Goal: Task Accomplishment & Management: Manage account settings

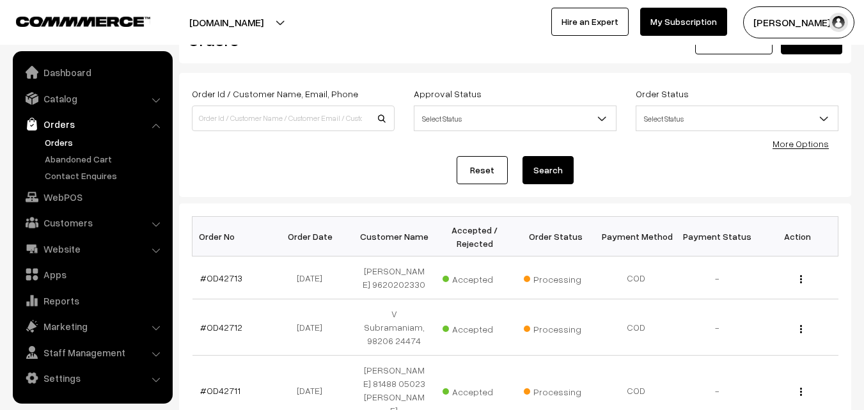
scroll to position [64, 0]
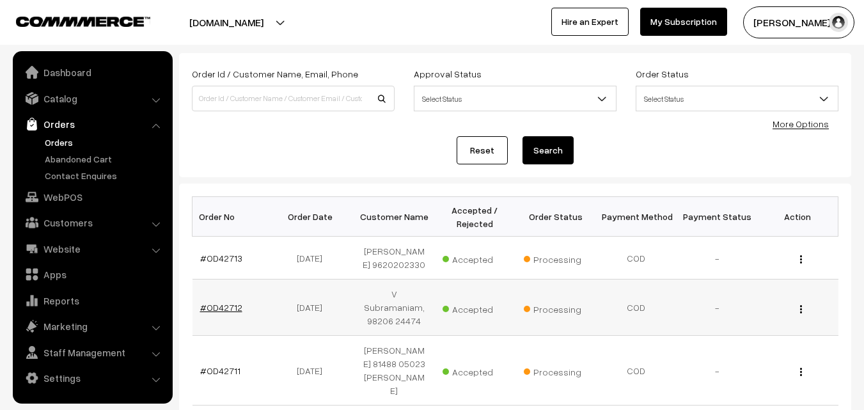
click at [221, 306] on link "#OD42712" at bounding box center [221, 307] width 42 height 11
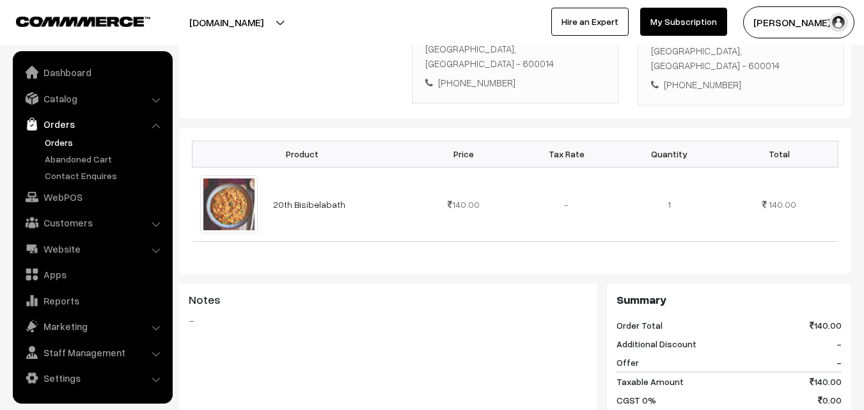
scroll to position [320, 0]
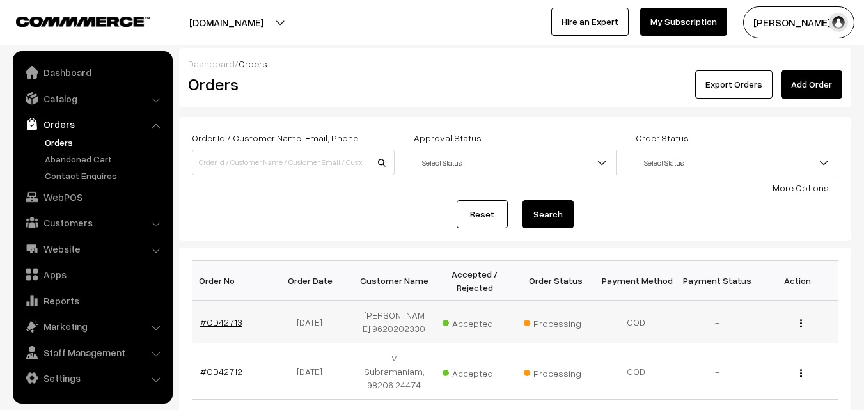
scroll to position [64, 0]
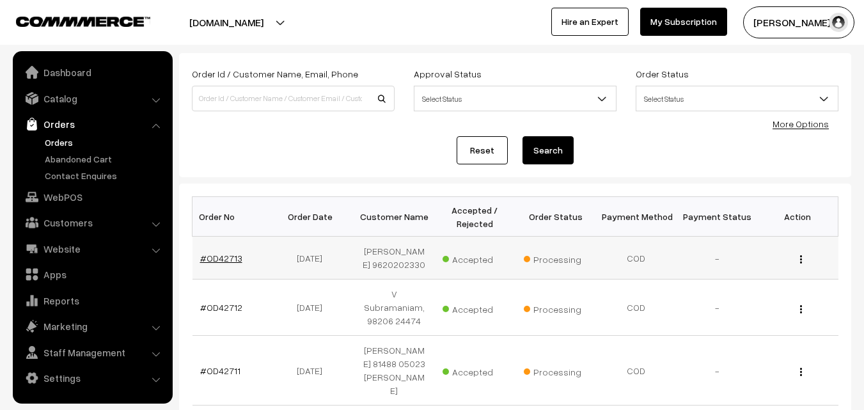
click at [224, 254] on link "#OD42713" at bounding box center [221, 258] width 42 height 11
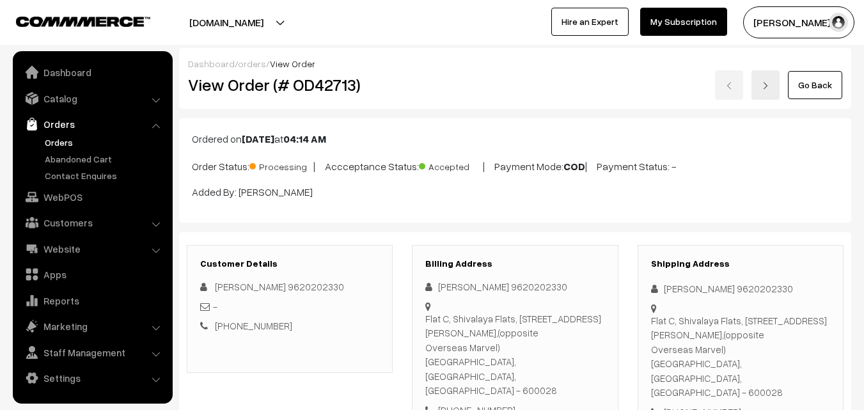
scroll to position [256, 0]
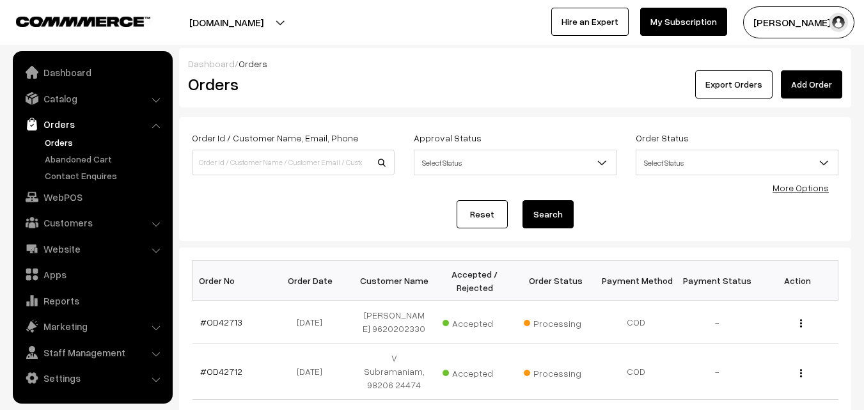
scroll to position [64, 0]
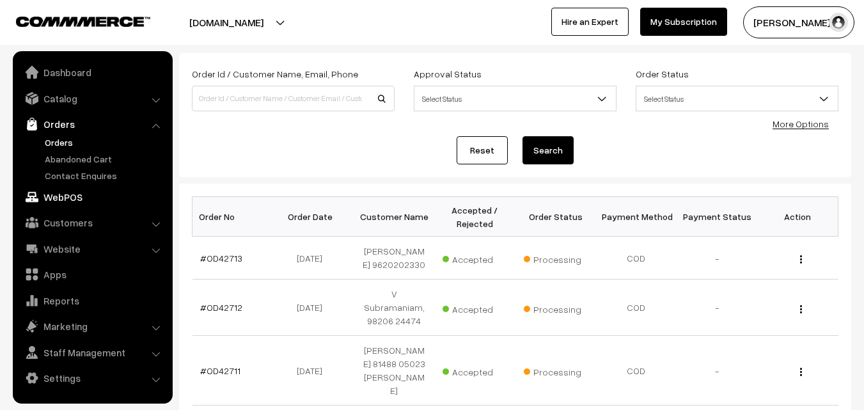
click at [58, 191] on link "WebPOS" at bounding box center [92, 196] width 152 height 23
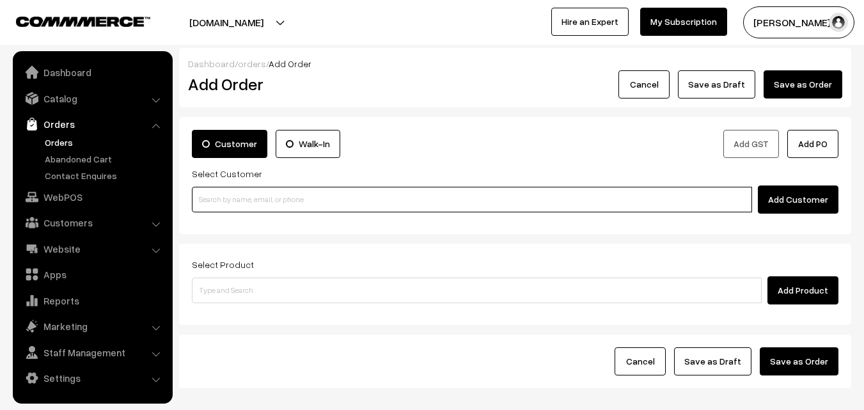
click at [304, 199] on input at bounding box center [472, 200] width 560 height 26
paste input "+91 96557 83166"
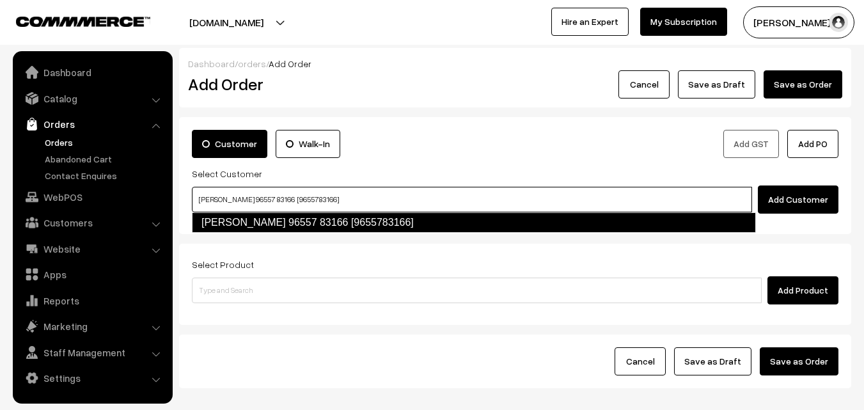
type input "Mathangi Ramesh 96557 83166 [9655783166]"
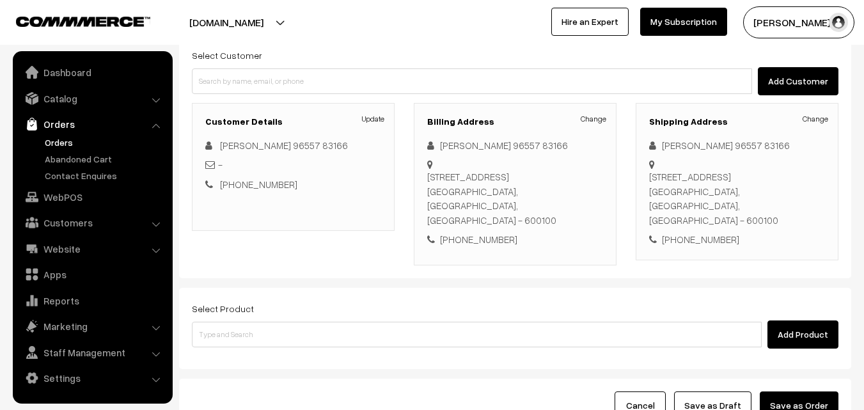
scroll to position [128, 0]
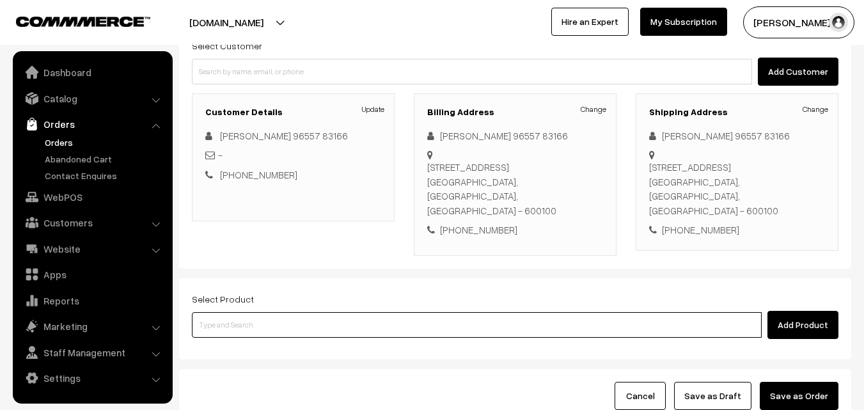
click at [356, 312] on input at bounding box center [477, 325] width 570 height 26
type input "Spl Rasam Podi"
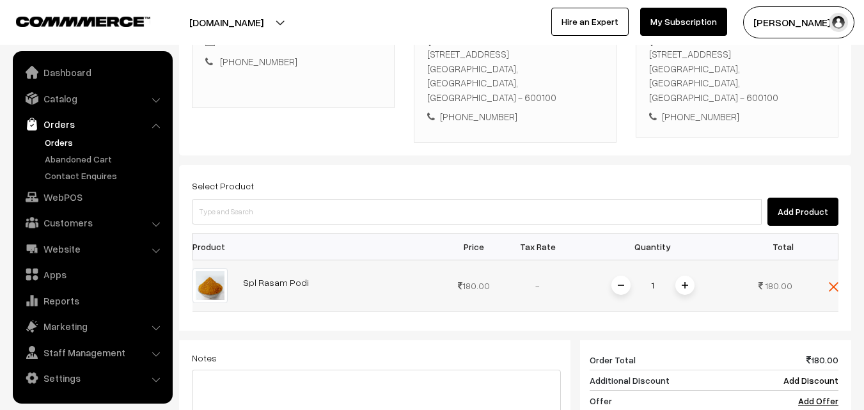
scroll to position [256, 0]
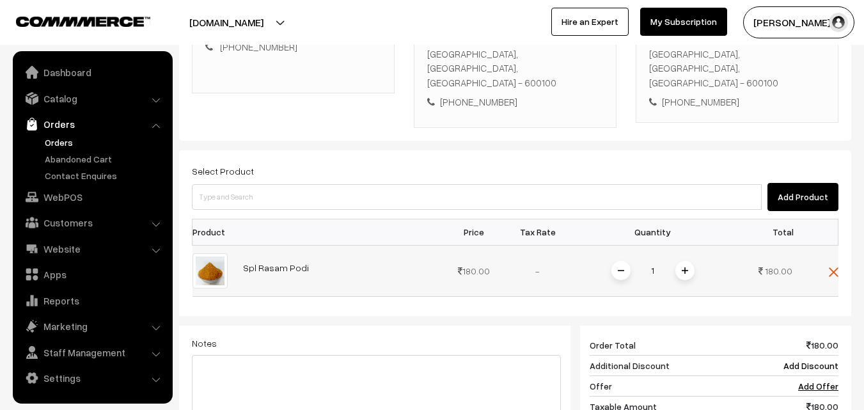
click at [678, 261] on span at bounding box center [684, 270] width 19 height 19
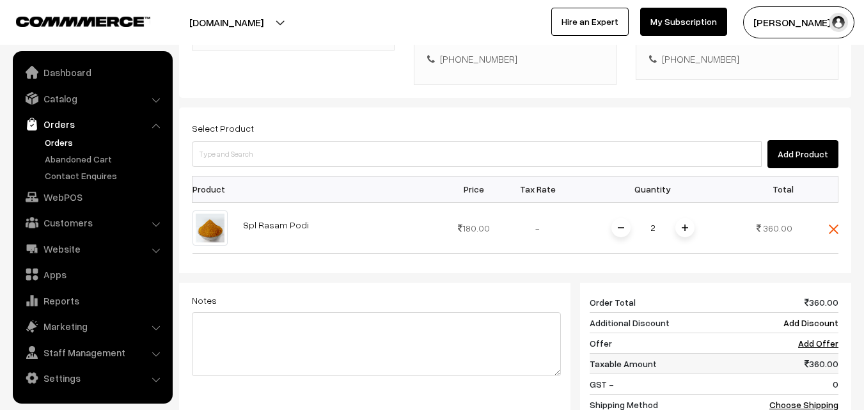
scroll to position [320, 0]
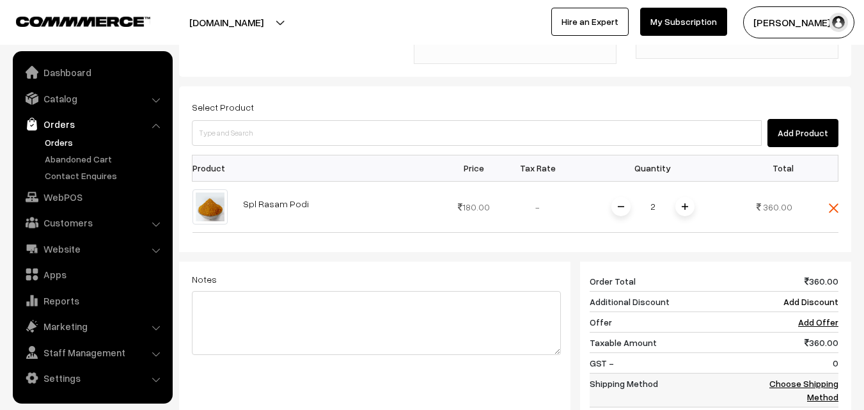
click at [816, 378] on link "Choose Shipping Method" at bounding box center [803, 390] width 69 height 24
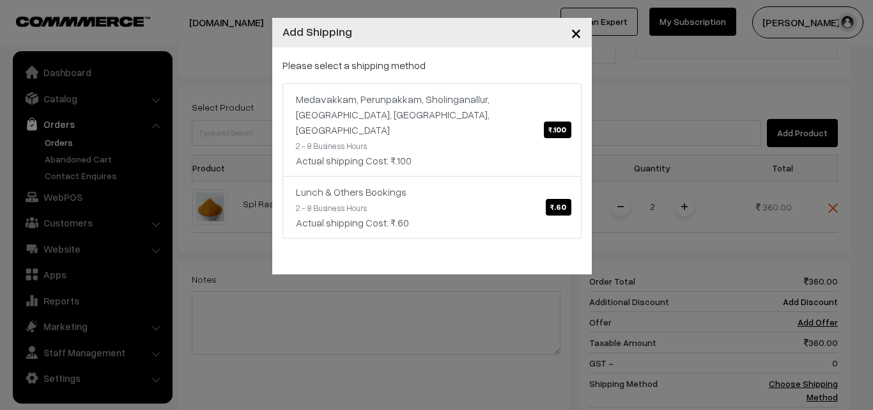
click at [579, 33] on span "×" at bounding box center [576, 32] width 11 height 24
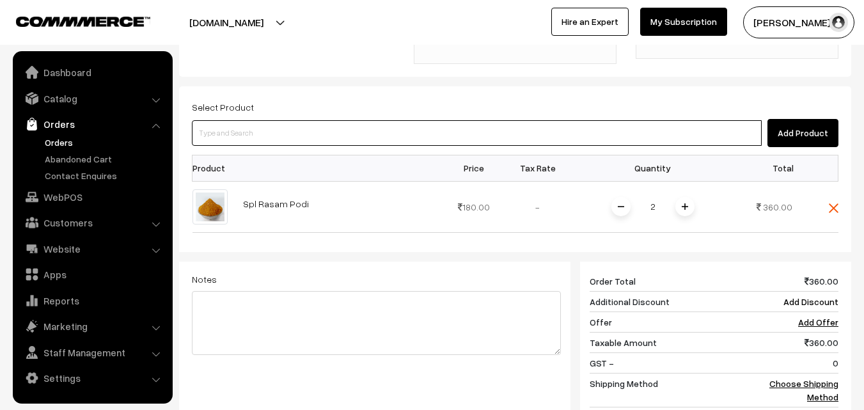
click at [308, 122] on input at bounding box center [477, 133] width 570 height 26
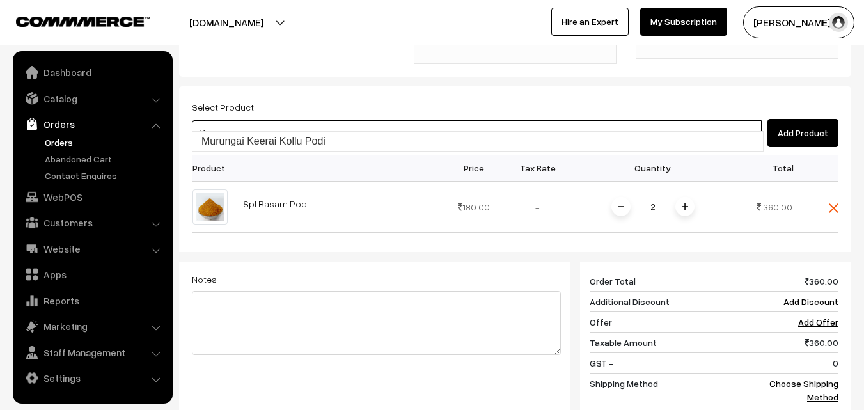
type input "Murungai Keerai Kollu Podi"
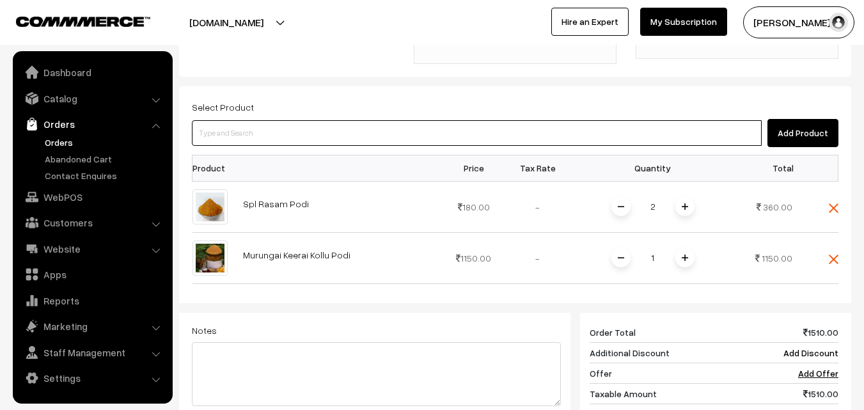
click at [294, 120] on input at bounding box center [477, 133] width 570 height 26
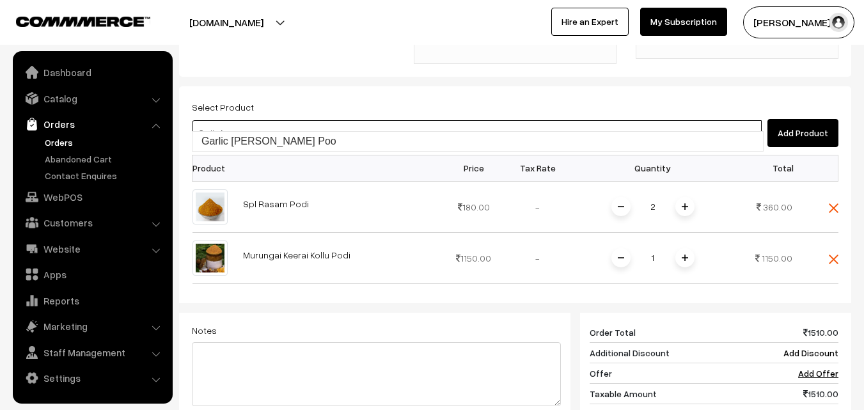
type input "Garlic Appala Poo"
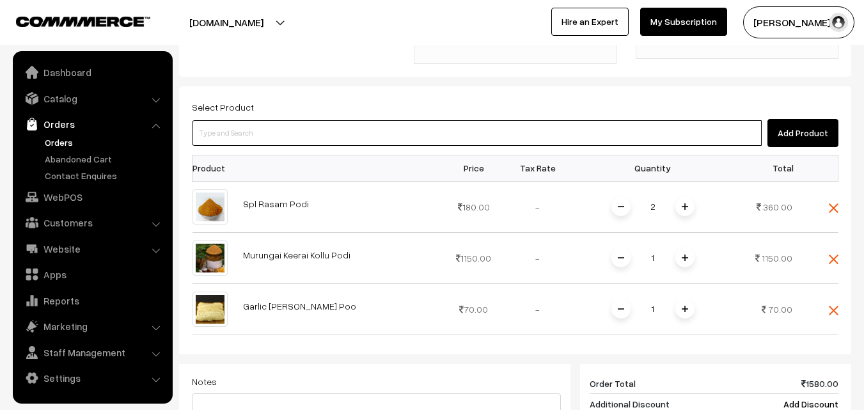
click at [336, 125] on input at bounding box center [477, 133] width 570 height 26
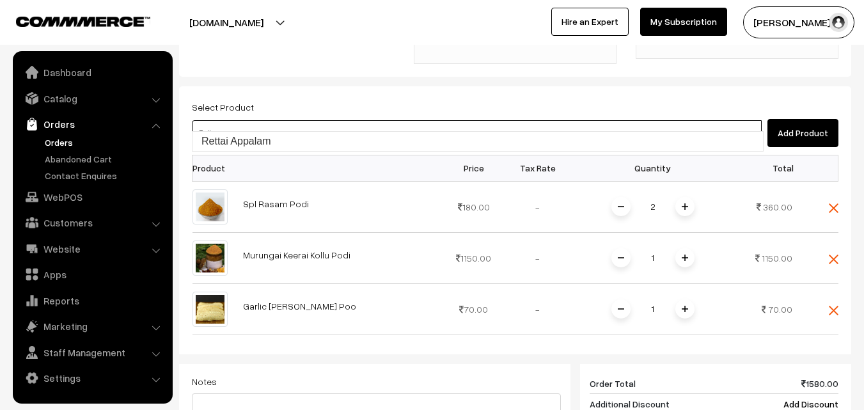
type input "Rettai Appalam"
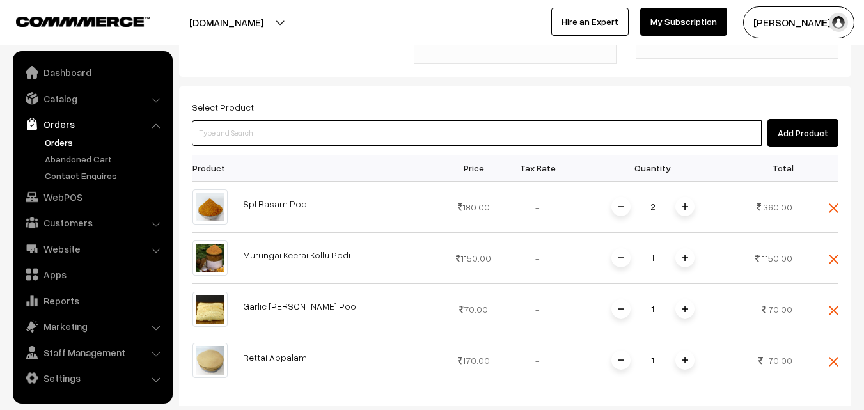
click at [361, 120] on input at bounding box center [477, 133] width 570 height 26
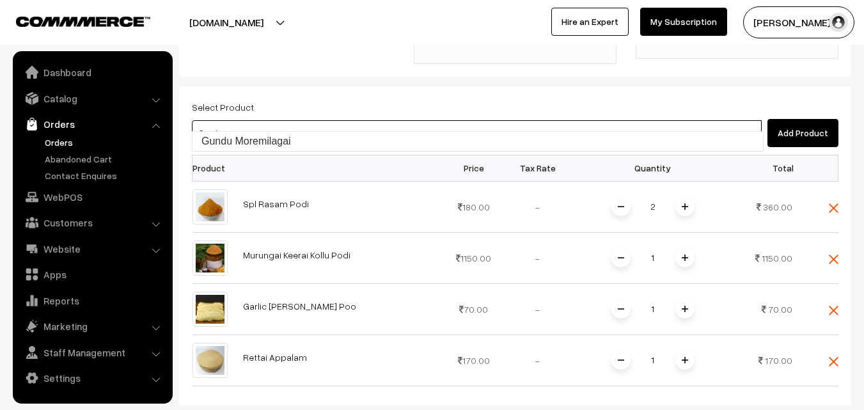
type input "Gundu Moremilagai"
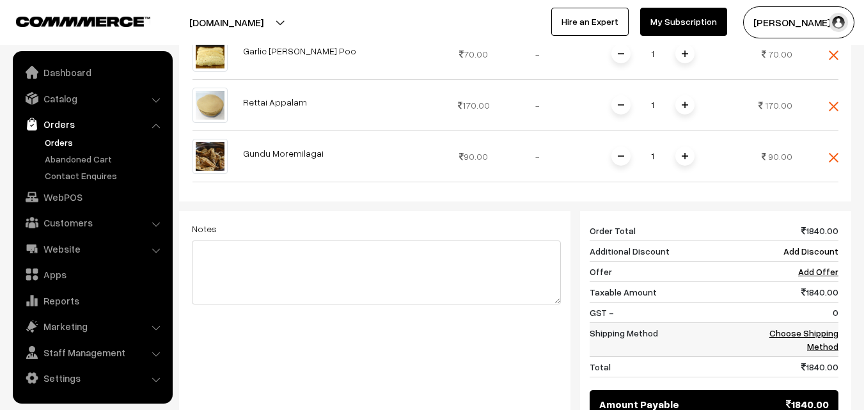
scroll to position [575, 0]
click at [792, 327] on link "Choose Shipping Method" at bounding box center [803, 339] width 69 height 24
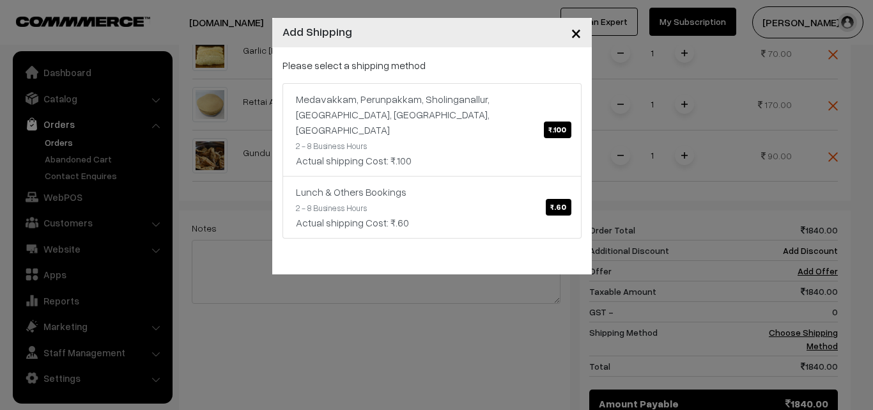
click at [575, 34] on span "×" at bounding box center [576, 32] width 11 height 24
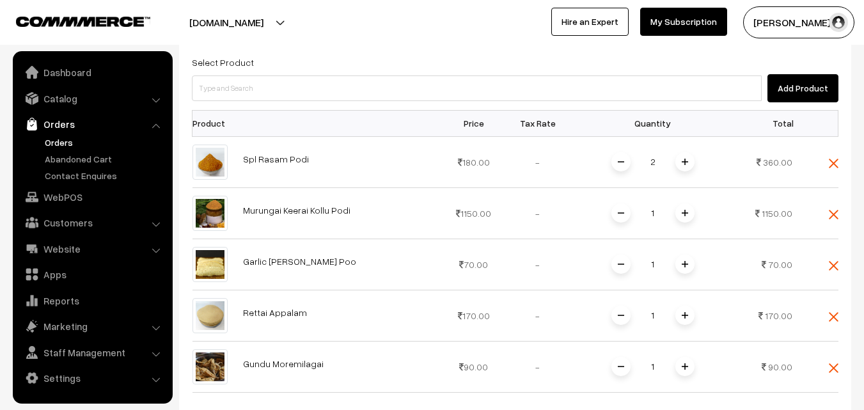
scroll to position [384, 0]
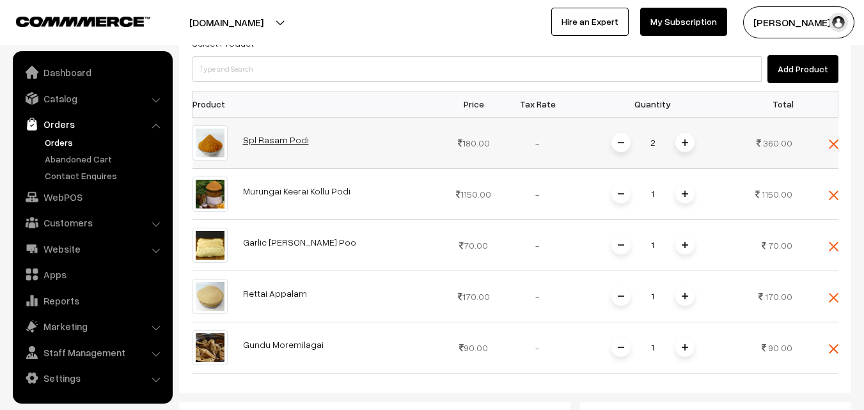
click at [285, 134] on link "Spl Rasam Podi" at bounding box center [276, 139] width 66 height 11
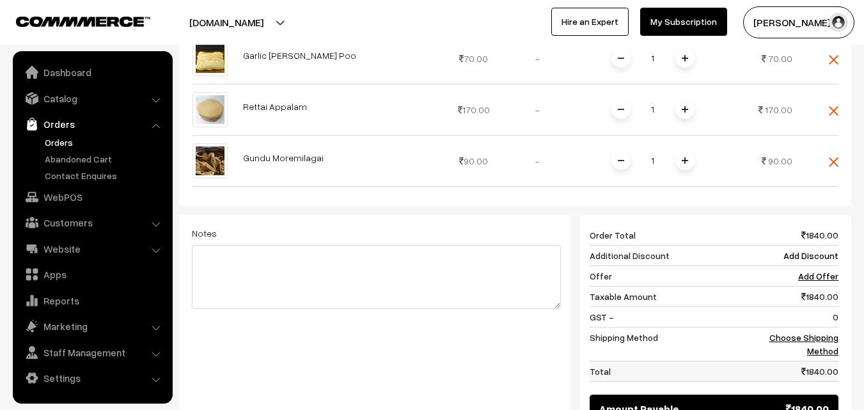
scroll to position [639, 0]
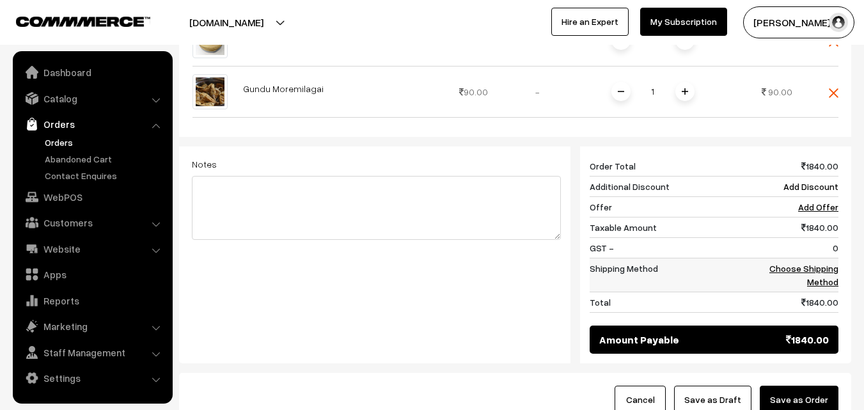
click at [829, 263] on link "Choose Shipping Method" at bounding box center [803, 275] width 69 height 24
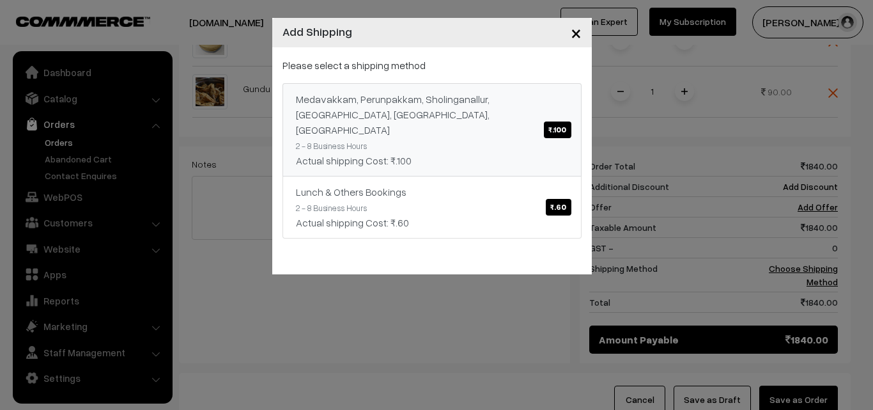
click at [554, 121] on span "₹.100" at bounding box center [557, 129] width 27 height 17
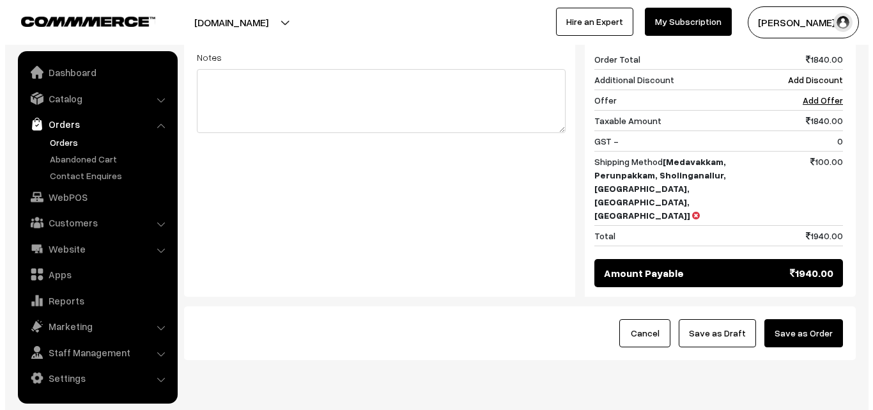
scroll to position [747, 0]
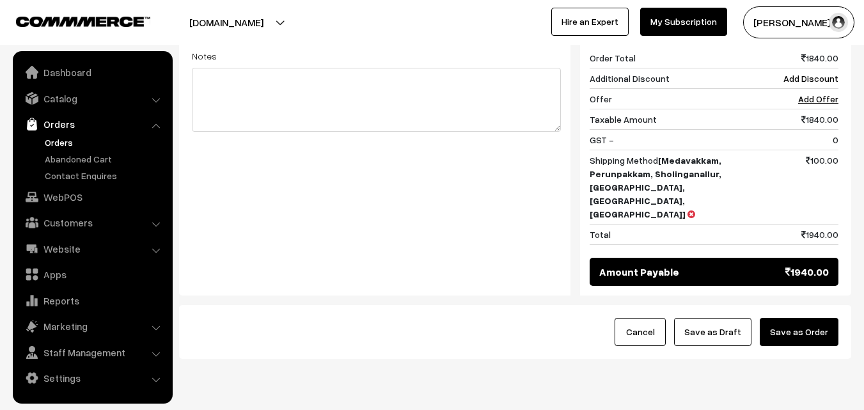
click at [804, 318] on button "Save as Order" at bounding box center [799, 332] width 79 height 28
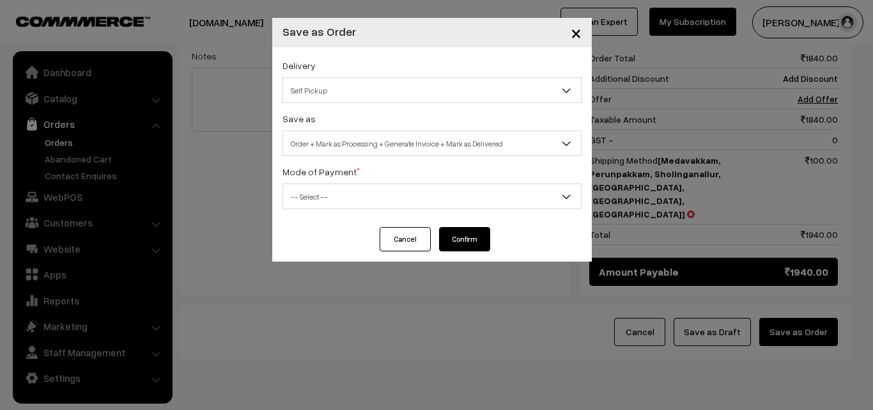
click at [491, 81] on span "Self Pickup" at bounding box center [432, 90] width 298 height 22
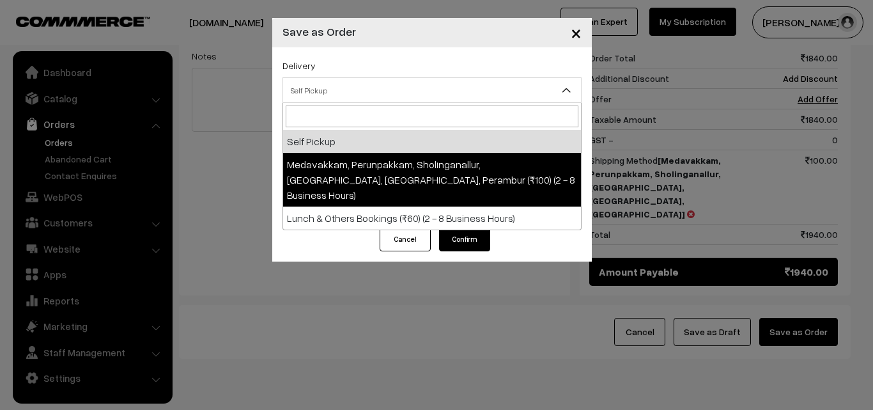
select select "LOB5"
select select "3"
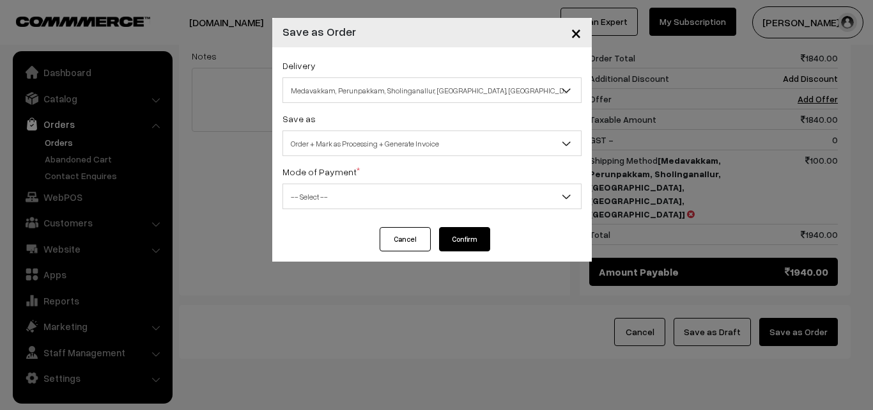
click at [517, 199] on span "-- Select --" at bounding box center [432, 196] width 298 height 22
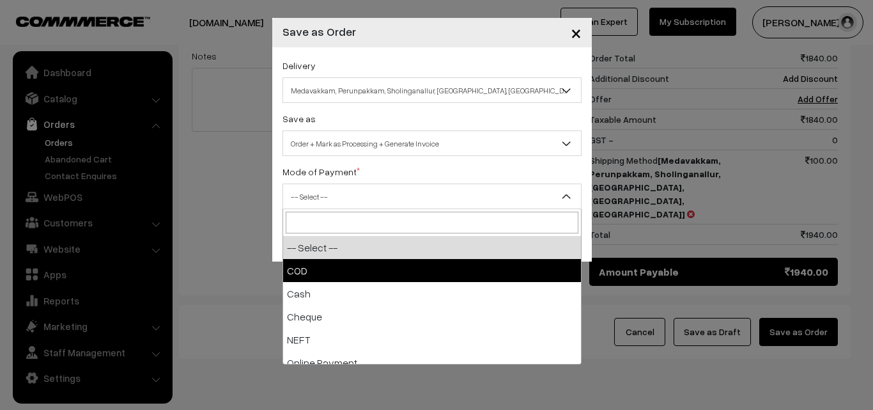
select select "1"
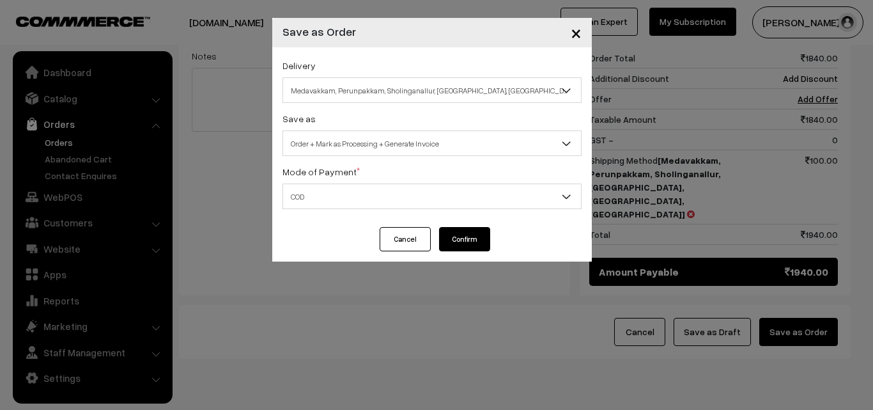
click at [464, 239] on button "Confirm" at bounding box center [464, 239] width 51 height 24
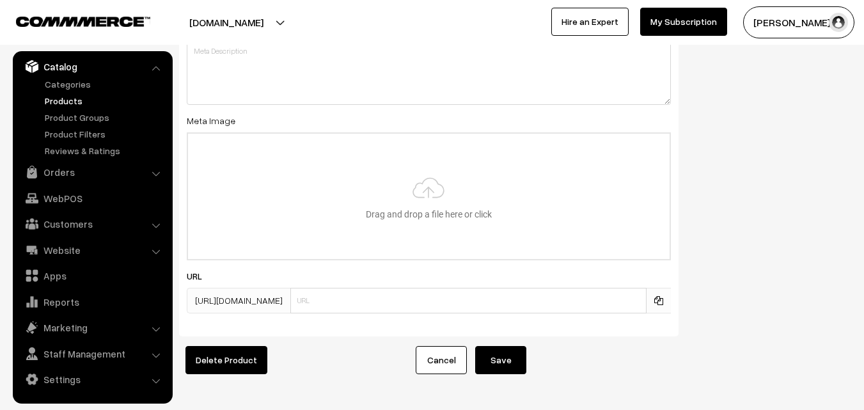
scroll to position [1948, 0]
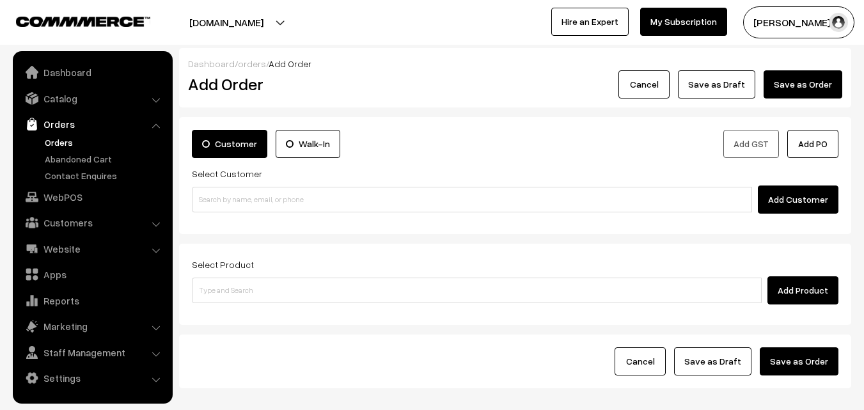
click at [66, 143] on link "Orders" at bounding box center [105, 142] width 127 height 13
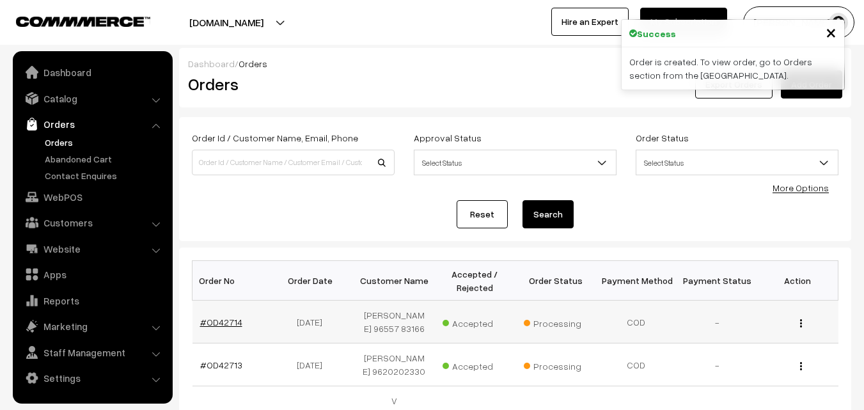
click at [222, 327] on link "#OD42714" at bounding box center [221, 322] width 42 height 11
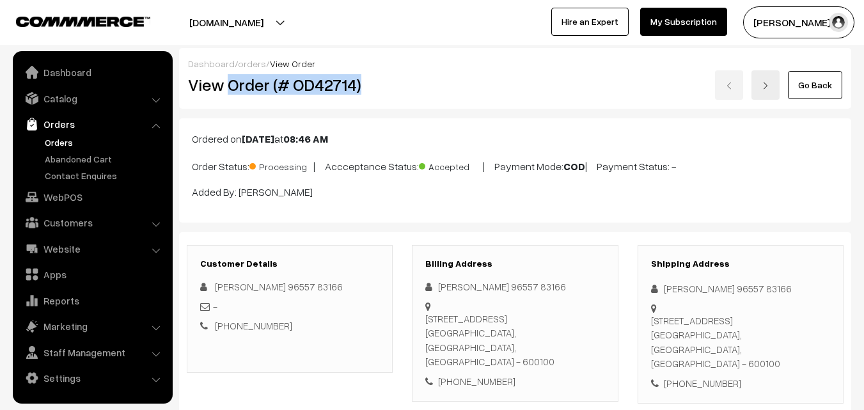
drag, startPoint x: 228, startPoint y: 91, endPoint x: 366, endPoint y: 82, distance: 137.8
click at [366, 82] on h2 "View Order (# OD42714)" at bounding box center [290, 85] width 205 height 20
copy h2 "Order (# OD42714)"
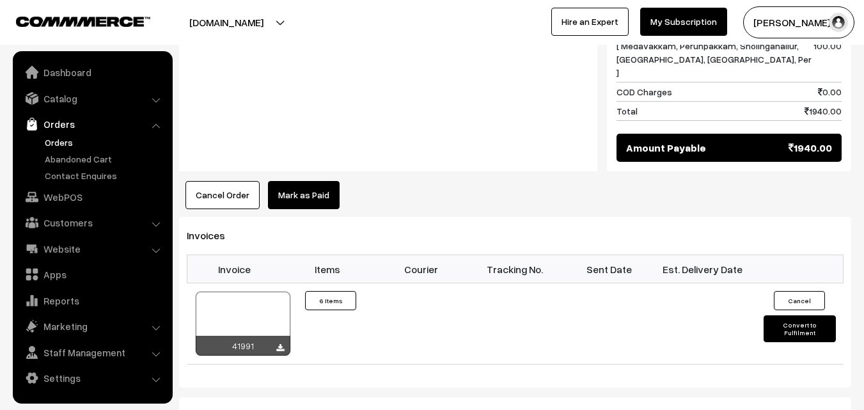
scroll to position [1023, 0]
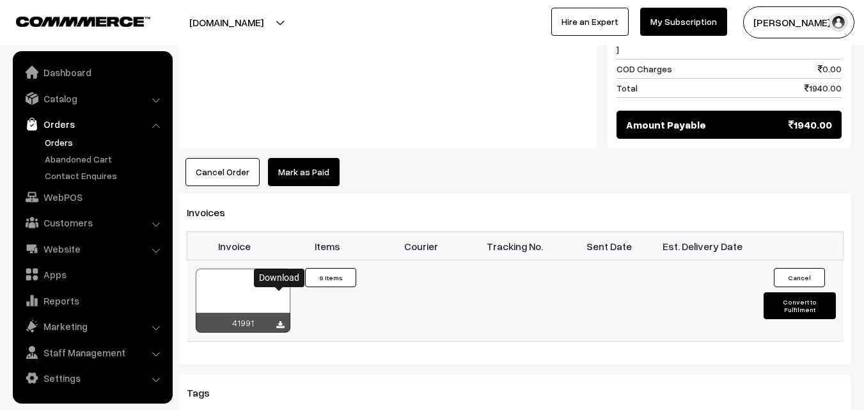
click at [281, 321] on icon at bounding box center [280, 325] width 8 height 8
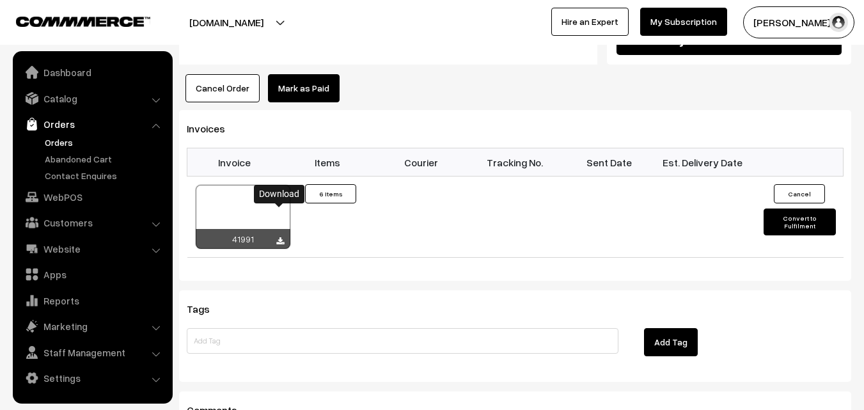
scroll to position [1151, 0]
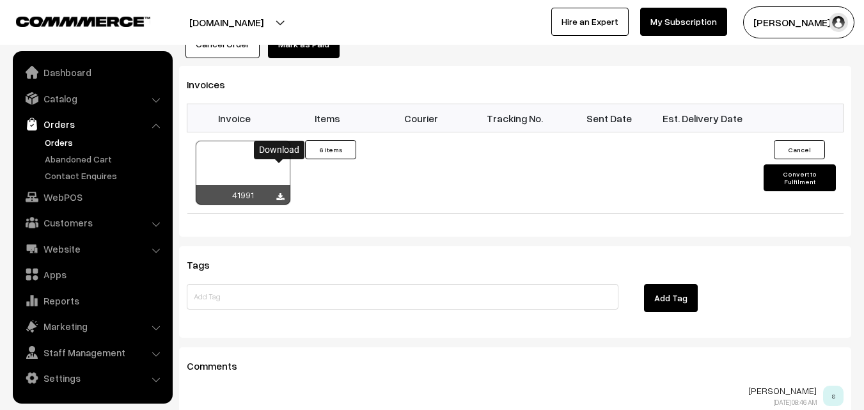
click at [49, 138] on link "Orders" at bounding box center [105, 142] width 127 height 13
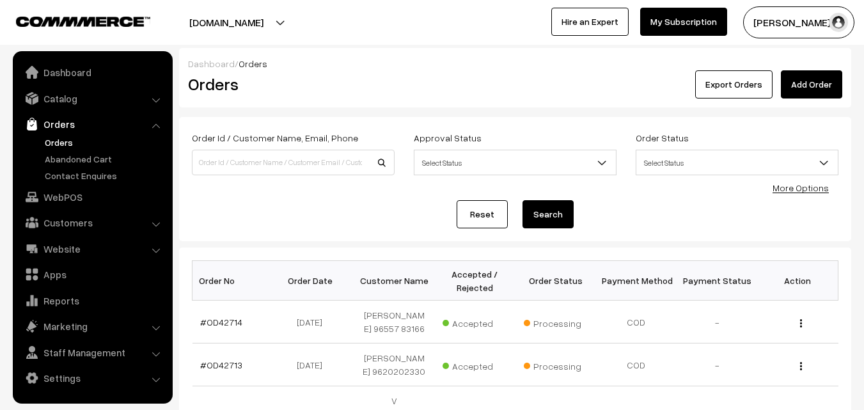
click at [59, 143] on link "Orders" at bounding box center [105, 142] width 127 height 13
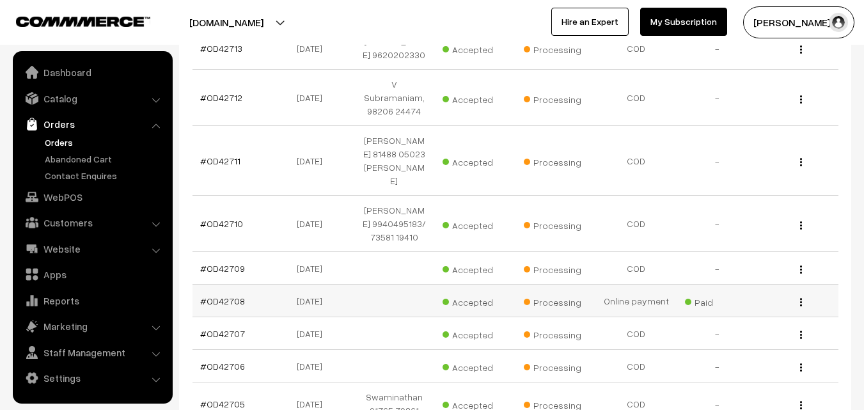
scroll to position [320, 0]
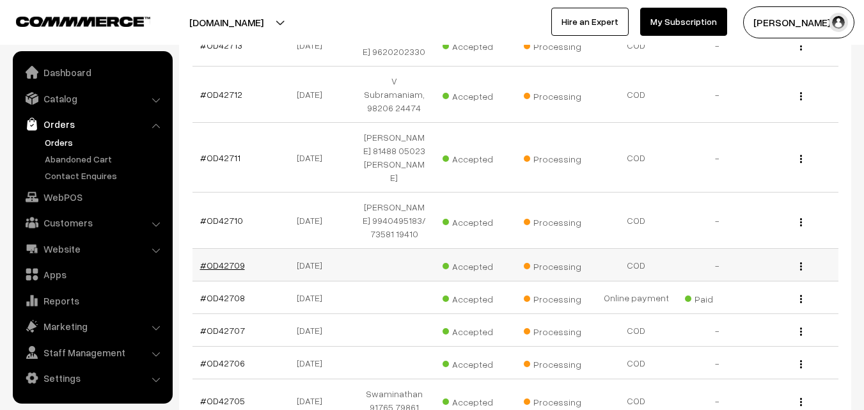
click at [220, 260] on link "#OD42709" at bounding box center [222, 265] width 45 height 11
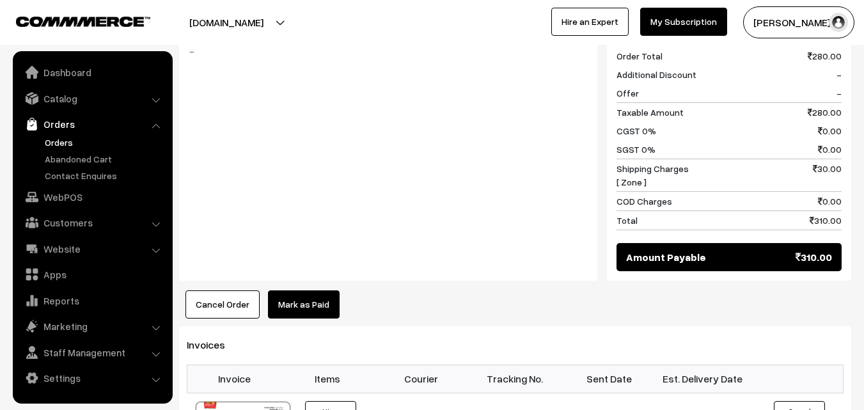
scroll to position [575, 0]
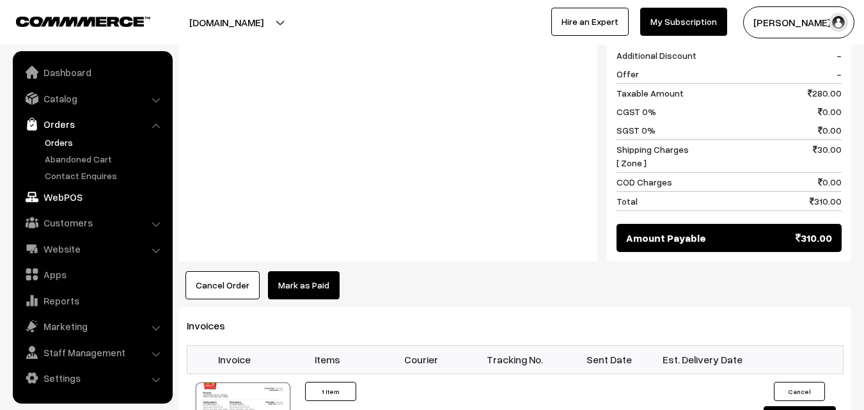
click at [63, 196] on link "WebPOS" at bounding box center [92, 196] width 152 height 23
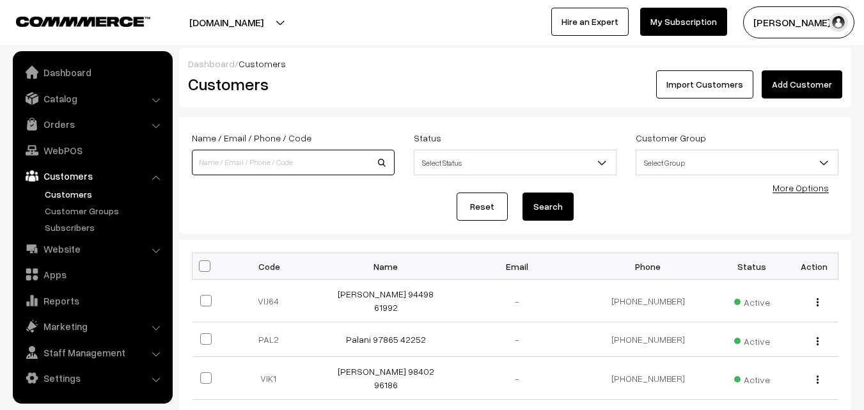
click at [317, 161] on input at bounding box center [293, 163] width 203 height 26
type input "9047025805"
click at [522, 192] on button "Search" at bounding box center [547, 206] width 51 height 28
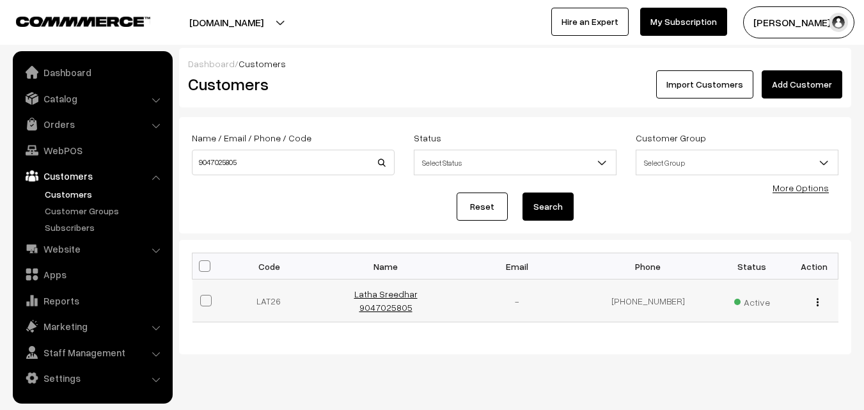
click at [398, 299] on link "Latha Sreedhar 9047025805" at bounding box center [385, 300] width 63 height 24
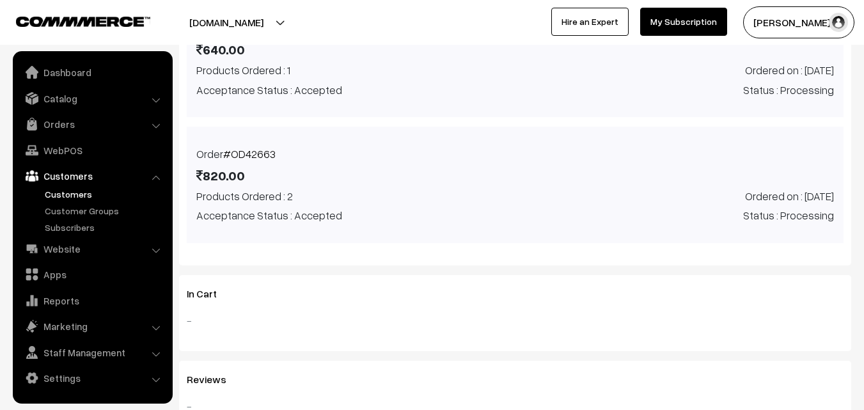
scroll to position [650, 0]
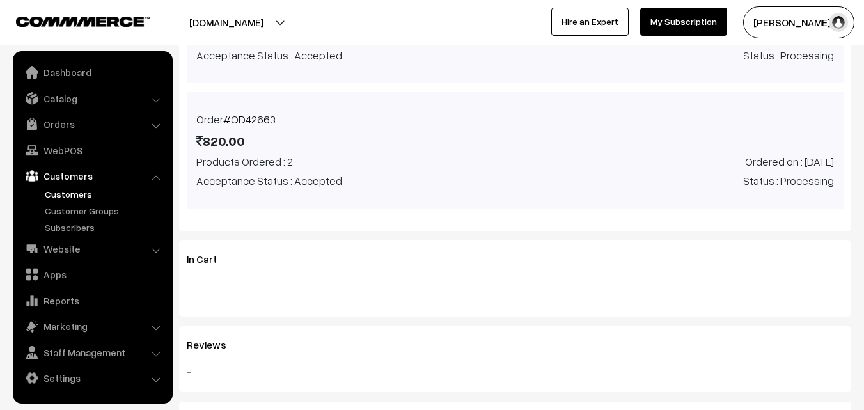
click at [242, 122] on link "#OD42663" at bounding box center [249, 119] width 52 height 13
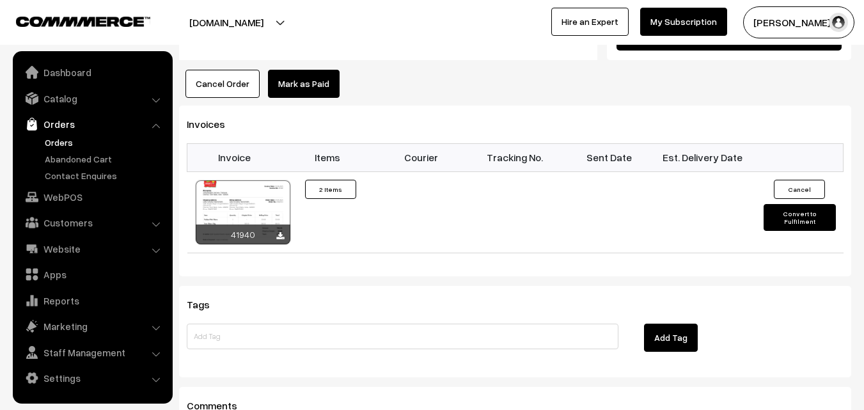
scroll to position [959, 0]
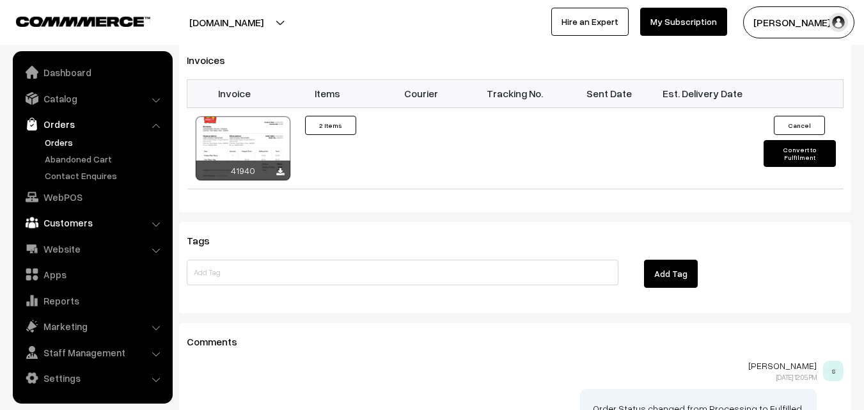
drag, startPoint x: 71, startPoint y: 192, endPoint x: 95, endPoint y: 165, distance: 36.2
click at [71, 193] on link "WebPOS" at bounding box center [92, 196] width 152 height 23
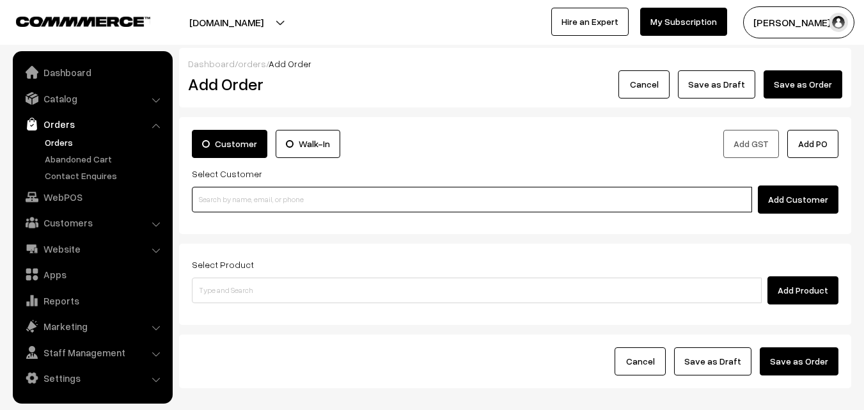
click at [285, 198] on input at bounding box center [472, 200] width 560 height 26
paste input "+91 98840 26467"
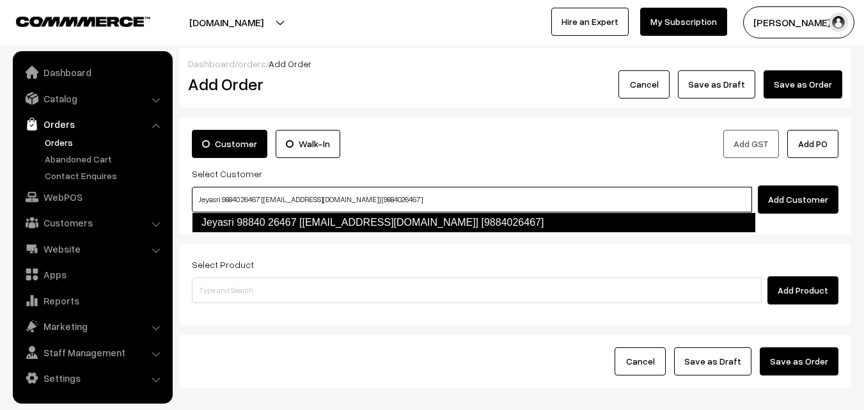
type input "Jeyasri 98840 26467‬ [test308@gmail.com] [9884026467]"
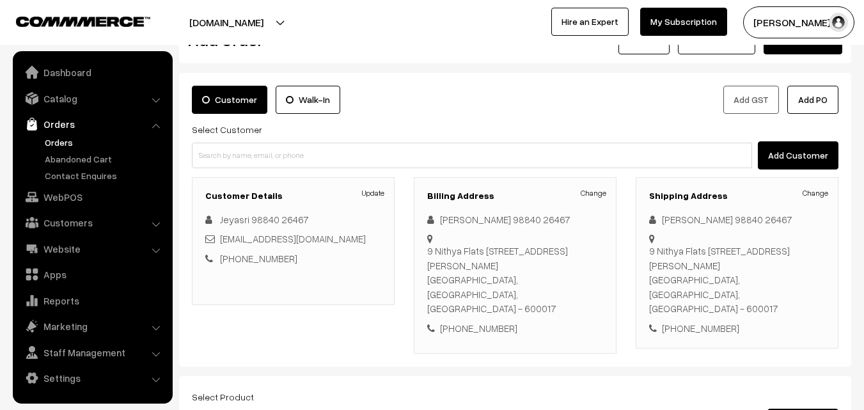
scroll to position [64, 0]
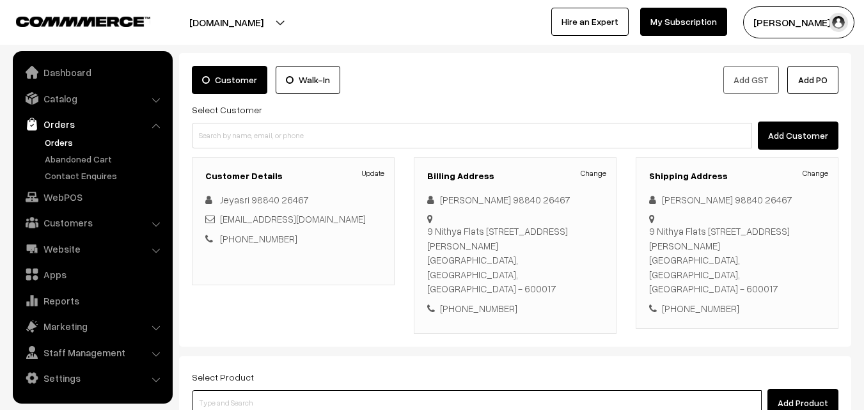
click at [382, 390] on input at bounding box center [477, 403] width 570 height 26
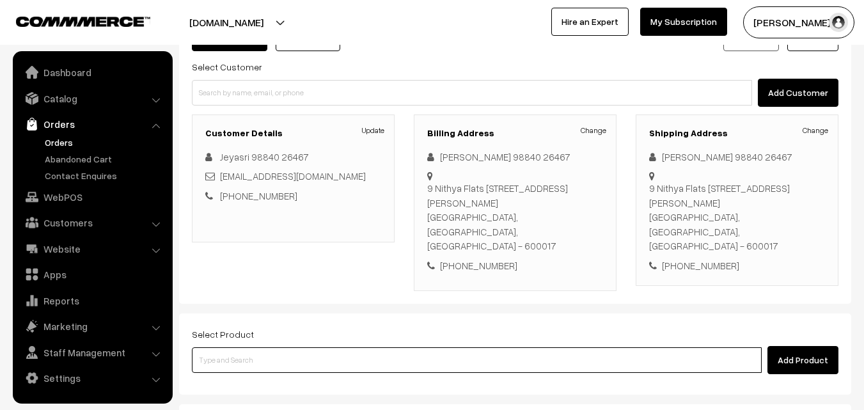
scroll to position [128, 0]
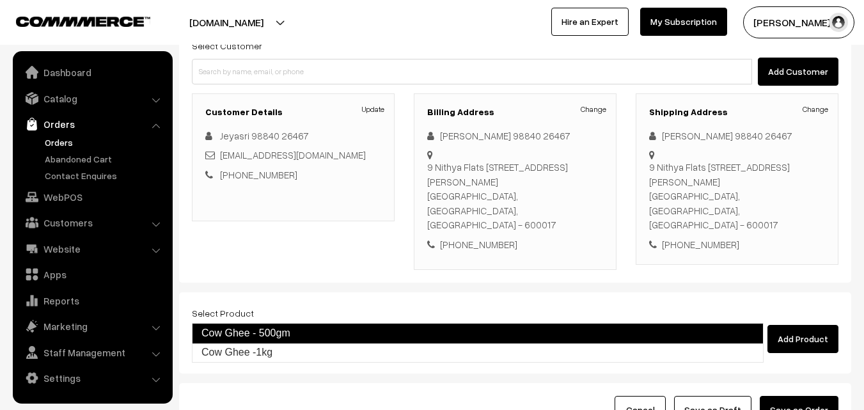
type input "Cow Ghee -1kg"
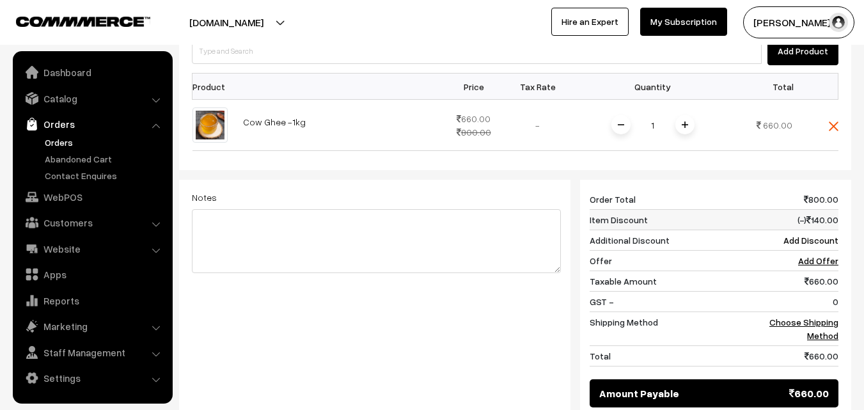
scroll to position [448, 0]
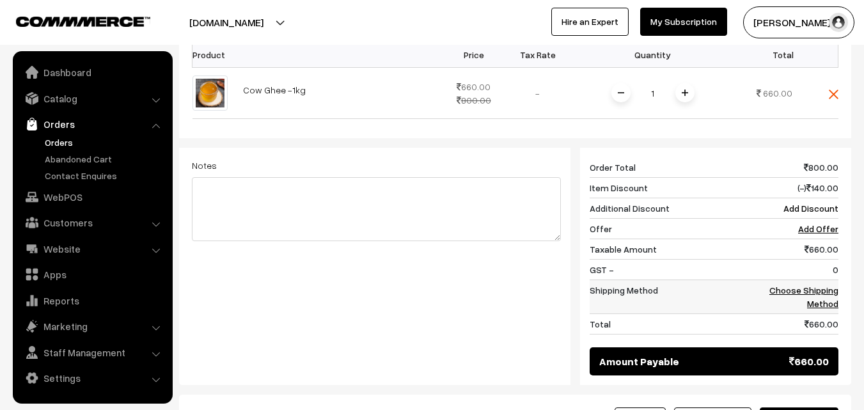
click at [822, 285] on link "Choose Shipping Method" at bounding box center [803, 297] width 69 height 24
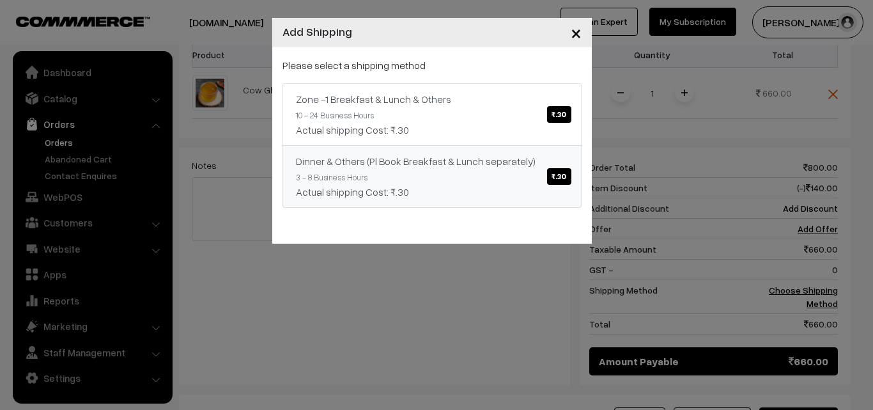
click at [557, 178] on span "₹.30" at bounding box center [559, 176] width 24 height 17
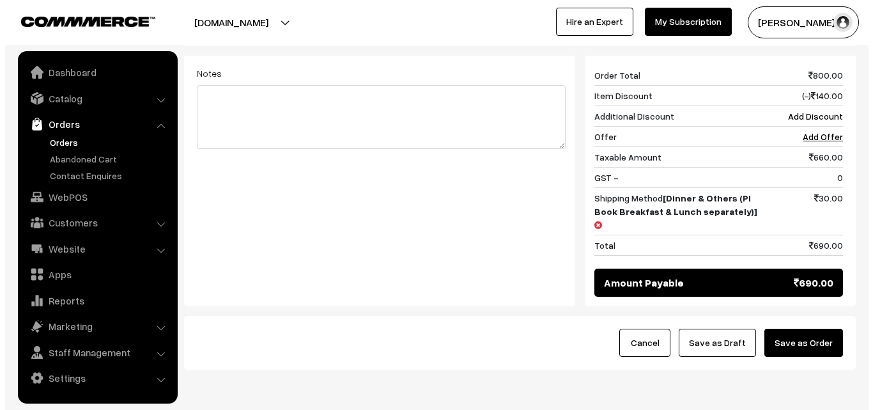
scroll to position [550, 0]
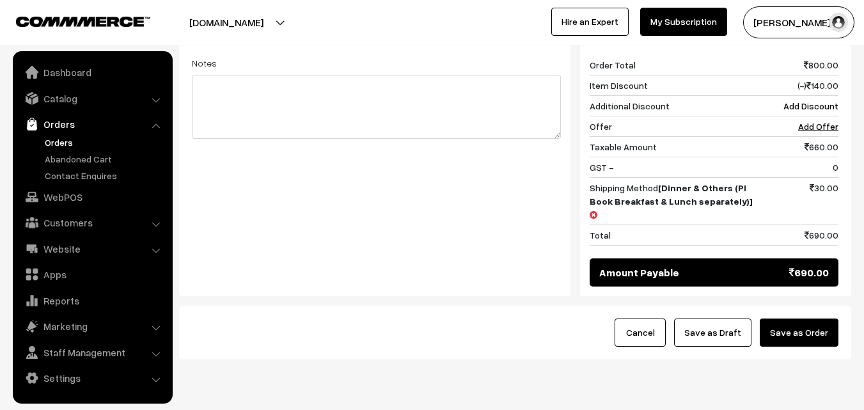
click at [816, 318] on button "Save as Order" at bounding box center [799, 332] width 79 height 28
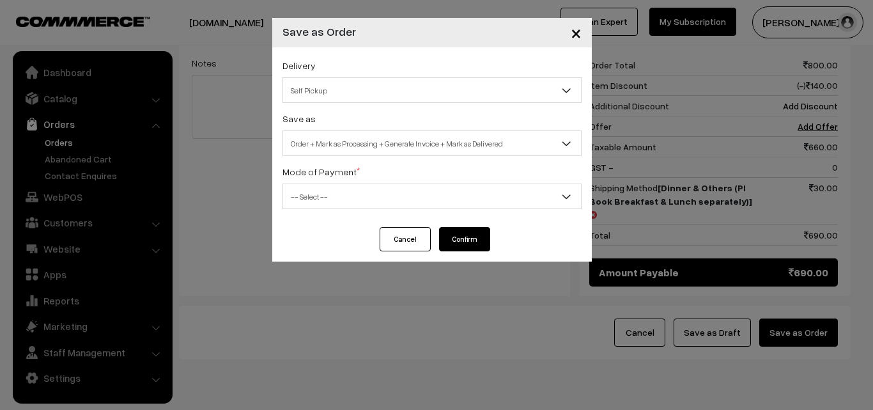
click at [409, 91] on span "Self Pickup" at bounding box center [432, 90] width 298 height 22
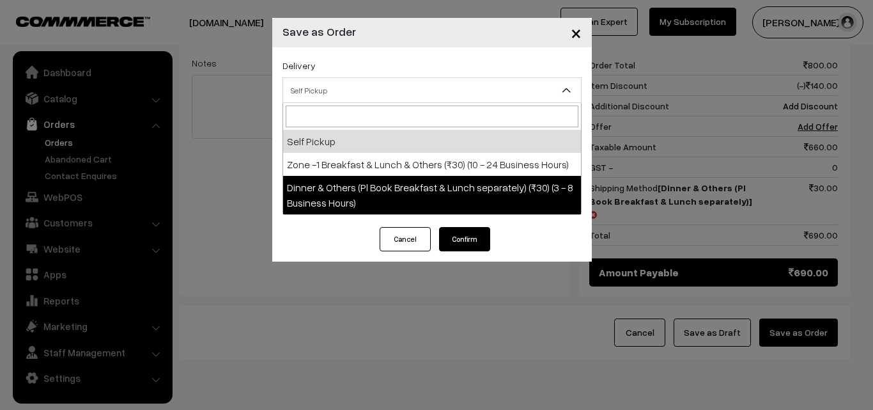
select select "DOP1"
select select "3"
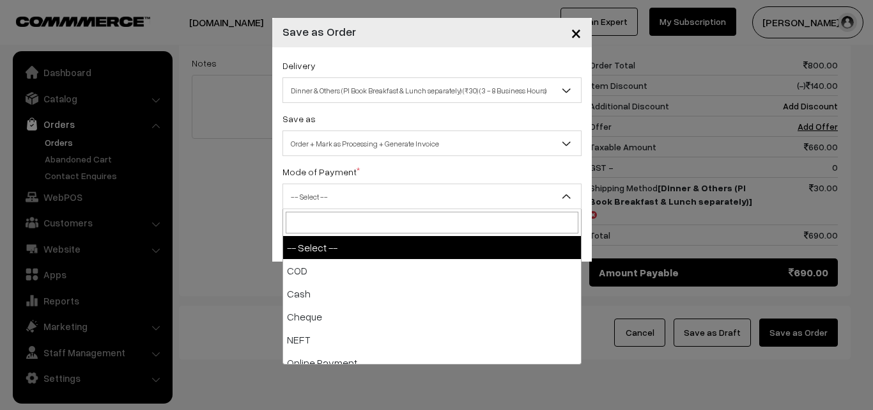
click at [444, 192] on span "-- Select --" at bounding box center [432, 196] width 298 height 22
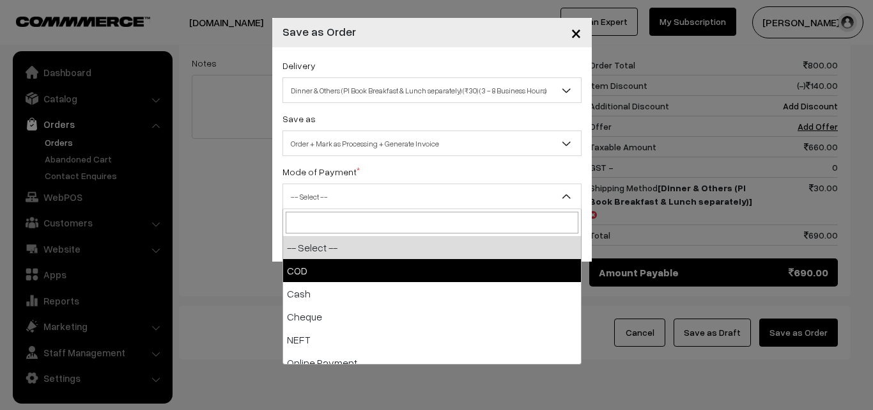
select select "1"
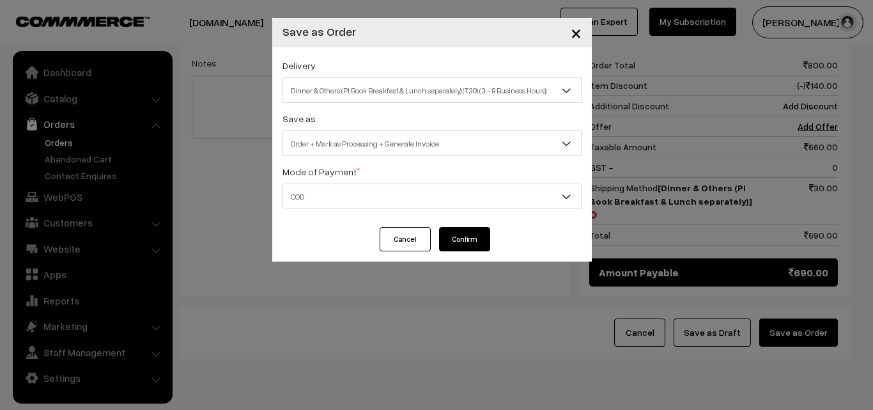
click at [461, 233] on button "Confirm" at bounding box center [464, 239] width 51 height 24
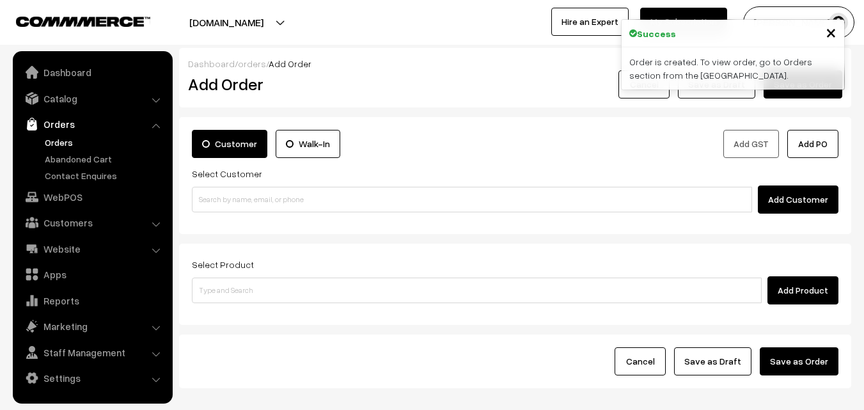
click at [55, 143] on link "Orders" at bounding box center [105, 142] width 127 height 13
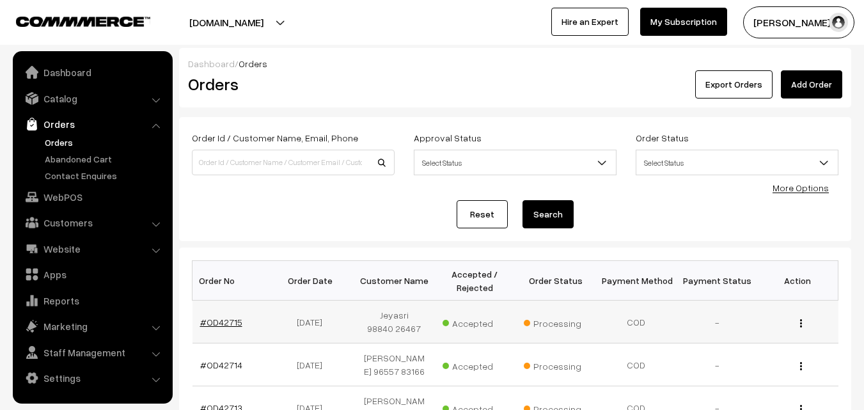
click at [221, 325] on link "#OD42715" at bounding box center [221, 322] width 42 height 11
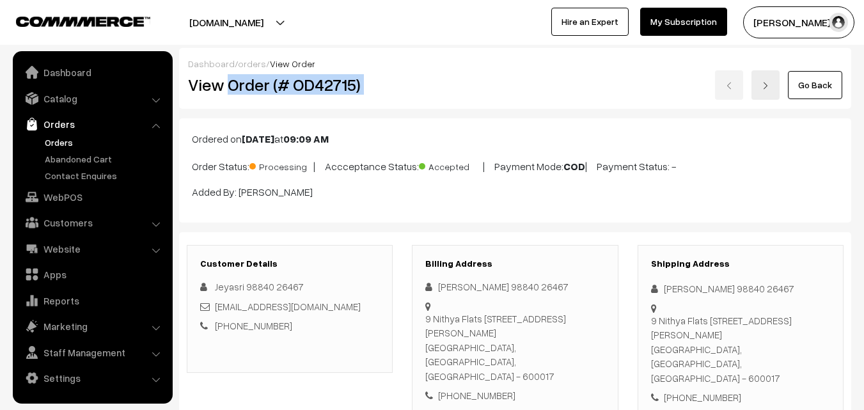
drag, startPoint x: 231, startPoint y: 85, endPoint x: 448, endPoint y: 85, distance: 217.4
click at [448, 85] on div "View Order (# OD42715) Go Back" at bounding box center [514, 84] width 673 height 29
copy div "Order (# OD42715)"
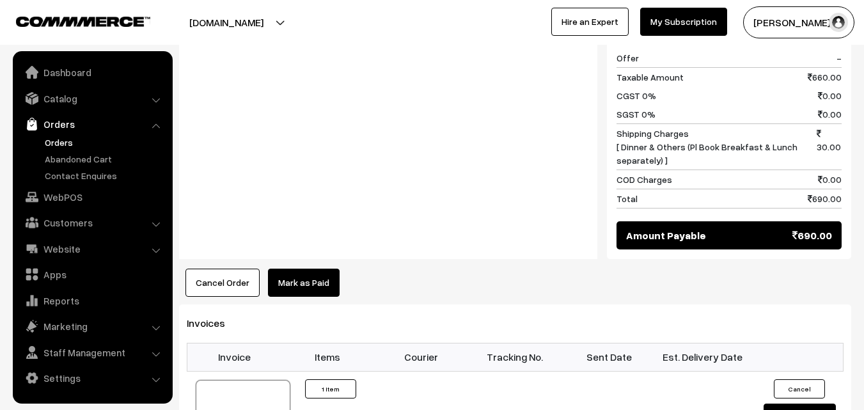
scroll to position [703, 0]
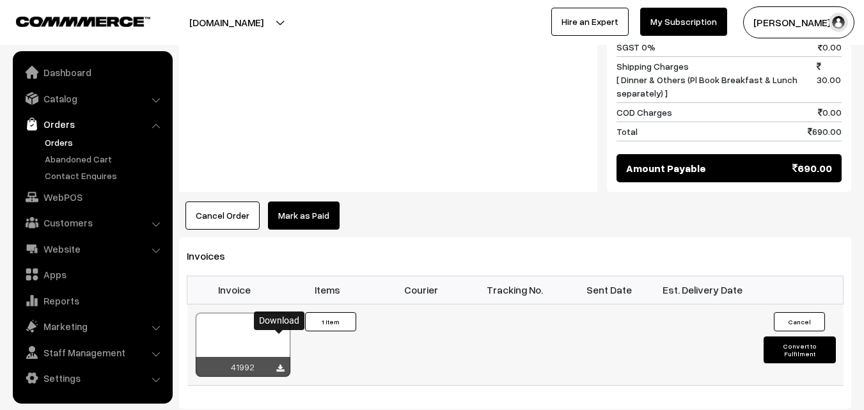
click at [278, 364] on icon at bounding box center [280, 368] width 8 height 8
click at [58, 199] on link "WebPOS" at bounding box center [92, 196] width 152 height 23
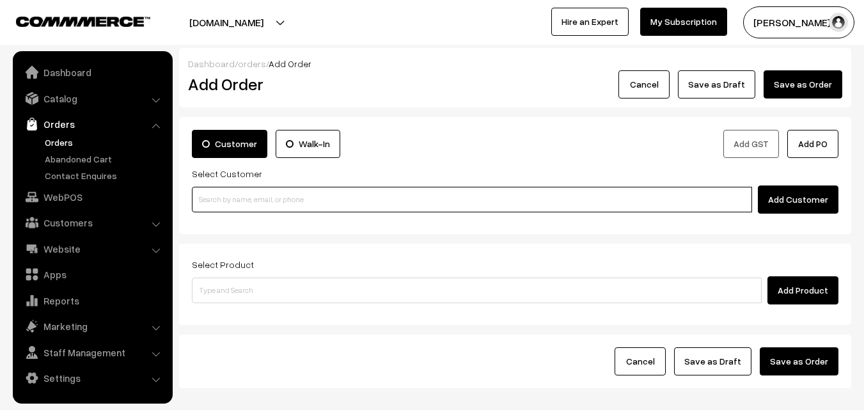
click at [315, 199] on input at bounding box center [472, 200] width 560 height 26
click at [315, 200] on input at bounding box center [472, 200] width 560 height 26
paste input "[PHONE_NUMBER]"
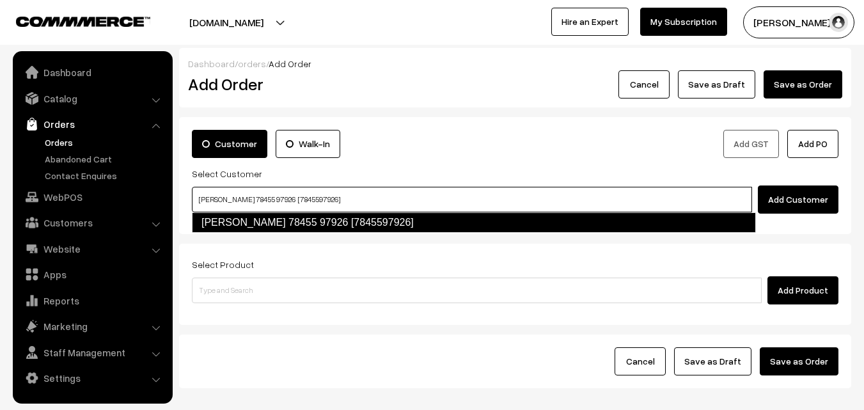
type input "[PERSON_NAME] 78455 97926 [7845597926]"
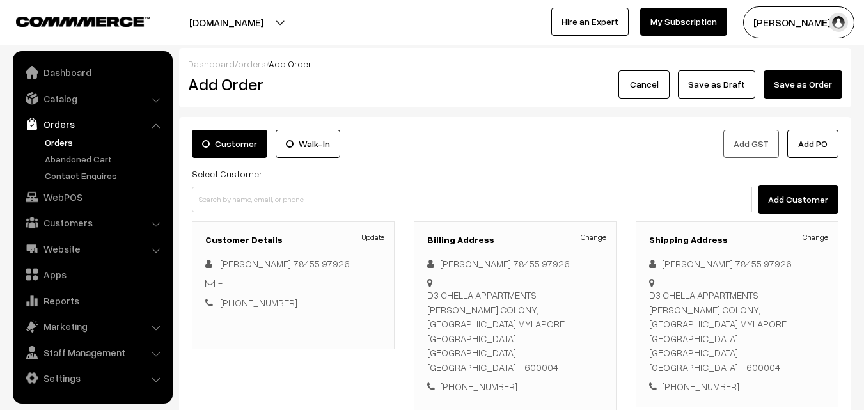
scroll to position [192, 0]
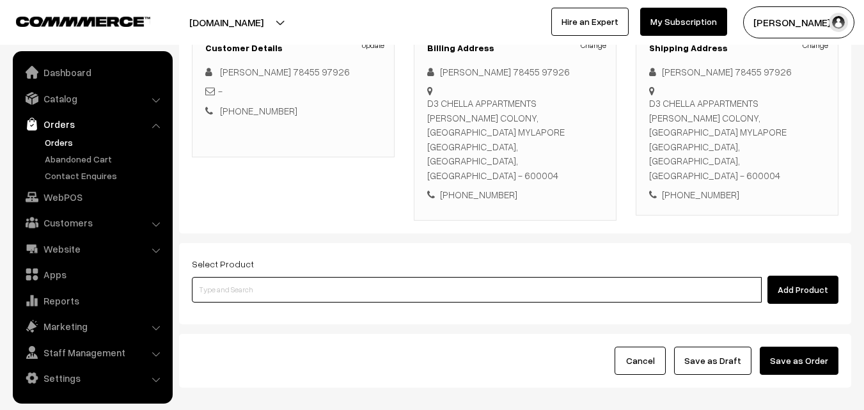
click at [354, 277] on input at bounding box center [477, 290] width 570 height 26
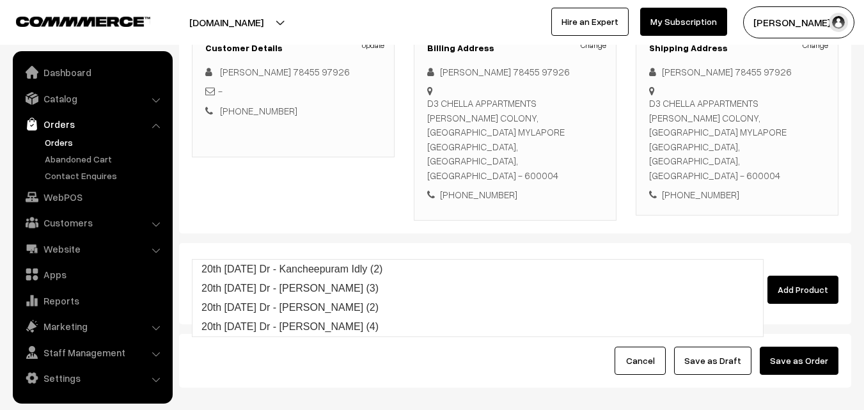
type input "20th [DATE] Dr - Kancheepuram Idly (2)"
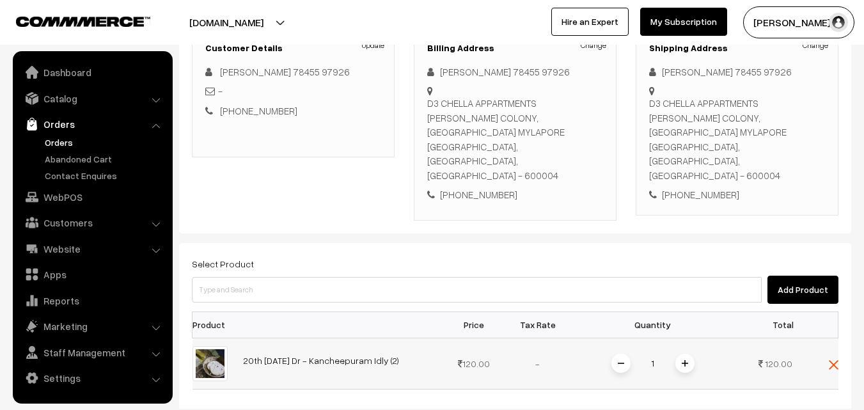
click at [678, 354] on span at bounding box center [684, 363] width 19 height 19
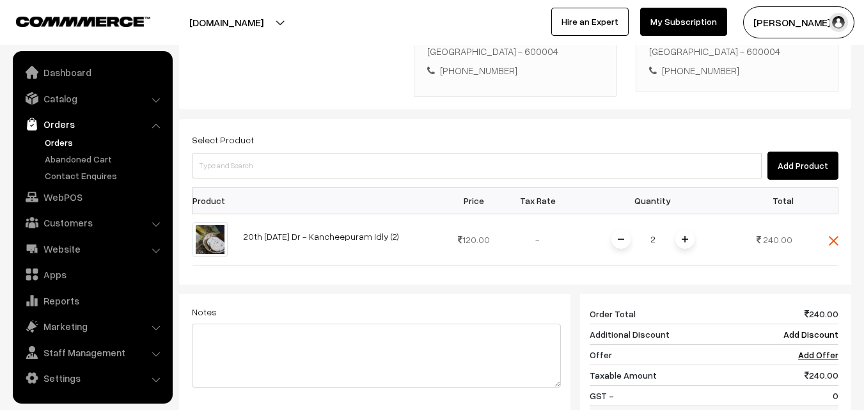
scroll to position [384, 0]
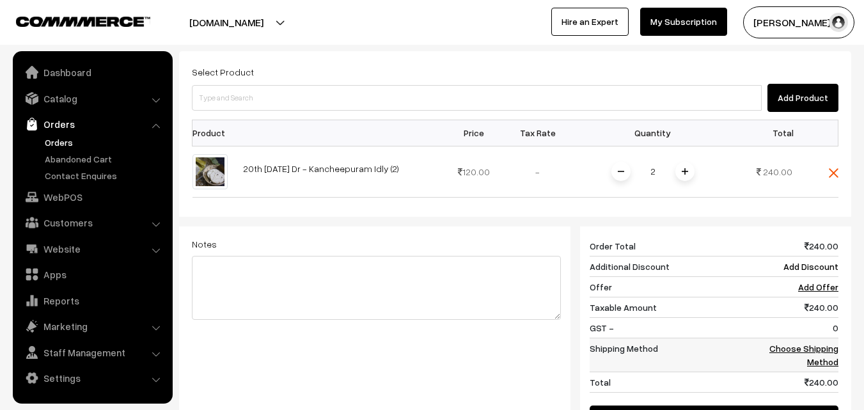
click at [794, 343] on link "Choose Shipping Method" at bounding box center [803, 355] width 69 height 24
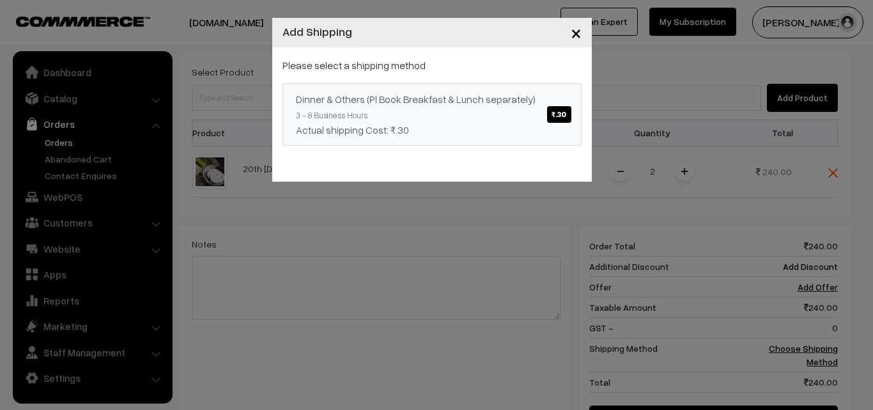
click at [563, 113] on span "₹.30" at bounding box center [559, 114] width 24 height 17
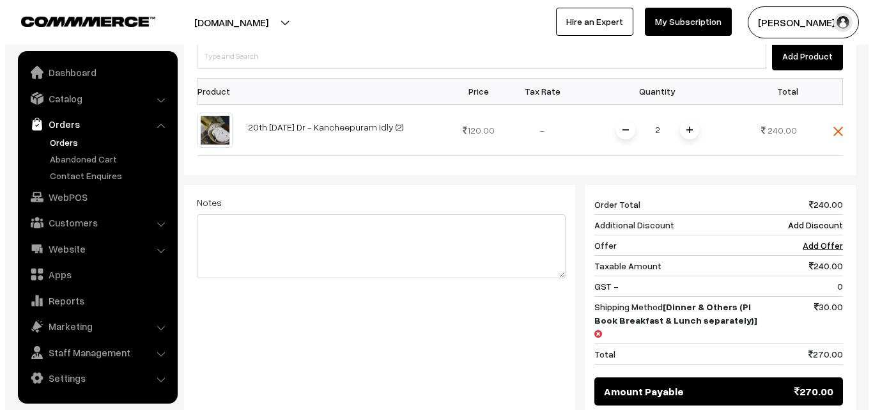
scroll to position [448, 0]
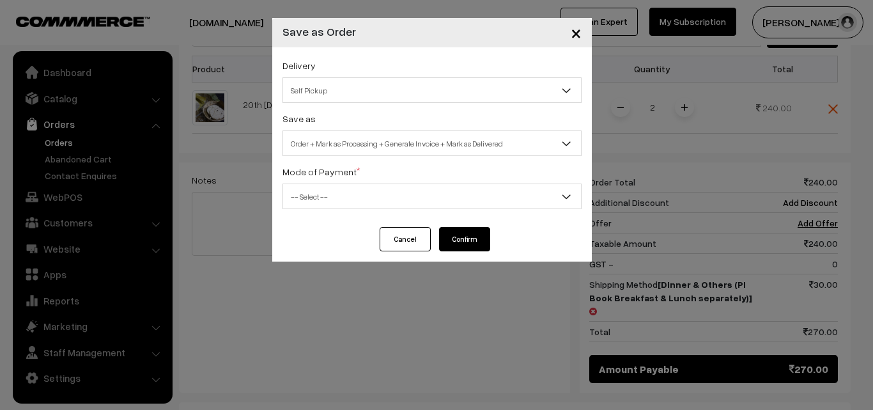
click at [480, 90] on span "Self Pickup" at bounding box center [432, 90] width 298 height 22
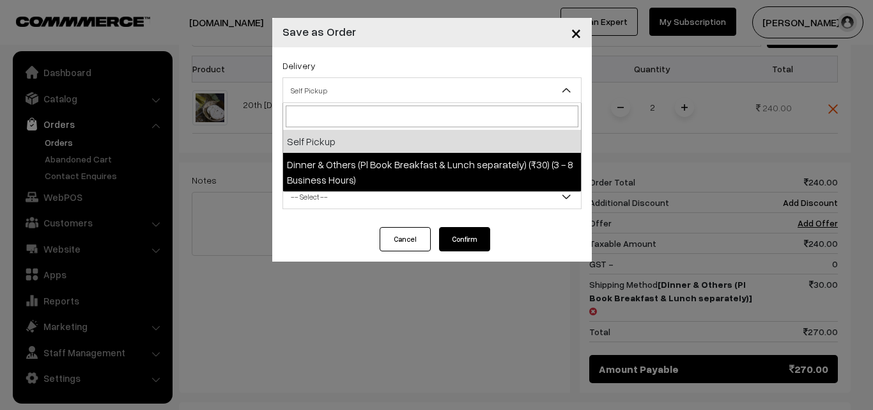
select select "DOP1"
select select "3"
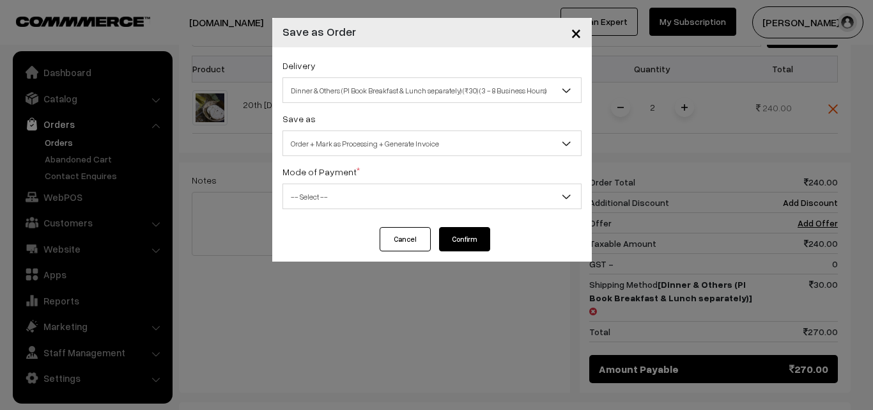
click at [495, 196] on span "-- Select --" at bounding box center [432, 196] width 298 height 22
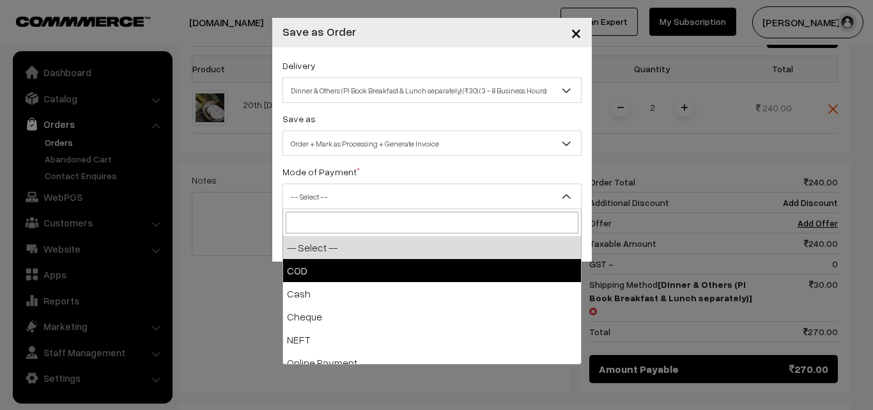
select select "1"
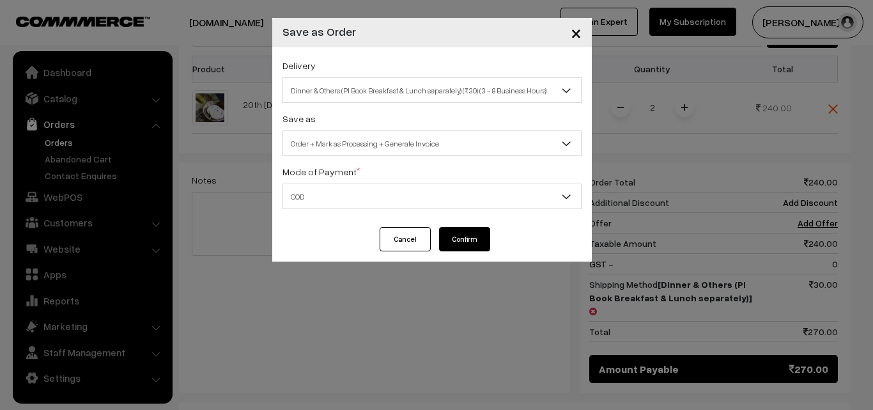
click at [469, 247] on button "Confirm" at bounding box center [464, 239] width 51 height 24
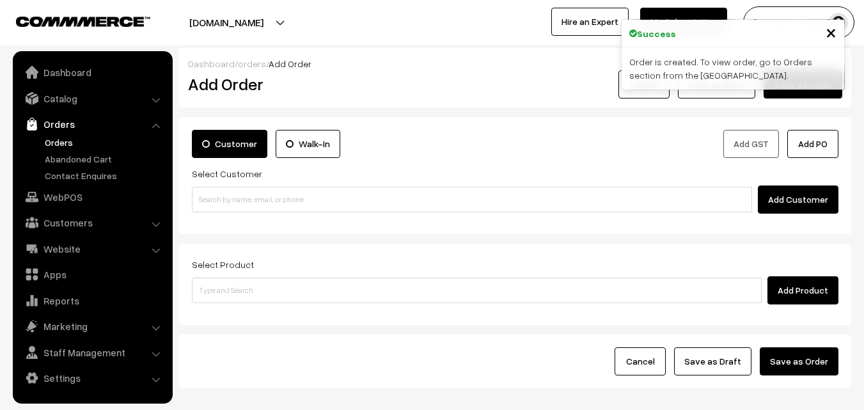
click at [54, 143] on link "Orders" at bounding box center [105, 142] width 127 height 13
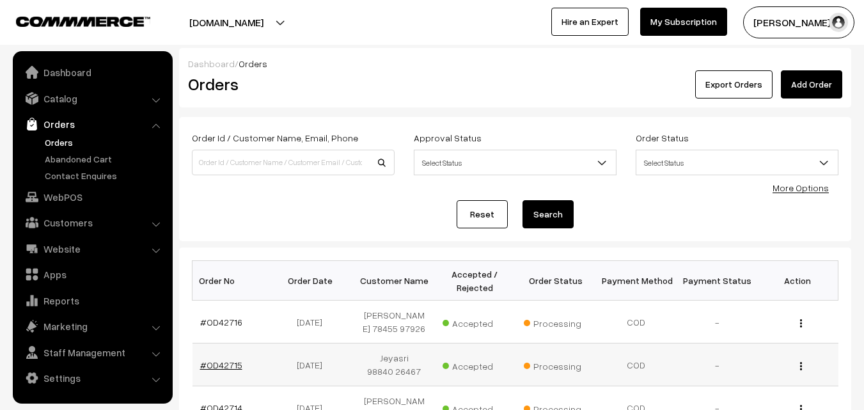
click at [226, 366] on link "#OD42715" at bounding box center [221, 364] width 42 height 11
click at [224, 326] on link "#OD42716" at bounding box center [221, 322] width 42 height 11
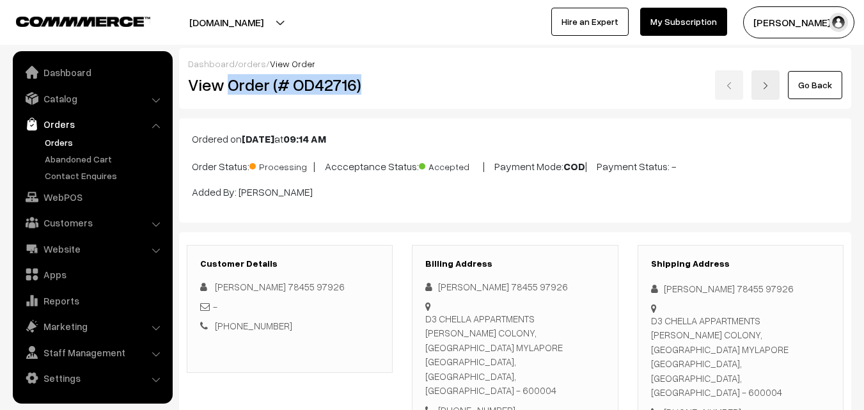
drag, startPoint x: 226, startPoint y: 84, endPoint x: 376, endPoint y: 91, distance: 149.8
click at [376, 91] on h2 "View Order (# OD42716)" at bounding box center [290, 85] width 205 height 20
copy h2 "Order (# OD42716)"
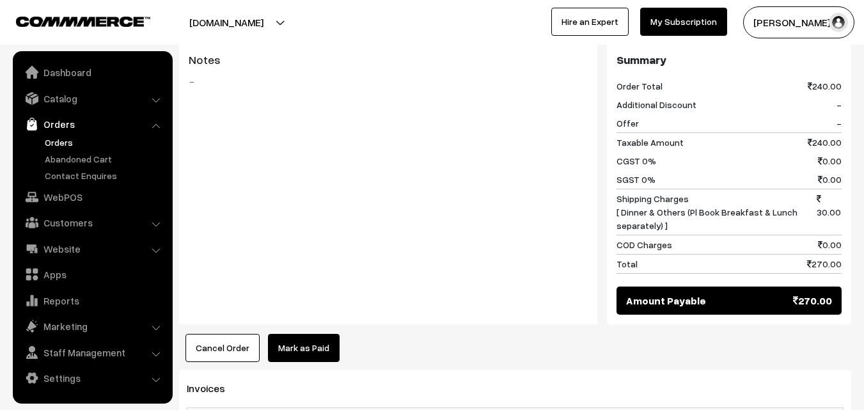
scroll to position [703, 0]
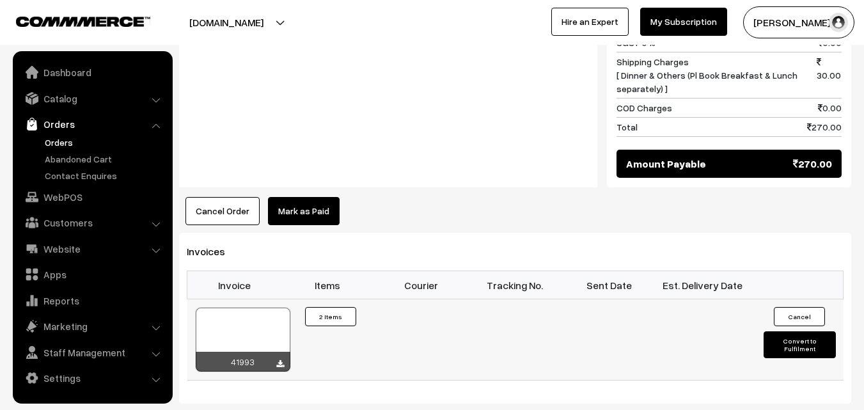
click at [275, 352] on div "41993" at bounding box center [243, 362] width 95 height 20
click at [279, 360] on icon at bounding box center [280, 364] width 8 height 8
click at [52, 195] on link "WebPOS" at bounding box center [92, 196] width 152 height 23
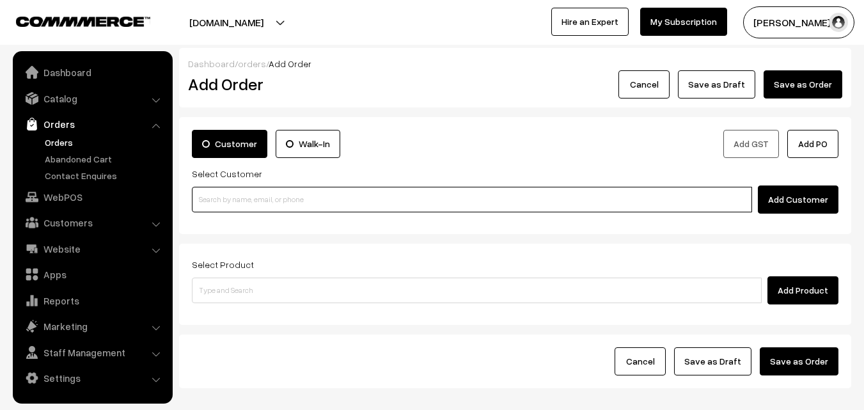
drag, startPoint x: 242, startPoint y: 187, endPoint x: 242, endPoint y: 194, distance: 7.0
click at [242, 194] on input at bounding box center [472, 200] width 560 height 26
paste input "+91 99430 25778"
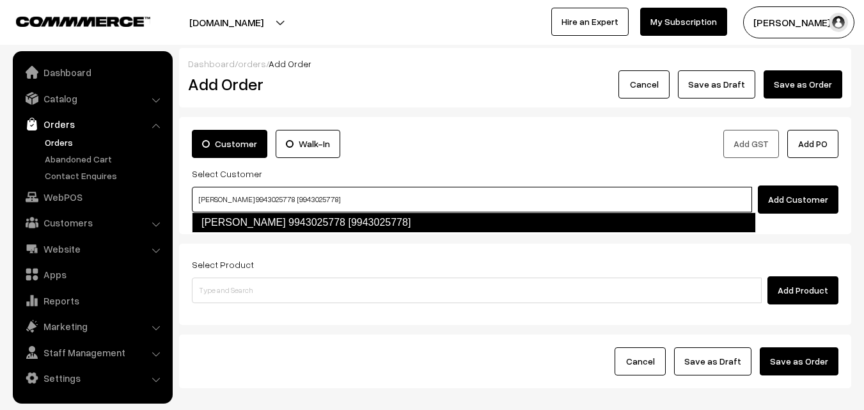
type input "Rengarajan 9943025778 [9943025778]"
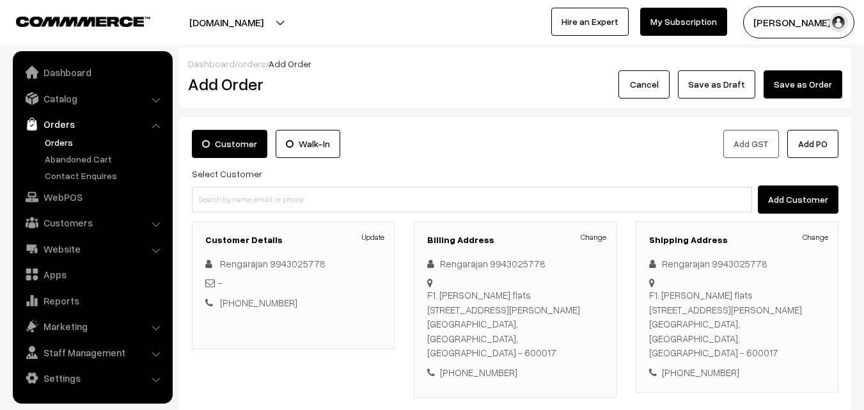
scroll to position [192, 0]
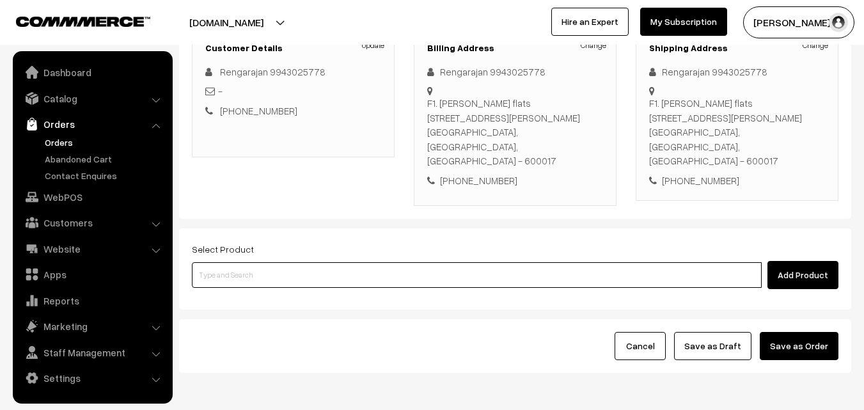
click at [325, 262] on input at bounding box center [477, 275] width 570 height 26
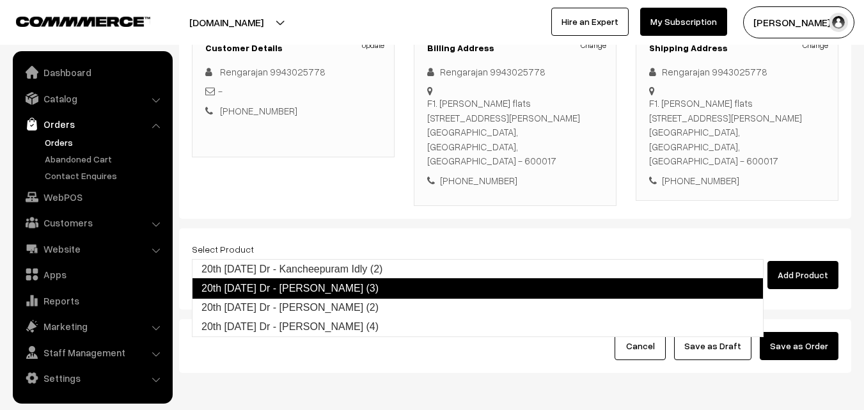
type input "20th Saturday Dr - Poori (2)"
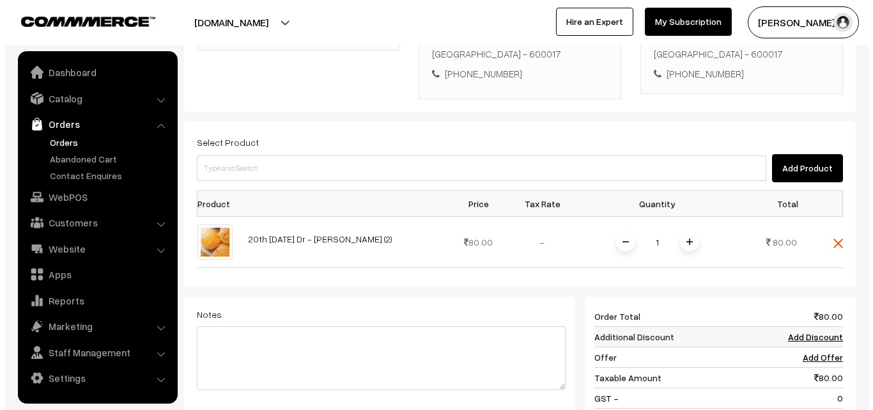
scroll to position [320, 0]
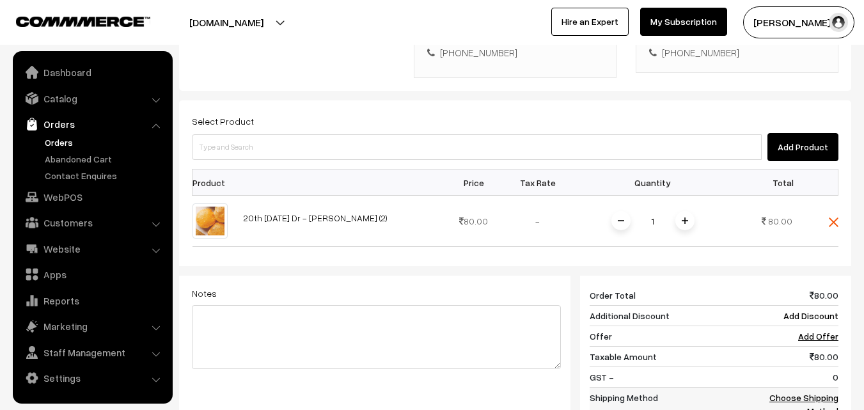
click at [799, 392] on link "Choose Shipping Method" at bounding box center [803, 404] width 69 height 24
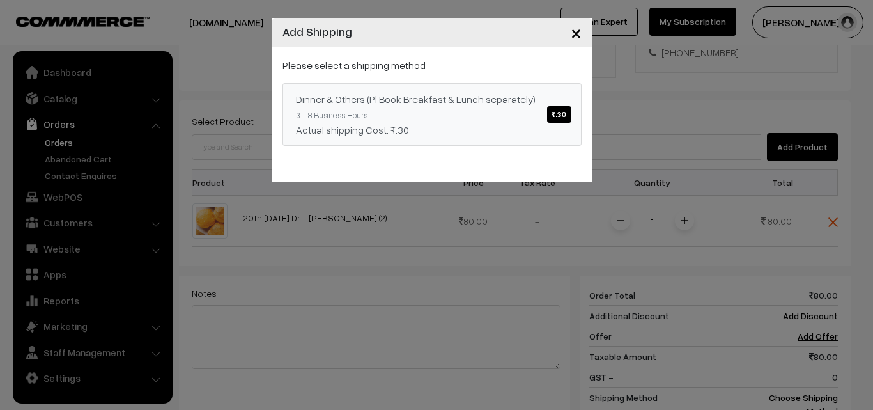
click at [559, 116] on span "₹.30" at bounding box center [559, 114] width 24 height 17
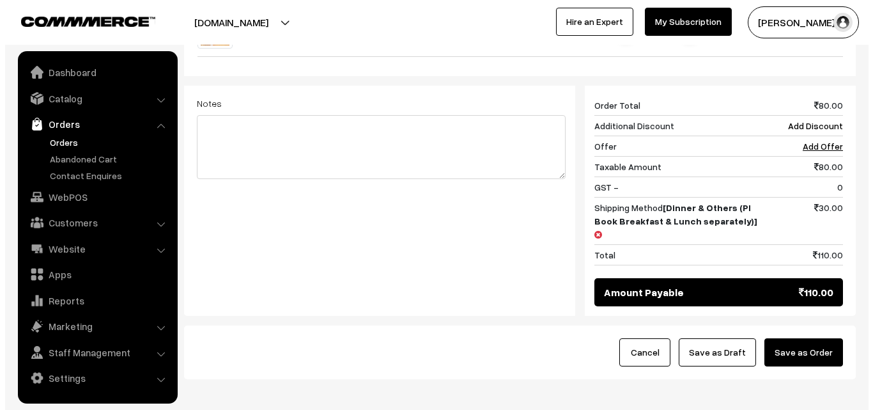
scroll to position [512, 0]
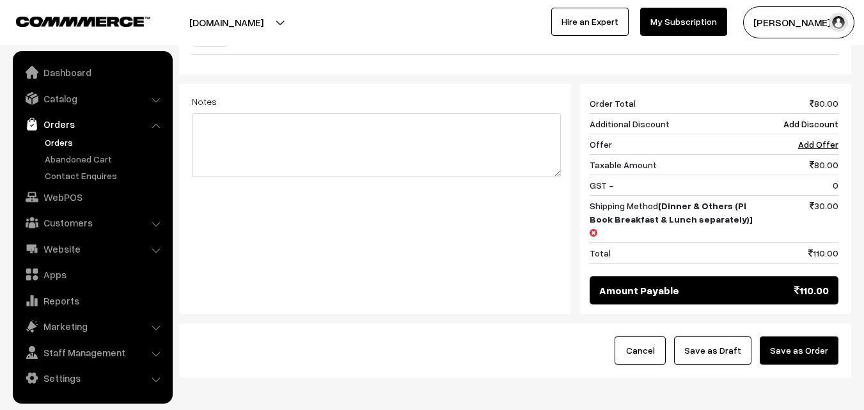
click at [792, 336] on button "Save as Order" at bounding box center [799, 350] width 79 height 28
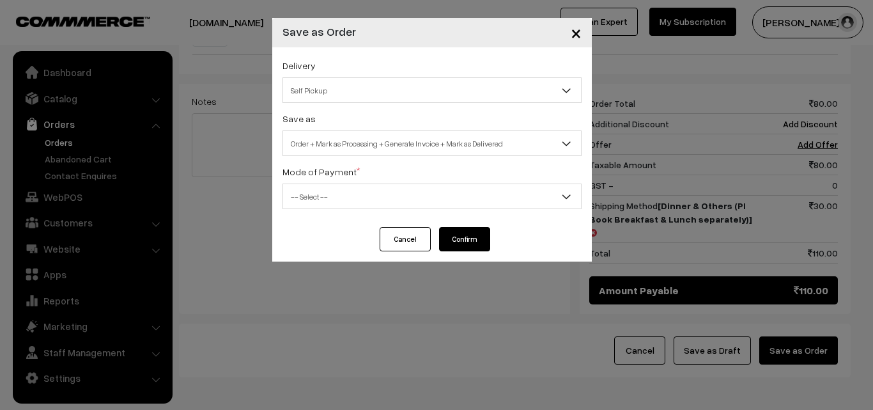
click at [391, 90] on span "Self Pickup" at bounding box center [432, 90] width 298 height 22
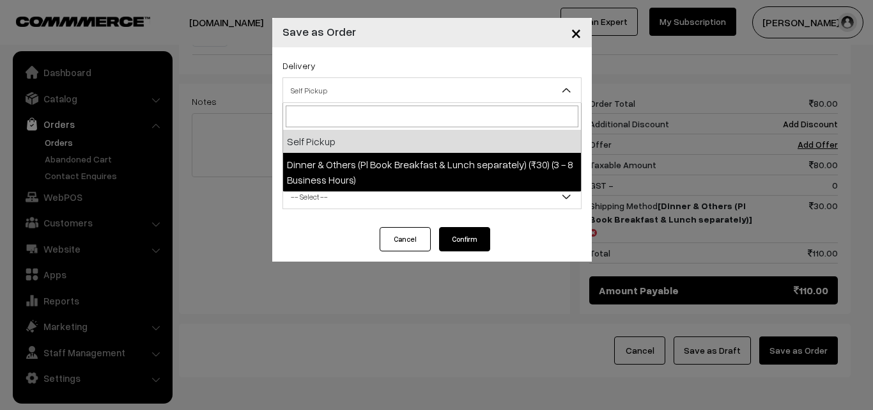
select select "DOP1"
select select "3"
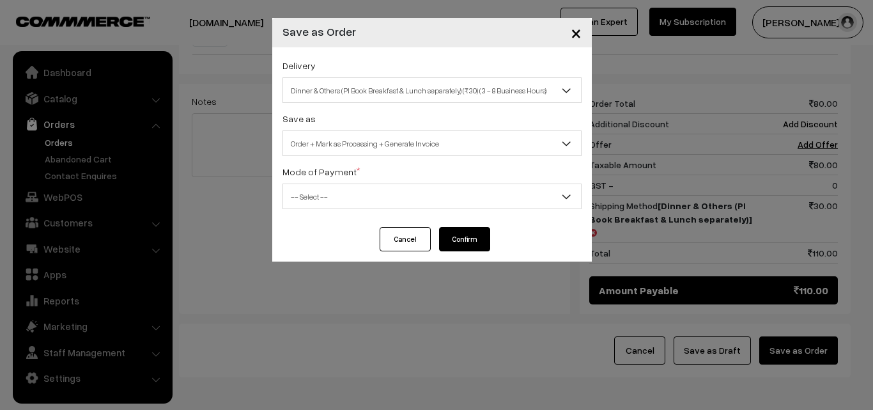
click at [441, 199] on span "-- Select --" at bounding box center [432, 196] width 298 height 22
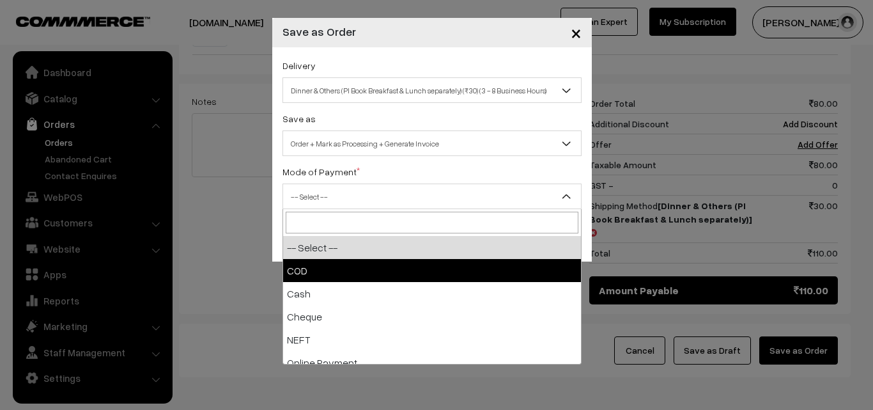
select select "1"
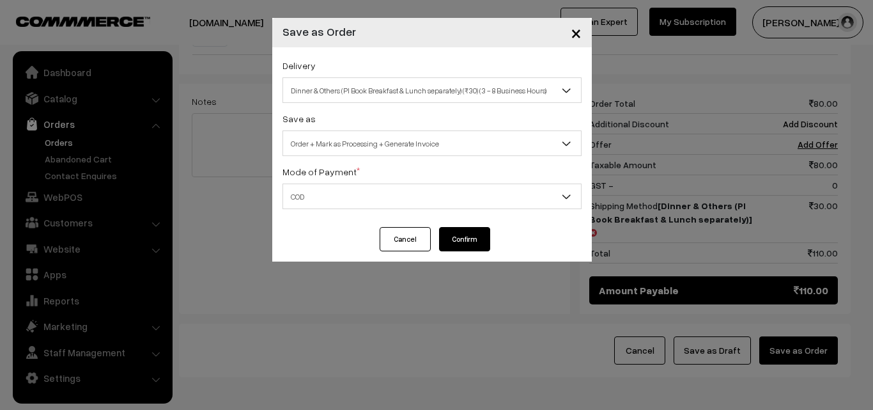
click at [470, 237] on button "Confirm" at bounding box center [464, 239] width 51 height 24
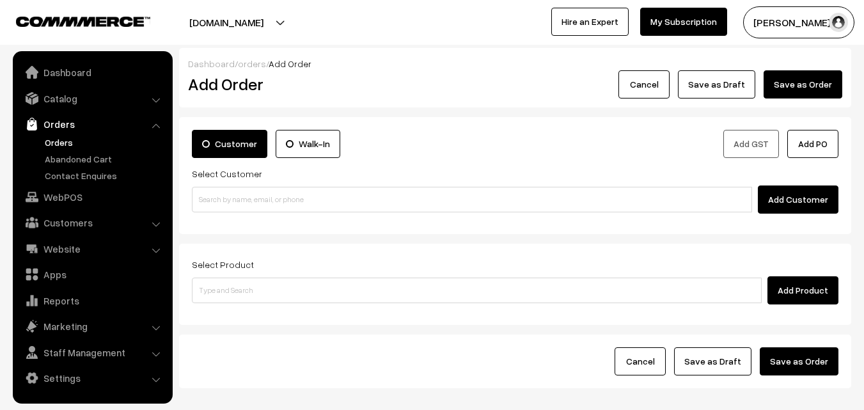
click at [49, 138] on link "Orders" at bounding box center [105, 142] width 127 height 13
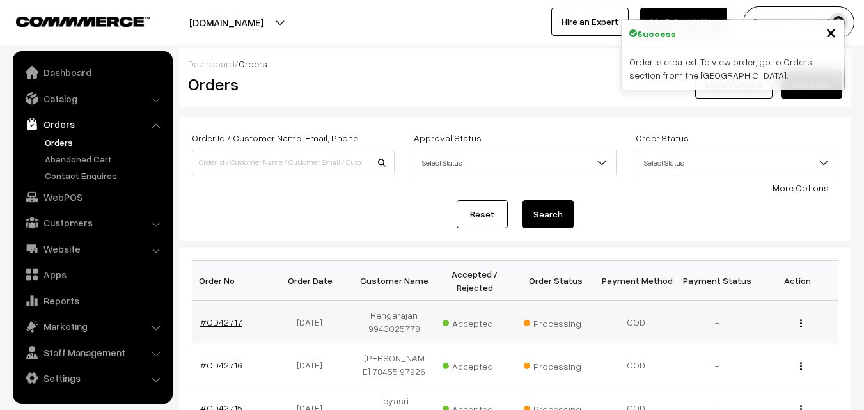
click at [218, 317] on link "#OD42717" at bounding box center [221, 322] width 42 height 11
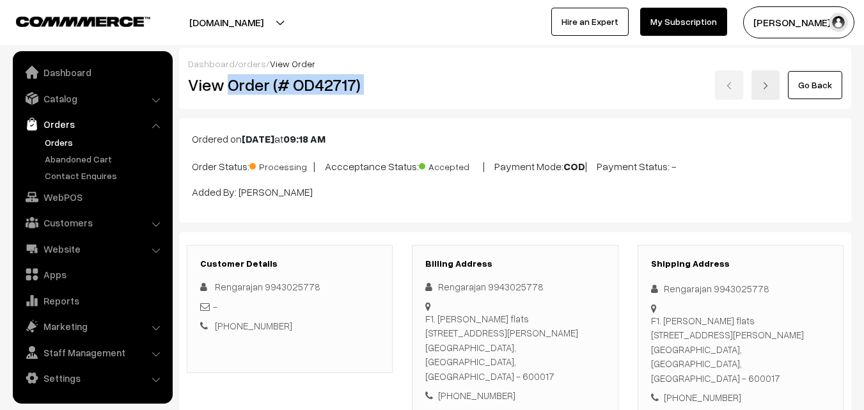
drag, startPoint x: 0, startPoint y: 0, endPoint x: 426, endPoint y: 79, distance: 433.0
click at [426, 79] on div "View Order (# OD42717) Go Back" at bounding box center [514, 84] width 673 height 29
copy div "Order (# OD42717)"
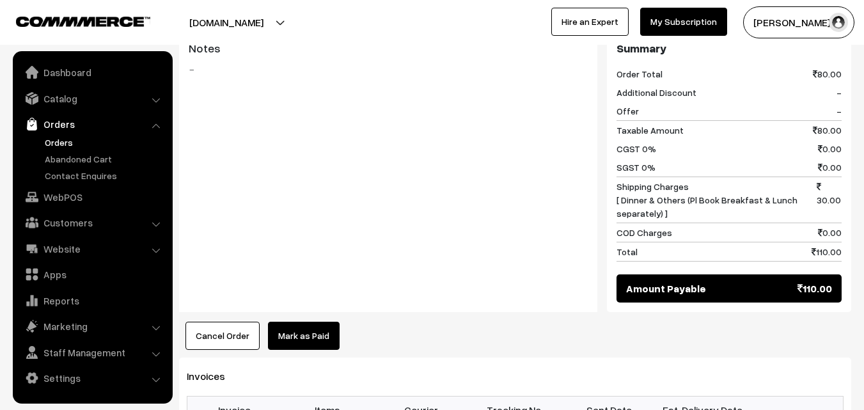
scroll to position [639, 0]
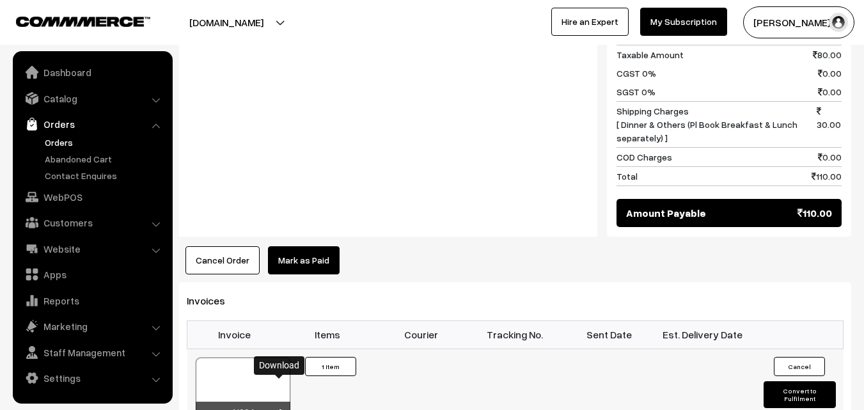
click at [276, 409] on icon at bounding box center [280, 413] width 8 height 8
click at [76, 195] on link "WebPOS" at bounding box center [92, 196] width 152 height 23
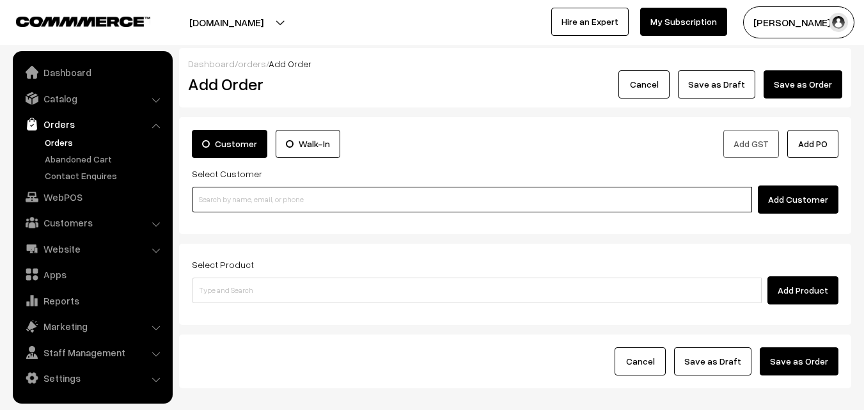
click at [288, 200] on input at bounding box center [472, 200] width 560 height 26
paste input "[PHONE_NUMBER]"
type input "9886725128"
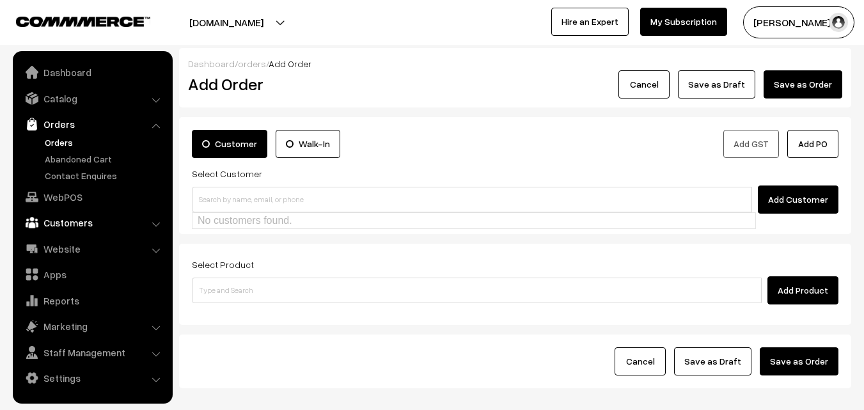
click at [65, 224] on link "Customers" at bounding box center [92, 222] width 152 height 23
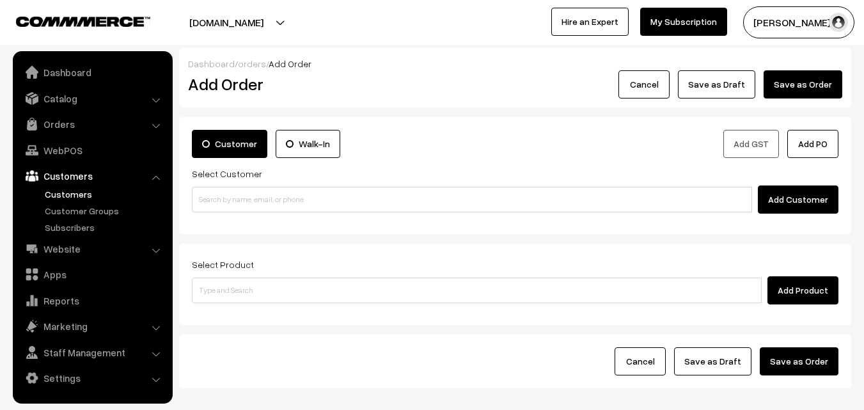
click at [77, 194] on link "Customers" at bounding box center [105, 193] width 127 height 13
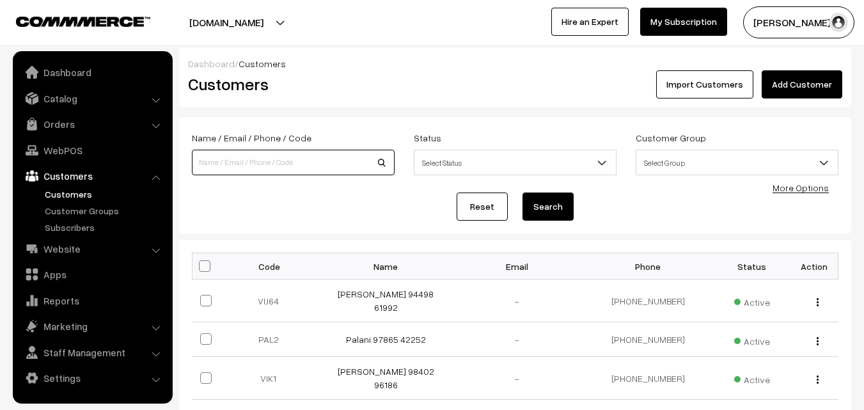
click at [283, 164] on input at bounding box center [293, 163] width 203 height 26
paste input "[PHONE_NUMBER]"
type input "9886725128"
click at [563, 205] on button "Search" at bounding box center [547, 206] width 51 height 28
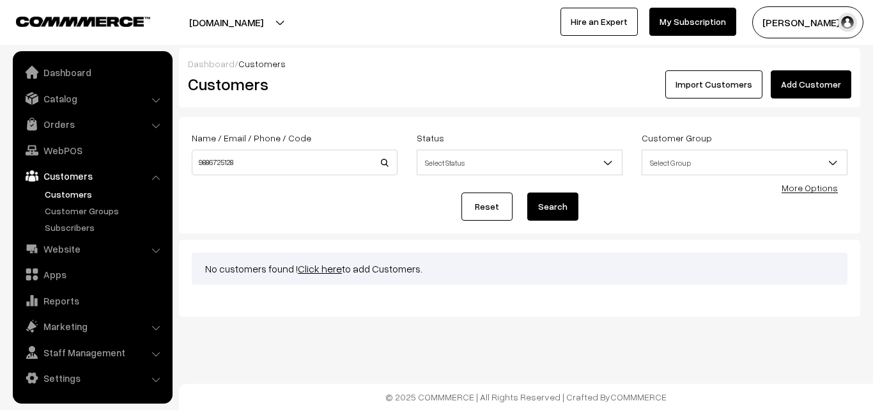
click at [323, 268] on link "Click here" at bounding box center [320, 268] width 44 height 13
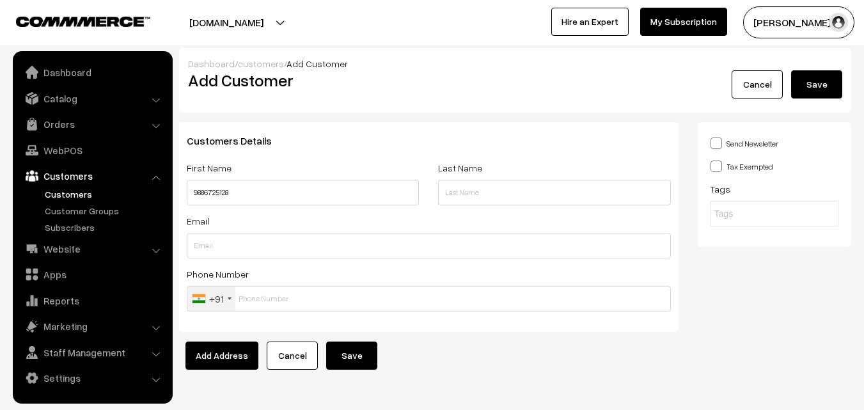
drag, startPoint x: 195, startPoint y: 191, endPoint x: 294, endPoint y: 192, distance: 99.1
click at [294, 192] on input "9886725128" at bounding box center [303, 193] width 232 height 26
type input "9886725128"
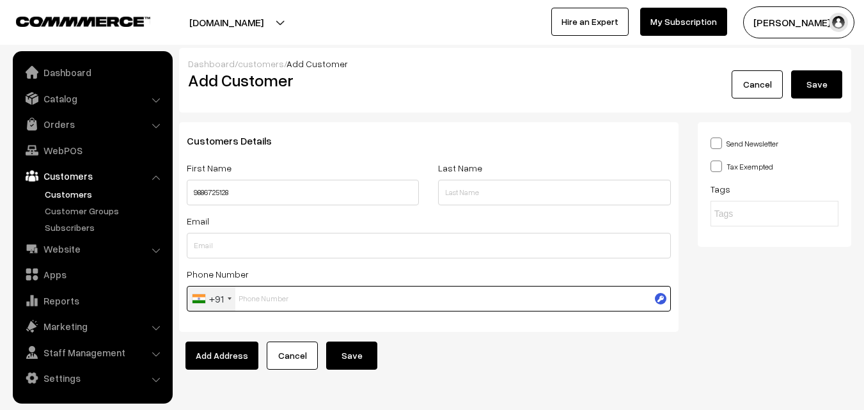
click at [298, 305] on input "text" at bounding box center [429, 299] width 484 height 26
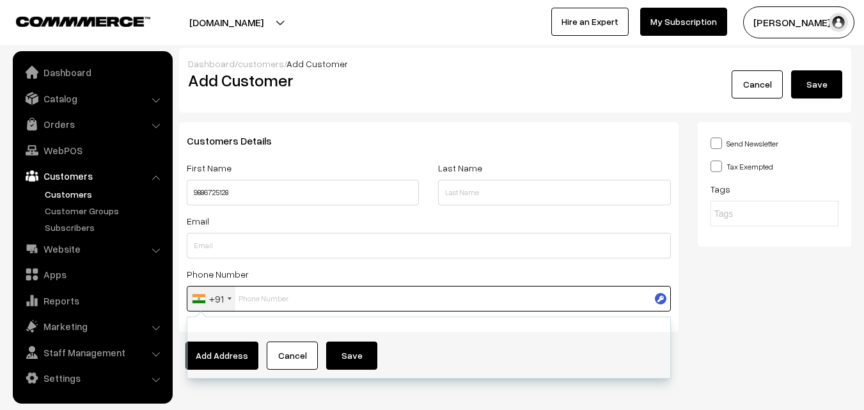
paste input "9886725128"
type input "9886725128"
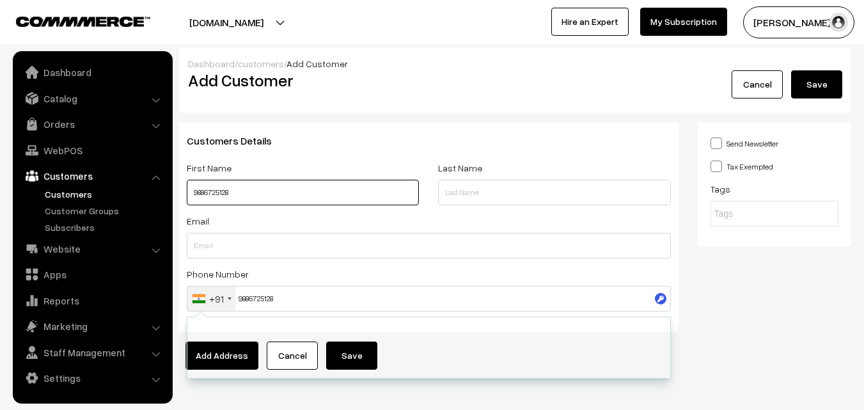
click at [194, 192] on input "9886725128" at bounding box center [303, 193] width 232 height 26
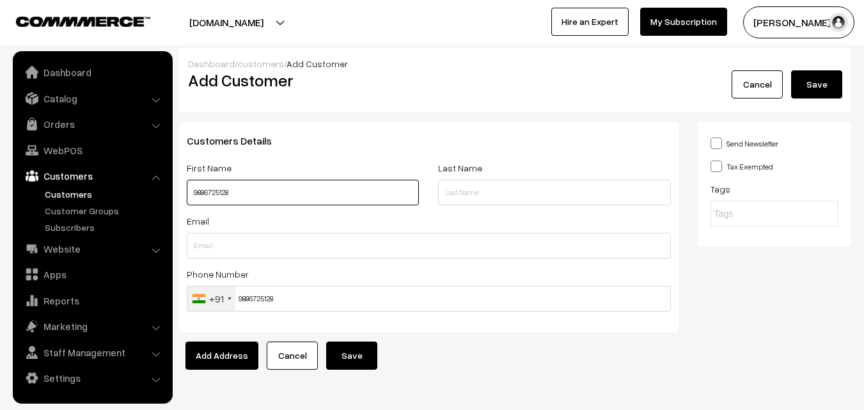
paste input "Lakshmi"
click at [196, 190] on input "Lakshmi 9886725128" at bounding box center [303, 193] width 232 height 26
drag, startPoint x: 192, startPoint y: 192, endPoint x: 276, endPoint y: 191, distance: 83.8
click at [276, 191] on input "Lakshmi 9886725128" at bounding box center [303, 193] width 232 height 26
type input "Lakshmi 9886725128"
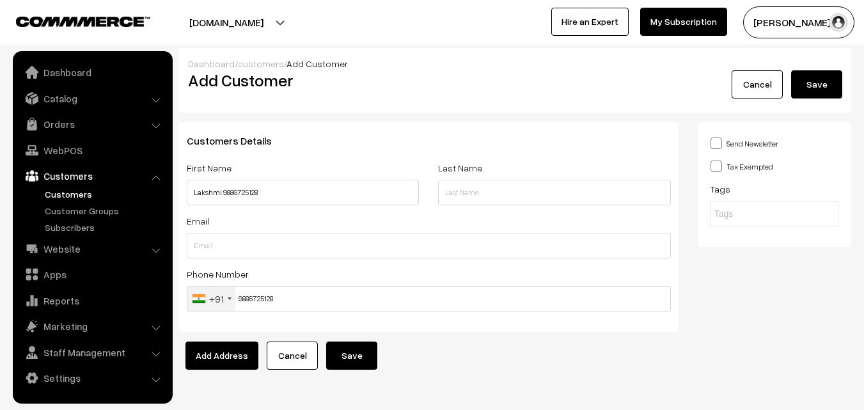
click at [340, 356] on button "Save" at bounding box center [351, 355] width 51 height 28
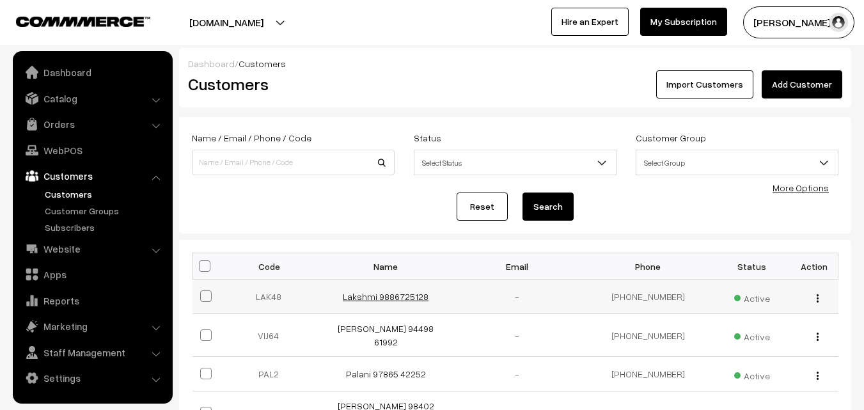
click at [396, 298] on link "Lakshmi 9886725128" at bounding box center [386, 296] width 86 height 11
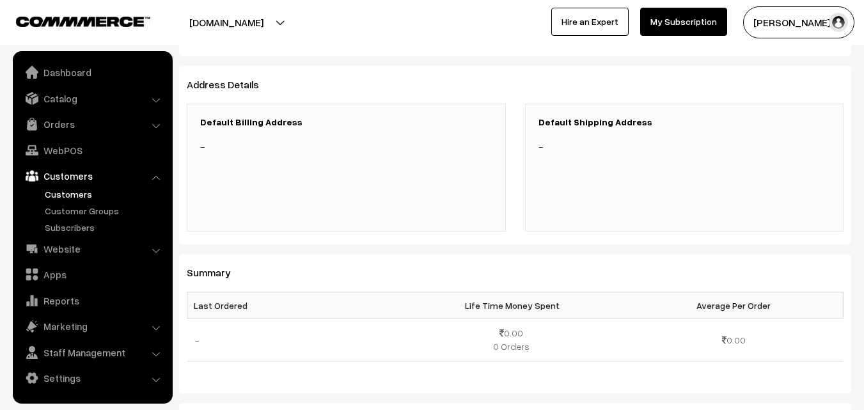
scroll to position [192, 0]
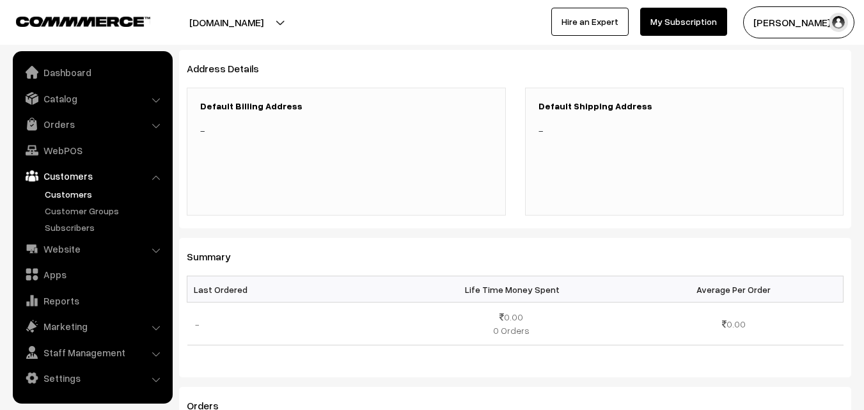
click at [270, 106] on h3 "Default Billing Address" at bounding box center [346, 106] width 292 height 11
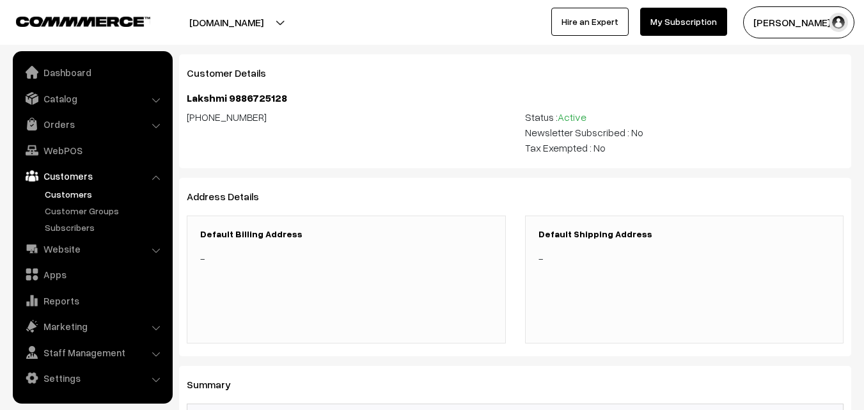
scroll to position [0, 0]
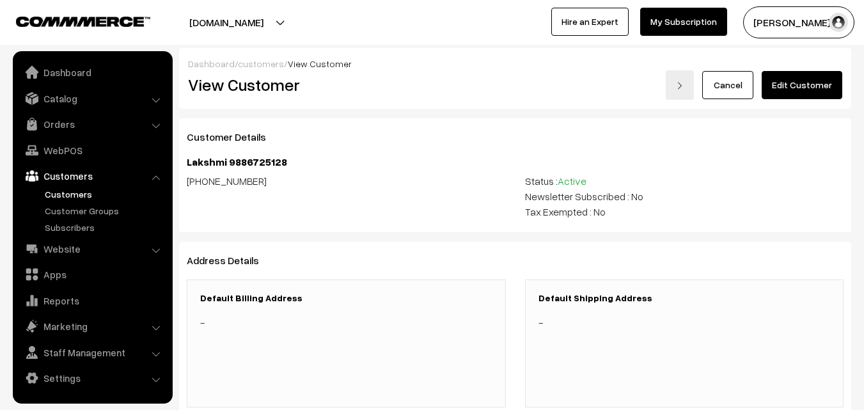
click at [813, 86] on link "Edit Customer" at bounding box center [802, 85] width 81 height 28
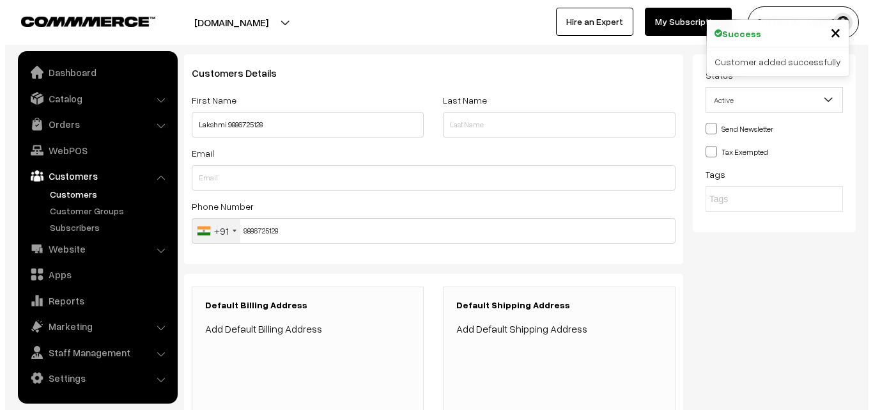
scroll to position [128, 0]
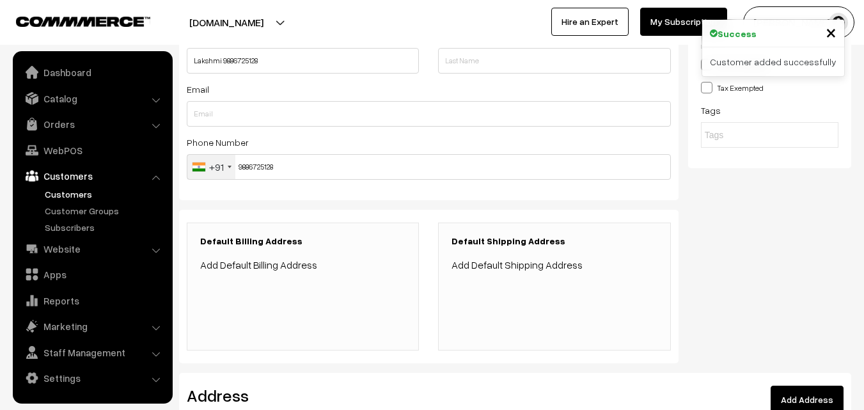
click at [247, 263] on link "Add Default Billing Address" at bounding box center [258, 264] width 117 height 13
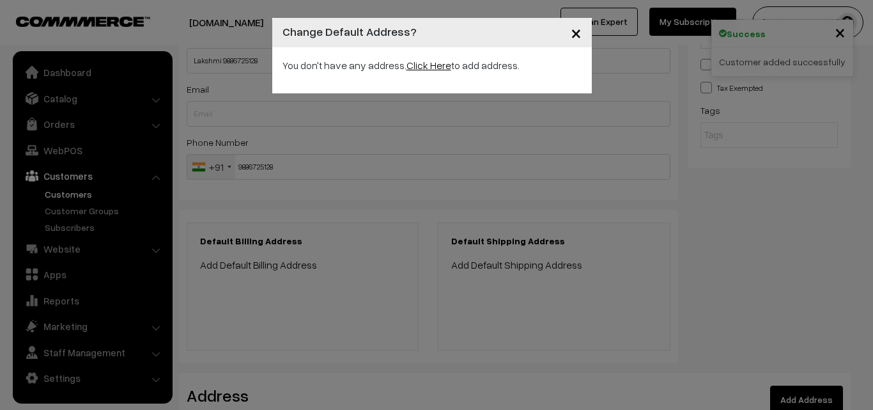
click at [435, 70] on link "Click Here" at bounding box center [429, 65] width 45 height 13
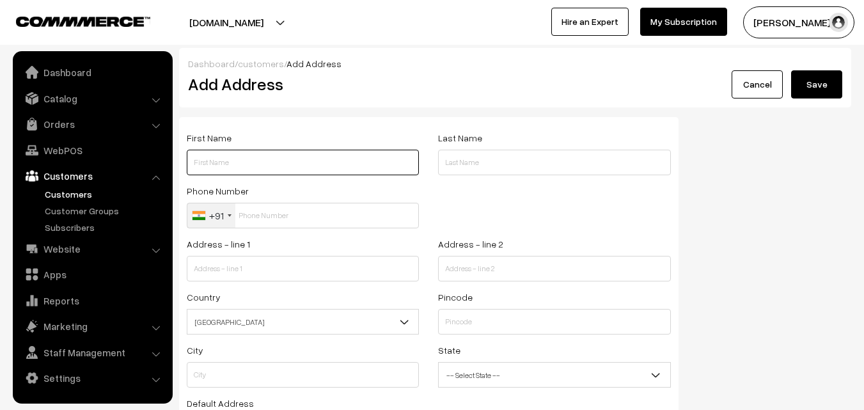
click at [264, 159] on input "text" at bounding box center [303, 163] width 232 height 26
paste input "Lakshmi 9886725128"
drag, startPoint x: 222, startPoint y: 161, endPoint x: 275, endPoint y: 161, distance: 53.1
click at [275, 161] on input "Lakshmi 9886725128" at bounding box center [303, 163] width 232 height 26
type input "Lakshmi 9886725128"
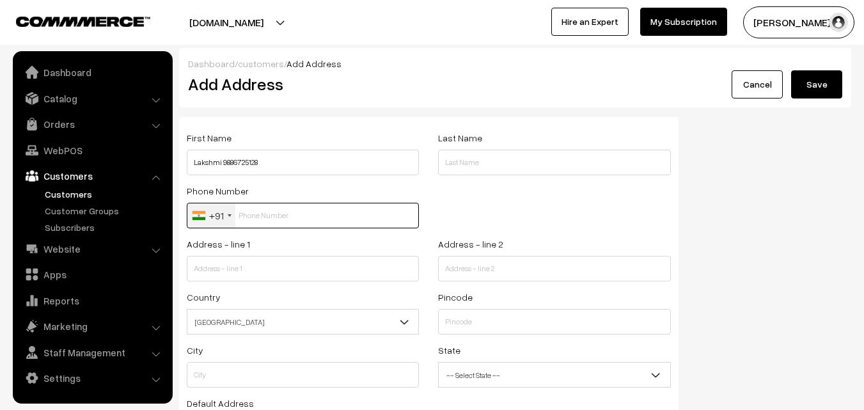
click at [276, 214] on input "text" at bounding box center [303, 216] width 232 height 26
paste input "9886725128"
type input "9886725128"
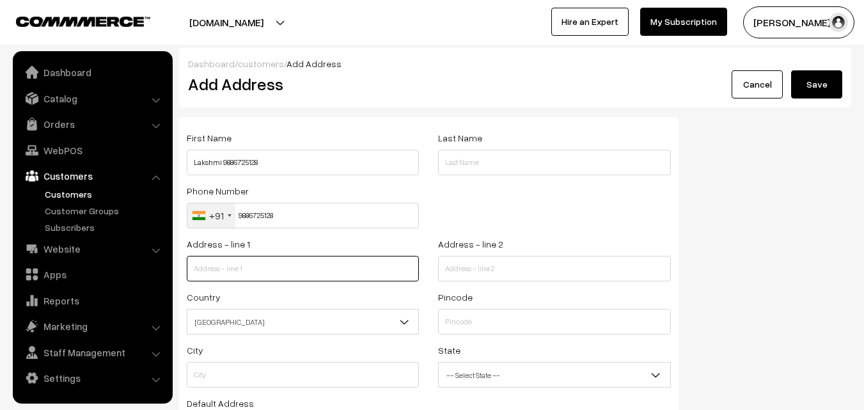
click at [288, 271] on input "text" at bounding box center [303, 269] width 232 height 26
paste input "No 17/5, Flat T2,Third Floor,Meera Nivas"
type input "No 17/5, Flat T2,Third Floor,Meera Nivas"
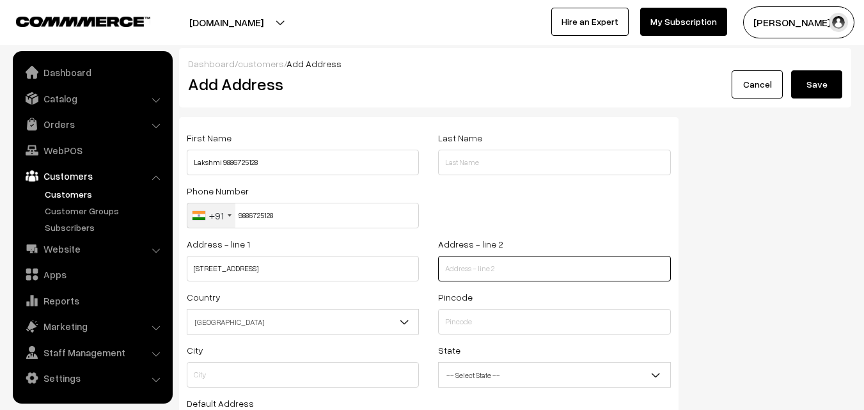
click at [469, 265] on input "text" at bounding box center [554, 269] width 232 height 26
paste input "West Road,West C.I.T Nagar"
type input "West Road,West C.I.T Nagar"
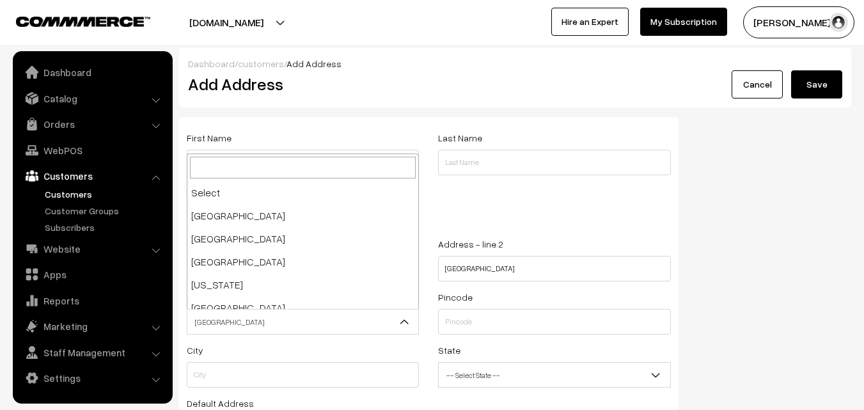
click at [378, 313] on span "[GEOGRAPHIC_DATA]" at bounding box center [302, 322] width 231 height 22
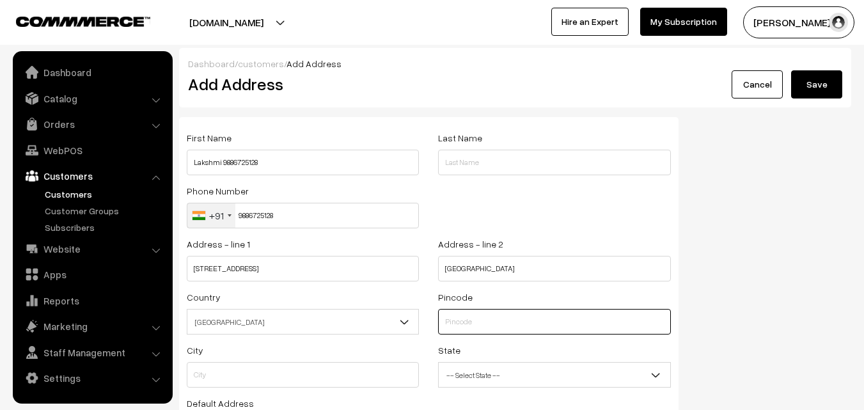
click at [522, 319] on input "text" at bounding box center [554, 322] width 232 height 26
paste input "600035"
type input "600035"
type input "Chennai"
select select "Tamil Nadu"
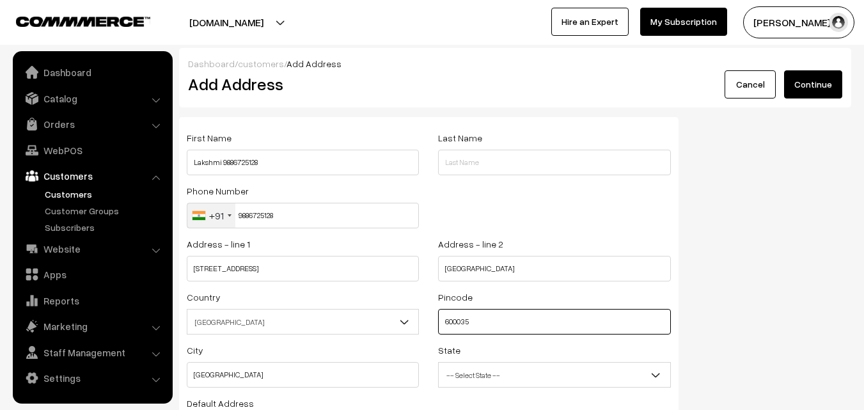
type input "600035"
click at [565, 368] on span "-- Select State --" at bounding box center [554, 375] width 231 height 22
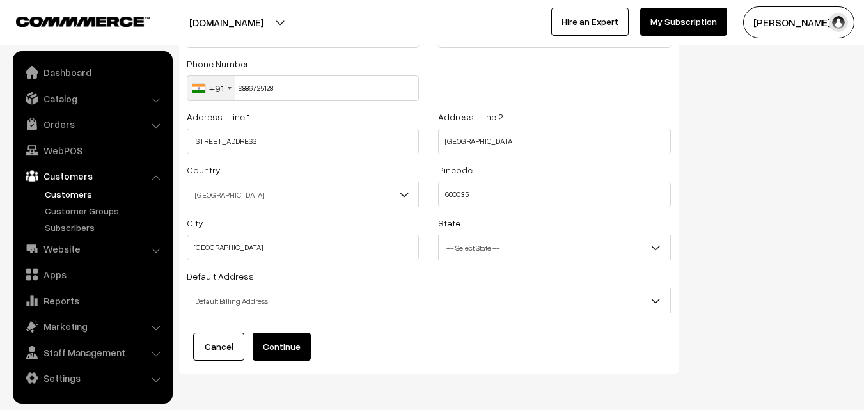
scroll to position [128, 0]
click at [504, 235] on span "-- Select State --" at bounding box center [554, 247] width 232 height 26
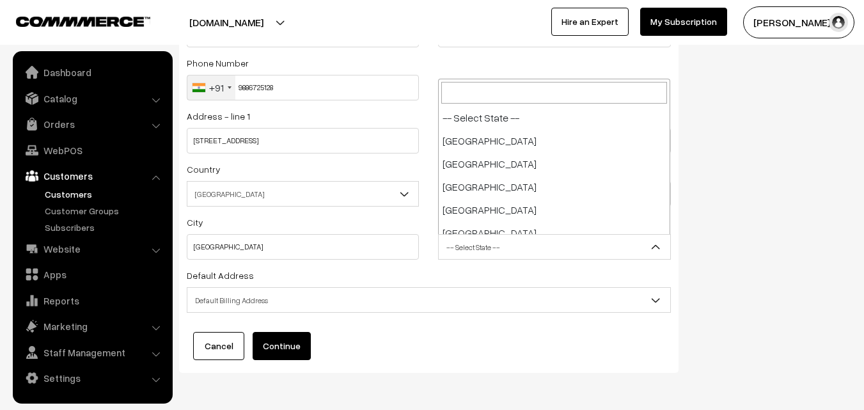
scroll to position [668, 0]
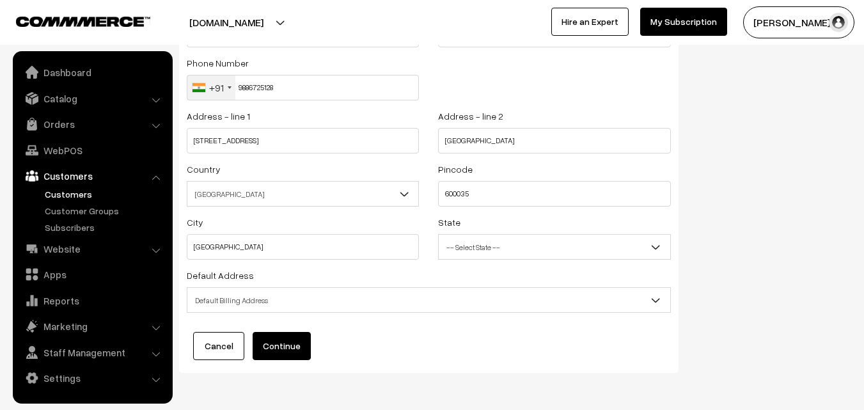
click at [405, 300] on span "Default Billing Address" at bounding box center [428, 300] width 483 height 22
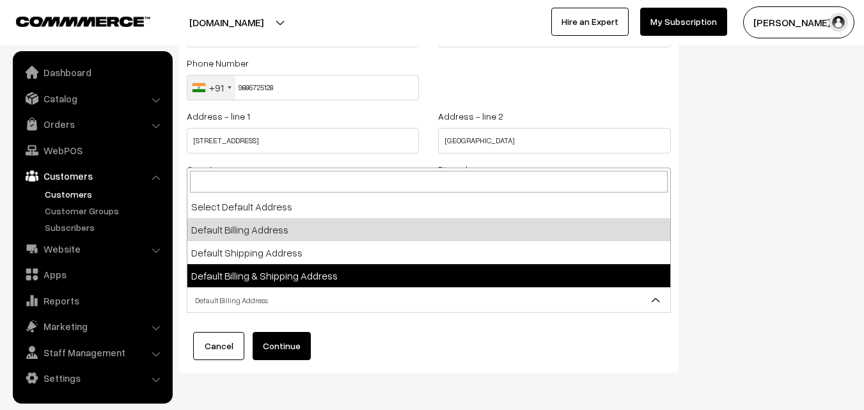
select select "3"
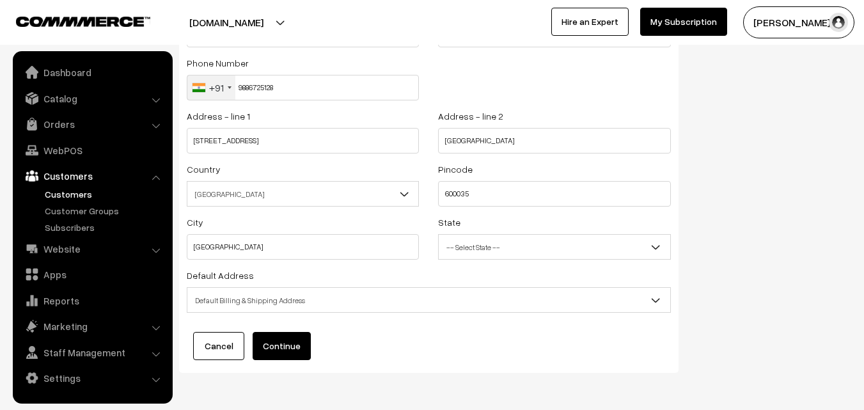
click at [289, 340] on button "Continue" at bounding box center [282, 346] width 58 height 28
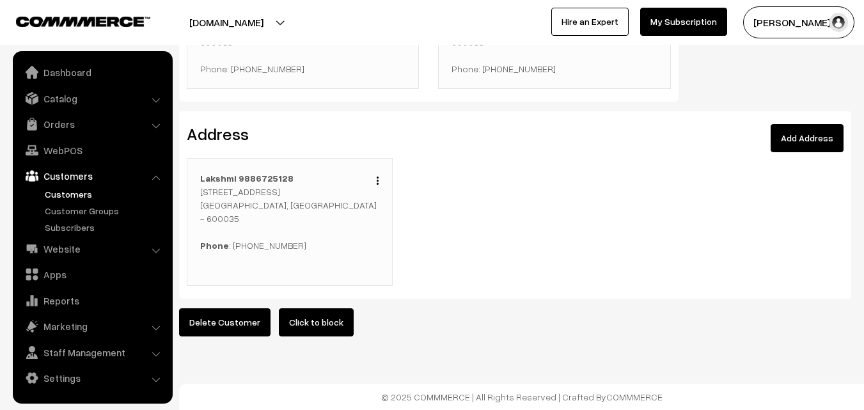
scroll to position [400, 0]
click at [69, 146] on link "WebPOS" at bounding box center [92, 150] width 152 height 23
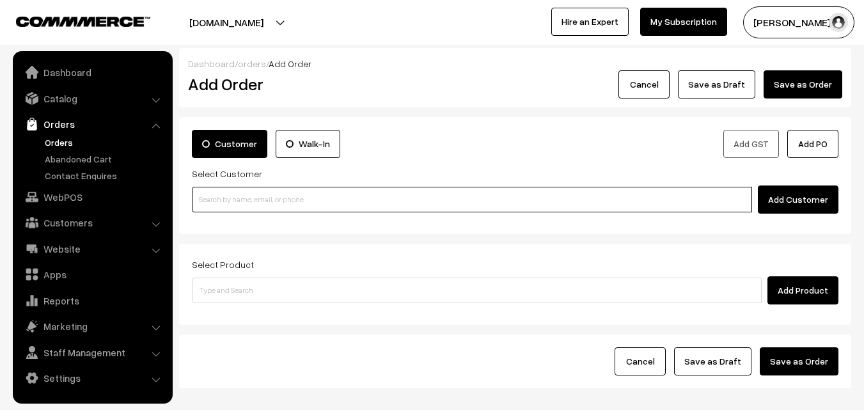
click at [290, 204] on input at bounding box center [472, 200] width 560 height 26
paste input "[PHONE_NUMBER]"
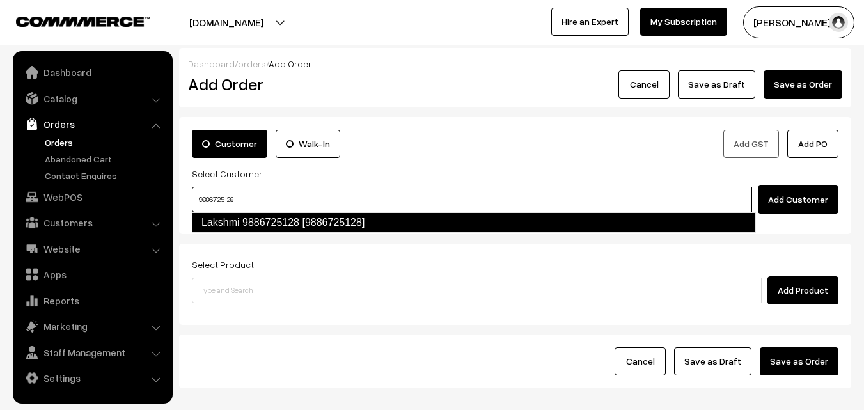
click at [338, 220] on link "Lakshmi 9886725128 [9886725128]" at bounding box center [474, 222] width 564 height 20
type input "9886725128"
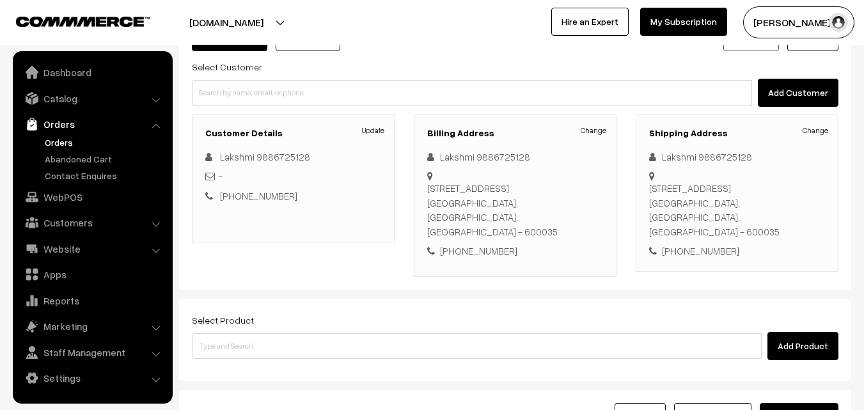
scroll to position [128, 0]
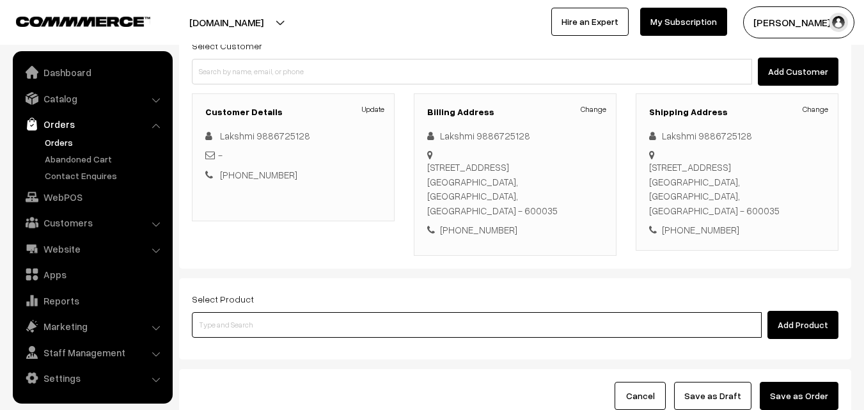
click at [363, 312] on input at bounding box center [477, 325] width 570 height 26
click at [319, 312] on input at bounding box center [477, 325] width 570 height 26
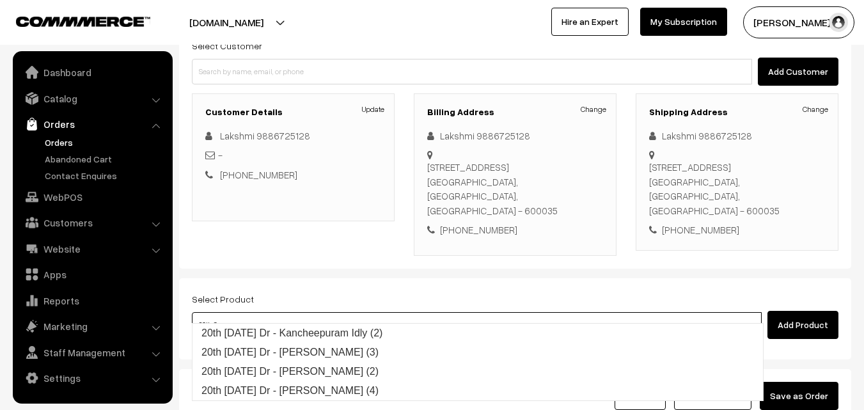
type input "20th Saturday Dr - Kancheepuram Idly (2)"
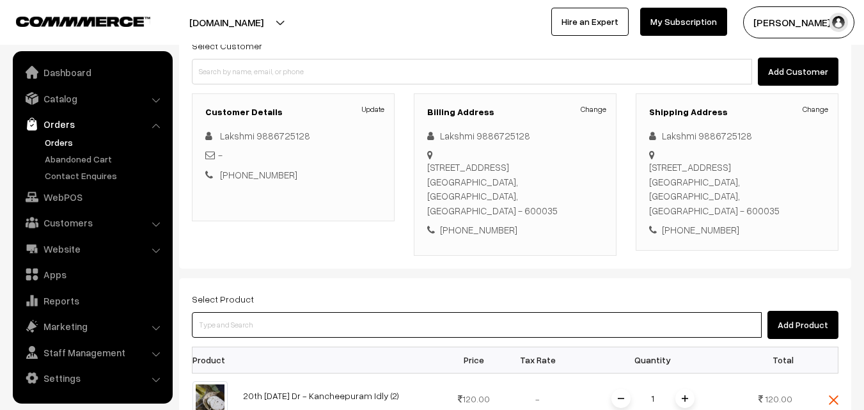
click at [326, 312] on input at bounding box center [477, 325] width 570 height 26
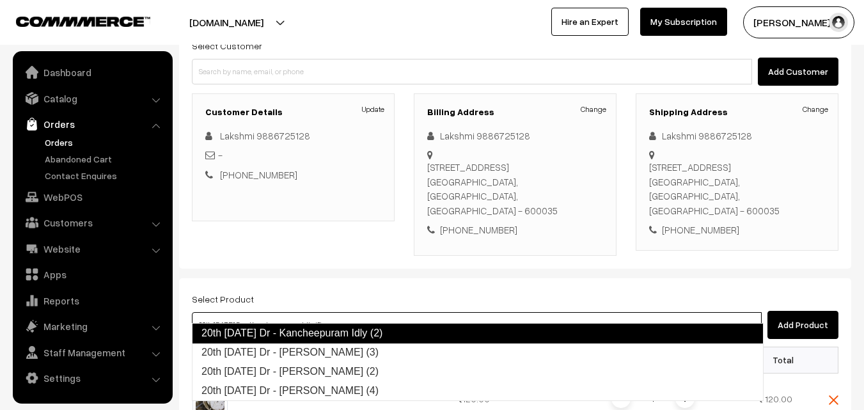
type input "20th Saturday Dr - Chapapthi (3)"
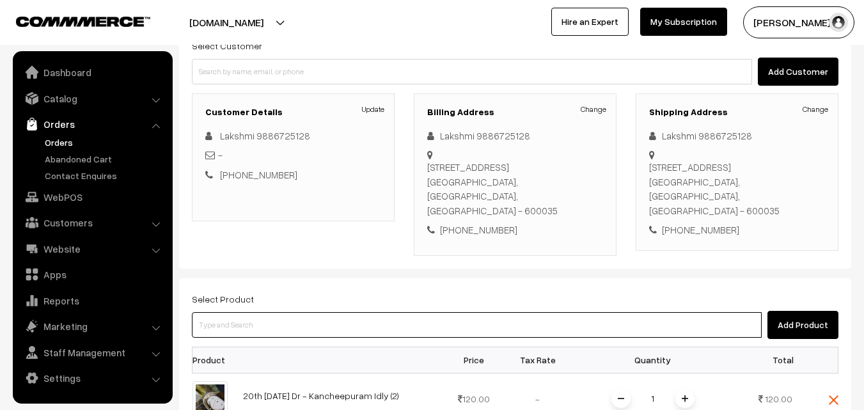
click at [326, 312] on input at bounding box center [477, 325] width 570 height 26
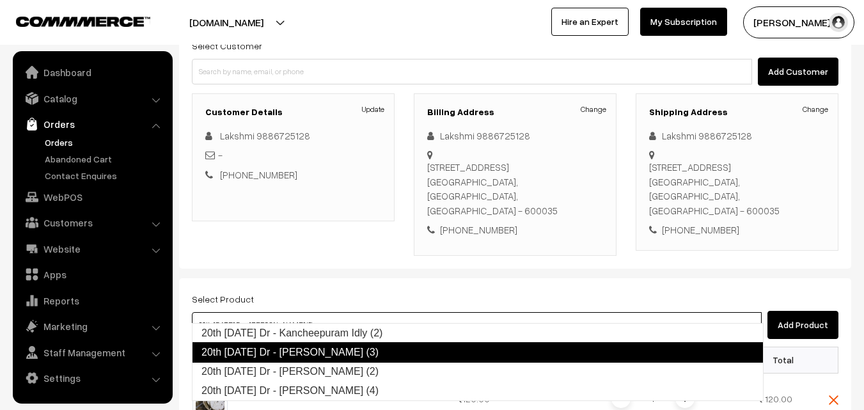
type input "20th Saturday Dr - Idiyappam (4)"
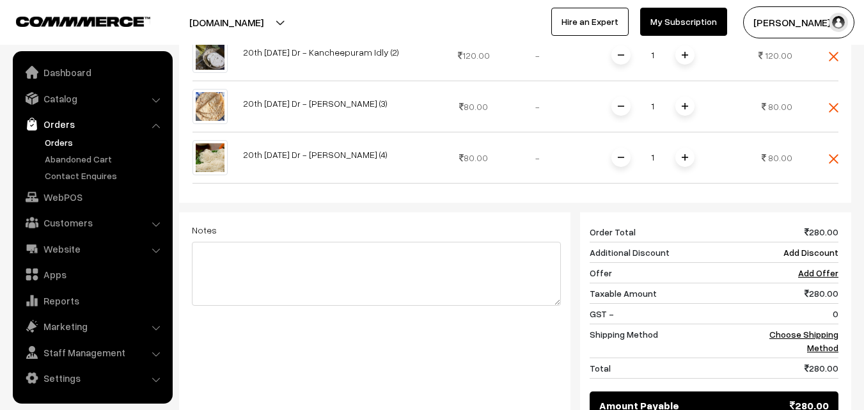
scroll to position [512, 0]
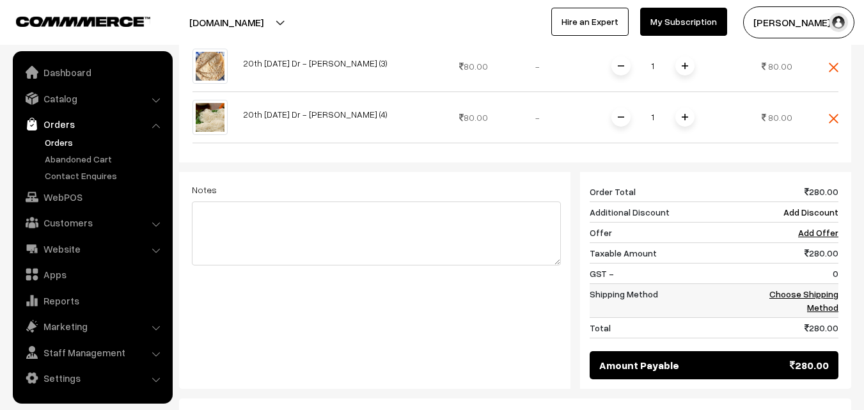
click at [823, 285] on td "Choose Shipping Method" at bounding box center [798, 300] width 79 height 34
click at [823, 288] on link "Choose Shipping Method" at bounding box center [803, 300] width 69 height 24
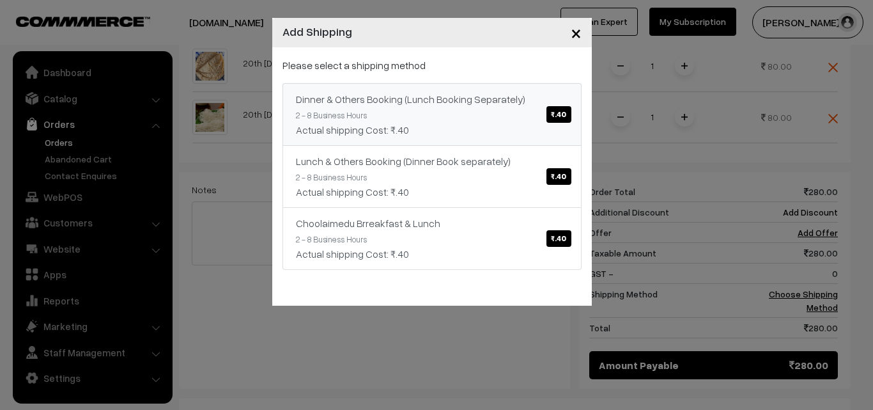
click at [558, 114] on span "₹.40" at bounding box center [559, 114] width 24 height 17
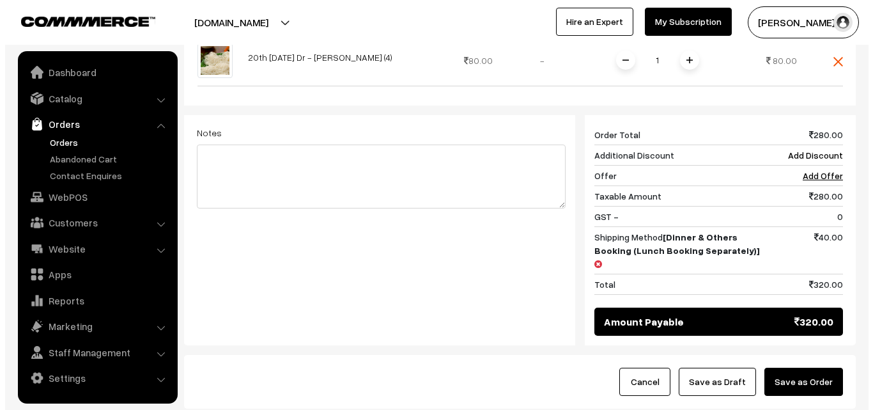
scroll to position [575, 0]
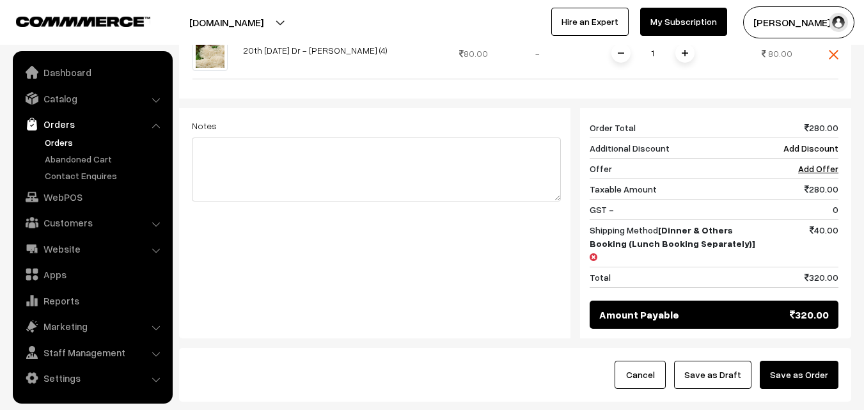
click at [814, 361] on button "Save as Order" at bounding box center [799, 375] width 79 height 28
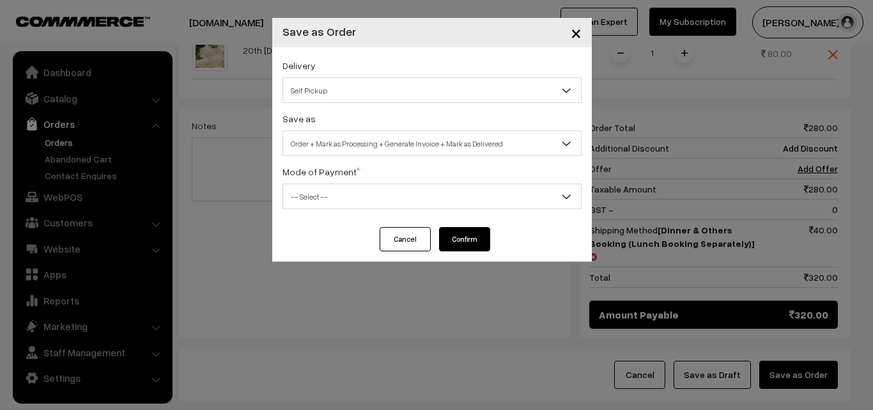
click at [443, 100] on span "Self Pickup" at bounding box center [432, 90] width 298 height 22
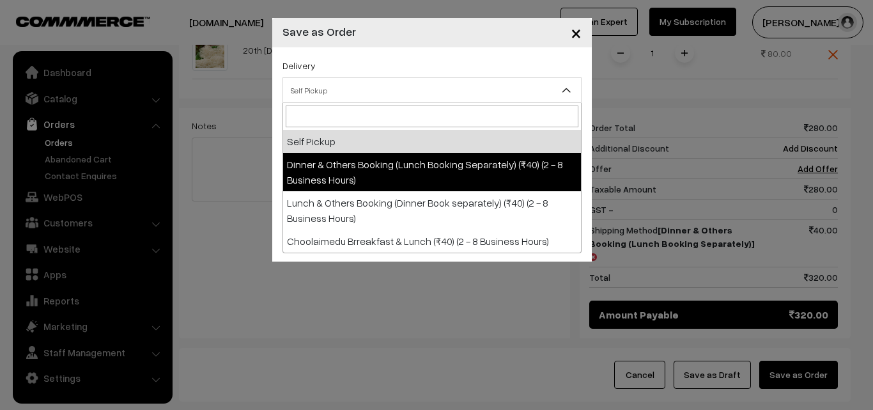
select select "DOB1"
select select "3"
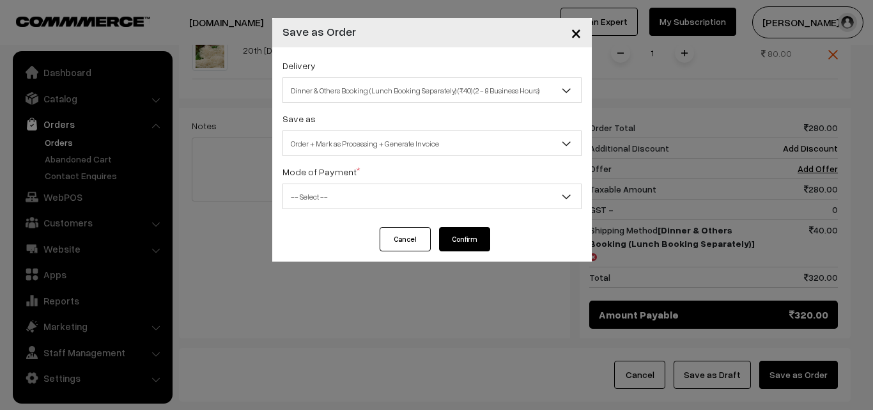
click at [426, 196] on span "-- Select --" at bounding box center [432, 196] width 298 height 22
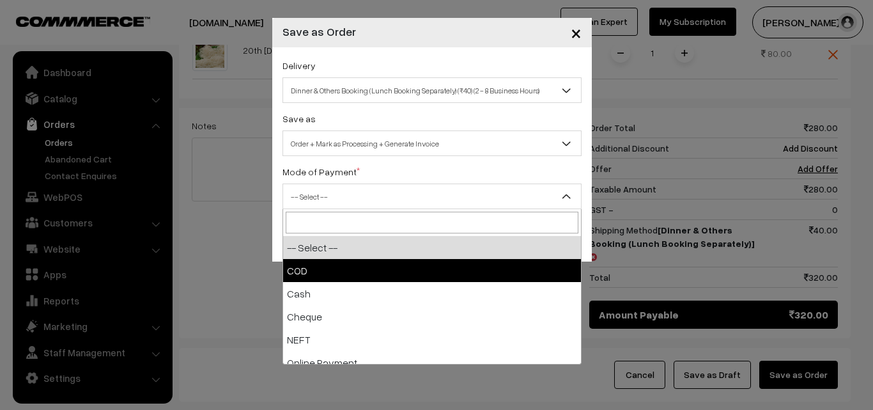
select select "1"
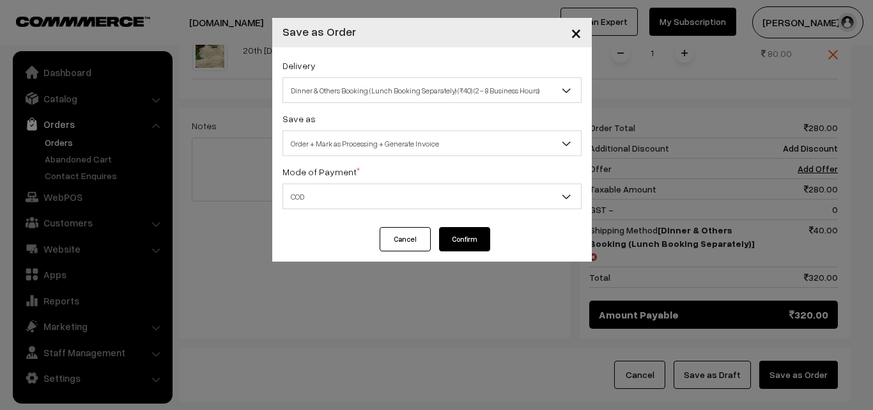
click at [453, 244] on button "Confirm" at bounding box center [464, 239] width 51 height 24
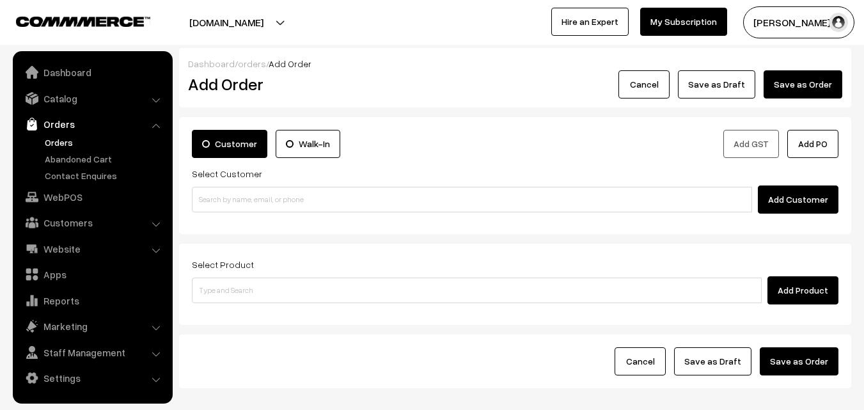
click at [52, 144] on link "Orders" at bounding box center [105, 142] width 127 height 13
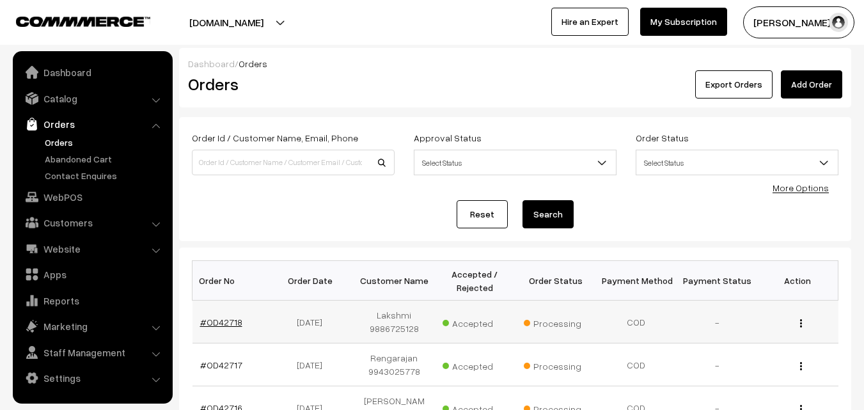
click at [230, 326] on link "#OD42718" at bounding box center [221, 322] width 42 height 11
click at [215, 324] on link "#OD42718" at bounding box center [221, 322] width 42 height 11
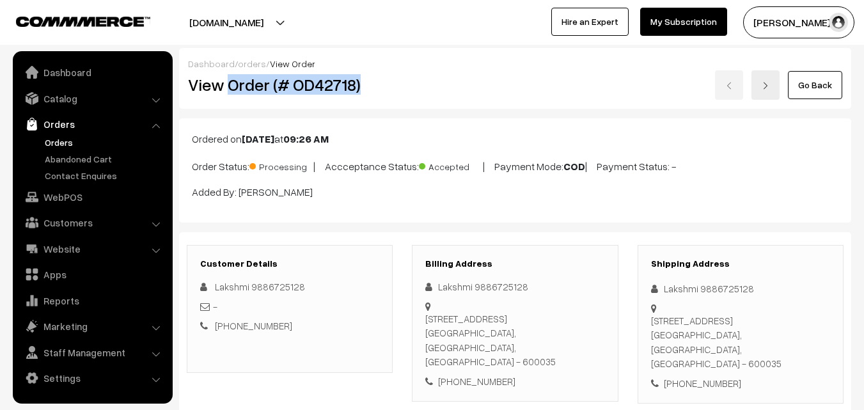
drag, startPoint x: 230, startPoint y: 81, endPoint x: 370, endPoint y: 90, distance: 140.3
click at [370, 90] on h2 "View Order (# OD42718)" at bounding box center [290, 85] width 205 height 20
copy h2 "Order (# OD42718)"
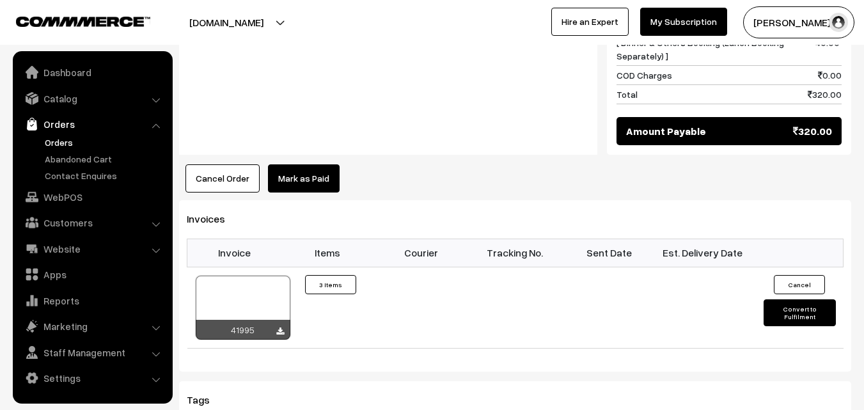
scroll to position [895, 0]
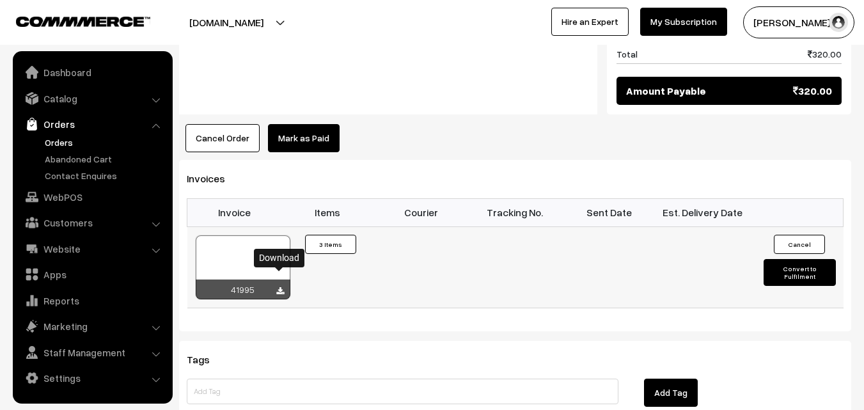
click at [278, 287] on icon at bounding box center [280, 291] width 8 height 8
click at [76, 195] on link "WebPOS" at bounding box center [92, 196] width 152 height 23
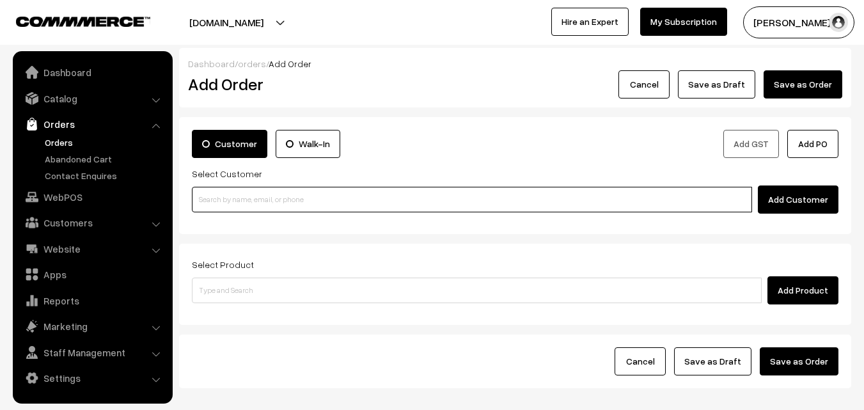
click at [286, 192] on input at bounding box center [472, 200] width 560 height 26
paste input "[PHONE_NUMBER]"
type input "N"
click at [269, 208] on input at bounding box center [472, 200] width 560 height 26
paste input "[PHONE_NUMBER]"
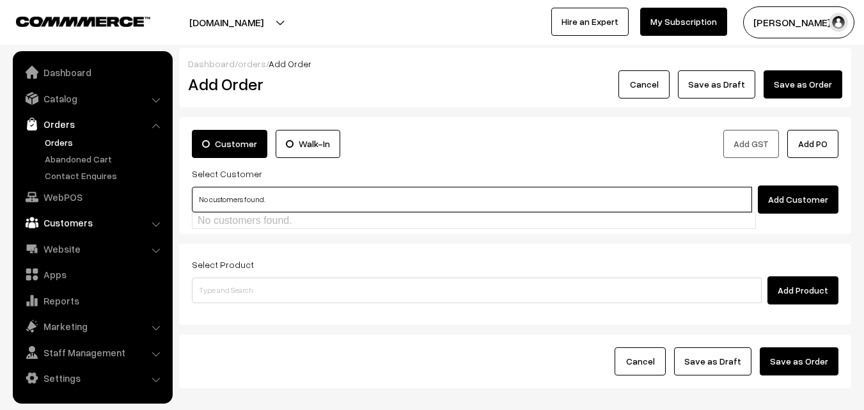
type input "No customers found."
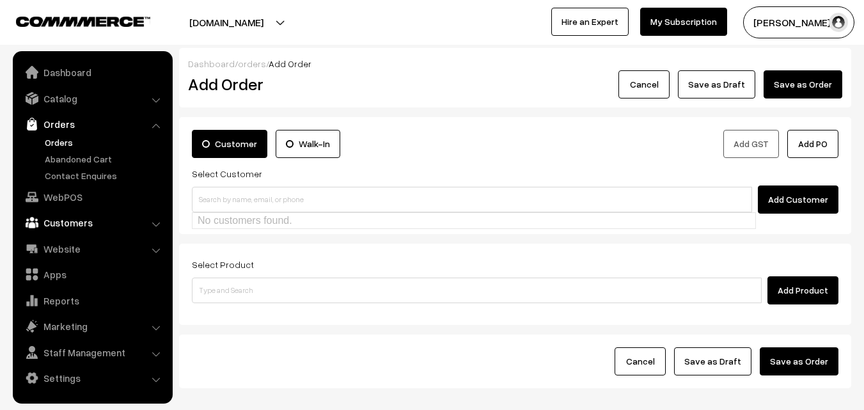
click at [82, 220] on link "Customers" at bounding box center [92, 222] width 152 height 23
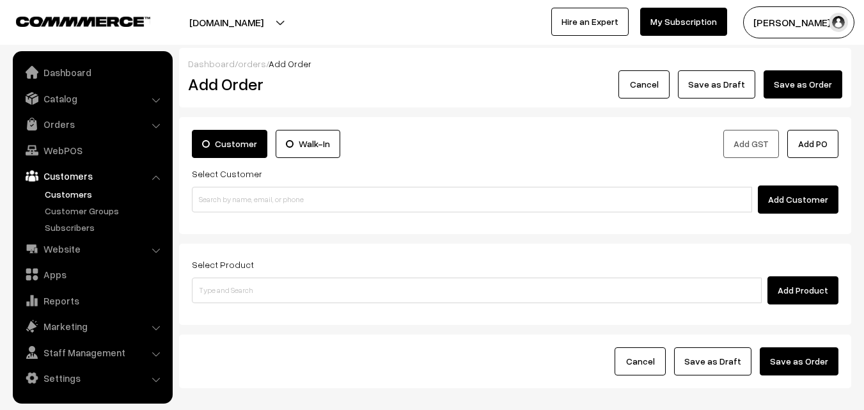
click at [70, 198] on link "Customers" at bounding box center [105, 193] width 127 height 13
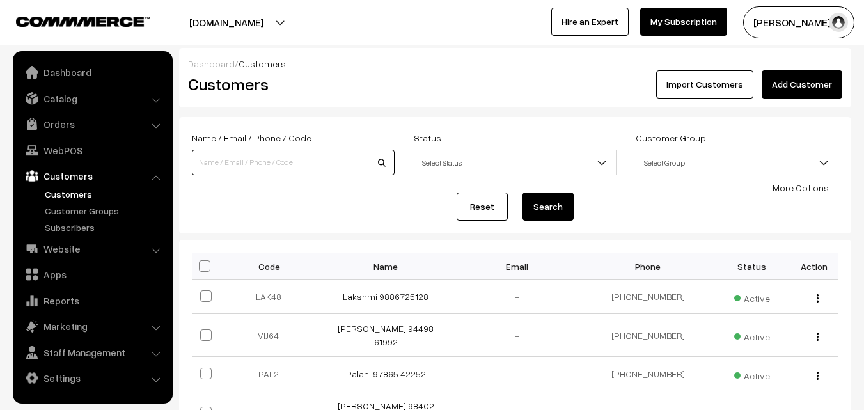
click at [284, 164] on input at bounding box center [293, 163] width 203 height 26
paste input "[PHONE_NUMBER]"
type input "[PHONE_NUMBER]"
click at [522, 192] on button "Search" at bounding box center [547, 206] width 51 height 28
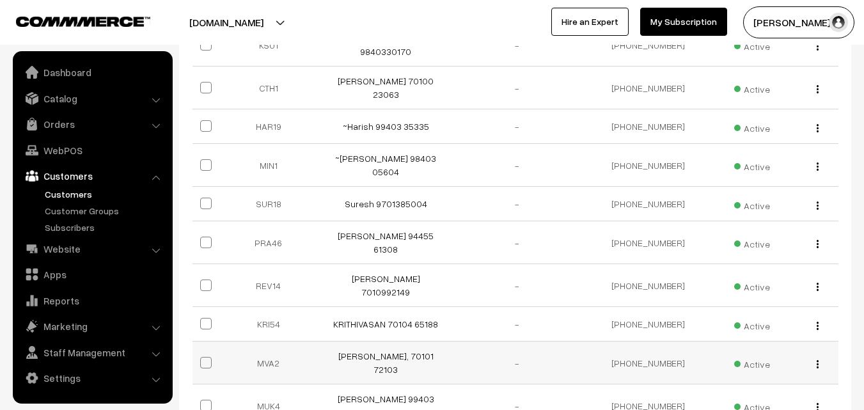
scroll to position [192, 0]
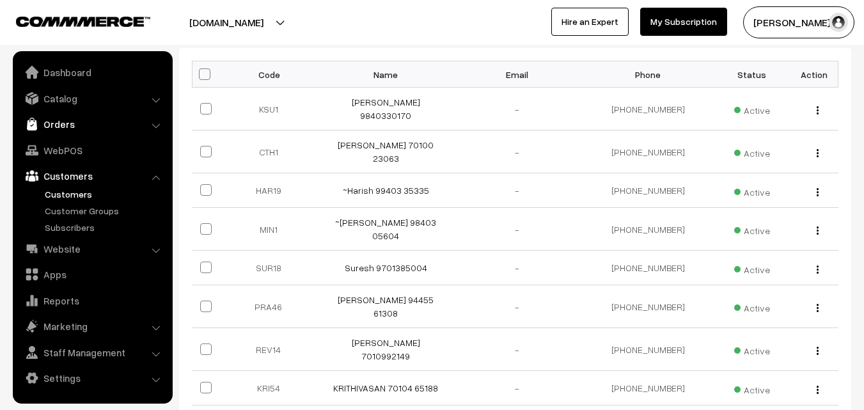
click at [58, 118] on link "Orders" at bounding box center [92, 124] width 152 height 23
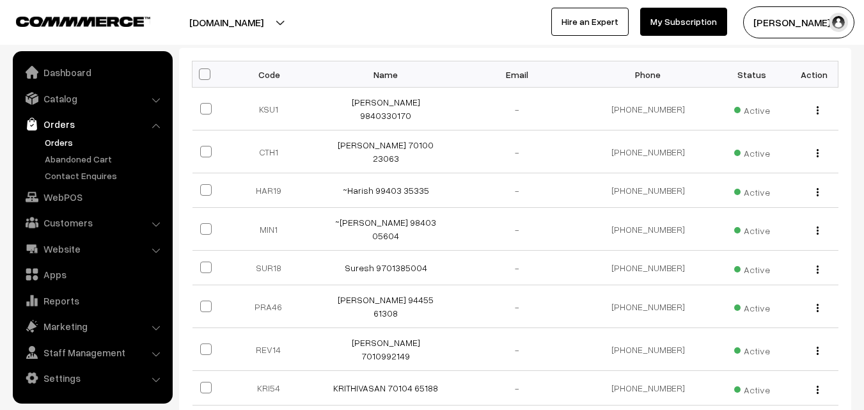
click at [51, 147] on link "Orders" at bounding box center [105, 142] width 127 height 13
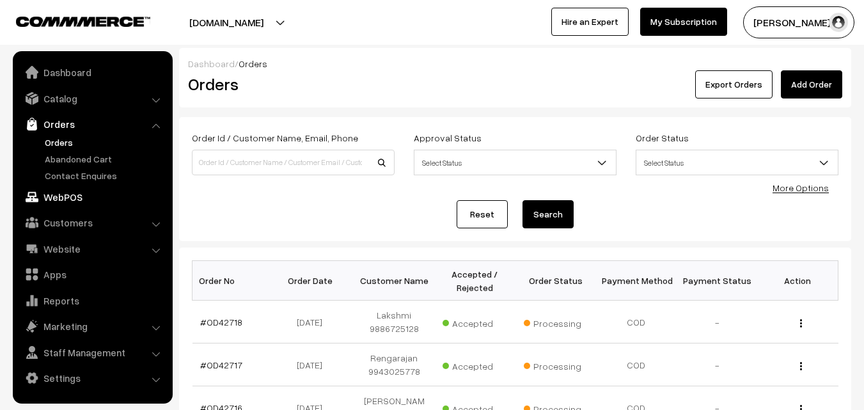
click at [65, 198] on link "WebPOS" at bounding box center [92, 196] width 152 height 23
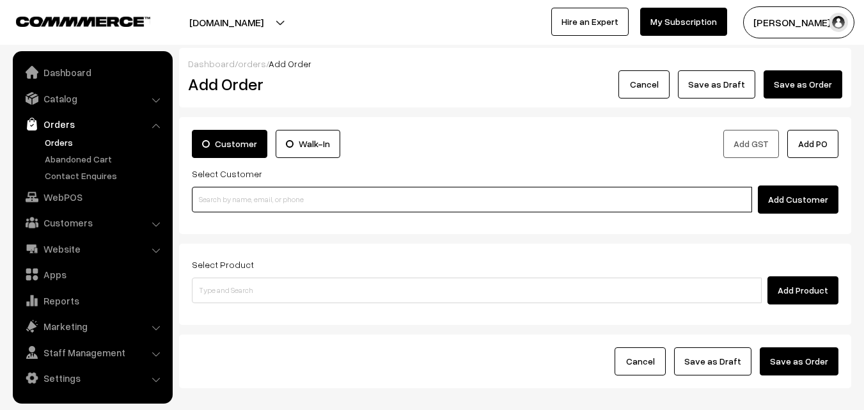
click at [274, 201] on input at bounding box center [472, 200] width 560 height 26
paste input "[PHONE_NUMBER]"
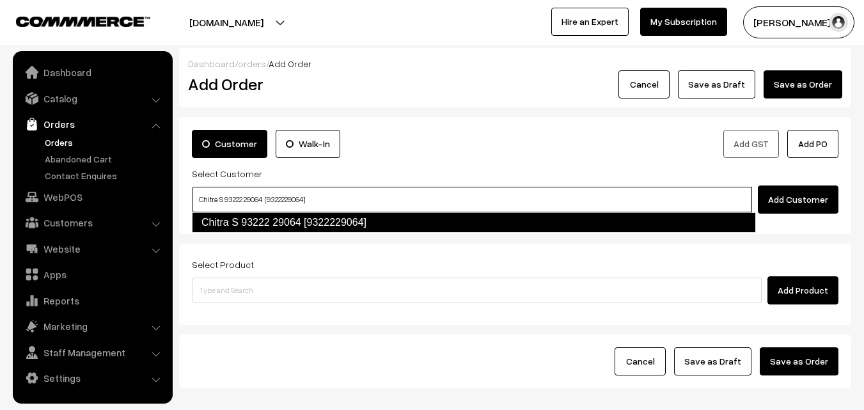
type input "Chitra S 93222 29064 [9322229064]"
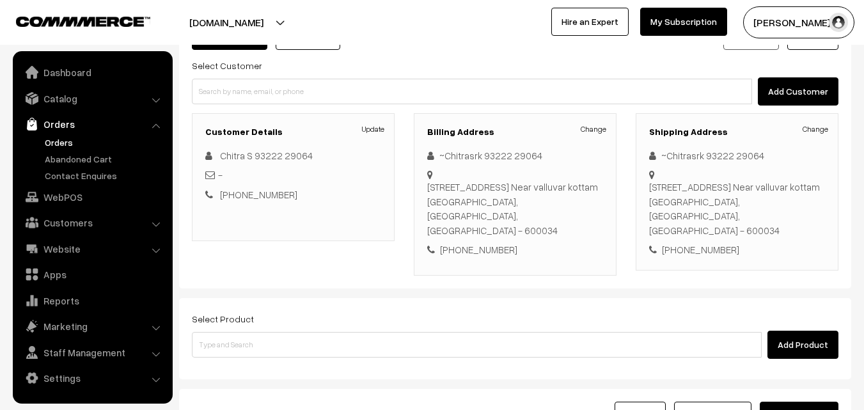
scroll to position [128, 0]
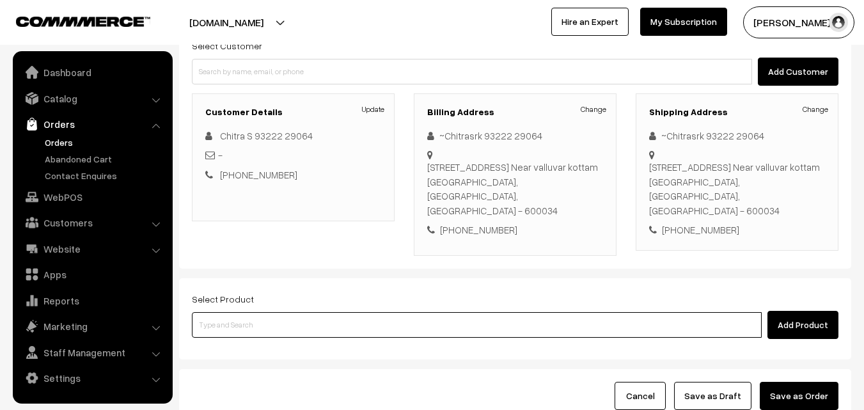
click at [387, 313] on input at bounding box center [477, 325] width 570 height 26
click at [403, 312] on input at bounding box center [477, 325] width 570 height 26
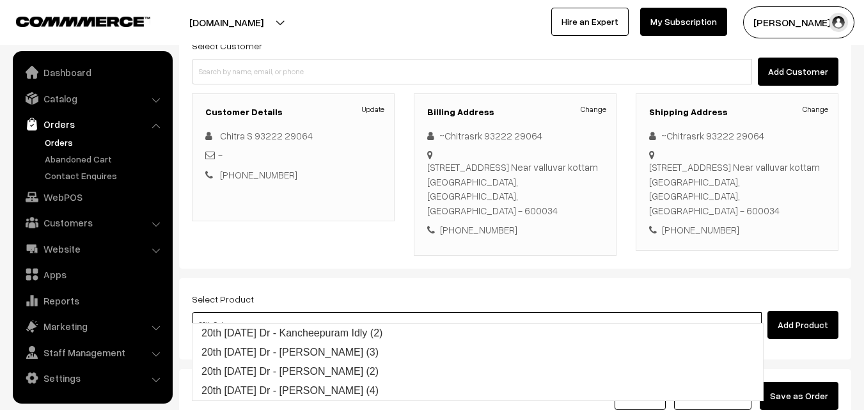
type input "20th Saturday Dr - Kancheepuram Idly (2)"
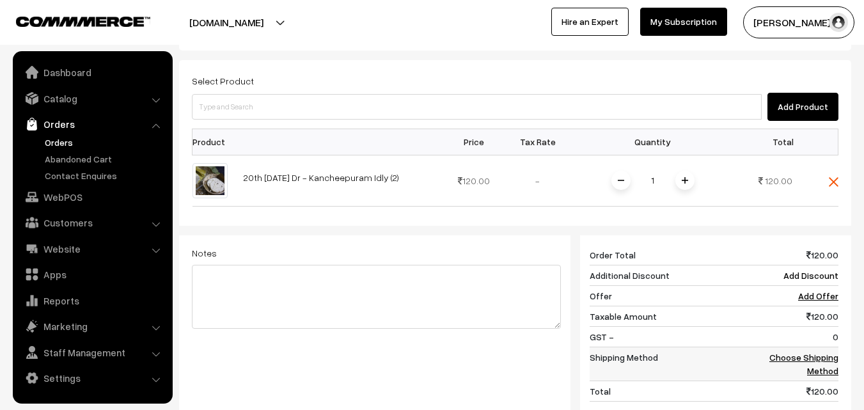
scroll to position [384, 0]
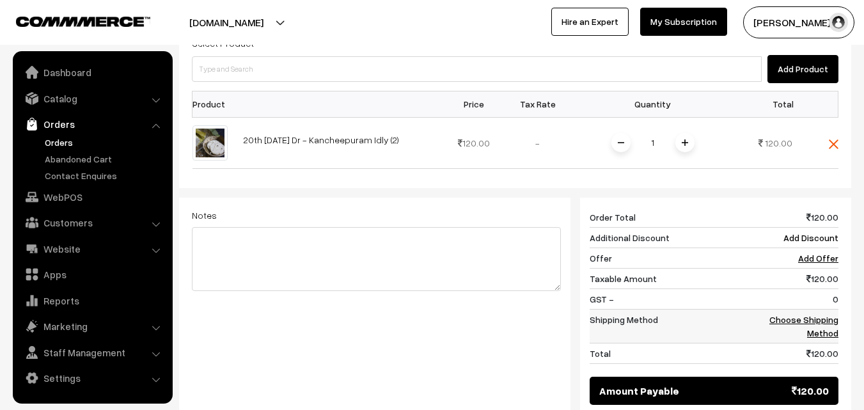
click at [813, 314] on link "Choose Shipping Method" at bounding box center [803, 326] width 69 height 24
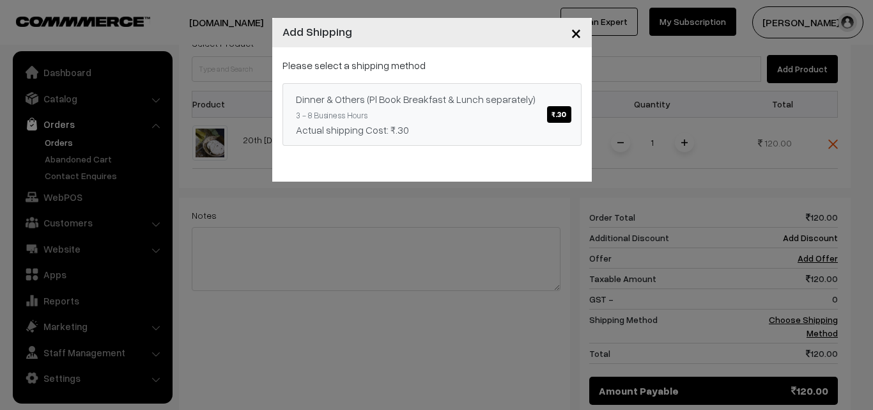
click at [563, 114] on span "₹.30" at bounding box center [559, 114] width 24 height 17
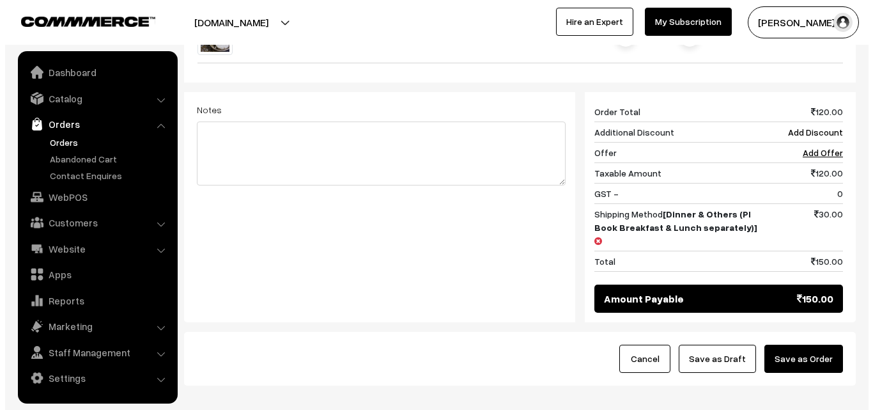
scroll to position [512, 0]
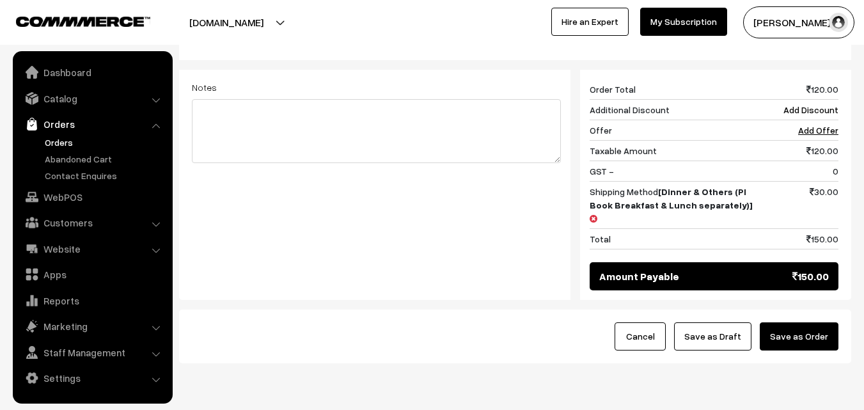
click at [786, 322] on button "Save as Order" at bounding box center [799, 336] width 79 height 28
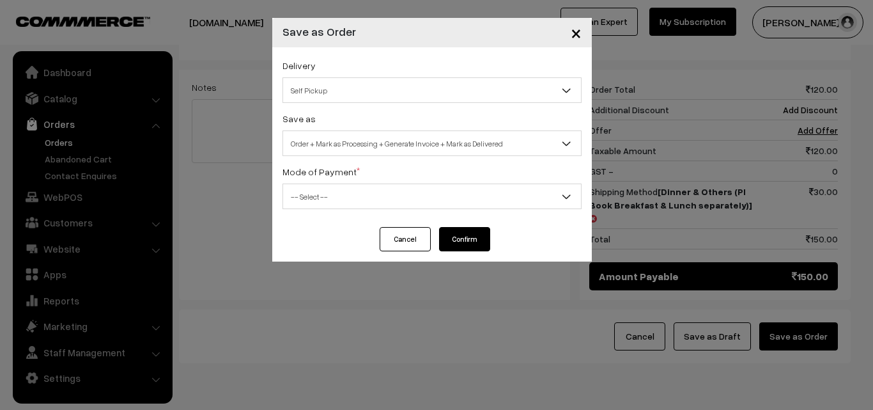
click at [456, 82] on span "Self Pickup" at bounding box center [432, 90] width 298 height 22
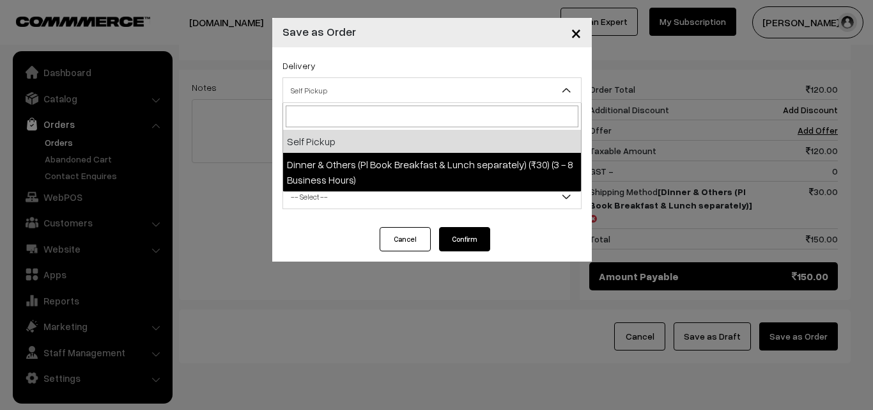
select select "DOP1"
select select "3"
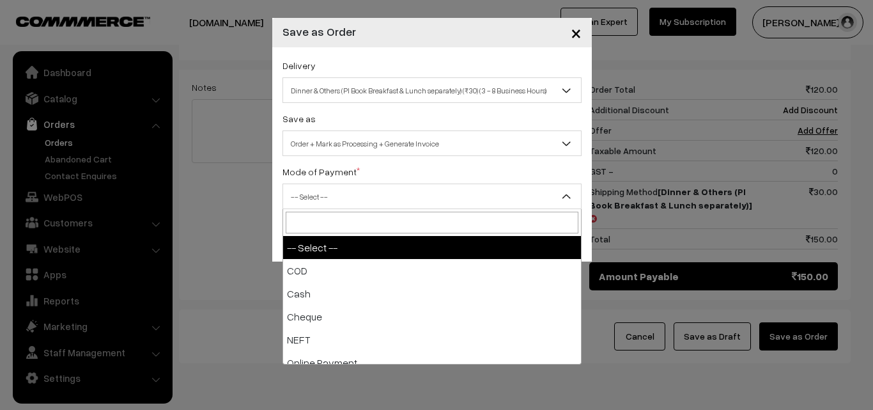
click at [474, 194] on span "-- Select --" at bounding box center [432, 196] width 298 height 22
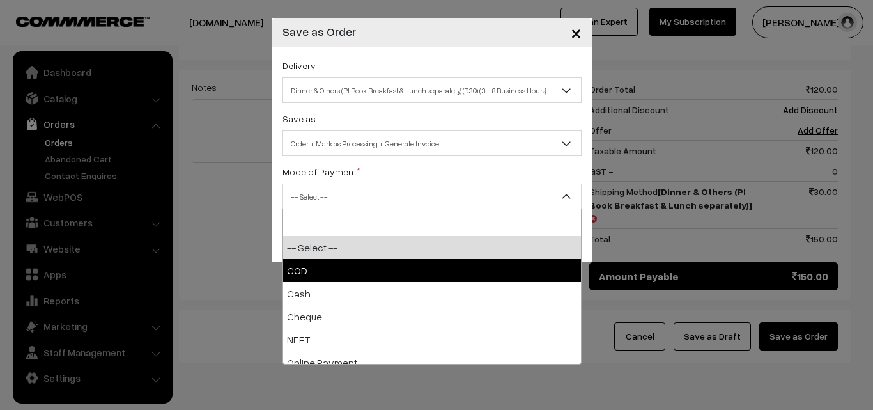
select select "1"
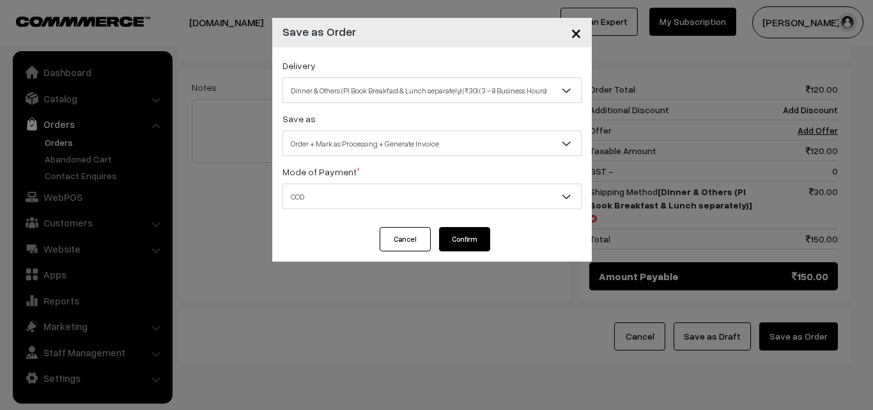
click at [473, 237] on button "Confirm" at bounding box center [464, 239] width 51 height 24
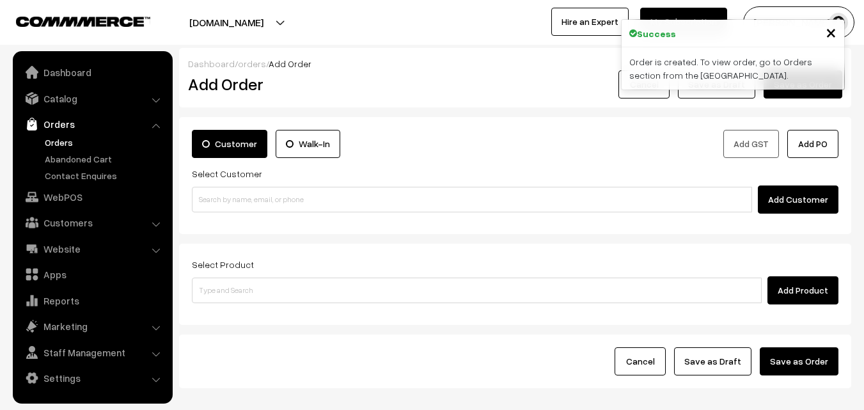
click at [58, 143] on link "Orders" at bounding box center [105, 142] width 127 height 13
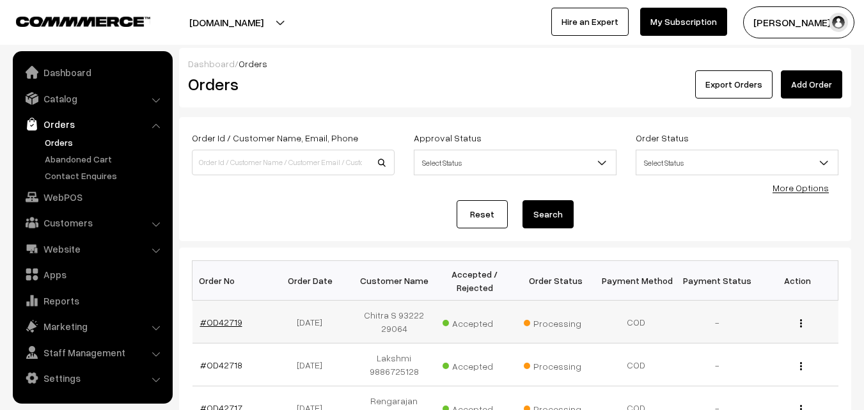
click at [231, 322] on link "#OD42719" at bounding box center [221, 322] width 42 height 11
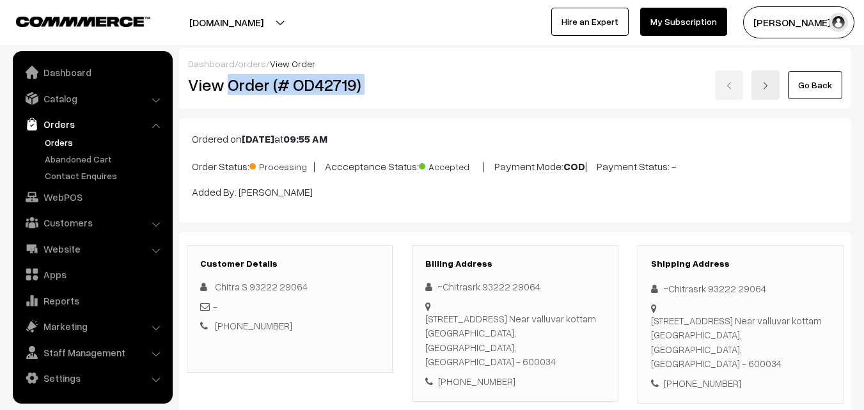
drag, startPoint x: 230, startPoint y: 86, endPoint x: 487, endPoint y: 91, distance: 257.7
click at [487, 91] on div "View Order (# OD42719) Go Back" at bounding box center [514, 84] width 673 height 29
copy div "Order (# OD42719)"
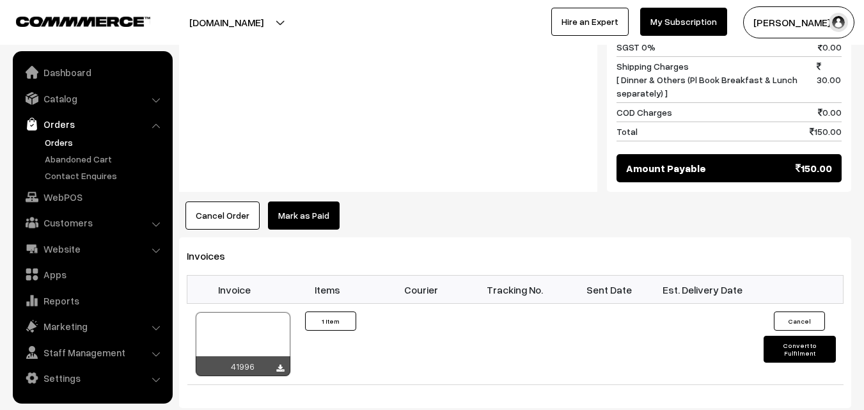
scroll to position [703, 0]
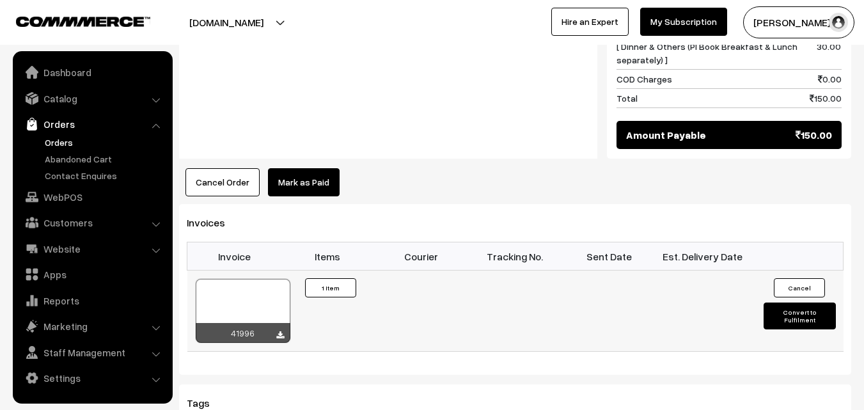
click at [285, 323] on div "41996" at bounding box center [243, 333] width 95 height 20
click at [281, 331] on icon at bounding box center [280, 335] width 8 height 8
click at [54, 140] on link "Orders" at bounding box center [105, 142] width 127 height 13
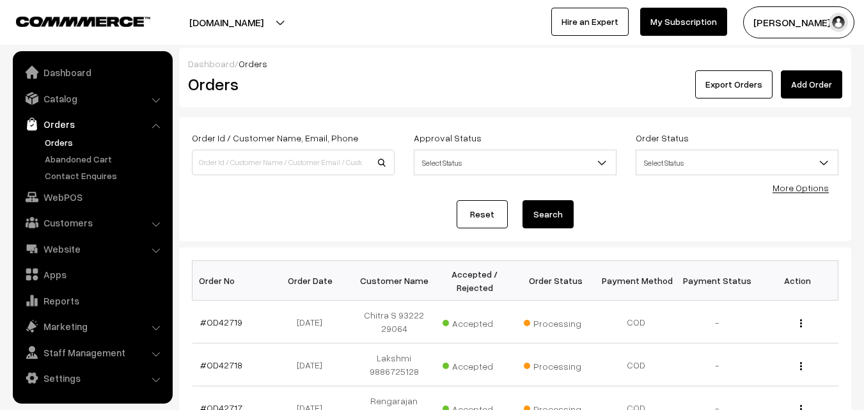
click at [527, 93] on div "Export Orders Add Order" at bounding box center [627, 84] width 430 height 28
click at [72, 194] on link "WebPOS" at bounding box center [92, 196] width 152 height 23
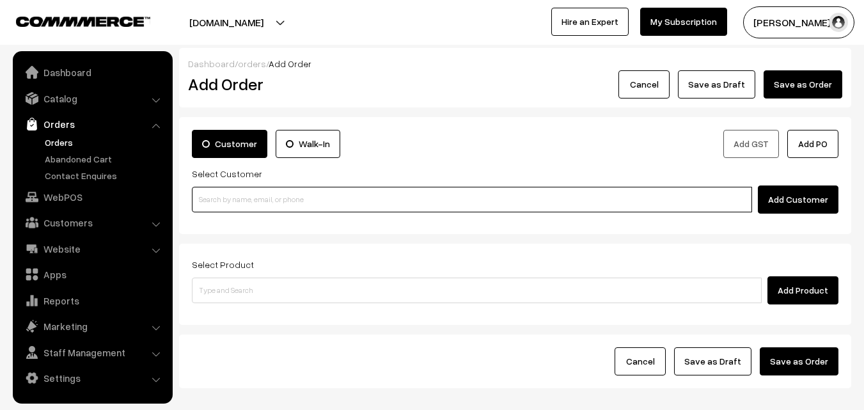
drag, startPoint x: 0, startPoint y: 0, endPoint x: 251, endPoint y: 200, distance: 320.7
click at [251, 200] on input at bounding box center [472, 200] width 560 height 26
paste input "[PHONE_NUMBER]"
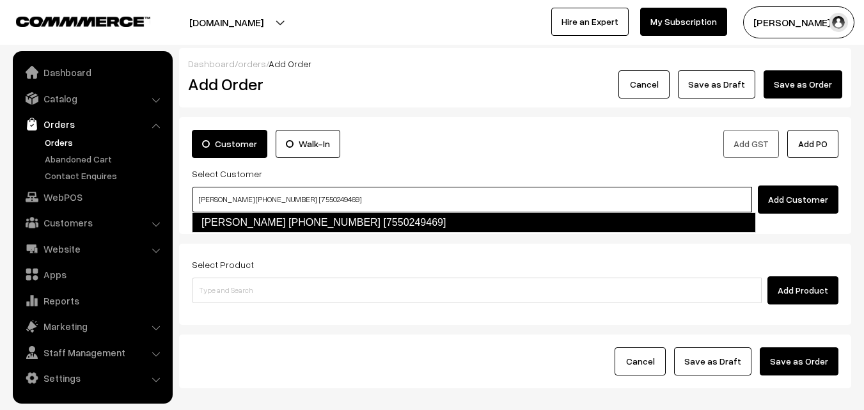
type input "[PERSON_NAME] [PHONE_NUMBER] [7550249469]"
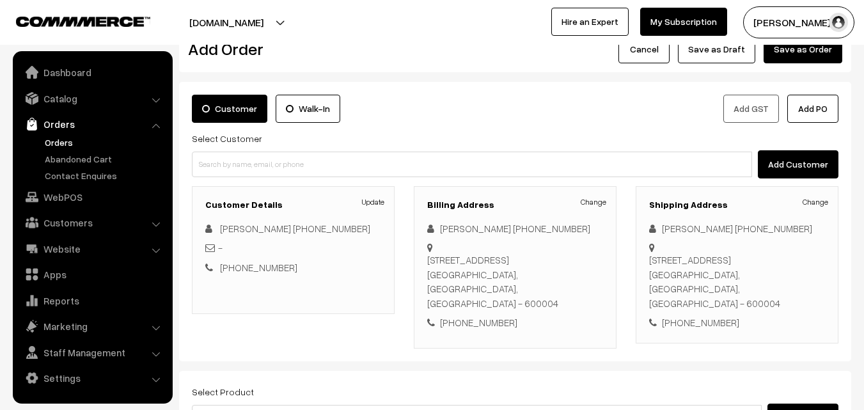
scroll to position [64, 0]
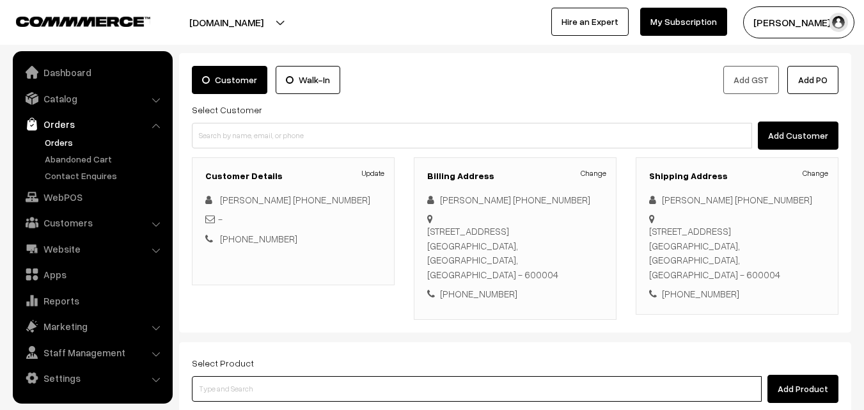
click at [453, 379] on input at bounding box center [477, 389] width 570 height 26
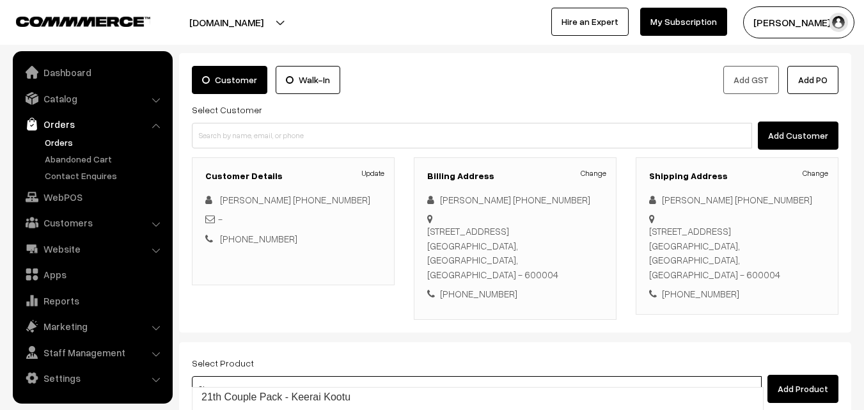
type input "21"
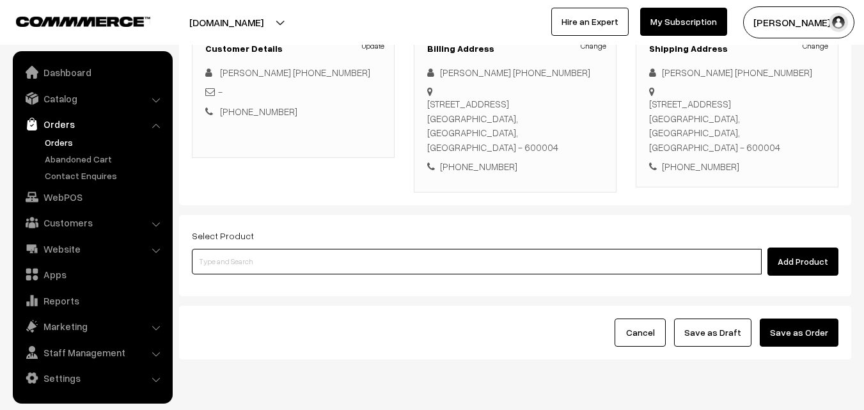
scroll to position [192, 0]
click at [368, 248] on input at bounding box center [477, 261] width 570 height 26
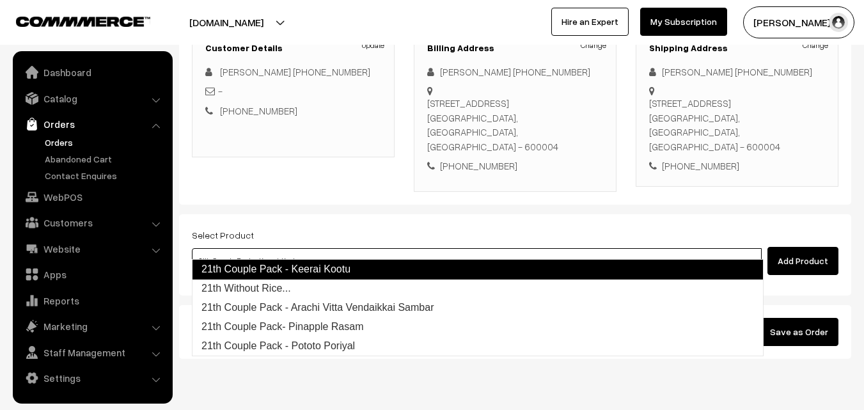
type input "21th Without Rice..."
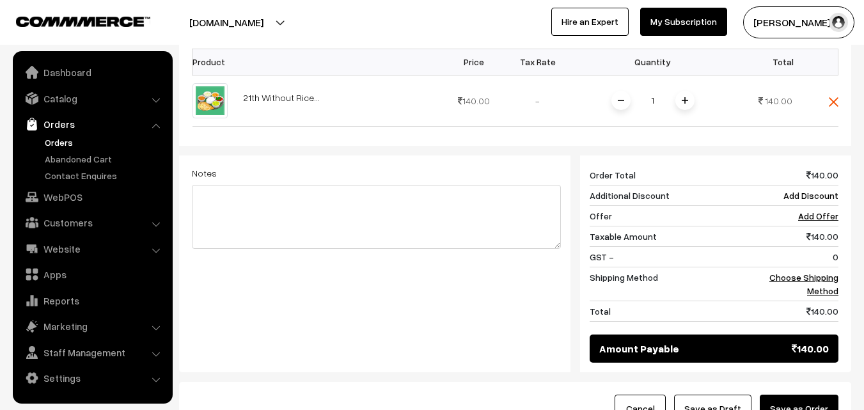
scroll to position [448, 0]
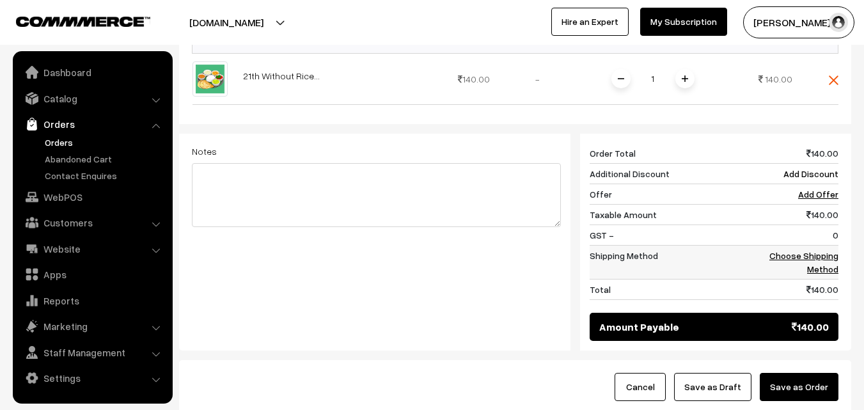
click at [810, 250] on link "Choose Shipping Method" at bounding box center [803, 262] width 69 height 24
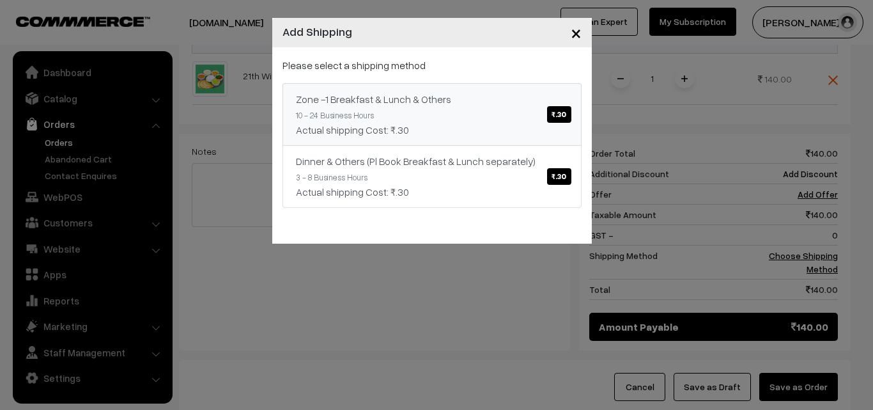
click at [553, 115] on span "₹.30" at bounding box center [559, 114] width 24 height 17
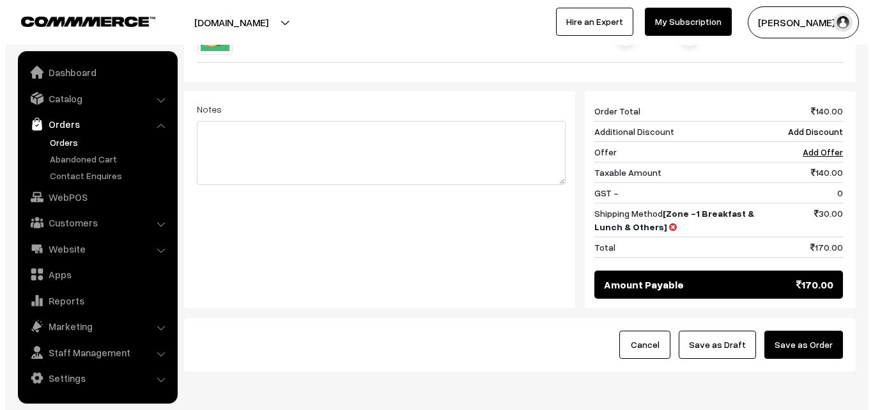
scroll to position [512, 0]
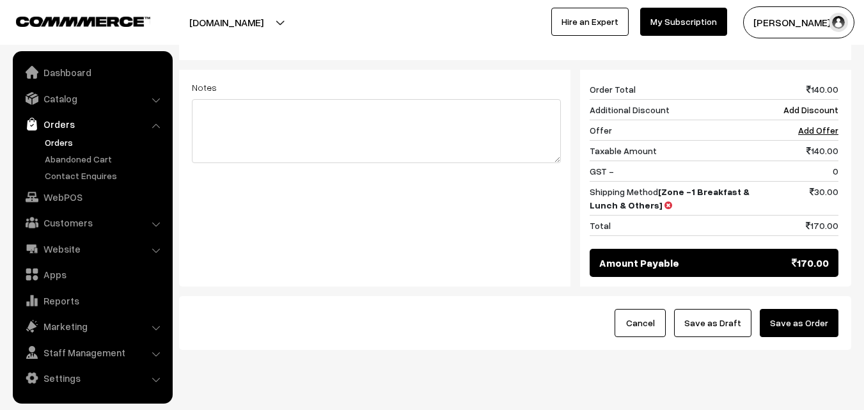
click at [808, 311] on button "Save as Order" at bounding box center [799, 323] width 79 height 28
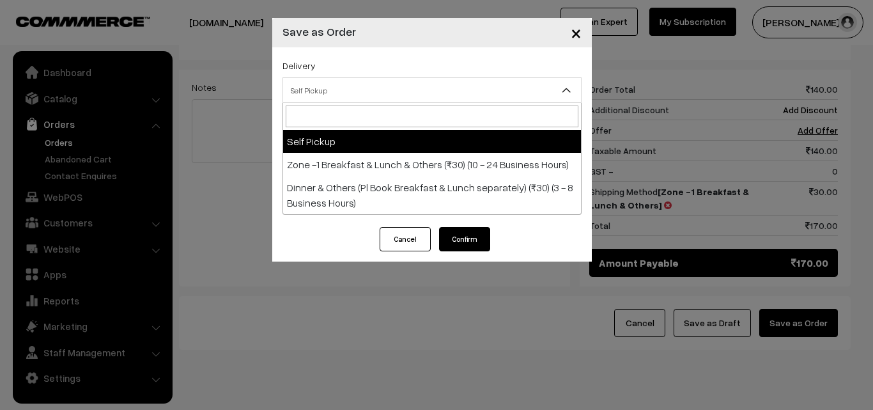
click at [528, 84] on span "Self Pickup" at bounding box center [432, 90] width 298 height 22
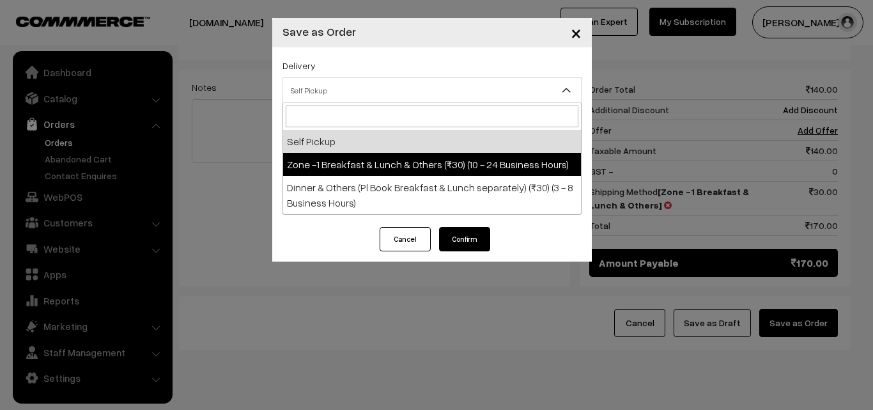
select select "ZON1"
select select "3"
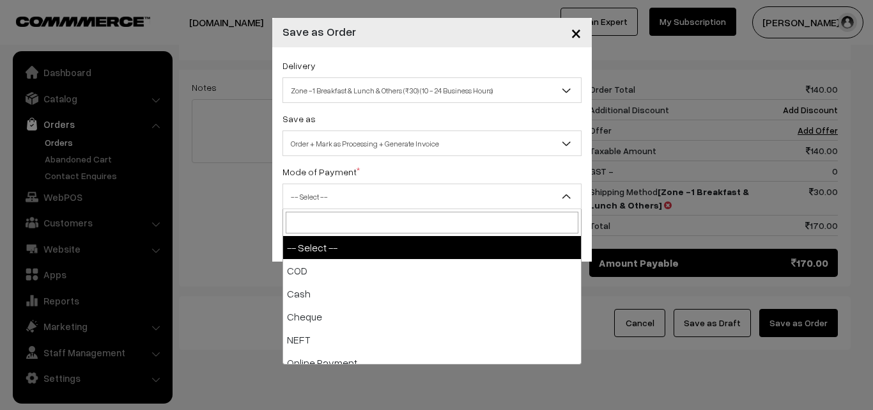
click at [491, 192] on span "-- Select --" at bounding box center [432, 196] width 298 height 22
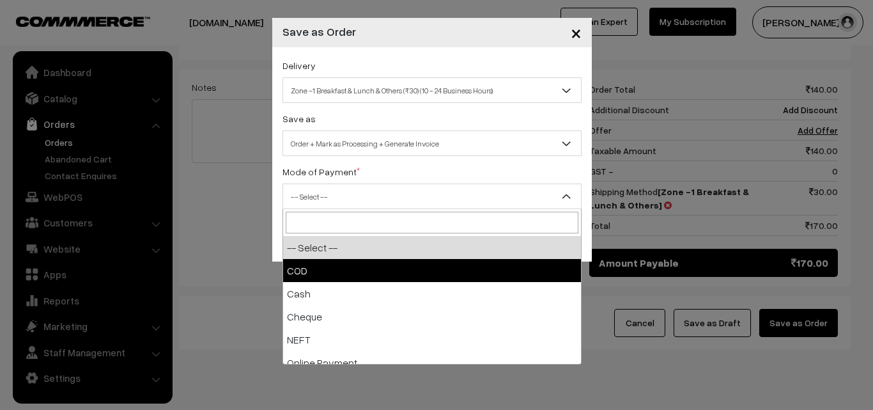
select select "1"
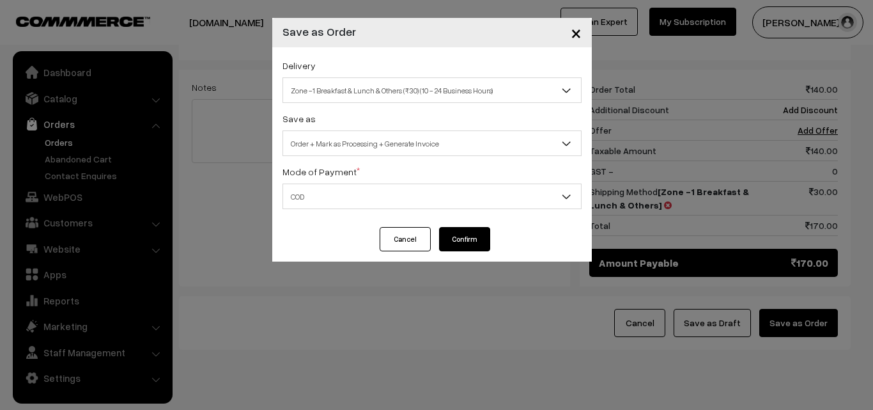
click at [462, 246] on button "Confirm" at bounding box center [464, 239] width 51 height 24
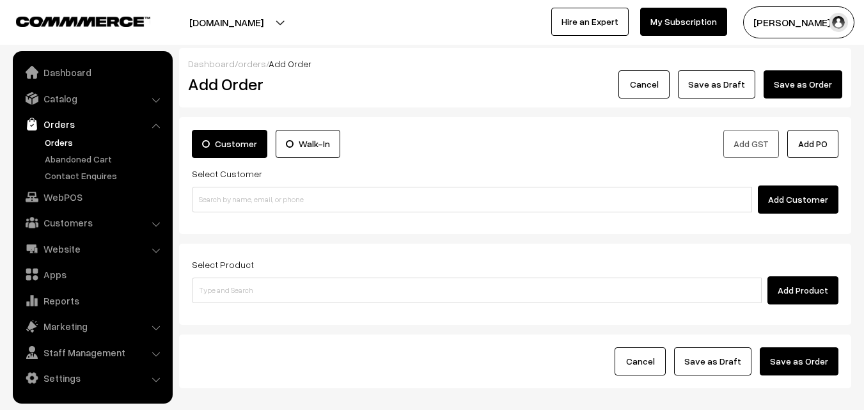
click at [56, 137] on link "Orders" at bounding box center [105, 142] width 127 height 13
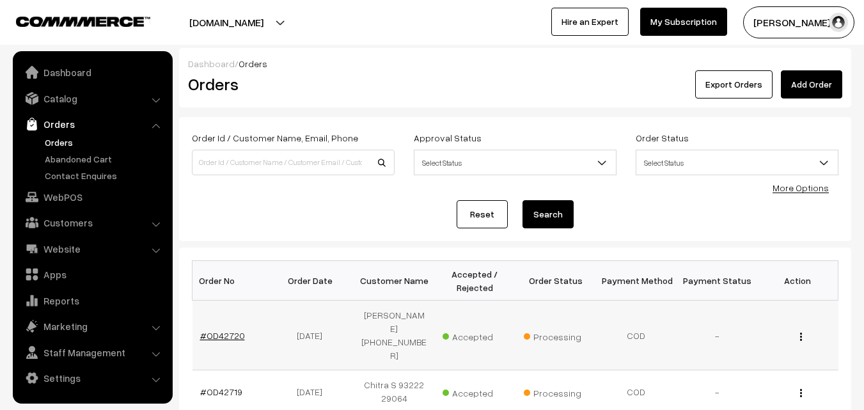
click at [226, 330] on link "#OD42720" at bounding box center [222, 335] width 45 height 11
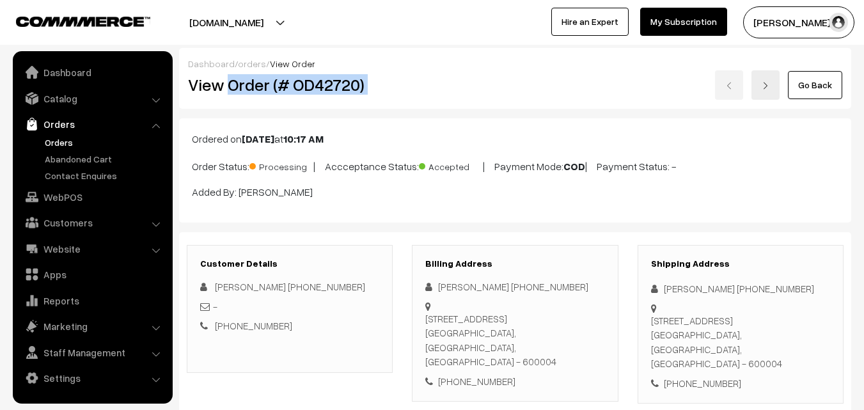
drag, startPoint x: 0, startPoint y: 0, endPoint x: 403, endPoint y: 87, distance: 412.7
click at [403, 87] on div "View Order (# OD42720) Go Back" at bounding box center [514, 84] width 673 height 29
copy div "Order (# OD42720)"
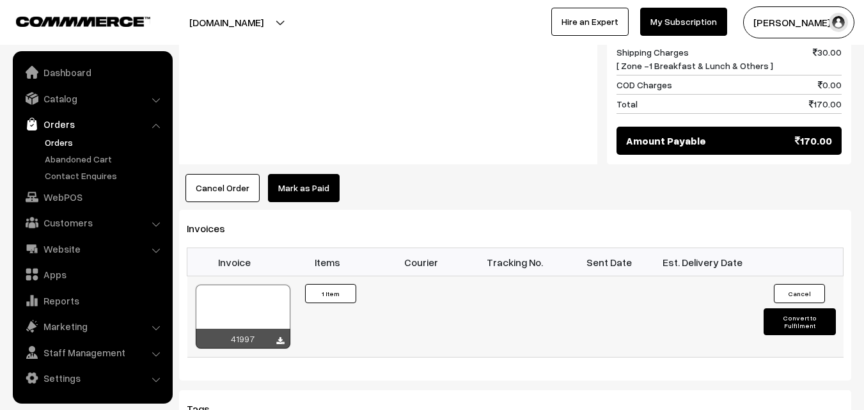
scroll to position [703, 0]
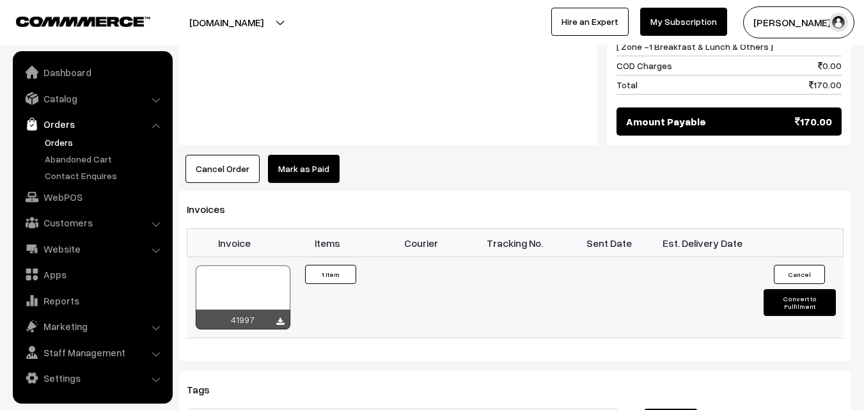
click at [275, 309] on div "41997" at bounding box center [243, 319] width 95 height 20
click at [278, 318] on icon at bounding box center [280, 322] width 8 height 8
click at [59, 145] on link "Orders" at bounding box center [105, 142] width 127 height 13
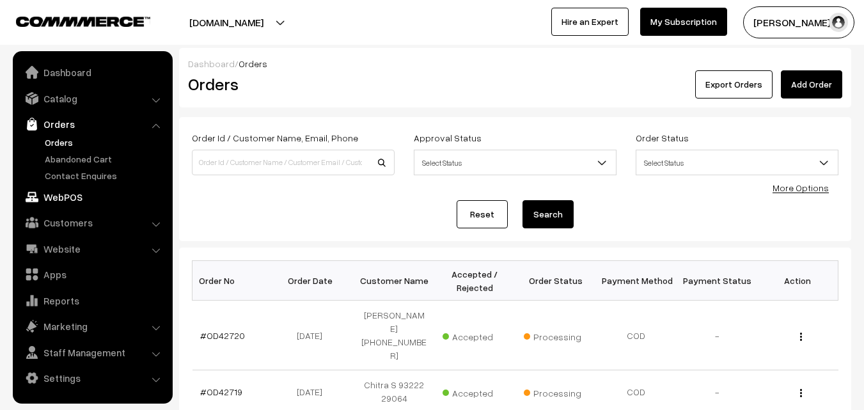
click at [70, 196] on link "WebPOS" at bounding box center [92, 196] width 152 height 23
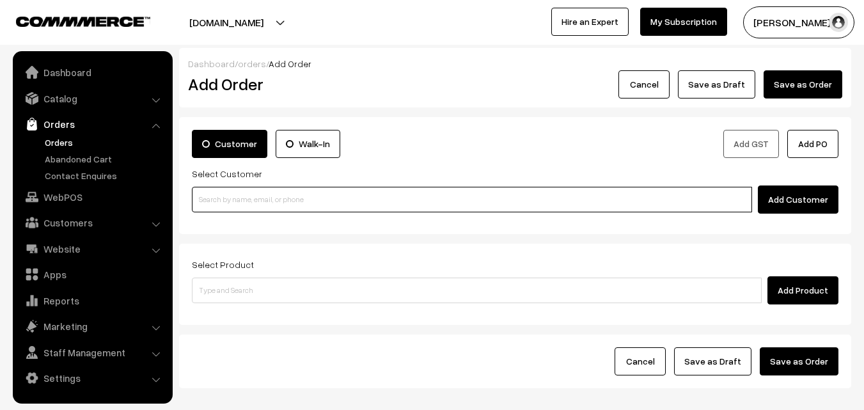
click at [287, 192] on input at bounding box center [472, 200] width 560 height 26
paste input "[PHONE_NUMBER]"
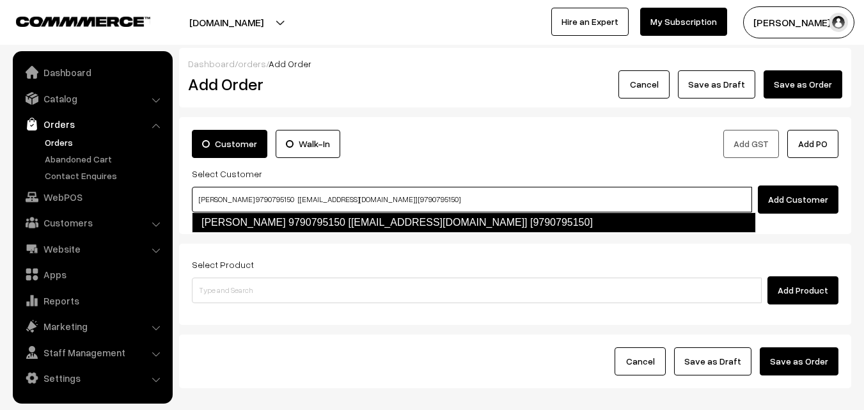
type input "[PERSON_NAME] 9790795150 [[EMAIL_ADDRESS][DOMAIN_NAME]] [9790795150]"
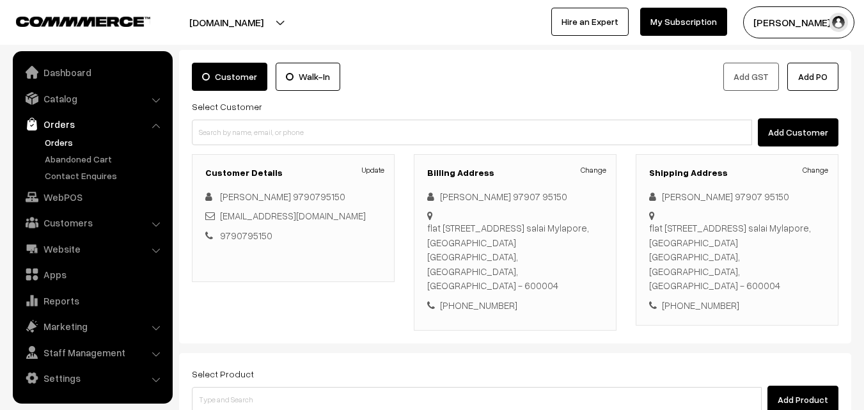
scroll to position [128, 0]
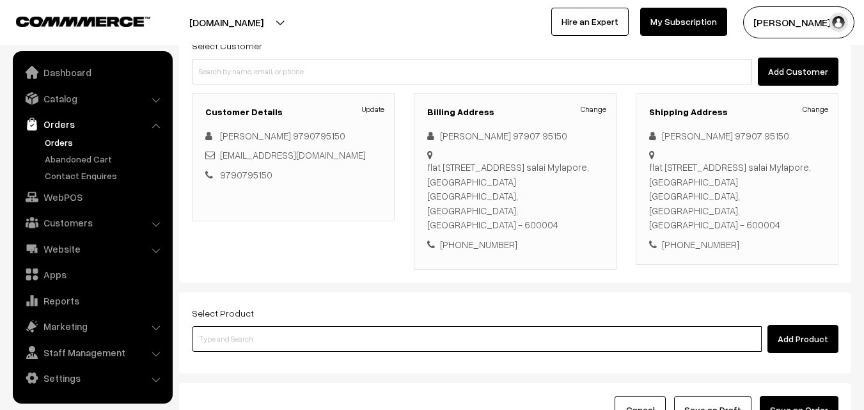
click at [359, 326] on input at bounding box center [477, 339] width 570 height 26
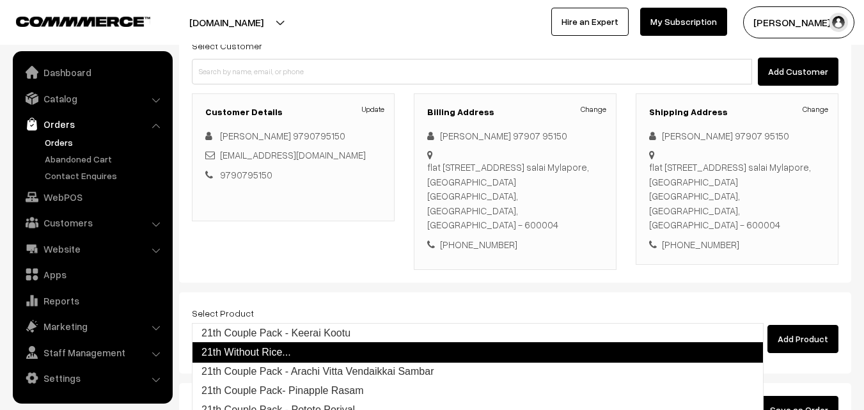
type input "21th Without Rice..."
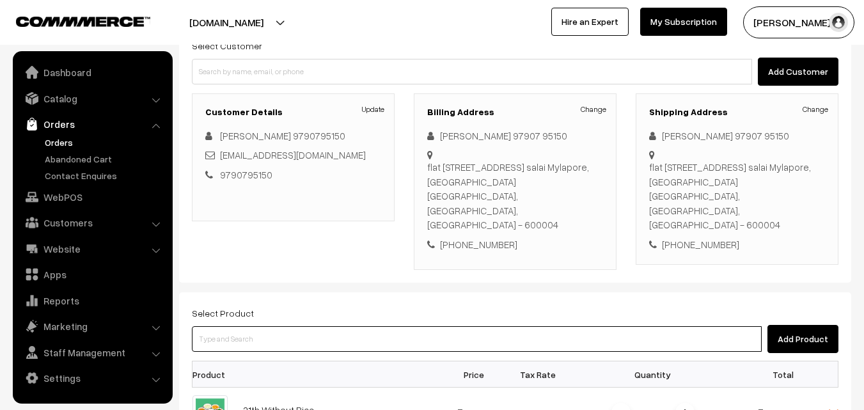
click at [329, 326] on input at bounding box center [477, 339] width 570 height 26
click at [336, 326] on input at bounding box center [477, 339] width 570 height 26
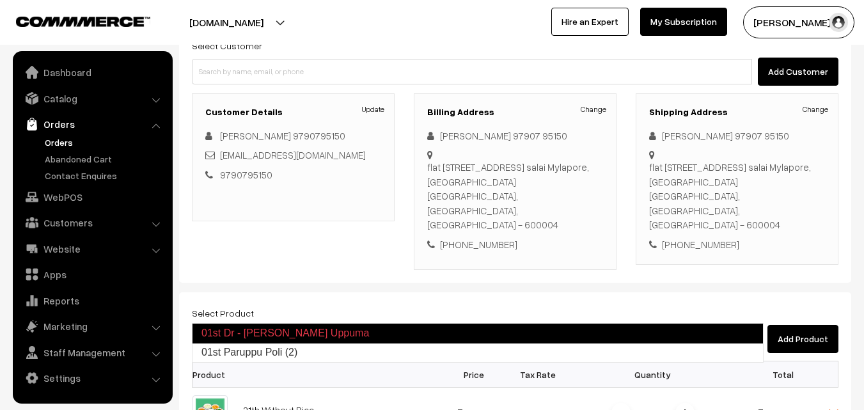
type input "01st Paruppu Poli (2)"
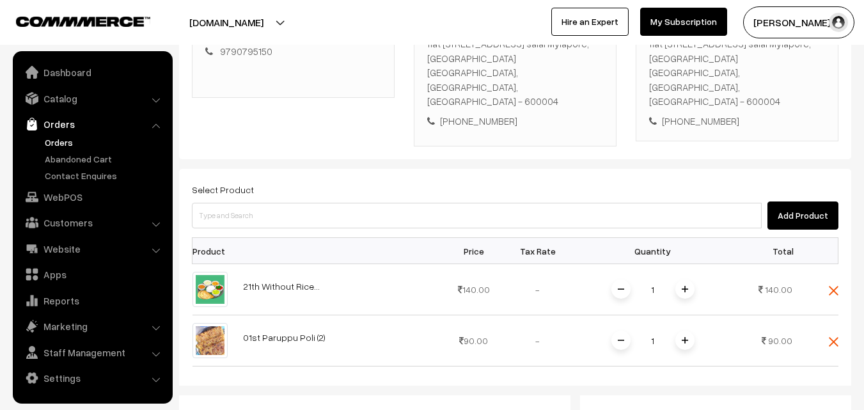
scroll to position [256, 0]
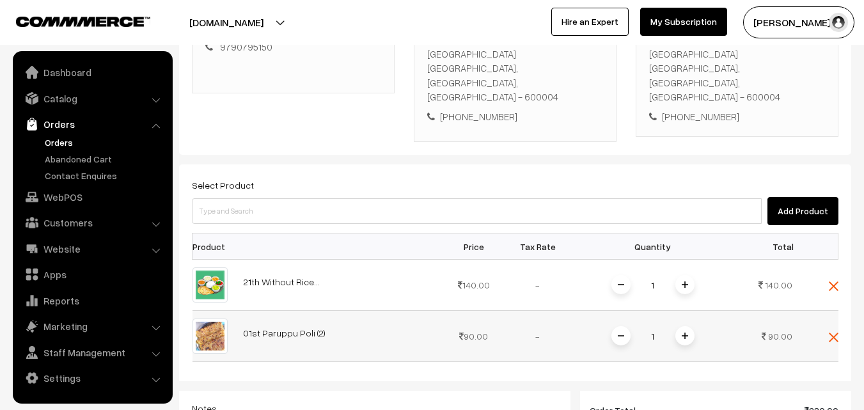
click at [682, 332] on img at bounding box center [685, 335] width 6 height 6
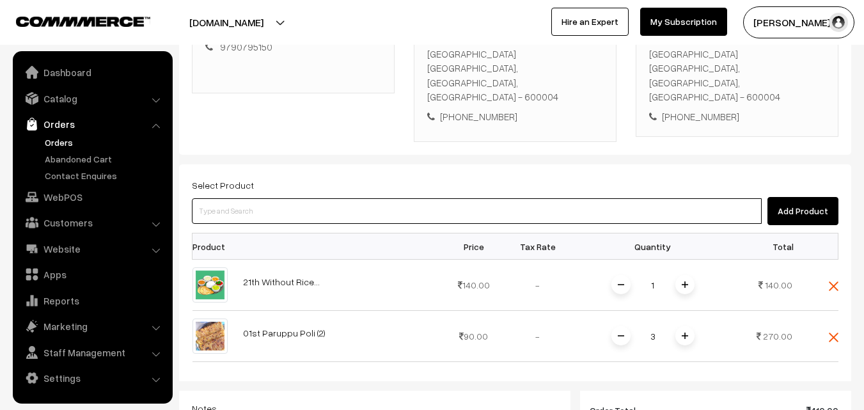
click at [426, 198] on input at bounding box center [477, 211] width 570 height 26
type input "A"
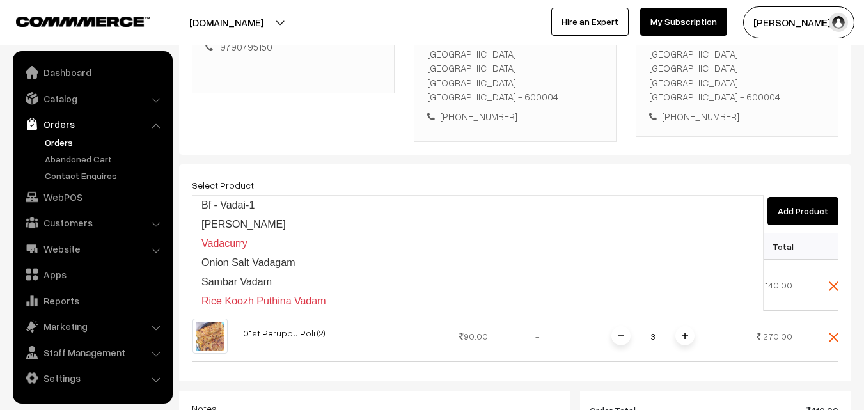
type input "V"
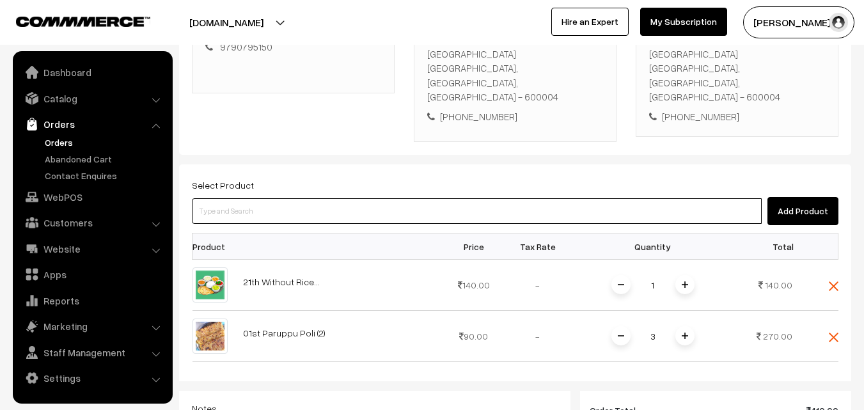
click at [263, 198] on input at bounding box center [477, 211] width 570 height 26
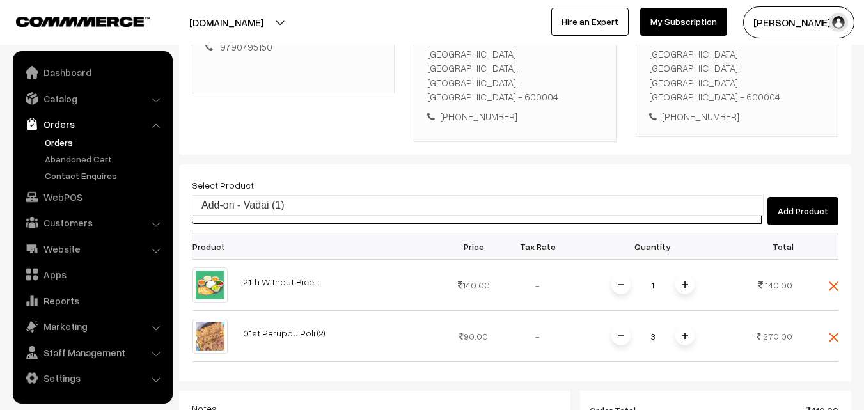
type input "Add-on - Vadai (1)"
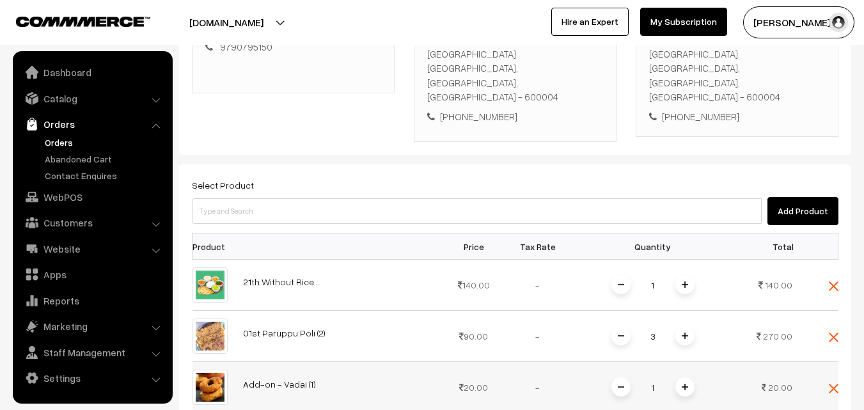
click at [680, 377] on span at bounding box center [684, 386] width 19 height 19
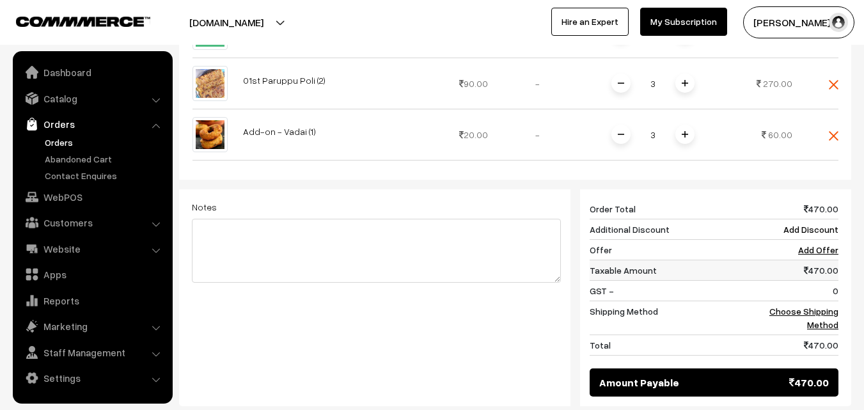
scroll to position [512, 0]
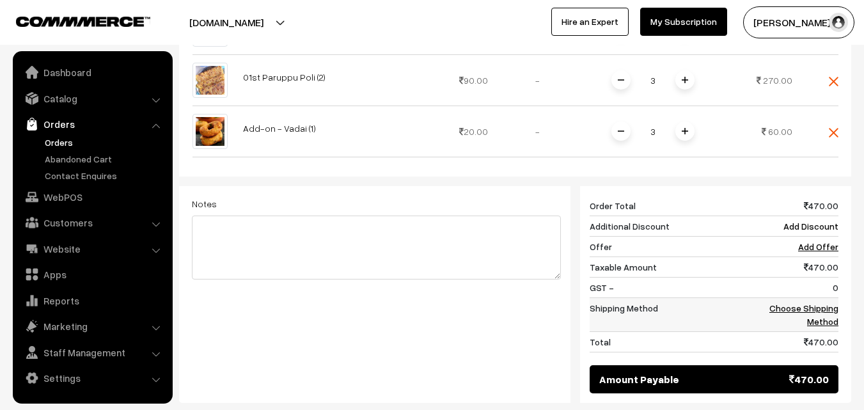
click at [786, 302] on link "Choose Shipping Method" at bounding box center [803, 314] width 69 height 24
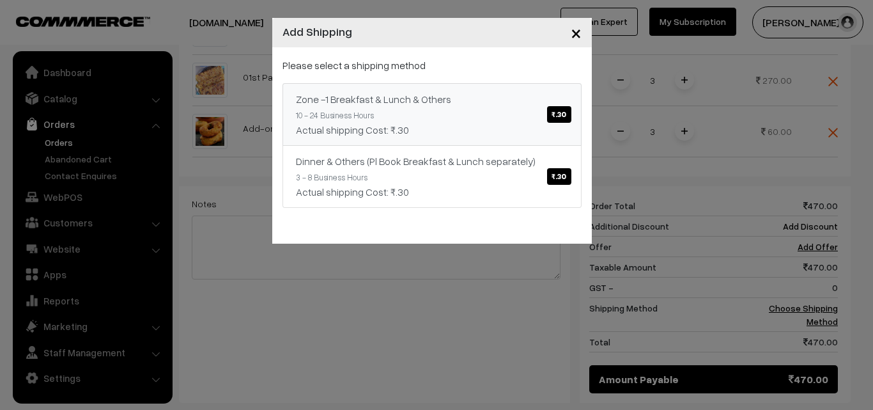
click at [561, 116] on span "₹.30" at bounding box center [559, 114] width 24 height 17
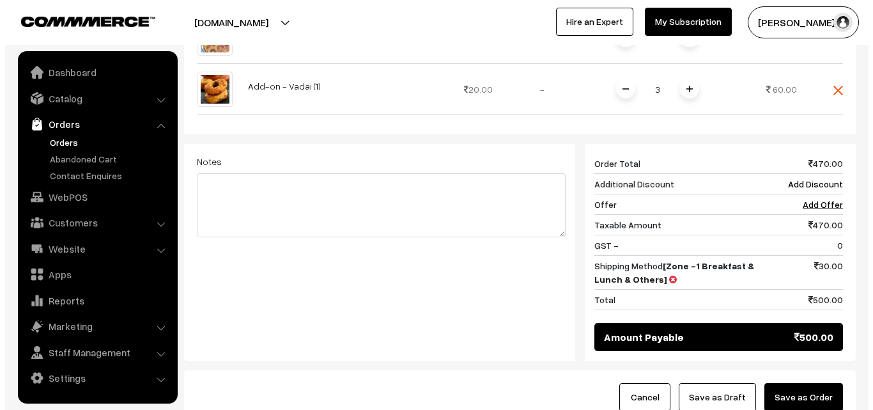
scroll to position [575, 0]
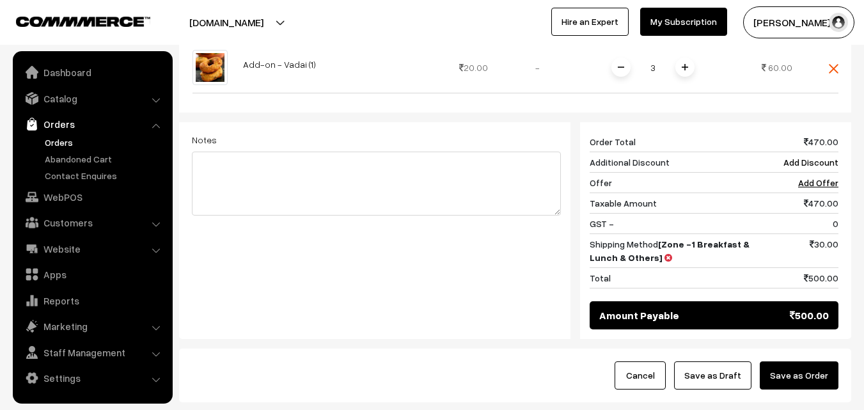
click at [779, 361] on button "Save as Order" at bounding box center [799, 375] width 79 height 28
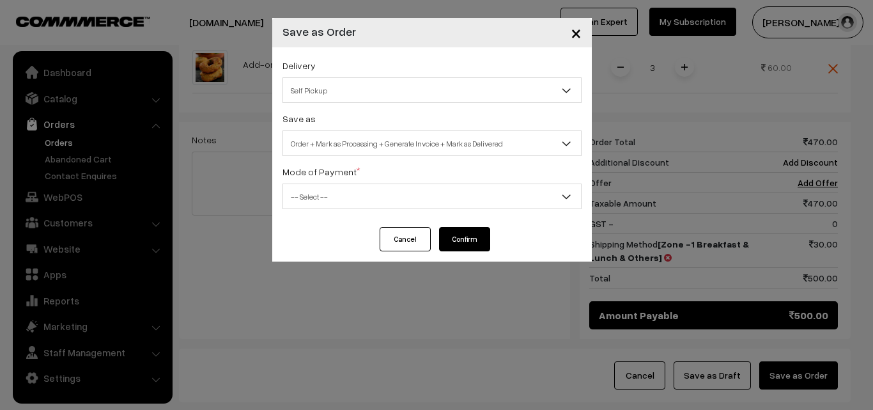
click at [448, 93] on span "Self Pickup" at bounding box center [432, 90] width 298 height 22
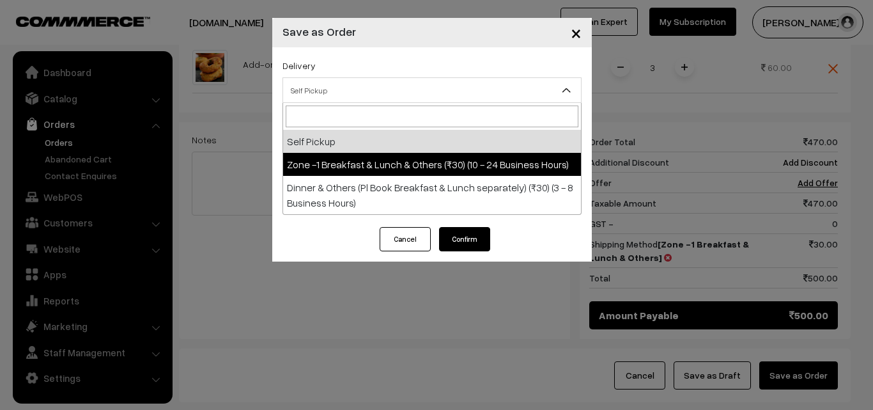
select select "ZON1"
select select "3"
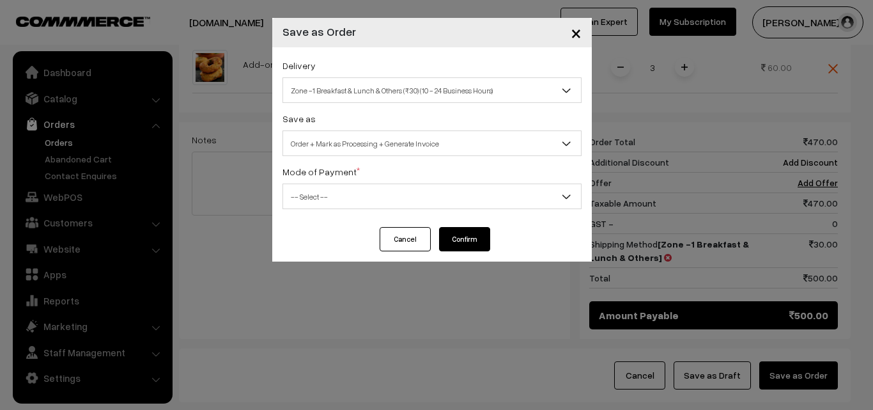
click at [441, 195] on span "-- Select --" at bounding box center [432, 196] width 298 height 22
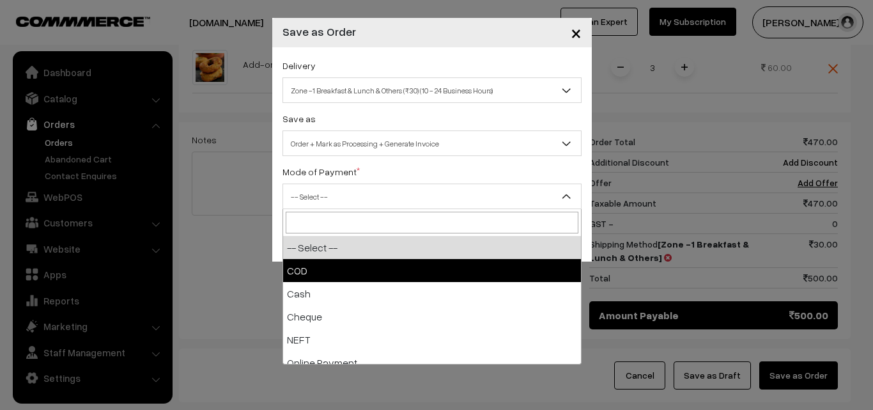
select select "1"
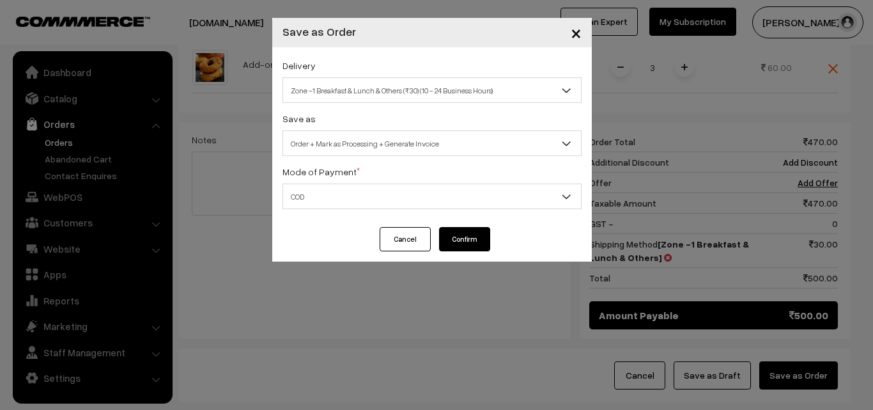
click at [462, 239] on button "Confirm" at bounding box center [464, 239] width 51 height 24
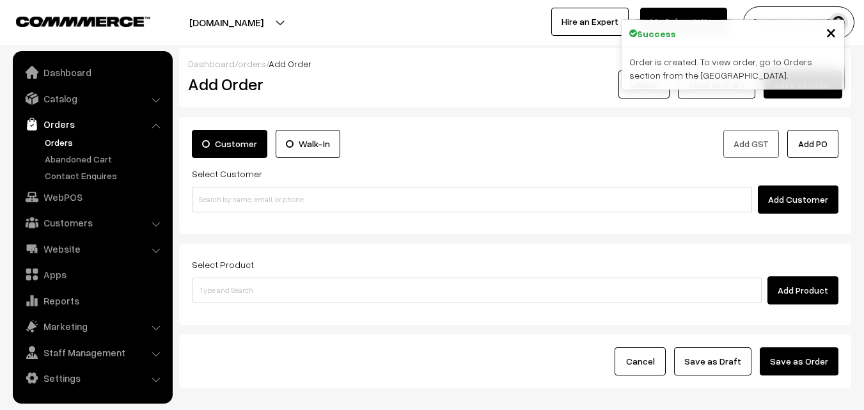
click at [51, 141] on link "Orders" at bounding box center [105, 142] width 127 height 13
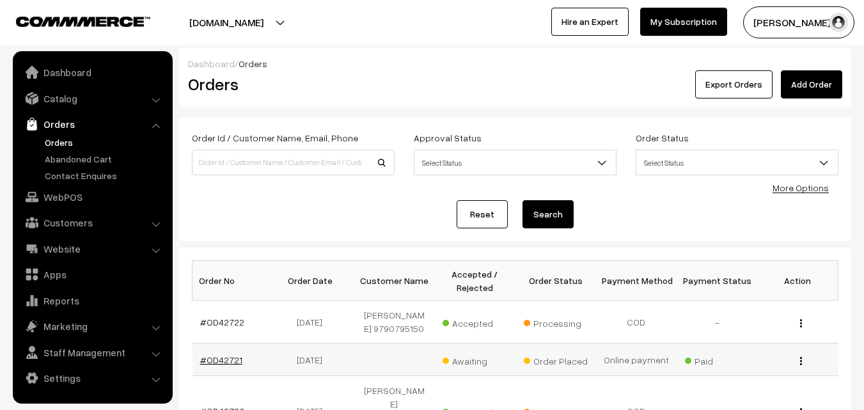
click at [227, 359] on link "#OD42721" at bounding box center [221, 359] width 42 height 11
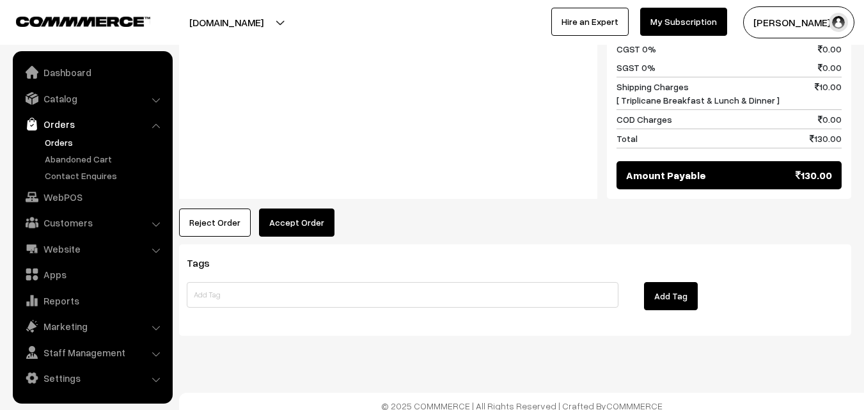
click at [288, 228] on button "Accept Order" at bounding box center [296, 222] width 75 height 28
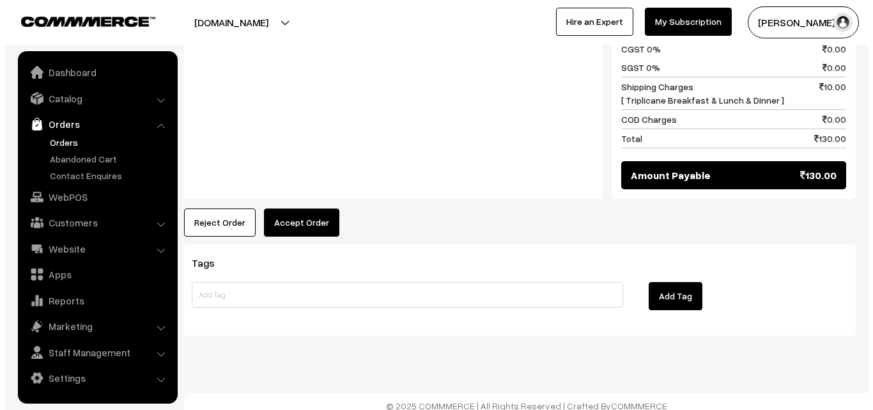
scroll to position [641, 0]
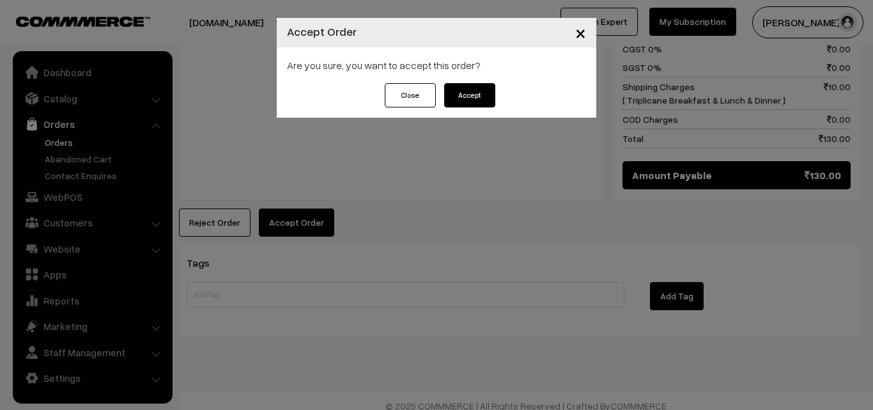
click at [457, 98] on button "Accept" at bounding box center [469, 95] width 51 height 24
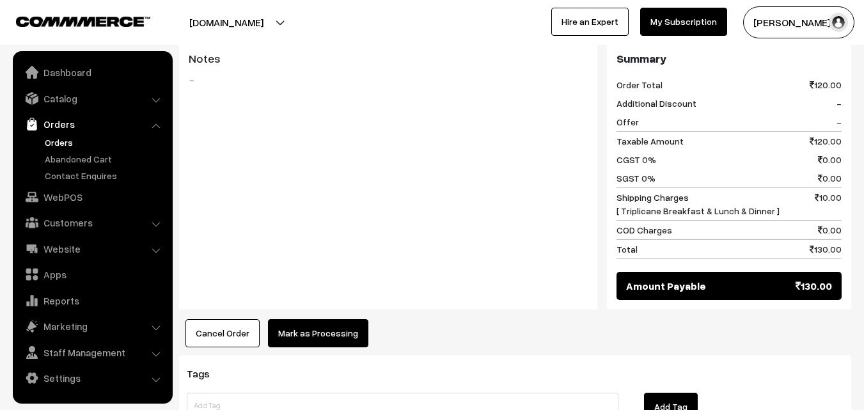
scroll to position [639, 0]
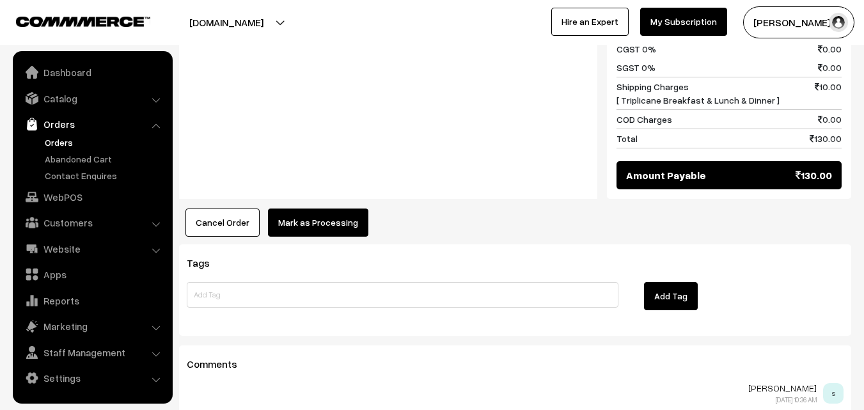
click at [336, 217] on button "Mark as Processing" at bounding box center [318, 222] width 100 height 28
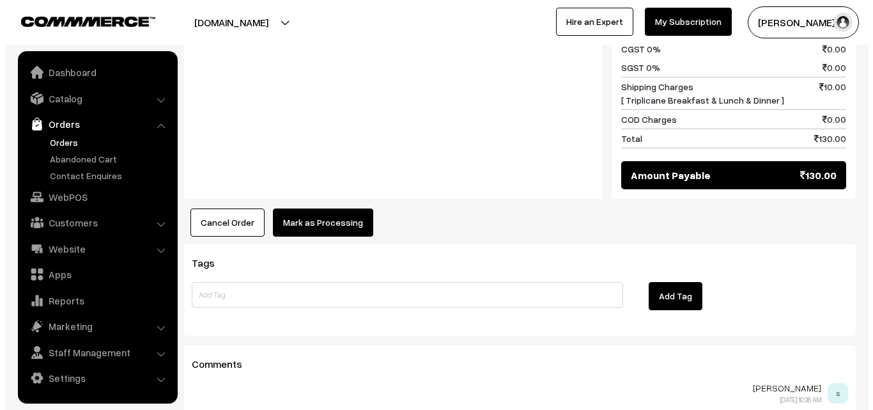
scroll to position [641, 0]
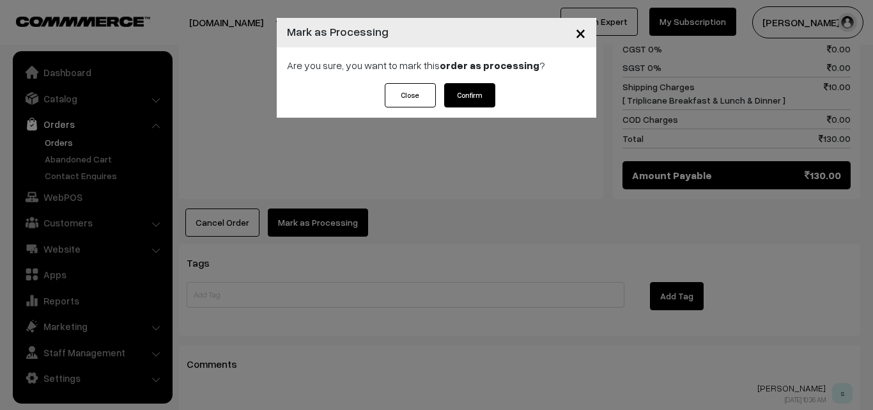
click at [482, 91] on button "Confirm" at bounding box center [469, 95] width 51 height 24
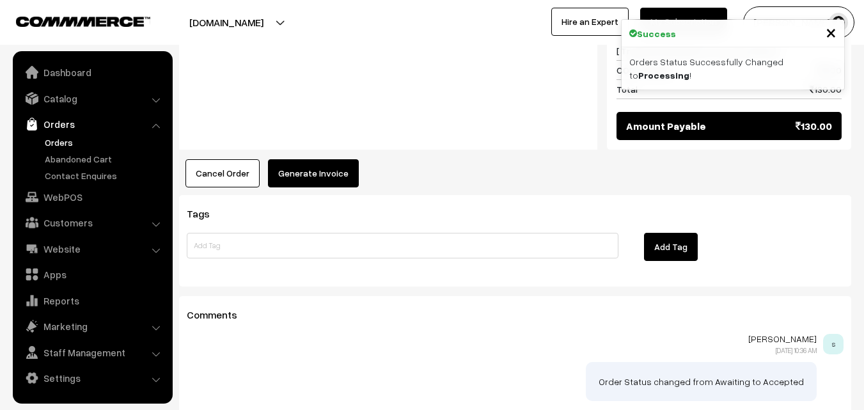
scroll to position [703, 0]
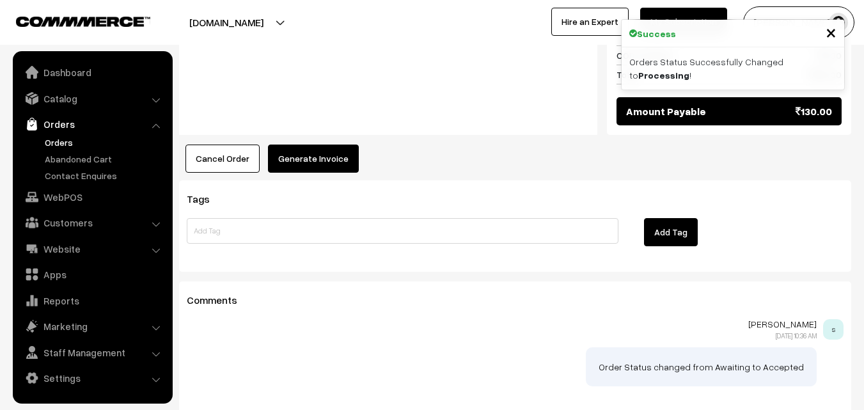
click at [315, 167] on button "Generate Invoice" at bounding box center [313, 159] width 91 height 28
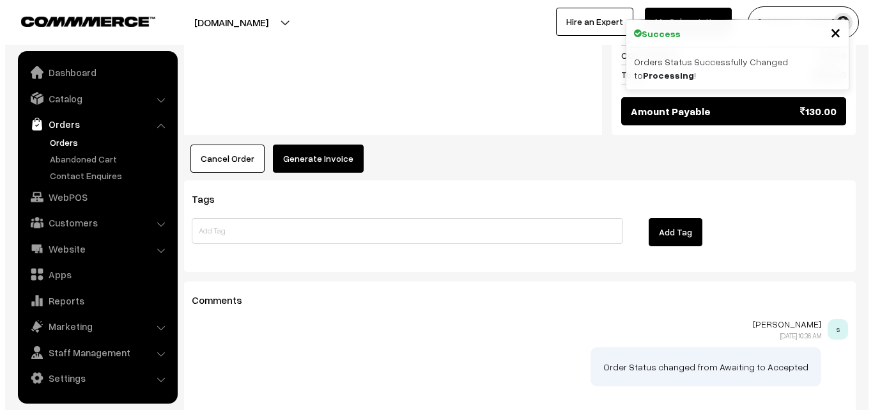
scroll to position [705, 0]
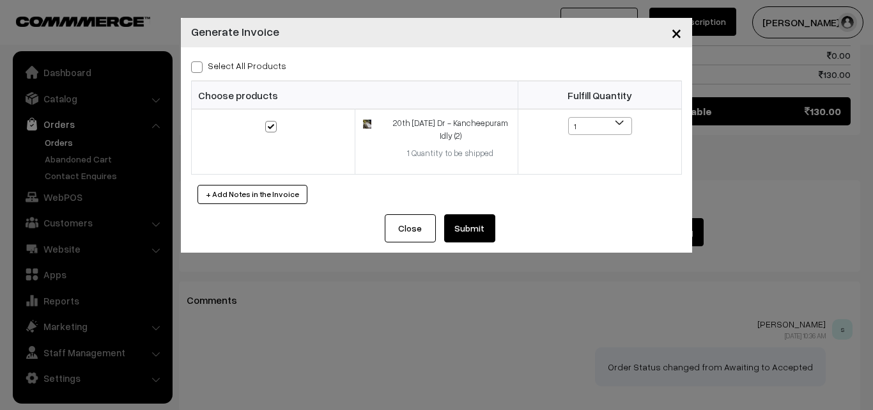
click at [204, 63] on label "Select All Products" at bounding box center [238, 65] width 95 height 13
click at [199, 63] on input "Select All Products" at bounding box center [195, 65] width 8 height 8
checkbox input "true"
click at [483, 234] on button "Submit" at bounding box center [469, 228] width 51 height 28
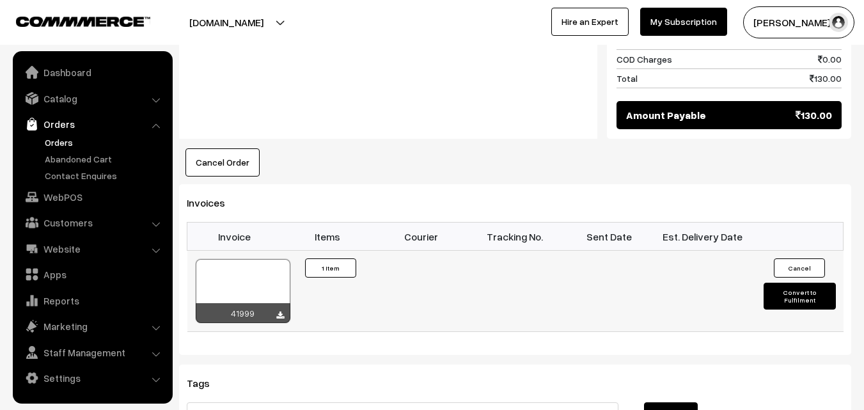
scroll to position [703, 0]
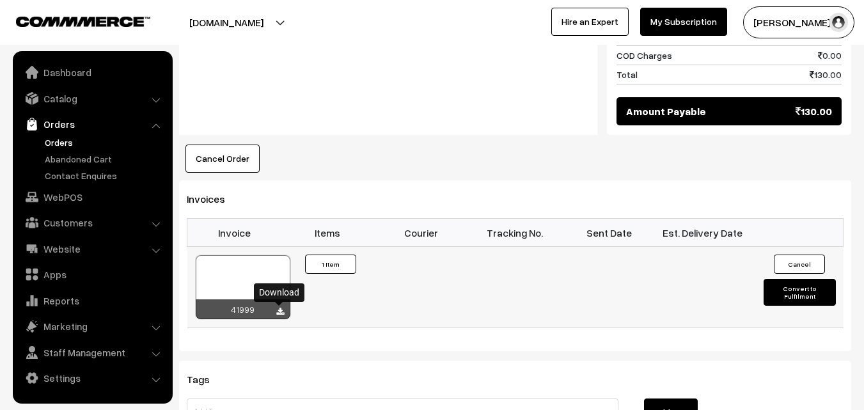
click at [279, 313] on icon at bounding box center [280, 312] width 8 height 8
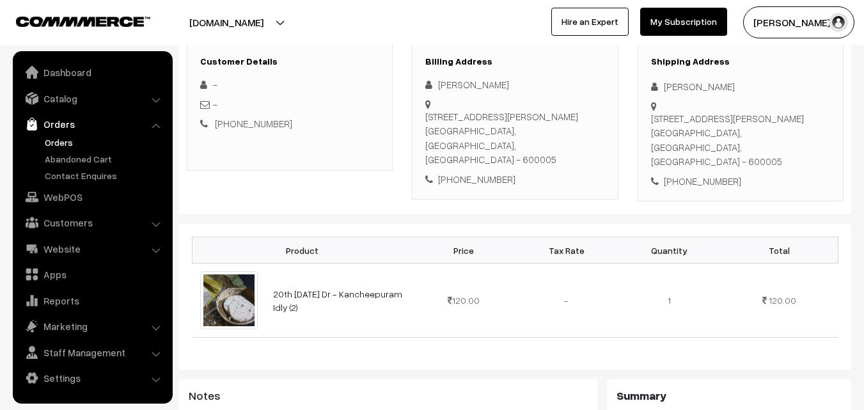
scroll to position [0, 0]
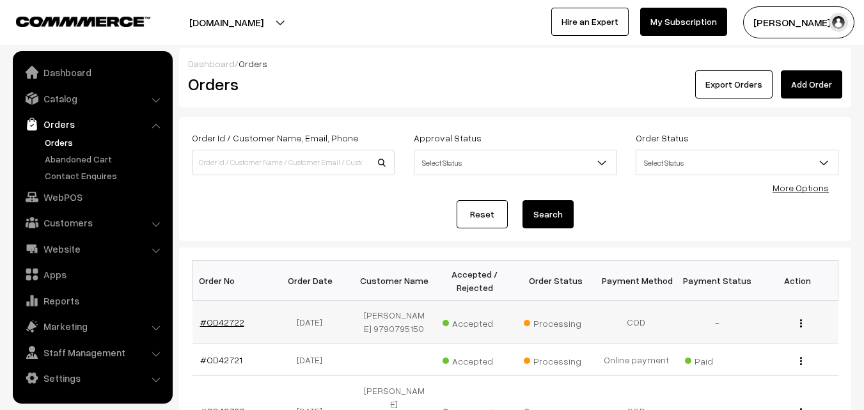
click at [231, 322] on link "#OD42722" at bounding box center [222, 322] width 44 height 11
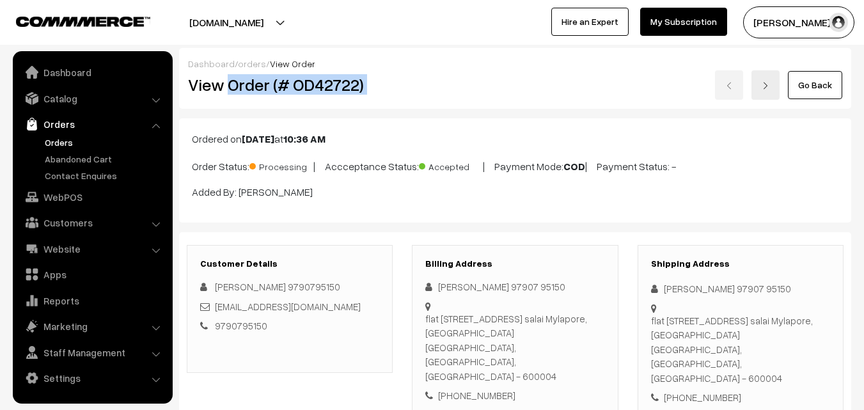
drag, startPoint x: 227, startPoint y: 83, endPoint x: 427, endPoint y: 89, distance: 200.2
click at [427, 89] on div "View Order (# OD42722) Go Back" at bounding box center [514, 84] width 673 height 29
copy div "Order (# OD42722)"
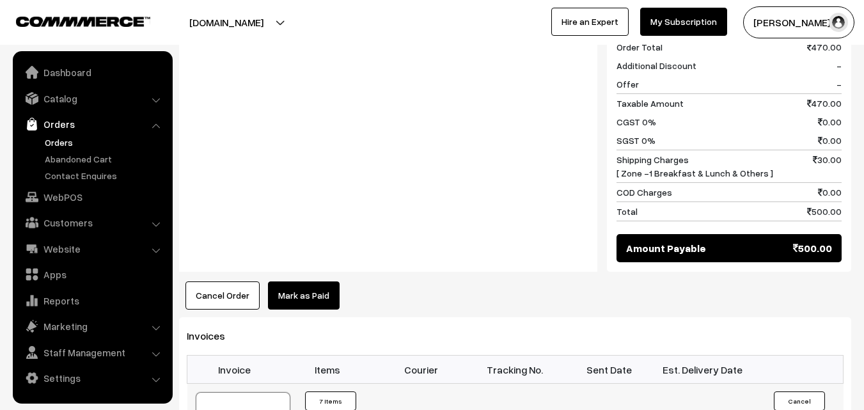
scroll to position [767, 0]
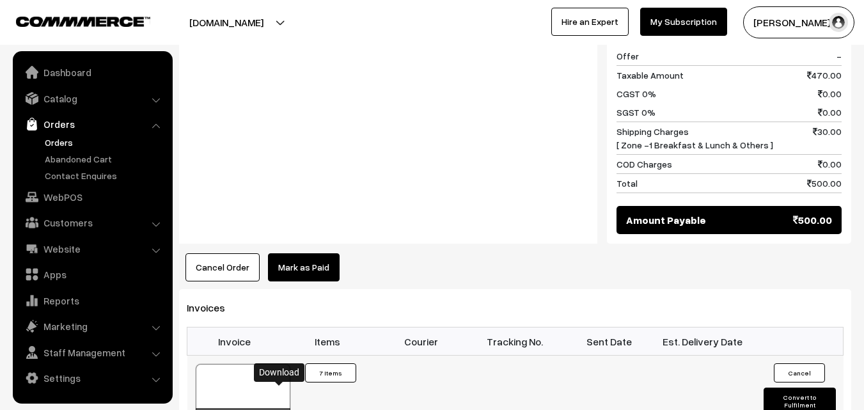
click at [60, 196] on link "WebPOS" at bounding box center [92, 196] width 152 height 23
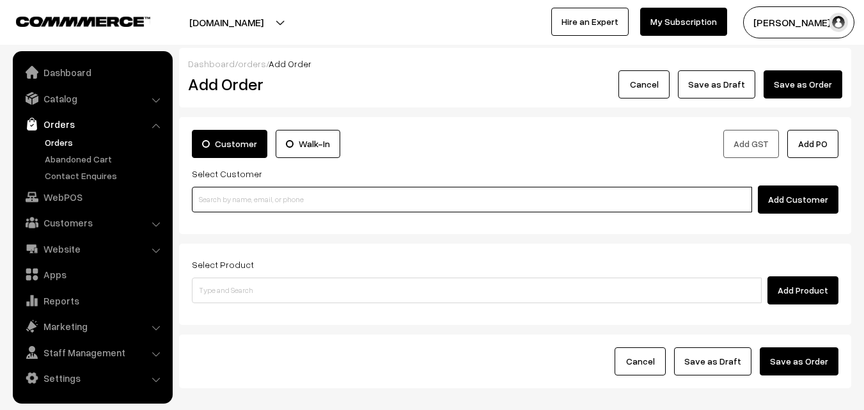
click at [355, 202] on input at bounding box center [472, 200] width 560 height 26
paste input "+91 90030 57922"
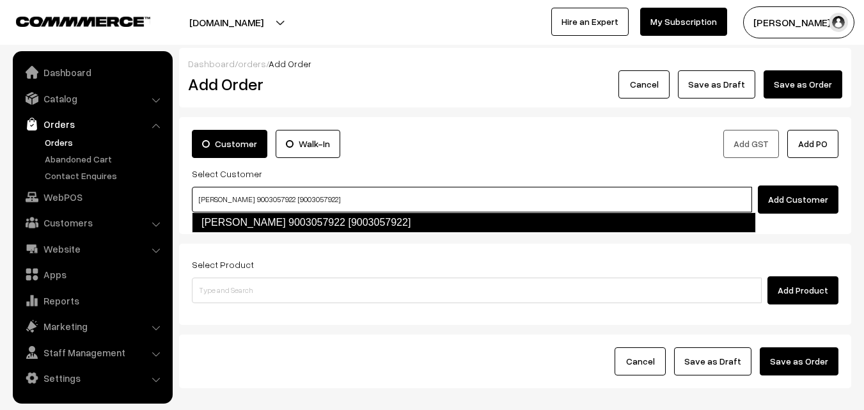
type input "Rama Ravichandran 9003057922 [9003057922]"
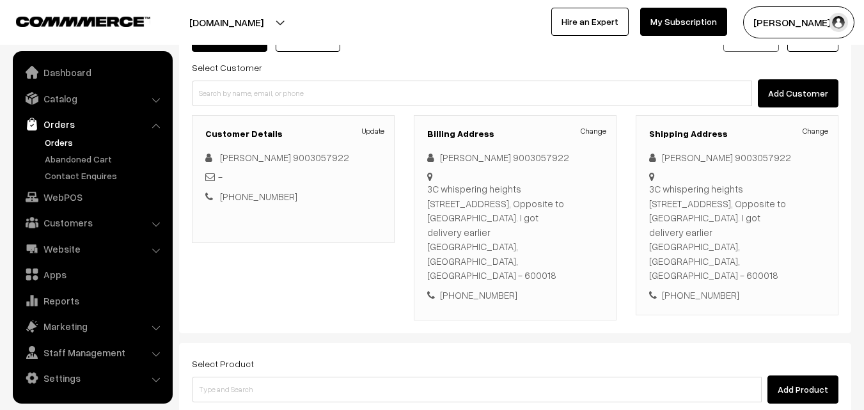
scroll to position [128, 0]
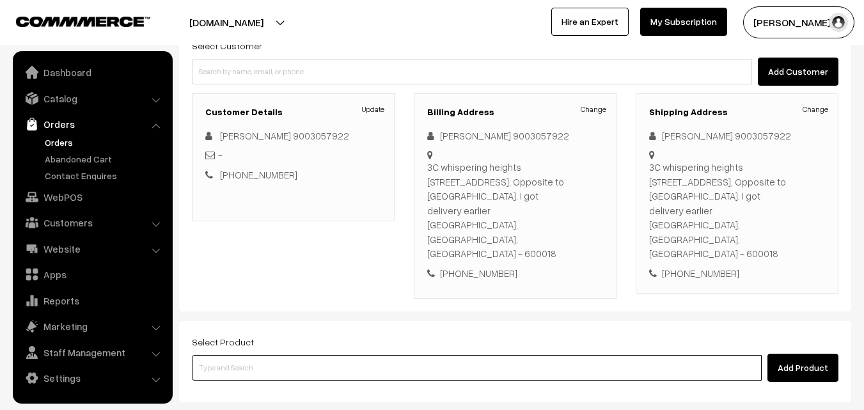
click at [416, 355] on input at bounding box center [477, 368] width 570 height 26
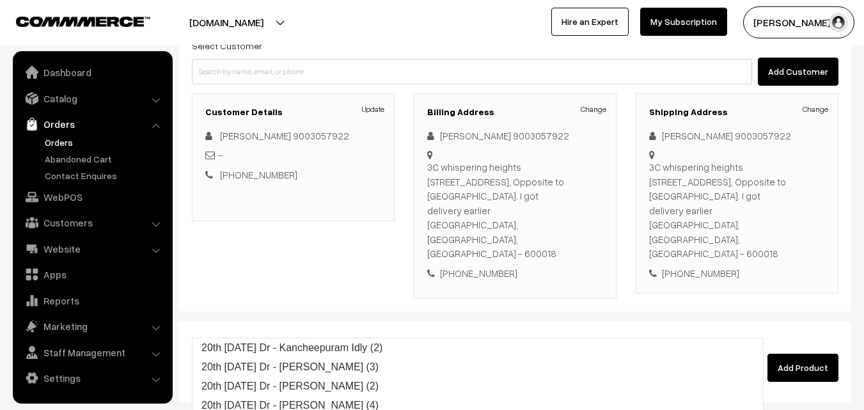
type input "20th Saturday Dr - Kancheepuram Idly (2)"
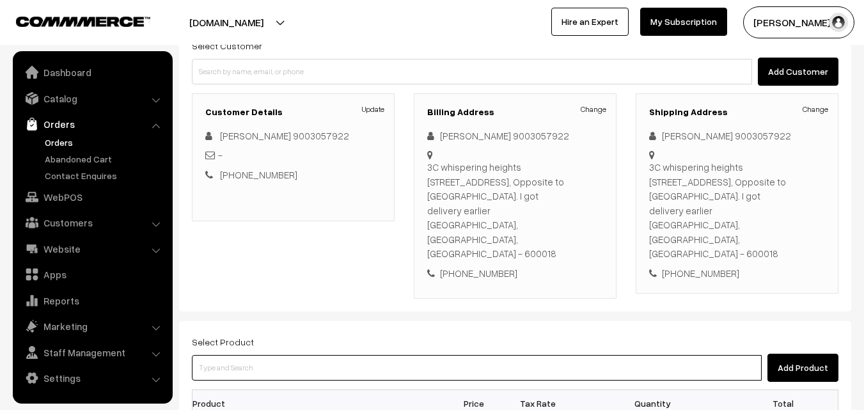
click at [416, 355] on input at bounding box center [477, 368] width 570 height 26
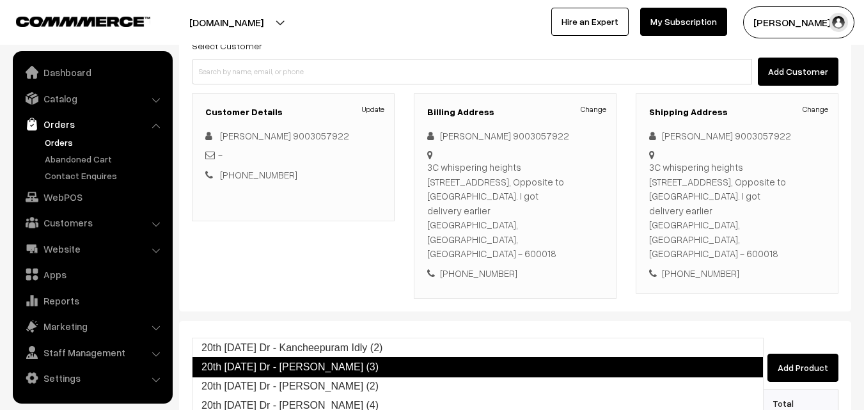
type input "20th Saturday Dr - Poori (2)"
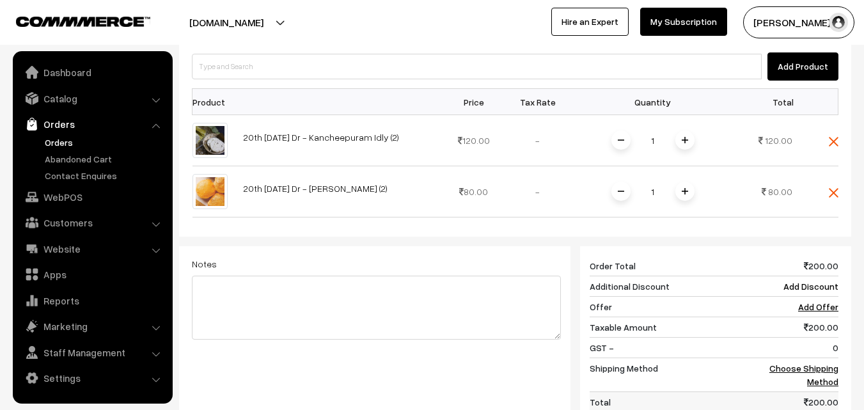
scroll to position [448, 0]
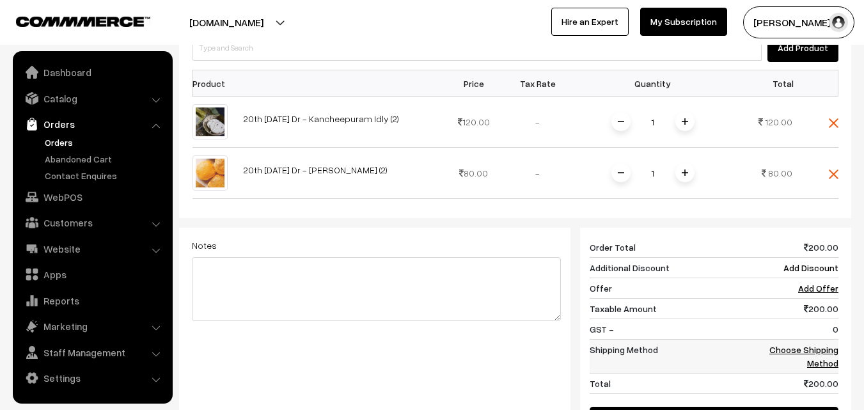
click at [813, 344] on link "Choose Shipping Method" at bounding box center [803, 356] width 69 height 24
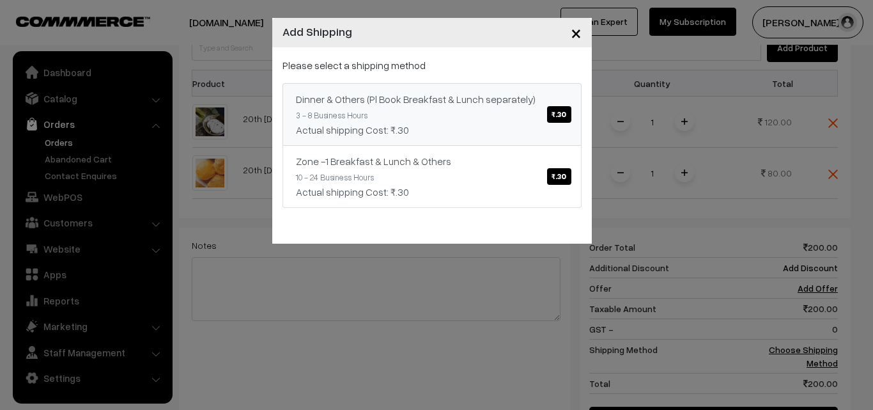
click at [554, 113] on span "₹.30" at bounding box center [559, 114] width 24 height 17
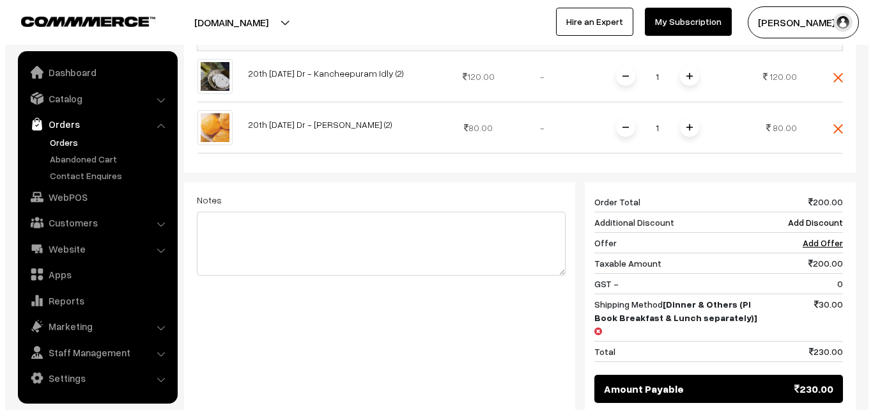
scroll to position [512, 0]
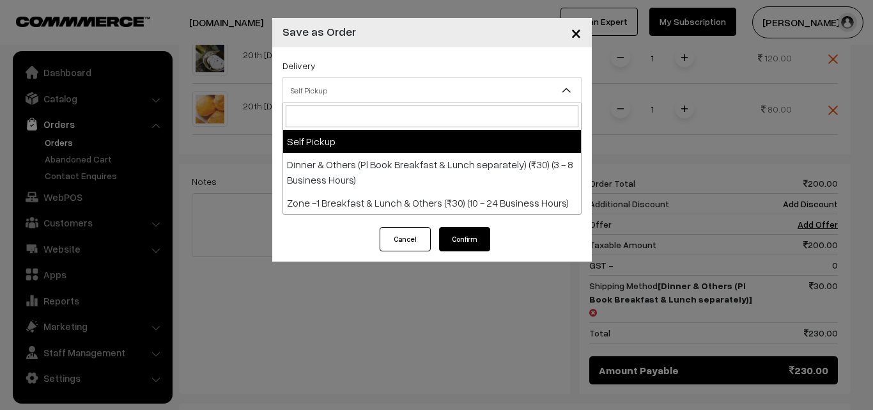
click at [434, 91] on span "Self Pickup" at bounding box center [432, 90] width 298 height 22
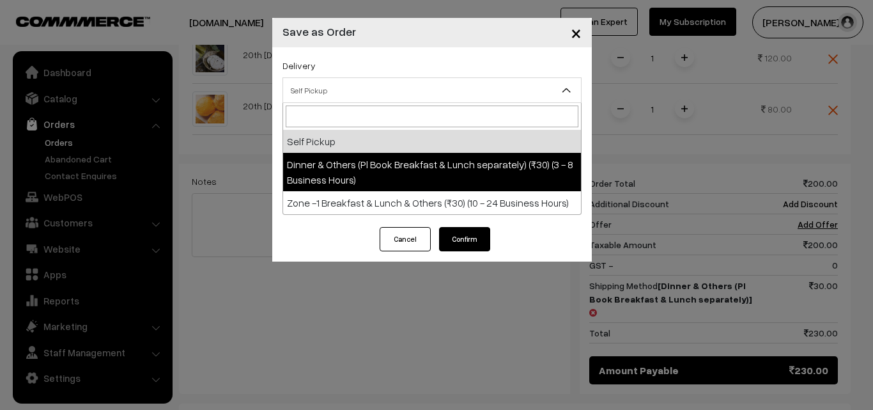
select select "DOP1"
select select "3"
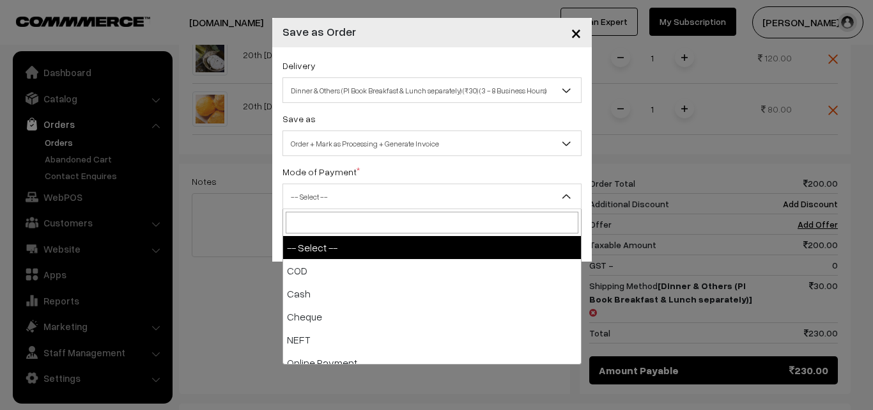
click at [438, 189] on span "-- Select --" at bounding box center [432, 196] width 298 height 22
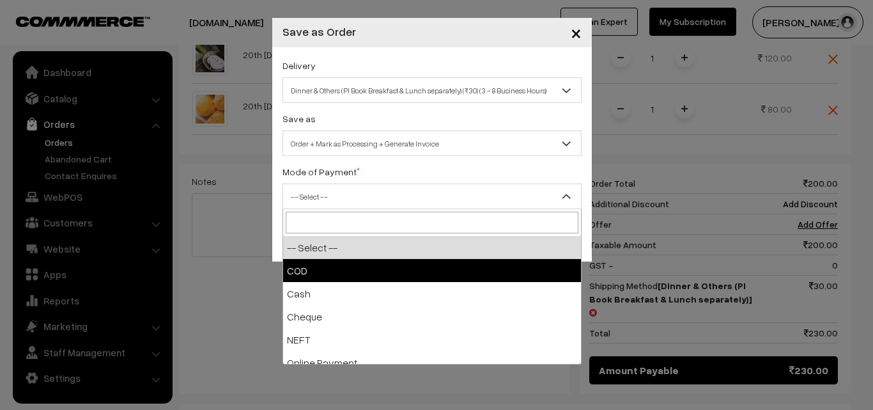
select select "1"
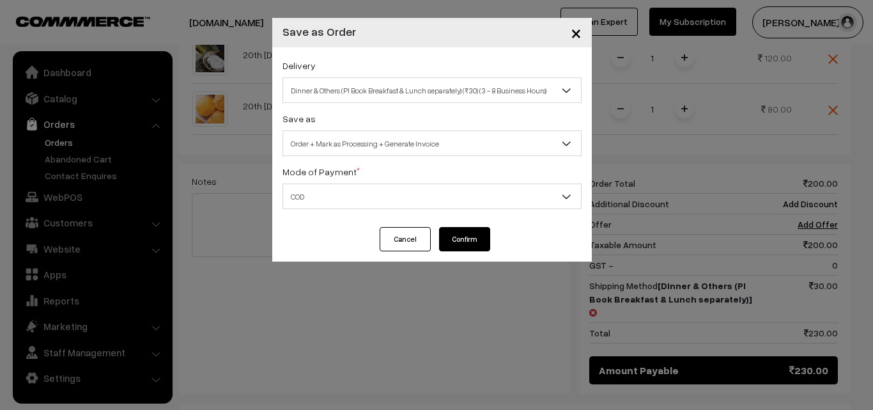
click at [453, 238] on button "Confirm" at bounding box center [464, 239] width 51 height 24
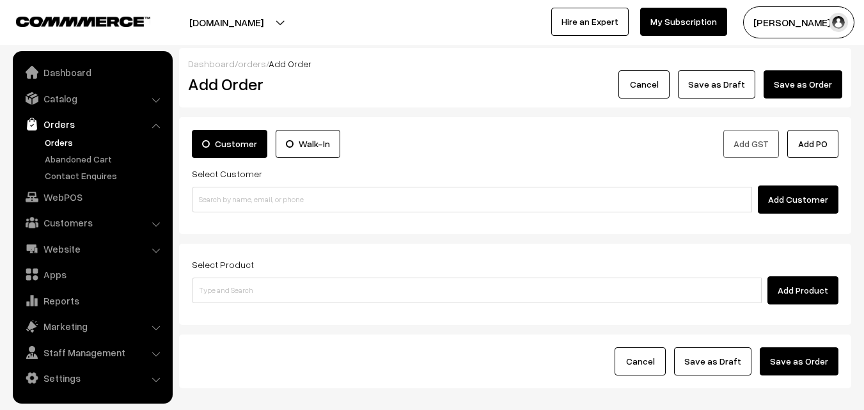
click at [56, 139] on link "Orders" at bounding box center [105, 142] width 127 height 13
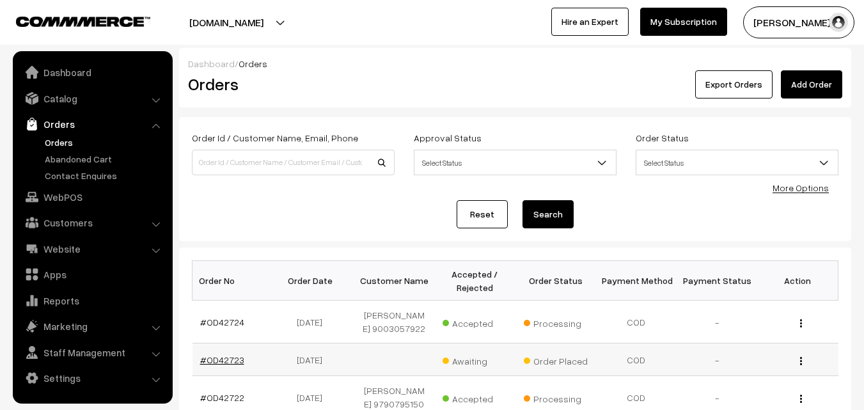
click at [234, 365] on link "#OD42723" at bounding box center [222, 359] width 44 height 11
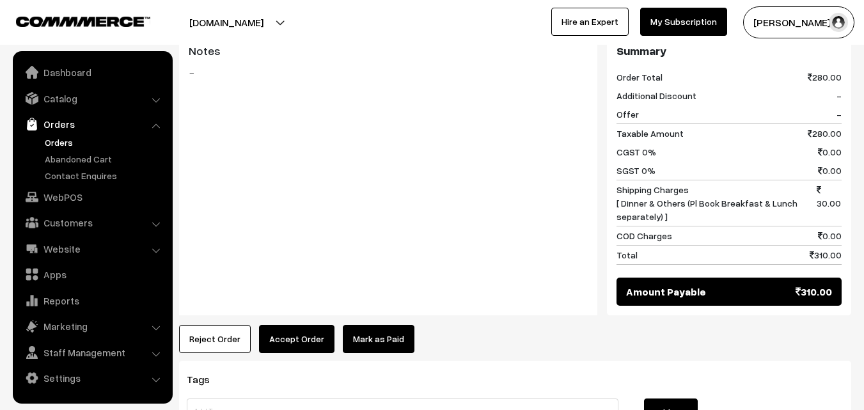
scroll to position [703, 0]
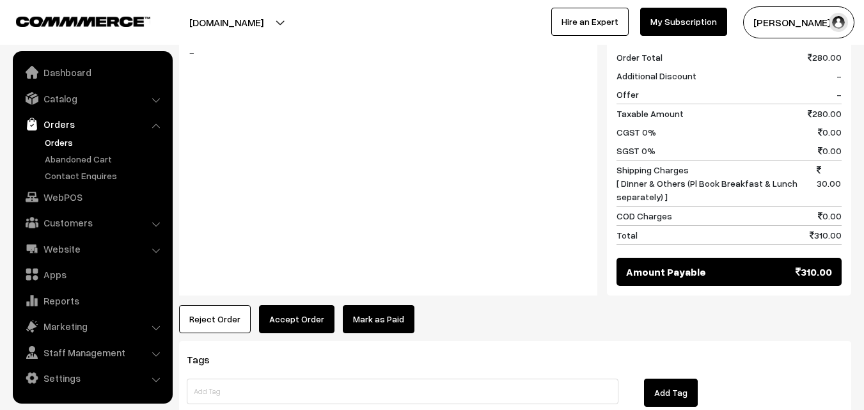
click at [301, 305] on button "Accept Order" at bounding box center [296, 319] width 75 height 28
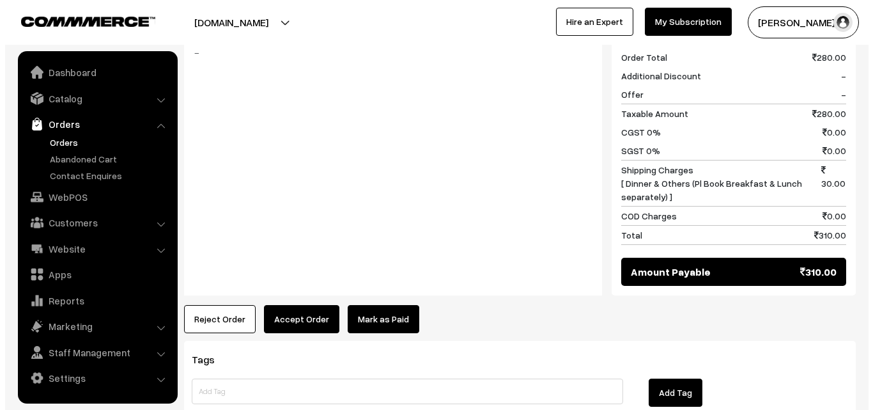
scroll to position [707, 0]
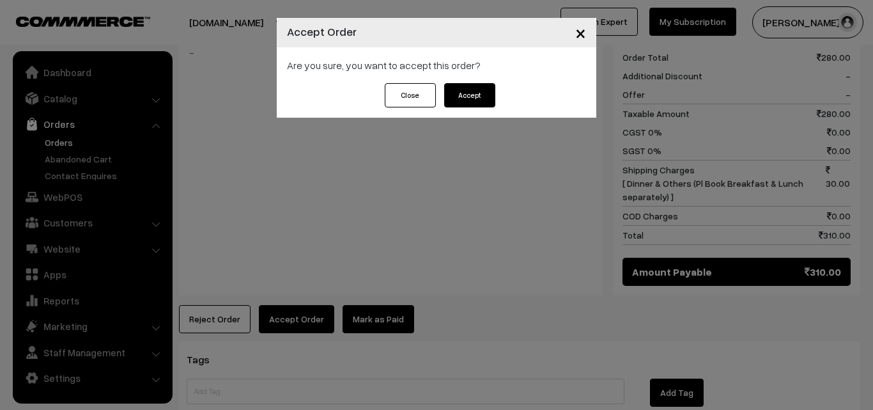
click at [467, 87] on button "Accept" at bounding box center [469, 95] width 51 height 24
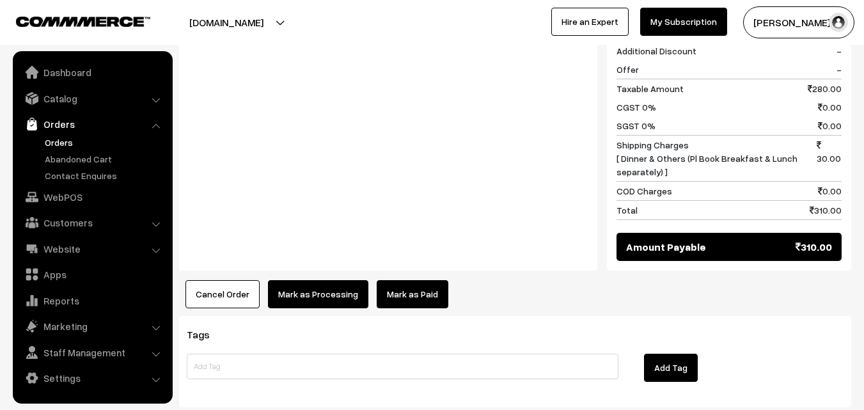
scroll to position [767, 0]
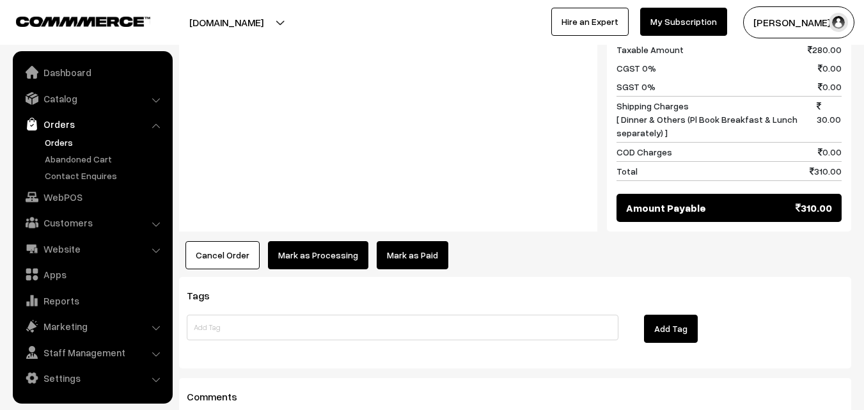
click at [322, 241] on button "Mark as Processing" at bounding box center [318, 255] width 100 height 28
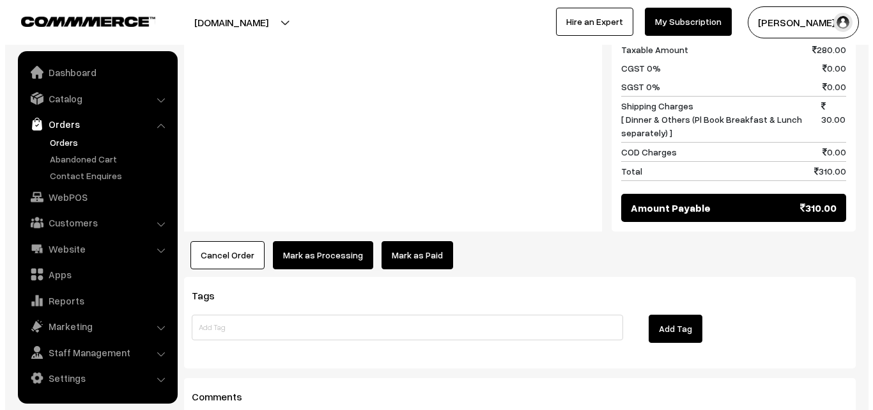
scroll to position [770, 0]
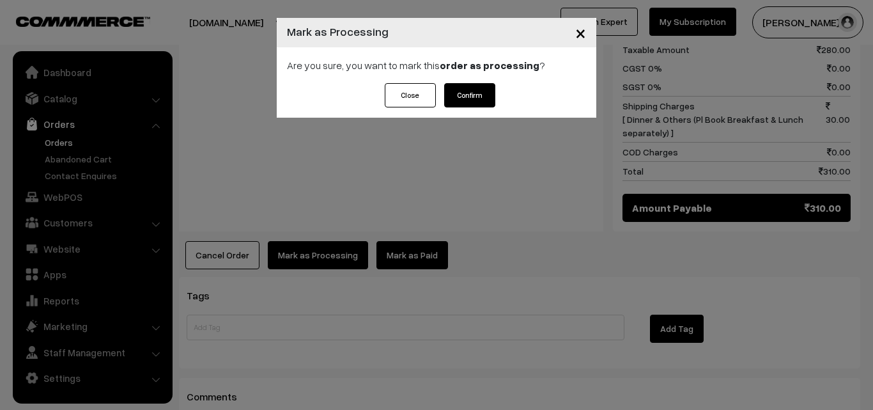
click at [478, 92] on button "Confirm" at bounding box center [469, 95] width 51 height 24
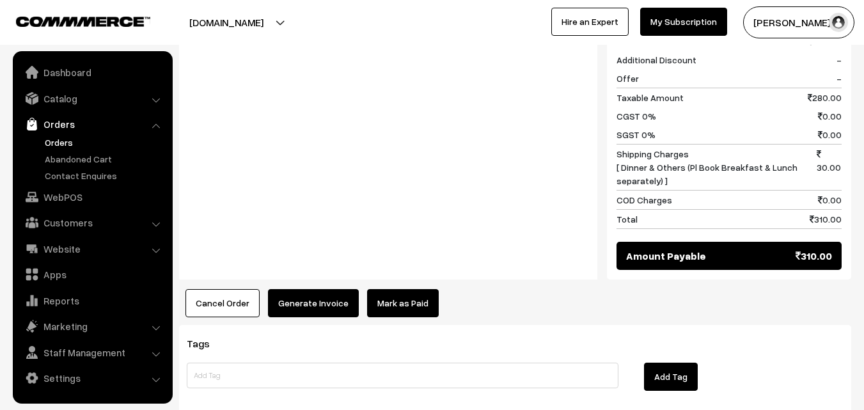
scroll to position [767, 0]
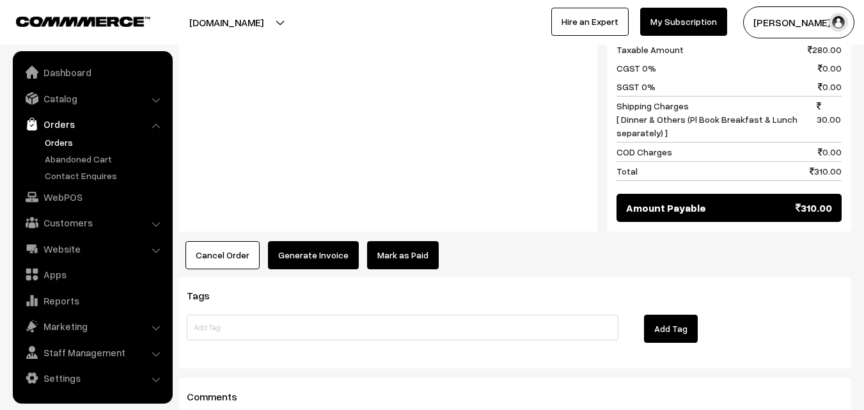
click at [313, 241] on button "Generate Invoice" at bounding box center [313, 255] width 91 height 28
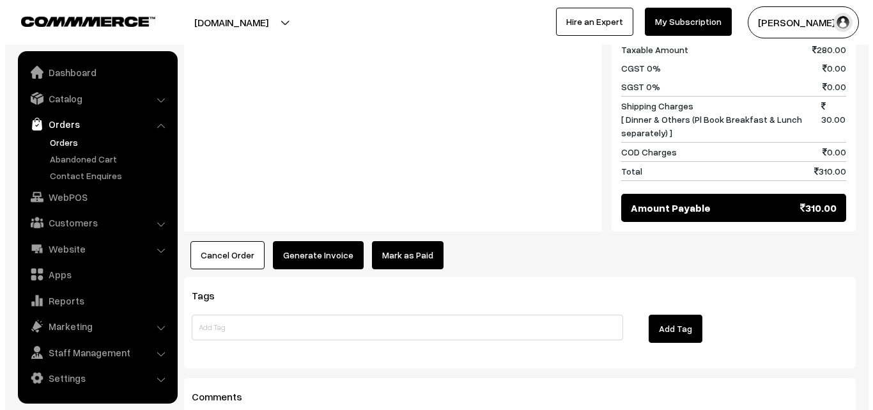
scroll to position [770, 0]
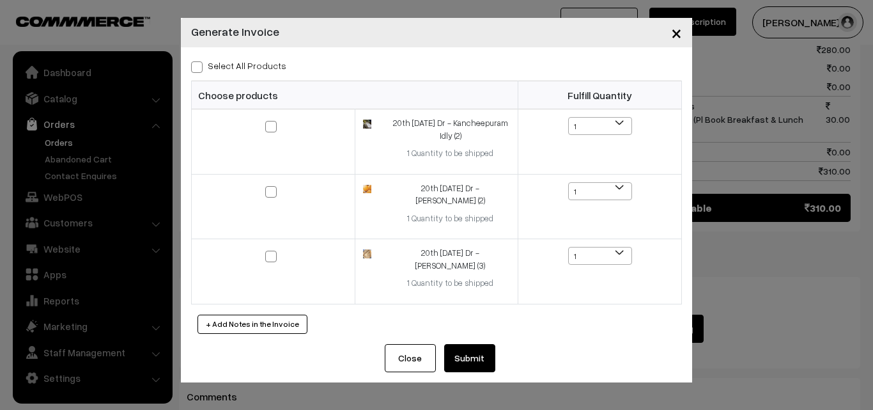
click at [198, 68] on span at bounding box center [197, 67] width 12 height 12
click at [198, 68] on input "Select All Products" at bounding box center [195, 65] width 8 height 8
checkbox input "true"
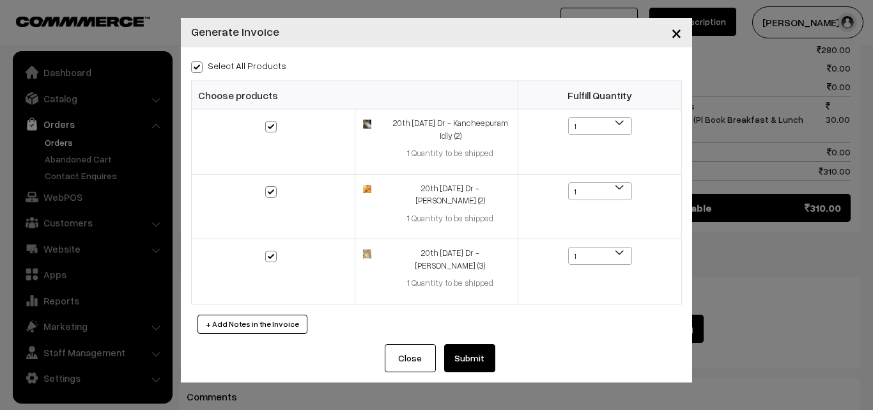
checkbox input "true"
click at [460, 344] on button "Submit" at bounding box center [469, 358] width 51 height 28
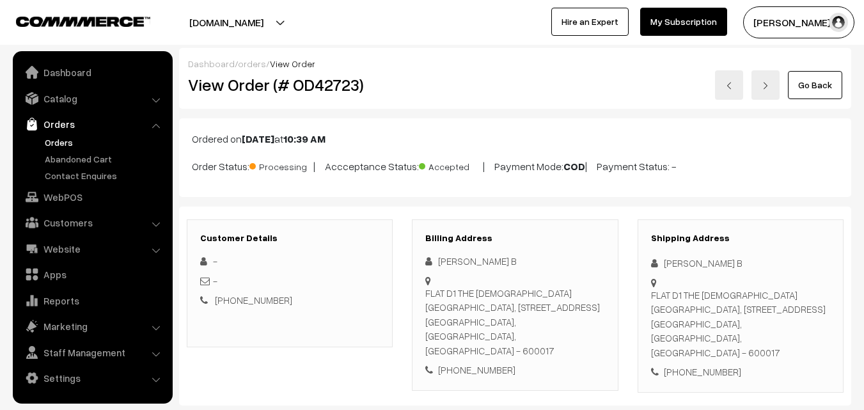
scroll to position [767, 0]
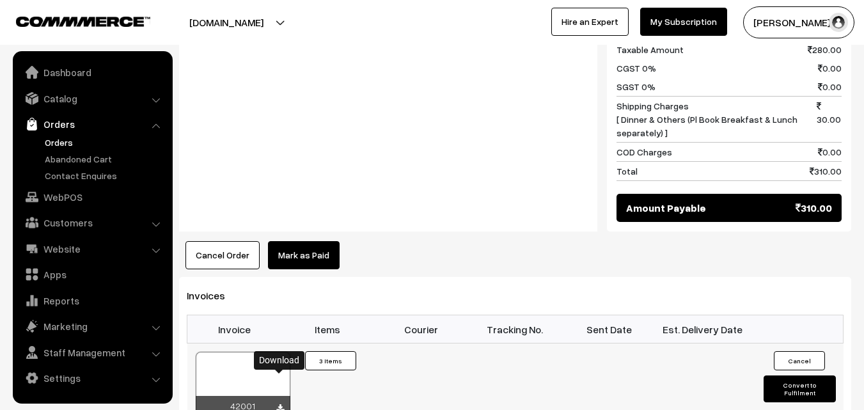
click at [282, 404] on icon at bounding box center [280, 408] width 8 height 8
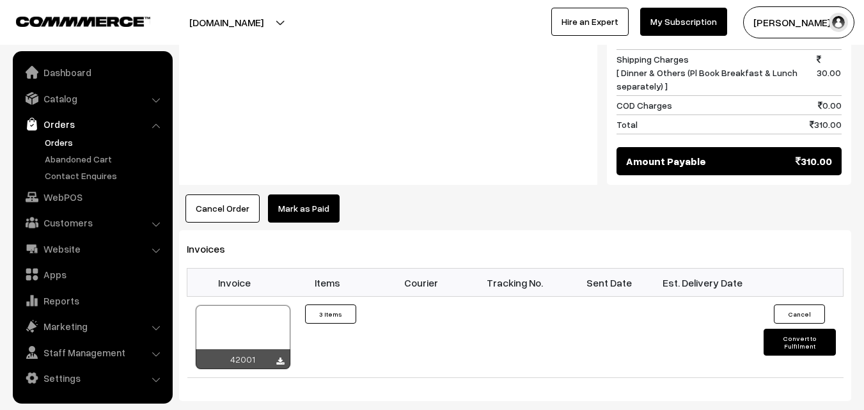
scroll to position [834, 0]
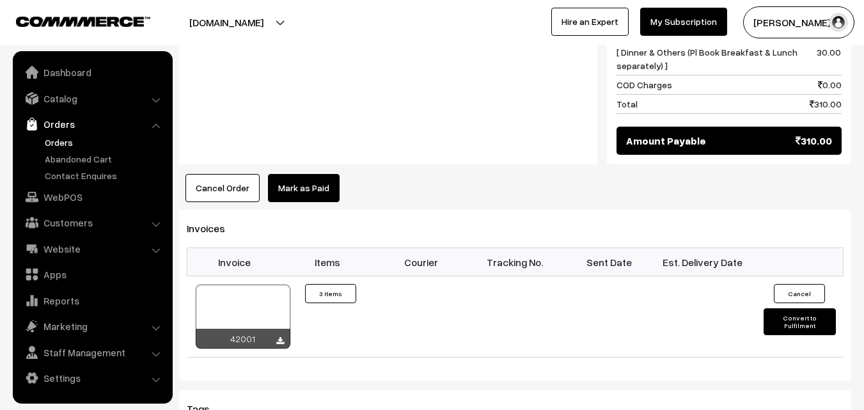
click at [63, 138] on link "Orders" at bounding box center [105, 142] width 127 height 13
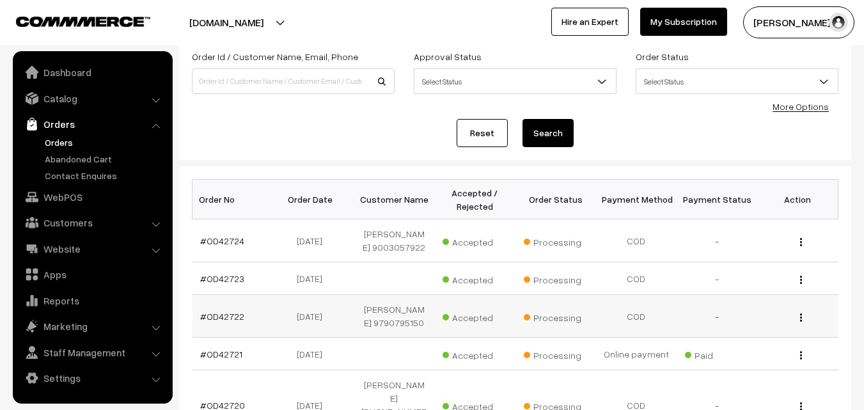
scroll to position [128, 0]
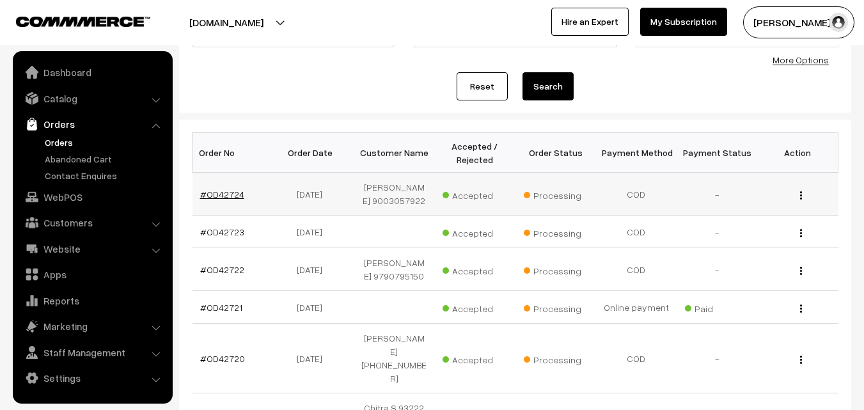
click at [228, 199] on link "#OD42724" at bounding box center [222, 194] width 44 height 11
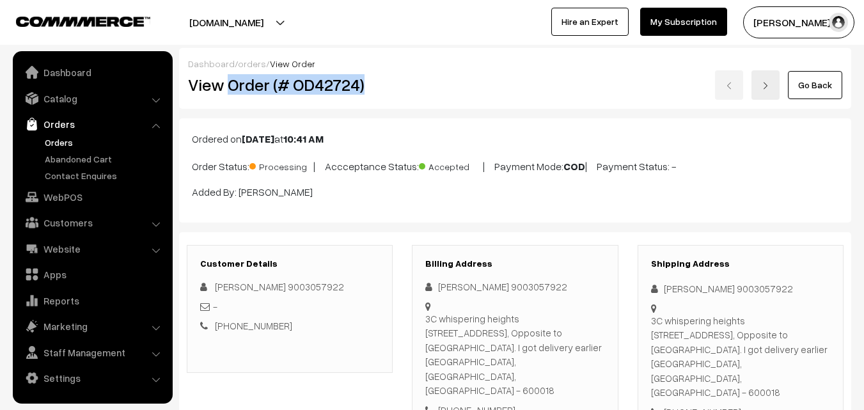
drag, startPoint x: 228, startPoint y: 85, endPoint x: 389, endPoint y: 94, distance: 161.4
click at [389, 94] on h2 "View Order (# OD42724)" at bounding box center [290, 85] width 205 height 20
copy h2 "Order (# OD42724)"
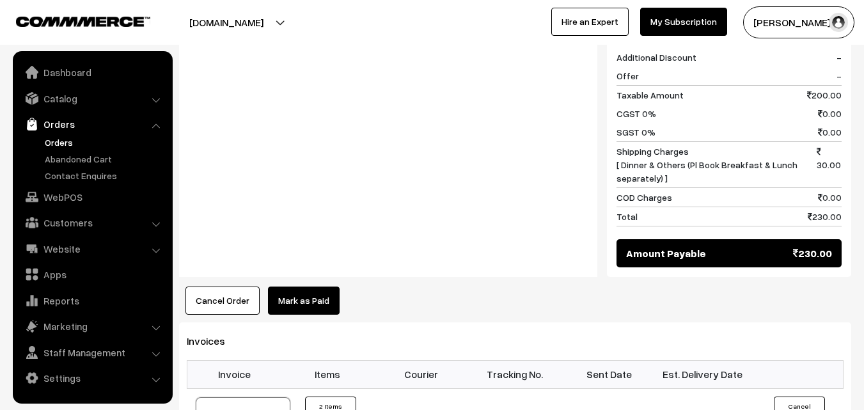
scroll to position [895, 0]
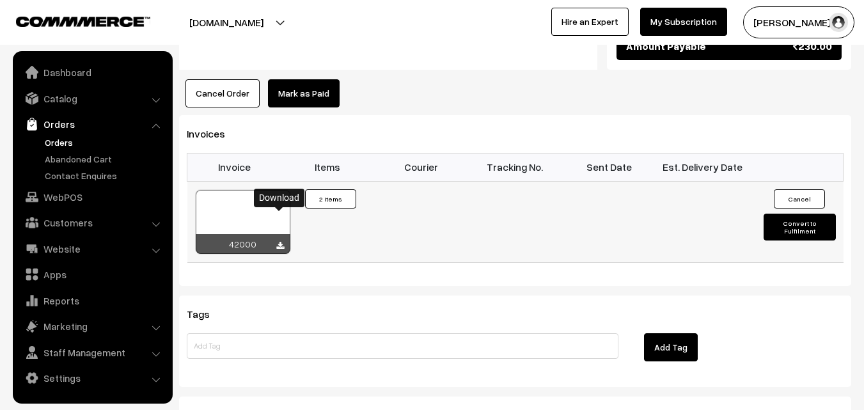
click at [278, 242] on icon at bounding box center [280, 246] width 8 height 8
click at [65, 199] on link "WebPOS" at bounding box center [92, 196] width 152 height 23
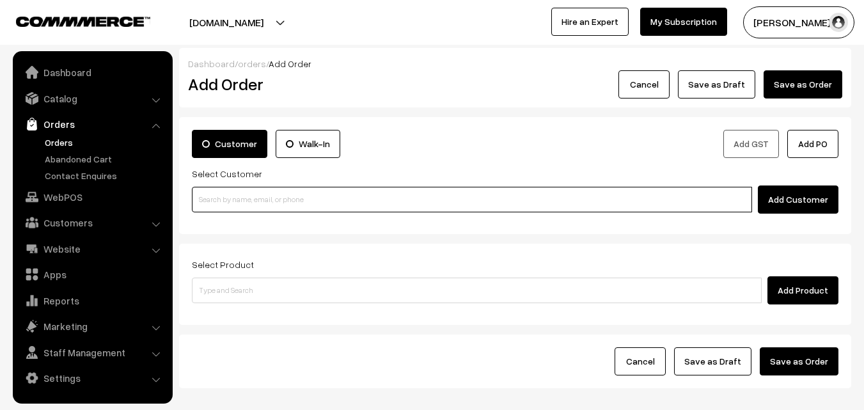
click at [270, 200] on input at bounding box center [472, 200] width 560 height 26
paste input "[PHONE_NUMBER]"
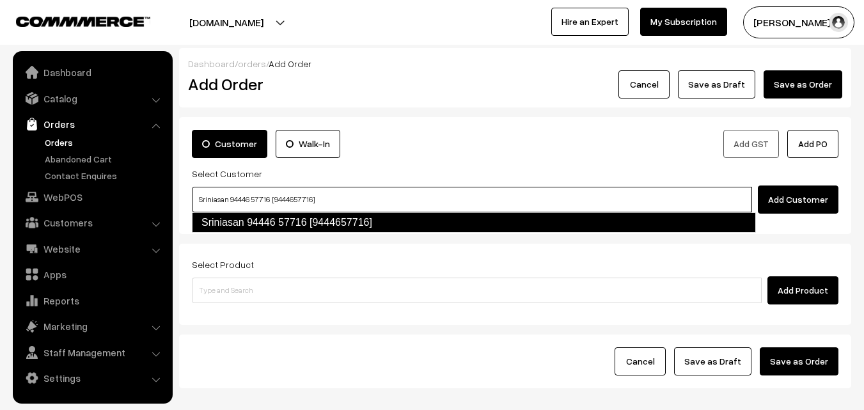
type input "Sriniasan 94446 57716 [9444657716]"
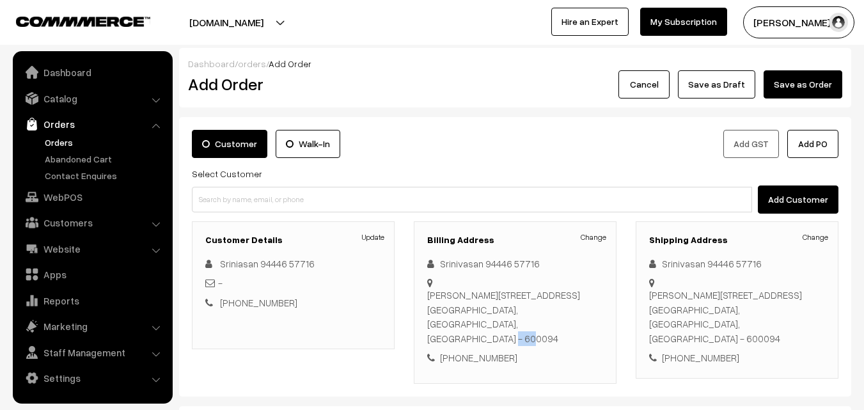
drag, startPoint x: 536, startPoint y: 322, endPoint x: 593, endPoint y: 322, distance: 56.9
click at [593, 322] on div "[PERSON_NAME][STREET_ADDRESS]" at bounding box center [515, 317] width 176 height 58
copy div "600094"
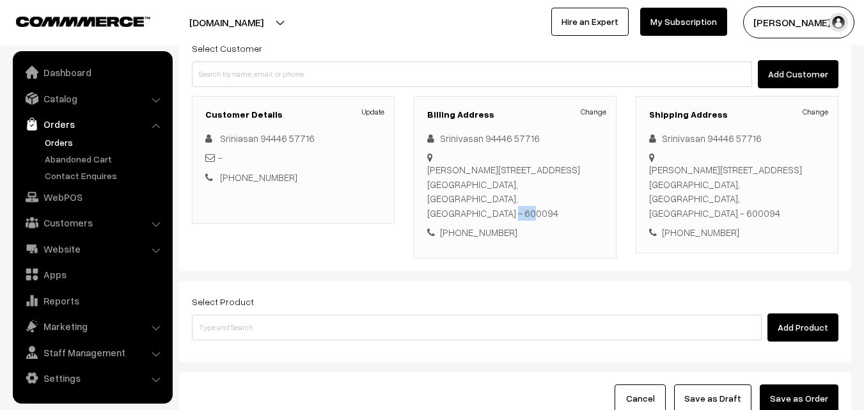
scroll to position [128, 0]
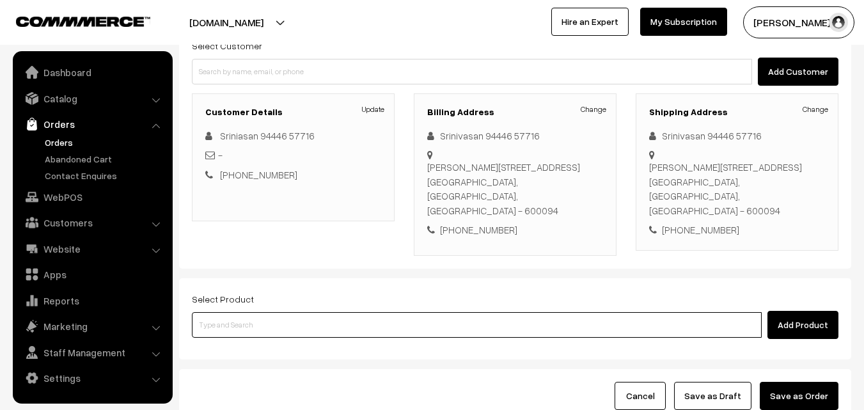
click at [321, 312] on input at bounding box center [477, 325] width 570 height 26
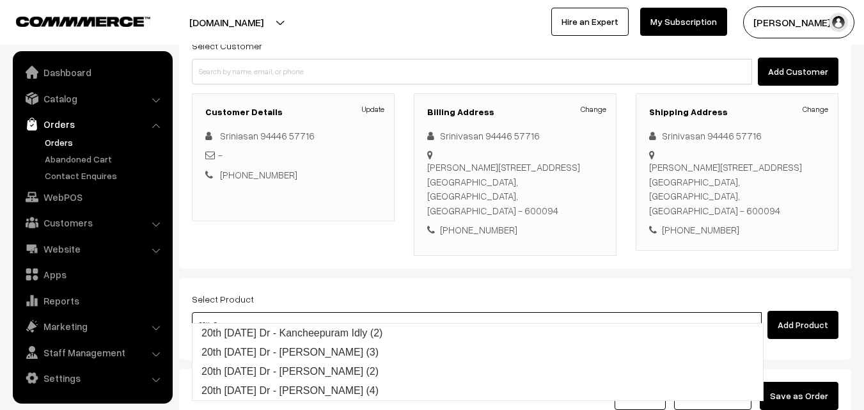
type input "20th Saturday Dr - Kancheepuram Idly (2)"
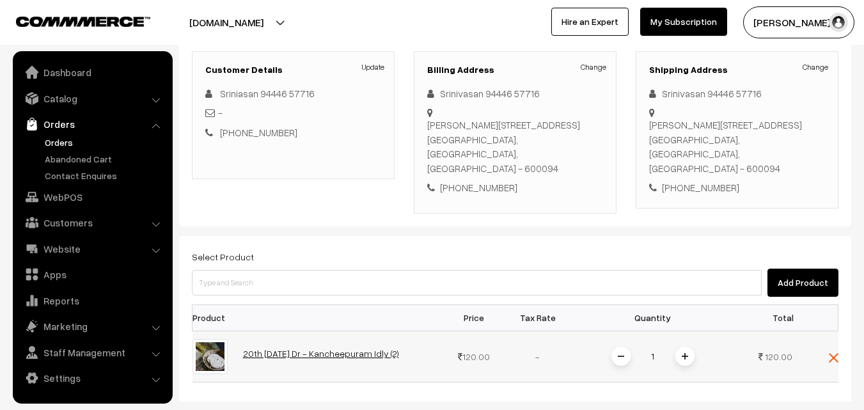
scroll to position [192, 0]
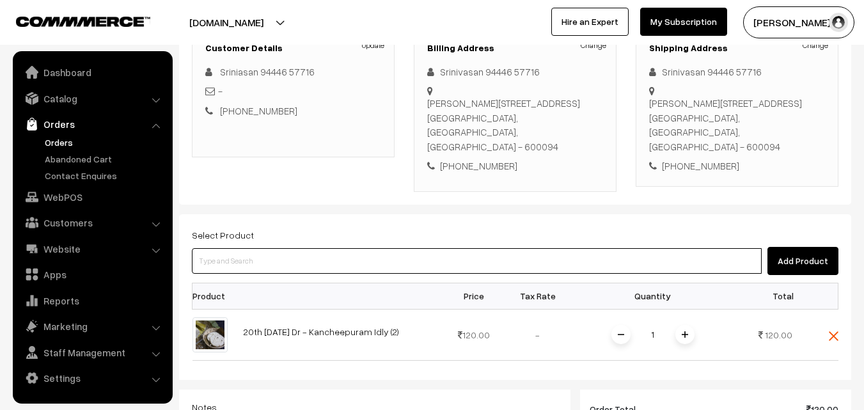
click at [302, 251] on input at bounding box center [477, 261] width 570 height 26
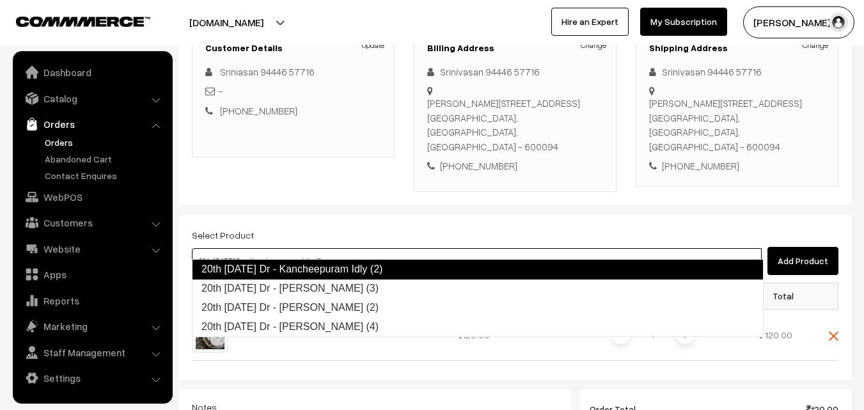
type input "20th Saturday Dr - Chapapthi (3)"
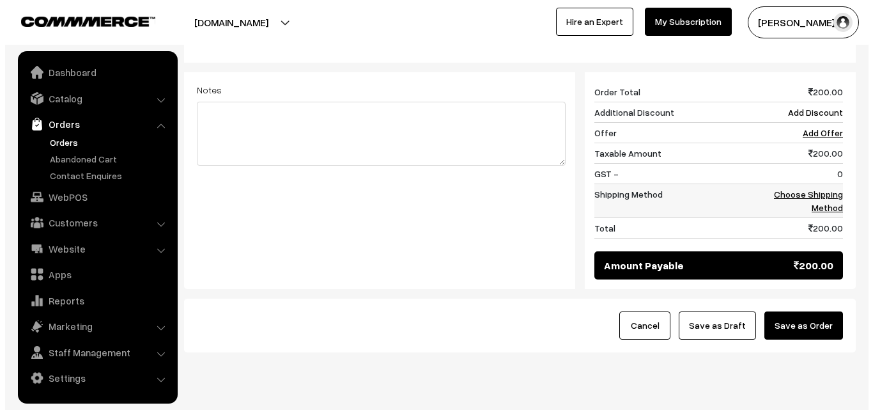
scroll to position [575, 0]
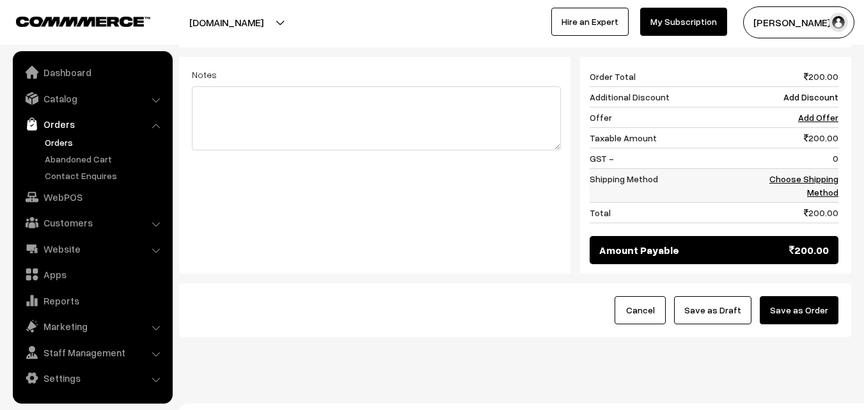
click at [809, 173] on link "Choose Shipping Method" at bounding box center [803, 185] width 69 height 24
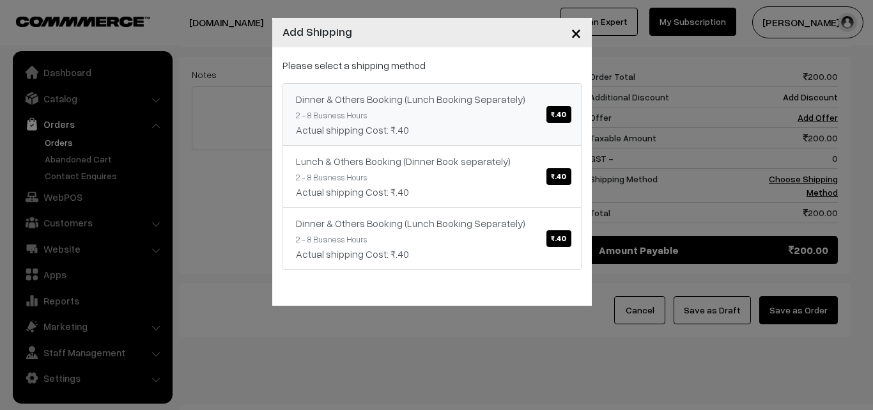
click at [552, 114] on span "₹.40" at bounding box center [559, 114] width 24 height 17
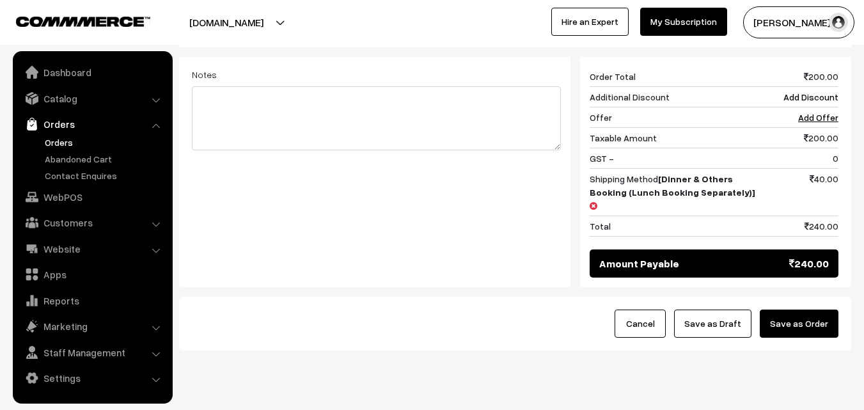
click at [806, 309] on button "Save as Order" at bounding box center [799, 323] width 79 height 28
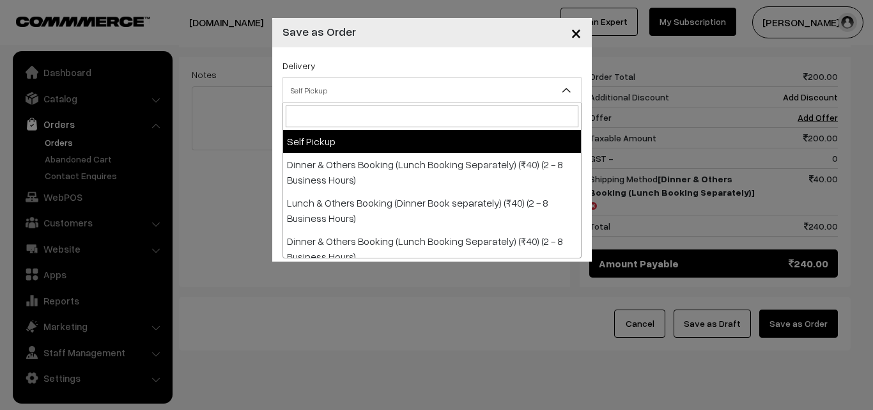
click at [423, 90] on span "Self Pickup" at bounding box center [432, 90] width 298 height 22
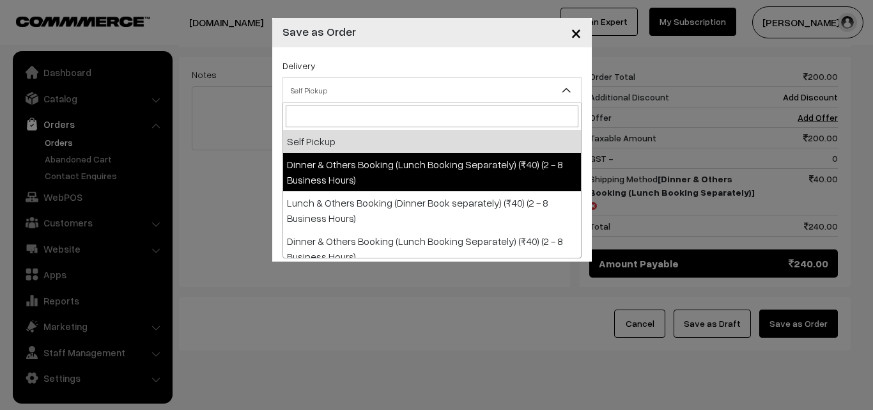
select select "DOB1"
select select "3"
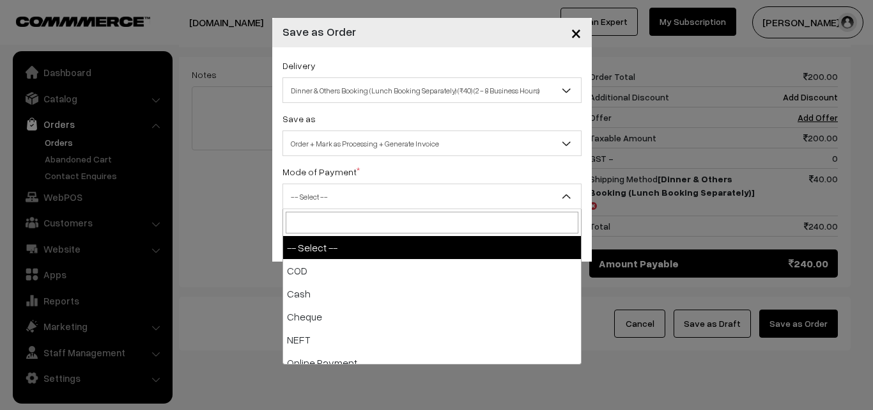
click at [462, 198] on span "-- Select --" at bounding box center [432, 196] width 298 height 22
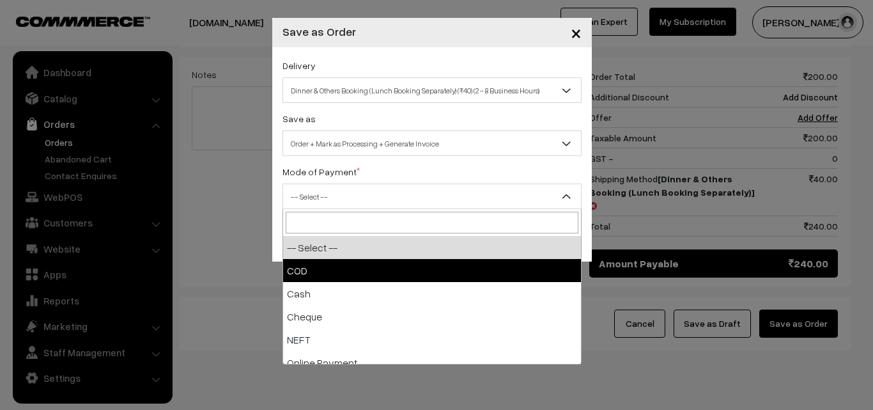
select select "1"
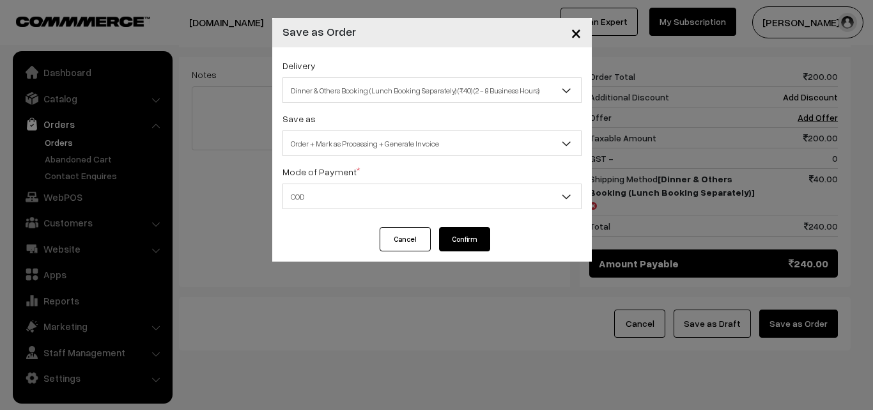
click at [467, 240] on button "Confirm" at bounding box center [464, 239] width 51 height 24
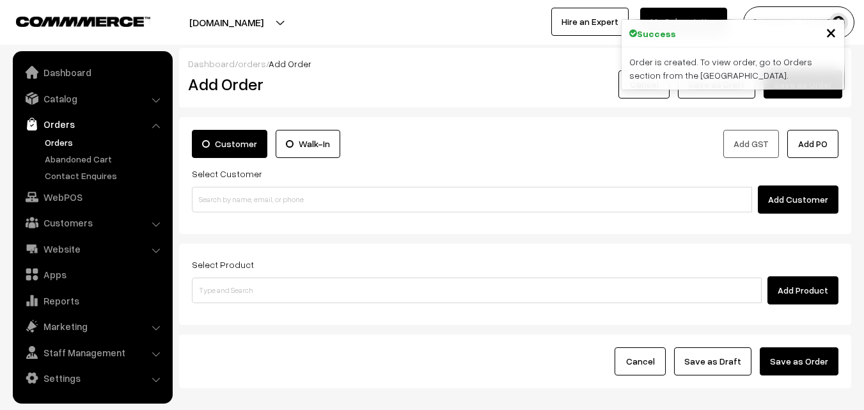
click at [63, 138] on link "Orders" at bounding box center [105, 142] width 127 height 13
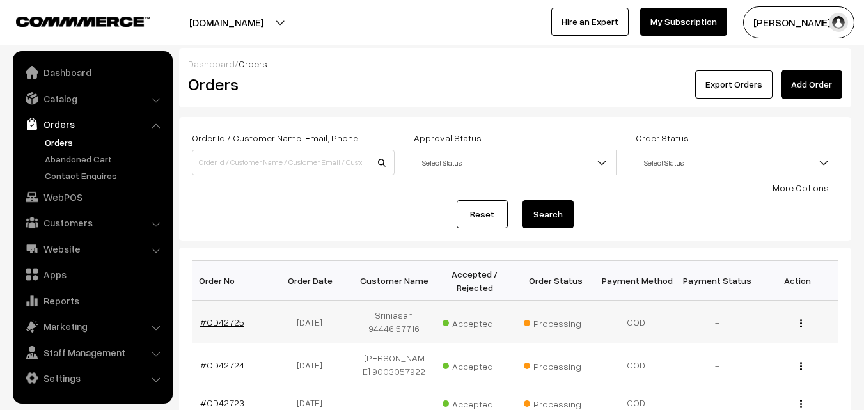
click at [225, 321] on link "#OD42725" at bounding box center [222, 322] width 44 height 11
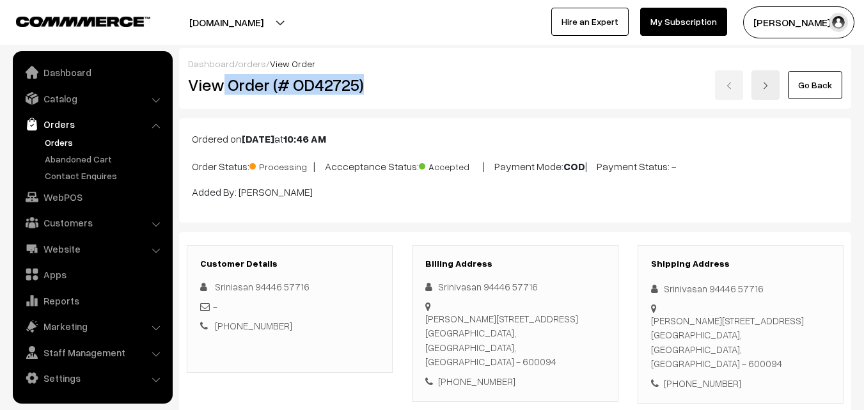
drag, startPoint x: 226, startPoint y: 86, endPoint x: 387, endPoint y: 90, distance: 161.8
click at [387, 90] on h2 "View Order (# OD42725)" at bounding box center [290, 85] width 205 height 20
click at [414, 88] on div "Go Back" at bounding box center [627, 84] width 430 height 29
drag, startPoint x: 228, startPoint y: 84, endPoint x: 390, endPoint y: 106, distance: 163.1
click at [390, 106] on div "Dashboard / orders / View Order View Order (# OD42725) Go Back" at bounding box center [515, 78] width 672 height 61
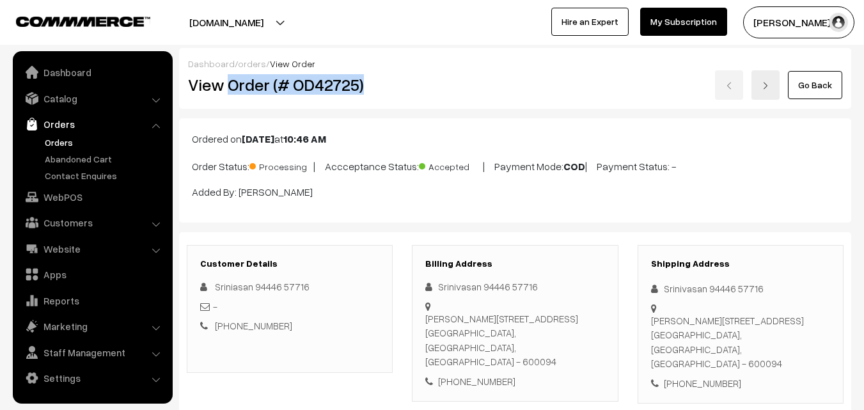
copy h2 "Order (# OD42725)"
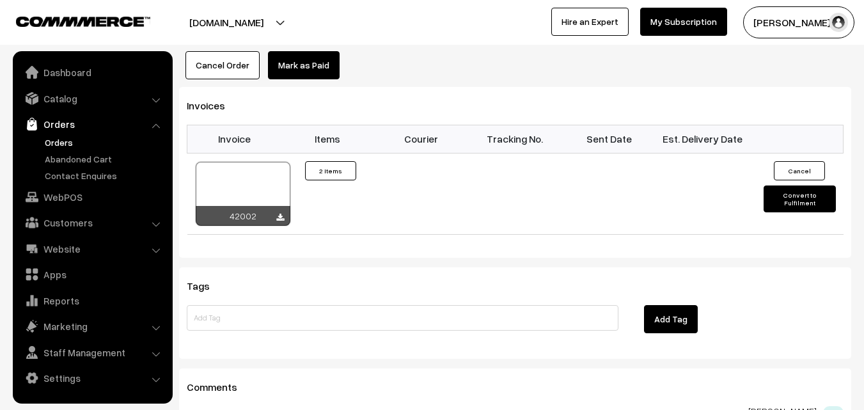
scroll to position [895, 0]
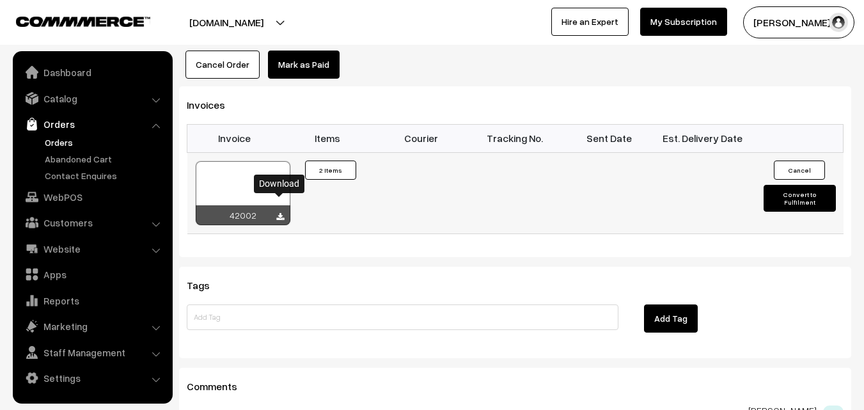
click at [279, 213] on icon at bounding box center [280, 217] width 8 height 8
click at [65, 141] on link "Orders" at bounding box center [105, 142] width 127 height 13
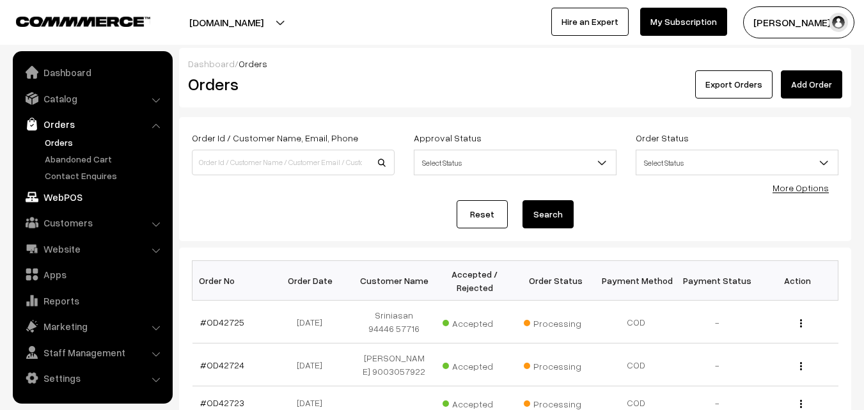
click at [66, 202] on link "WebPOS" at bounding box center [92, 196] width 152 height 23
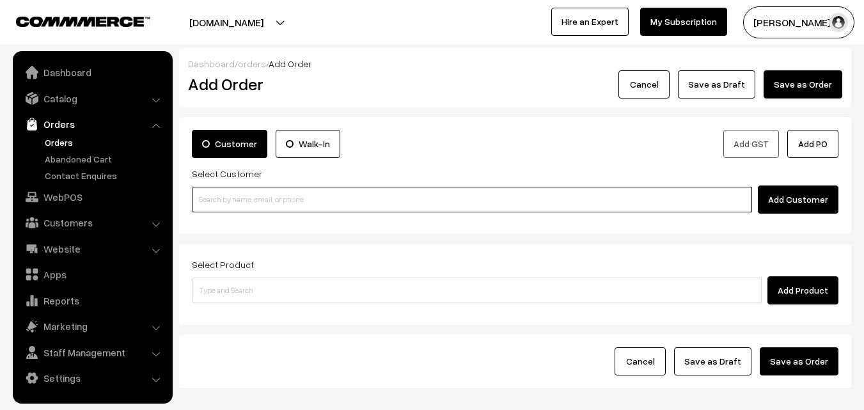
click at [302, 197] on input at bounding box center [472, 200] width 560 height 26
paste input "[PHONE_NUMBER]"
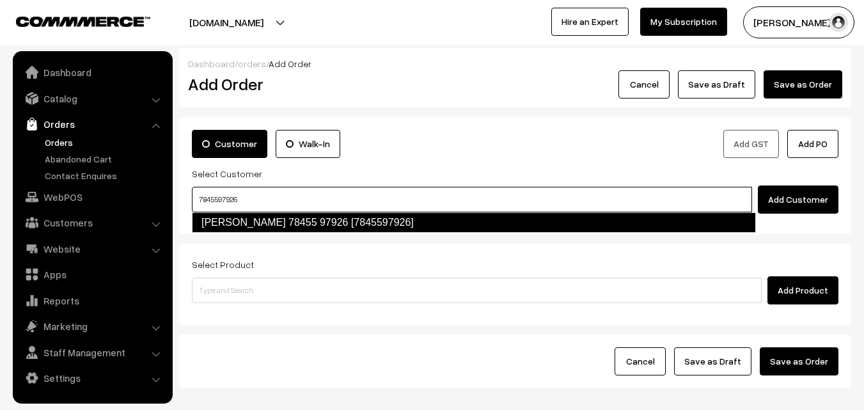
click at [336, 226] on link "[PERSON_NAME] 78455 97926 [7845597926]" at bounding box center [474, 222] width 564 height 20
type input "7845597926"
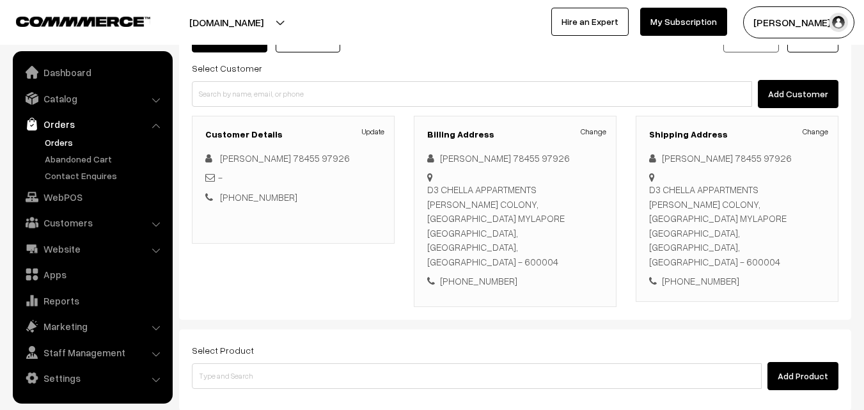
scroll to position [128, 0]
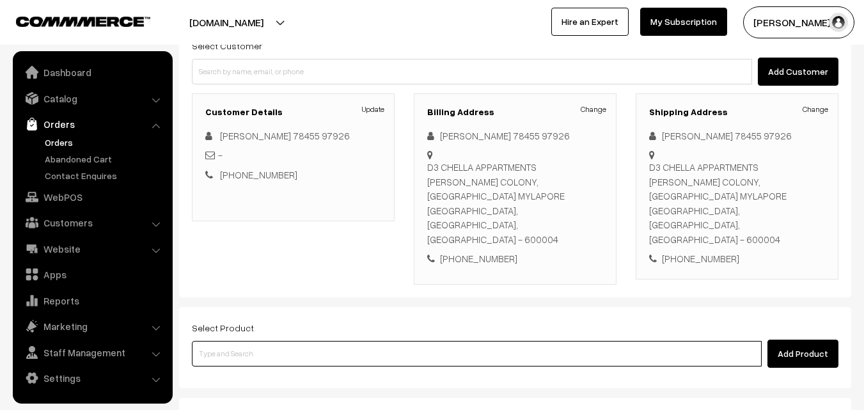
click at [389, 341] on input at bounding box center [477, 354] width 570 height 26
click at [366, 341] on input at bounding box center [477, 354] width 570 height 26
click at [375, 341] on input at bounding box center [477, 354] width 570 height 26
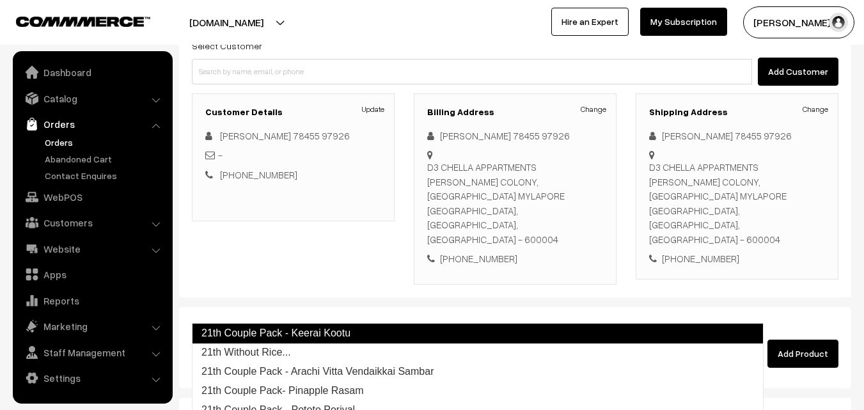
type input "21th Without Rice..."
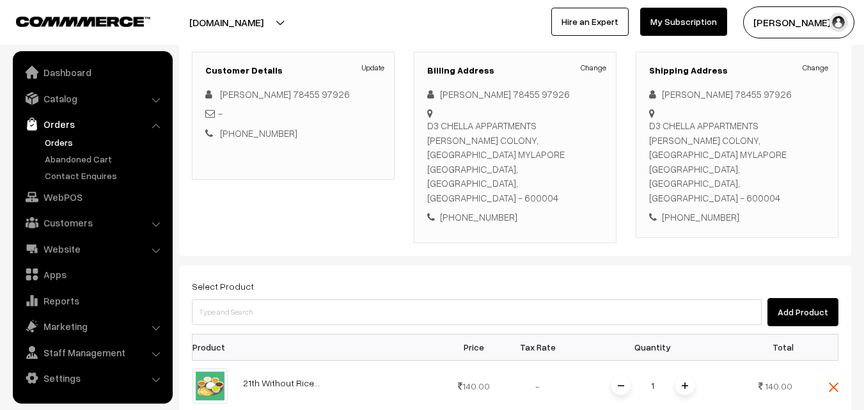
scroll to position [192, 0]
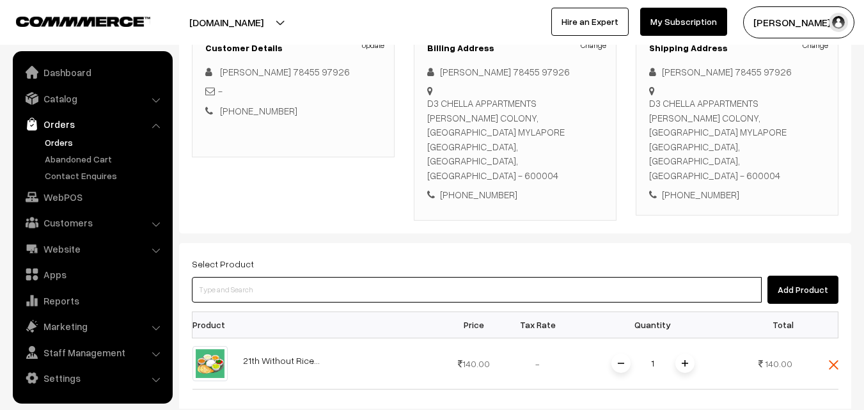
click at [443, 277] on input at bounding box center [477, 290] width 570 height 26
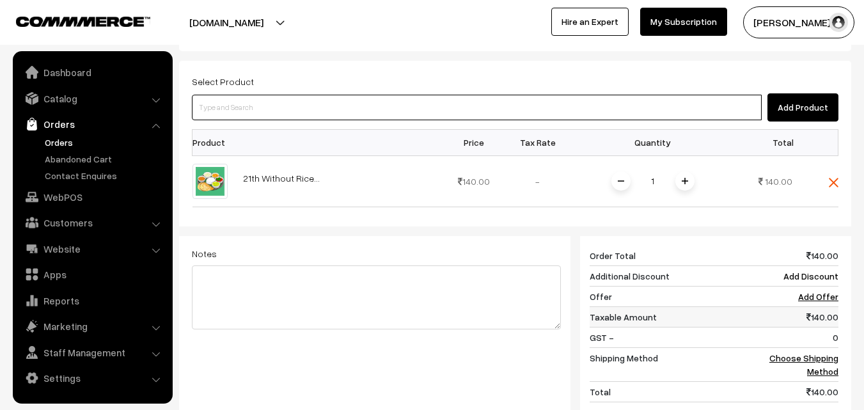
scroll to position [448, 0]
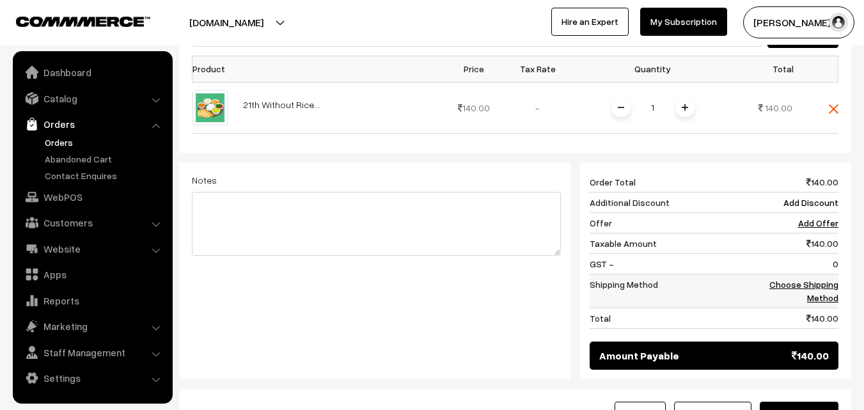
click at [817, 279] on link "Choose Shipping Method" at bounding box center [803, 291] width 69 height 24
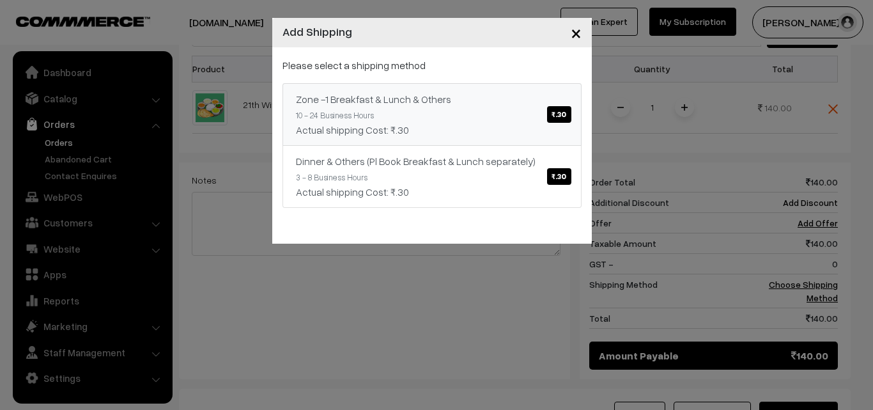
click at [553, 113] on span "₹.30" at bounding box center [559, 114] width 24 height 17
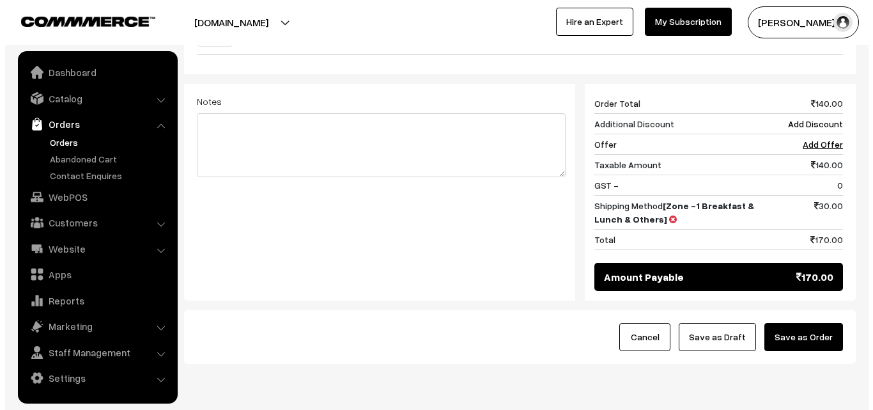
scroll to position [529, 0]
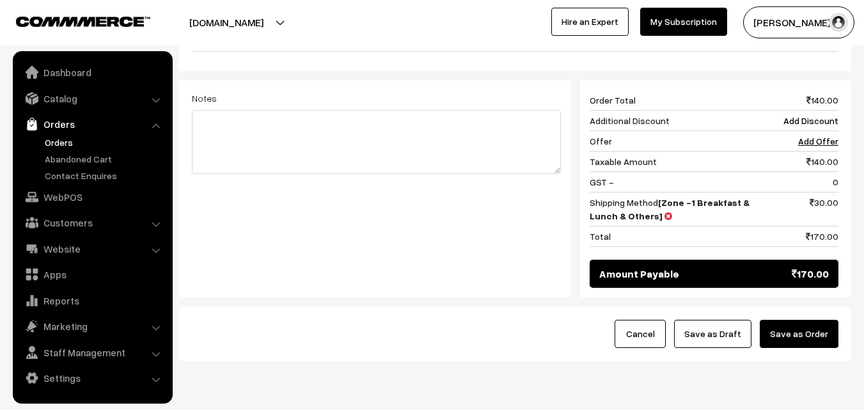
click at [813, 320] on button "Save as Order" at bounding box center [799, 334] width 79 height 28
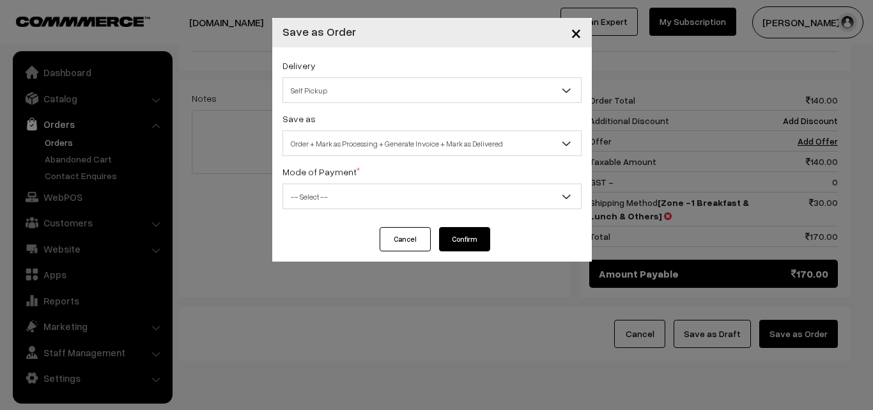
click at [459, 86] on span "Self Pickup" at bounding box center [432, 90] width 298 height 22
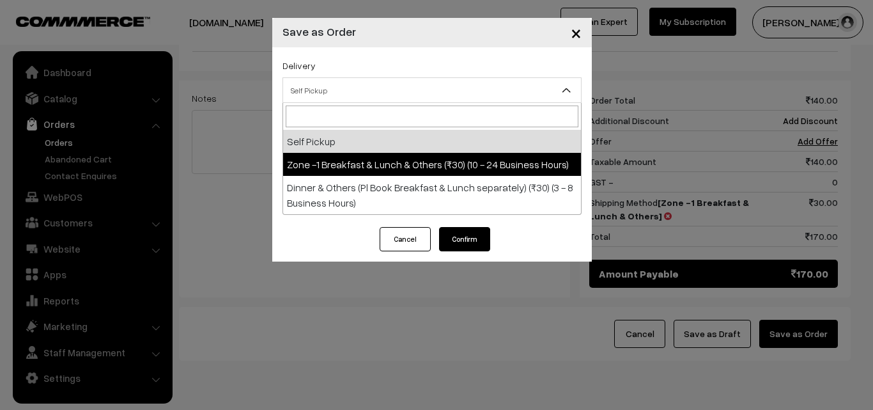
select select "ZON1"
select select "3"
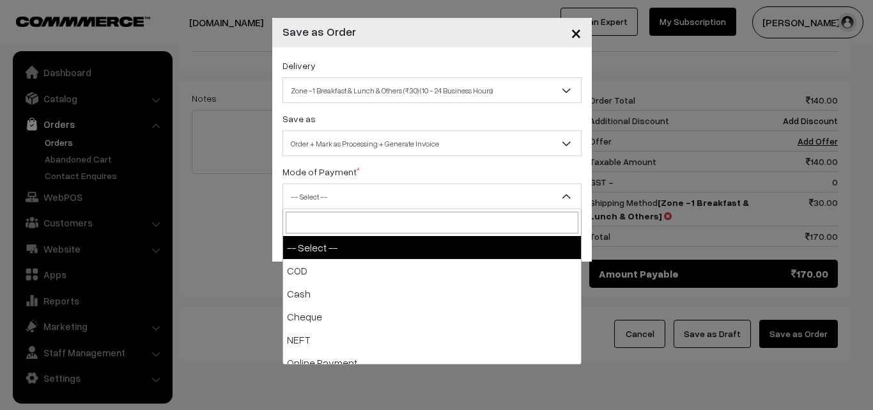
click at [463, 198] on span "-- Select --" at bounding box center [432, 196] width 298 height 22
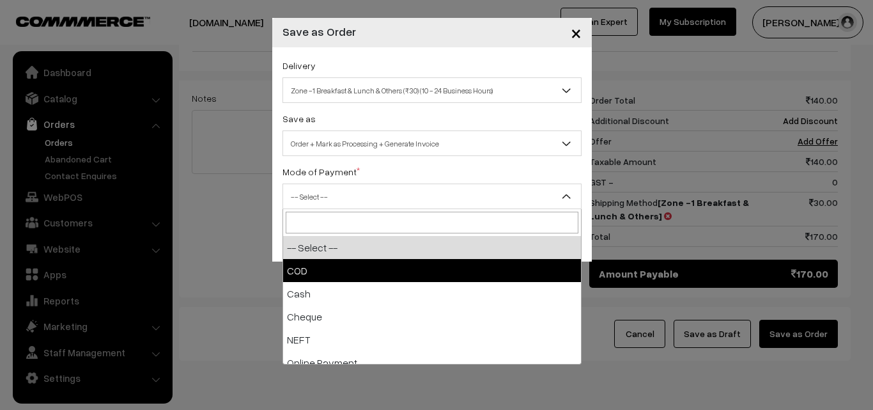
select select "1"
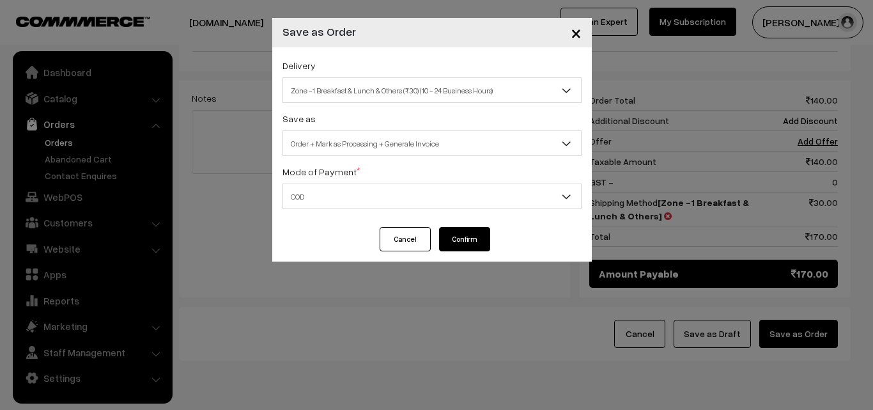
click at [477, 228] on button "Confirm" at bounding box center [464, 239] width 51 height 24
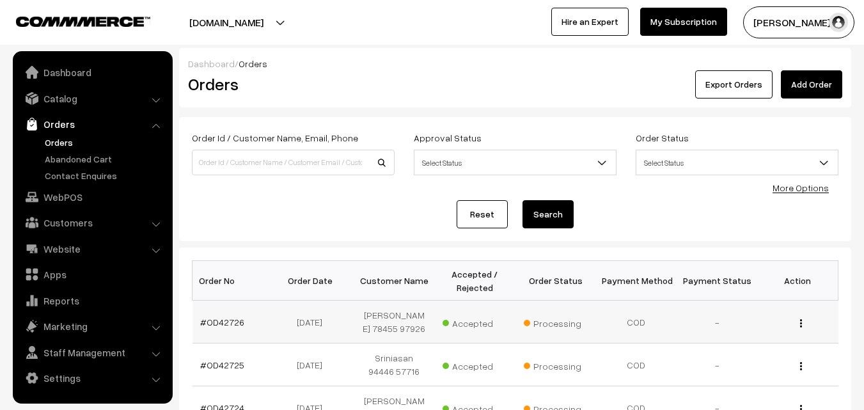
click at [225, 328] on td "#OD42726" at bounding box center [232, 322] width 81 height 43
click at [227, 322] on link "#OD42726" at bounding box center [222, 322] width 44 height 11
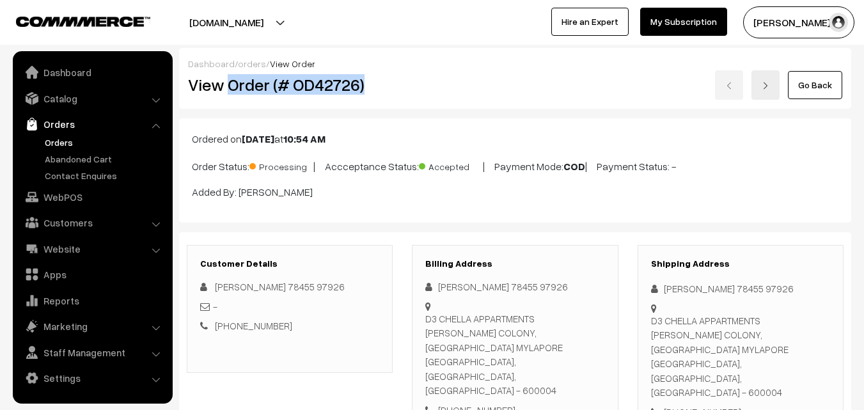
drag, startPoint x: 229, startPoint y: 86, endPoint x: 381, endPoint y: 82, distance: 152.2
click at [381, 82] on h2 "View Order (# OD42726)" at bounding box center [290, 85] width 205 height 20
copy h2 "Order (# OD42726)"
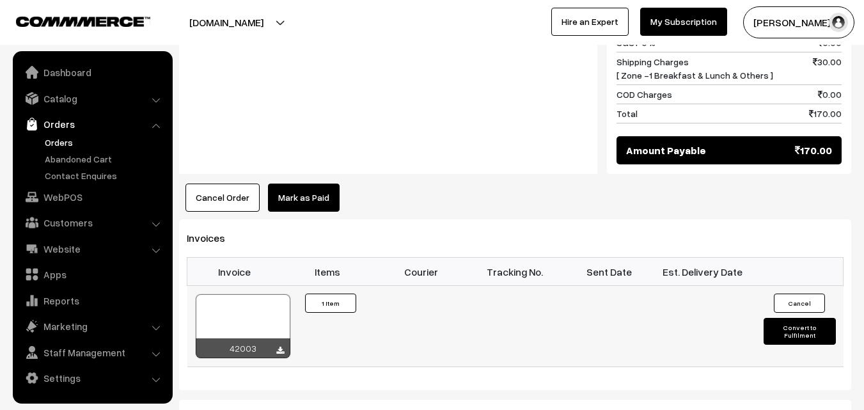
scroll to position [639, 0]
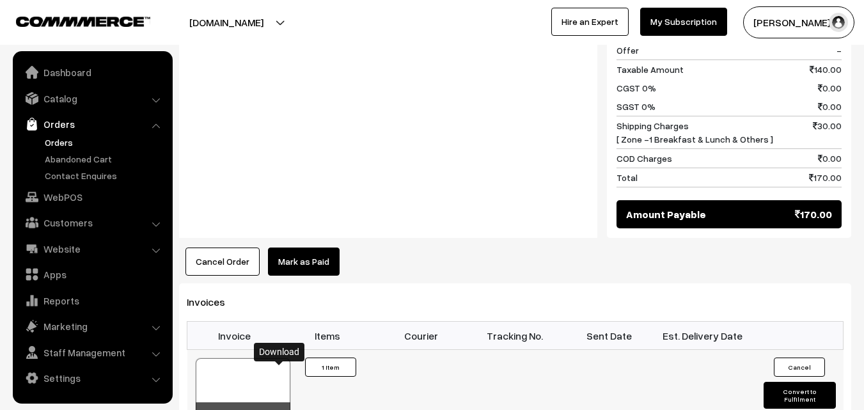
click at [278, 409] on icon at bounding box center [280, 415] width 8 height 8
click at [64, 199] on link "WebPOS" at bounding box center [92, 196] width 152 height 23
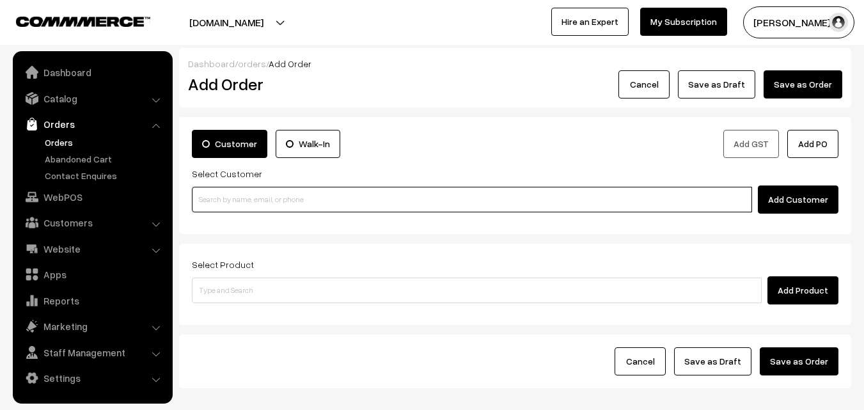
click at [246, 203] on input at bounding box center [472, 200] width 560 height 26
paste input "+91 95000 88564"
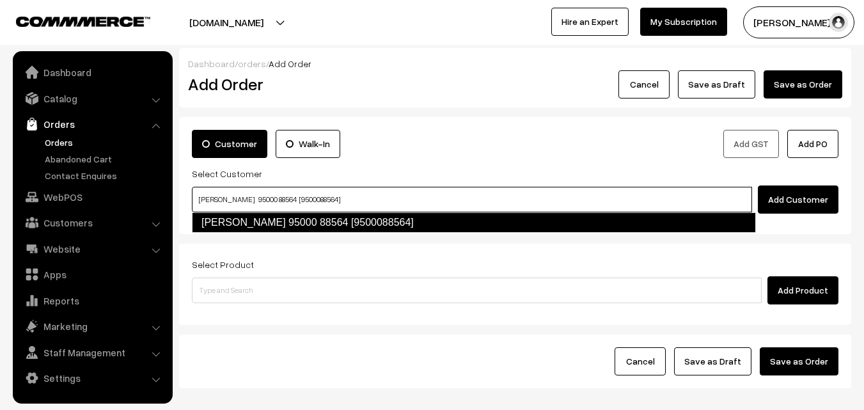
type input "Ramachadra Rao 95000 88564 [9500088564]"
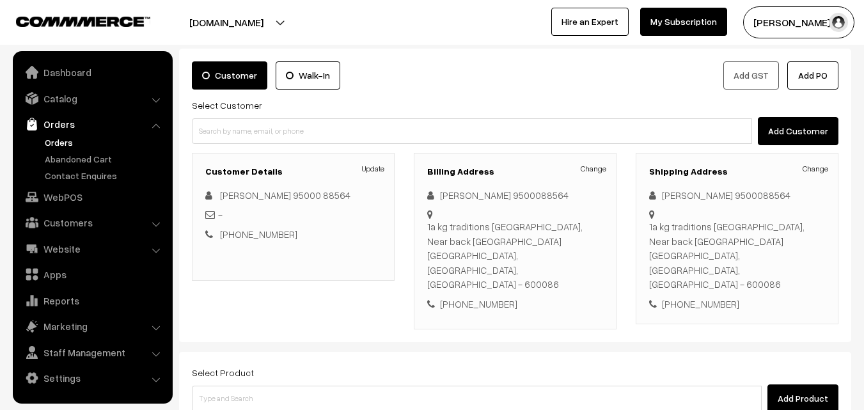
scroll to position [192, 0]
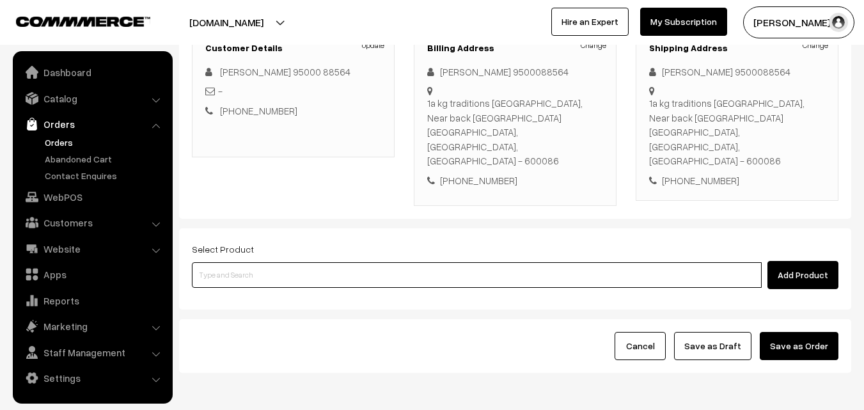
click at [348, 262] on input at bounding box center [477, 275] width 570 height 26
click at [334, 262] on input at bounding box center [477, 275] width 570 height 26
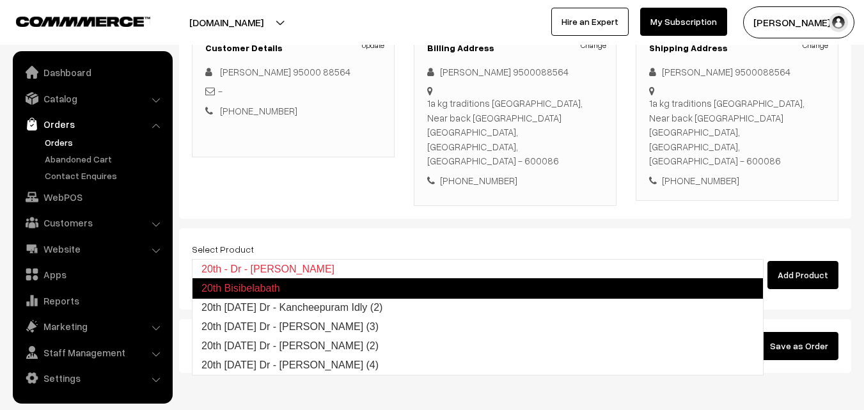
type input "20th Saturday Dr - Kancheepuram Idly (2)"
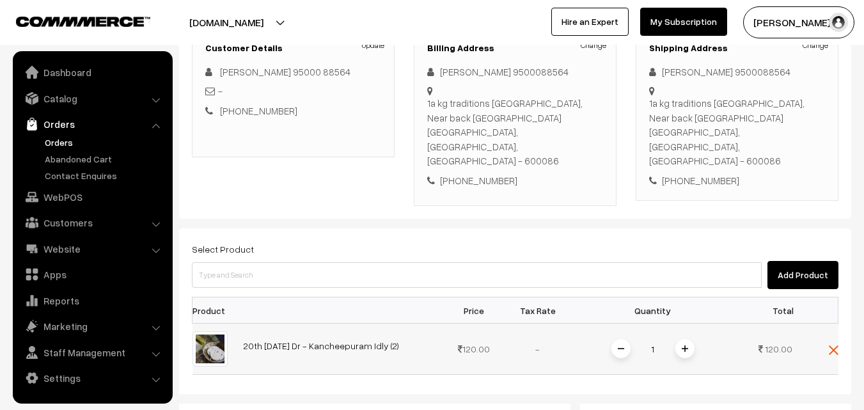
click at [682, 345] on img at bounding box center [685, 348] width 6 height 6
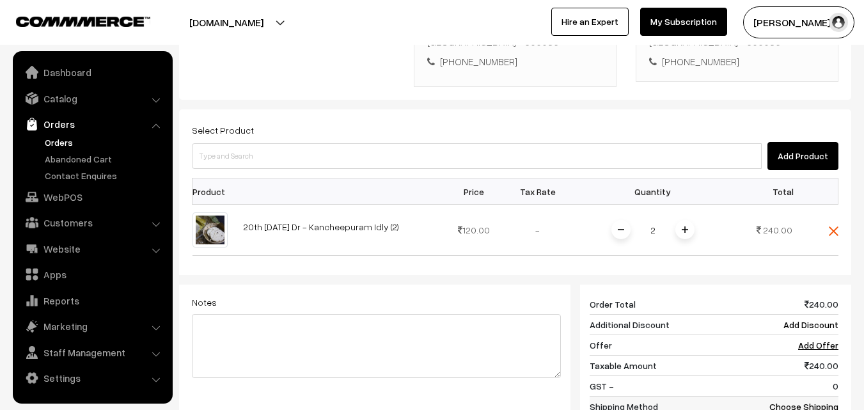
scroll to position [384, 0]
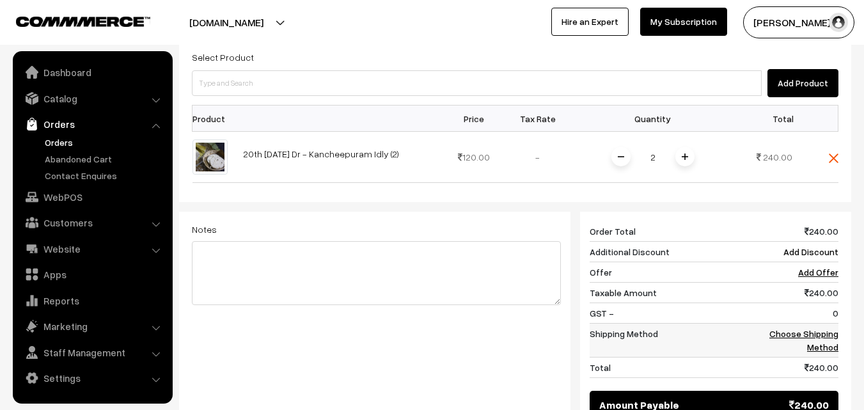
click at [806, 328] on link "Choose Shipping Method" at bounding box center [803, 340] width 69 height 24
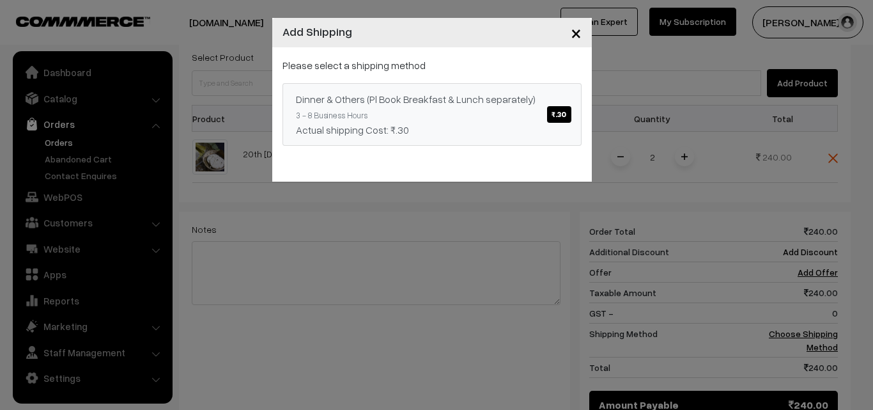
click at [554, 112] on span "₹.30" at bounding box center [559, 114] width 24 height 17
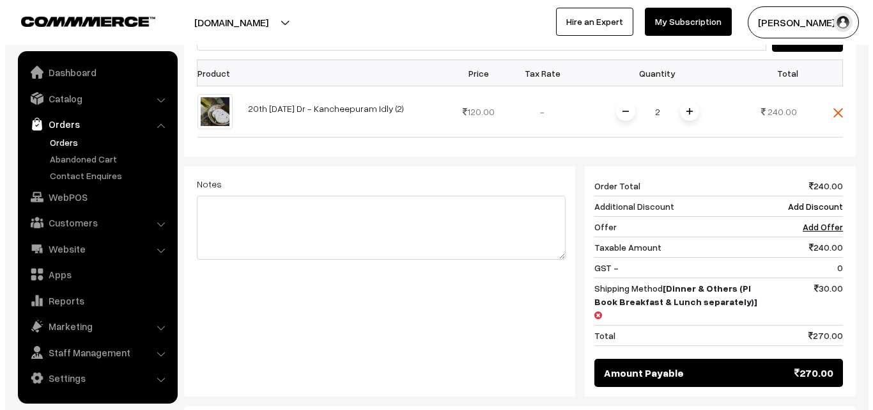
scroll to position [529, 0]
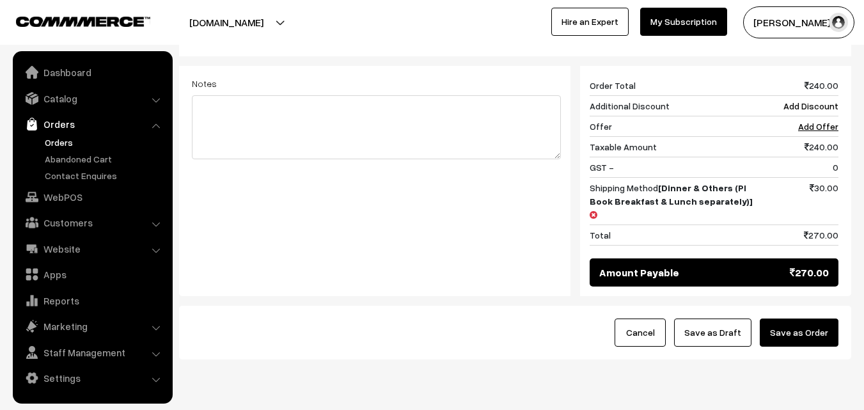
click at [809, 318] on button "Save as Order" at bounding box center [799, 332] width 79 height 28
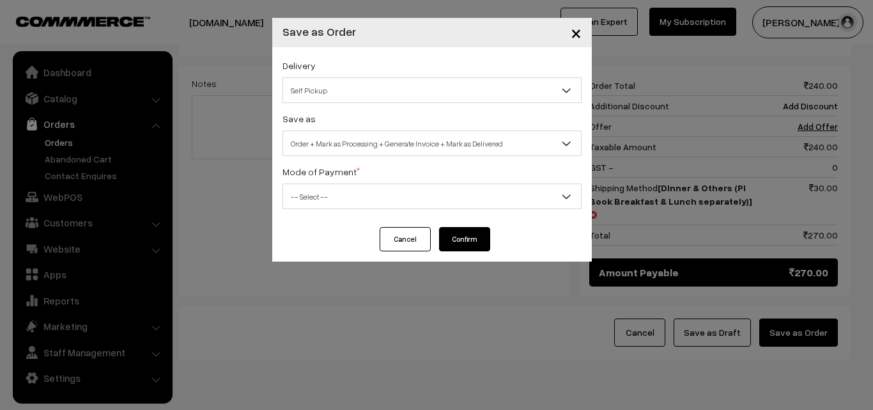
click at [396, 91] on span "Self Pickup" at bounding box center [432, 90] width 298 height 22
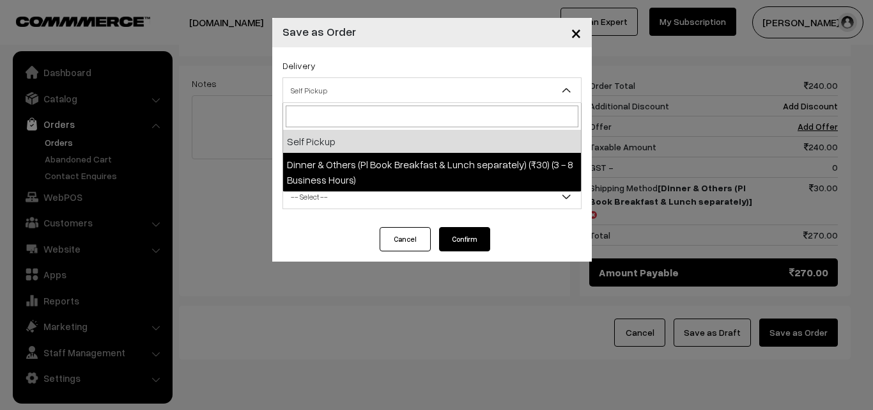
select select "DOP1"
select select "3"
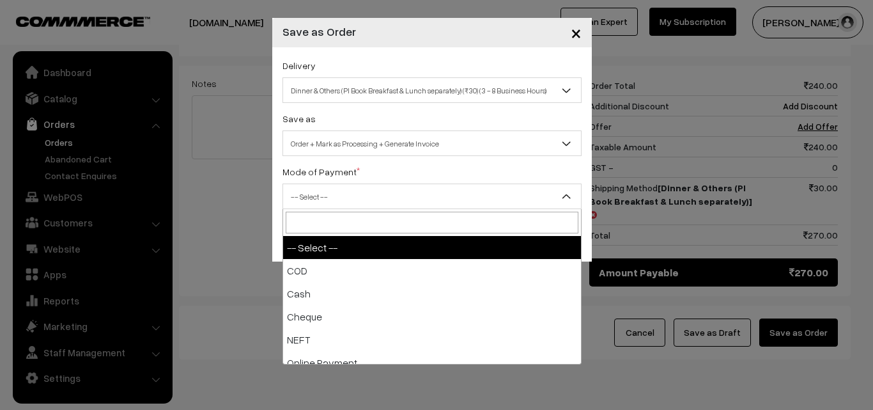
click at [415, 191] on span "-- Select --" at bounding box center [432, 196] width 298 height 22
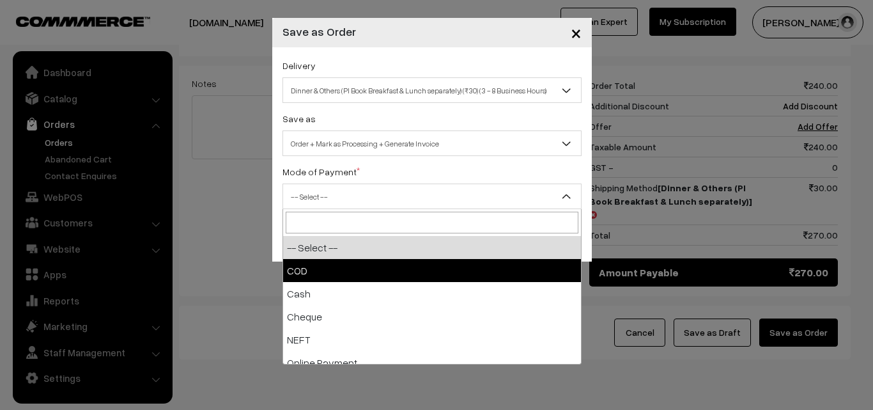
select select "1"
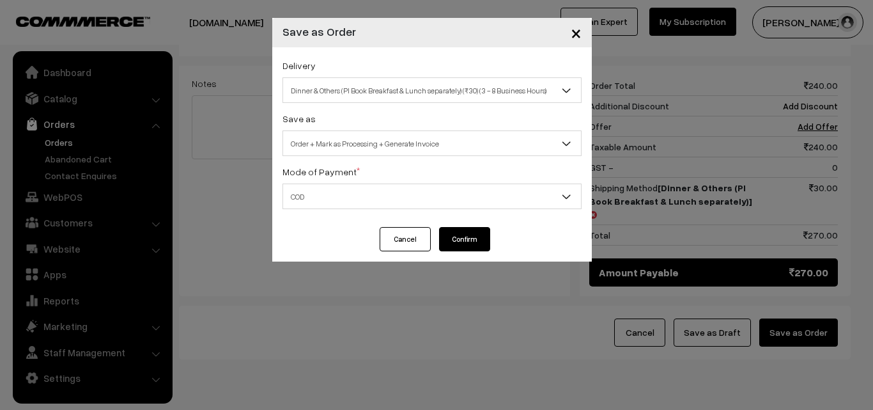
click at [454, 238] on button "Confirm" at bounding box center [464, 239] width 51 height 24
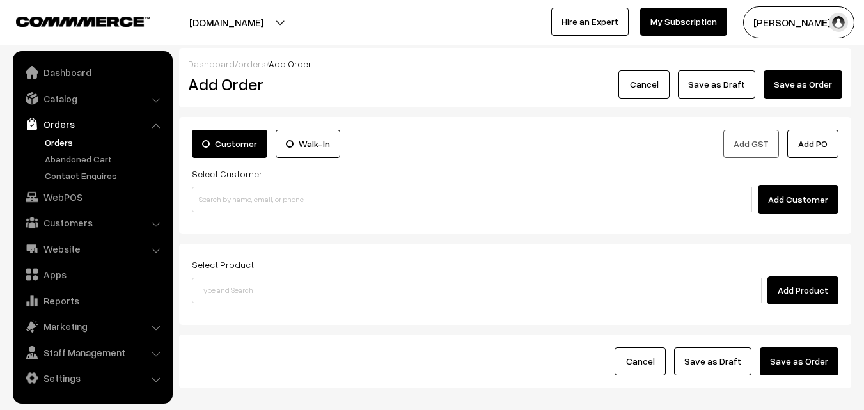
click at [63, 143] on link "Orders" at bounding box center [105, 142] width 127 height 13
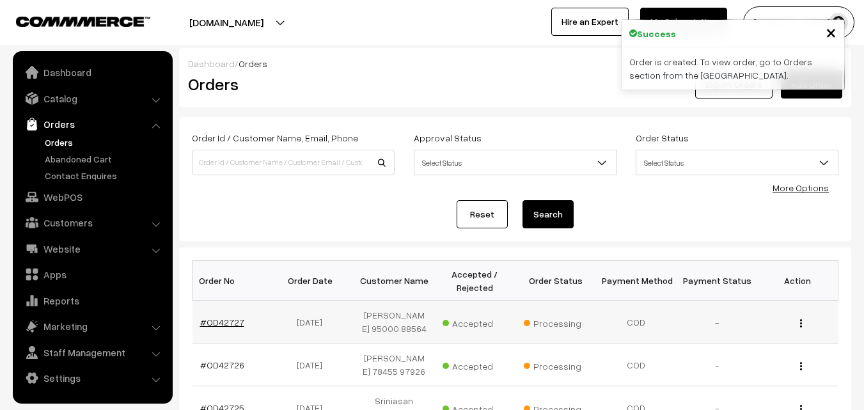
click at [219, 325] on link "#OD42727" at bounding box center [222, 322] width 44 height 11
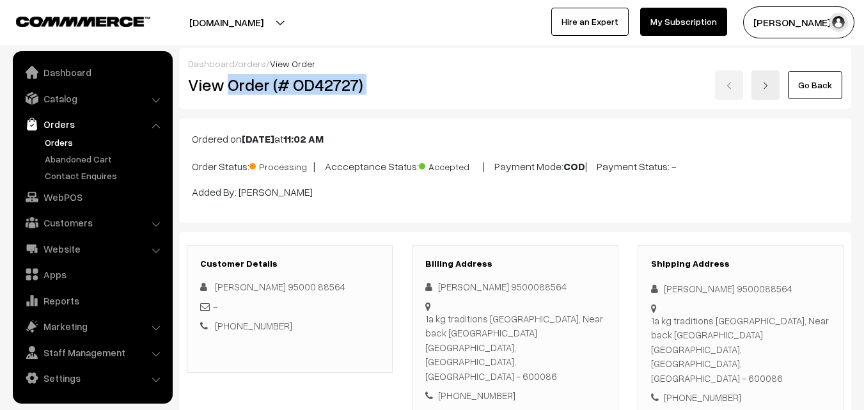
drag, startPoint x: 230, startPoint y: 86, endPoint x: 514, endPoint y: 95, distance: 284.7
click at [514, 95] on div "View Order (# OD42727) Go Back" at bounding box center [514, 84] width 673 height 29
copy div "Order (# OD42727)"
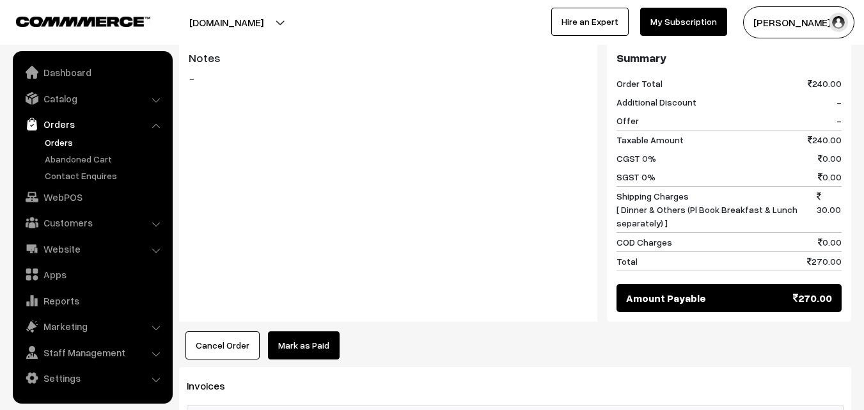
scroll to position [703, 0]
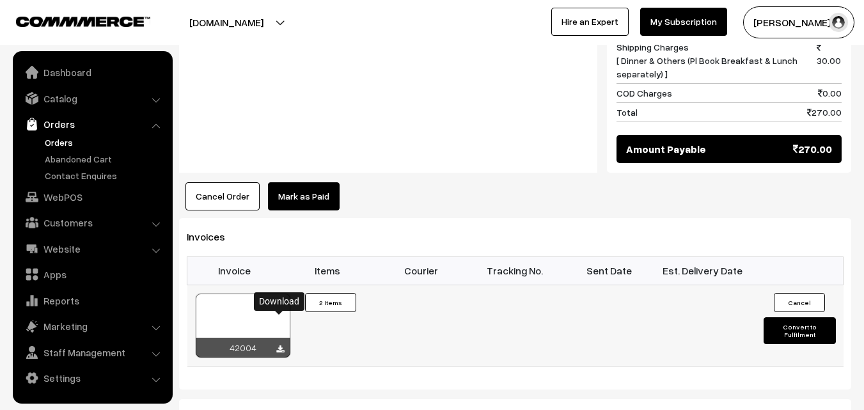
click at [282, 345] on icon at bounding box center [280, 349] width 8 height 8
click at [51, 143] on link "Orders" at bounding box center [105, 142] width 127 height 13
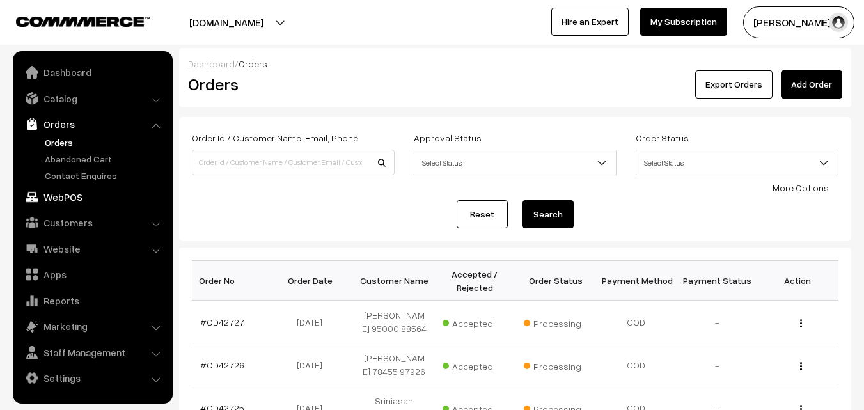
click at [68, 198] on link "WebPOS" at bounding box center [92, 196] width 152 height 23
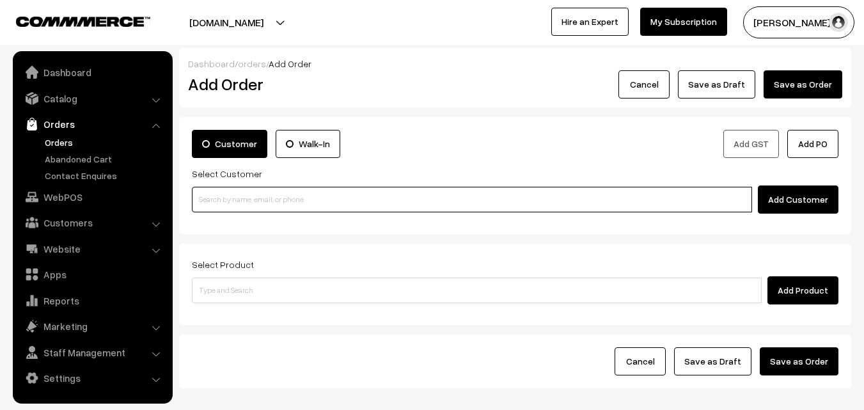
click at [313, 201] on input at bounding box center [472, 200] width 560 height 26
paste input "+91 99400 50857"
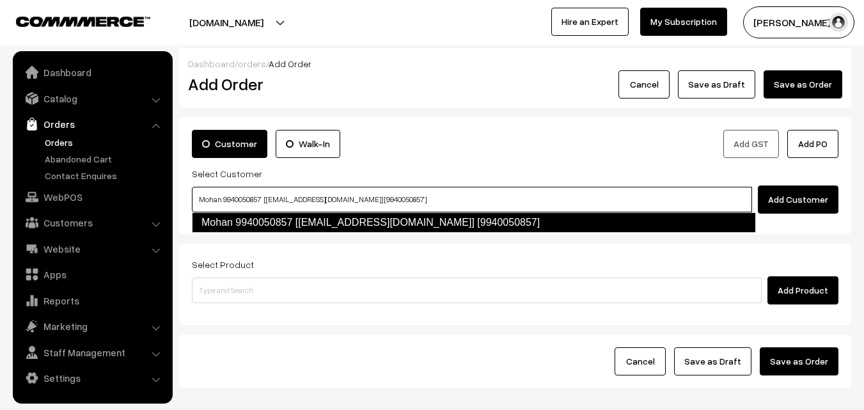
type input "Mohan 9940050857 [foods52@gmail.com] [9940050857]"
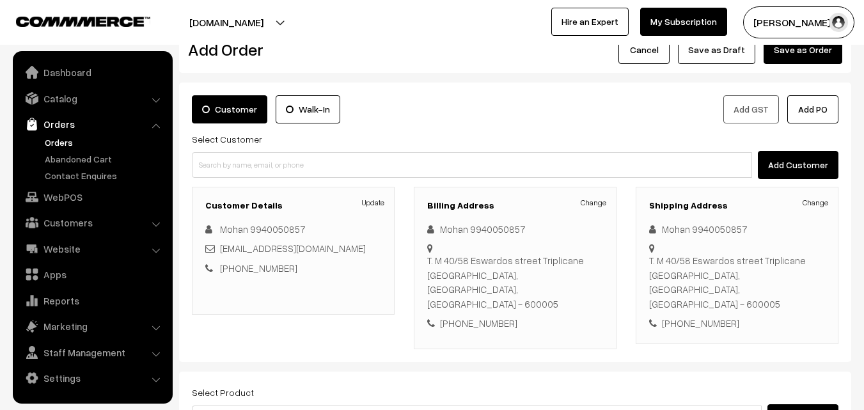
scroll to position [64, 0]
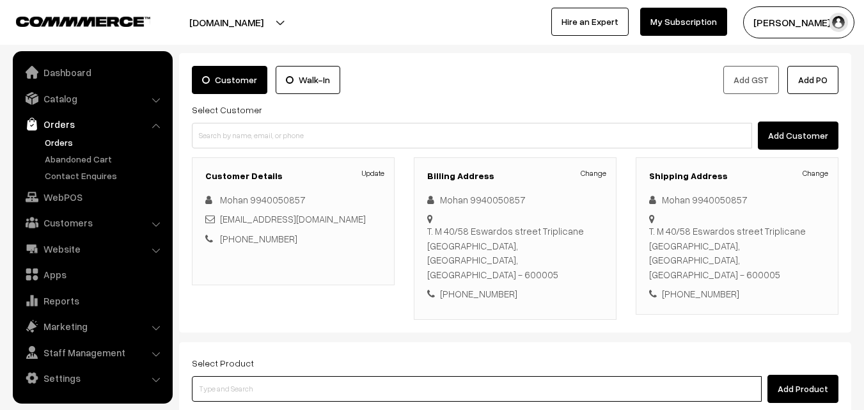
click at [347, 376] on input at bounding box center [477, 389] width 570 height 26
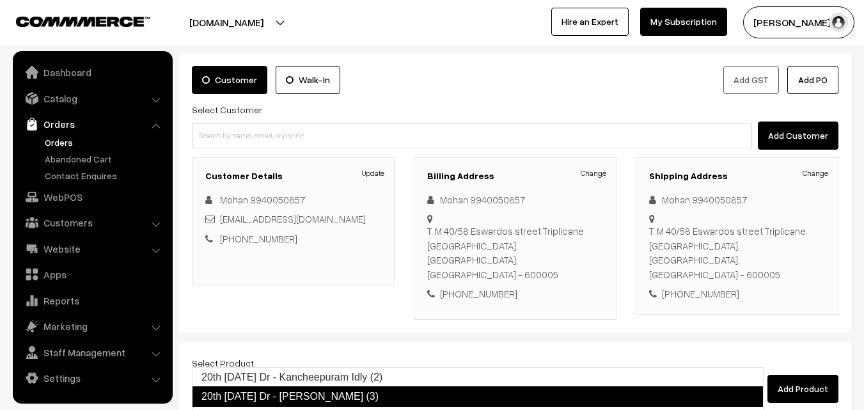
type input "20th Saturday Dr - Poori (2)"
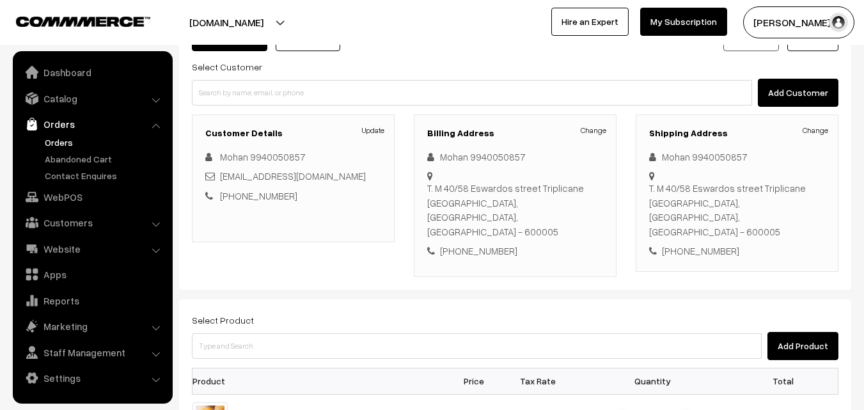
scroll to position [256, 0]
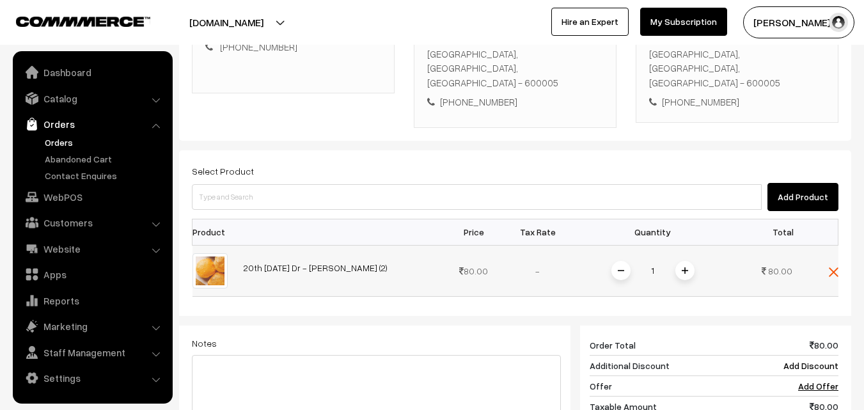
click at [678, 261] on span at bounding box center [684, 270] width 19 height 19
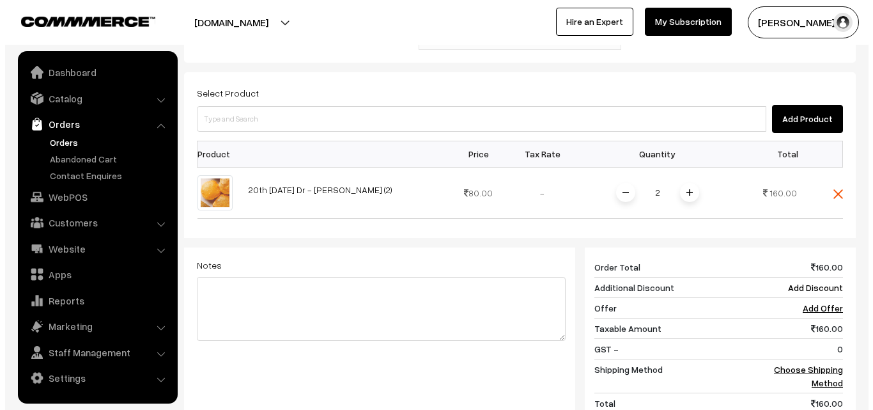
scroll to position [510, 0]
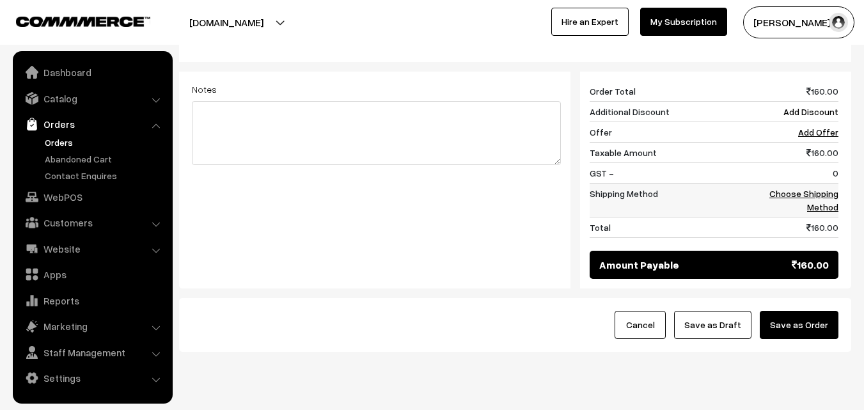
click at [815, 188] on link "Choose Shipping Method" at bounding box center [803, 200] width 69 height 24
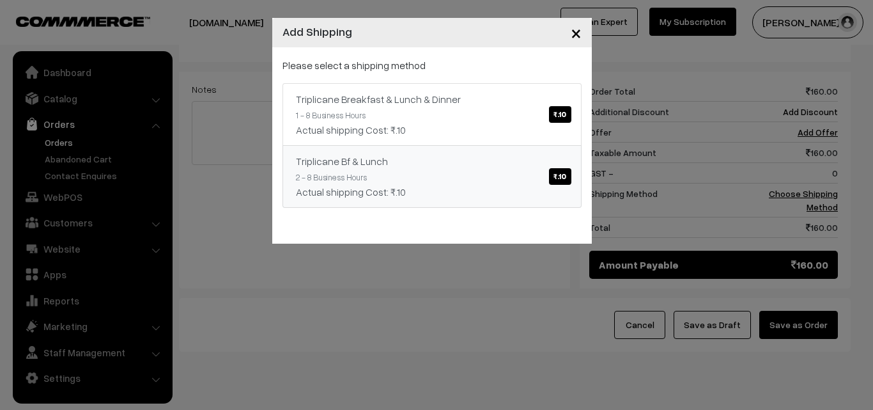
click at [559, 183] on span "₹.10" at bounding box center [560, 176] width 22 height 17
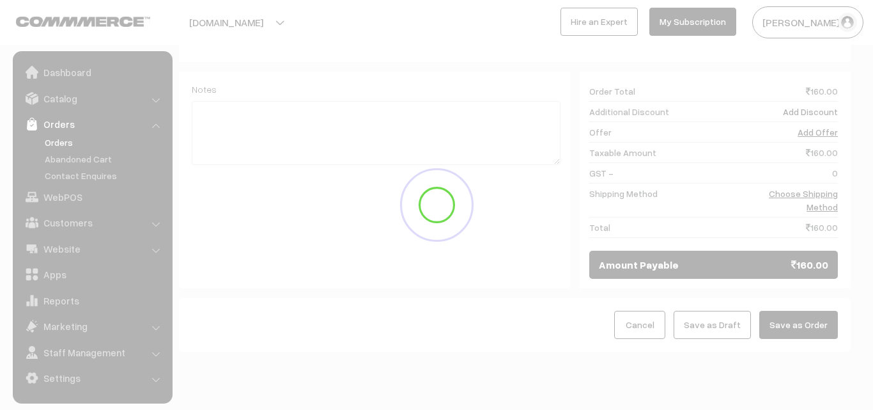
scroll to position [496, 0]
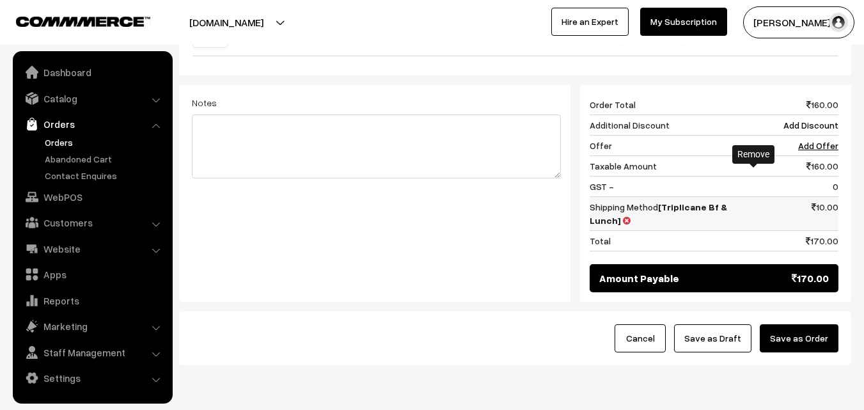
click at [630, 216] on icon at bounding box center [627, 220] width 8 height 9
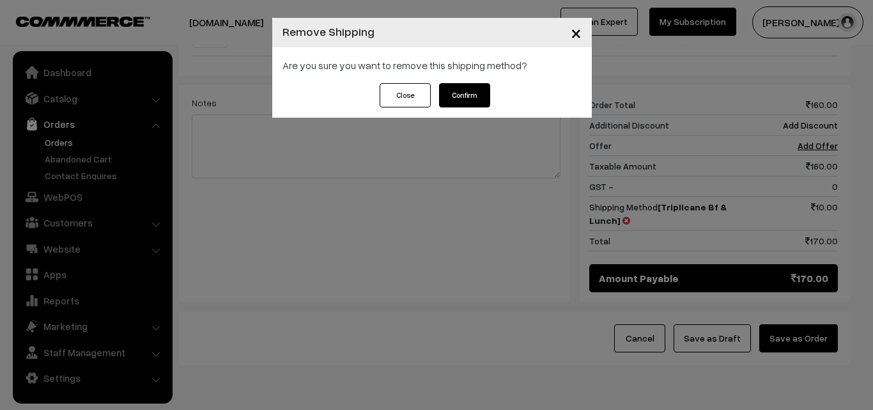
click at [471, 90] on button "Confirm" at bounding box center [464, 95] width 51 height 24
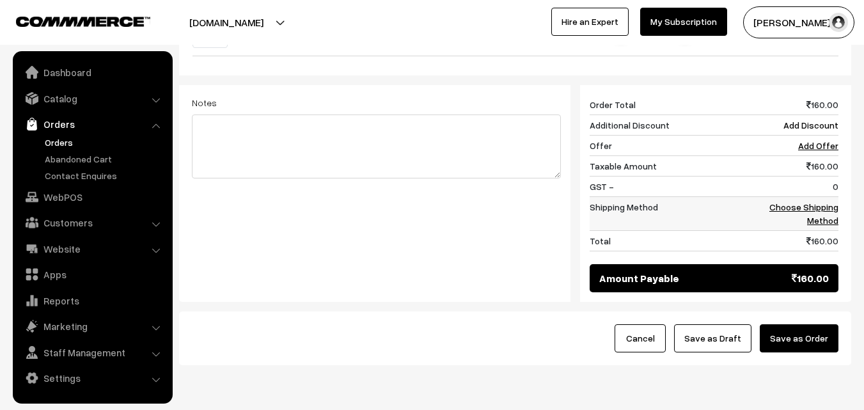
click at [823, 201] on link "Choose Shipping Method" at bounding box center [803, 213] width 69 height 24
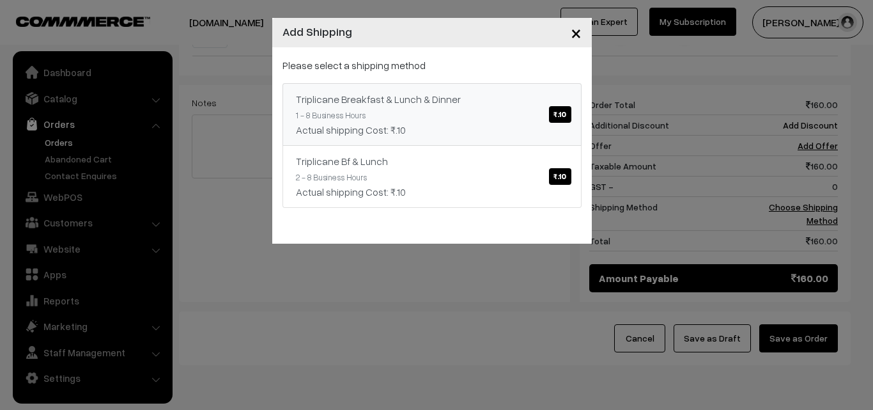
click at [553, 116] on span "₹.10" at bounding box center [560, 114] width 22 height 17
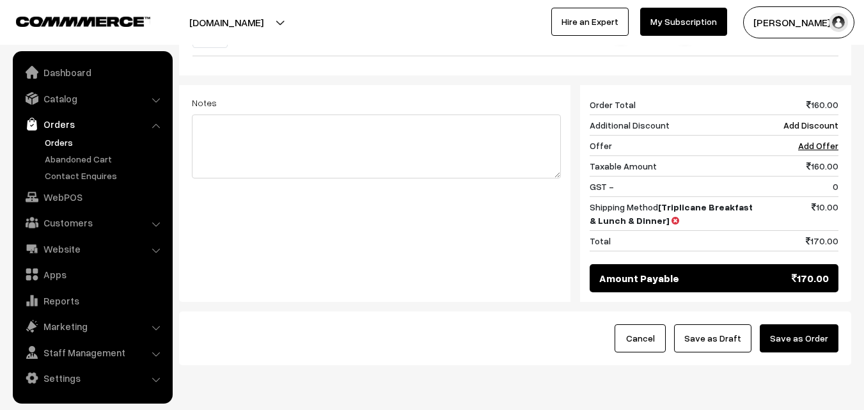
click at [801, 324] on button "Save as Order" at bounding box center [799, 338] width 79 height 28
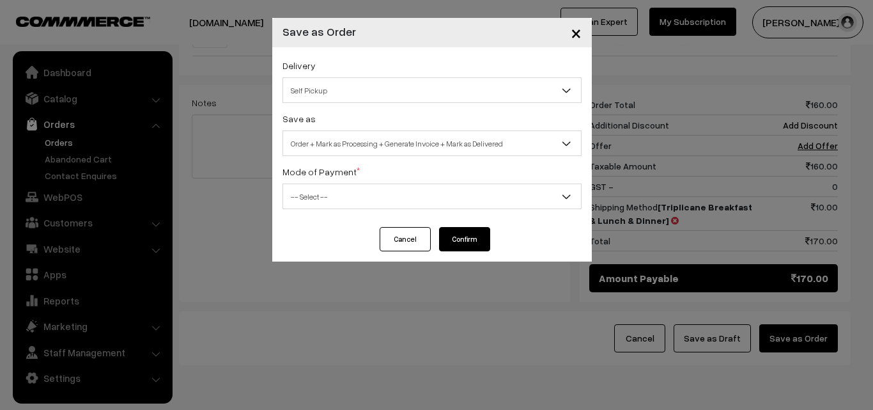
click at [309, 97] on span "Self Pickup" at bounding box center [432, 90] width 298 height 22
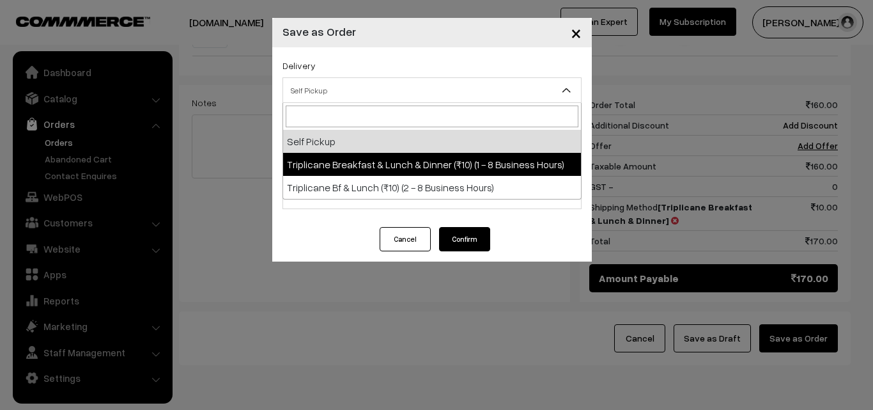
select select "TBL1"
select select "3"
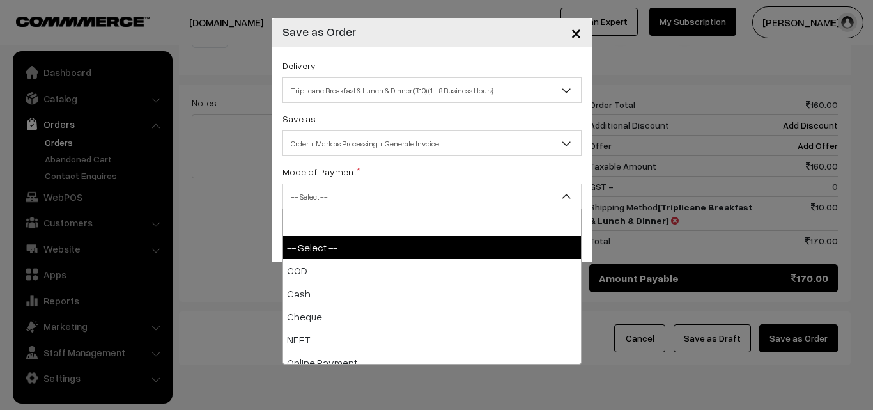
click at [427, 200] on span "-- Select --" at bounding box center [432, 196] width 298 height 22
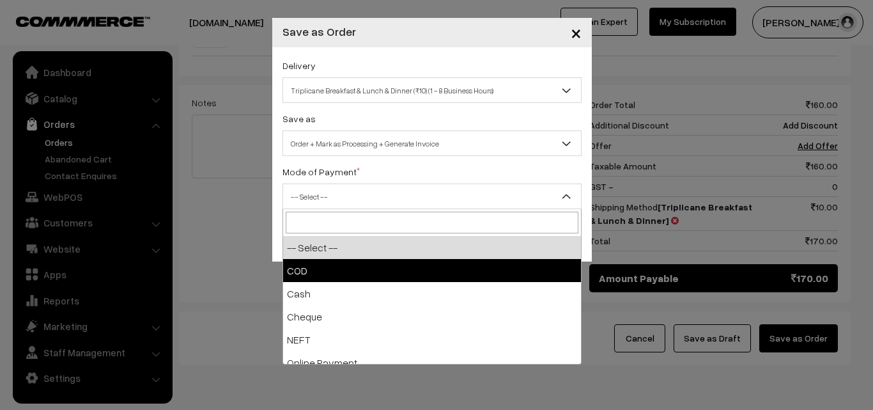
select select "1"
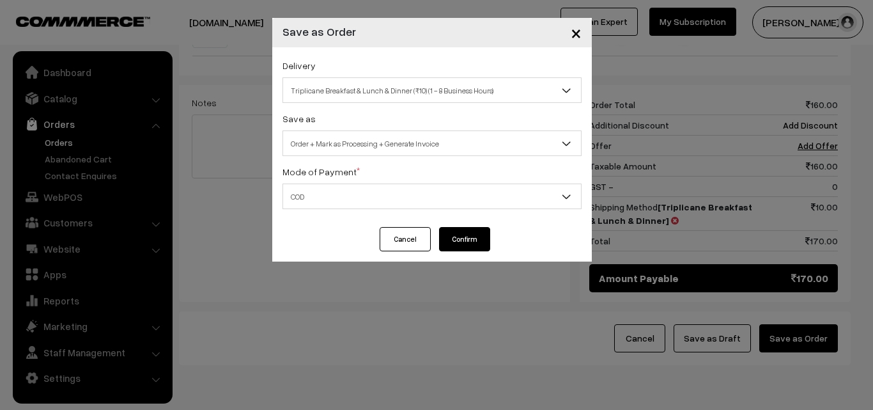
click at [479, 237] on button "Confirm" at bounding box center [464, 239] width 51 height 24
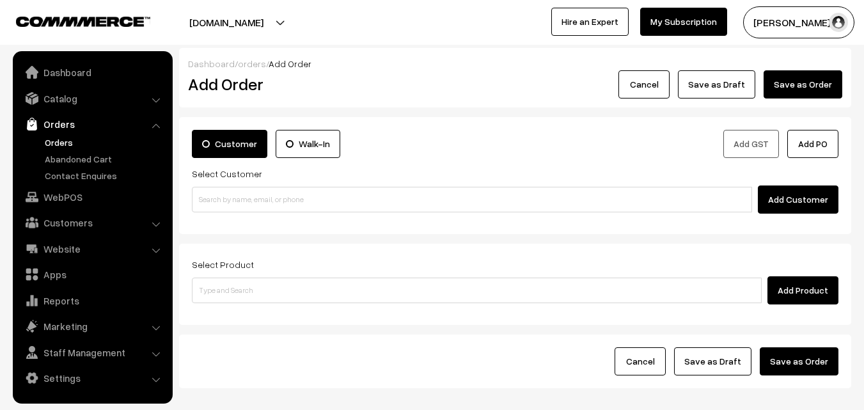
click at [58, 140] on link "Orders" at bounding box center [105, 142] width 127 height 13
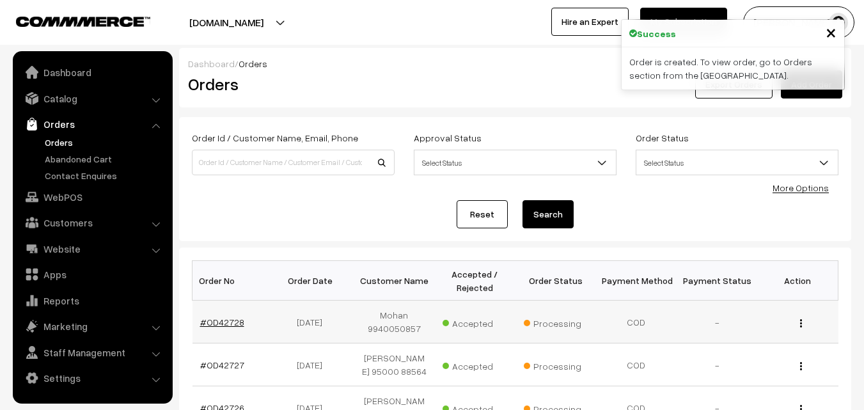
click at [231, 320] on link "#OD42728" at bounding box center [222, 322] width 44 height 11
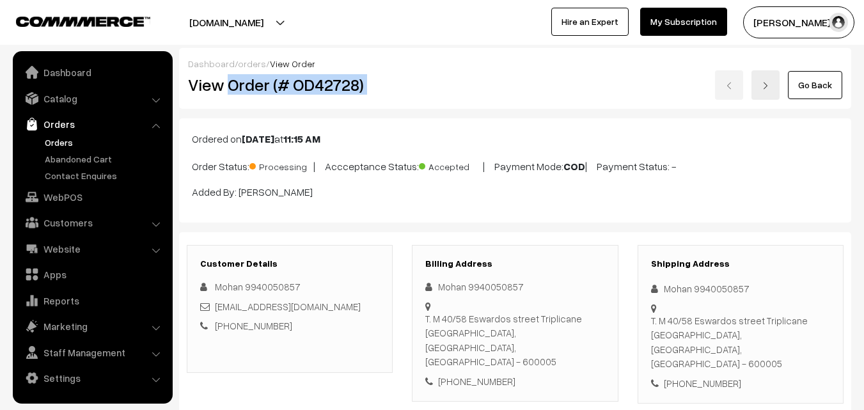
drag, startPoint x: 230, startPoint y: 84, endPoint x: 428, endPoint y: 95, distance: 199.2
click at [428, 95] on div "View Order (# OD42728) Go Back" at bounding box center [514, 84] width 673 height 29
copy div "Order (# OD42728)"
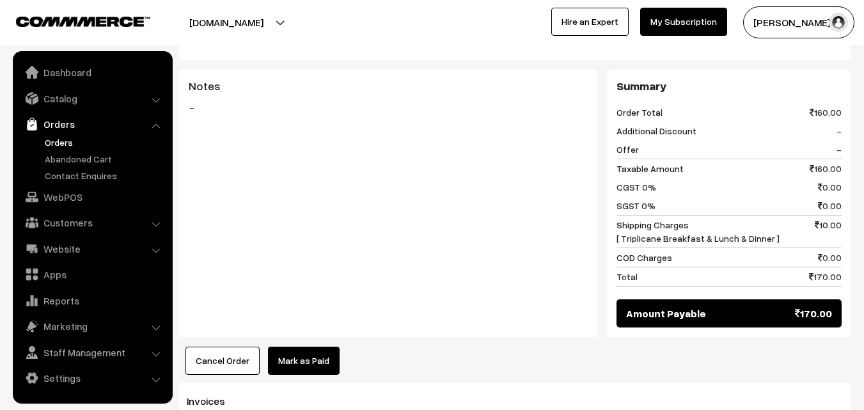
scroll to position [703, 0]
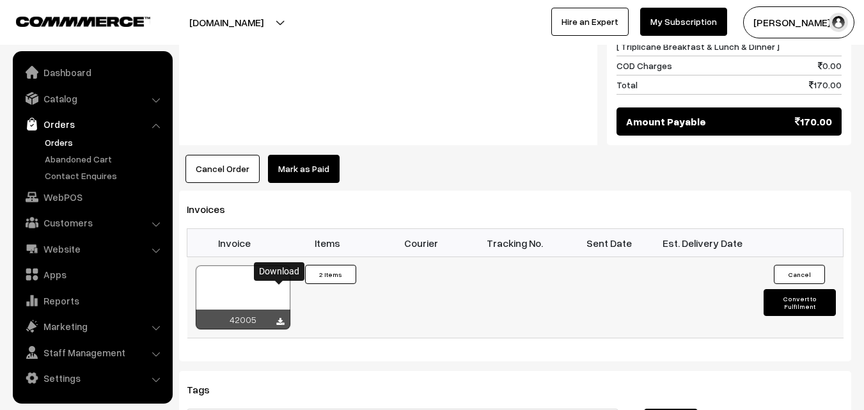
click at [281, 318] on icon at bounding box center [280, 322] width 8 height 8
click at [68, 143] on link "Orders" at bounding box center [105, 142] width 127 height 13
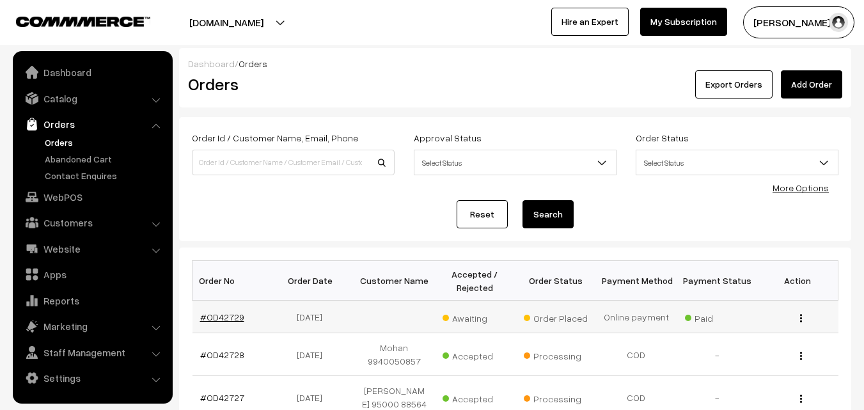
click at [231, 315] on link "#OD42729" at bounding box center [222, 316] width 44 height 11
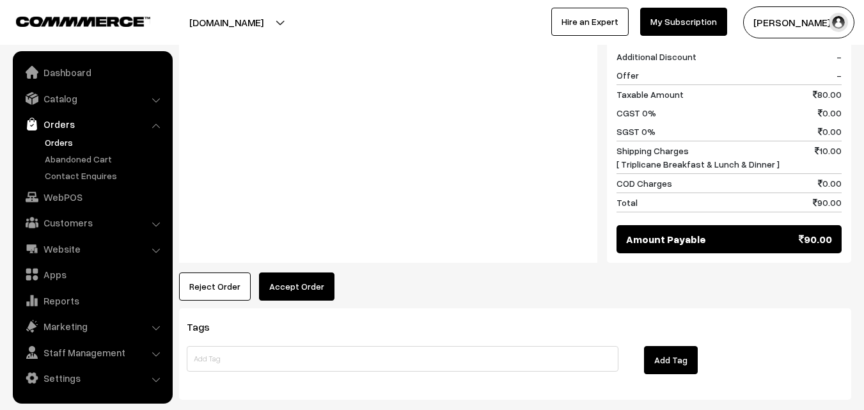
click at [299, 272] on button "Accept Order" at bounding box center [296, 286] width 75 height 28
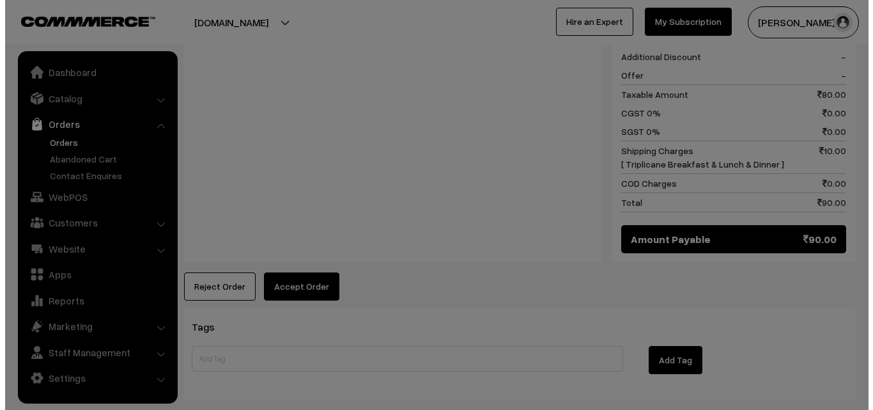
scroll to position [577, 0]
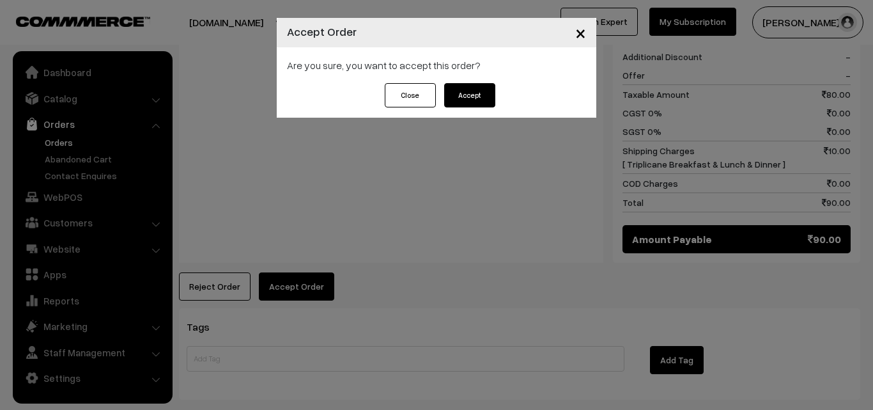
click at [473, 98] on button "Accept" at bounding box center [469, 95] width 51 height 24
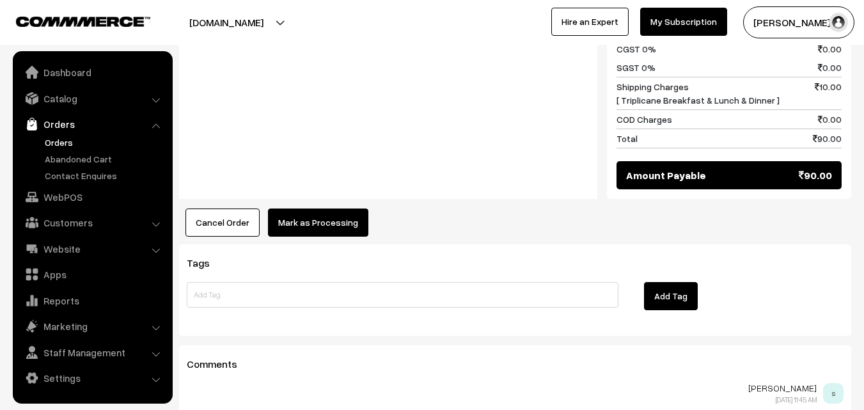
click at [332, 208] on button "Mark as Processing" at bounding box center [318, 222] width 100 height 28
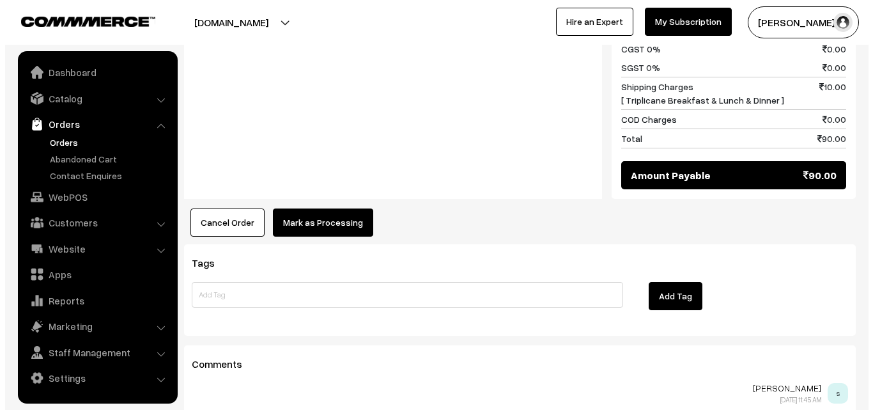
scroll to position [641, 0]
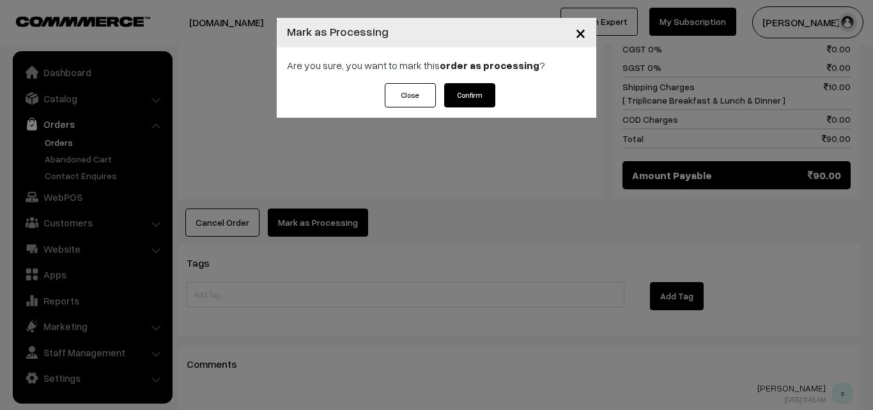
click at [480, 95] on button "Confirm" at bounding box center [469, 95] width 51 height 24
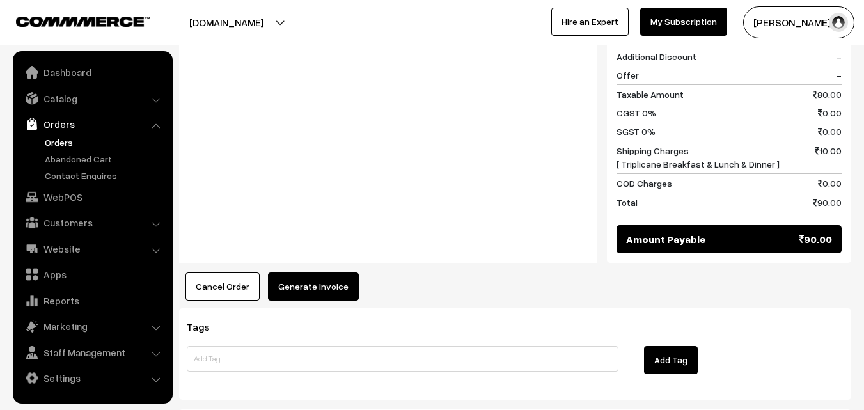
click at [313, 272] on button "Generate Invoice" at bounding box center [313, 286] width 91 height 28
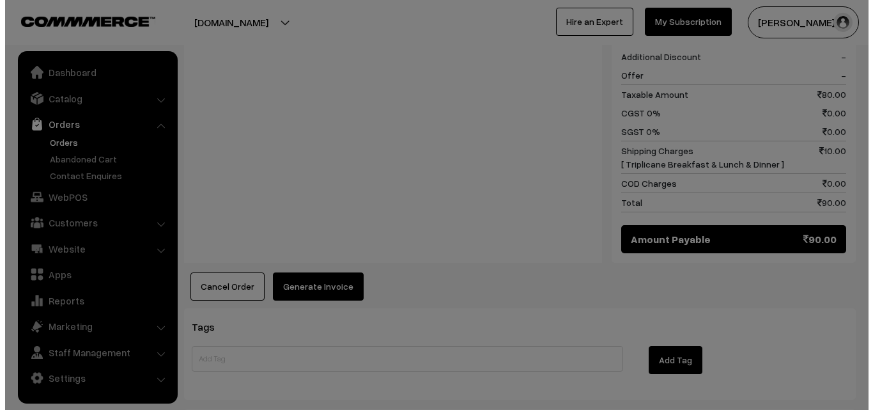
scroll to position [577, 0]
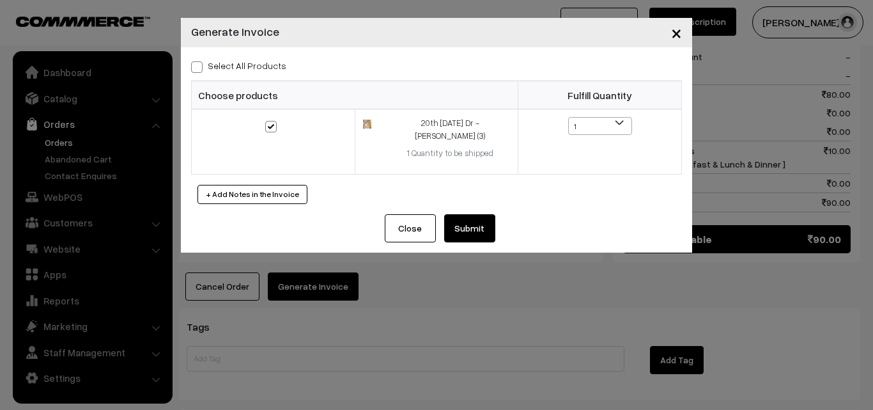
click at [199, 65] on span at bounding box center [197, 67] width 12 height 12
click at [199, 65] on input "Select All Products" at bounding box center [195, 65] width 8 height 8
checkbox input "true"
click at [454, 217] on button "Submit" at bounding box center [469, 228] width 51 height 28
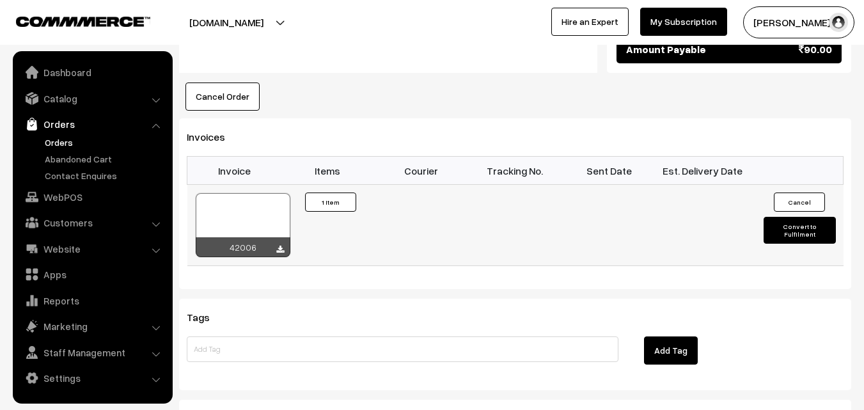
scroll to position [766, 0]
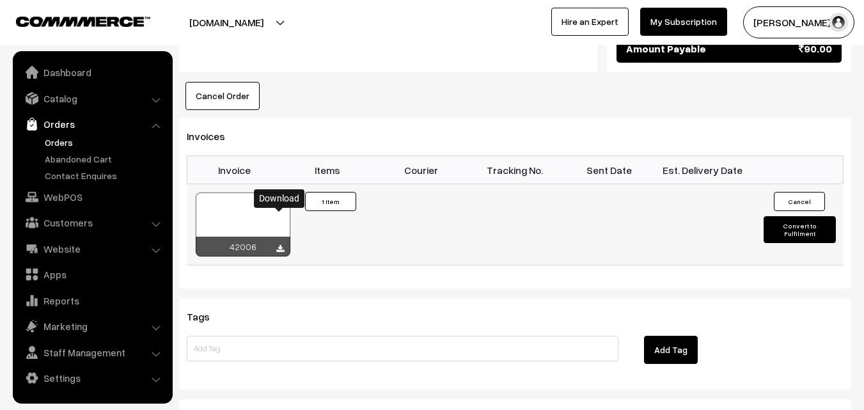
click at [280, 245] on icon at bounding box center [280, 249] width 8 height 8
click at [54, 139] on link "Orders" at bounding box center [105, 142] width 127 height 13
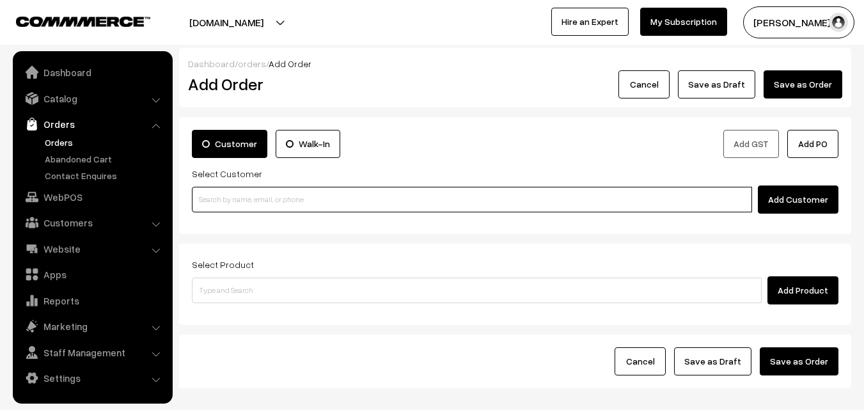
click at [488, 187] on input at bounding box center [472, 200] width 560 height 26
paste input "+91 98487 29581"
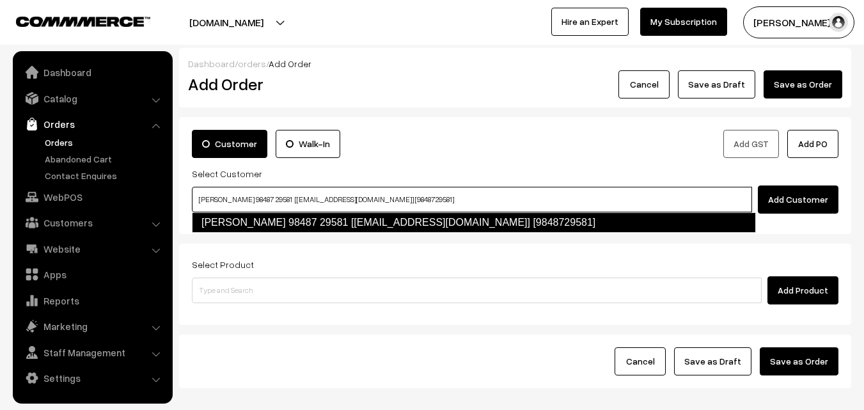
type input "vijayasarathy 98487 29581 [Annam25@gmail.com] [9848729581]"
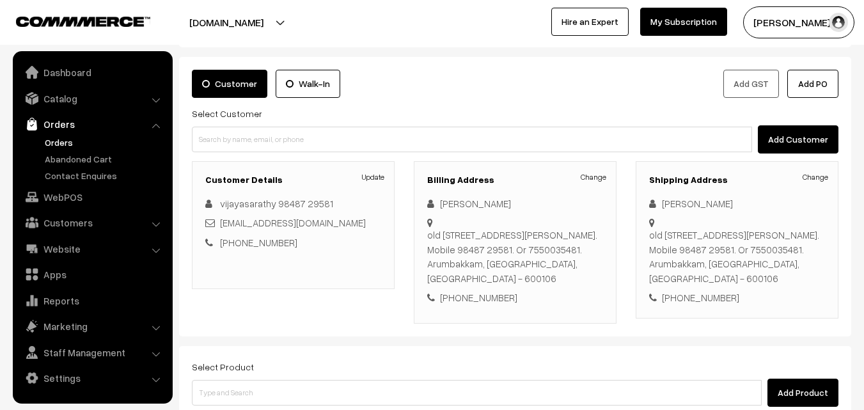
scroll to position [128, 0]
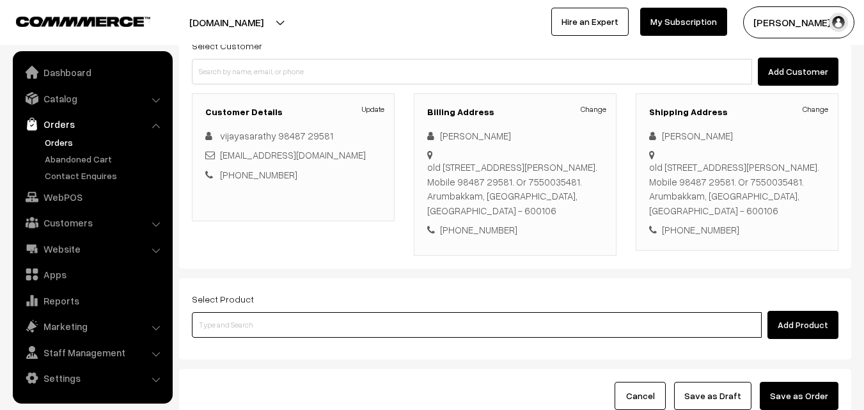
click at [464, 327] on input at bounding box center [477, 325] width 570 height 26
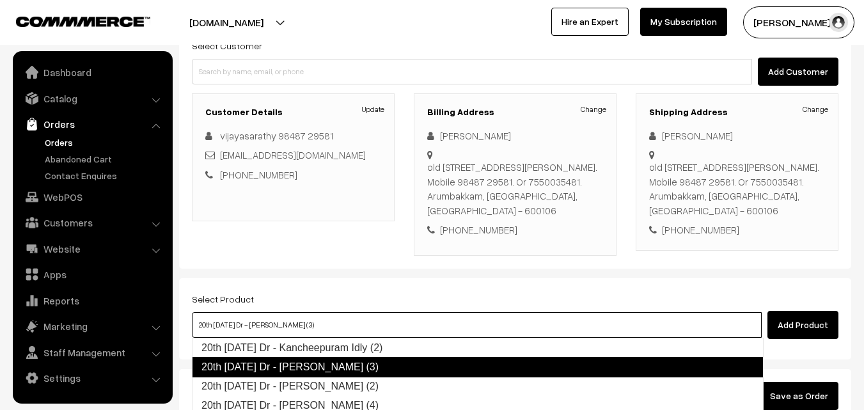
type input "20th [DATE] Dr - [PERSON_NAME] (2)"
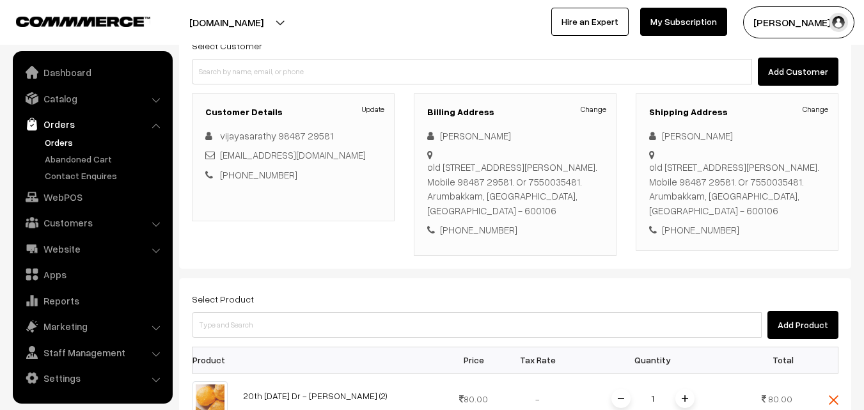
scroll to position [256, 0]
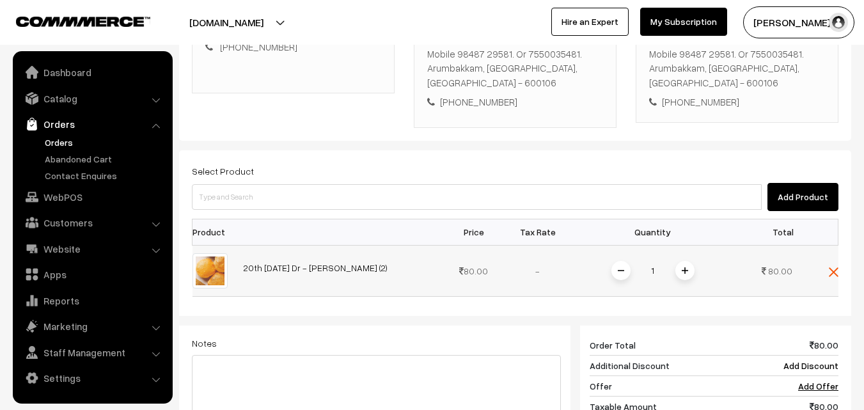
click at [687, 267] on img at bounding box center [685, 270] width 6 height 6
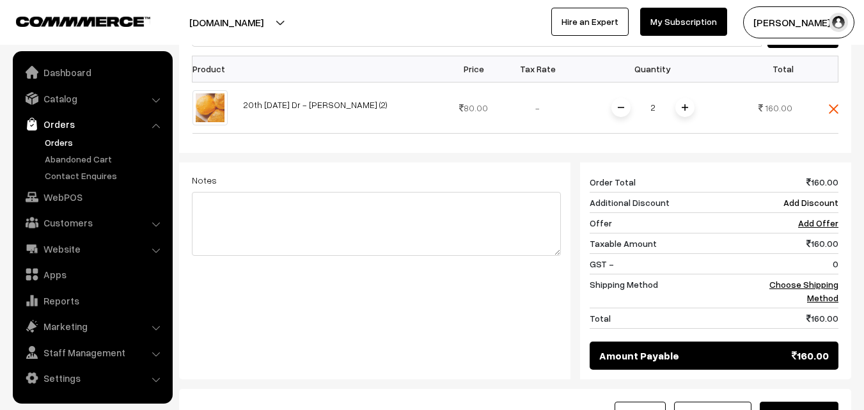
scroll to position [448, 0]
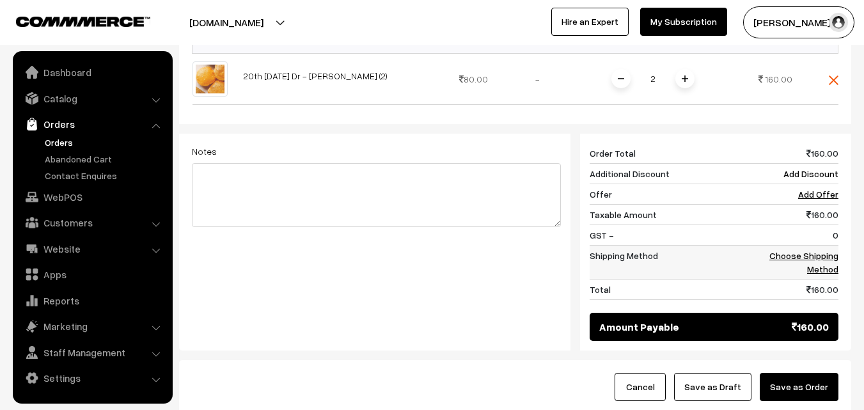
click at [818, 255] on link "Choose Shipping Method" at bounding box center [803, 262] width 69 height 24
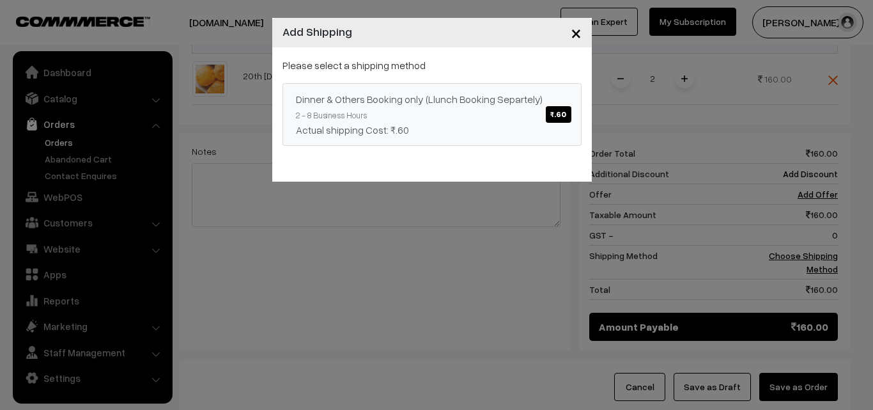
click at [549, 118] on span "₹.60" at bounding box center [558, 114] width 25 height 17
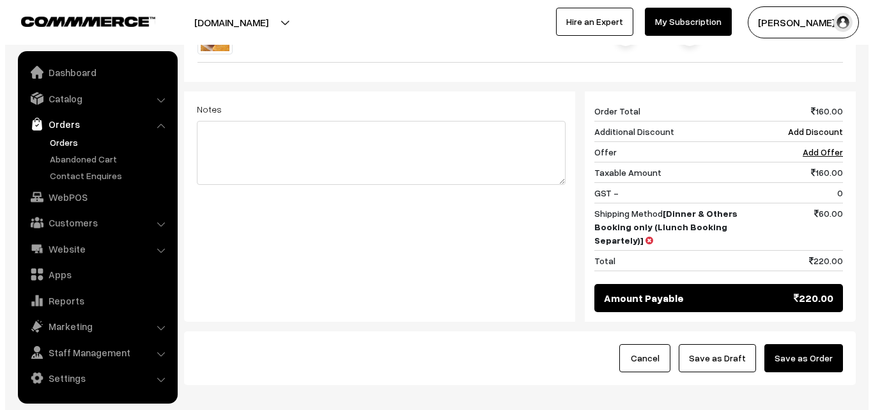
scroll to position [512, 0]
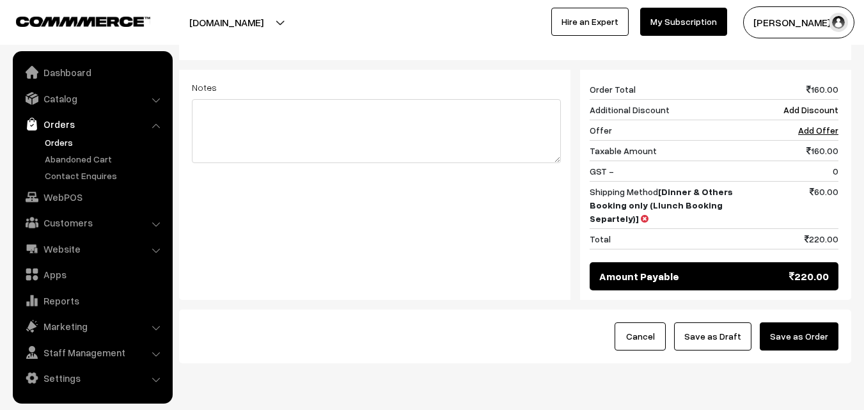
click at [801, 342] on button "Save as Order" at bounding box center [799, 336] width 79 height 28
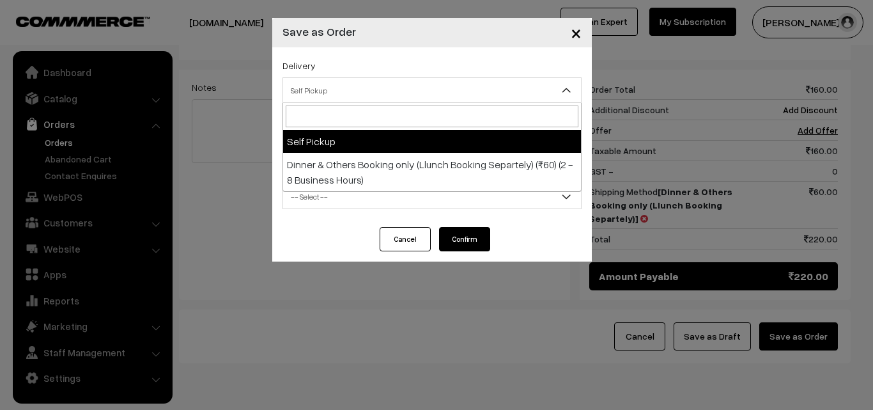
click at [450, 91] on span "Self Pickup" at bounding box center [432, 90] width 298 height 22
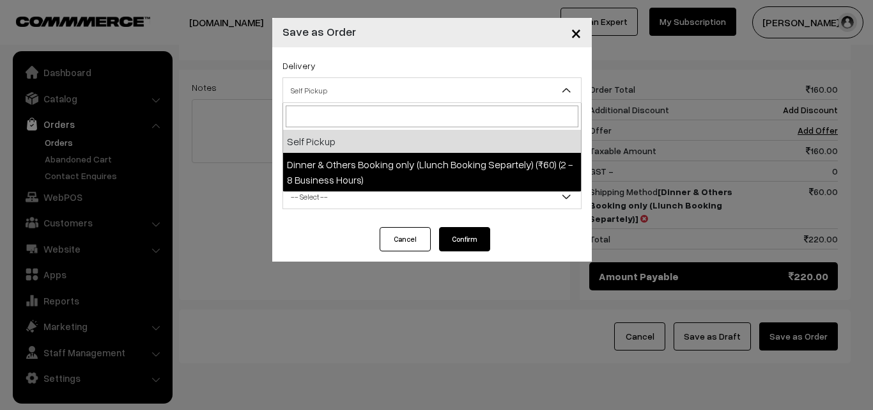
select select "DOB3"
select select "3"
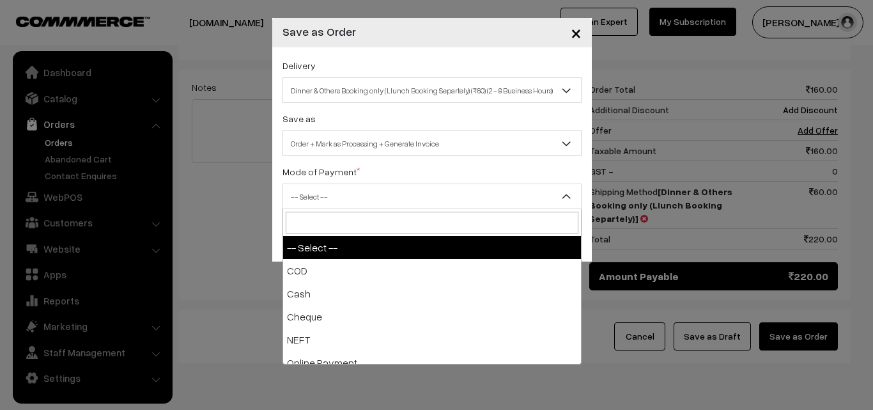
click at [441, 198] on span "-- Select --" at bounding box center [432, 196] width 298 height 22
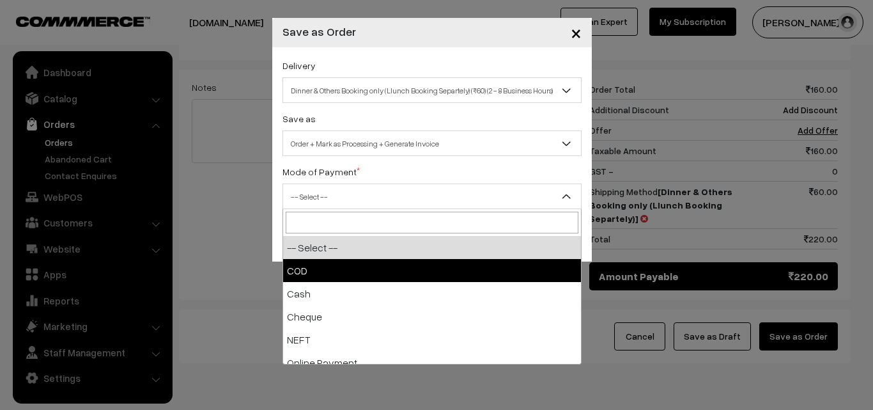
select select "1"
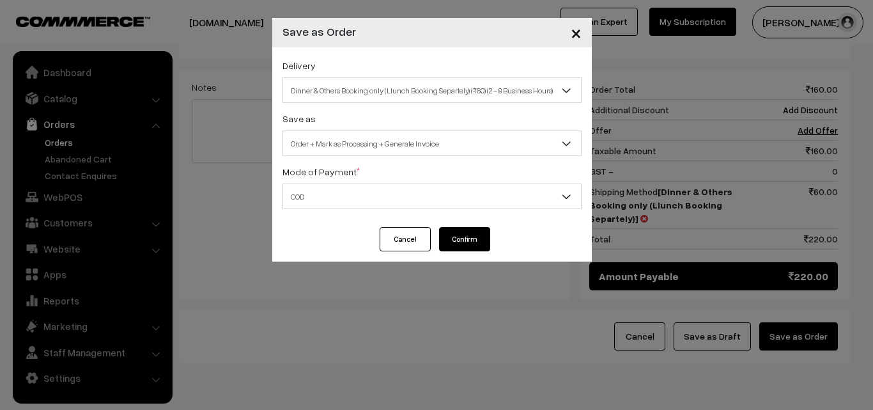
click at [464, 233] on button "Confirm" at bounding box center [464, 239] width 51 height 24
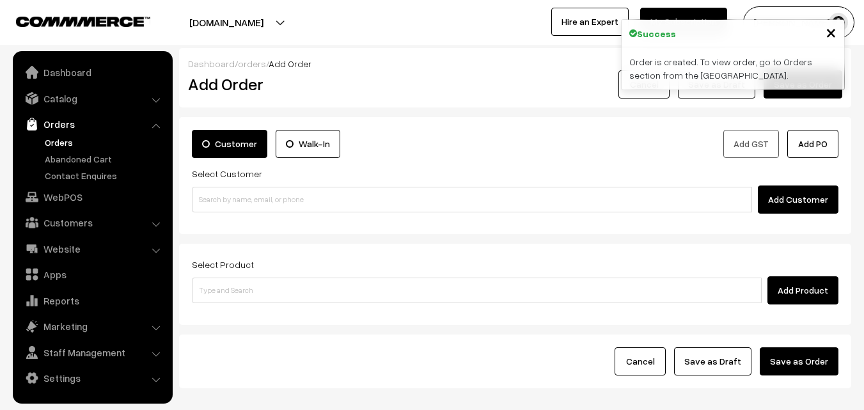
click at [63, 142] on link "Orders" at bounding box center [105, 142] width 127 height 13
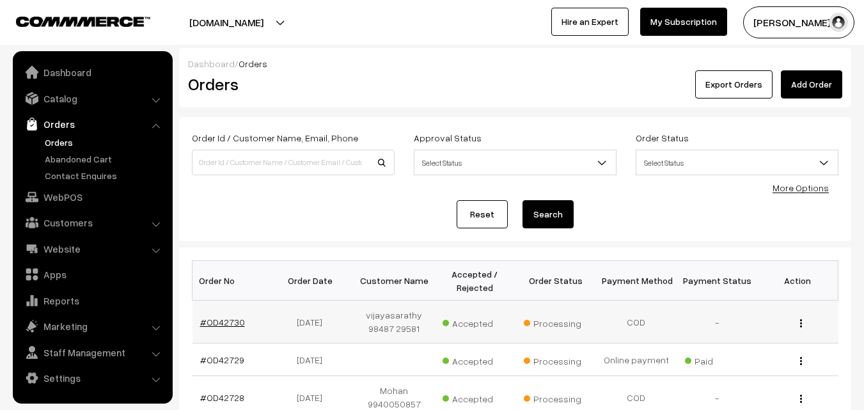
click at [233, 322] on link "#OD42730" at bounding box center [222, 322] width 45 height 11
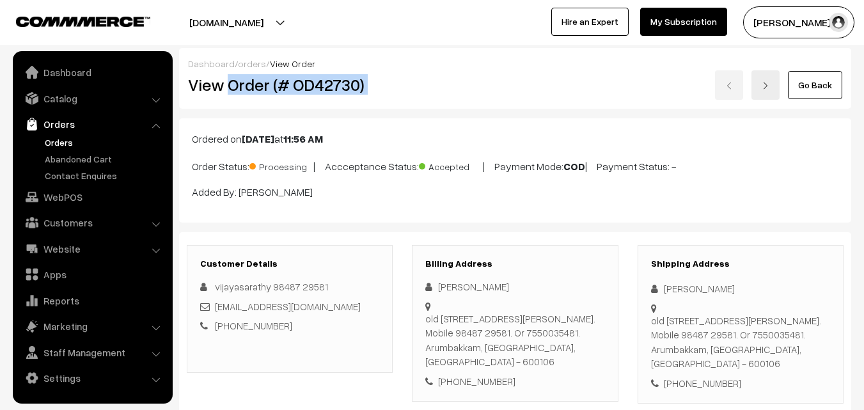
drag, startPoint x: 0, startPoint y: 0, endPoint x: 672, endPoint y: 86, distance: 677.5
click at [672, 86] on div "View Order (# OD42730) Go Back" at bounding box center [514, 84] width 673 height 29
copy div "Order (# OD42730)"
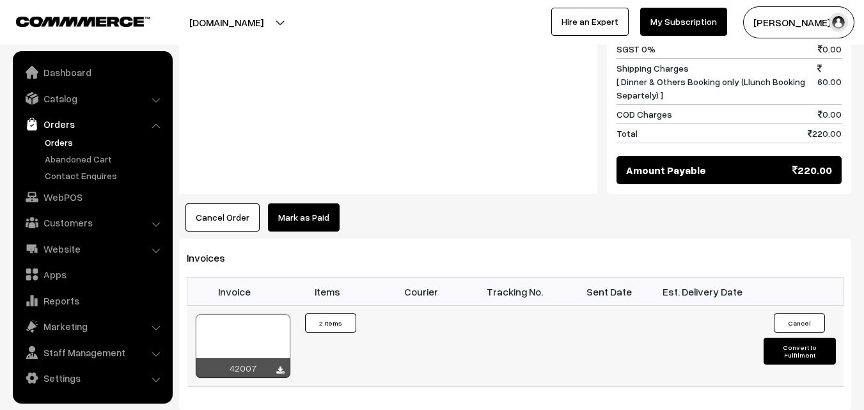
scroll to position [703, 0]
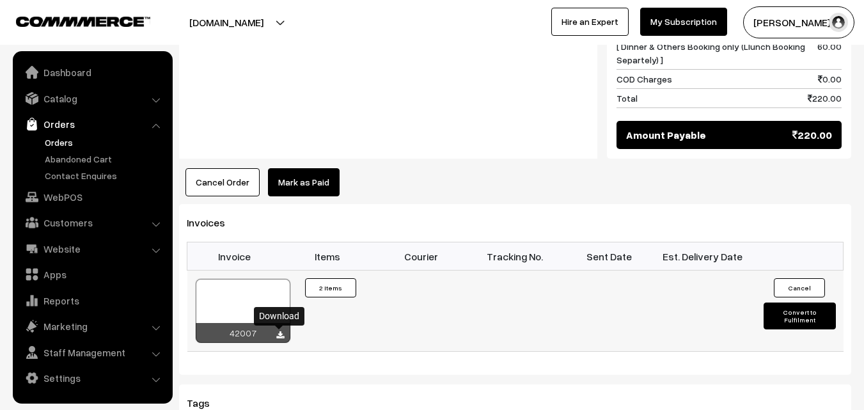
click at [278, 336] on icon at bounding box center [280, 335] width 8 height 8
click at [69, 143] on link "Orders" at bounding box center [105, 142] width 127 height 13
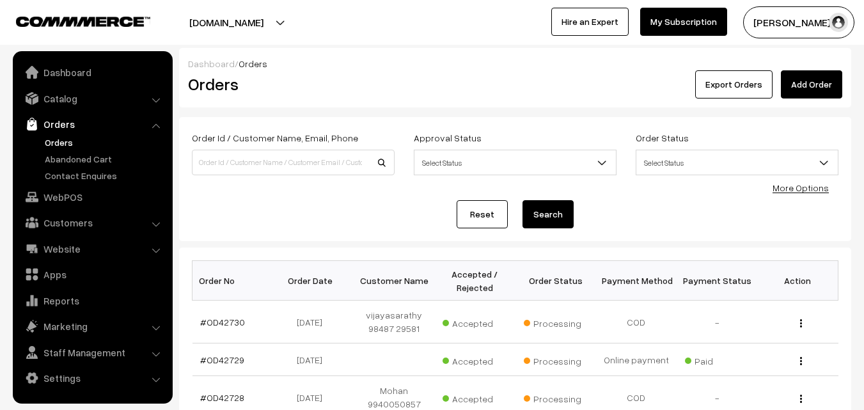
click at [63, 197] on link "WebPOS" at bounding box center [92, 196] width 152 height 23
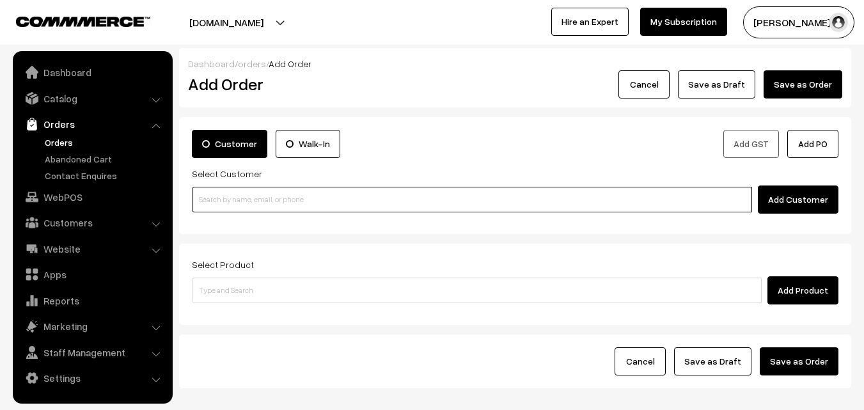
click at [313, 201] on input at bounding box center [472, 200] width 560 height 26
paste input "[PHONE_NUMBER]"
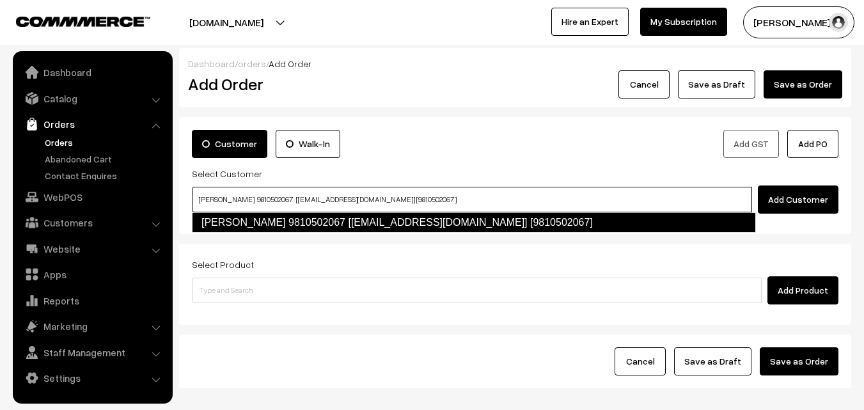
type input "[PERSON_NAME] 9810502067 [[EMAIL_ADDRESS][DOMAIN_NAME]] [9810502067]"
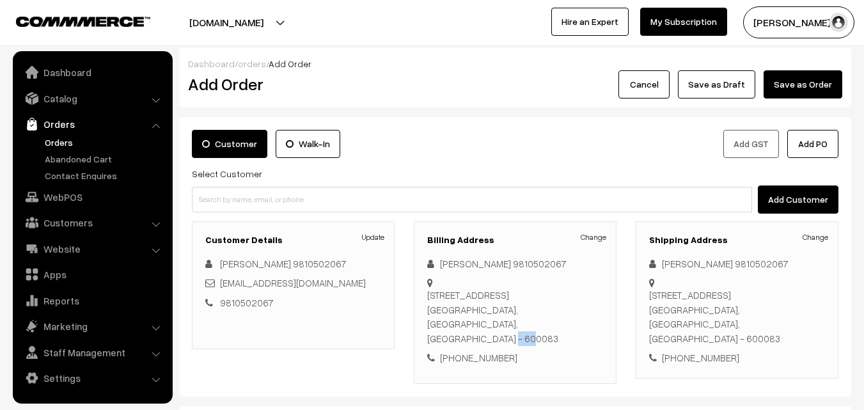
drag, startPoint x: 535, startPoint y: 334, endPoint x: 568, endPoint y: 343, distance: 34.4
click at [568, 343] on div "[STREET_ADDRESS]" at bounding box center [515, 317] width 176 height 58
copy div "600083"
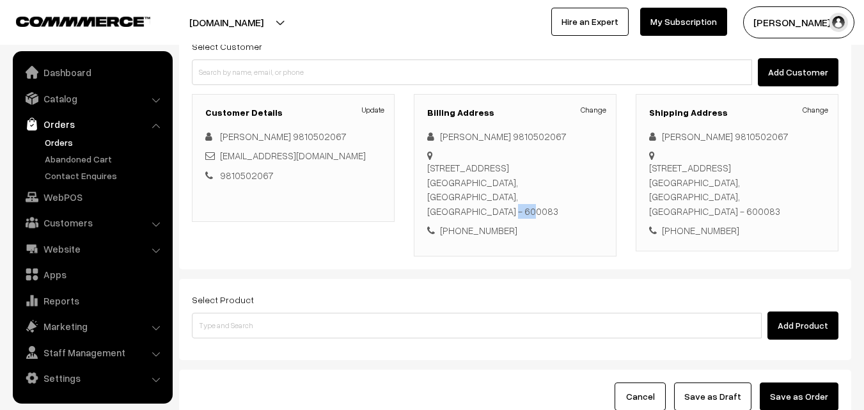
scroll to position [128, 0]
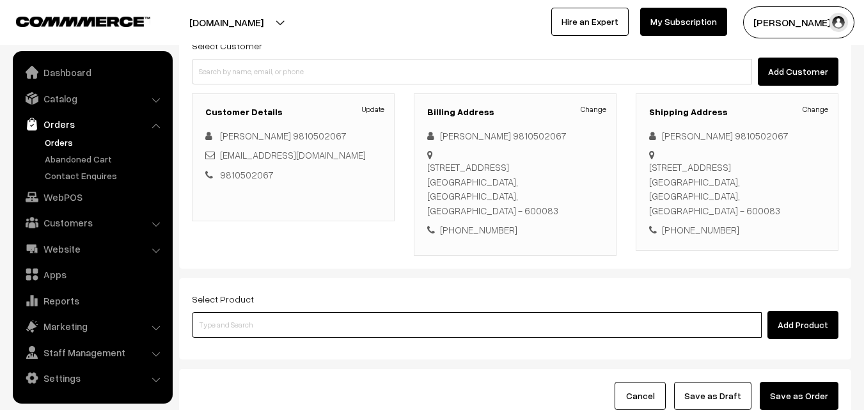
click at [318, 323] on input at bounding box center [477, 325] width 570 height 26
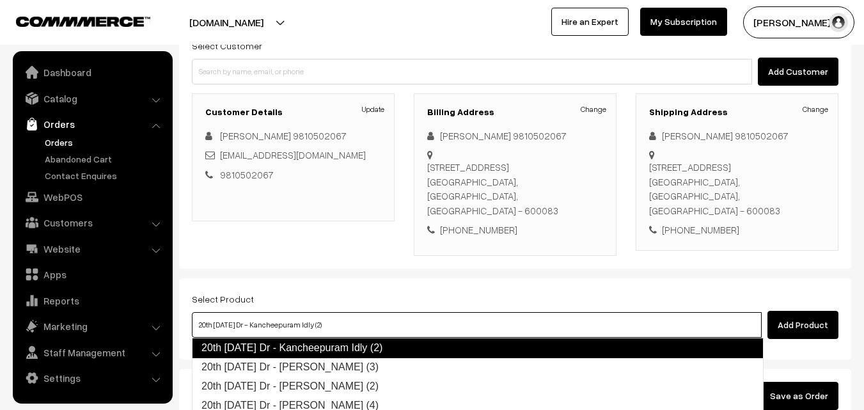
type input "20th Saturday Dr - Chapapthi (3)"
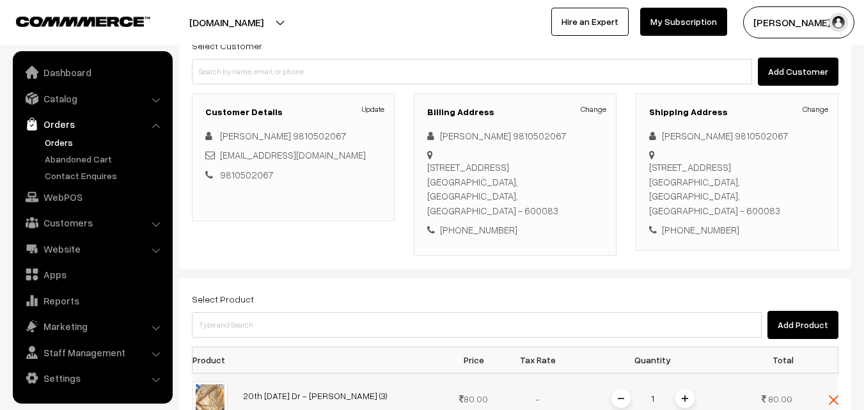
scroll to position [256, 0]
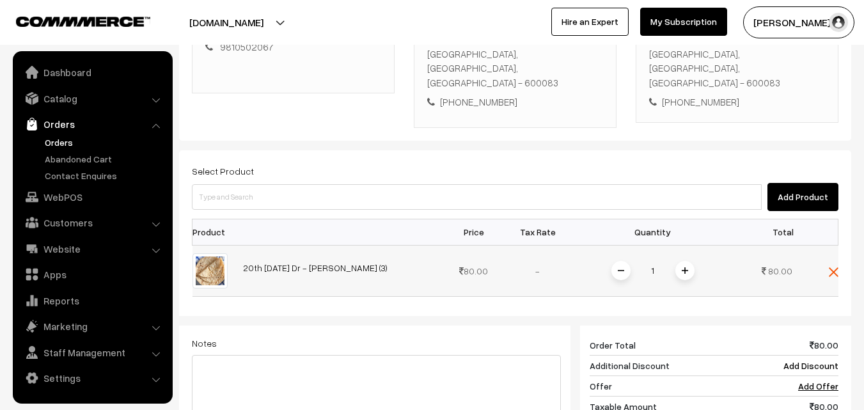
click at [684, 270] on img at bounding box center [685, 270] width 6 height 6
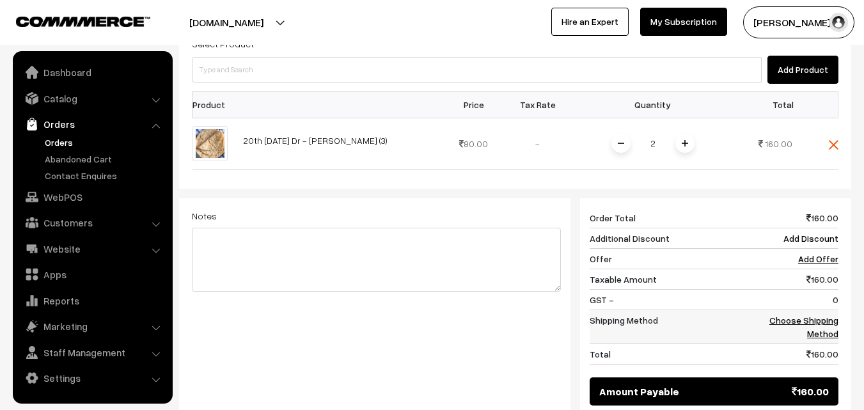
scroll to position [384, 0]
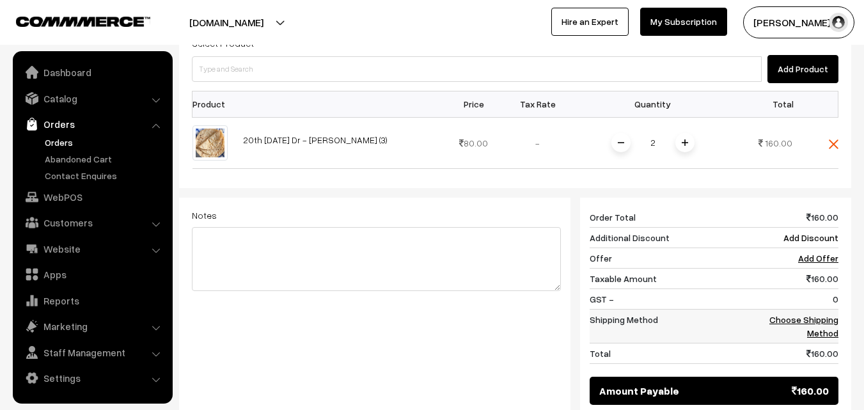
click at [810, 321] on link "Choose Shipping Method" at bounding box center [803, 326] width 69 height 24
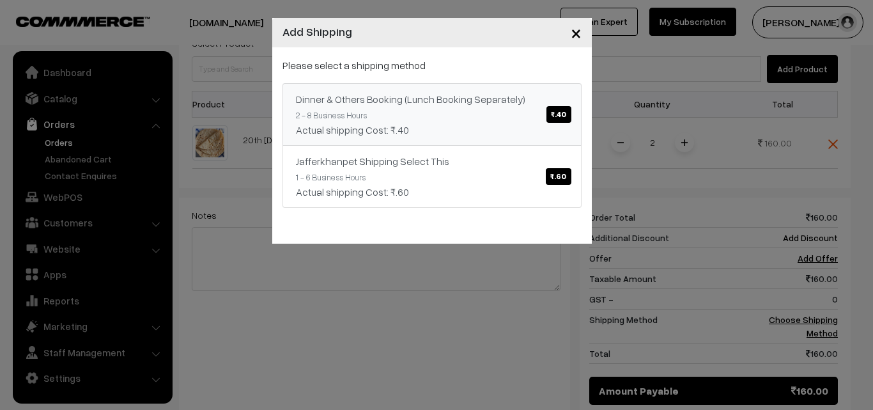
click at [562, 116] on span "₹.40" at bounding box center [559, 114] width 24 height 17
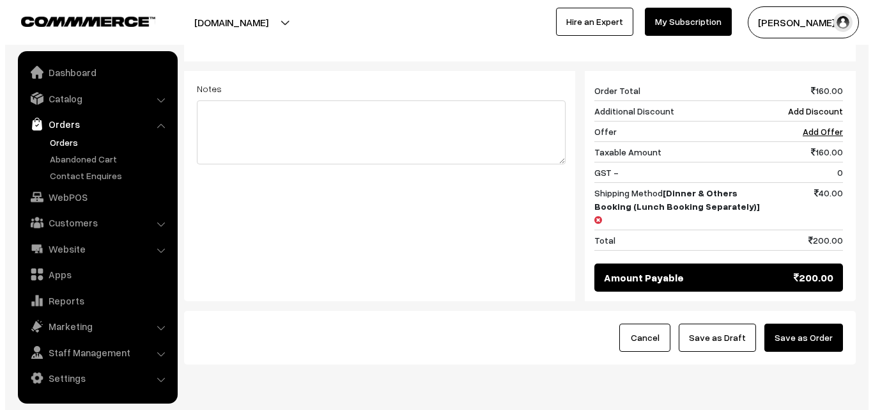
scroll to position [512, 0]
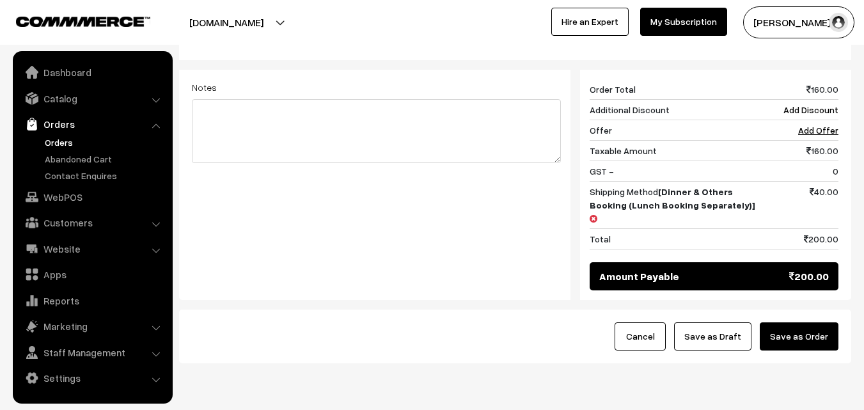
click at [794, 325] on button "Save as Order" at bounding box center [799, 336] width 79 height 28
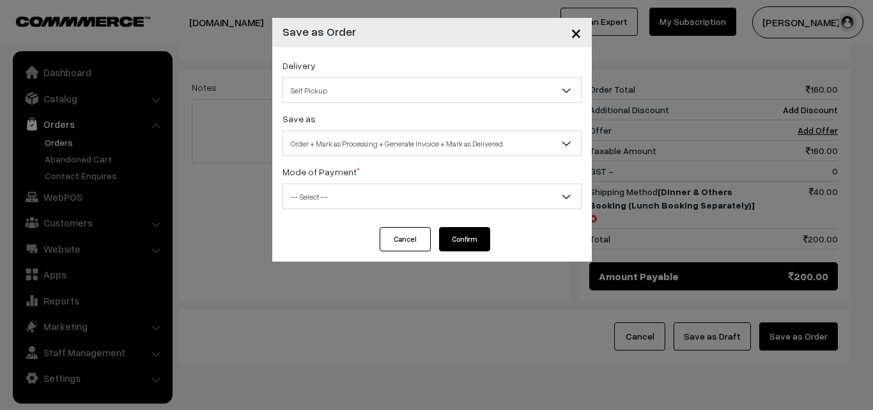
click at [478, 91] on span "Self Pickup" at bounding box center [432, 90] width 298 height 22
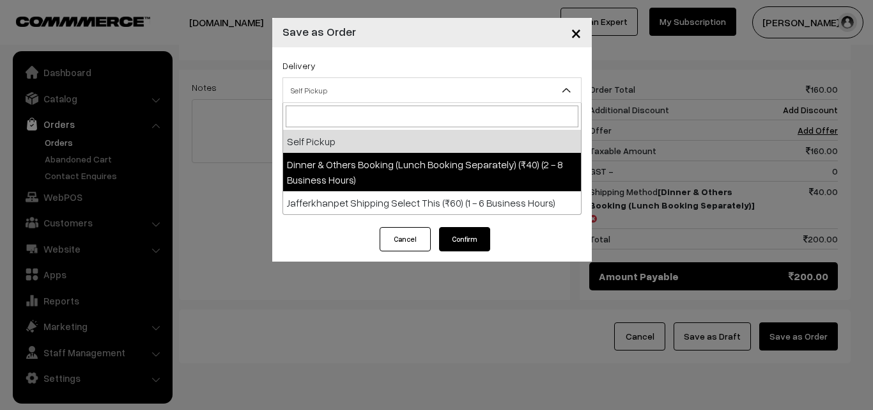
select select "DOB1"
select select "3"
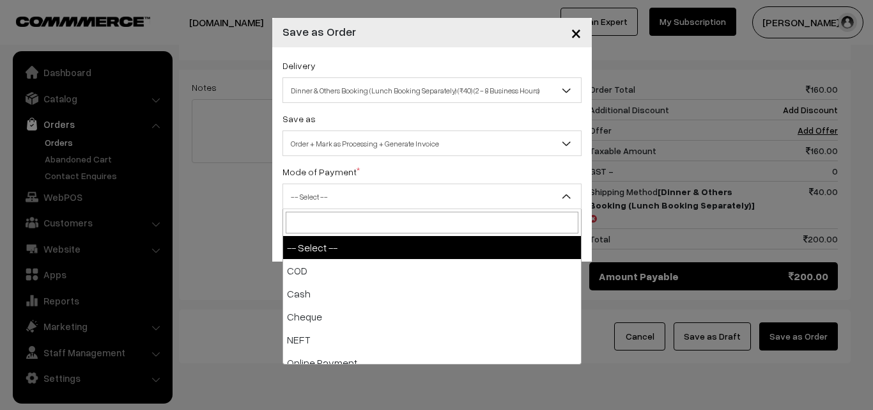
click at [457, 199] on span "-- Select --" at bounding box center [432, 196] width 298 height 22
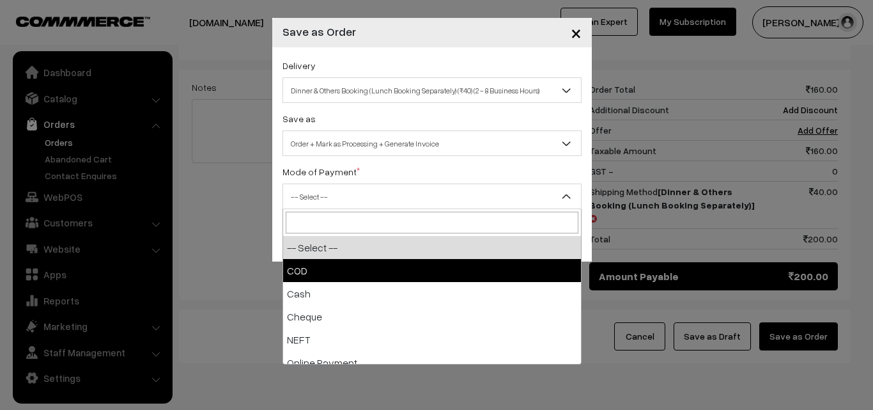
select select "1"
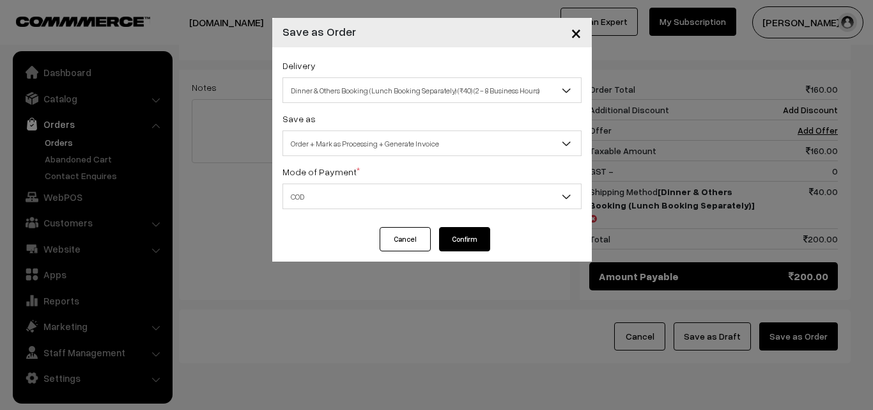
click at [469, 238] on button "Confirm" at bounding box center [464, 239] width 51 height 24
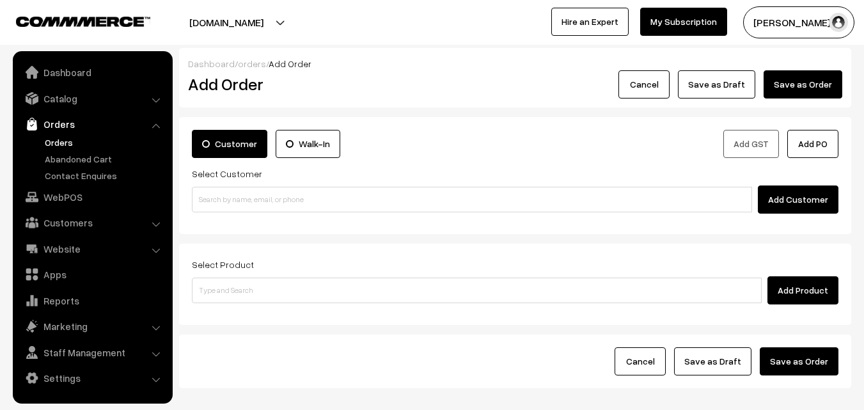
click at [60, 145] on link "Orders" at bounding box center [105, 142] width 127 height 13
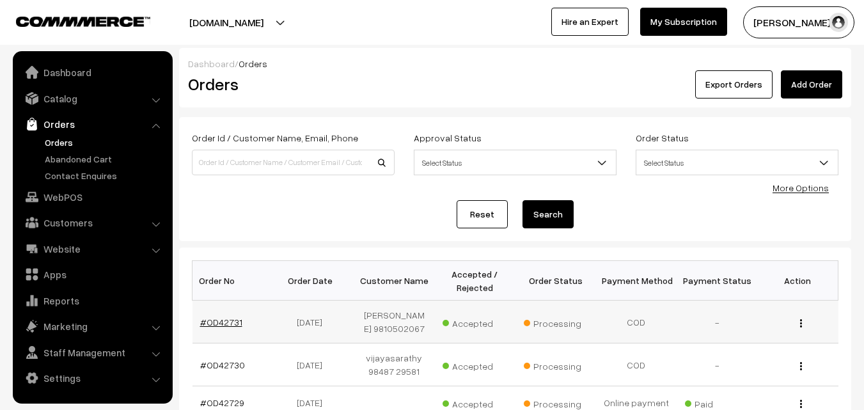
click at [226, 320] on link "#OD42731" at bounding box center [221, 322] width 42 height 11
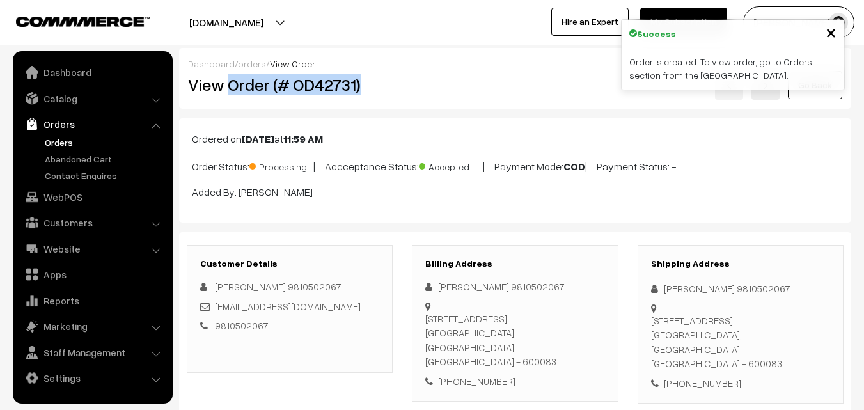
drag, startPoint x: 230, startPoint y: 82, endPoint x: 377, endPoint y: 95, distance: 148.3
click at [377, 95] on div "View Order (# OD42731)" at bounding box center [290, 84] width 224 height 29
copy h2 "Order (# OD42731)"
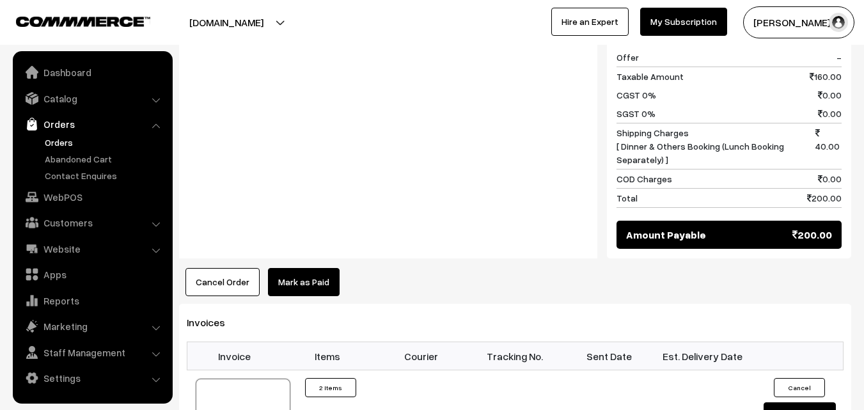
scroll to position [639, 0]
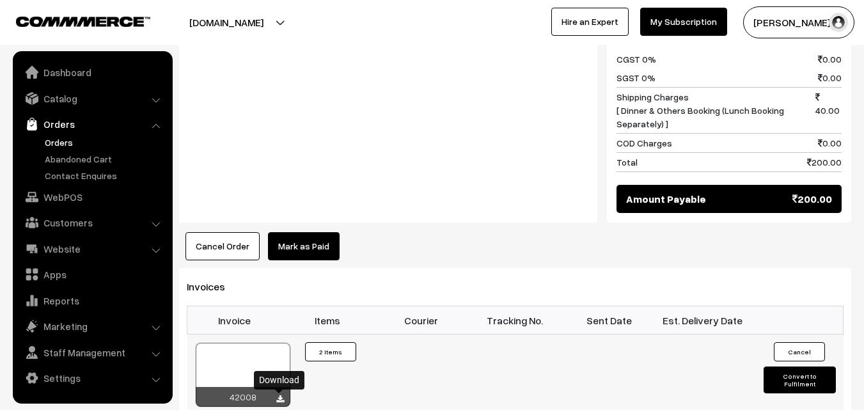
click at [278, 399] on icon at bounding box center [280, 399] width 8 height 8
click at [69, 190] on link "WebPOS" at bounding box center [92, 196] width 152 height 23
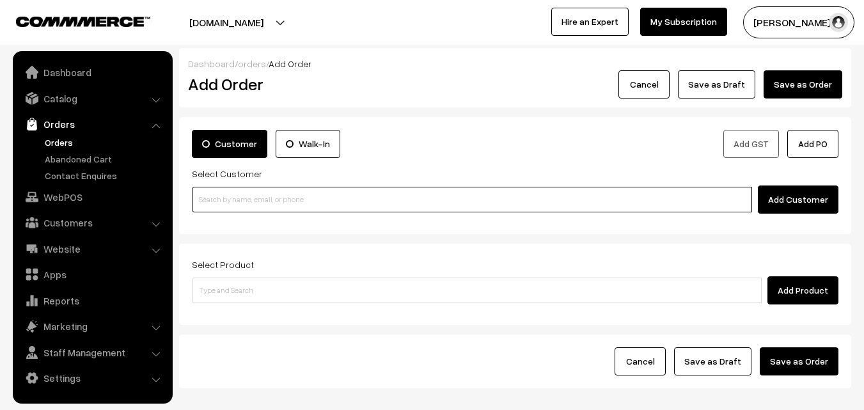
click at [251, 198] on input at bounding box center [472, 200] width 560 height 26
paste input "+91 99406 30859"
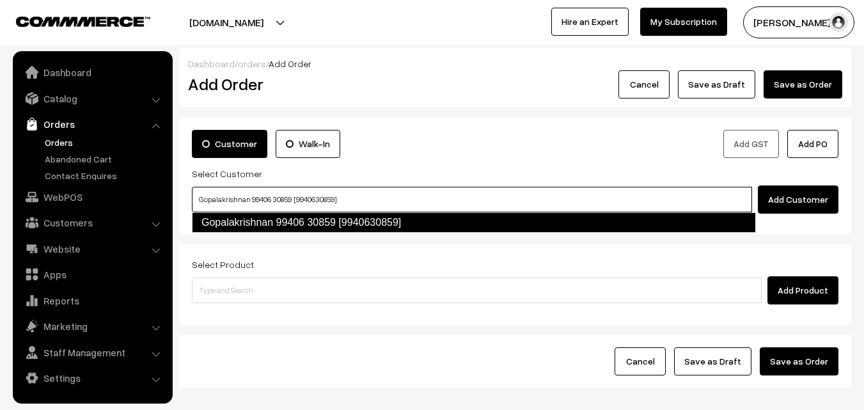
type input "Gopalakrishnan 99406 30859 [9940630859]"
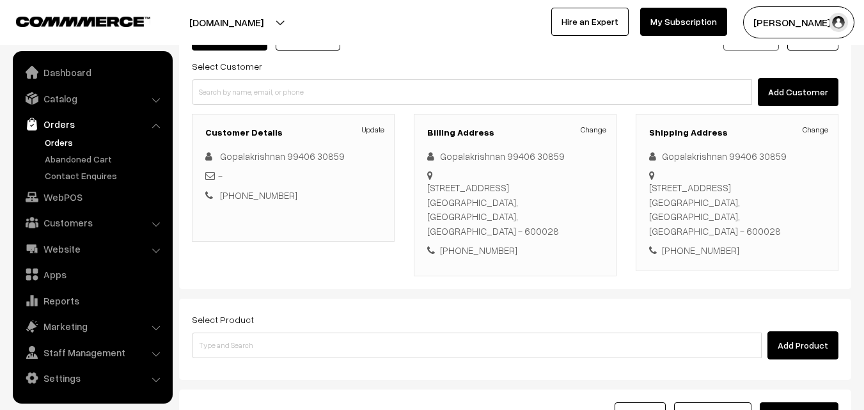
scroll to position [128, 0]
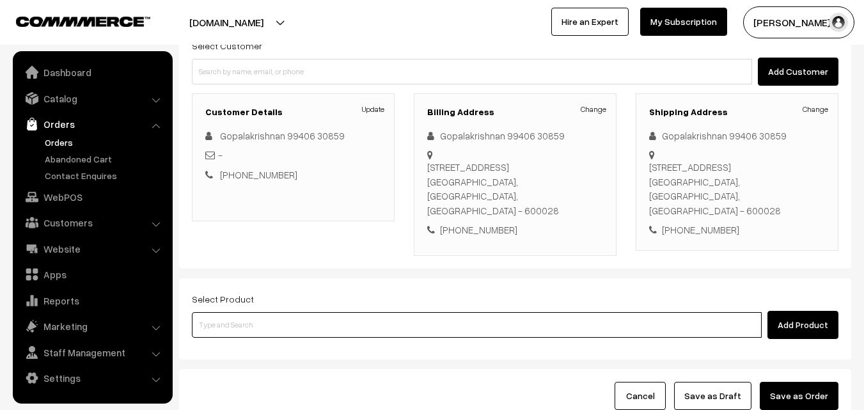
click at [293, 313] on input at bounding box center [477, 325] width 570 height 26
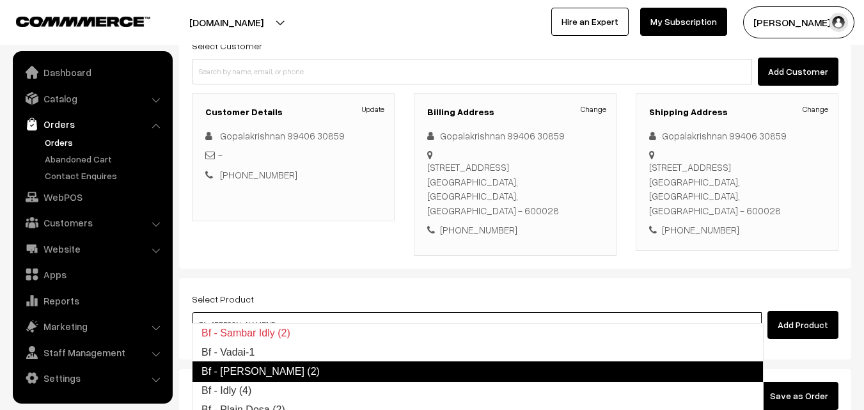
type input "Bf - Idly (4)"
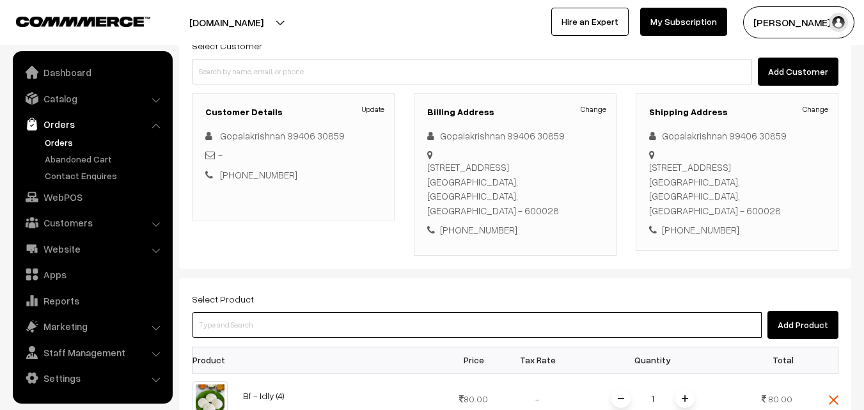
click at [295, 315] on input at bounding box center [477, 325] width 570 height 26
type input "p"
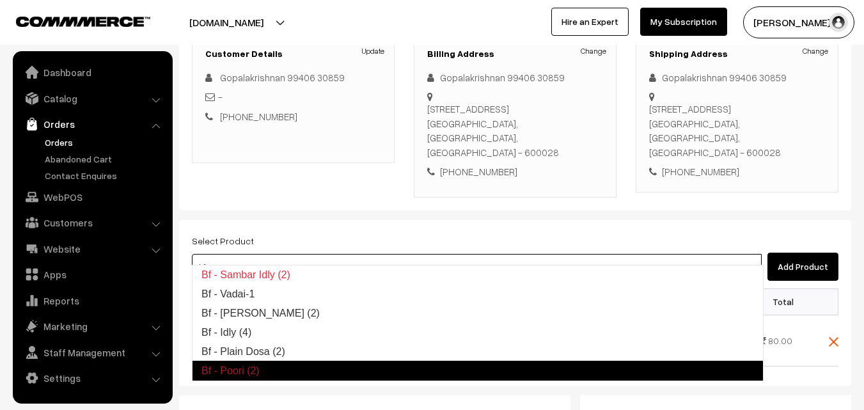
scroll to position [256, 0]
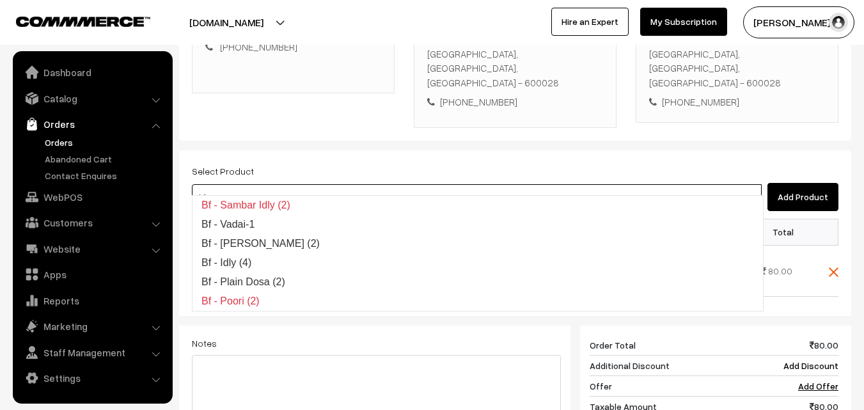
type input "bf"
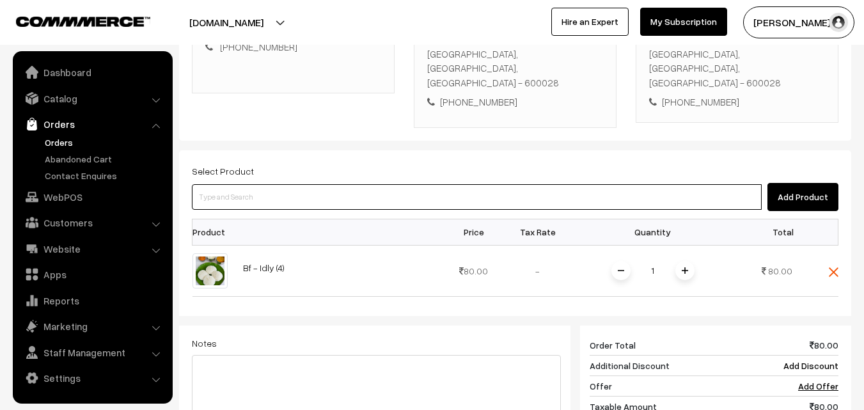
click at [310, 184] on input at bounding box center [477, 197] width 570 height 26
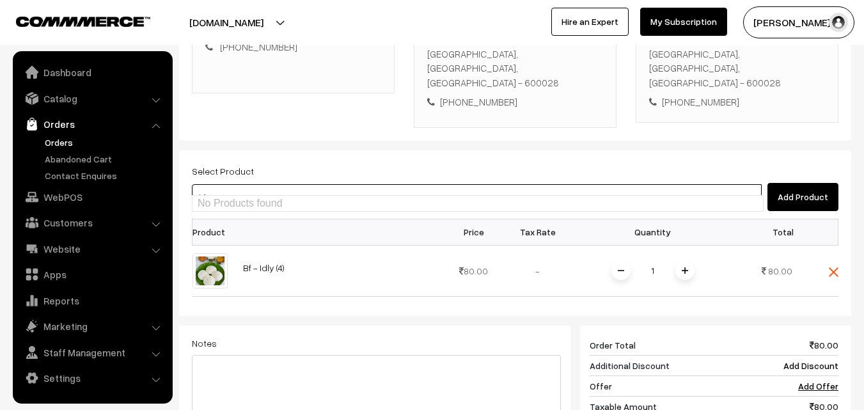
type input "b"
type input "B"
type input "Bf - Ghee Pongal"
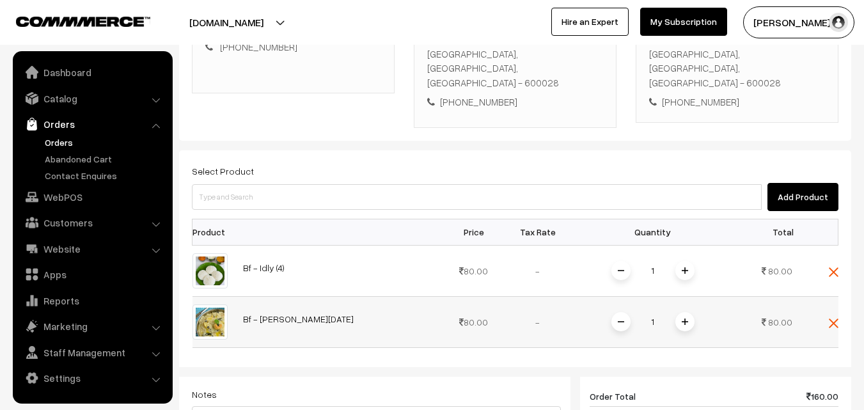
click at [687, 315] on span at bounding box center [684, 321] width 19 height 19
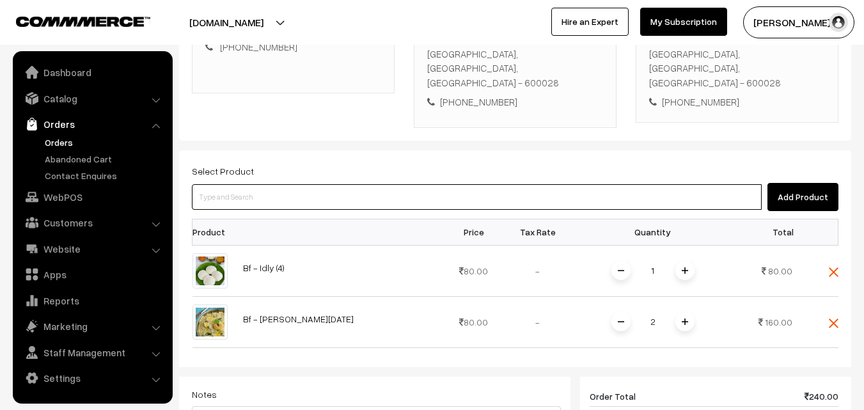
click at [343, 184] on input at bounding box center [477, 197] width 570 height 26
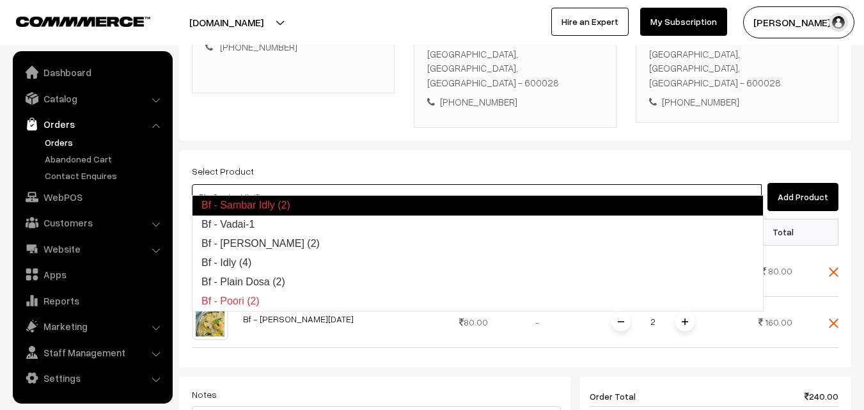
type input "Bf - Vadai-1"
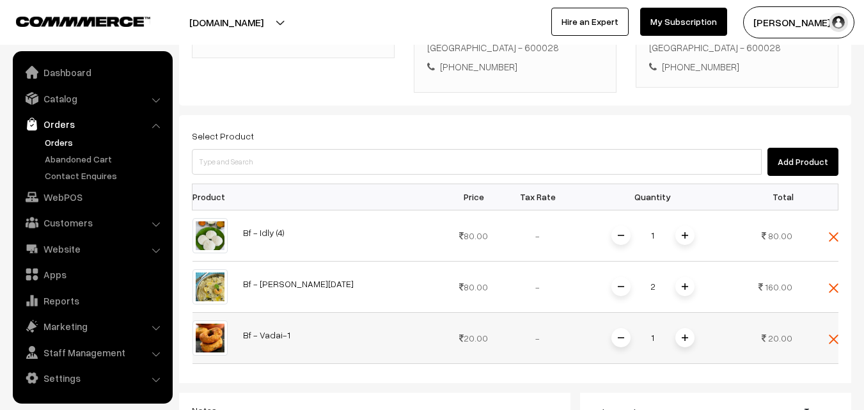
scroll to position [320, 0]
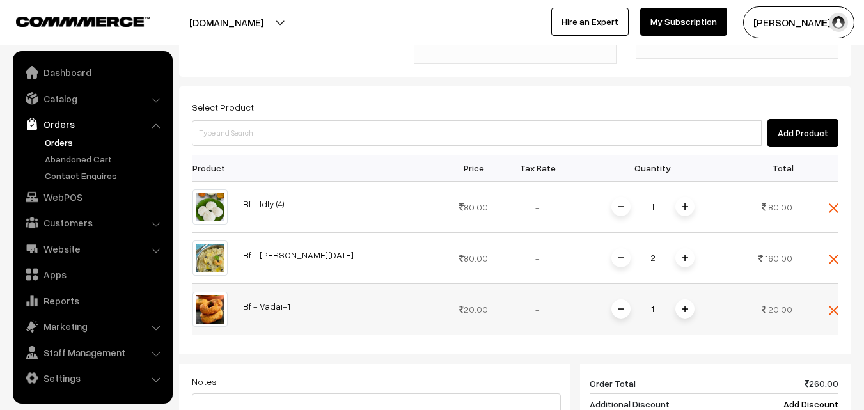
click at [684, 301] on span at bounding box center [684, 308] width 19 height 19
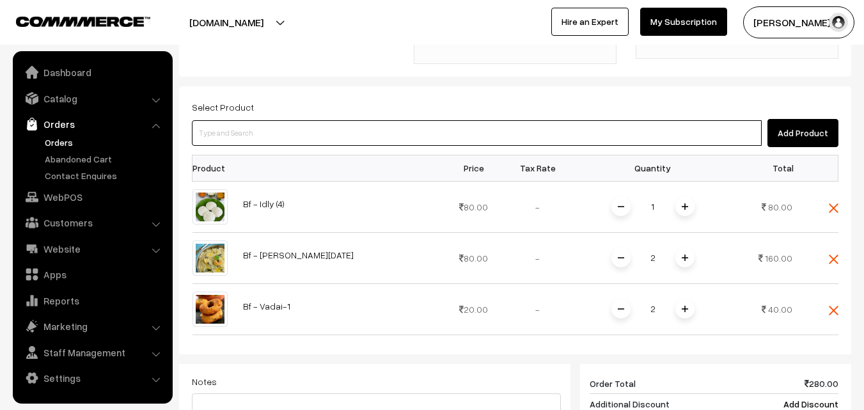
click at [342, 125] on input at bounding box center [477, 133] width 570 height 26
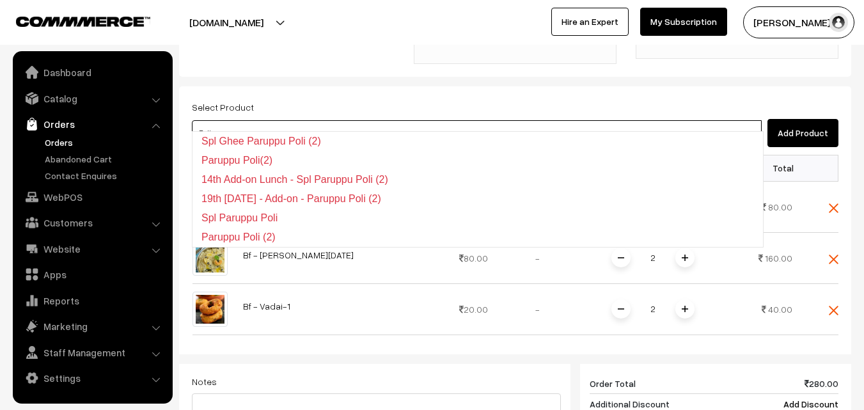
type input "Poli"
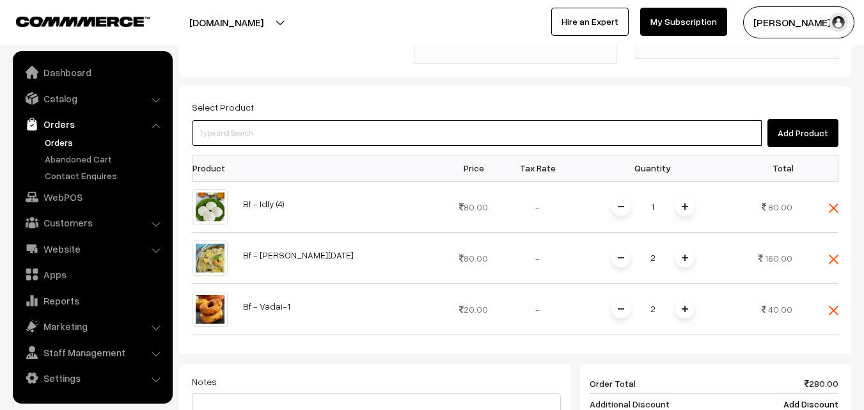
click at [290, 120] on input at bounding box center [477, 133] width 570 height 26
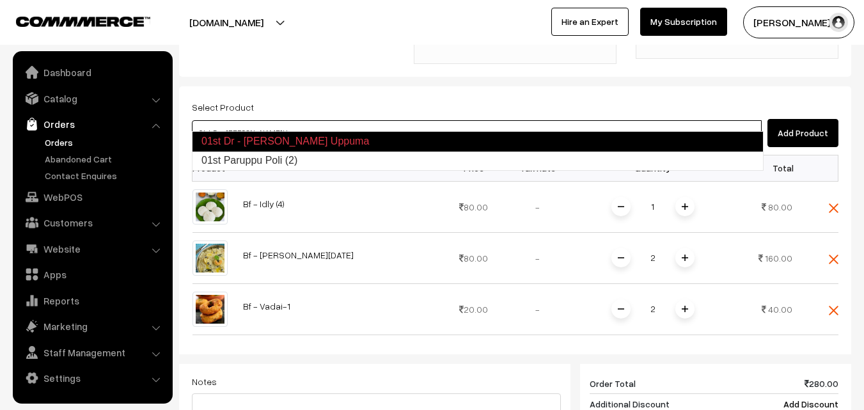
type input "01st Paruppu Poli (2)"
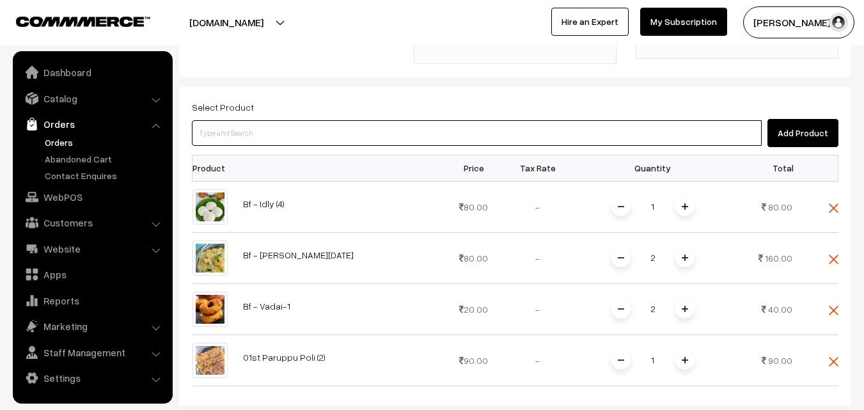
click at [321, 120] on input at bounding box center [477, 133] width 570 height 26
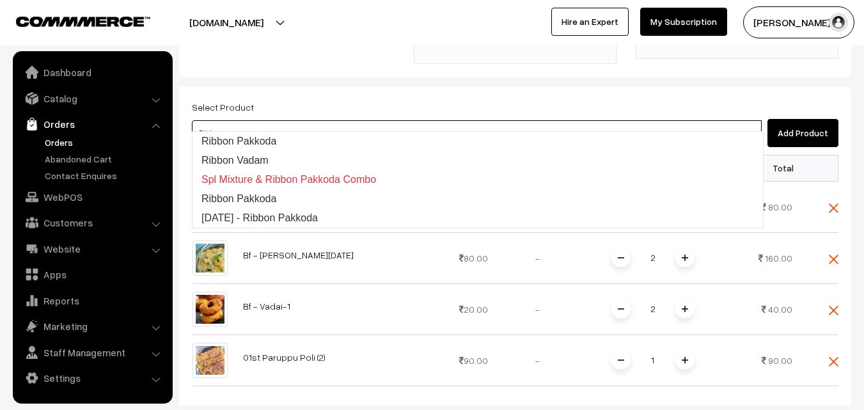
type input "Ribbon Pakkoda"
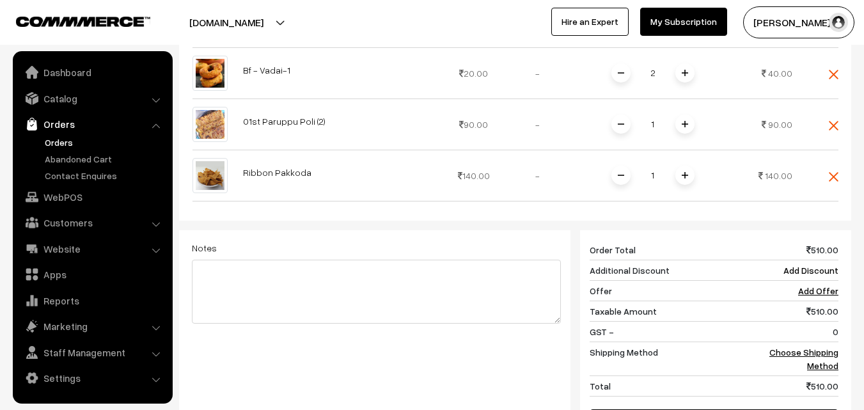
scroll to position [575, 0]
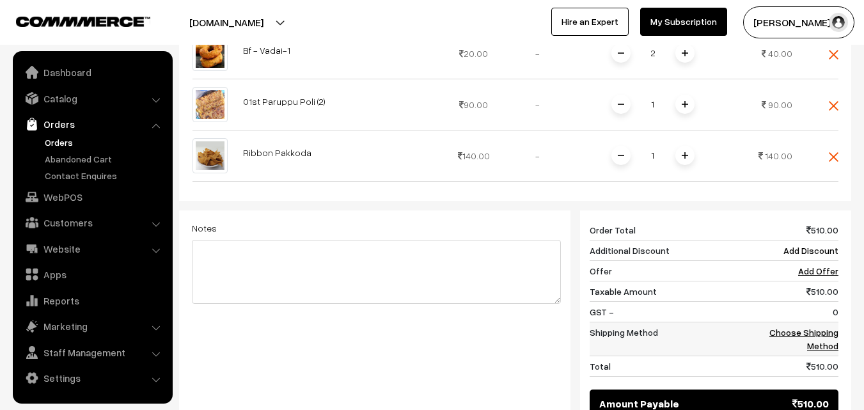
click at [824, 327] on link "Choose Shipping Method" at bounding box center [803, 339] width 69 height 24
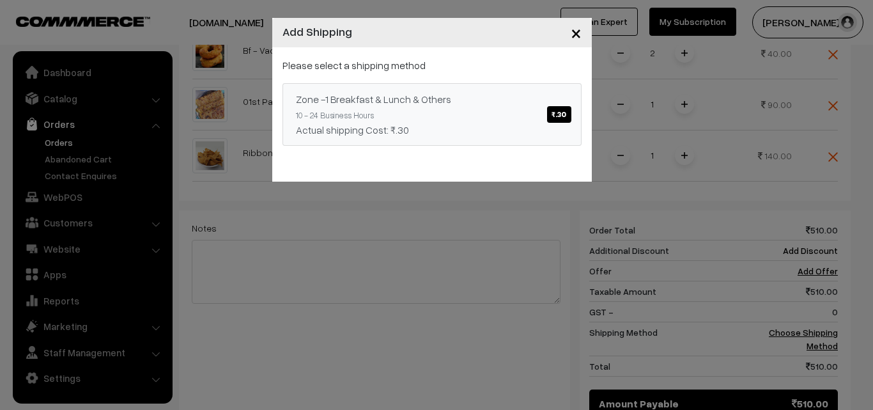
click at [551, 116] on span "₹.30" at bounding box center [559, 114] width 24 height 17
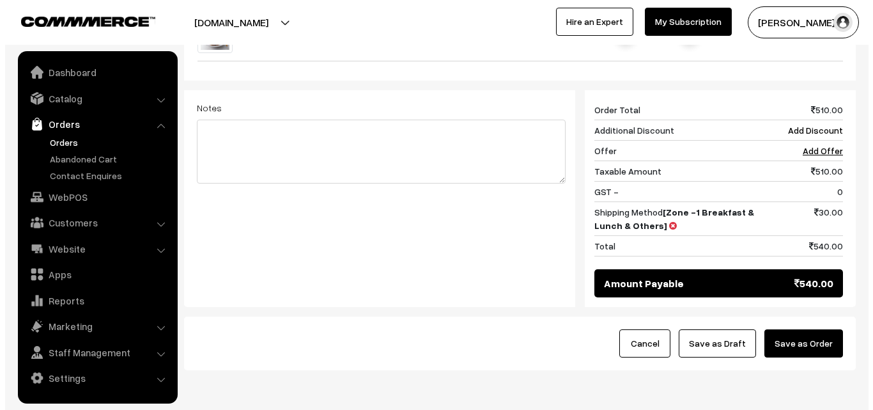
scroll to position [703, 0]
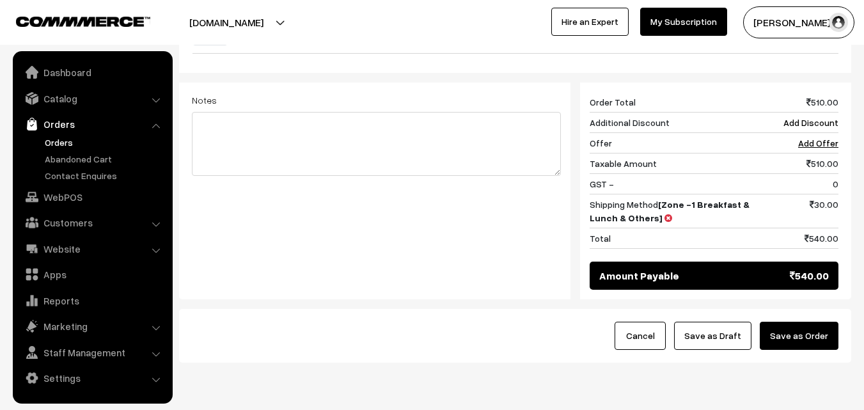
click at [818, 324] on button "Save as Order" at bounding box center [799, 336] width 79 height 28
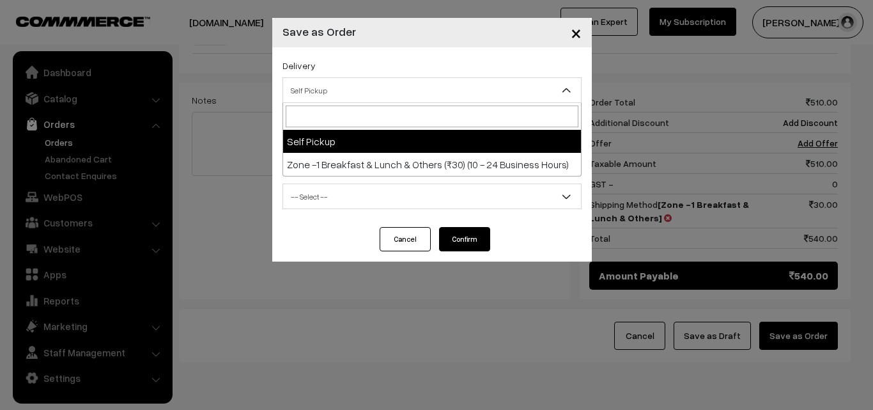
click at [409, 87] on span "Self Pickup" at bounding box center [432, 90] width 298 height 22
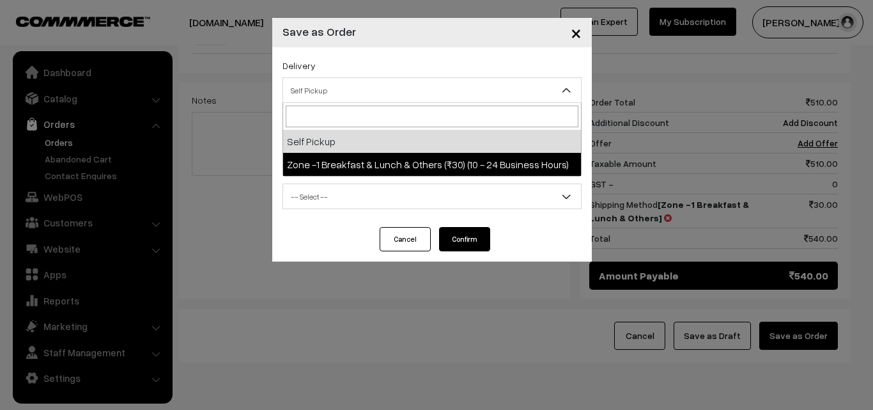
select select "ZON1"
select select "3"
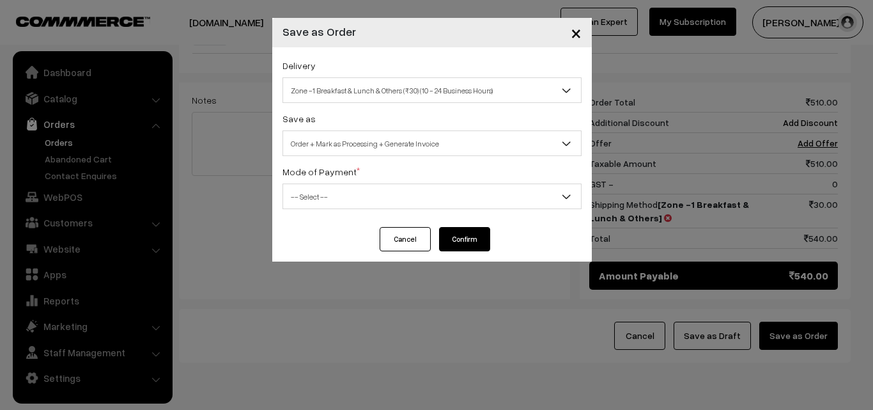
click at [410, 199] on span "-- Select --" at bounding box center [432, 196] width 298 height 22
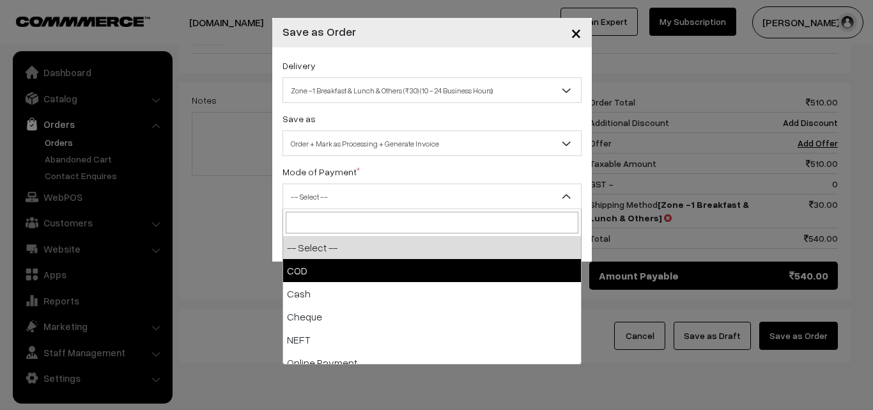
select select "1"
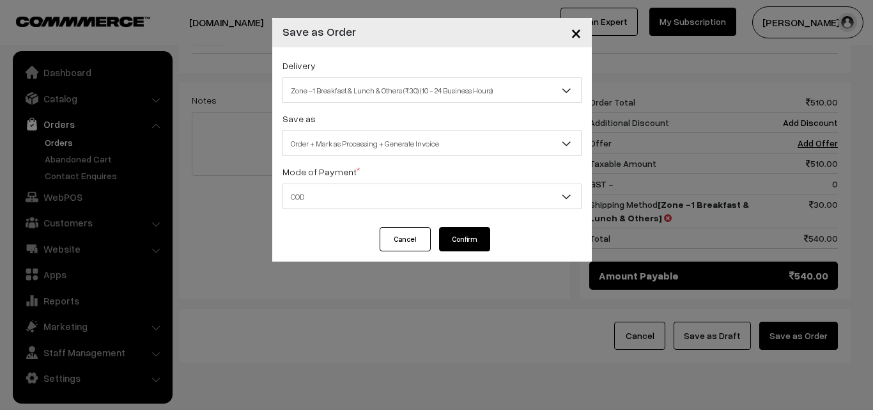
click at [458, 233] on button "Confirm" at bounding box center [464, 239] width 51 height 24
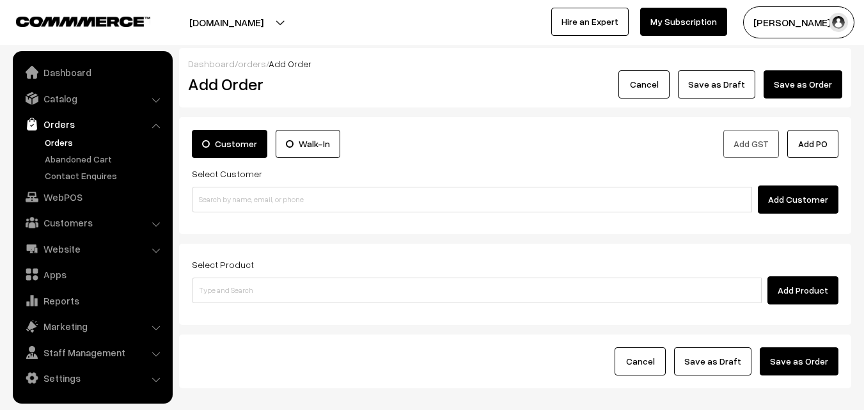
click at [65, 139] on link "Orders" at bounding box center [105, 142] width 127 height 13
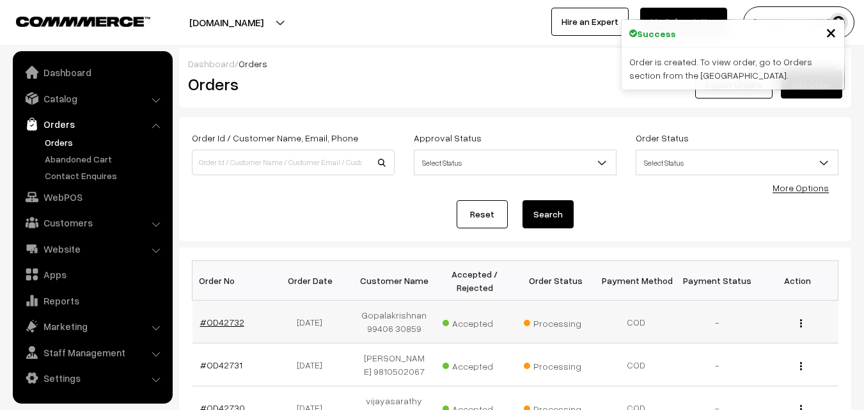
click at [212, 318] on link "#OD42732" at bounding box center [222, 322] width 44 height 11
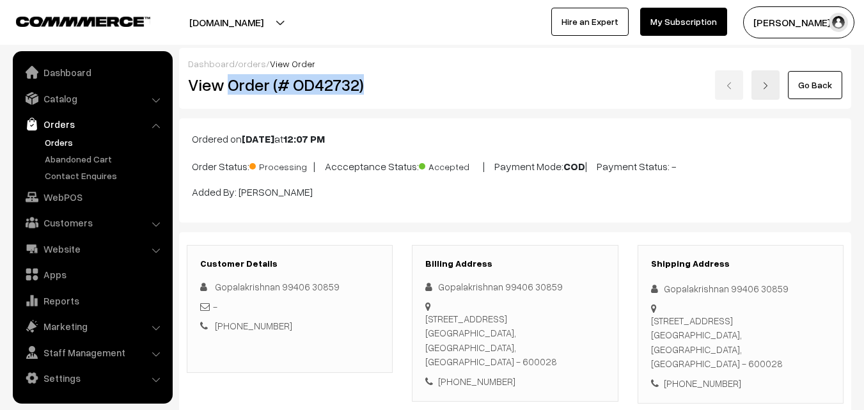
drag, startPoint x: 230, startPoint y: 89, endPoint x: 374, endPoint y: 89, distance: 143.9
click at [374, 89] on h2 "View Order (# OD42732)" at bounding box center [290, 85] width 205 height 20
copy h2 "Order (# OD42732)"
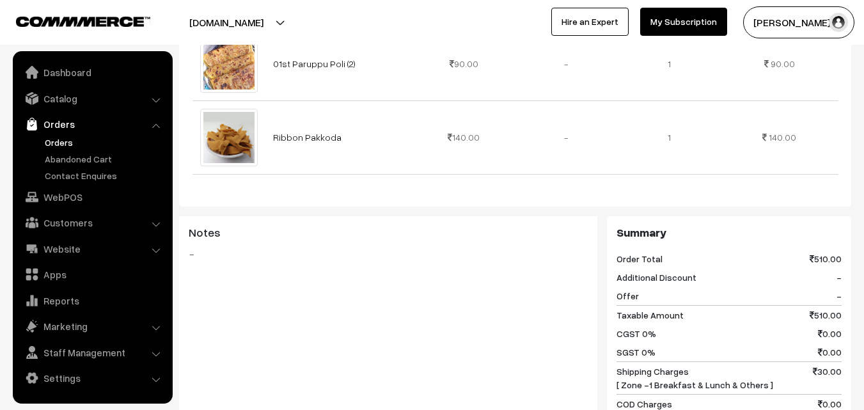
scroll to position [767, 0]
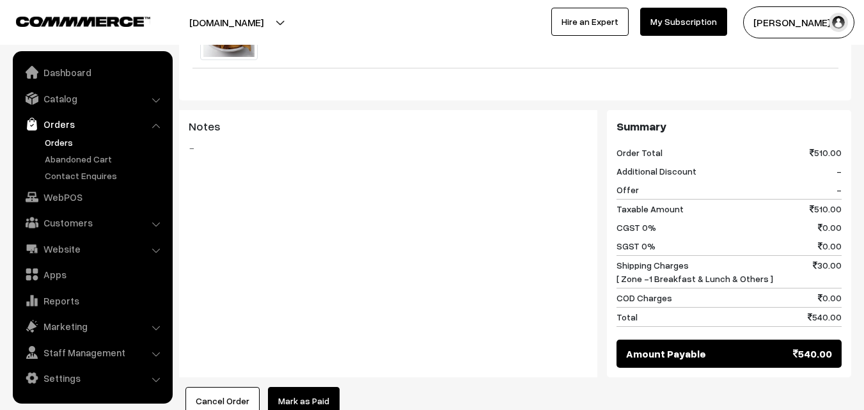
click at [220, 395] on button "Cancel Order" at bounding box center [222, 401] width 74 height 28
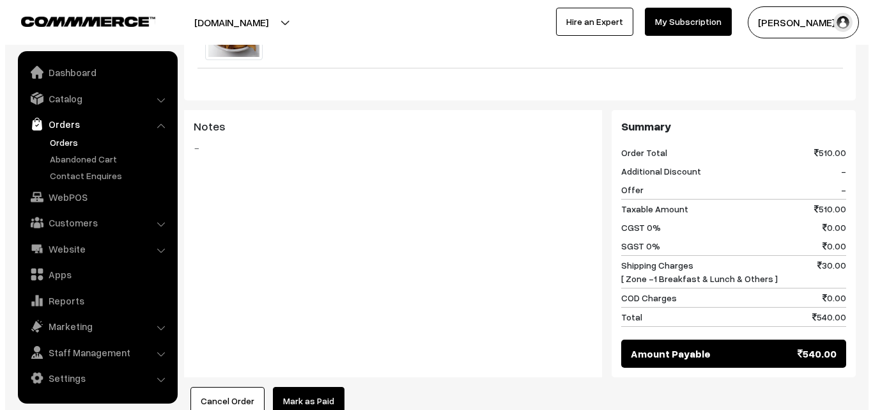
scroll to position [772, 0]
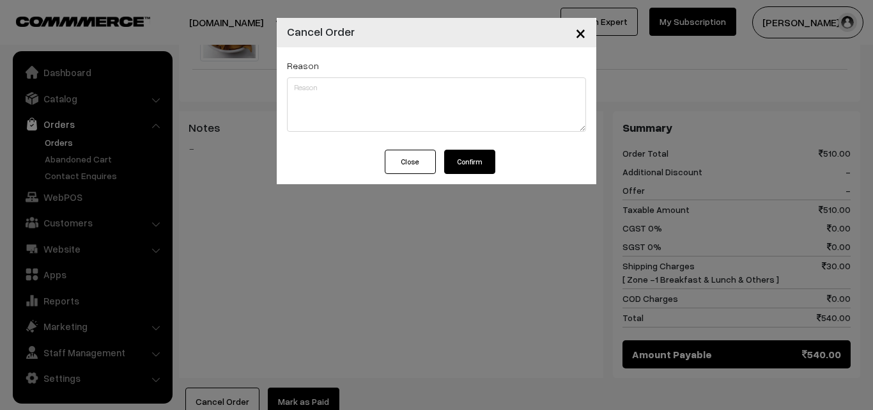
click at [465, 166] on button "Confirm" at bounding box center [469, 162] width 51 height 24
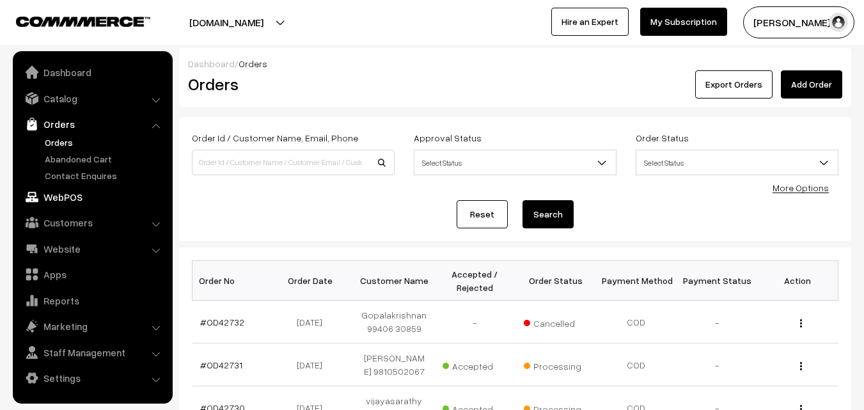
click at [62, 200] on link "WebPOS" at bounding box center [92, 196] width 152 height 23
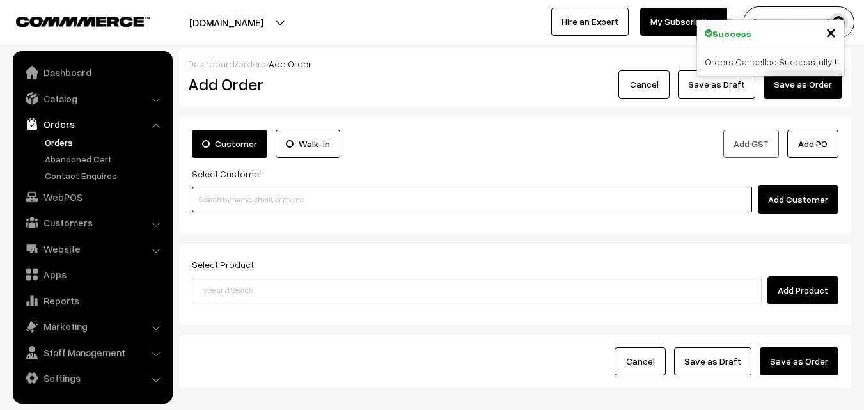
click at [295, 205] on input at bounding box center [472, 200] width 560 height 26
paste input "Order (# OD42732)"
type input "O"
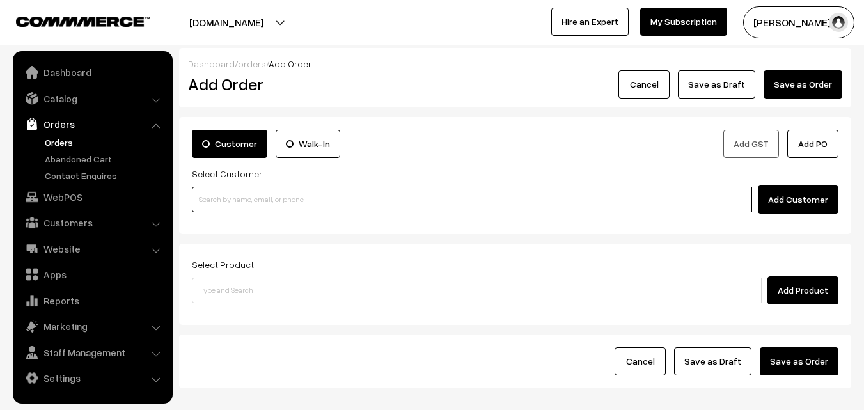
click at [357, 202] on input at bounding box center [472, 200] width 560 height 26
paste input "+91 99406 30859"
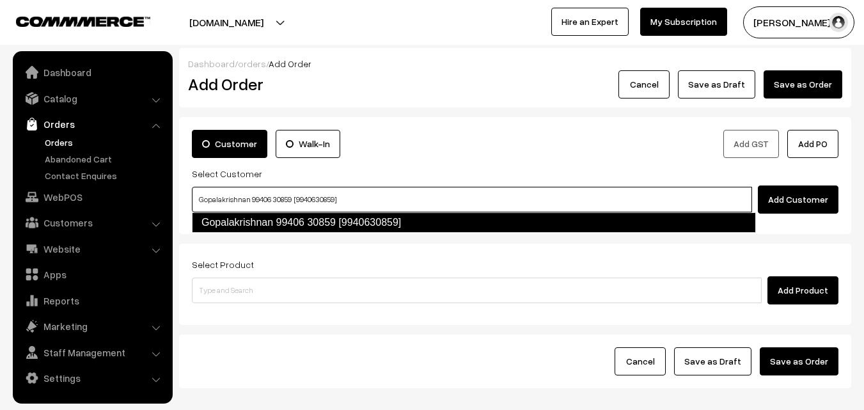
type input "Gopalakrishnan 99406 30859 [9940630859]"
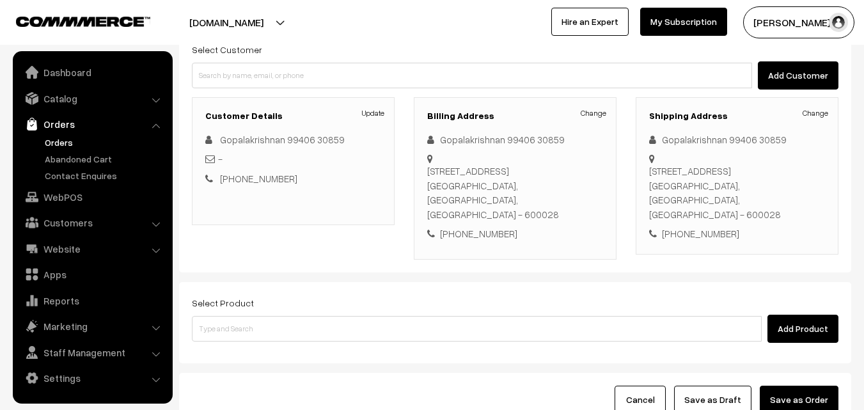
scroll to position [128, 0]
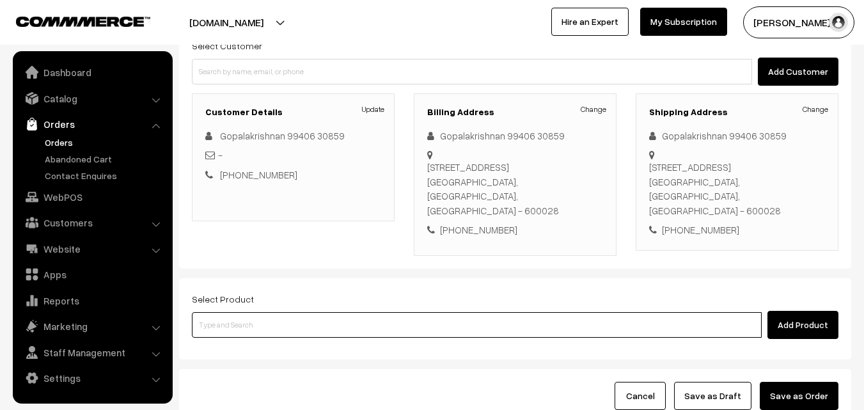
click at [360, 312] on input at bounding box center [477, 325] width 570 height 26
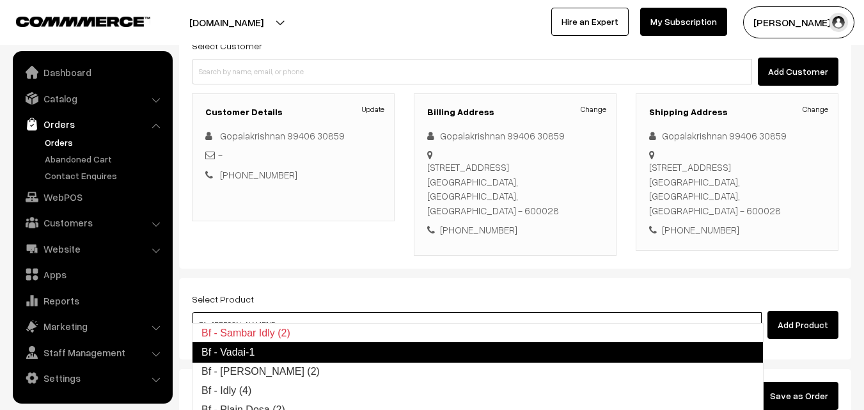
type input "Bf - Idly (4)"
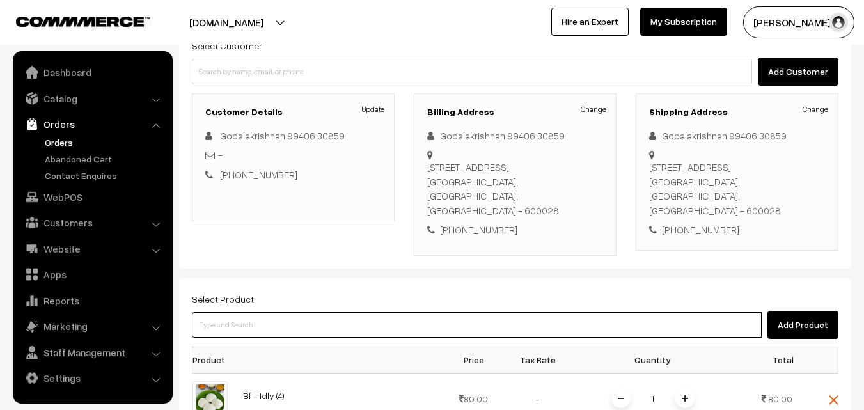
click at [324, 312] on input at bounding box center [477, 325] width 570 height 26
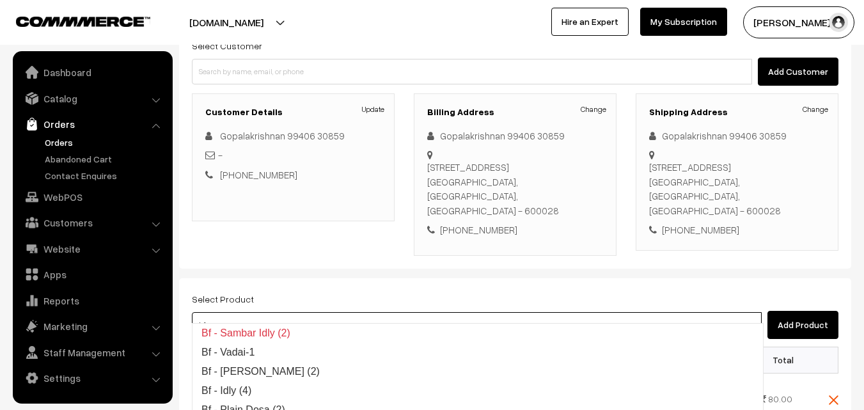
type input "b"
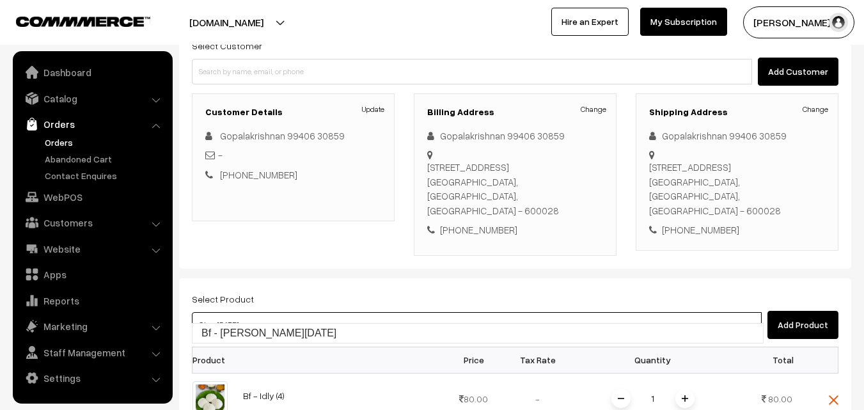
type input "Bf - [PERSON_NAME][DATE]"
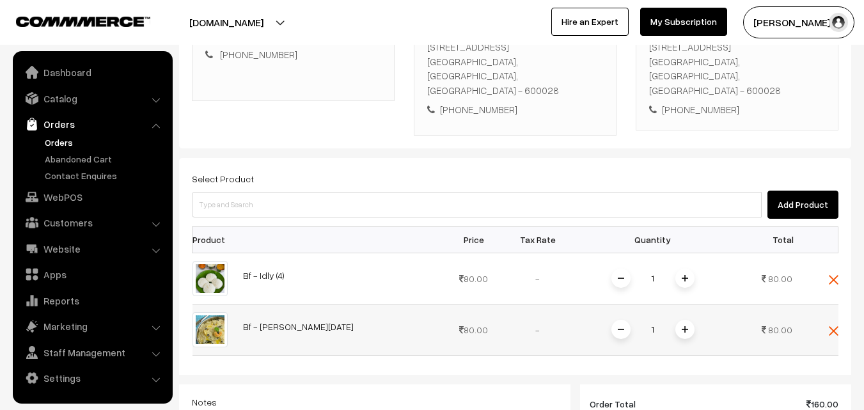
scroll to position [256, 0]
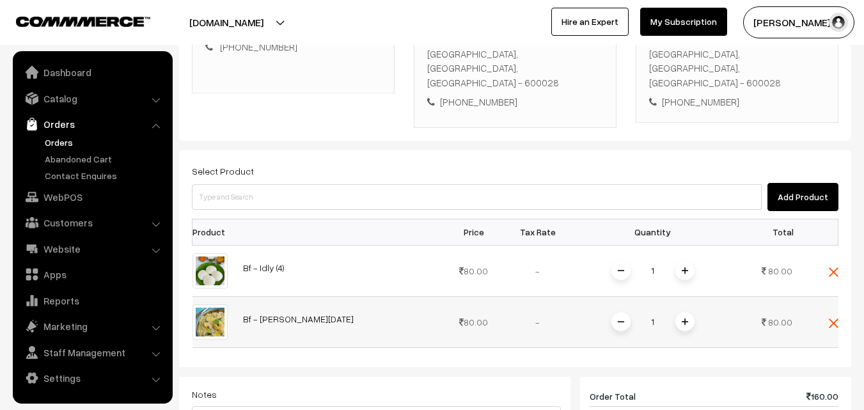
click at [684, 312] on span at bounding box center [684, 321] width 19 height 19
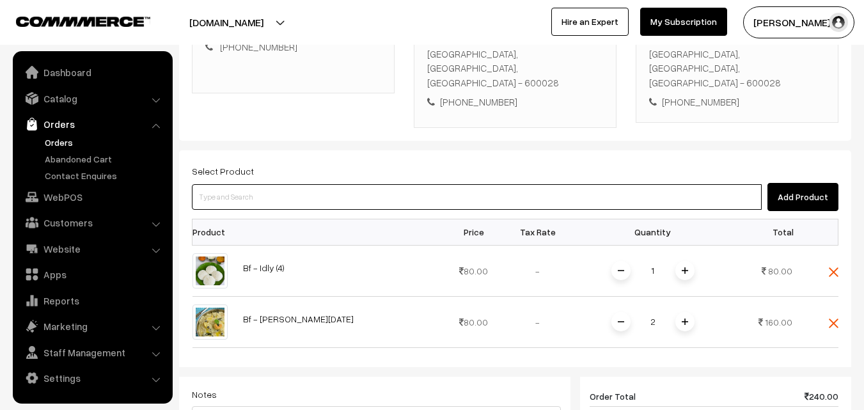
click at [298, 190] on input at bounding box center [477, 197] width 570 height 26
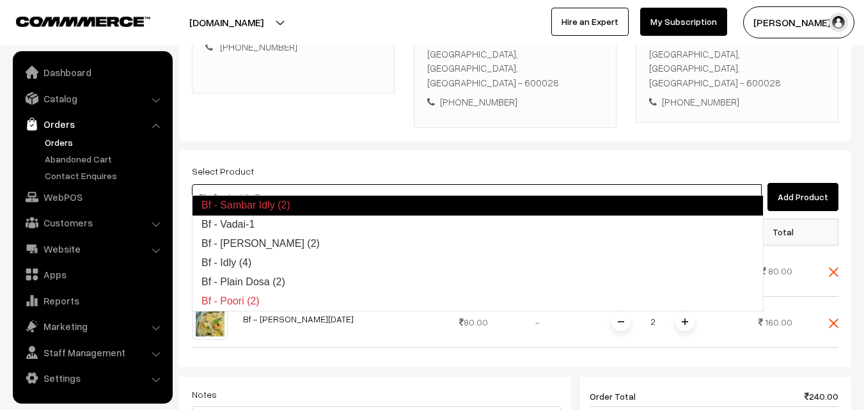
type input "Bf - Vadai-1"
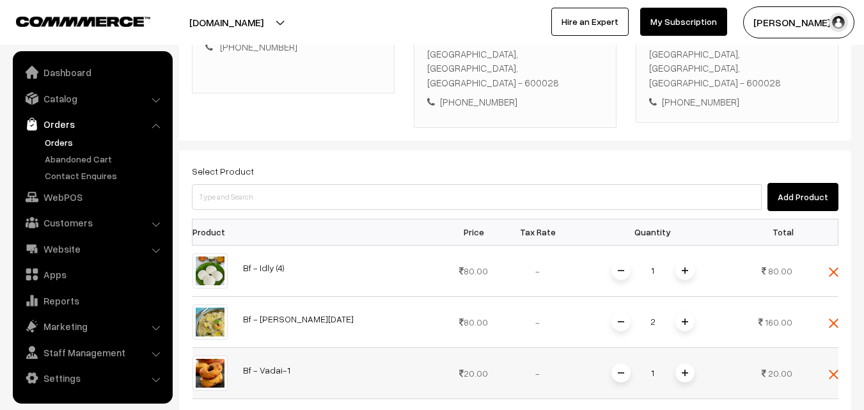
click at [682, 370] on img at bounding box center [685, 373] width 6 height 6
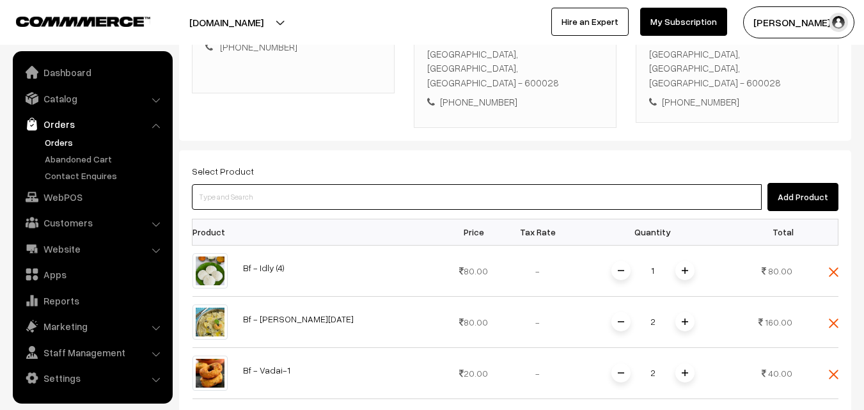
click at [400, 191] on input at bounding box center [477, 197] width 570 height 26
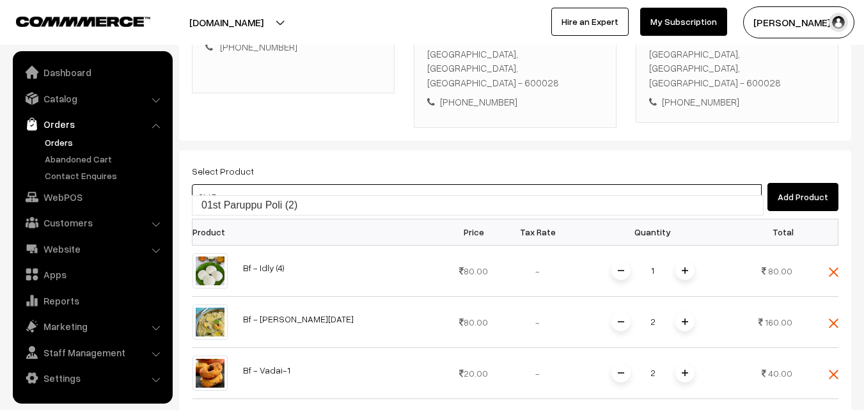
type input "01st Paruppu Poli (2)"
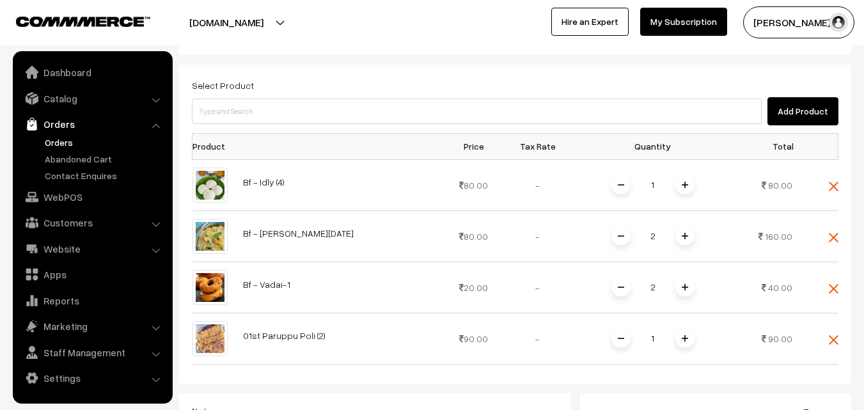
scroll to position [320, 0]
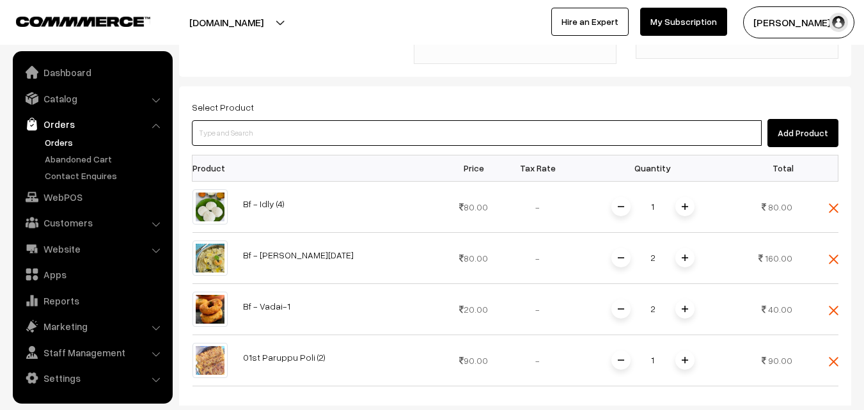
click at [378, 120] on input at bounding box center [477, 133] width 570 height 26
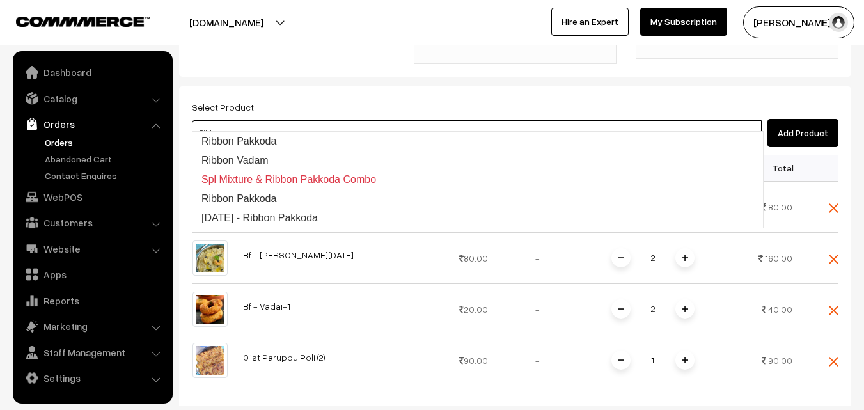
type input "Ribbon Pakkoda"
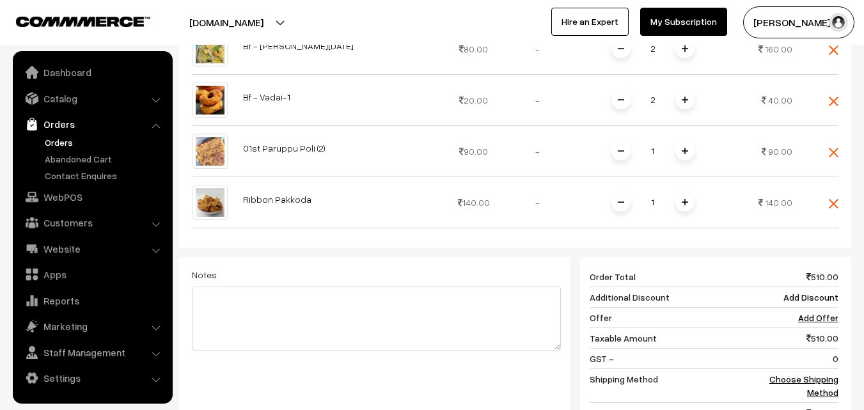
scroll to position [575, 0]
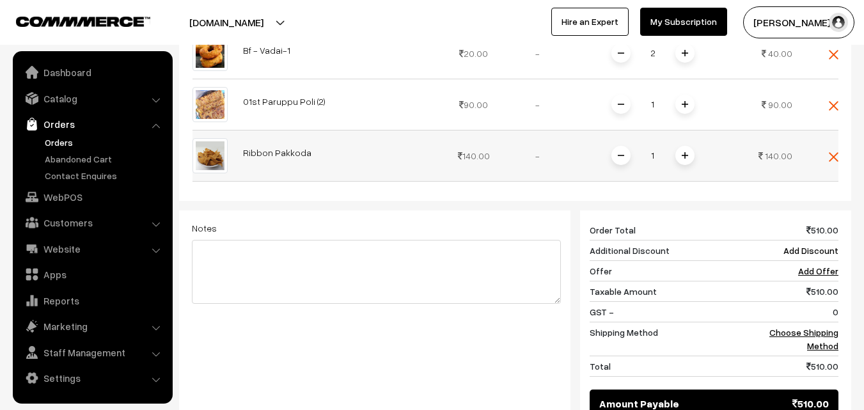
click at [691, 146] on span at bounding box center [684, 155] width 19 height 19
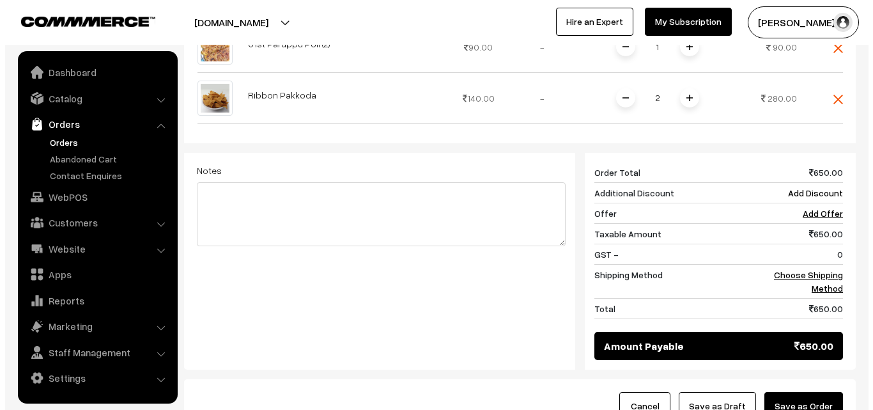
scroll to position [639, 0]
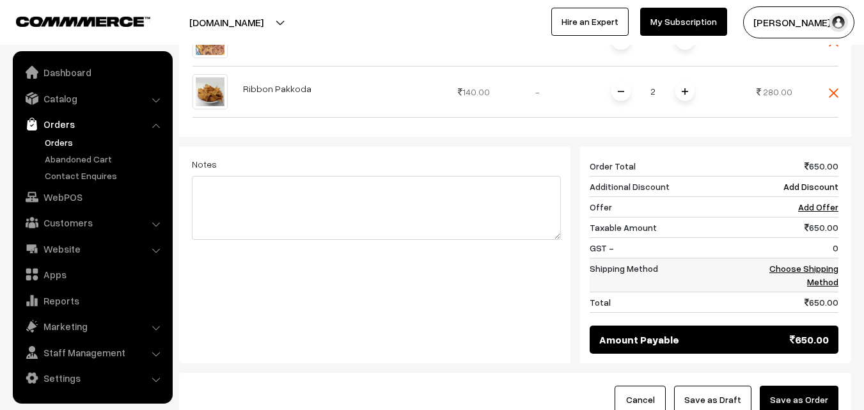
click at [822, 263] on link "Choose Shipping Method" at bounding box center [803, 275] width 69 height 24
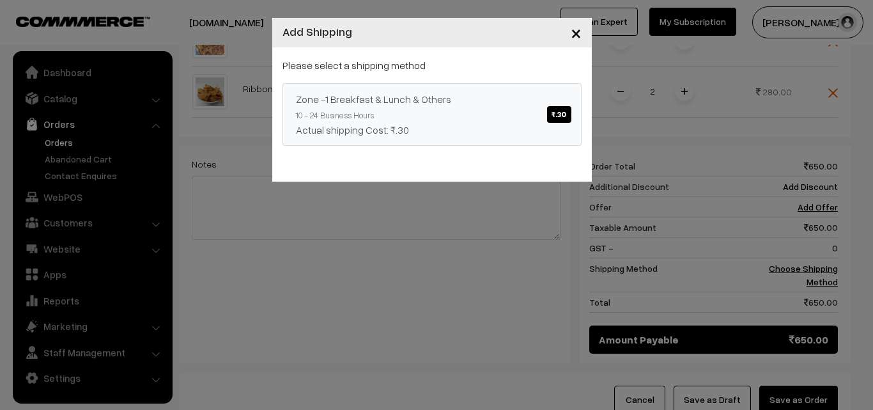
click at [559, 107] on span "₹.30" at bounding box center [559, 114] width 24 height 17
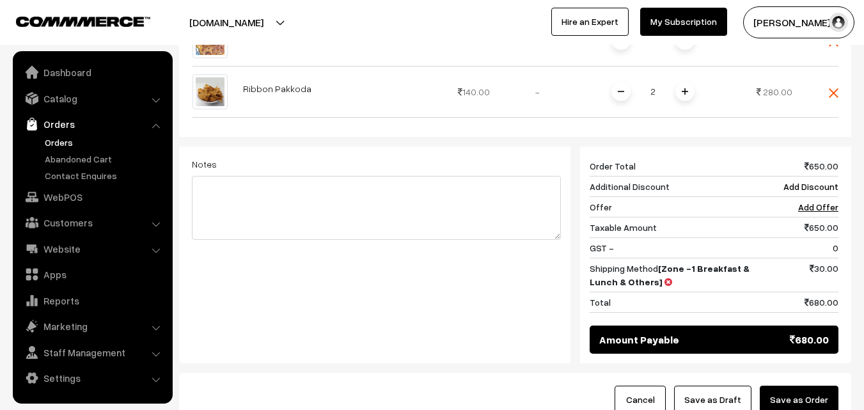
drag, startPoint x: 798, startPoint y: 380, endPoint x: 782, endPoint y: 354, distance: 31.3
click at [798, 386] on button "Save as Order" at bounding box center [799, 400] width 79 height 28
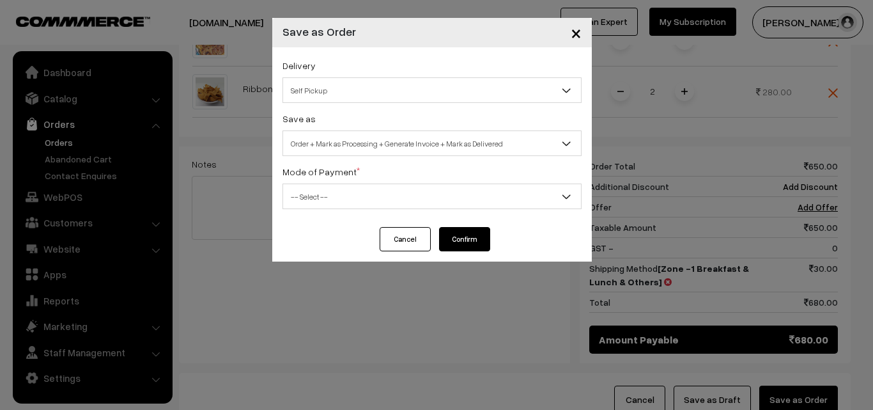
click at [429, 95] on span "Self Pickup" at bounding box center [432, 90] width 298 height 22
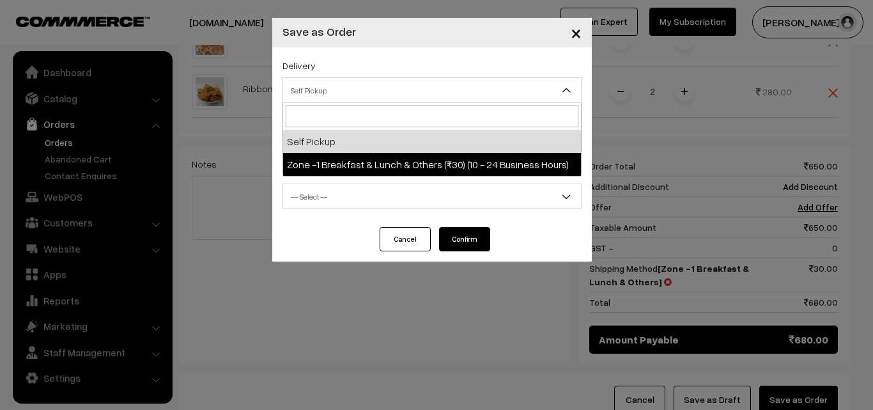
select select "ZON1"
select select "3"
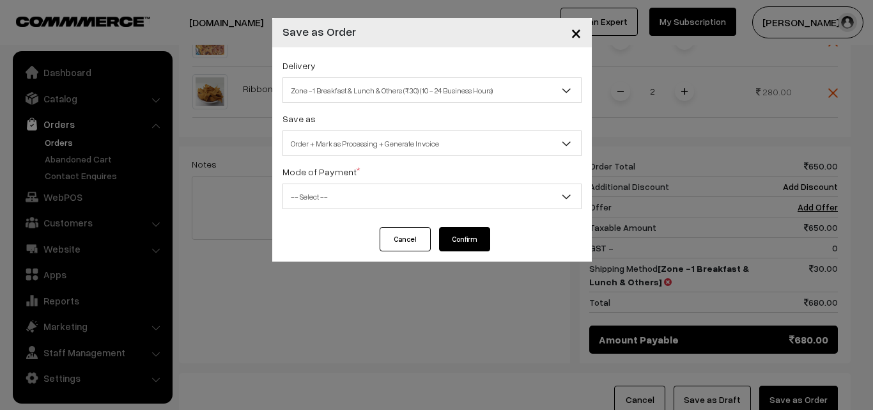
click at [430, 198] on span "-- Select --" at bounding box center [432, 196] width 298 height 22
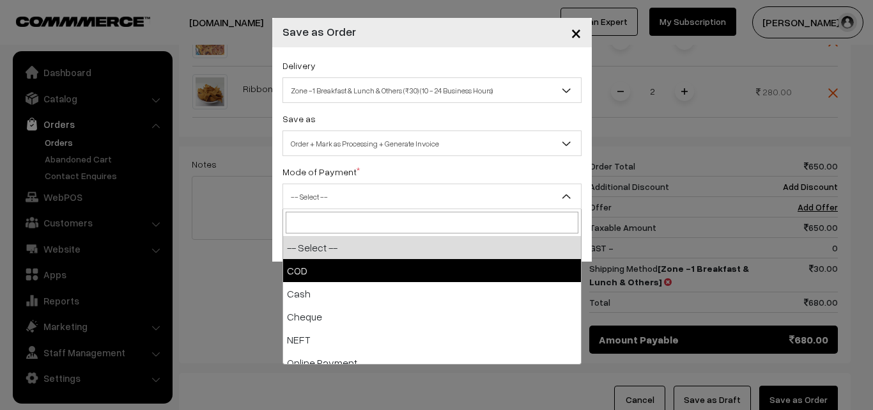
select select "1"
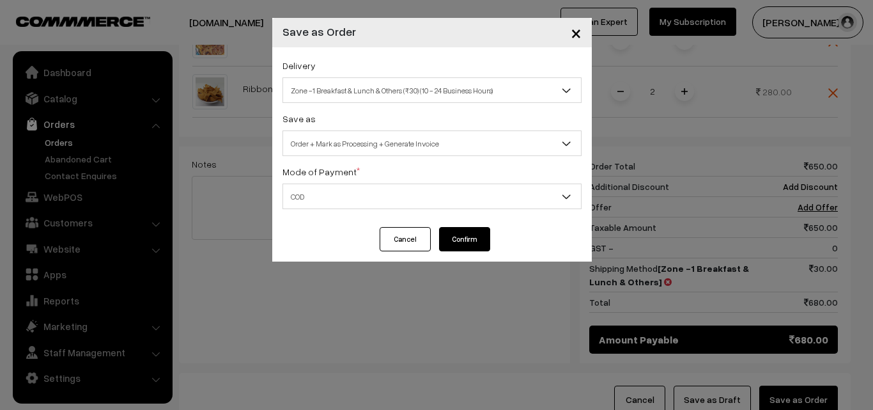
click at [461, 238] on button "Confirm" at bounding box center [464, 239] width 51 height 24
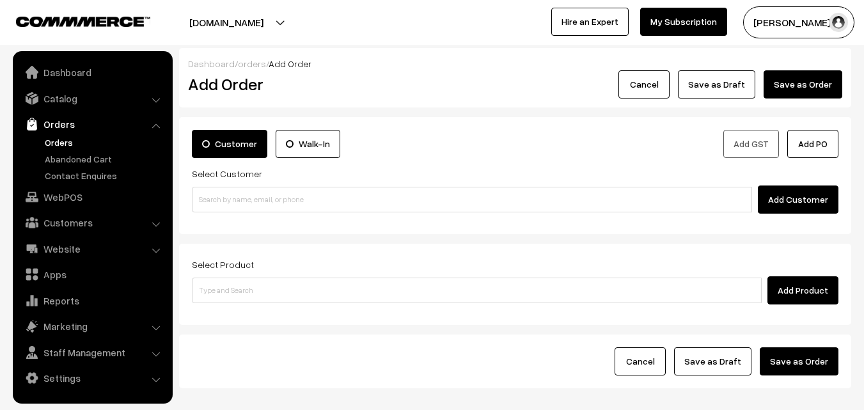
click at [47, 144] on link "Orders" at bounding box center [105, 142] width 127 height 13
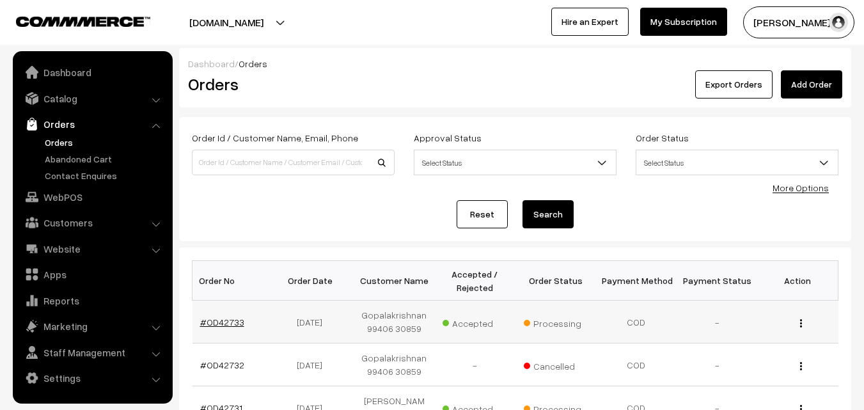
click at [215, 323] on link "#OD42733" at bounding box center [222, 322] width 44 height 11
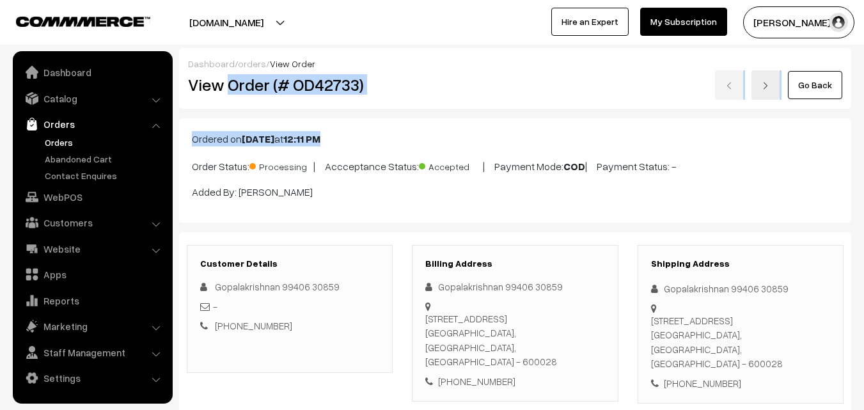
drag, startPoint x: 227, startPoint y: 86, endPoint x: 376, endPoint y: 114, distance: 151.5
click at [395, 82] on div "View Order (# OD42733)" at bounding box center [290, 84] width 224 height 29
drag, startPoint x: 230, startPoint y: 85, endPoint x: 386, endPoint y: 96, distance: 156.4
click at [386, 96] on div "View Order (# OD42733)" at bounding box center [290, 84] width 224 height 29
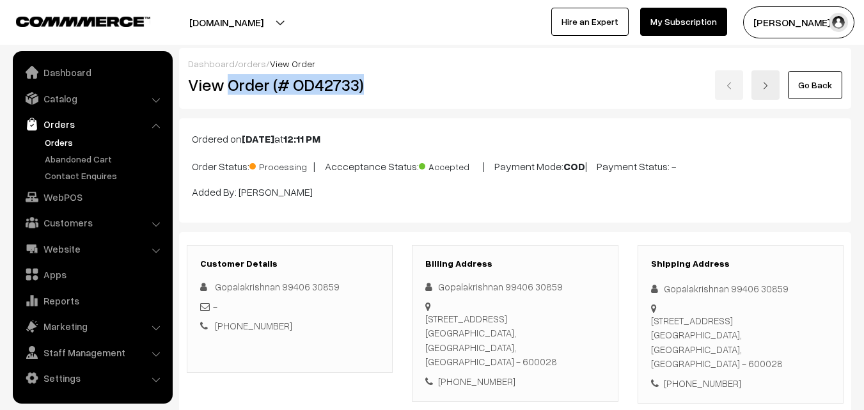
copy h2 "Order (# OD42733)"
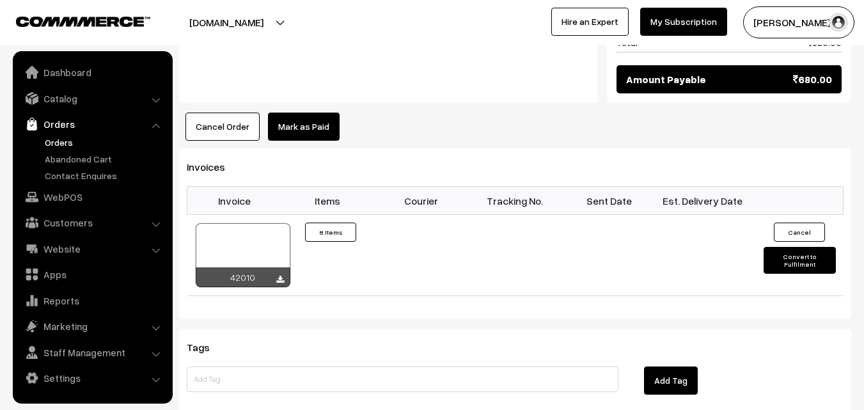
scroll to position [1087, 0]
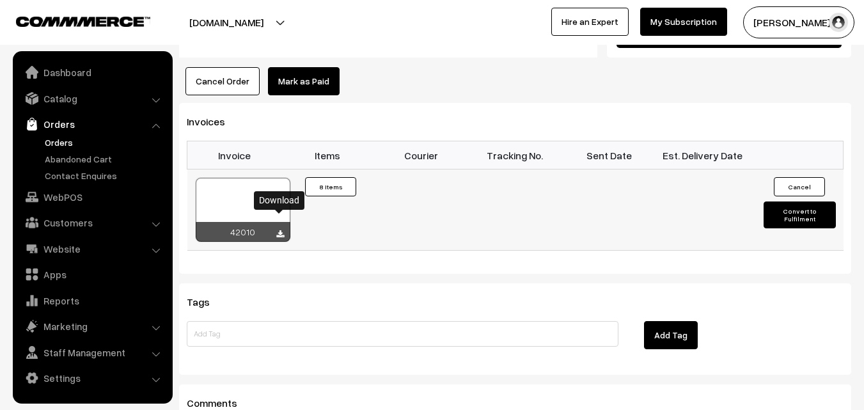
click at [280, 230] on icon at bounding box center [280, 234] width 8 height 8
click at [59, 201] on link "WebPOS" at bounding box center [92, 196] width 152 height 23
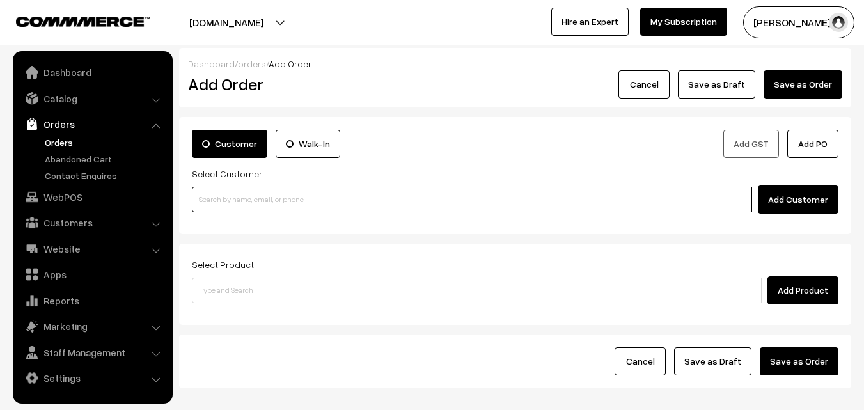
click at [293, 199] on input at bounding box center [472, 200] width 560 height 26
paste input "[PHONE_NUMBER]"
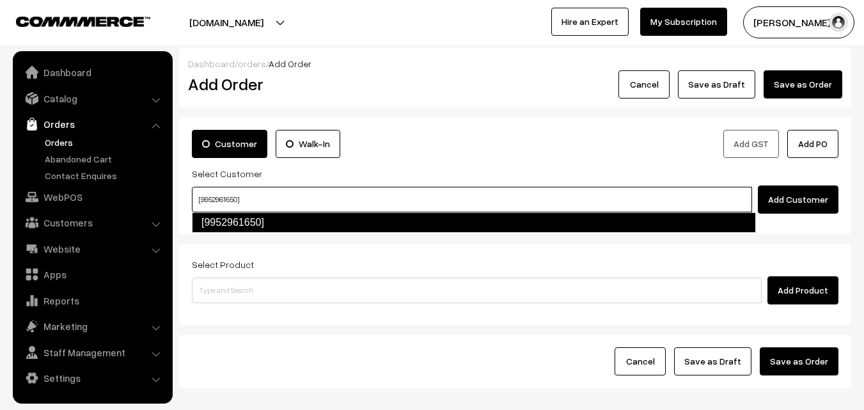
type input "[9952961650]"
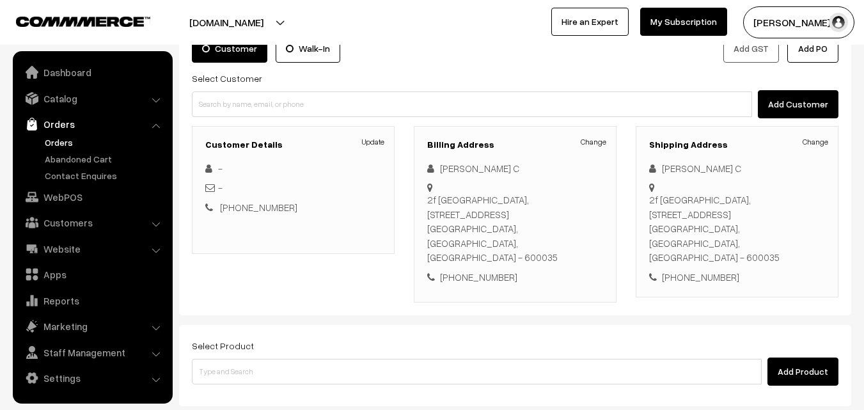
scroll to position [128, 0]
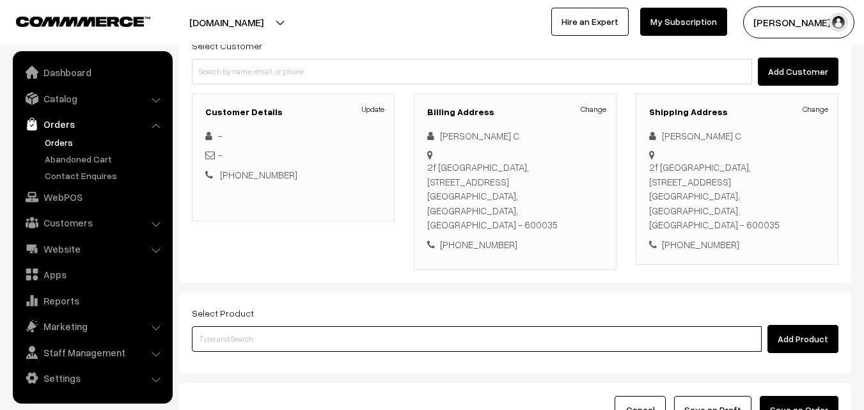
drag, startPoint x: 376, startPoint y: 303, endPoint x: 380, endPoint y: 329, distance: 26.6
click at [376, 326] on input at bounding box center [477, 339] width 570 height 26
click at [368, 326] on input at bounding box center [477, 339] width 570 height 26
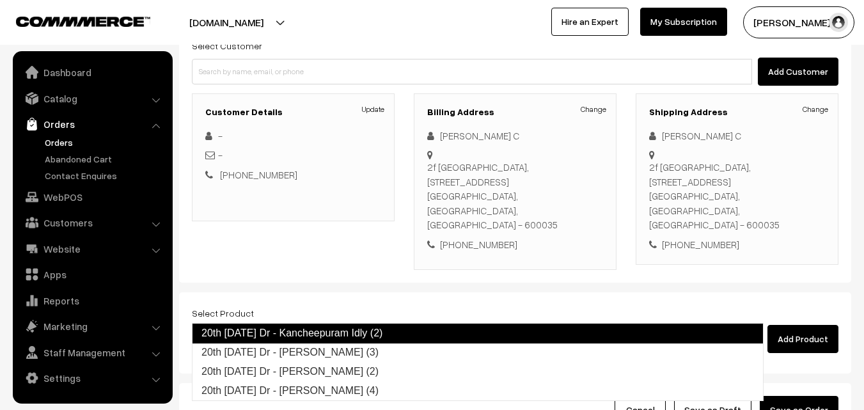
type input "20th [DATE] Dr - [PERSON_NAME] (3)"
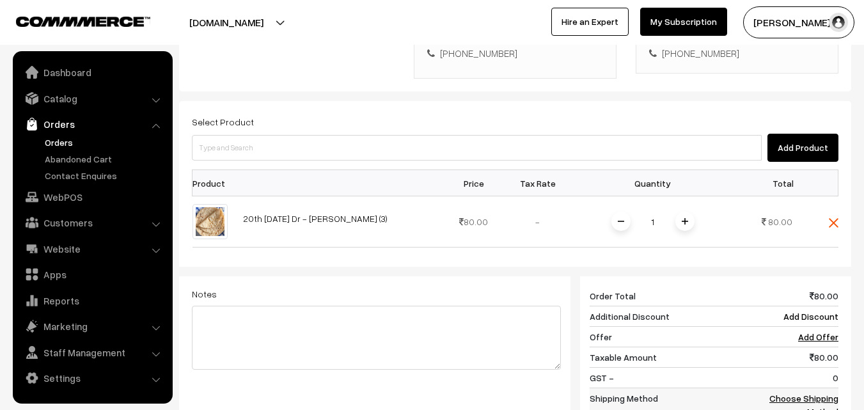
scroll to position [384, 0]
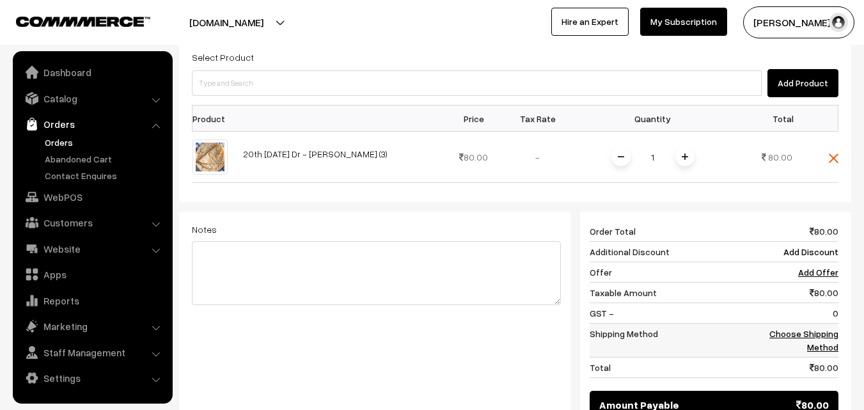
click at [808, 328] on link "Choose Shipping Method" at bounding box center [803, 340] width 69 height 24
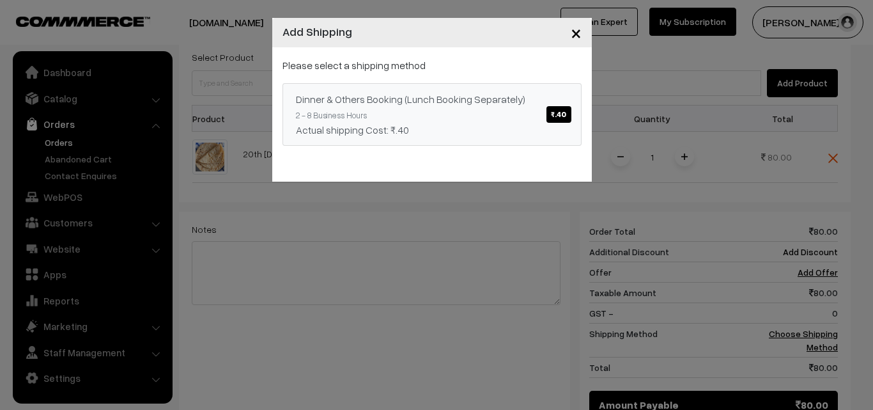
click at [556, 114] on span "₹.40" at bounding box center [559, 114] width 24 height 17
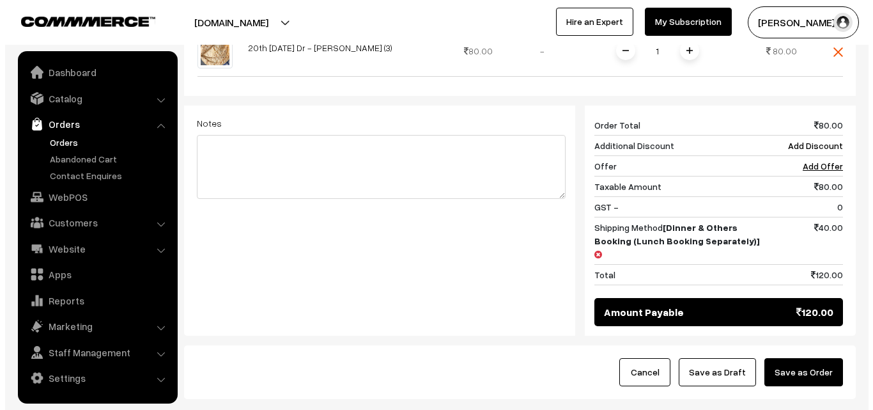
scroll to position [512, 0]
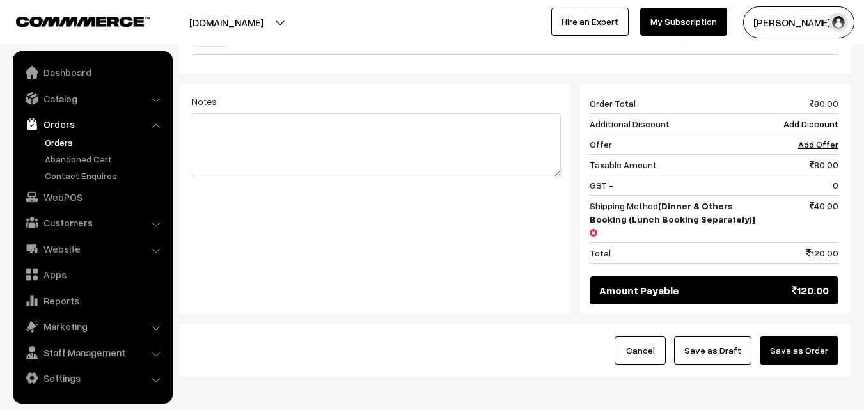
click at [804, 336] on button "Save as Order" at bounding box center [799, 350] width 79 height 28
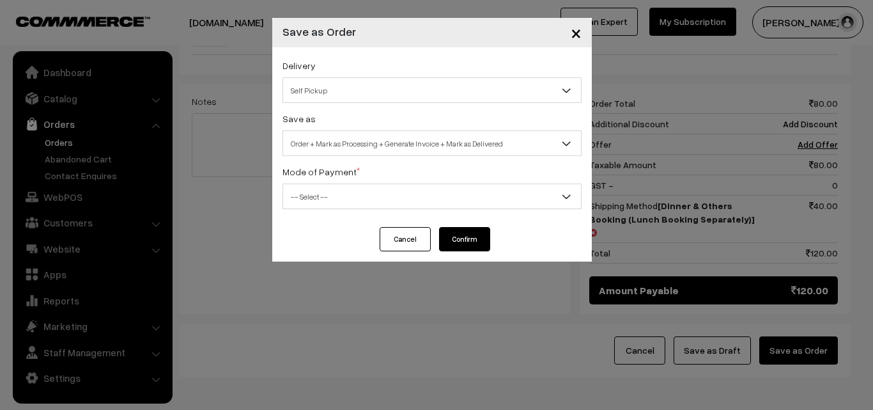
click at [474, 94] on span "Self Pickup" at bounding box center [432, 90] width 298 height 22
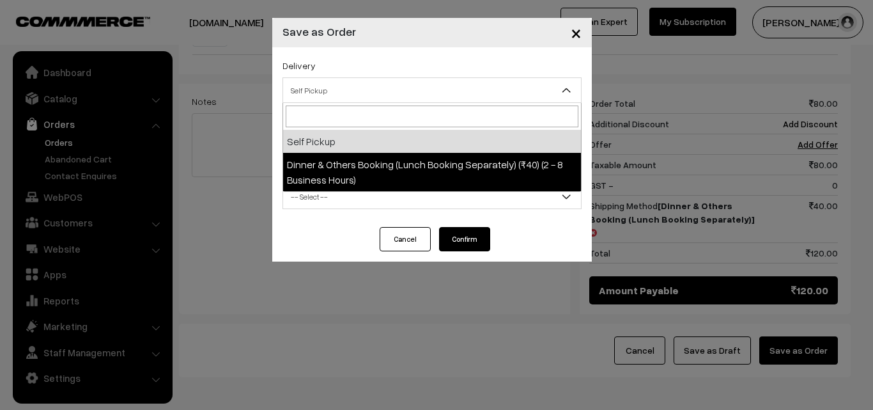
select select "DOB1"
select select "3"
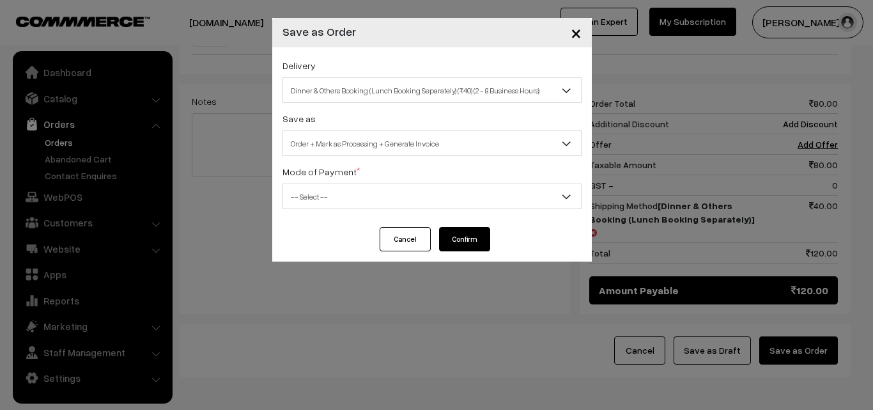
click at [485, 190] on span "-- Select --" at bounding box center [432, 196] width 298 height 22
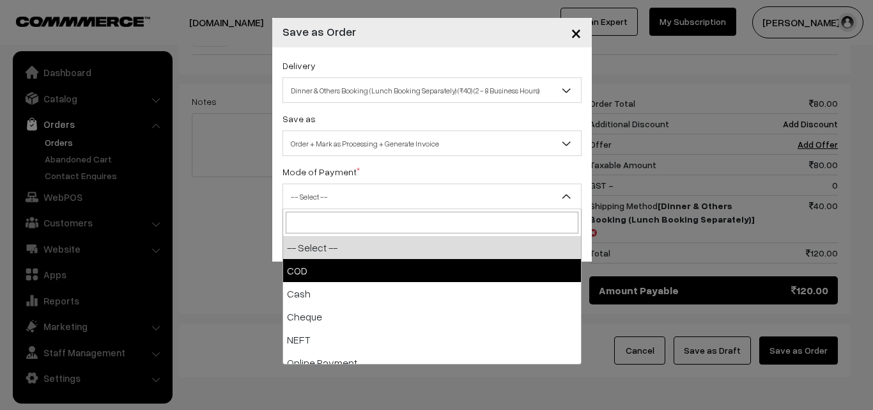
select select "1"
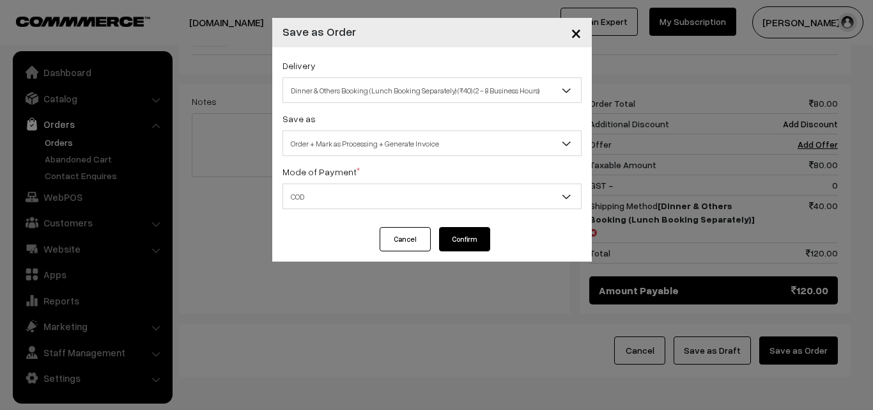
click at [462, 241] on button "Confirm" at bounding box center [464, 239] width 51 height 24
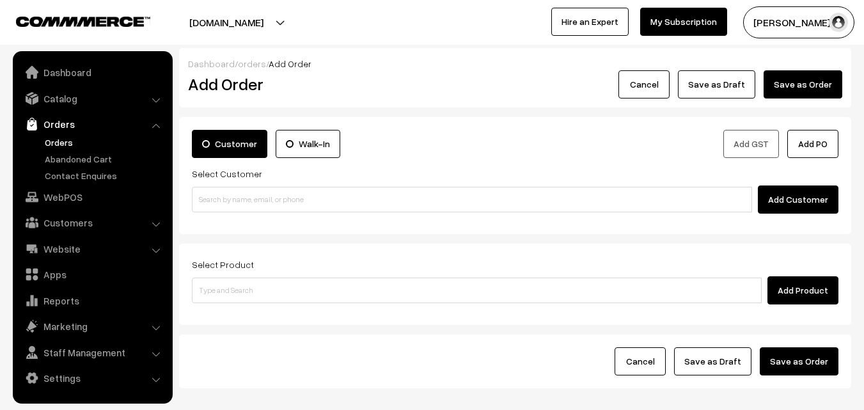
click at [63, 145] on link "Orders" at bounding box center [105, 142] width 127 height 13
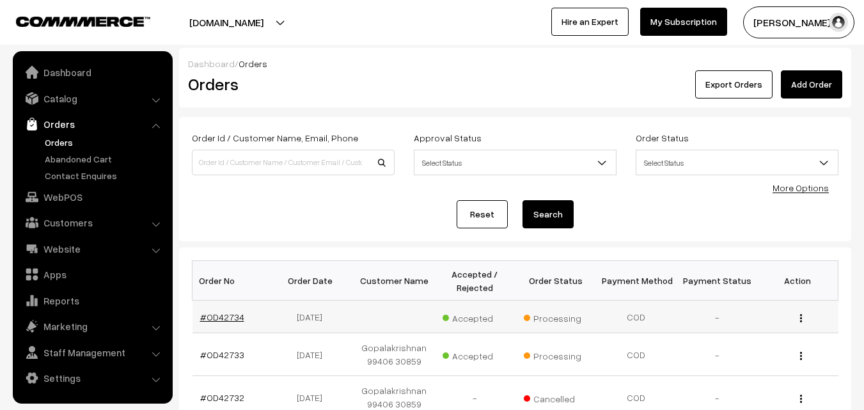
click at [237, 318] on link "#OD42734" at bounding box center [222, 316] width 44 height 11
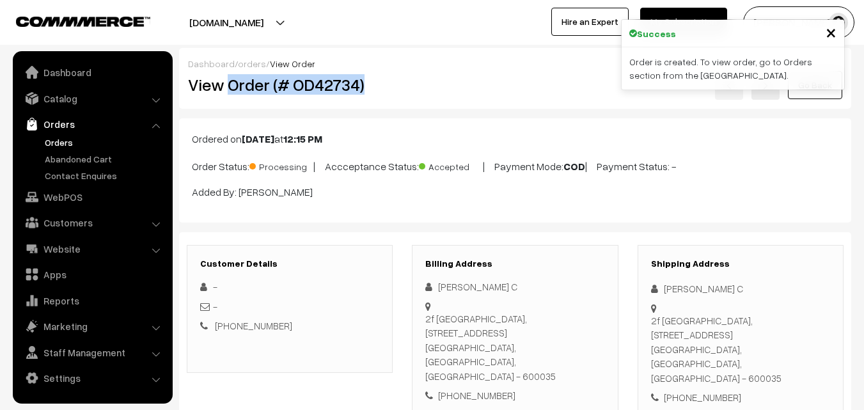
drag, startPoint x: 230, startPoint y: 86, endPoint x: 382, endPoint y: 75, distance: 152.6
click at [382, 75] on h2 "View Order (# OD42734)" at bounding box center [290, 85] width 205 height 20
copy h2 "Order (# OD42734)"
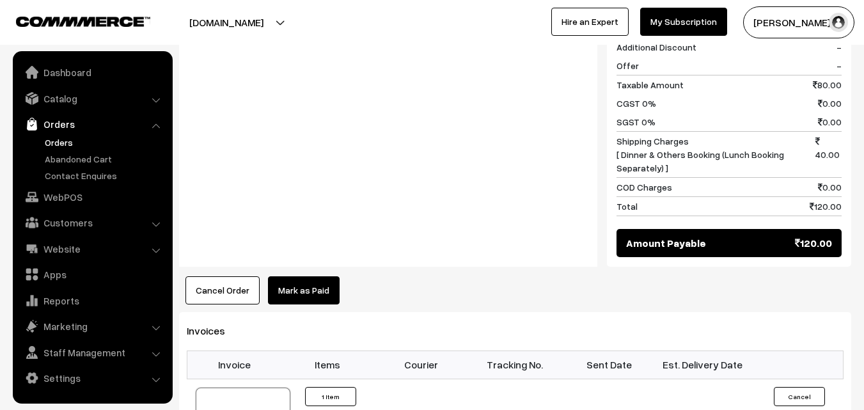
scroll to position [703, 0]
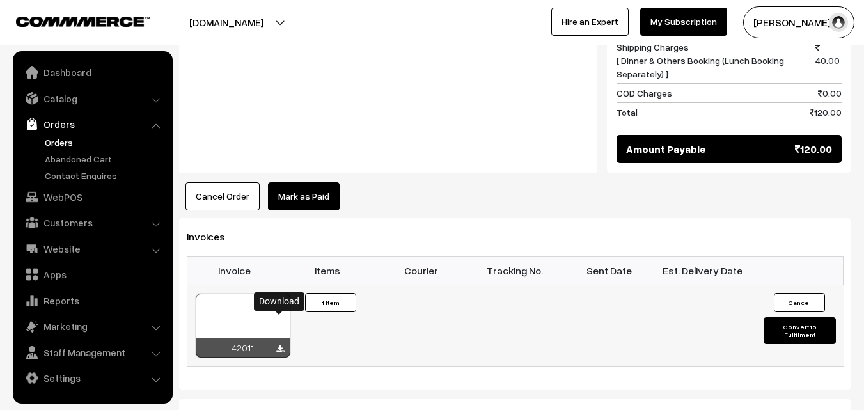
click at [279, 345] on icon at bounding box center [280, 349] width 8 height 8
click at [74, 192] on link "WebPOS" at bounding box center [92, 196] width 152 height 23
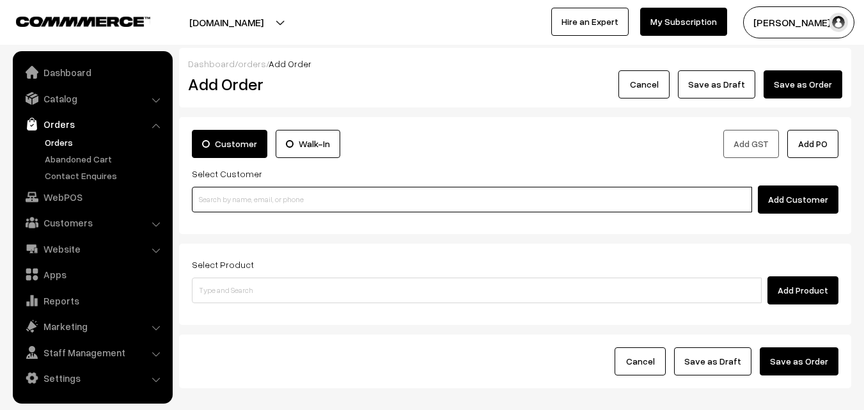
click at [283, 205] on input at bounding box center [472, 200] width 560 height 26
paste input "[PHONE_NUMBER]"
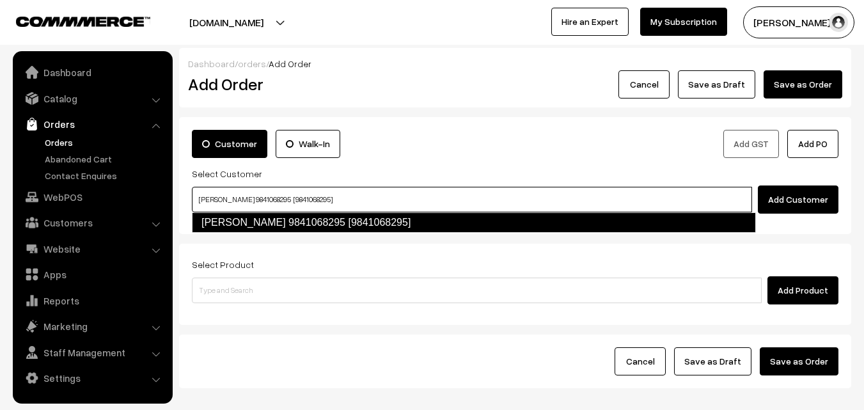
type input "[PERSON_NAME] 9841068295 [9841068295]"
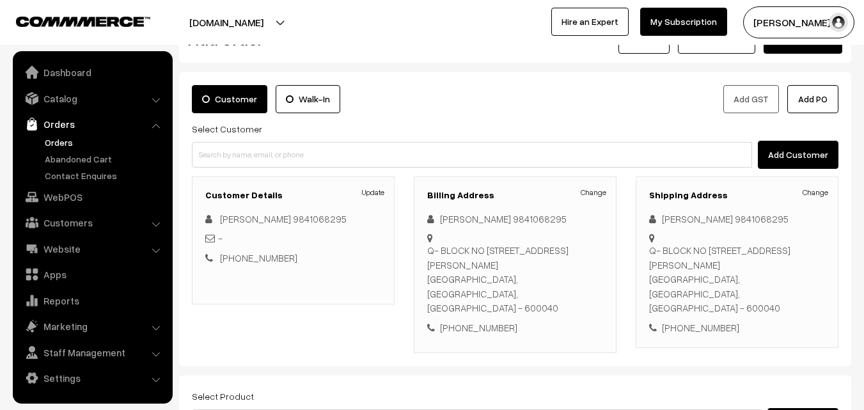
scroll to position [64, 0]
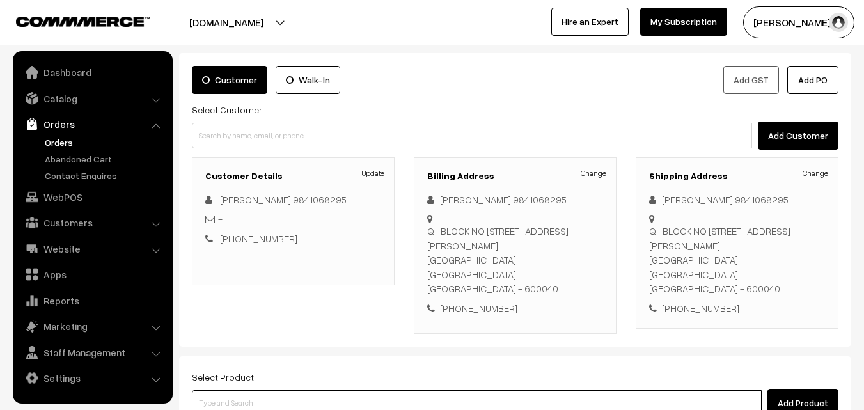
click at [435, 390] on input at bounding box center [477, 403] width 570 height 26
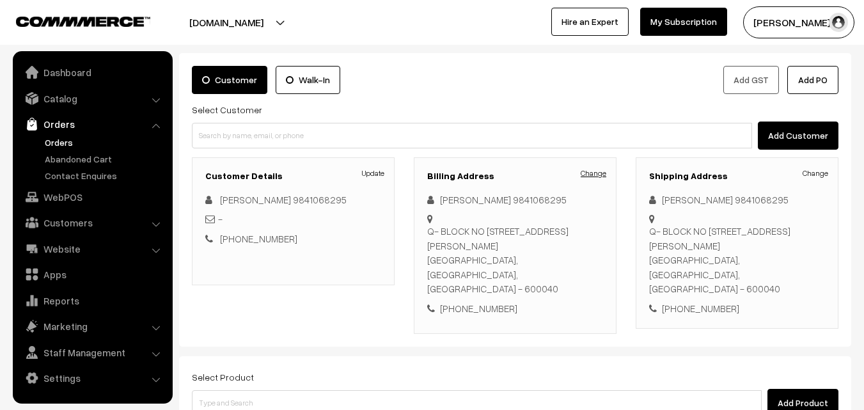
click at [582, 173] on link "Change" at bounding box center [594, 174] width 26 height 12
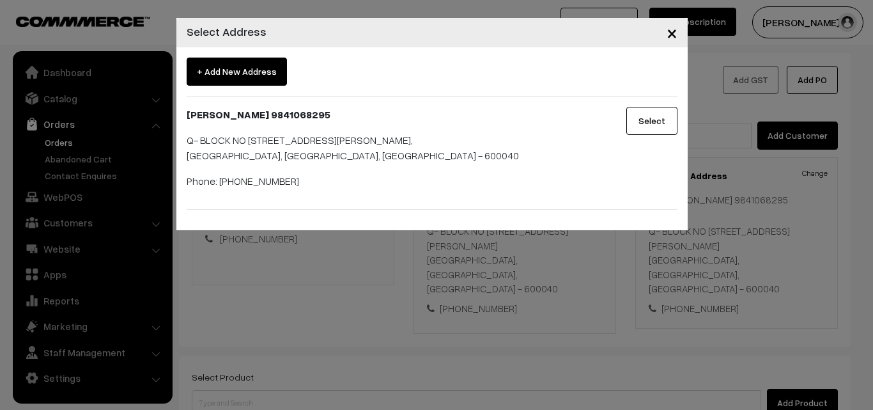
click at [670, 39] on span "×" at bounding box center [672, 32] width 11 height 24
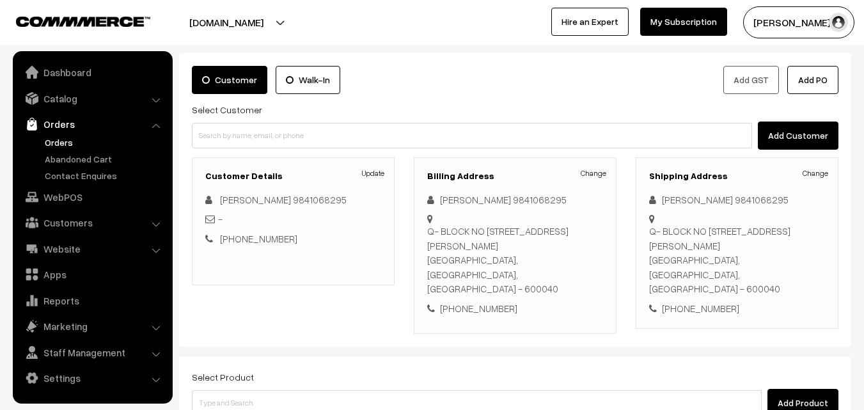
click at [61, 143] on link "Orders" at bounding box center [105, 142] width 127 height 13
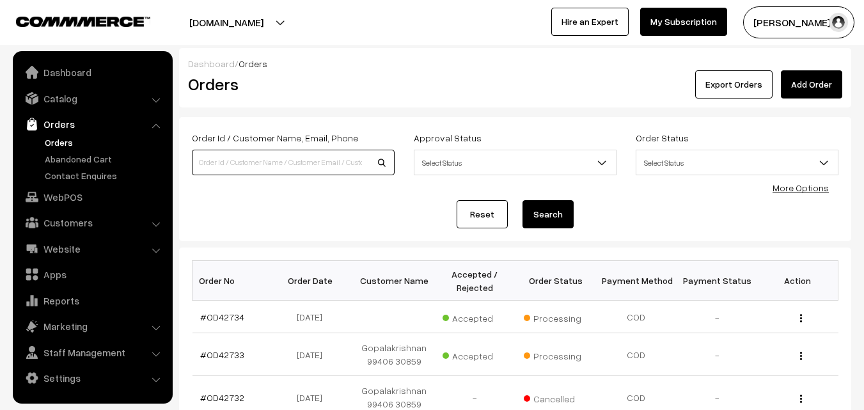
click at [249, 163] on input at bounding box center [293, 163] width 203 height 26
click at [52, 197] on link "WebPOS" at bounding box center [92, 196] width 152 height 23
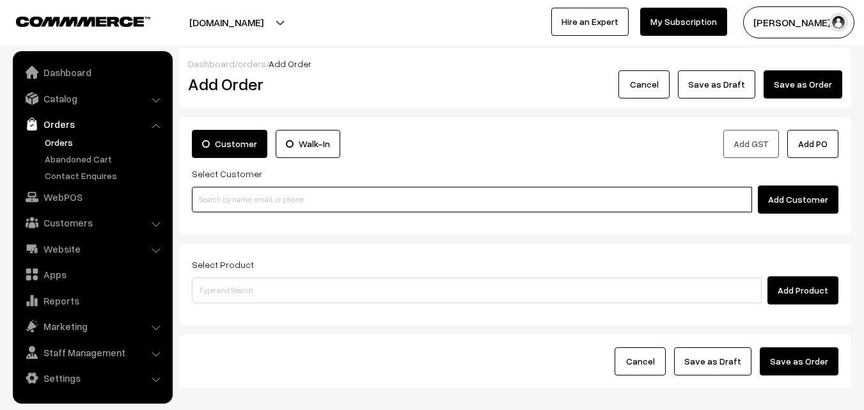
click at [285, 196] on input at bounding box center [472, 200] width 560 height 26
paste input "[PHONE_NUMBER]"
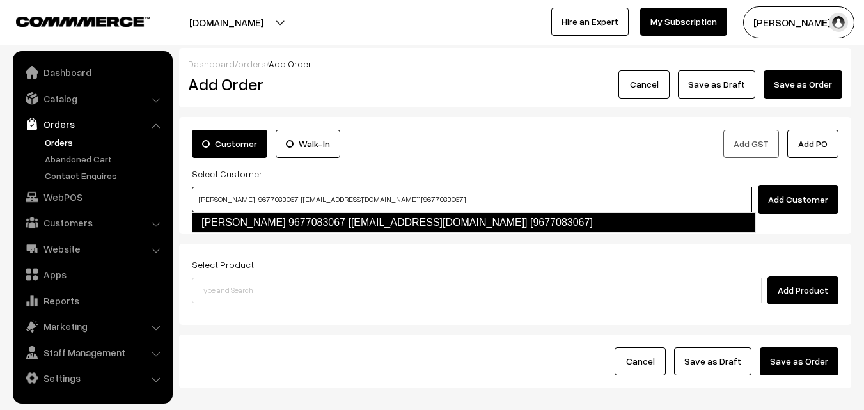
type input "[PERSON_NAME] 9677083067 [[EMAIL_ADDRESS][DOMAIN_NAME]] [9677083067]"
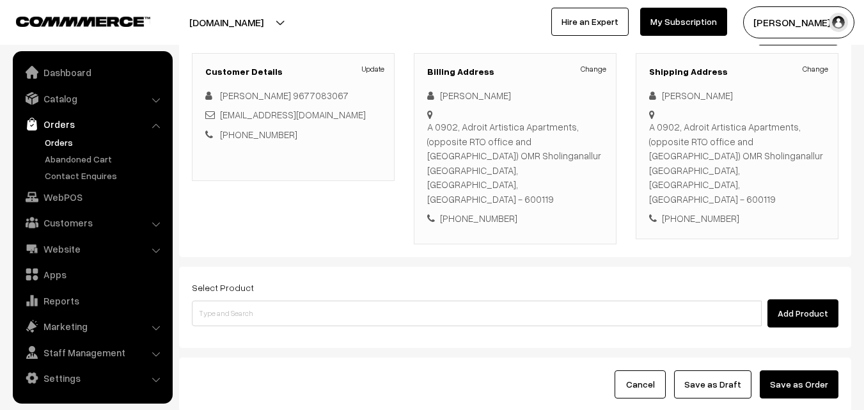
scroll to position [192, 0]
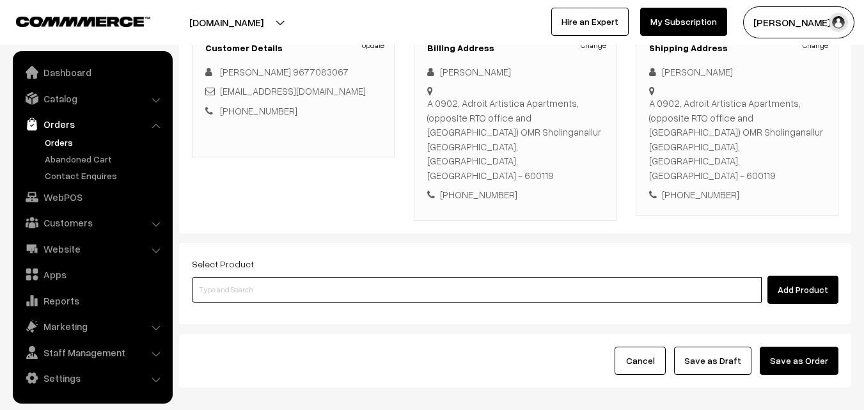
click at [293, 277] on input at bounding box center [477, 290] width 570 height 26
click at [282, 277] on input at bounding box center [477, 290] width 570 height 26
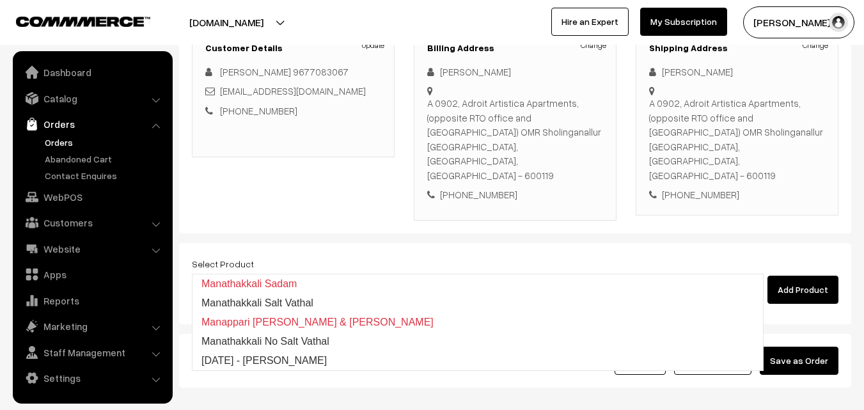
type input "Manathakkali Salt Vathal"
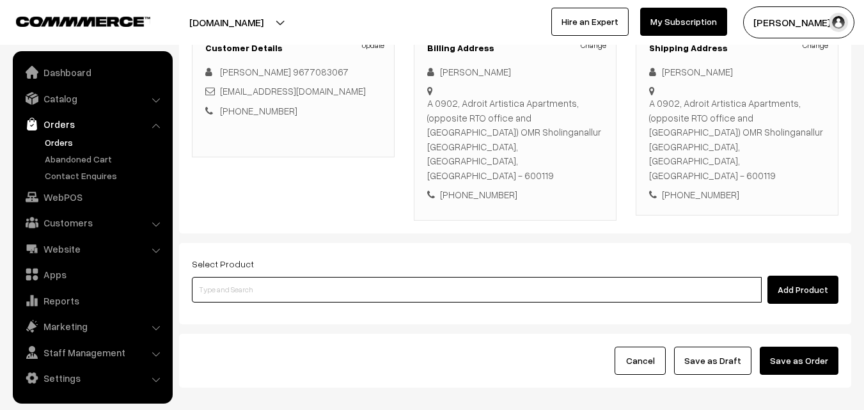
click at [332, 277] on input at bounding box center [477, 290] width 570 height 26
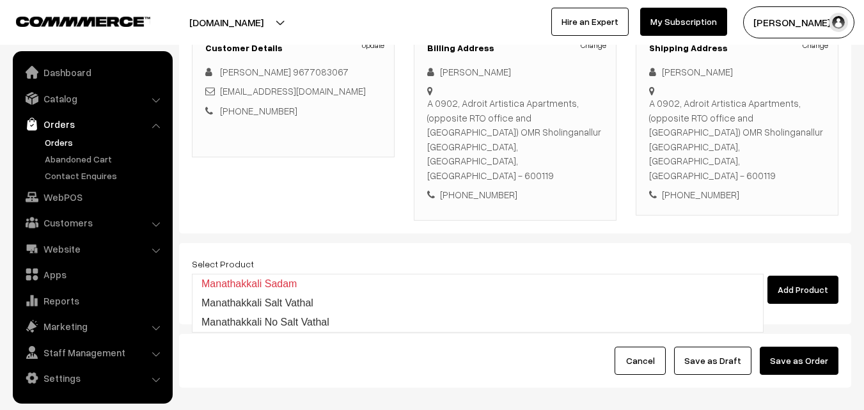
type input "Manathakkali No Salt Vathal"
click at [243, 207] on form "Customer Walk-In Add GST Add PO Select Customer Add Customer Customer Details U…" at bounding box center [515, 156] width 672 height 462
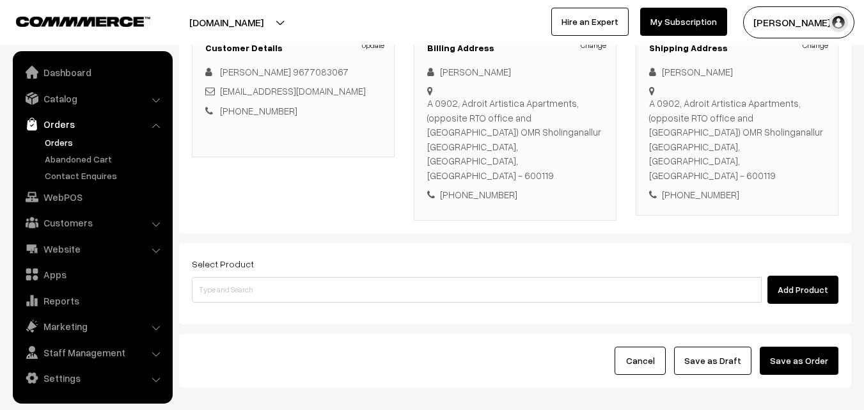
click at [63, 138] on link "Orders" at bounding box center [105, 142] width 127 height 13
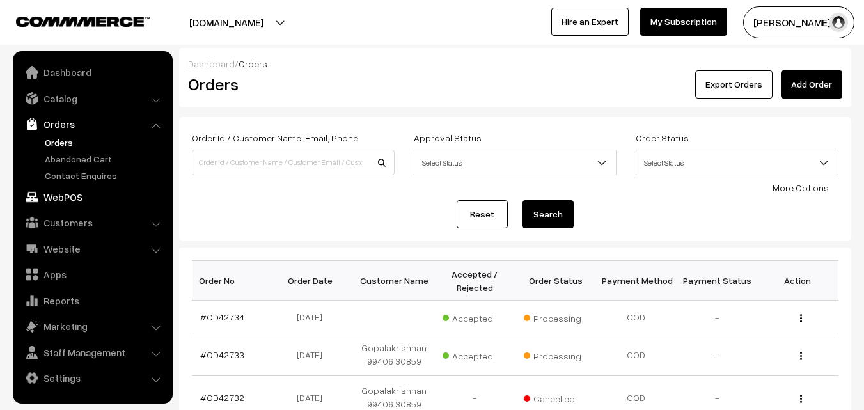
click at [59, 200] on link "WebPOS" at bounding box center [92, 196] width 152 height 23
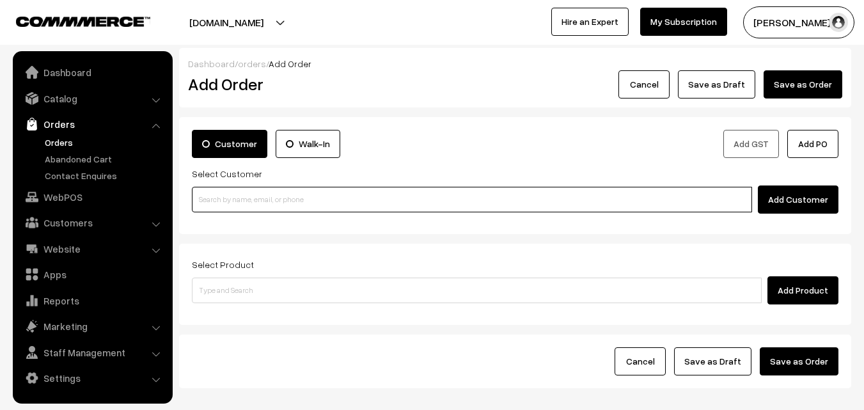
click at [332, 199] on input at bounding box center [472, 200] width 560 height 26
paste input "[PHONE_NUMBER]"
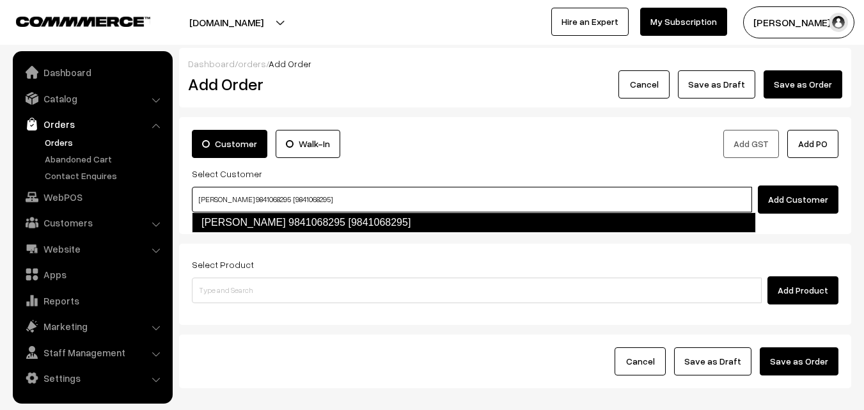
type input "[PERSON_NAME] 9841068295 [9841068295]"
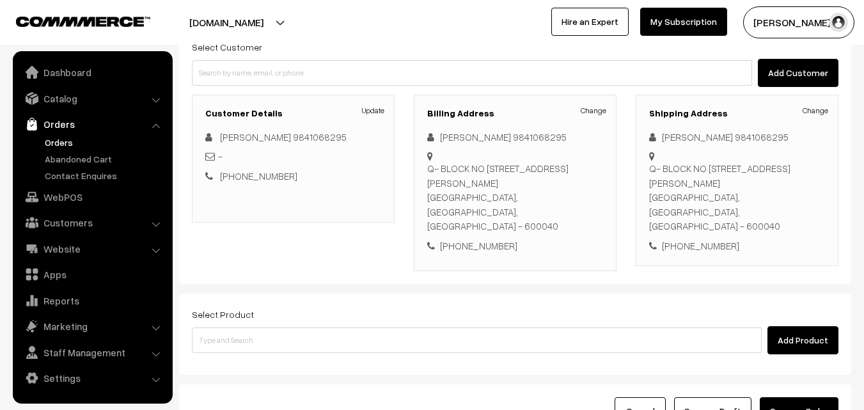
scroll to position [128, 0]
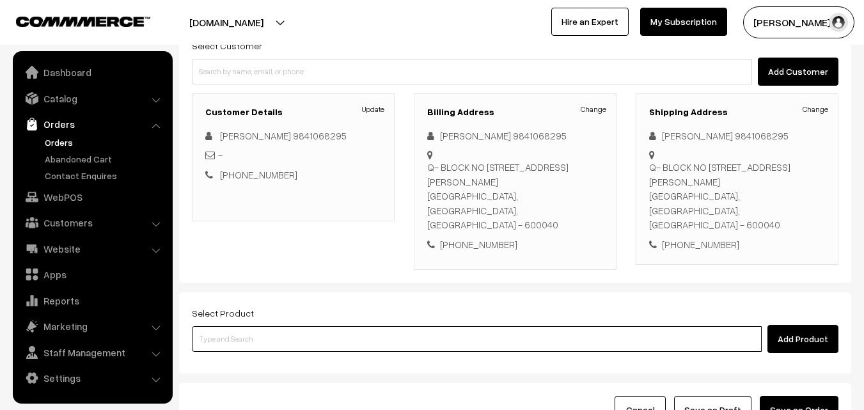
click at [356, 326] on input at bounding box center [477, 339] width 570 height 26
click at [320, 326] on input at bounding box center [477, 339] width 570 height 26
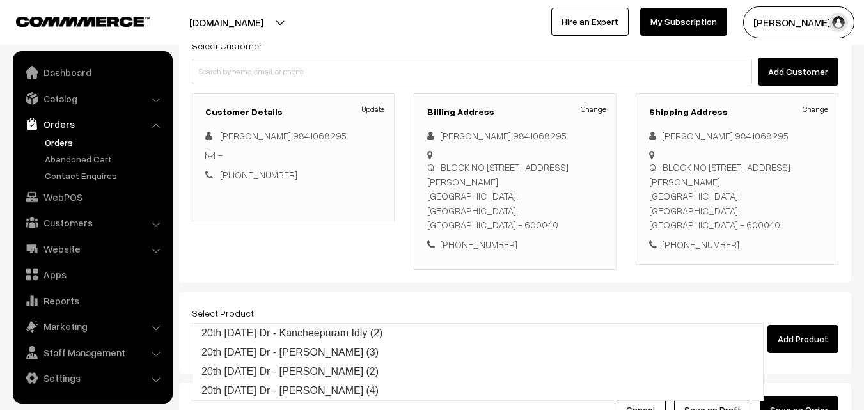
type input "20th Saturday Dr - Kancheepuram Idly (2)"
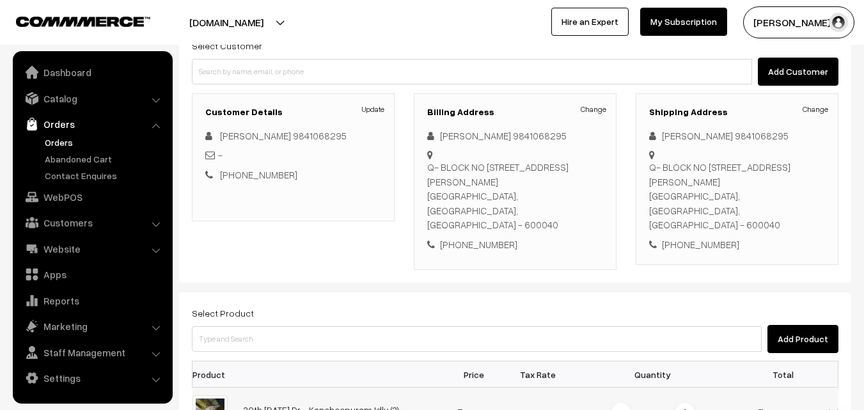
click at [680, 403] on span at bounding box center [684, 412] width 19 height 19
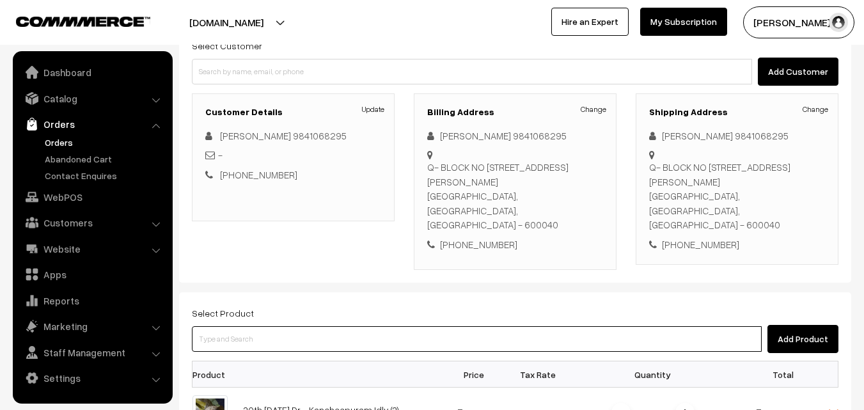
click at [516, 326] on input at bounding box center [477, 339] width 570 height 26
click at [345, 326] on input at bounding box center [477, 339] width 570 height 26
type input "i"
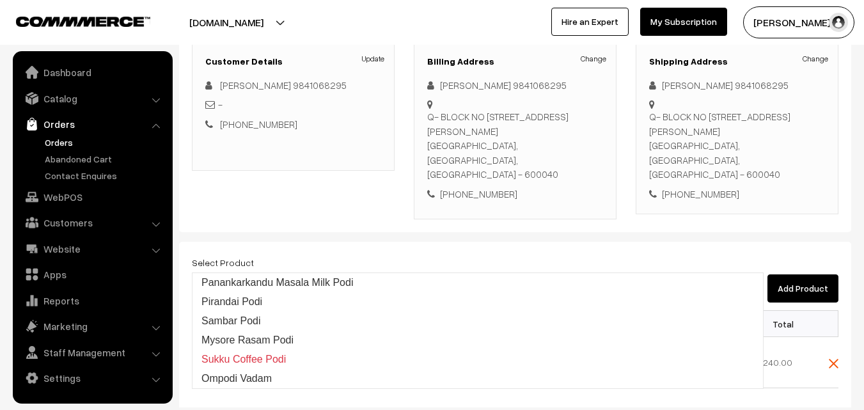
scroll to position [192, 0]
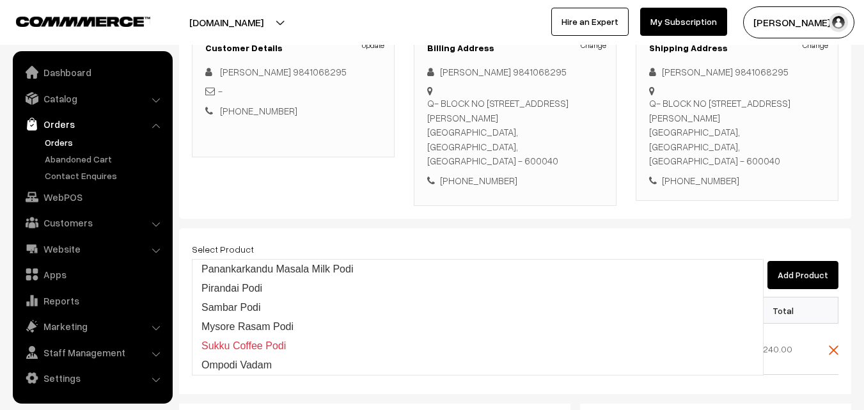
type input "p"
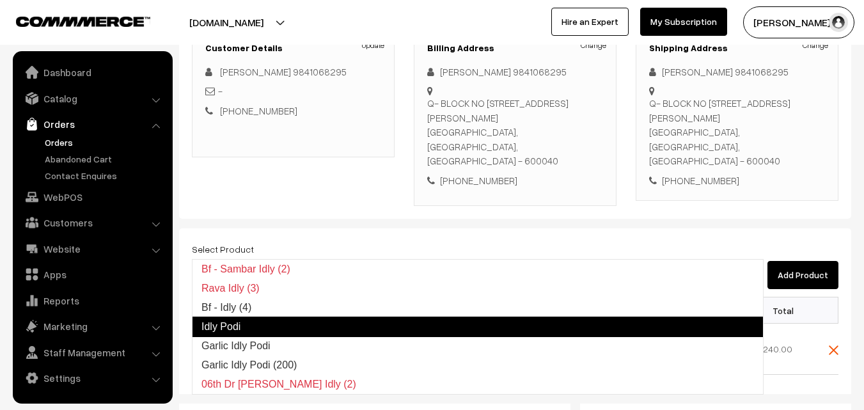
type input "Idly Podi"
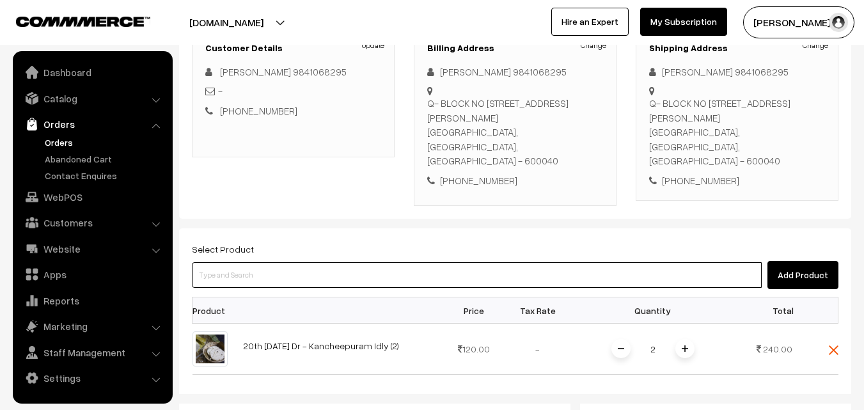
click at [308, 262] on input at bounding box center [477, 275] width 570 height 26
type input "i"
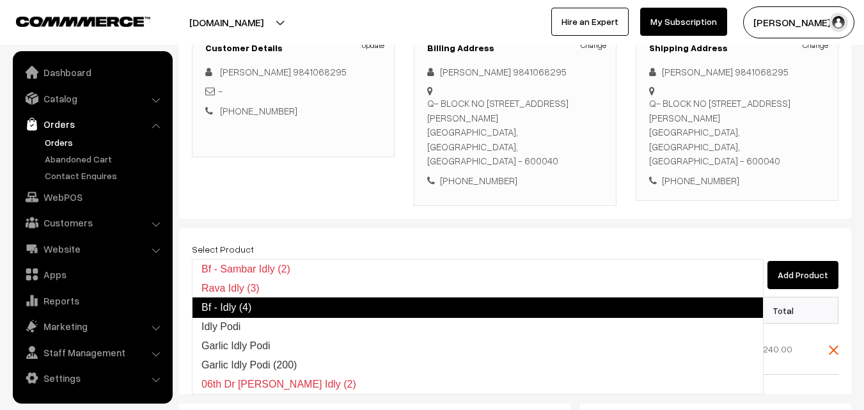
type input "Idly Podi"
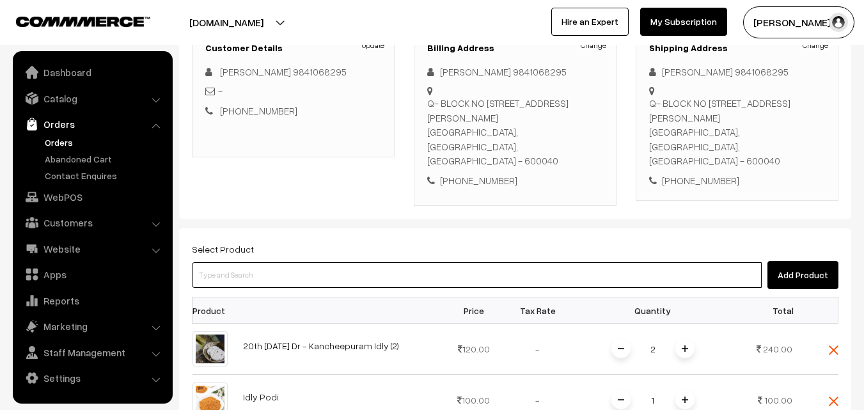
click at [324, 262] on input at bounding box center [477, 275] width 570 height 26
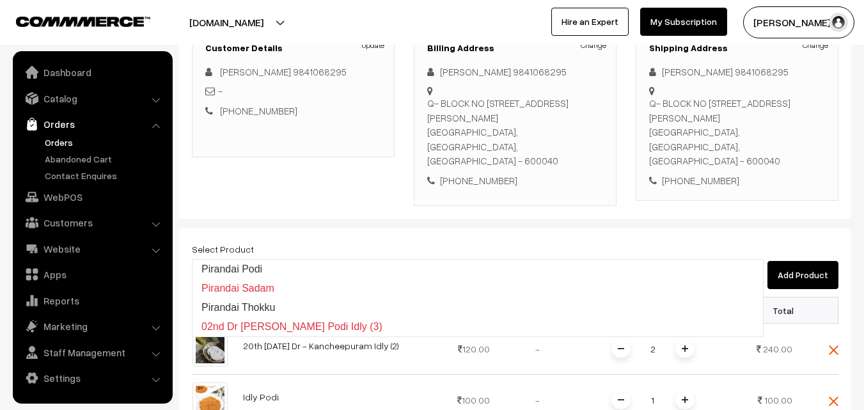
type input "Pirandai Podi"
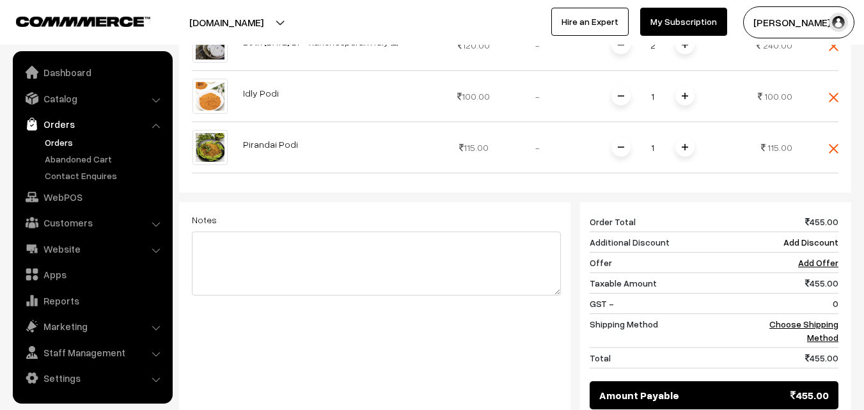
scroll to position [512, 0]
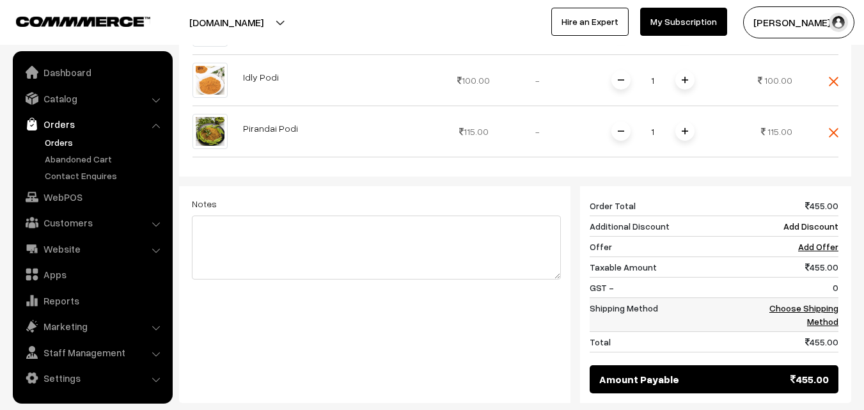
click at [817, 302] on link "Choose Shipping Method" at bounding box center [803, 314] width 69 height 24
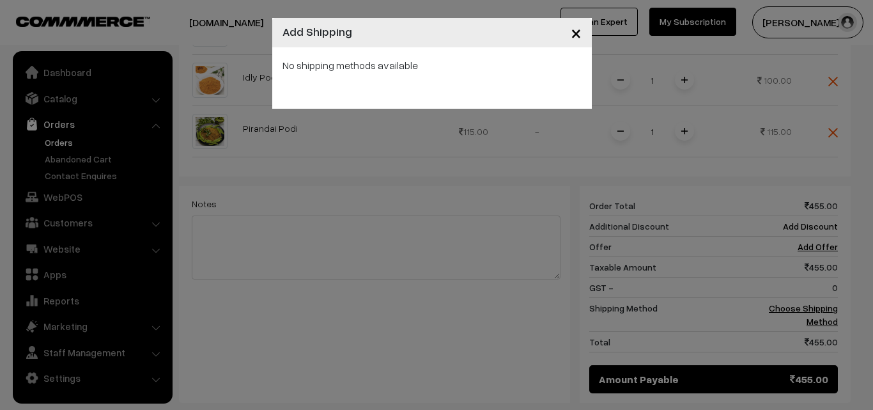
click at [580, 34] on span "×" at bounding box center [576, 32] width 11 height 24
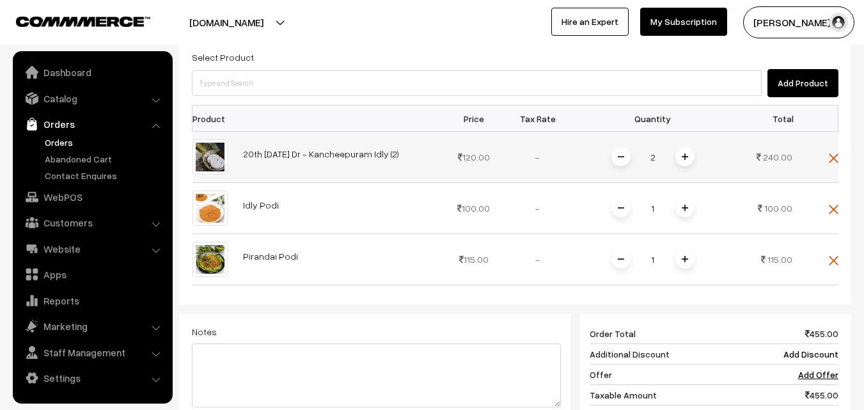
scroll to position [320, 0]
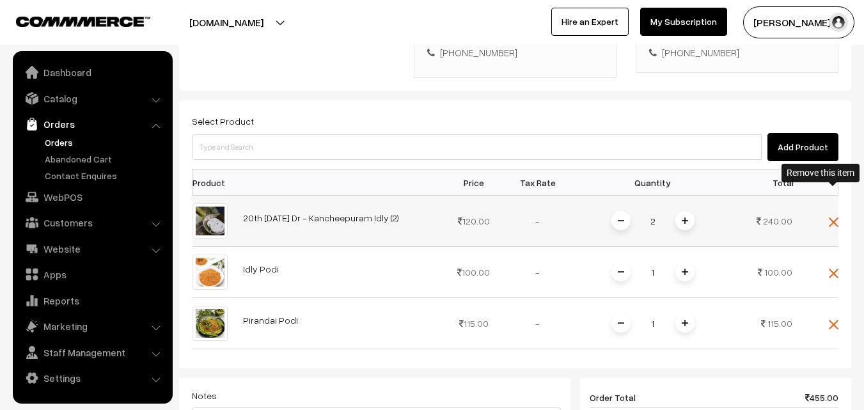
click at [833, 217] on img at bounding box center [834, 222] width 10 height 10
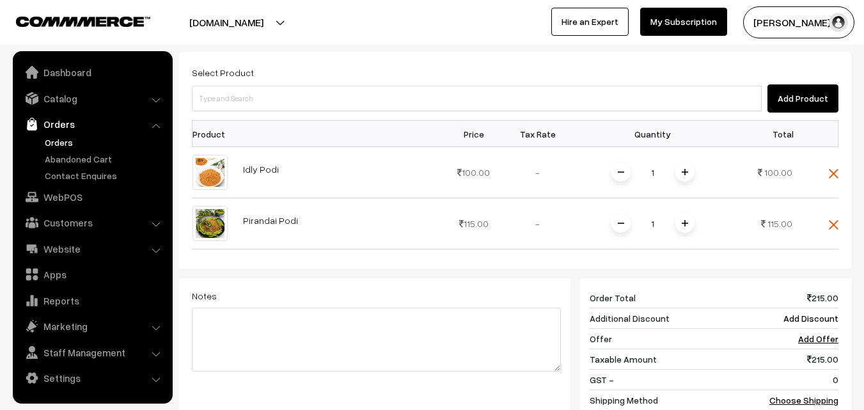
scroll to position [448, 0]
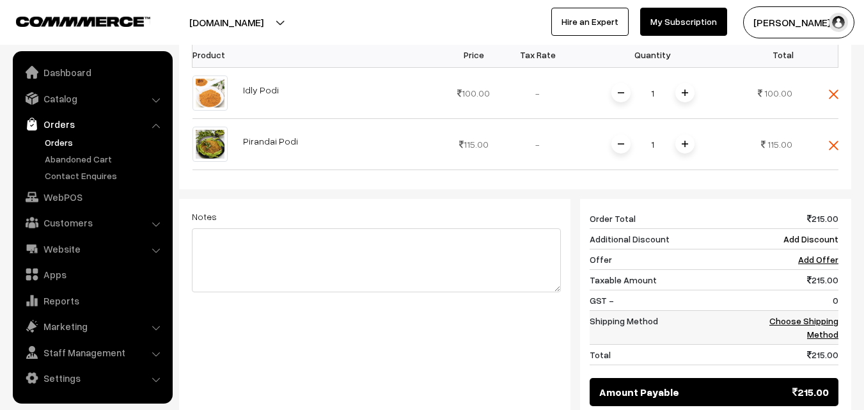
click at [824, 315] on link "Choose Shipping Method" at bounding box center [803, 327] width 69 height 24
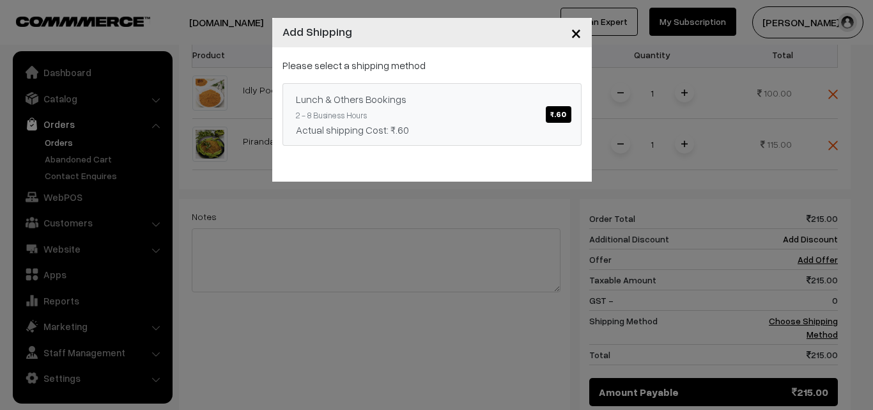
click at [557, 116] on span "₹.60" at bounding box center [558, 114] width 25 height 17
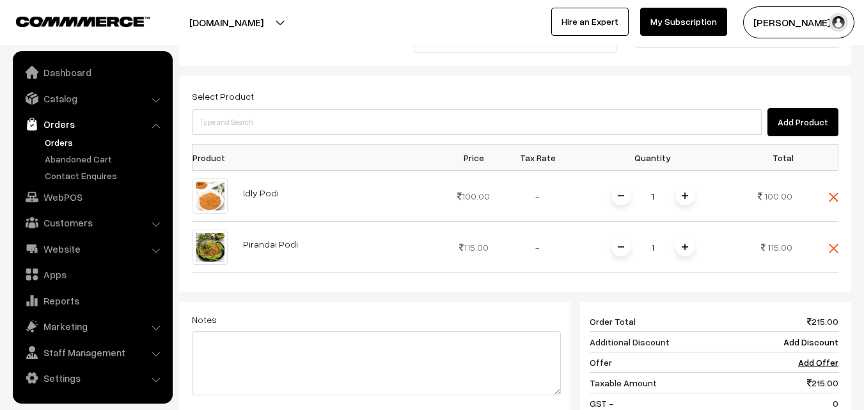
scroll to position [320, 0]
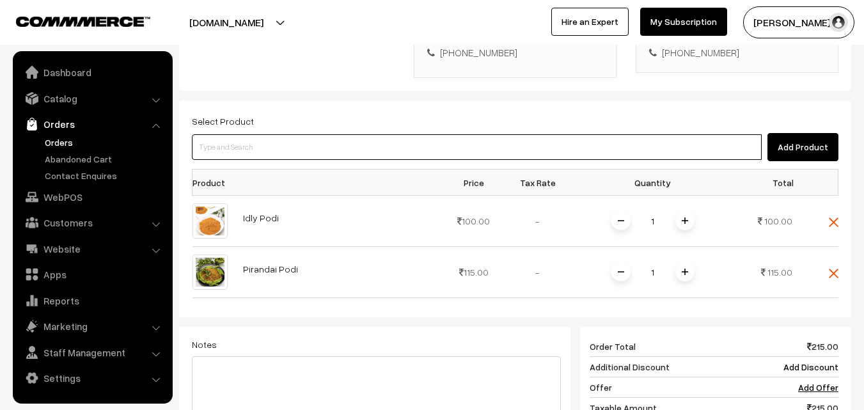
click at [433, 134] on input at bounding box center [477, 147] width 570 height 26
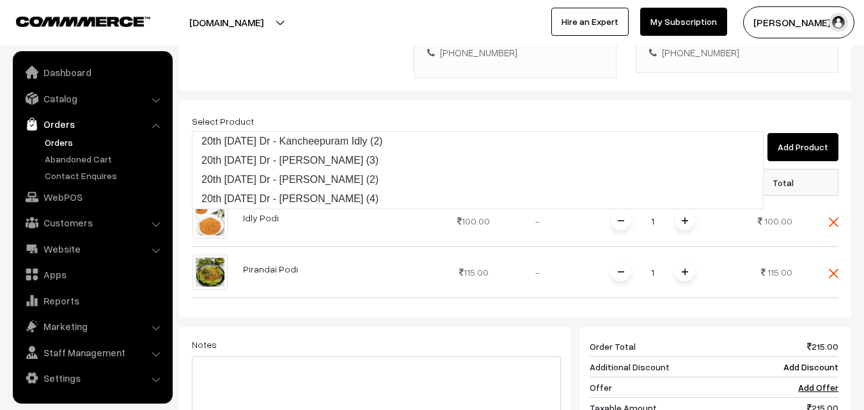
type input "20th Saturday Dr - Kancheepuram Idly (2)"
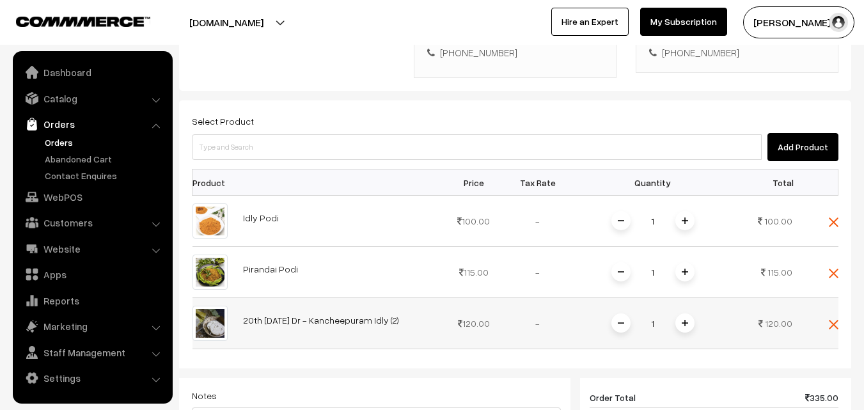
click at [682, 320] on img at bounding box center [685, 323] width 6 height 6
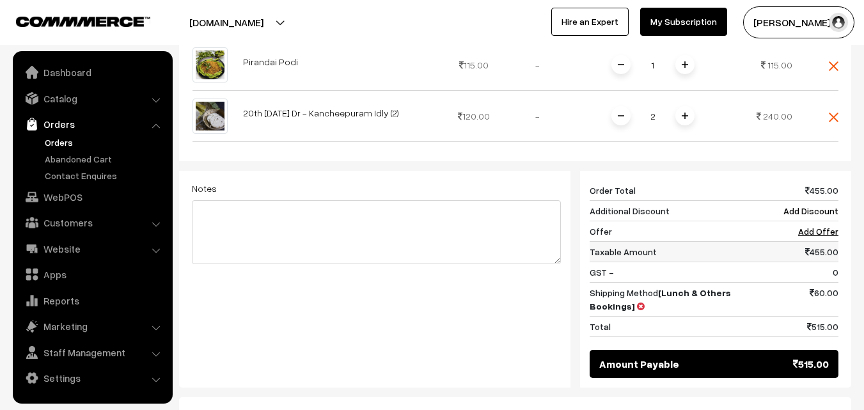
scroll to position [575, 0]
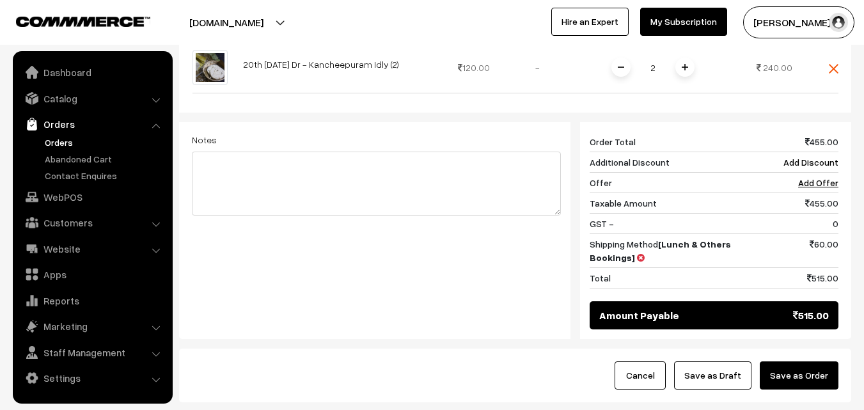
click at [802, 361] on button "Save as Order" at bounding box center [799, 375] width 79 height 28
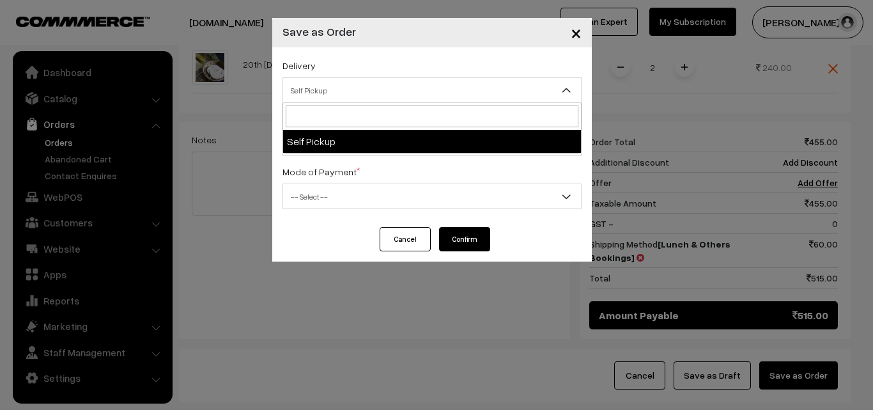
click at [376, 95] on span "Self Pickup" at bounding box center [432, 90] width 298 height 22
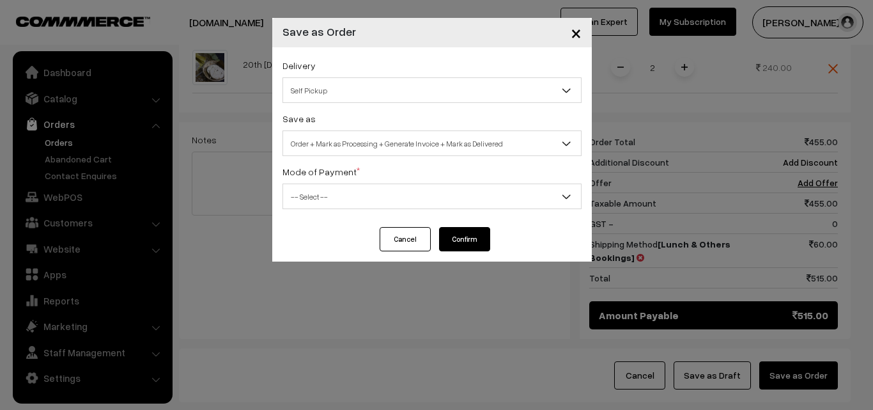
click at [423, 146] on span "Order + Mark as Processing + Generate Invoice + Mark as Delivered" at bounding box center [432, 143] width 298 height 22
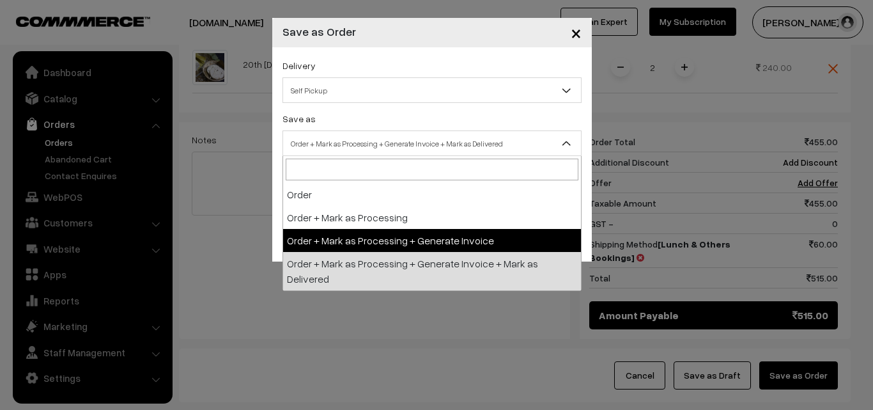
select select "3"
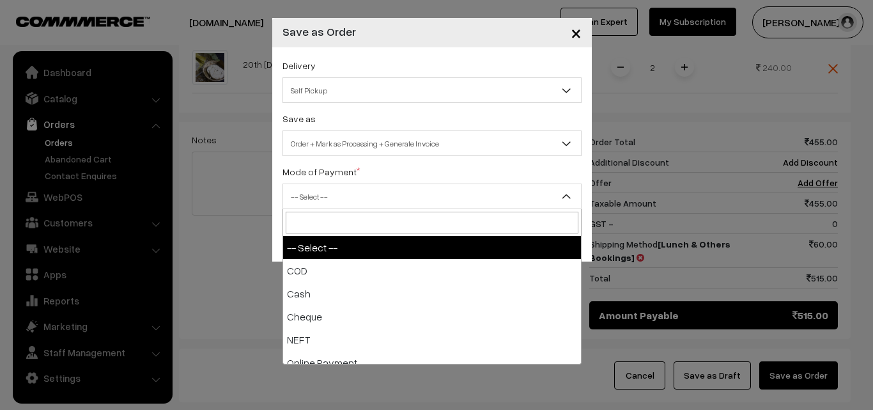
click at [447, 201] on span "-- Select --" at bounding box center [432, 196] width 298 height 22
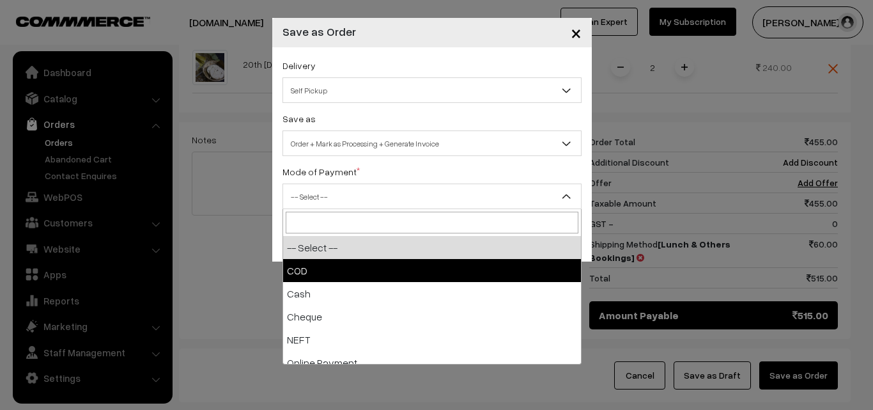
select select "1"
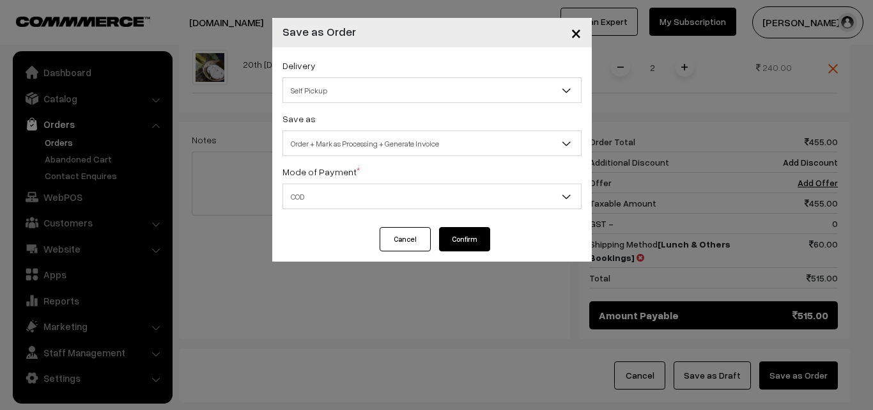
click at [576, 33] on span "×" at bounding box center [576, 32] width 11 height 24
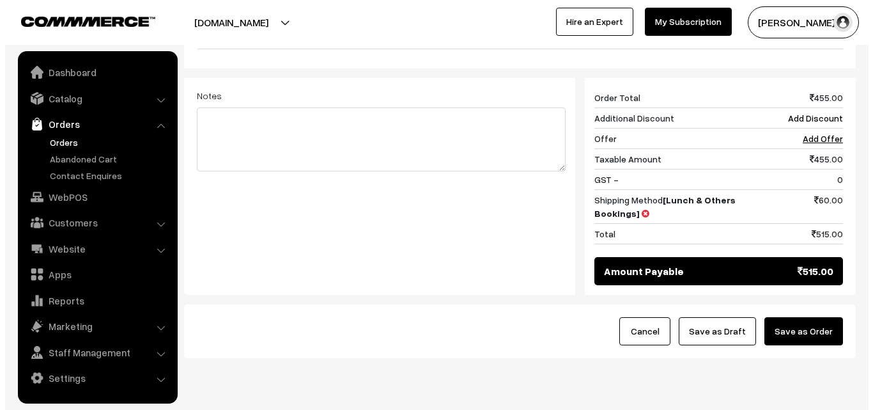
scroll to position [632, 0]
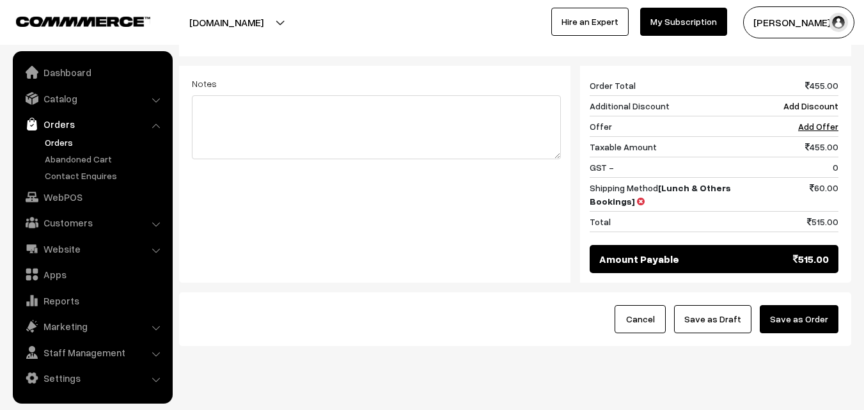
click at [799, 305] on button "Save as Order" at bounding box center [799, 319] width 79 height 28
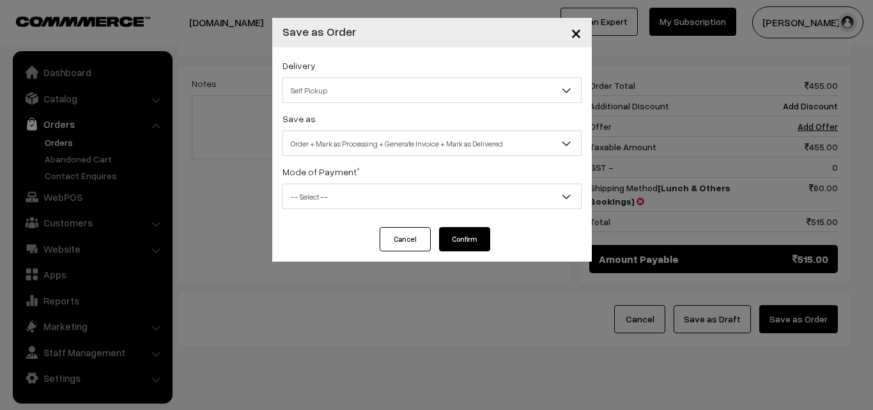
click at [524, 86] on span "Self Pickup" at bounding box center [432, 90] width 298 height 22
click at [507, 146] on span "Order + Mark as Processing + Generate Invoice + Mark as Delivered" at bounding box center [432, 143] width 298 height 22
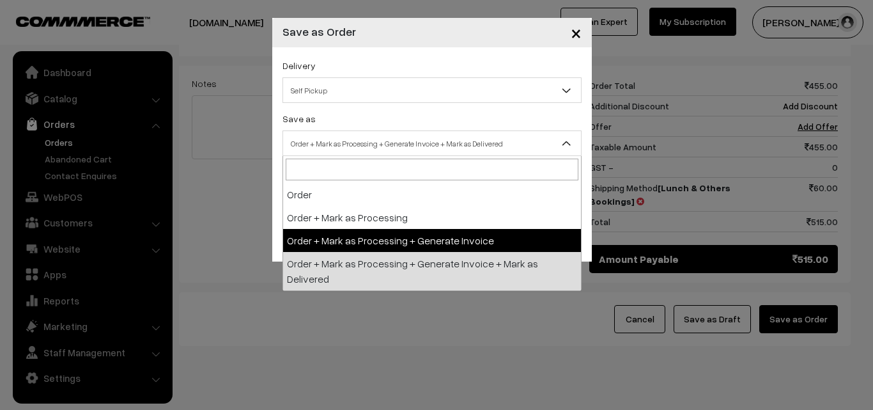
select select "3"
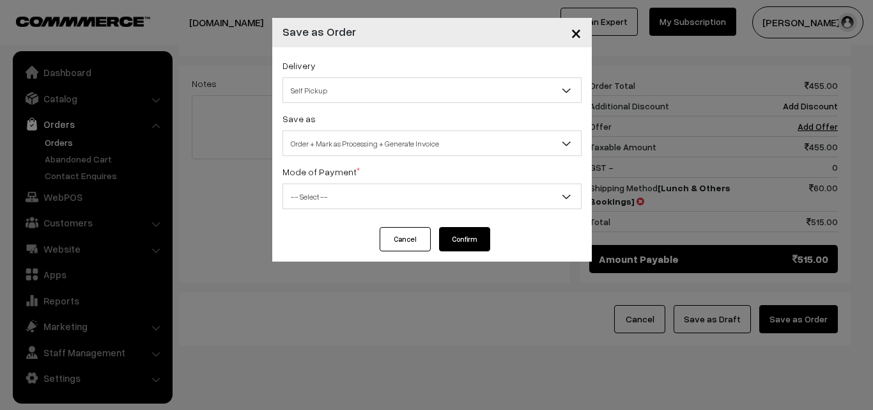
click at [510, 198] on span "-- Select --" at bounding box center [432, 196] width 298 height 22
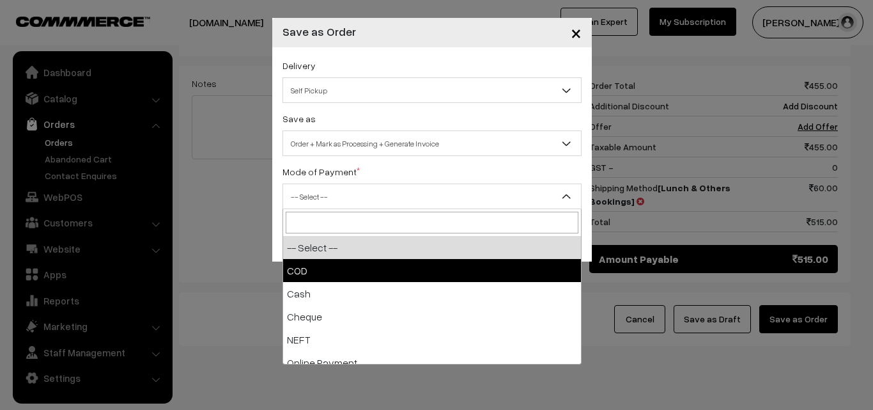
select select "1"
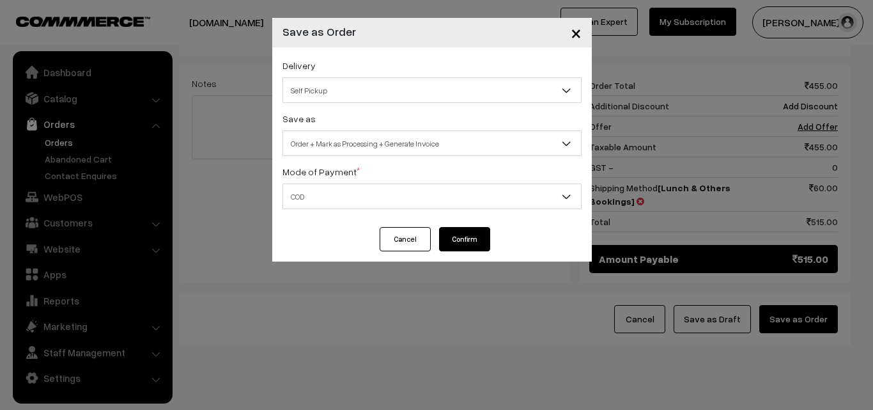
click at [477, 237] on button "Confirm" at bounding box center [464, 239] width 51 height 24
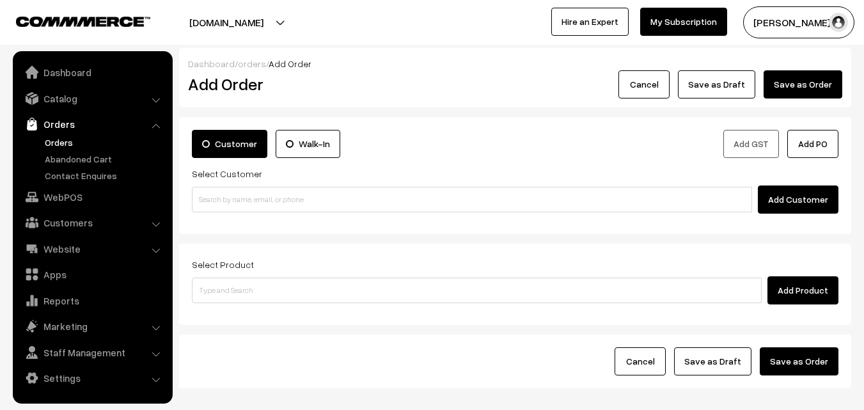
click at [66, 142] on link "Orders" at bounding box center [105, 142] width 127 height 13
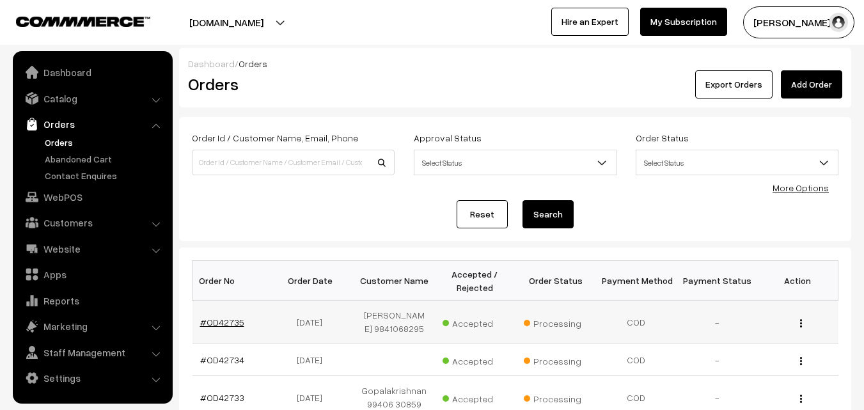
click at [229, 327] on link "#OD42735" at bounding box center [222, 322] width 44 height 11
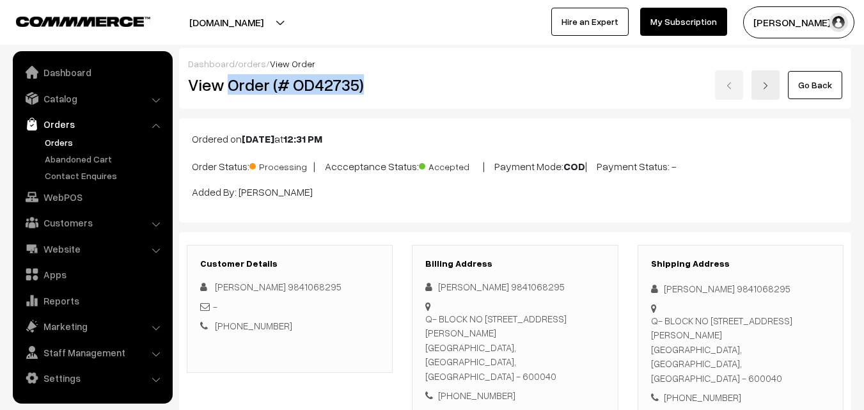
drag, startPoint x: 228, startPoint y: 86, endPoint x: 398, endPoint y: 86, distance: 170.1
click at [398, 86] on div "View Order (# OD42735)" at bounding box center [290, 84] width 224 height 29
copy h2 "Order (# OD42735)"
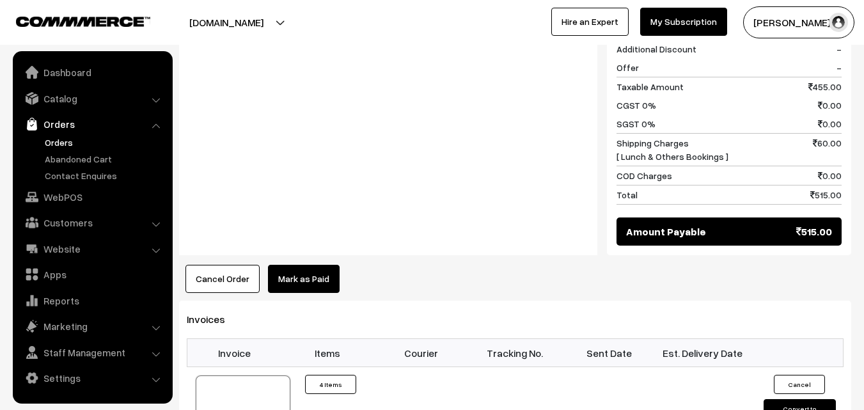
scroll to position [831, 0]
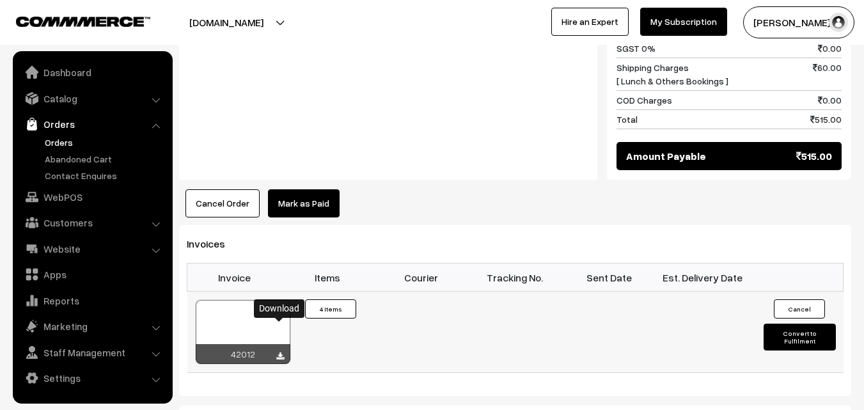
click at [278, 352] on icon at bounding box center [280, 356] width 8 height 8
click at [65, 198] on link "WebPOS" at bounding box center [92, 196] width 152 height 23
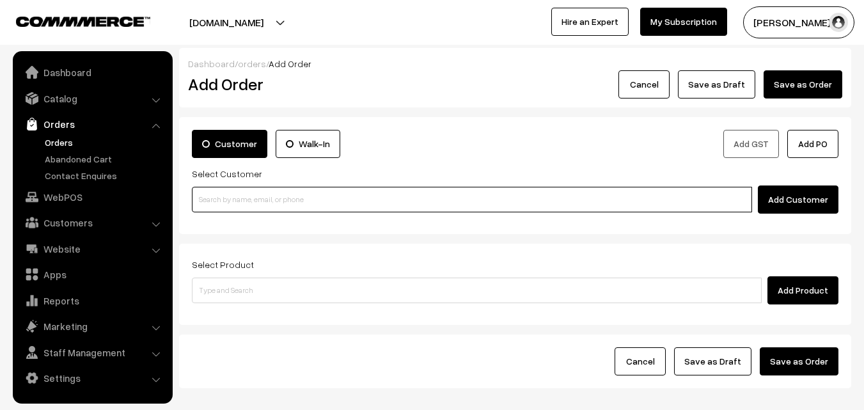
click at [266, 204] on input at bounding box center [472, 200] width 560 height 26
paste input "[PHONE_NUMBER]"
click at [266, 222] on link "[PERSON_NAME] 98840 90227 [9884090227]" at bounding box center [473, 222] width 563 height 19
type input "9884090227"
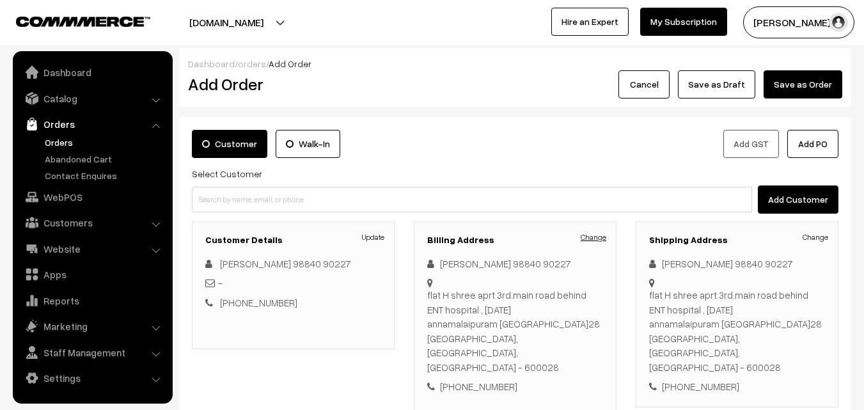
click at [593, 235] on link "Change" at bounding box center [594, 237] width 26 height 12
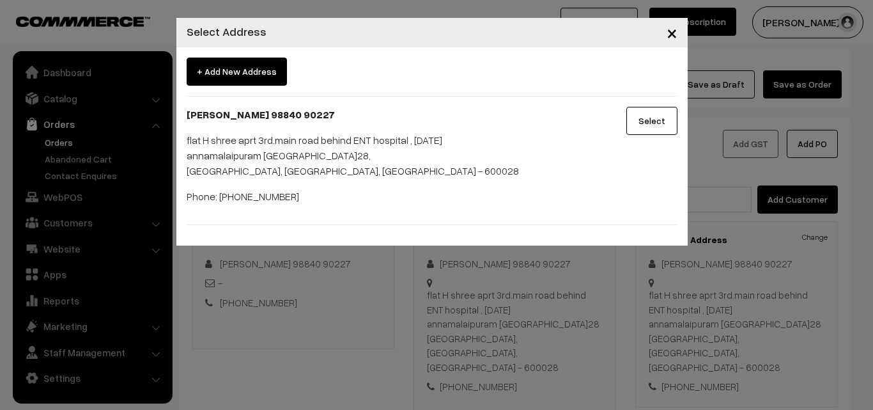
click at [671, 33] on span "×" at bounding box center [672, 32] width 11 height 24
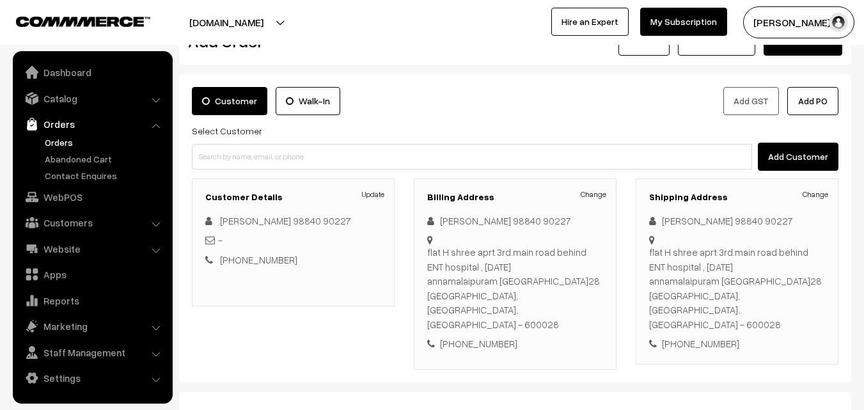
scroll to position [64, 0]
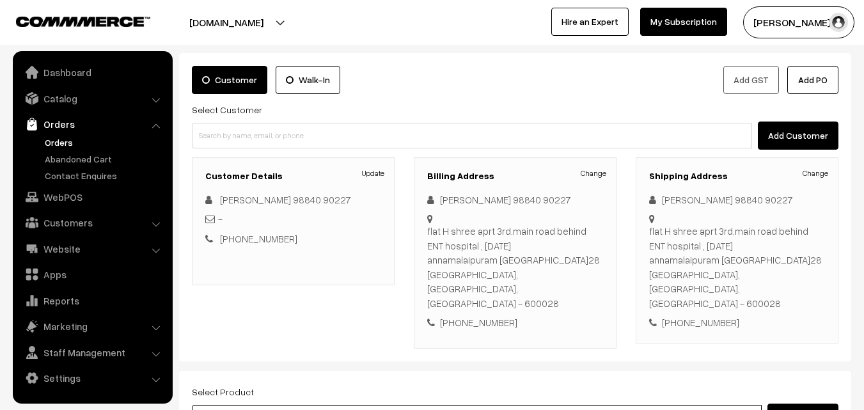
click at [340, 405] on input at bounding box center [477, 418] width 570 height 26
type input "cow ghee"
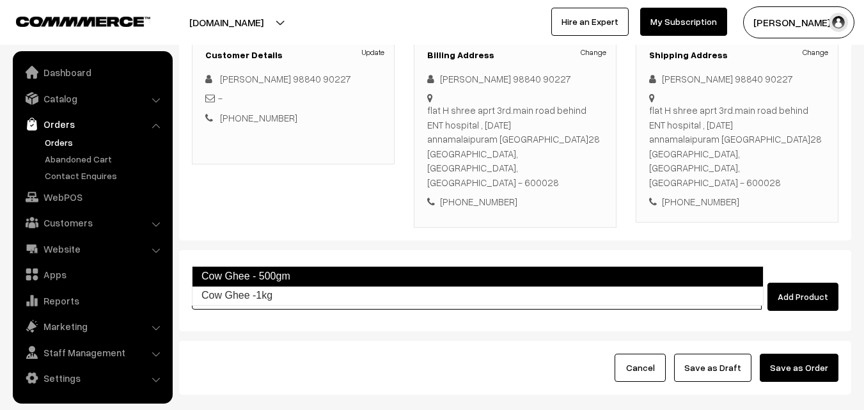
scroll to position [192, 0]
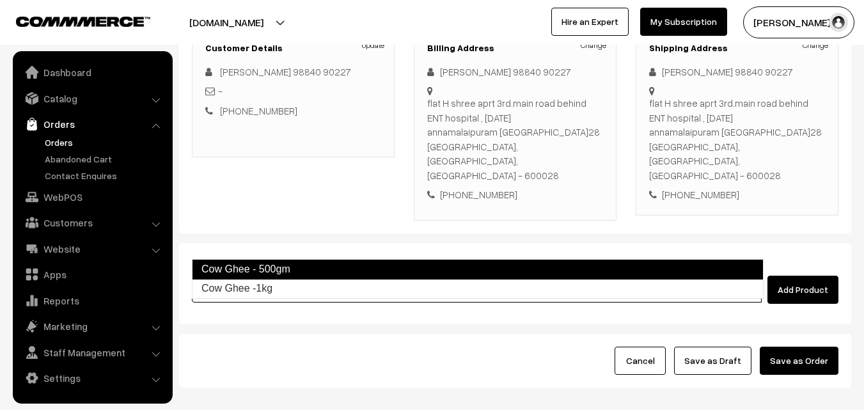
click at [336, 262] on link "Cow Ghee - 500gm" at bounding box center [478, 269] width 572 height 20
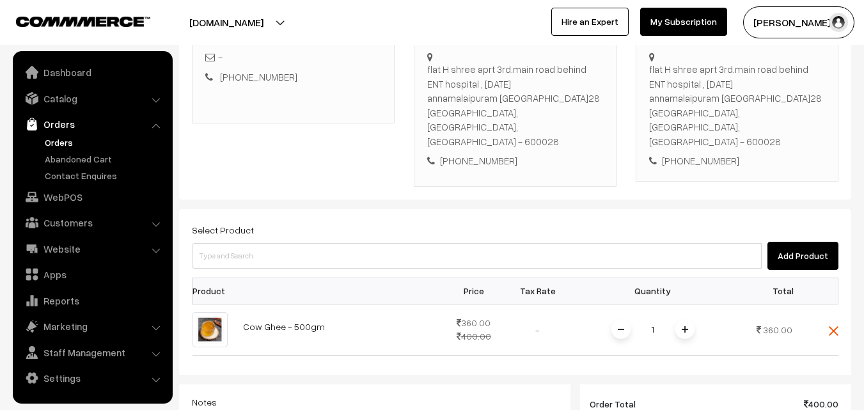
scroll to position [256, 0]
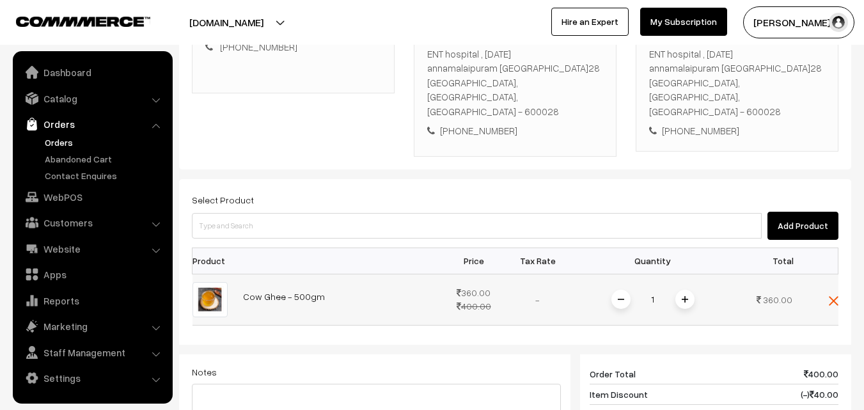
click at [682, 296] on img at bounding box center [685, 299] width 6 height 6
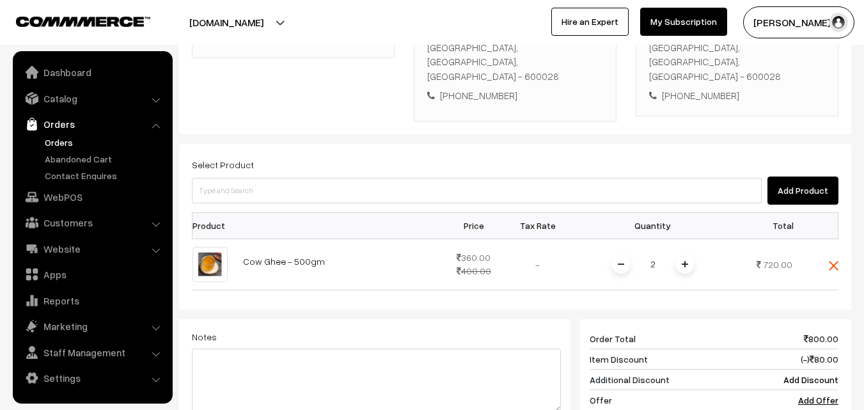
scroll to position [320, 0]
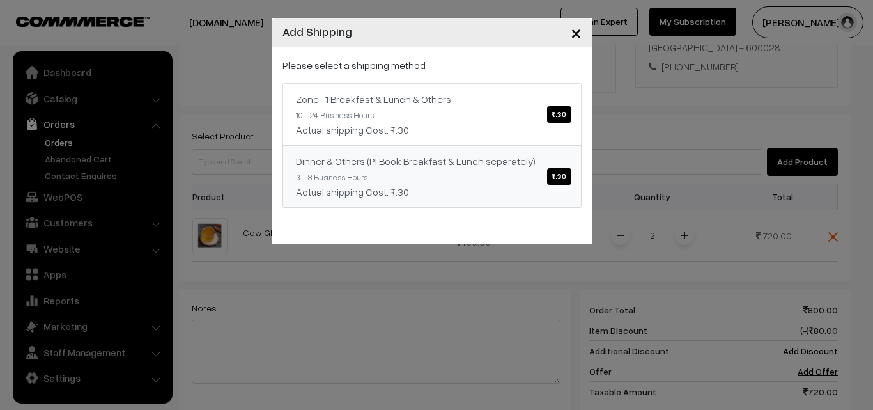
click at [563, 175] on span "₹.30" at bounding box center [559, 176] width 24 height 17
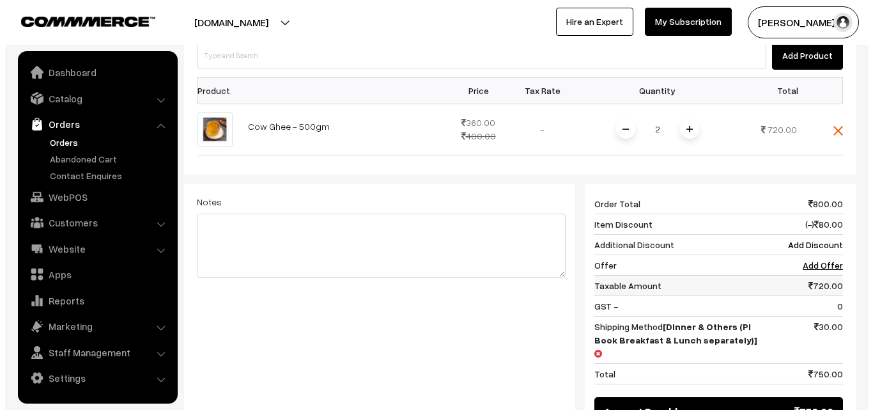
scroll to position [448, 0]
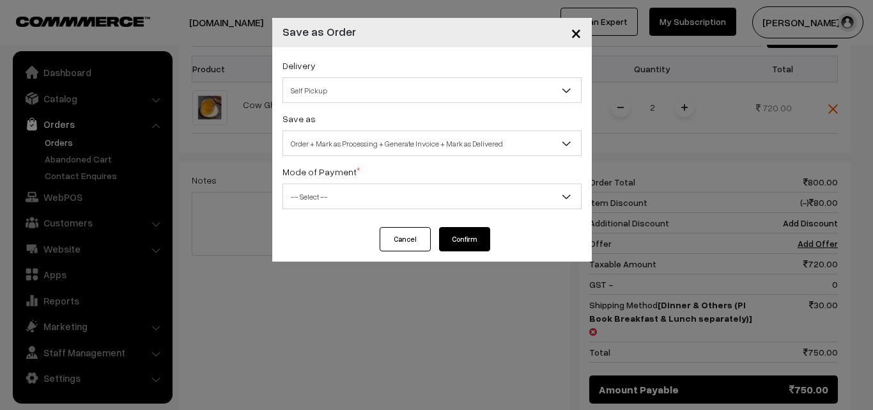
click at [549, 90] on span "Self Pickup" at bounding box center [432, 90] width 298 height 22
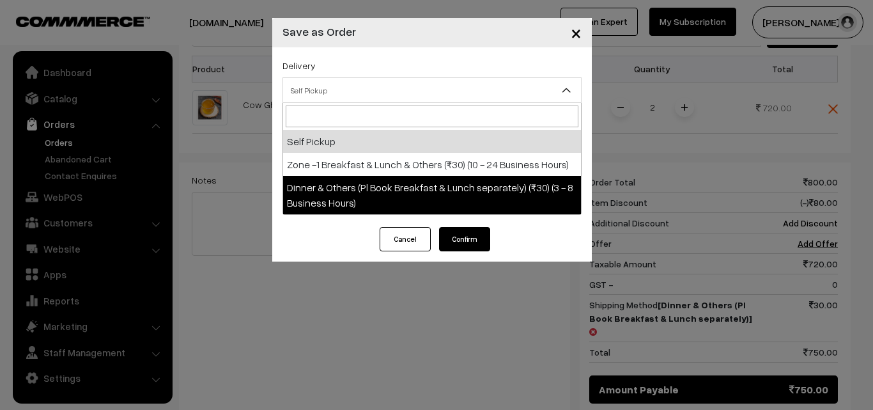
select select "DOP1"
select select "3"
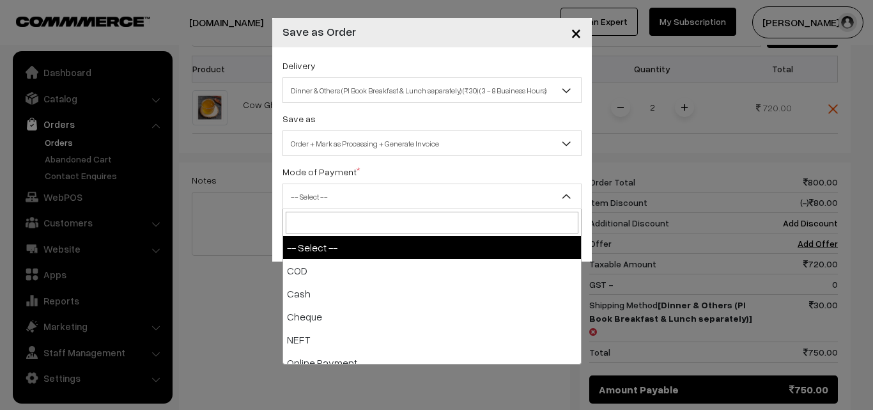
click at [462, 196] on span "-- Select --" at bounding box center [432, 196] width 298 height 22
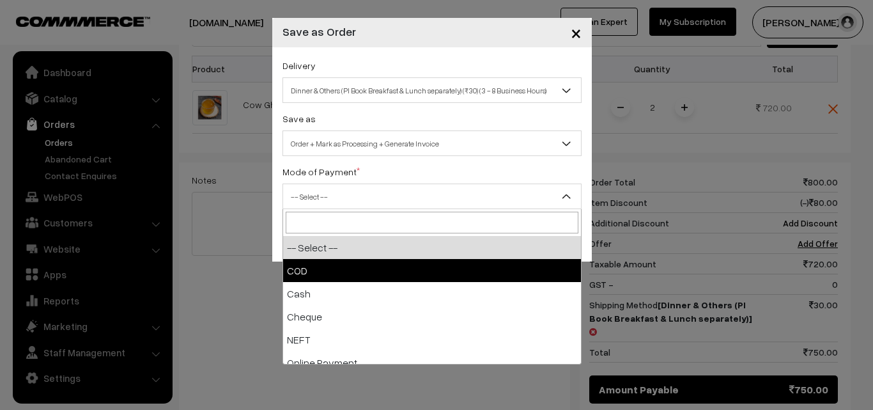
select select "1"
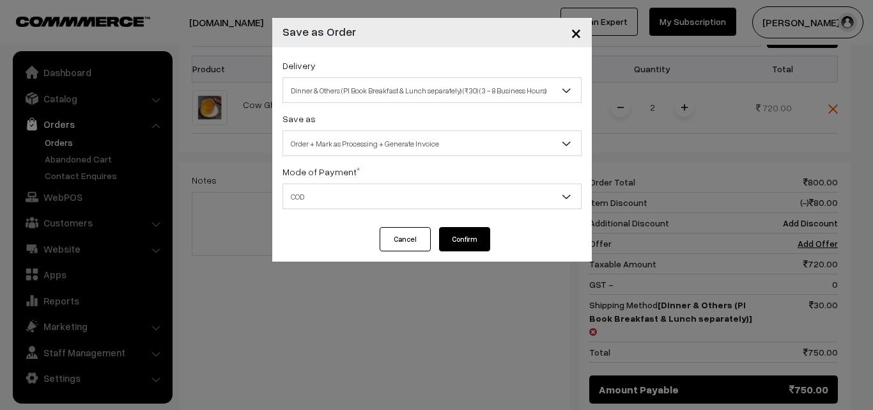
click at [480, 235] on button "Confirm" at bounding box center [464, 239] width 51 height 24
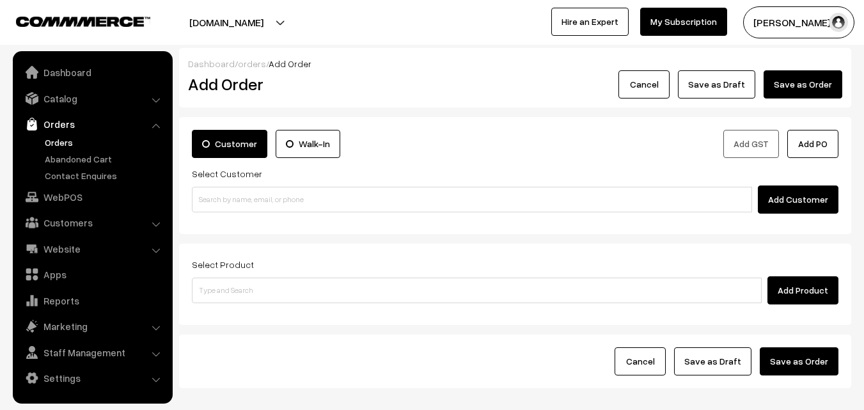
click at [66, 146] on link "Orders" at bounding box center [105, 142] width 127 height 13
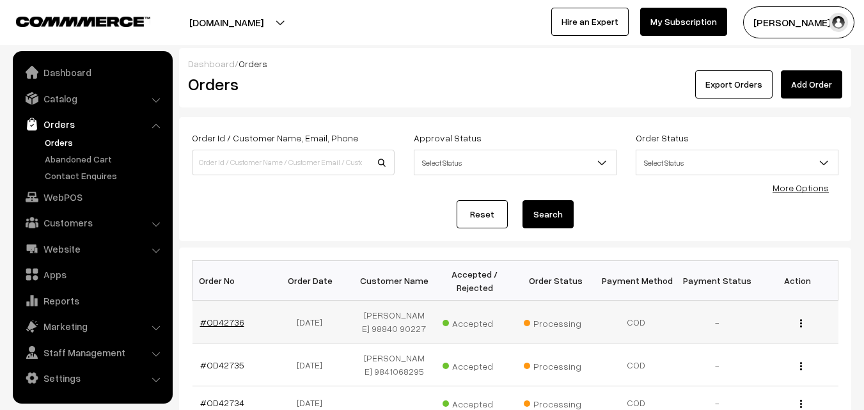
click at [228, 325] on link "#OD42736" at bounding box center [222, 322] width 44 height 11
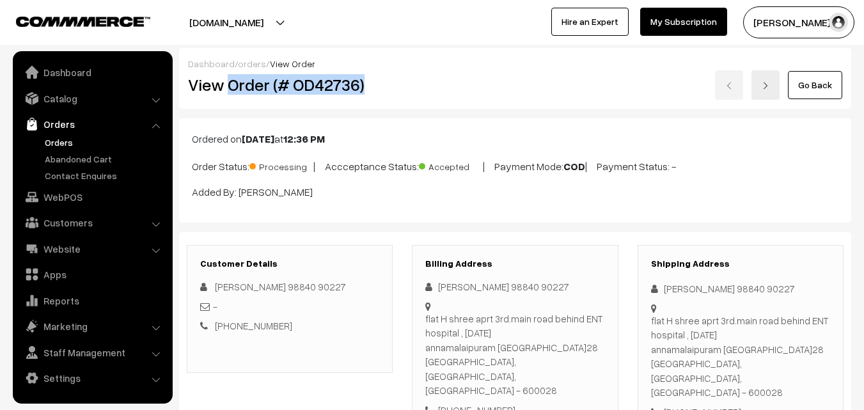
drag, startPoint x: 228, startPoint y: 88, endPoint x: 387, endPoint y: 97, distance: 158.8
click at [387, 97] on div "View Order (# OD42736)" at bounding box center [290, 84] width 224 height 29
copy h2 "Order (# OD42736)"
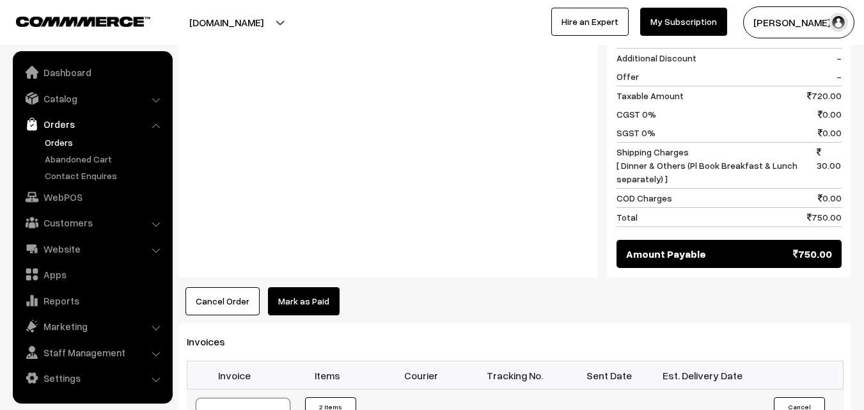
scroll to position [703, 0]
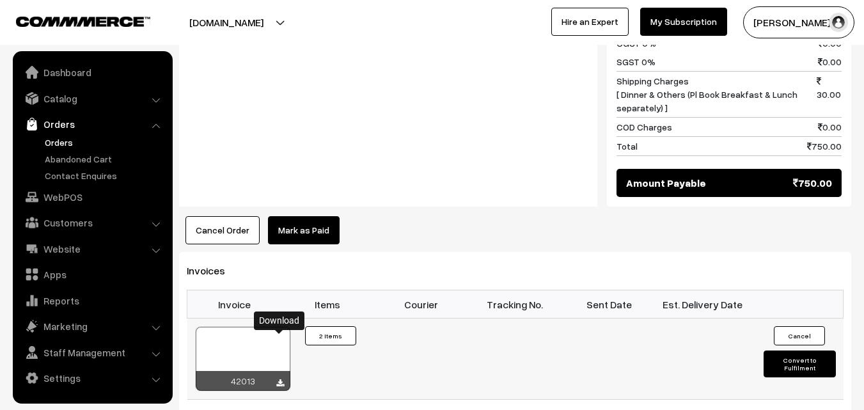
click at [279, 379] on icon at bounding box center [280, 383] width 8 height 8
click at [68, 199] on link "WebPOS" at bounding box center [92, 196] width 152 height 23
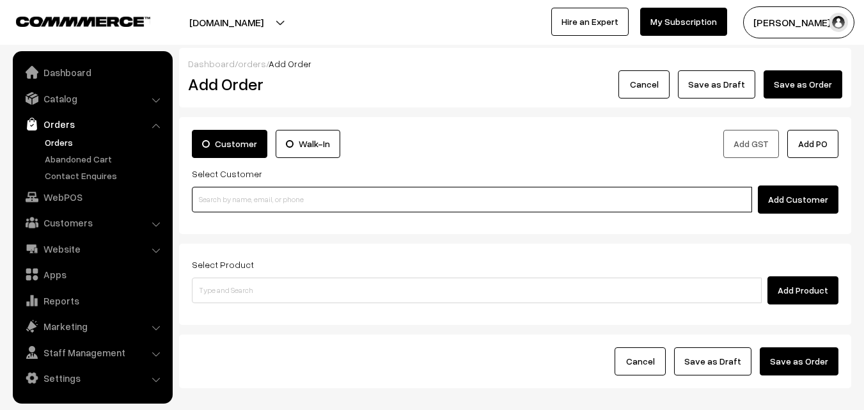
click at [278, 206] on input at bounding box center [472, 200] width 560 height 26
paste input "+91 96199 40510"
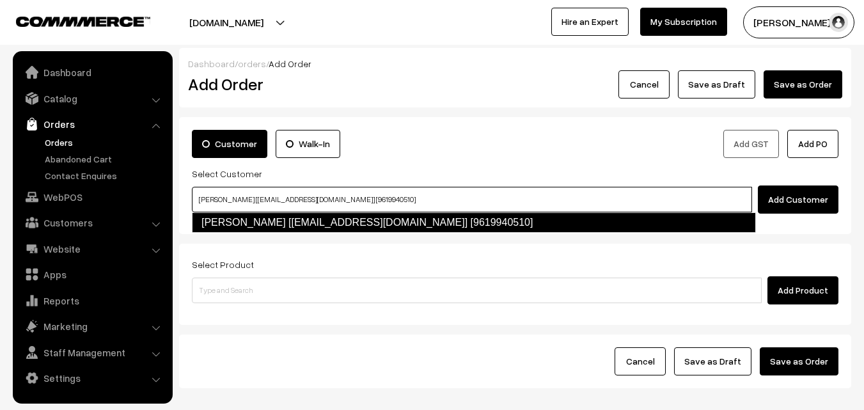
type input "Shrilatha Natarajan [shricharu83@gmail.com] [9619940510]"
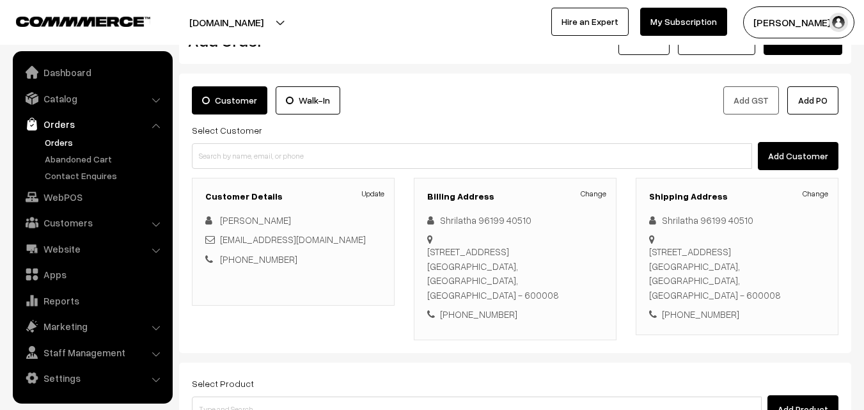
scroll to position [128, 0]
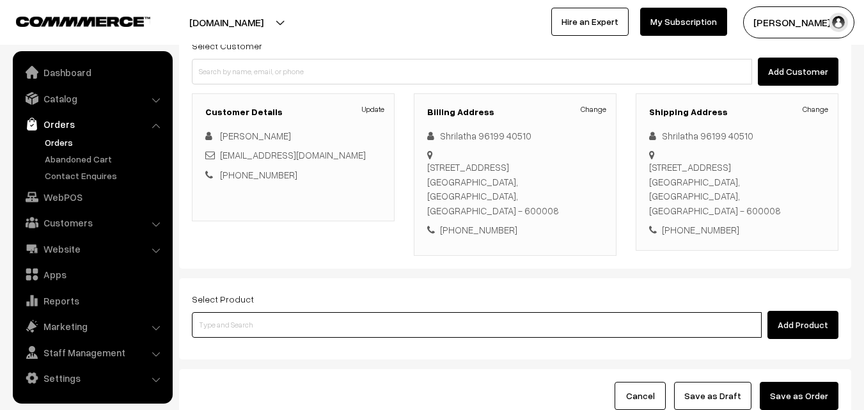
click at [320, 321] on input at bounding box center [477, 325] width 570 height 26
type input "14th Puliyodharai Sadam"
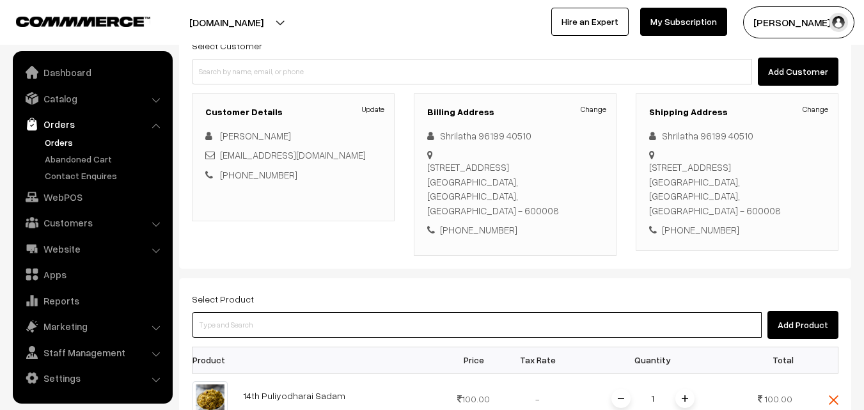
click at [306, 324] on input at bounding box center [477, 325] width 570 height 26
type input "1"
click at [238, 331] on input at bounding box center [477, 325] width 570 height 26
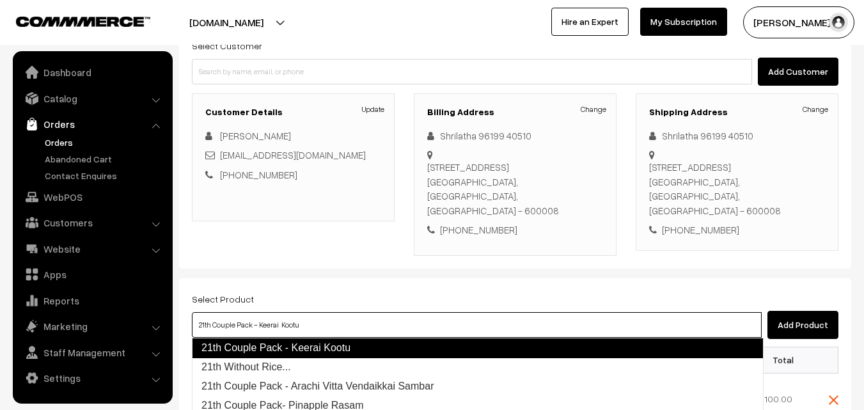
type input "21th Without Rice..."
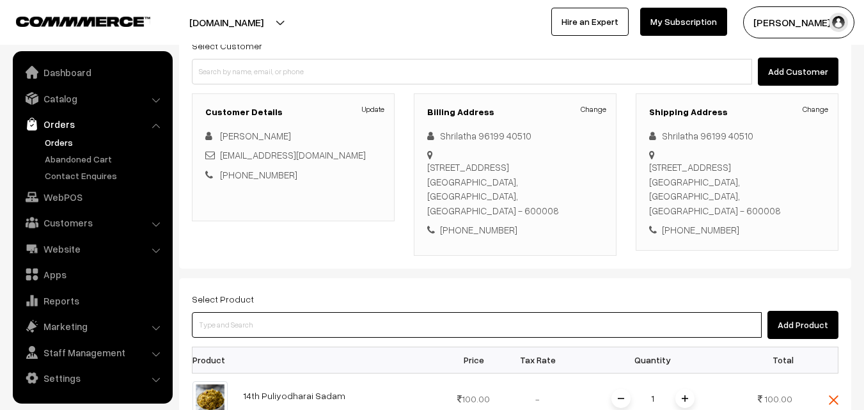
click at [318, 324] on input at bounding box center [477, 325] width 570 height 26
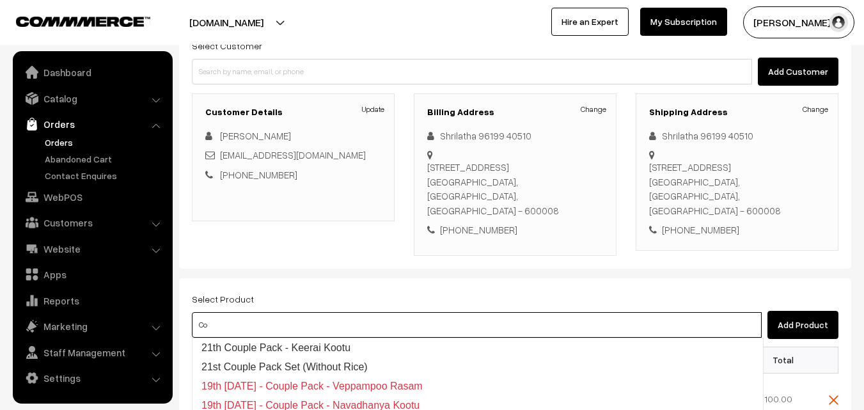
type input "C"
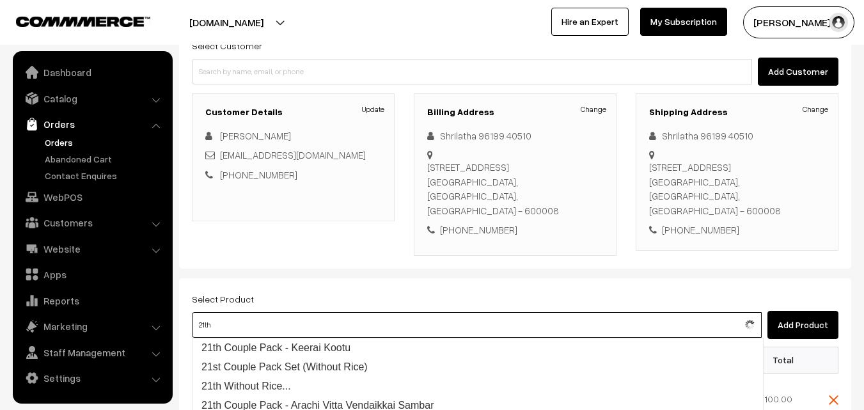
type input "21th"
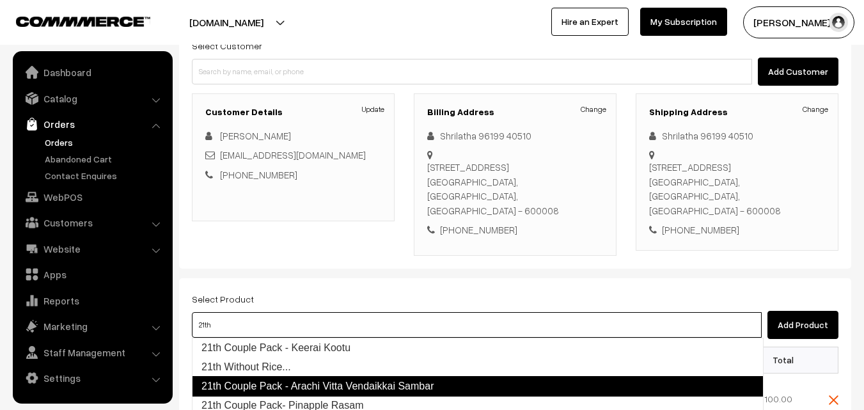
click at [368, 383] on link "21th Couple Pack - Arachi Vitta Vendaikkai Sambar" at bounding box center [478, 386] width 572 height 20
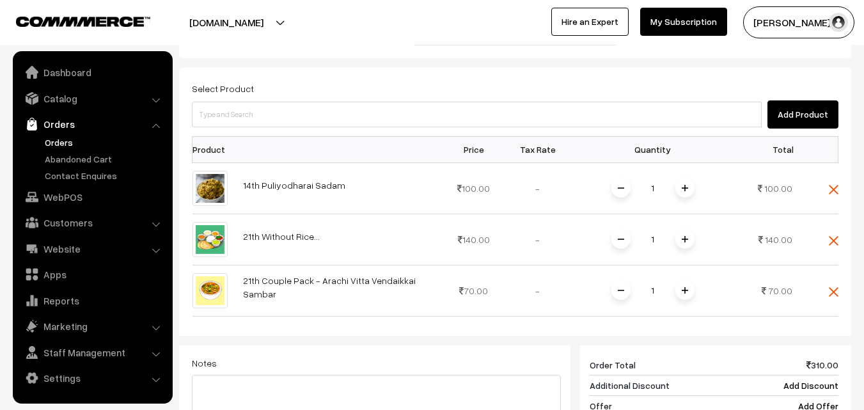
scroll to position [512, 0]
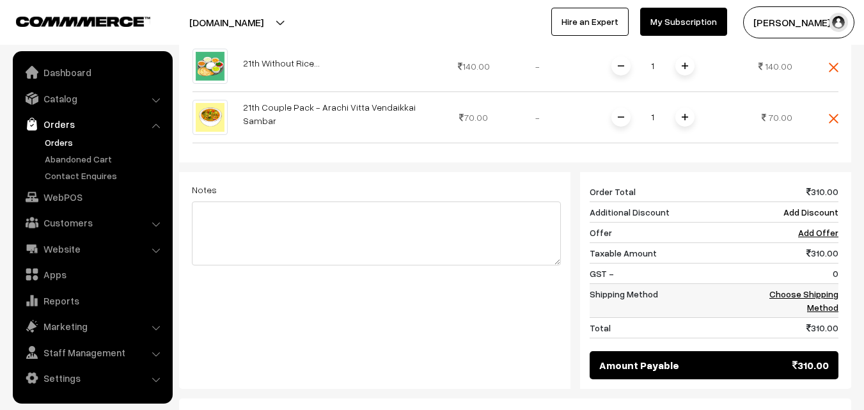
click at [811, 293] on link "Choose Shipping Method" at bounding box center [803, 300] width 69 height 24
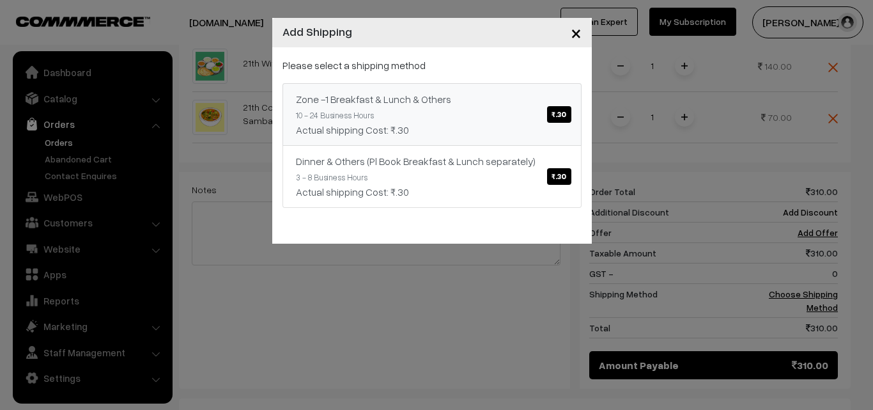
click at [554, 114] on span "₹.30" at bounding box center [559, 114] width 24 height 17
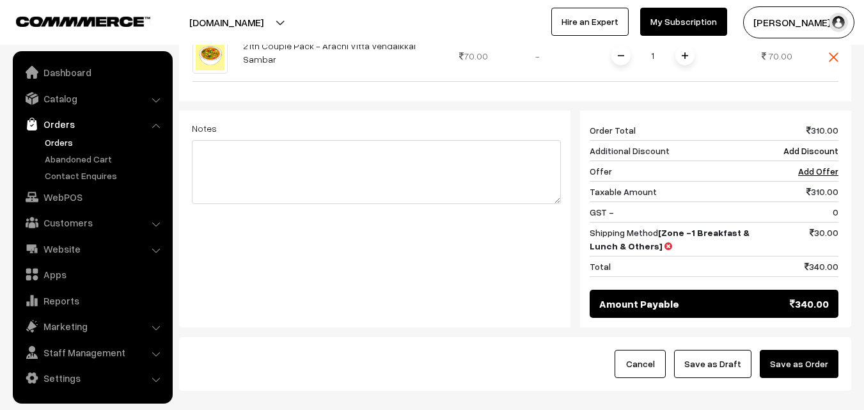
scroll to position [575, 0]
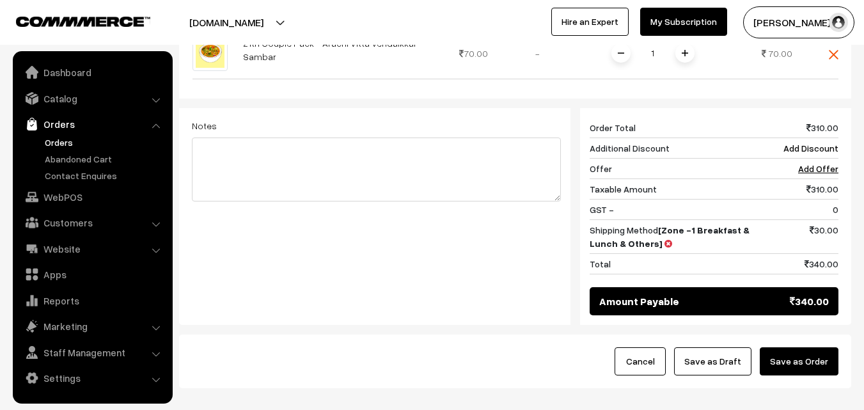
click at [791, 360] on button "Save as Order" at bounding box center [799, 361] width 79 height 28
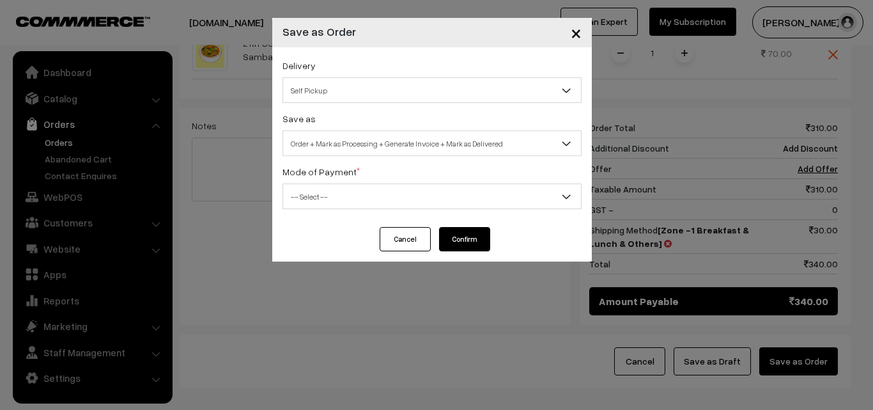
click at [476, 94] on span "Self Pickup" at bounding box center [432, 90] width 298 height 22
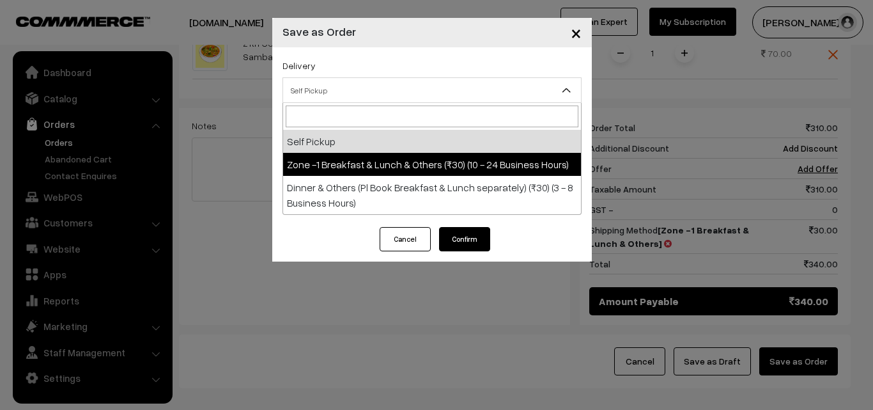
select select "ZON1"
select select "3"
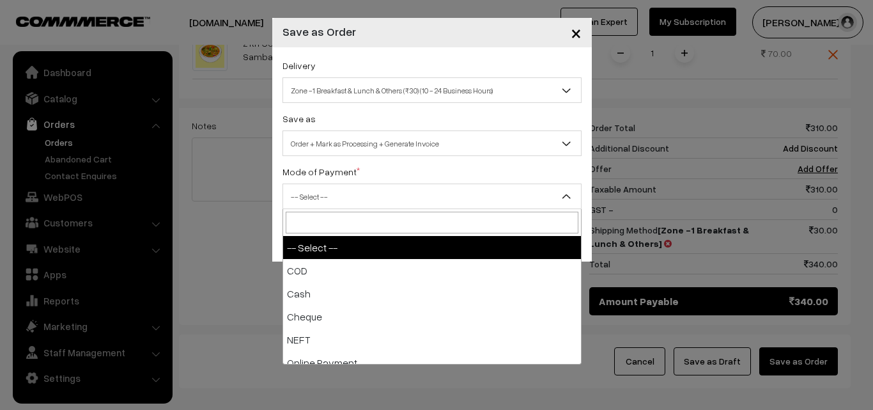
click at [434, 194] on span "-- Select --" at bounding box center [432, 196] width 298 height 22
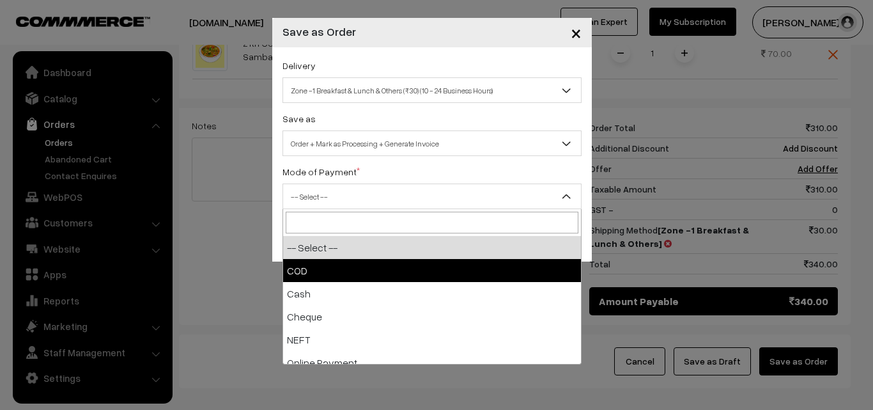
select select "1"
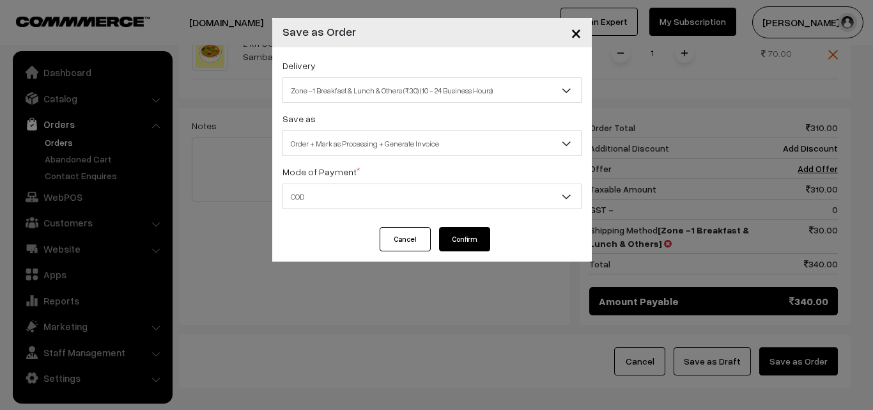
click at [464, 237] on button "Confirm" at bounding box center [464, 239] width 51 height 24
click at [60, 141] on div "× Save as Order Delivery Self Pickup Zone -1 Breakfast & Lunch & Others (₹30) (…" at bounding box center [436, 205] width 873 height 410
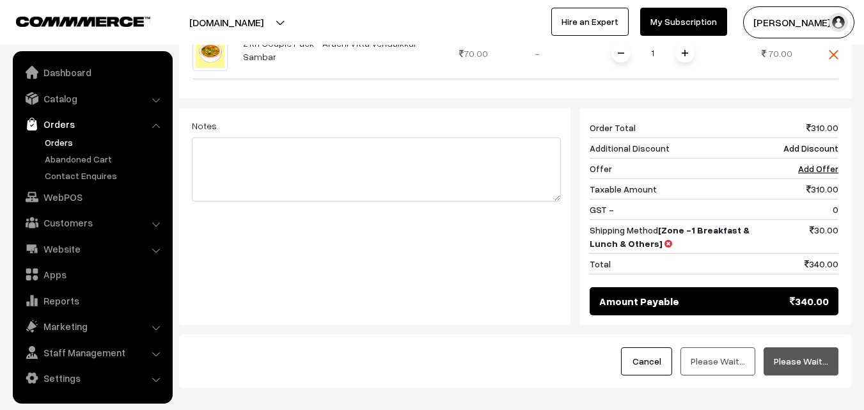
click at [63, 140] on link "Orders" at bounding box center [105, 142] width 127 height 13
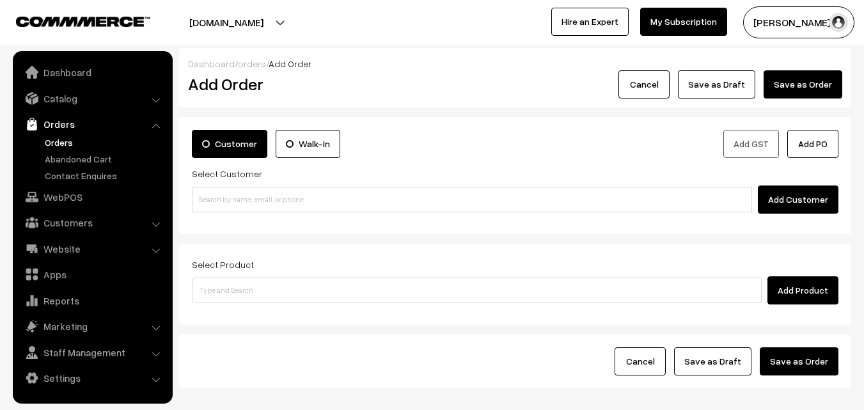
click at [56, 137] on link "Orders" at bounding box center [105, 142] width 127 height 13
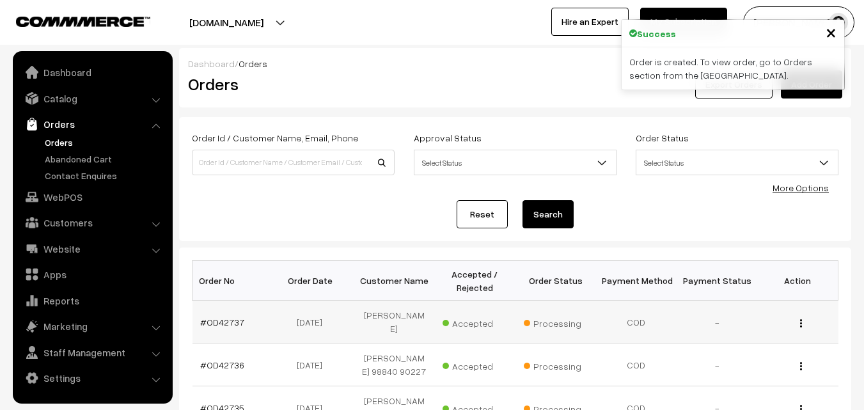
click at [227, 327] on td "#OD42737" at bounding box center [232, 322] width 81 height 43
click at [228, 318] on link "#OD42737" at bounding box center [222, 322] width 44 height 11
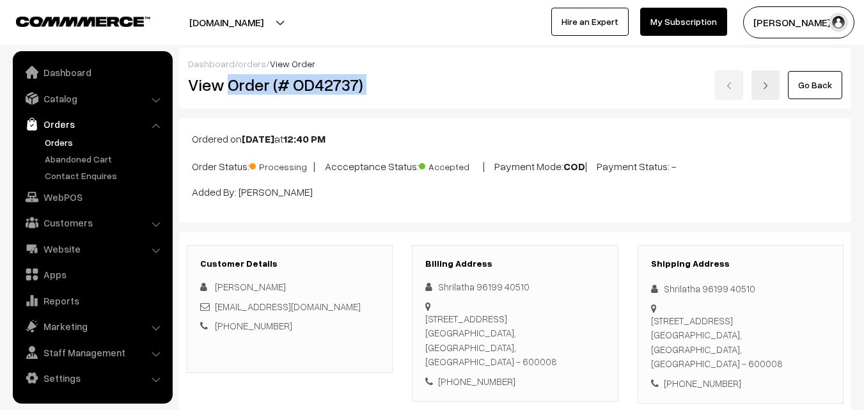
drag, startPoint x: 231, startPoint y: 88, endPoint x: 434, endPoint y: 87, distance: 202.7
click at [434, 87] on div "View Order (# OD42737) Go Back" at bounding box center [514, 84] width 673 height 29
copy div "Order (# OD42737)"
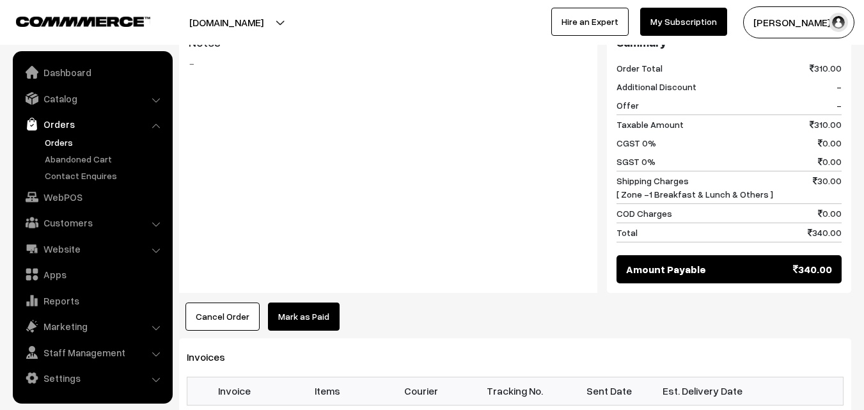
scroll to position [895, 0]
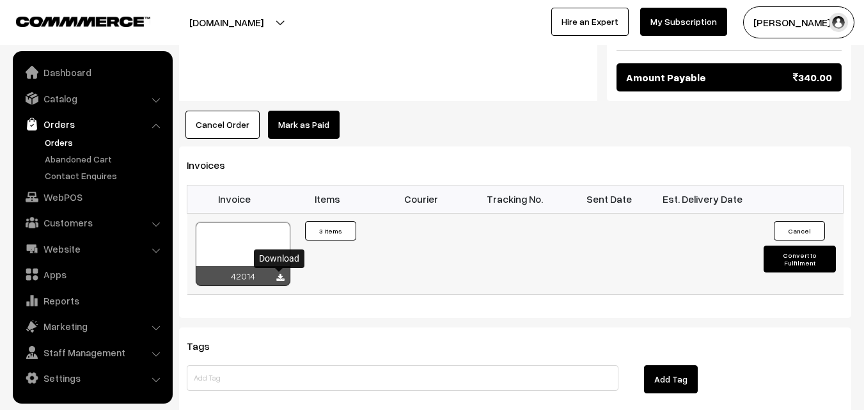
click at [279, 278] on icon at bounding box center [280, 278] width 8 height 8
click at [57, 141] on link "Orders" at bounding box center [105, 142] width 127 height 13
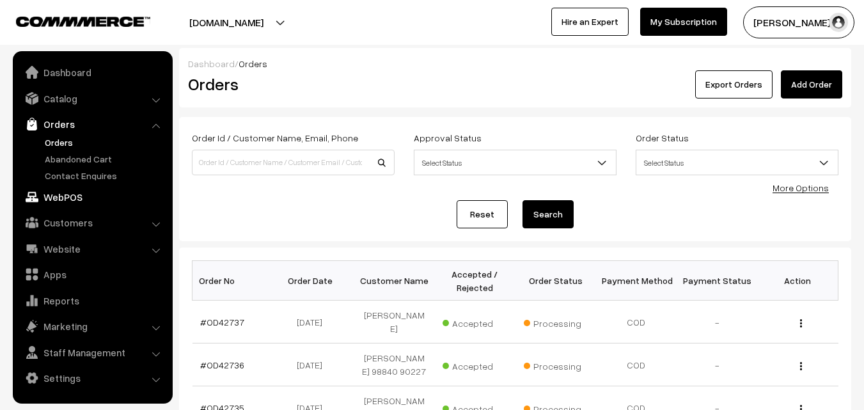
click at [54, 194] on link "WebPOS" at bounding box center [92, 196] width 152 height 23
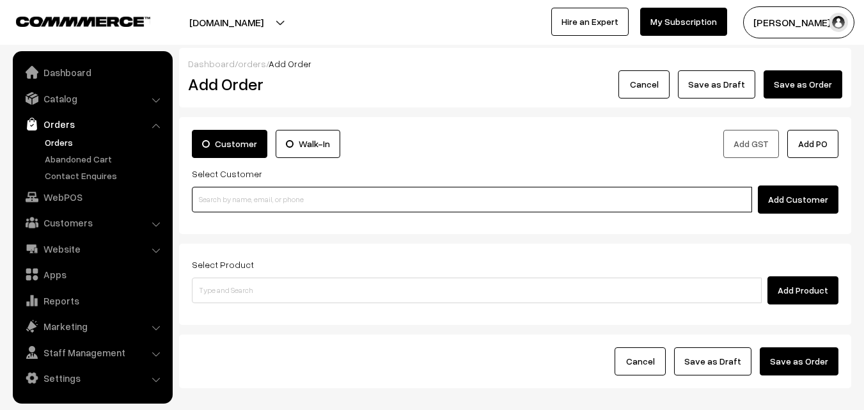
click at [302, 199] on input at bounding box center [472, 200] width 560 height 26
paste input "[PHONE_NUMBER]"
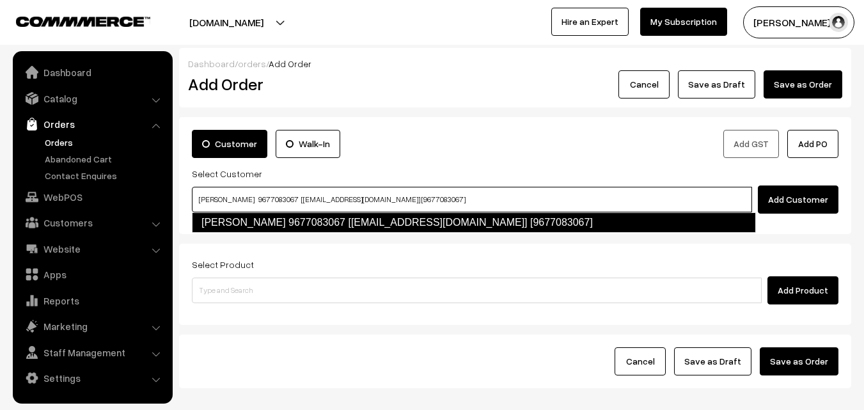
type input "[PERSON_NAME] 9677083067 [[EMAIL_ADDRESS][DOMAIN_NAME]] [9677083067]"
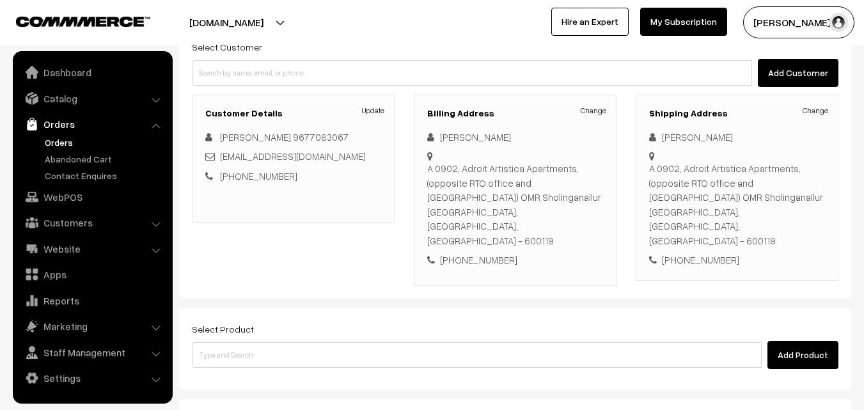
scroll to position [128, 0]
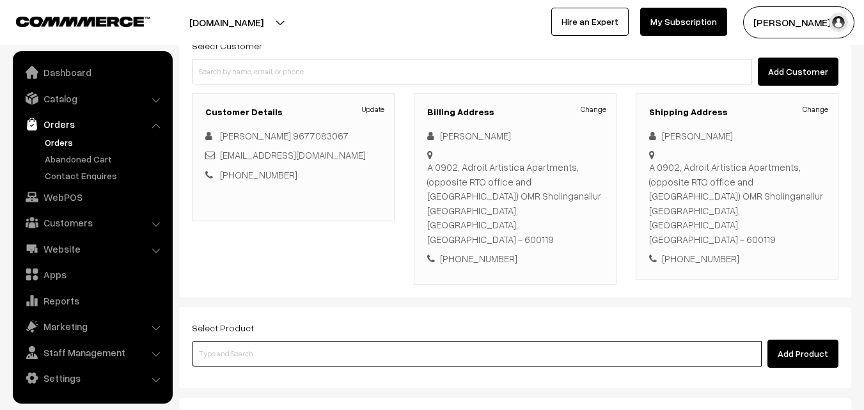
click at [340, 341] on input at bounding box center [477, 354] width 570 height 26
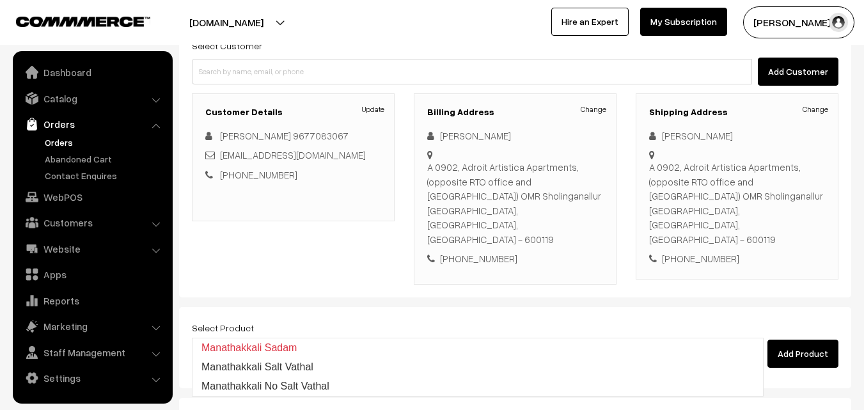
type input "manatha"
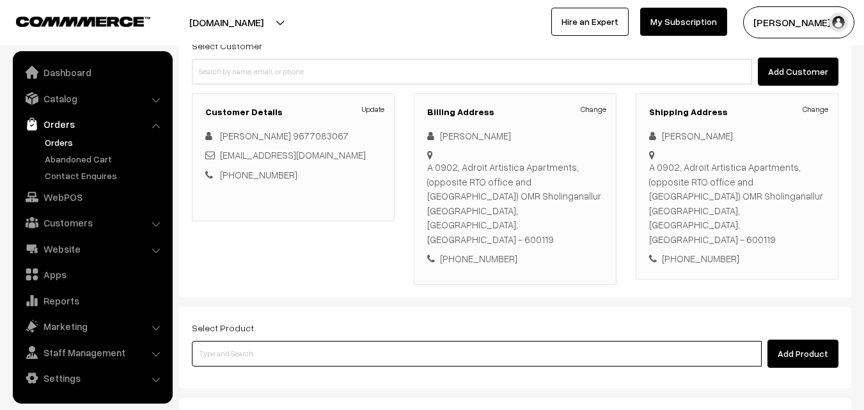
click at [357, 341] on input at bounding box center [477, 354] width 570 height 26
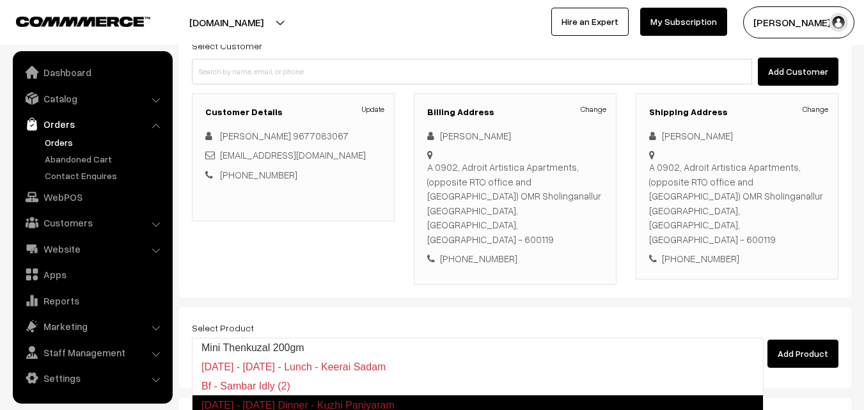
type input "M"
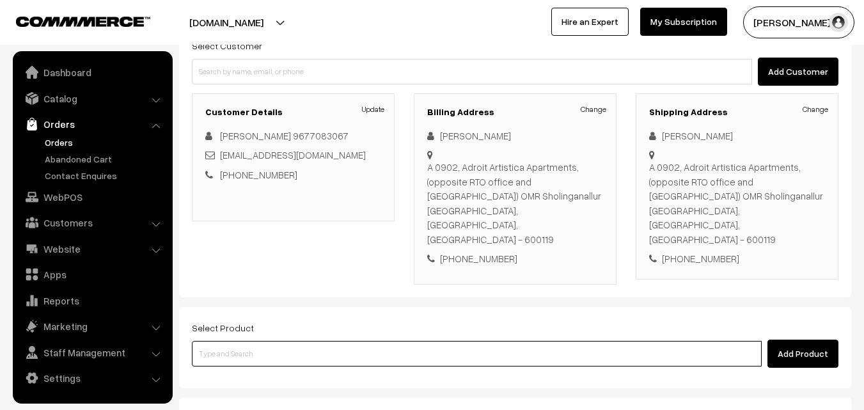
click at [373, 341] on input at bounding box center [477, 354] width 570 height 26
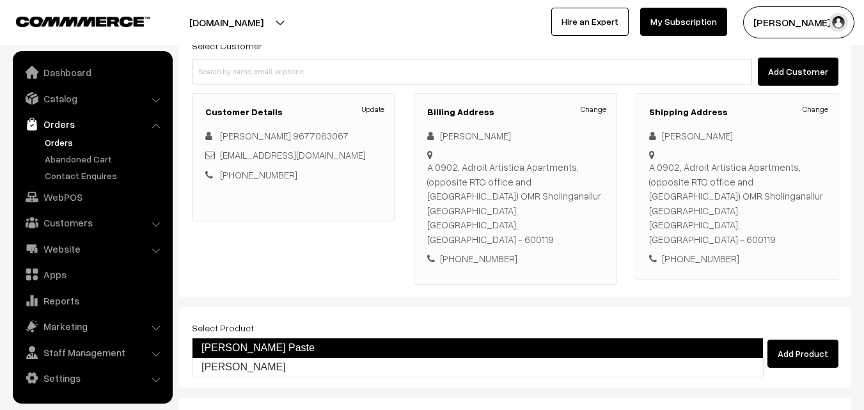
type input "Mudakkathan Thokku"
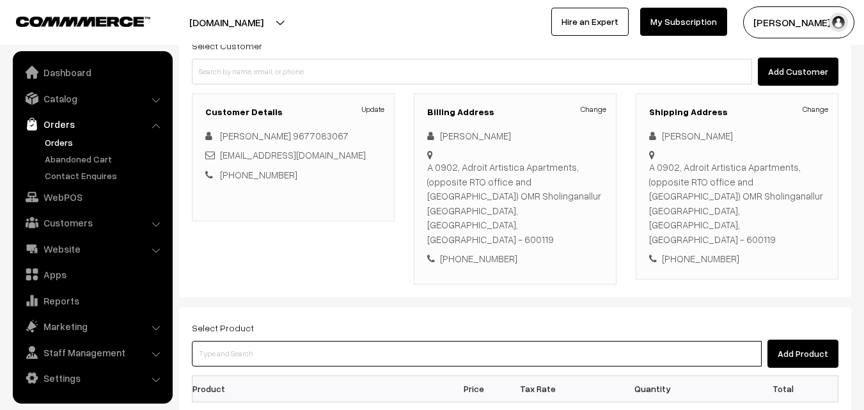
click at [324, 341] on input at bounding box center [477, 354] width 570 height 26
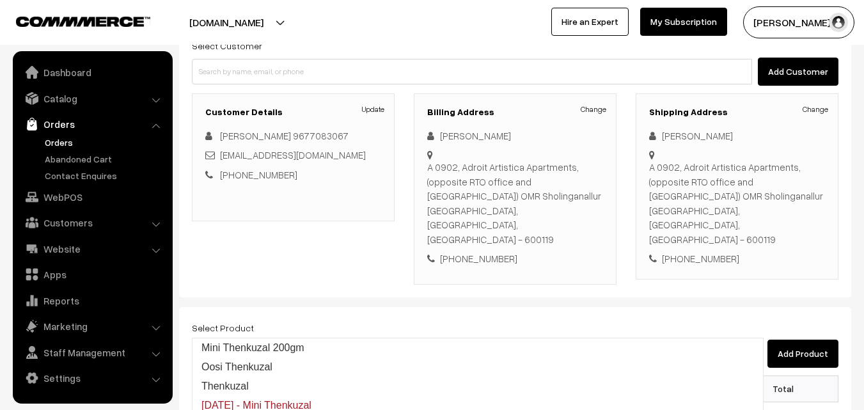
type input "Thenkuz"
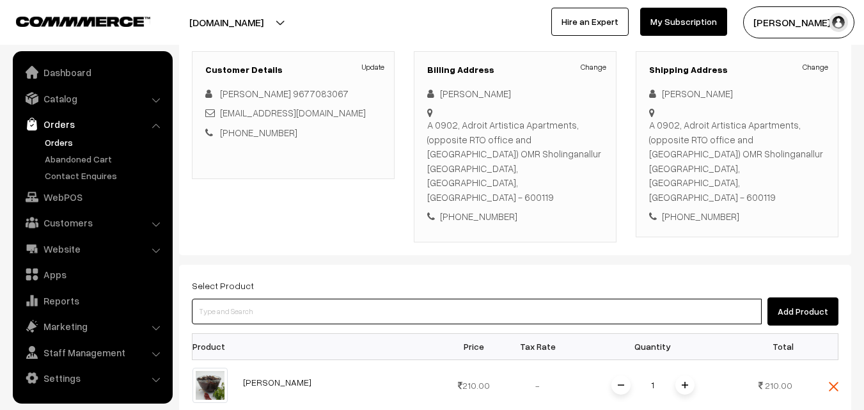
scroll to position [192, 0]
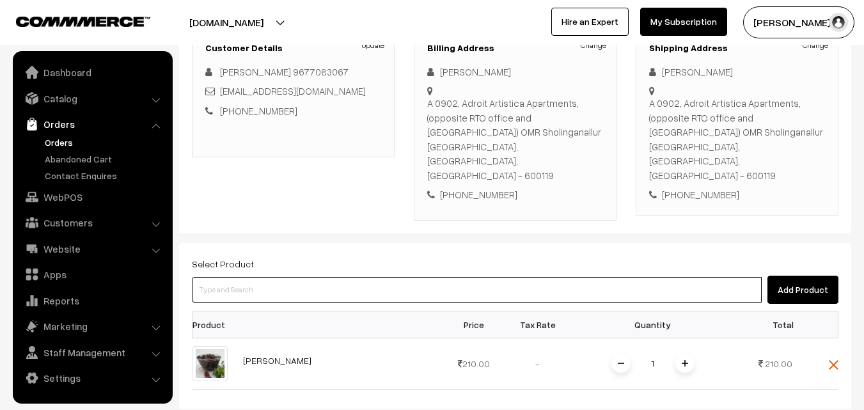
click at [349, 277] on input at bounding box center [477, 290] width 570 height 26
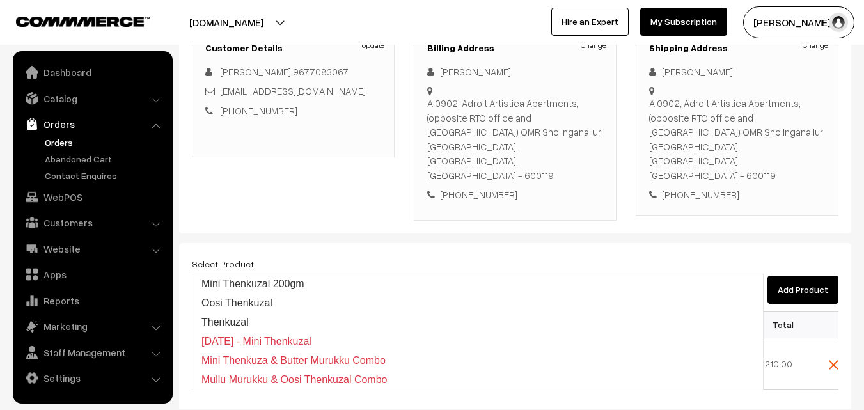
type input "Mini Thenkuzal 200gm"
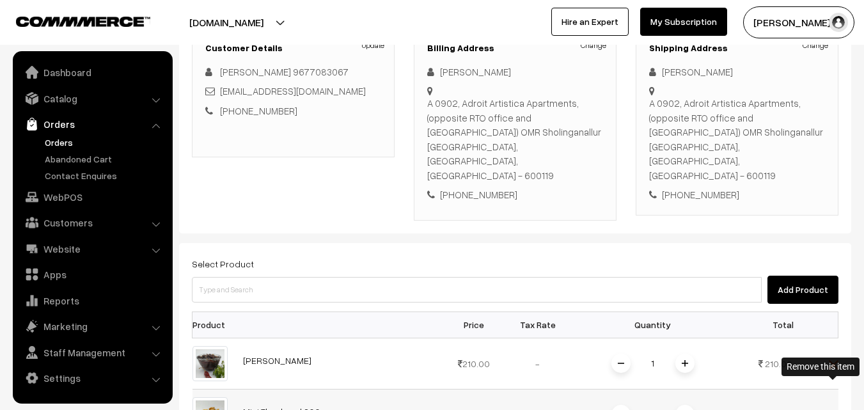
click at [834, 409] on img at bounding box center [834, 416] width 10 height 10
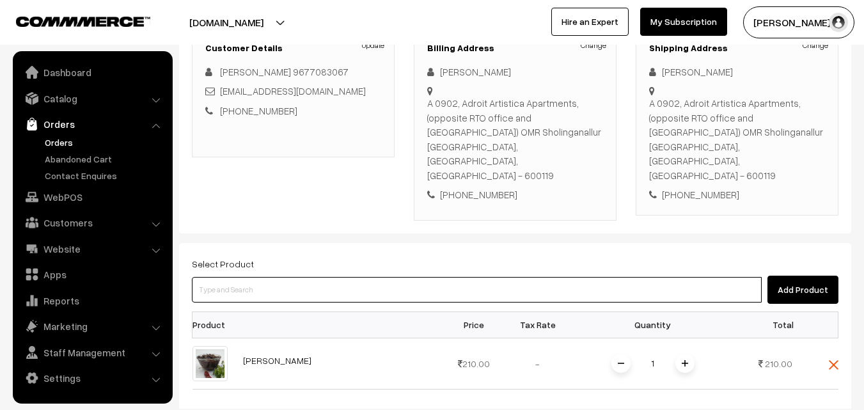
click at [418, 277] on input at bounding box center [477, 290] width 570 height 26
click at [336, 277] on input at bounding box center [477, 290] width 570 height 26
type input "B"
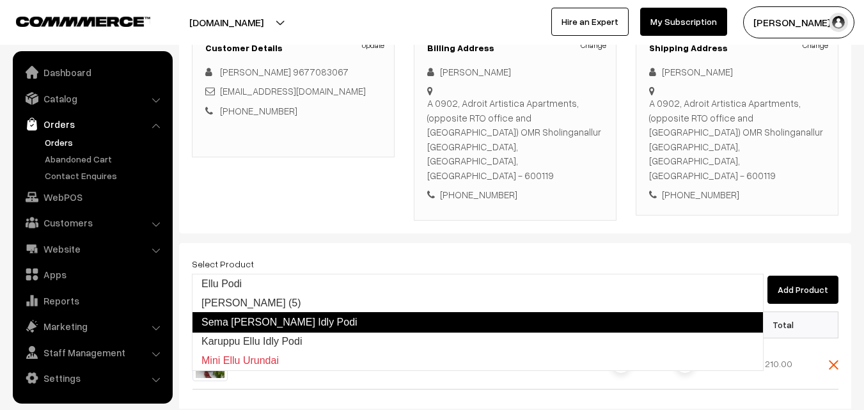
type input "Karuppu Ellu Idly Podi"
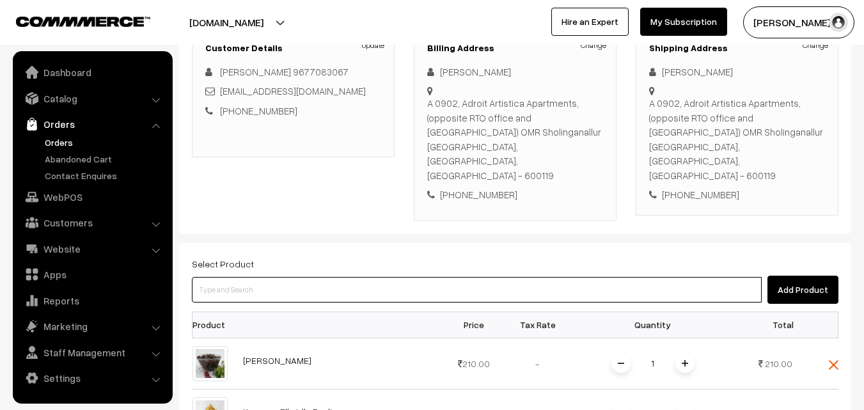
click at [299, 277] on input at bounding box center [477, 290] width 570 height 26
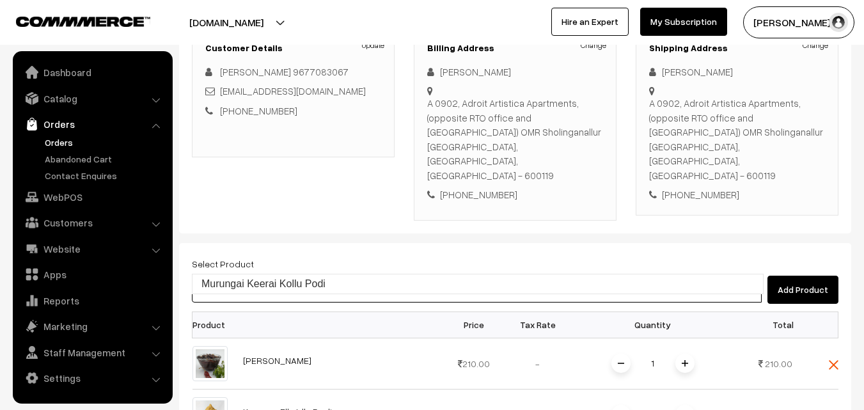
type input "Murungai Keerai Kollu Podi"
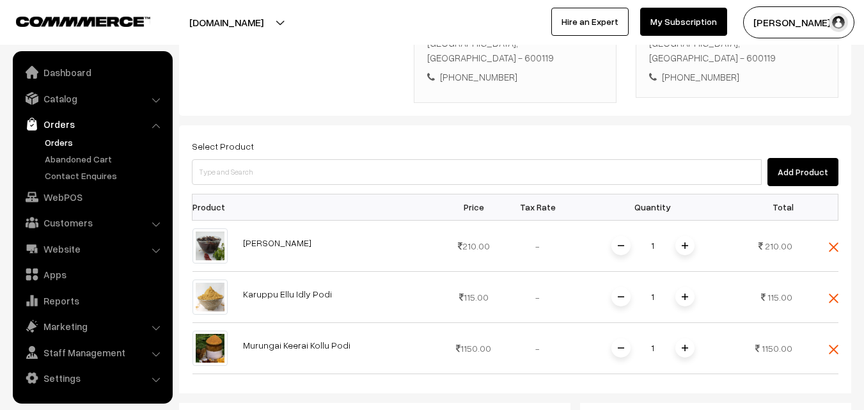
scroll to position [320, 0]
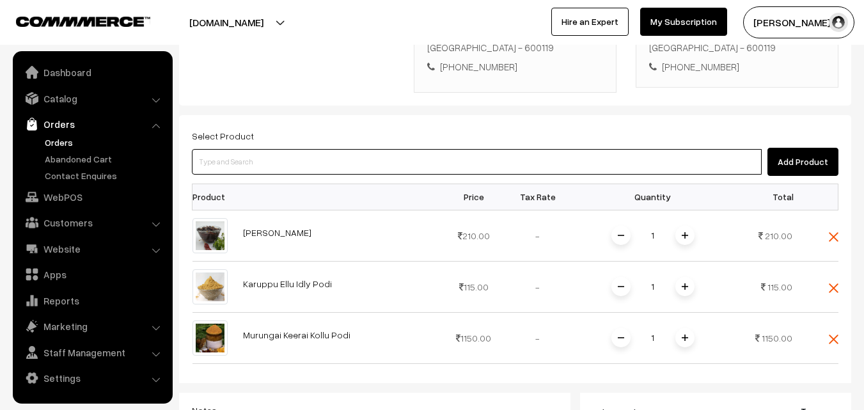
click at [463, 149] on input at bounding box center [477, 162] width 570 height 26
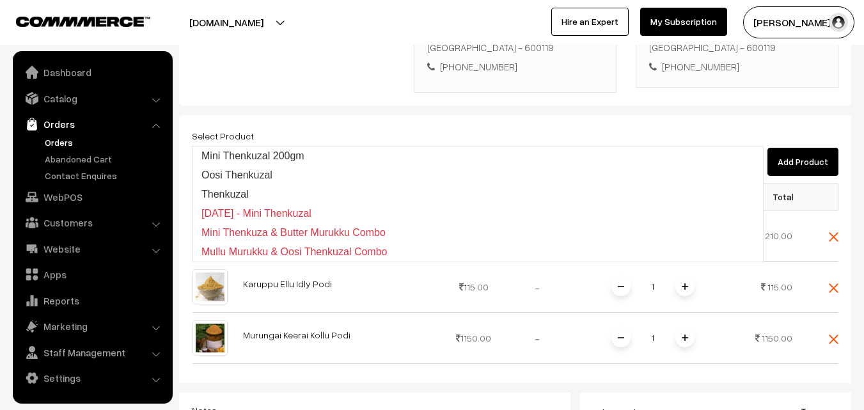
type input "Thenkuz"
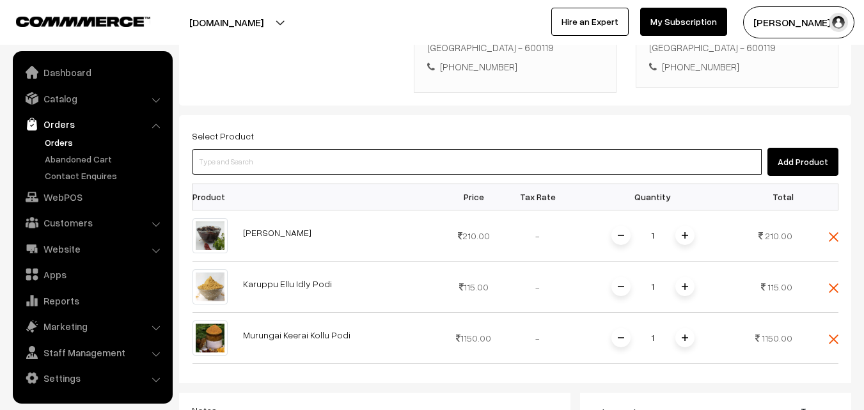
click at [376, 149] on input at bounding box center [477, 162] width 570 height 26
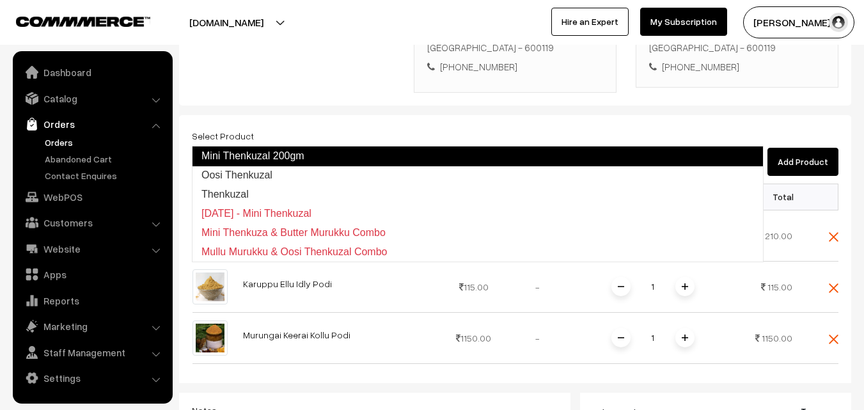
type input "Thenkuzal"
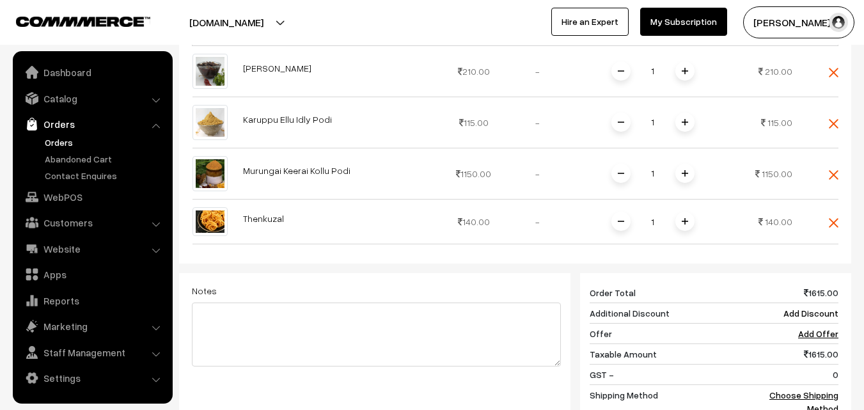
scroll to position [512, 0]
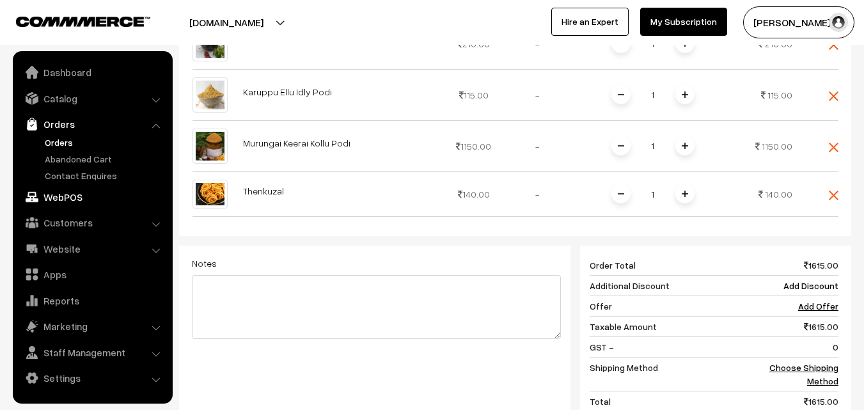
click at [59, 199] on link "WebPOS" at bounding box center [92, 196] width 152 height 23
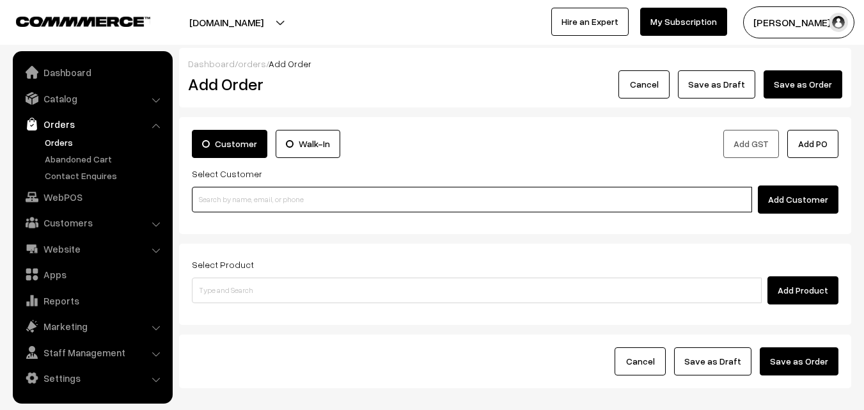
click at [347, 201] on input at bounding box center [472, 200] width 560 height 26
paste input "+91 96770 83067"
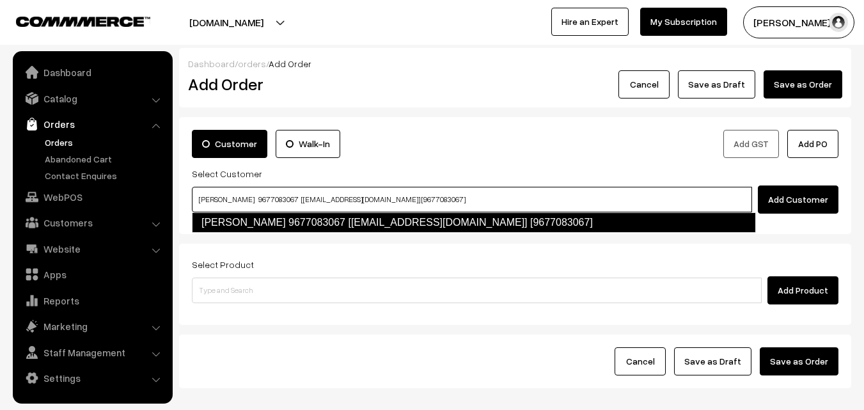
type input "Prema rajagopal 9677083067 [anna44@gmail.com] [9677083067]"
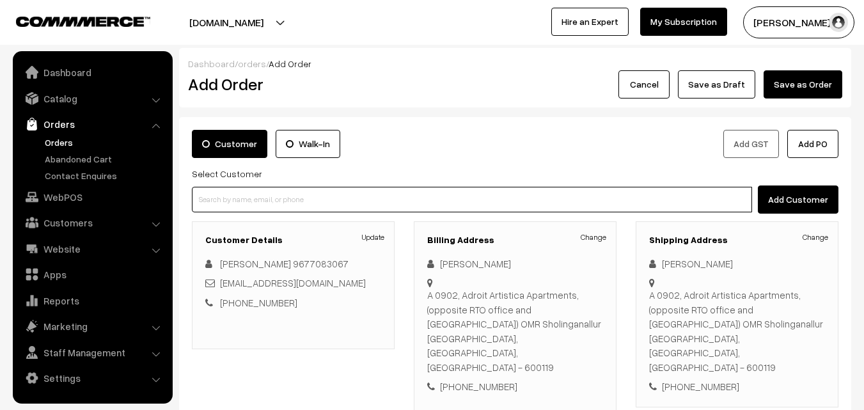
click at [340, 198] on input at bounding box center [472, 200] width 560 height 26
paste input "7066821109"
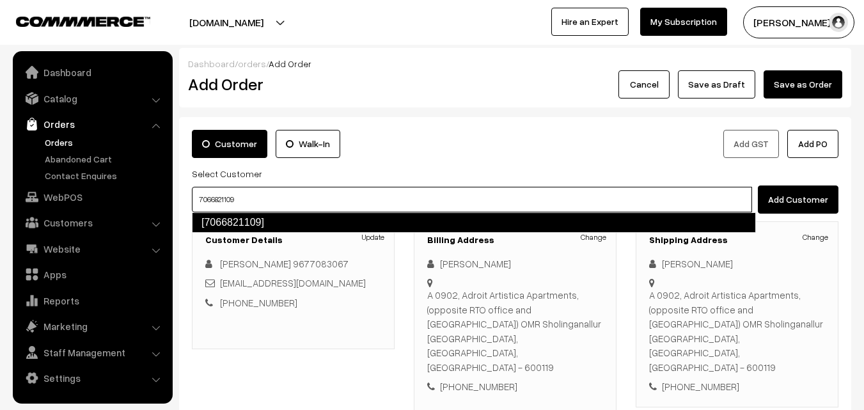
click at [344, 217] on link "[7066821109]" at bounding box center [474, 222] width 564 height 20
type input "7066821109"
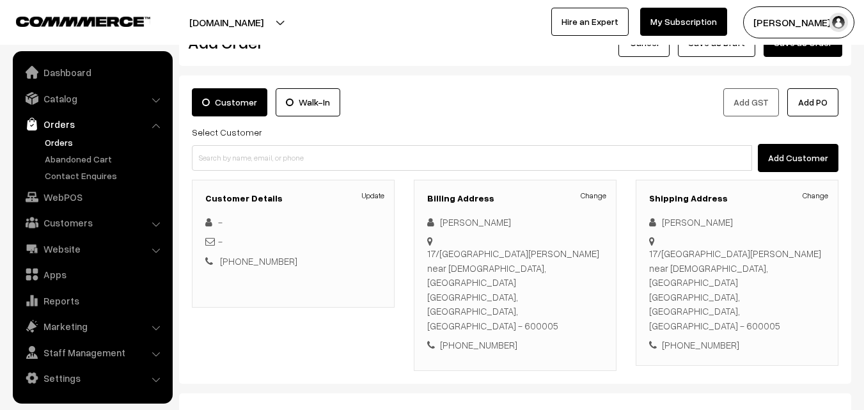
scroll to position [64, 0]
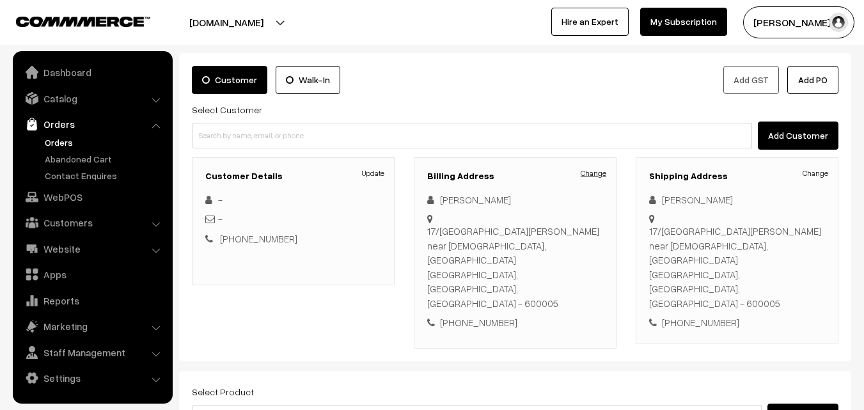
click at [588, 173] on link "Change" at bounding box center [594, 174] width 26 height 12
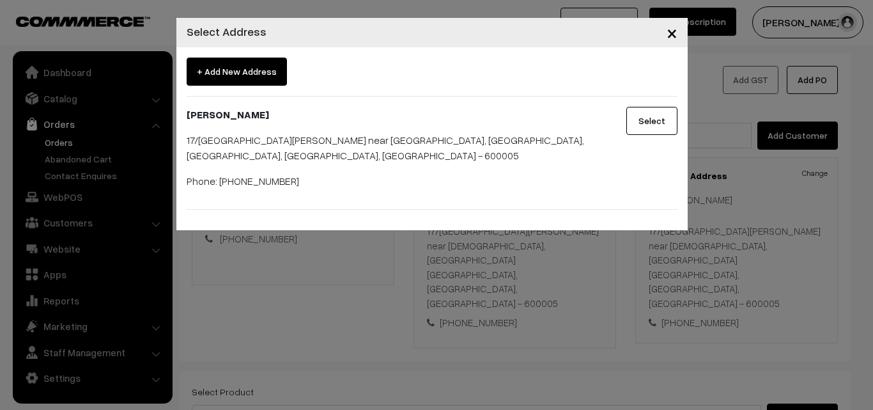
click at [678, 37] on button "×" at bounding box center [672, 33] width 31 height 40
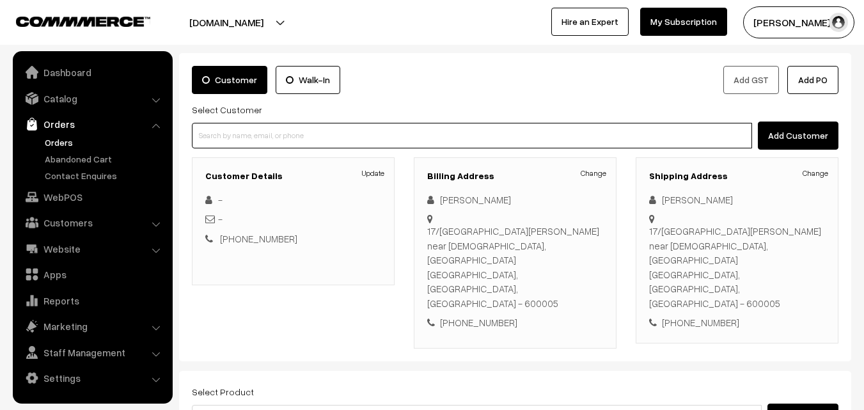
click at [302, 139] on input at bounding box center [472, 136] width 560 height 26
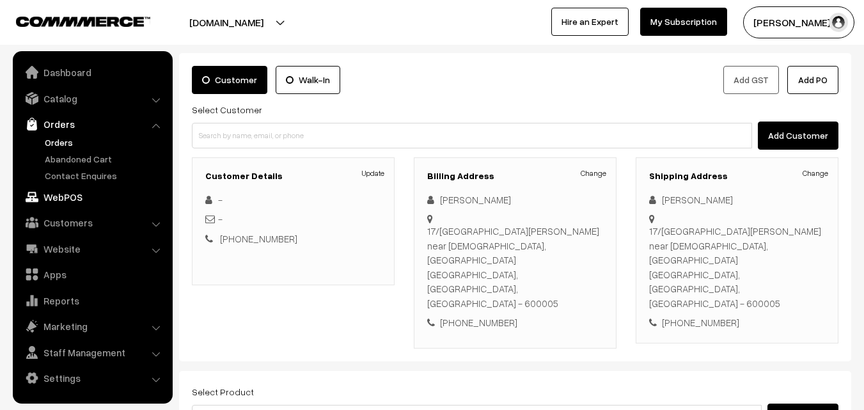
click at [51, 201] on link "WebPOS" at bounding box center [92, 196] width 152 height 23
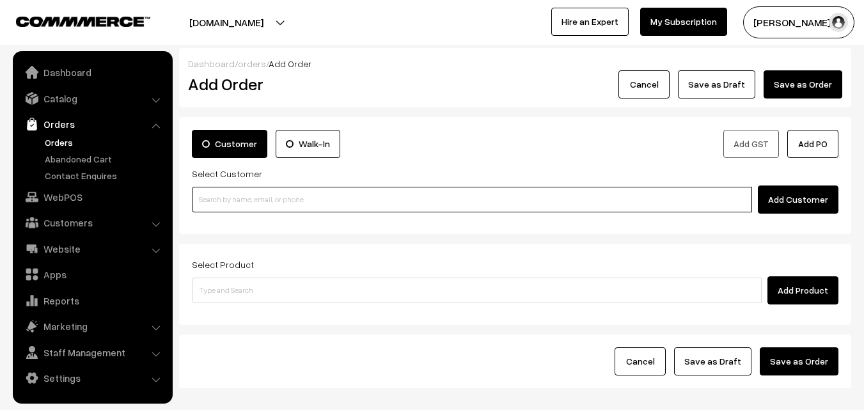
click at [425, 198] on input at bounding box center [472, 200] width 560 height 26
paste input "[PHONE_NUMBER]"
click at [210, 201] on input "[PHONE_NUMBER]" at bounding box center [472, 200] width 560 height 26
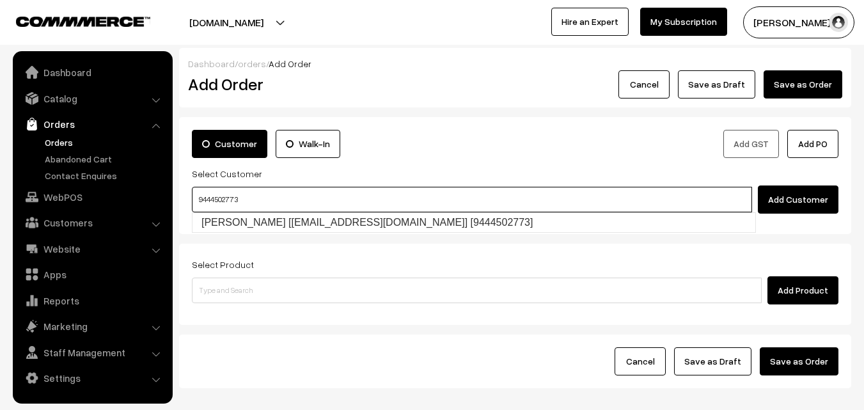
click at [238, 223] on link "[PERSON_NAME] [[EMAIL_ADDRESS][DOMAIN_NAME]] [9444502773]" at bounding box center [473, 222] width 563 height 19
type input "9444502773"
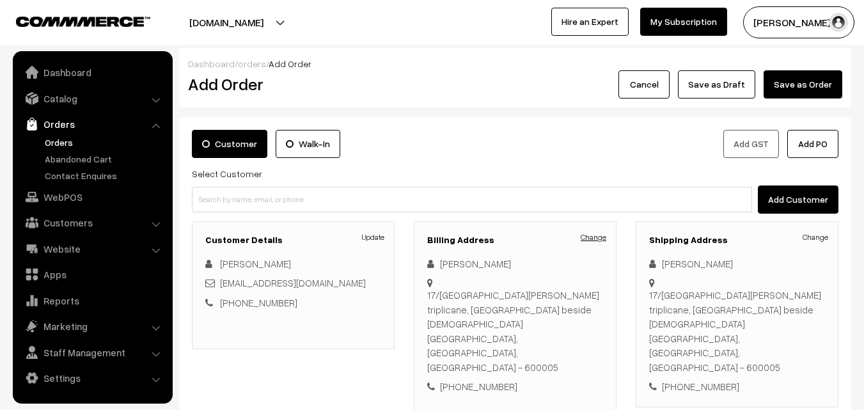
click at [601, 235] on link "Change" at bounding box center [594, 237] width 26 height 12
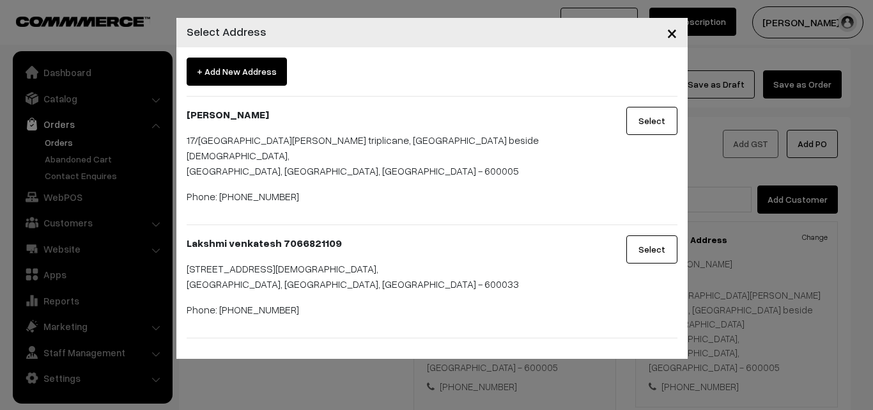
click at [660, 235] on button "Select" at bounding box center [652, 249] width 51 height 28
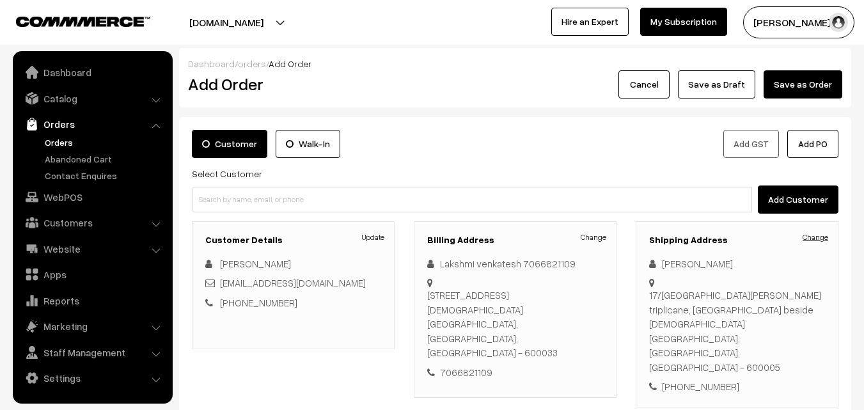
click at [817, 236] on link "Change" at bounding box center [815, 237] width 26 height 12
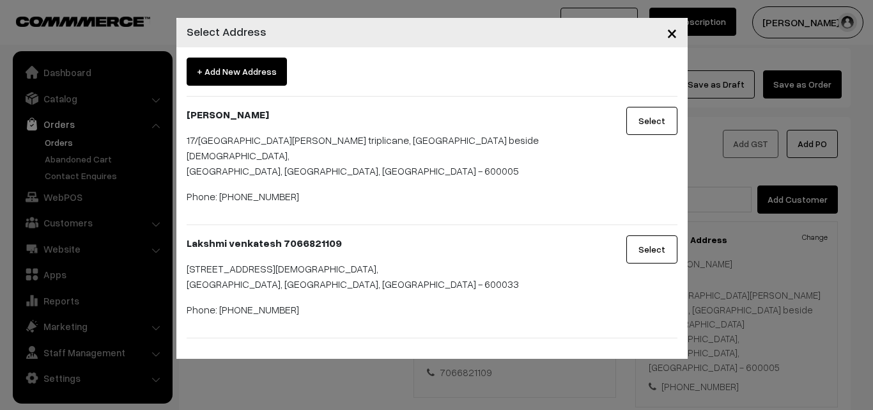
click at [643, 237] on button "Select" at bounding box center [652, 249] width 51 height 28
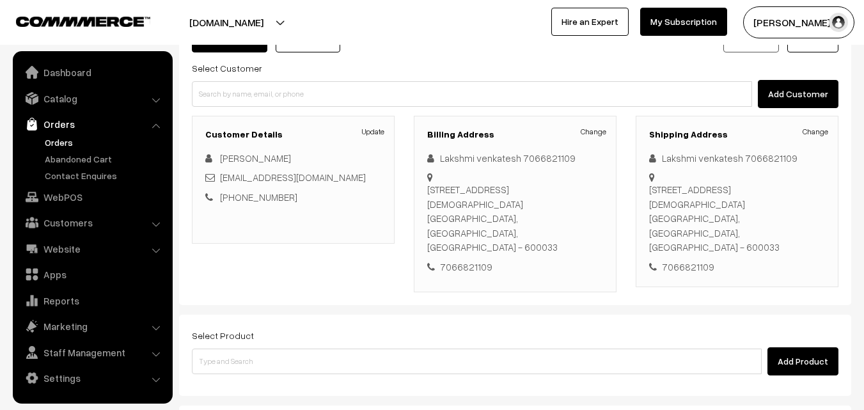
scroll to position [128, 0]
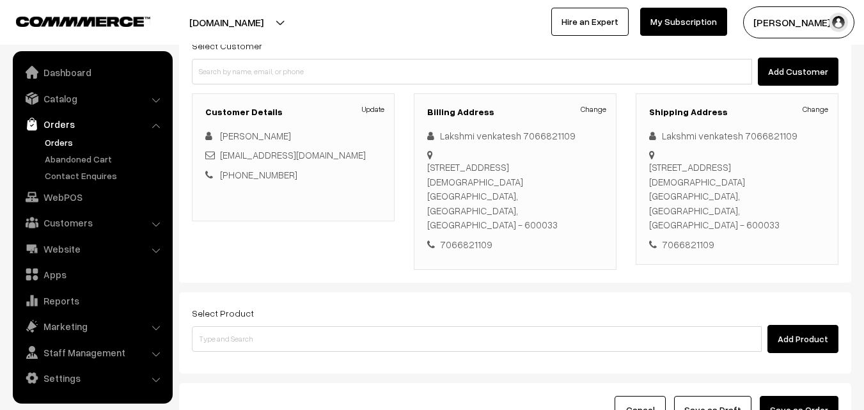
click at [482, 327] on div "Select Product Add Product" at bounding box center [515, 332] width 672 height 81
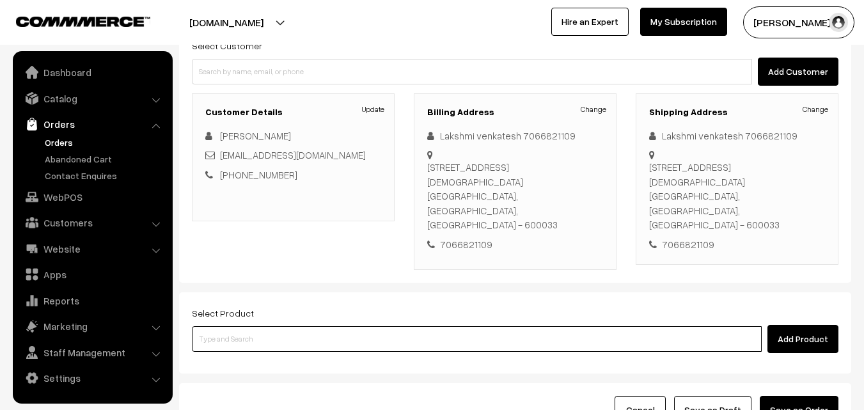
click at [475, 326] on input at bounding box center [477, 339] width 570 height 26
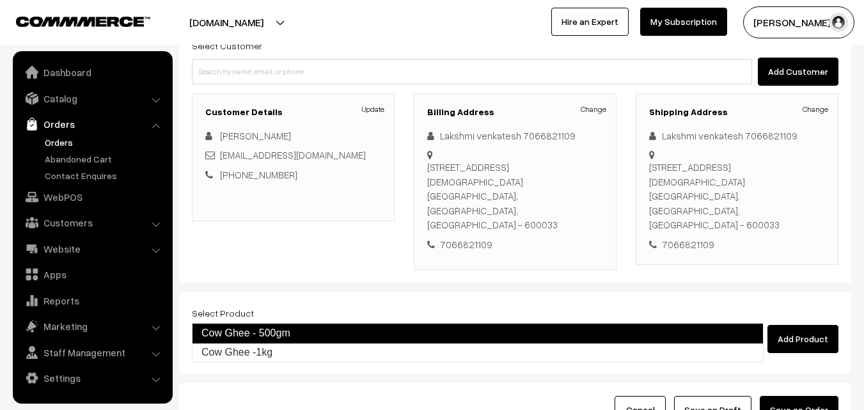
type input "Cow Ghee -1kg"
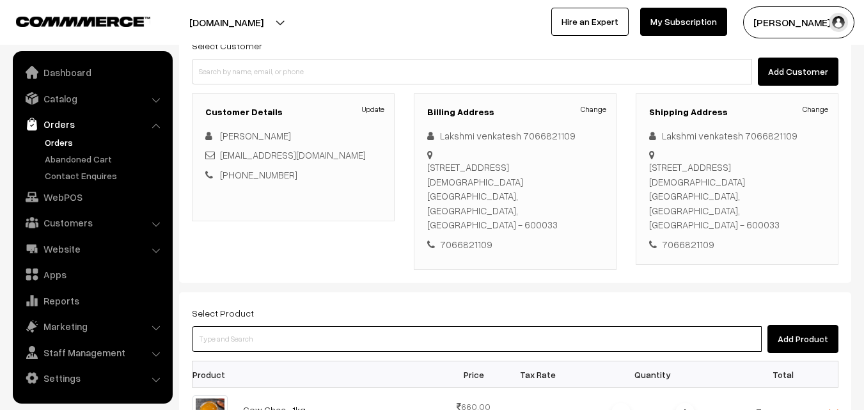
click at [350, 326] on input at bounding box center [477, 339] width 570 height 26
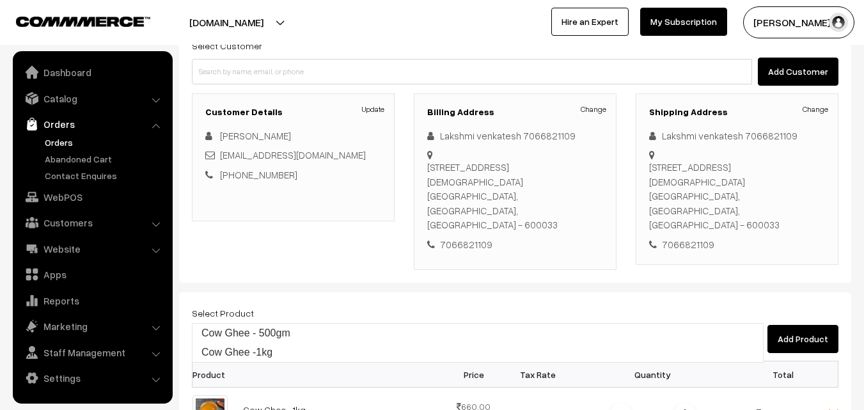
type input "Cow Ghee - 500gm"
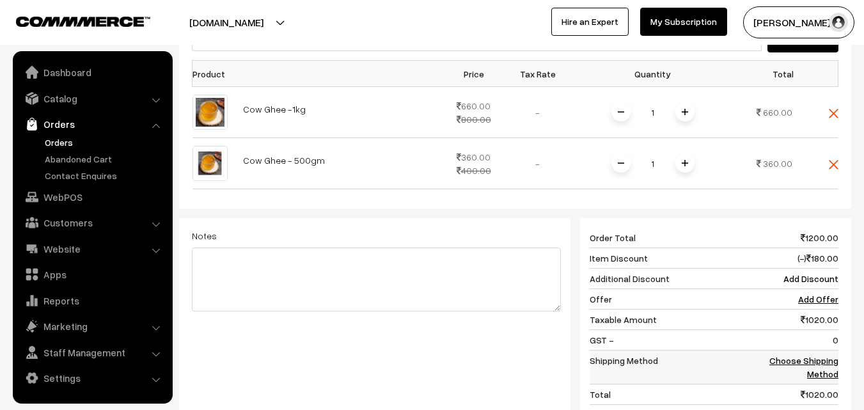
scroll to position [448, 0]
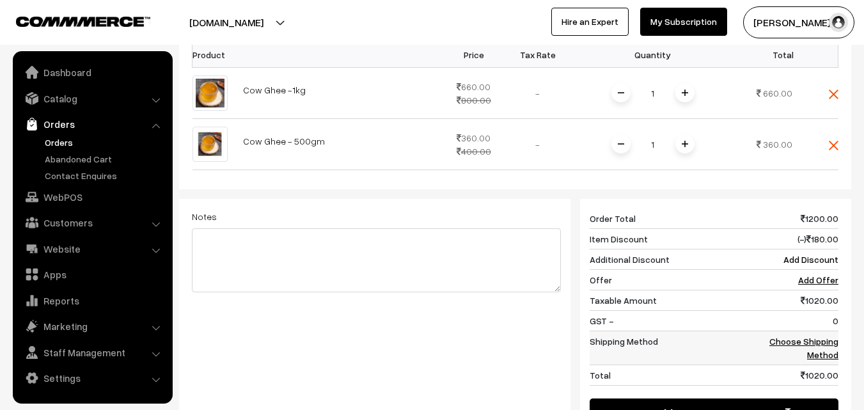
click at [811, 336] on link "Choose Shipping Method" at bounding box center [803, 348] width 69 height 24
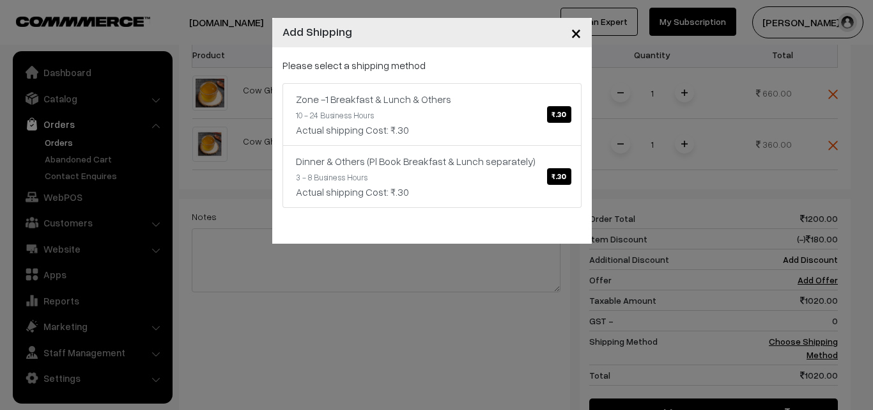
click at [447, 304] on div "× Add Shipping Please select a shipping method Zone -1 Breakfast & Lunch & Othe…" at bounding box center [436, 205] width 873 height 410
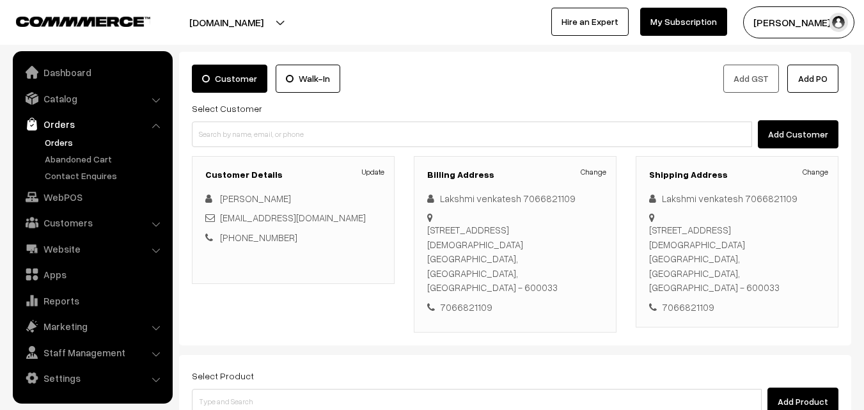
scroll to position [64, 0]
drag, startPoint x: 538, startPoint y: 260, endPoint x: 569, endPoint y: 262, distance: 31.4
click at [569, 262] on div "2/1 ramakrishna puram, second Street West mambalam Chennai 600033 chennai, Tami…" at bounding box center [515, 260] width 176 height 72
copy div "600033"
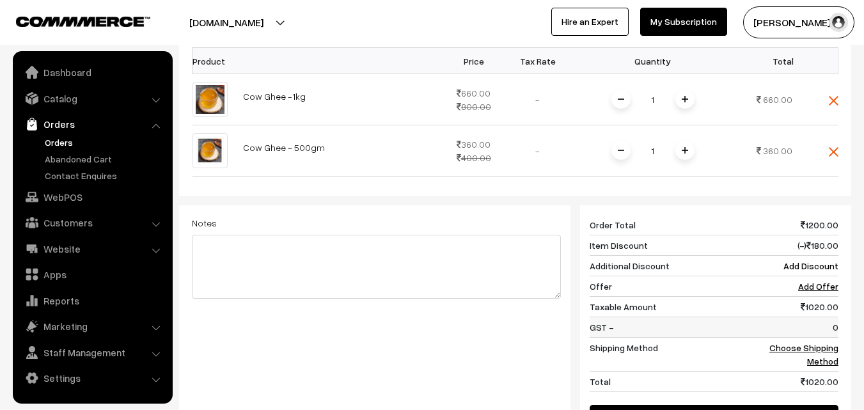
scroll to position [448, 0]
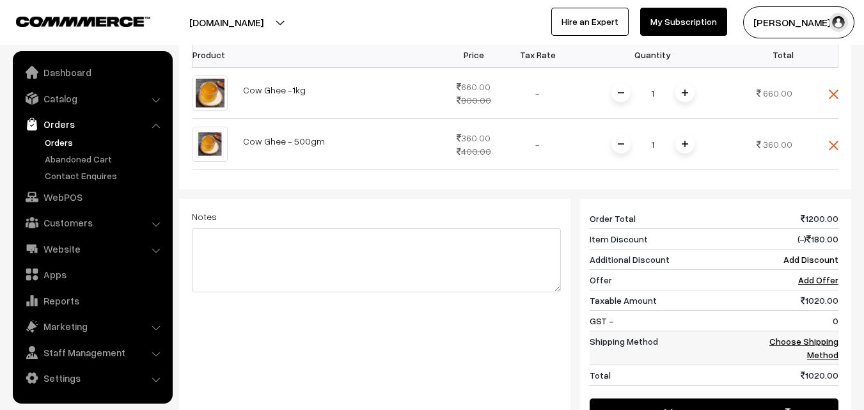
click at [781, 336] on link "Choose Shipping Method" at bounding box center [803, 348] width 69 height 24
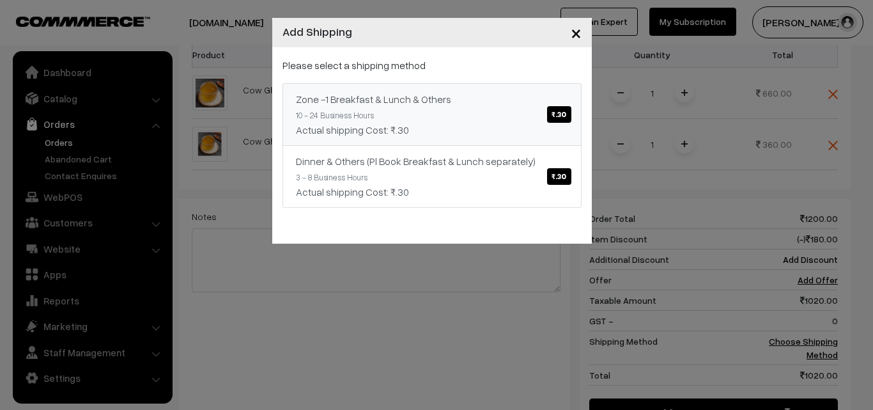
click at [551, 119] on span "₹.30" at bounding box center [559, 114] width 24 height 17
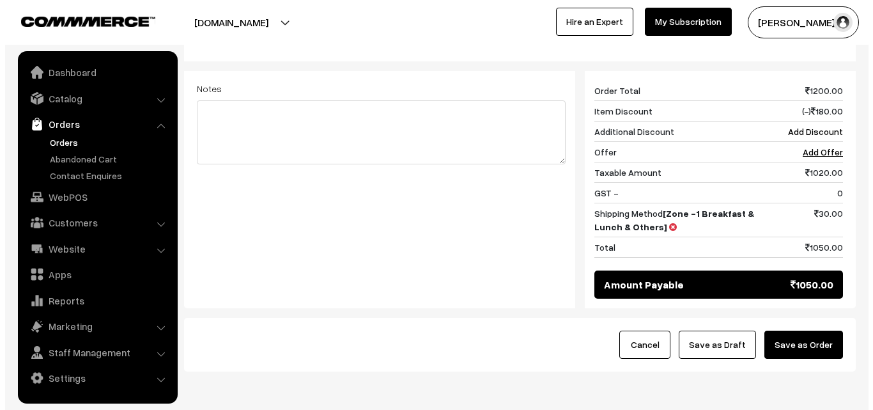
scroll to position [512, 0]
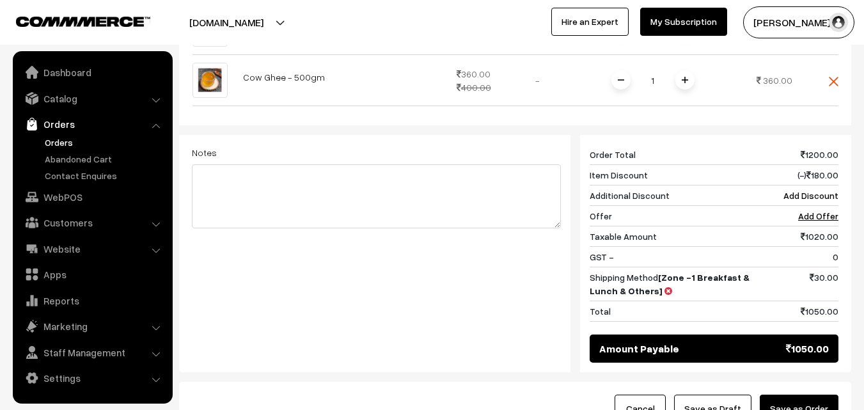
click at [801, 395] on button "Save as Order" at bounding box center [799, 409] width 79 height 28
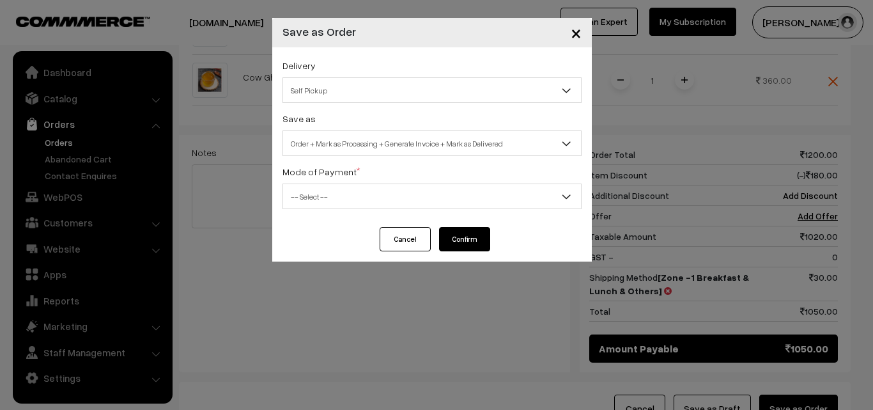
click at [413, 82] on span "Self Pickup" at bounding box center [432, 90] width 298 height 22
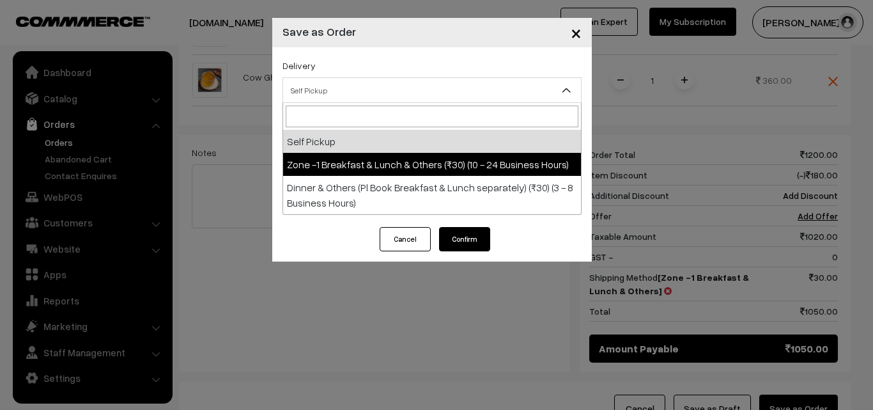
select select "ZON1"
select select "3"
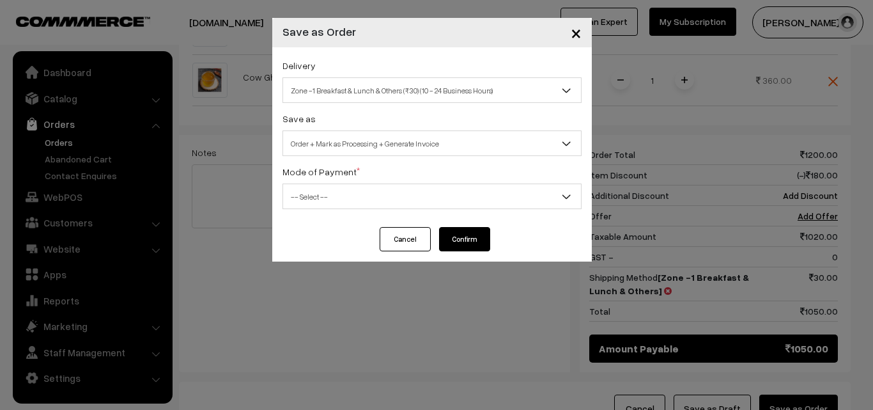
click at [430, 207] on span "-- Select --" at bounding box center [432, 196] width 298 height 22
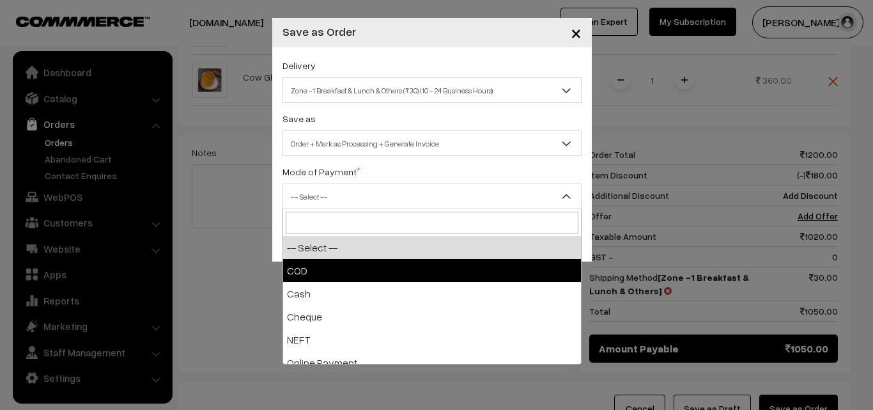
select select "1"
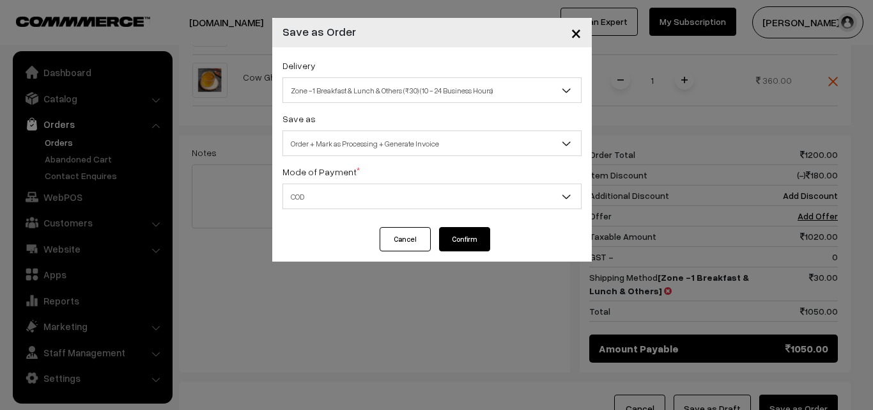
click at [460, 238] on button "Confirm" at bounding box center [464, 239] width 51 height 24
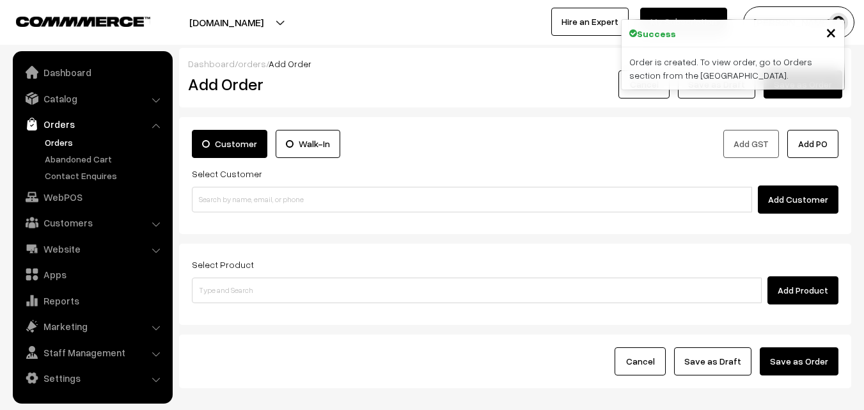
click at [51, 144] on link "Orders" at bounding box center [105, 142] width 127 height 13
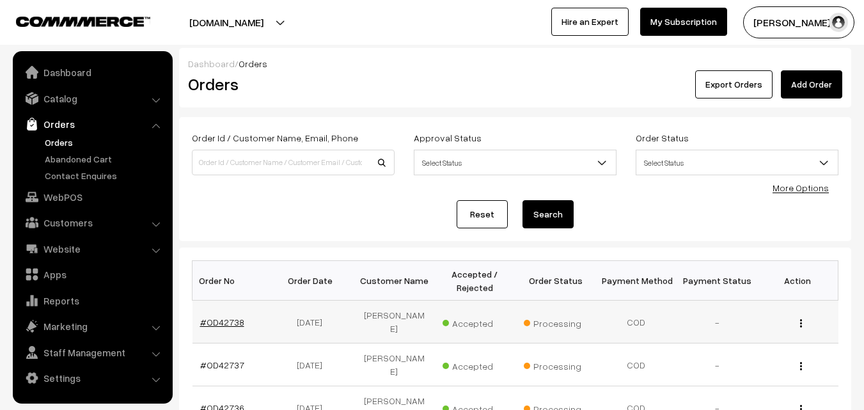
click at [233, 325] on link "#OD42738" at bounding box center [222, 322] width 44 height 11
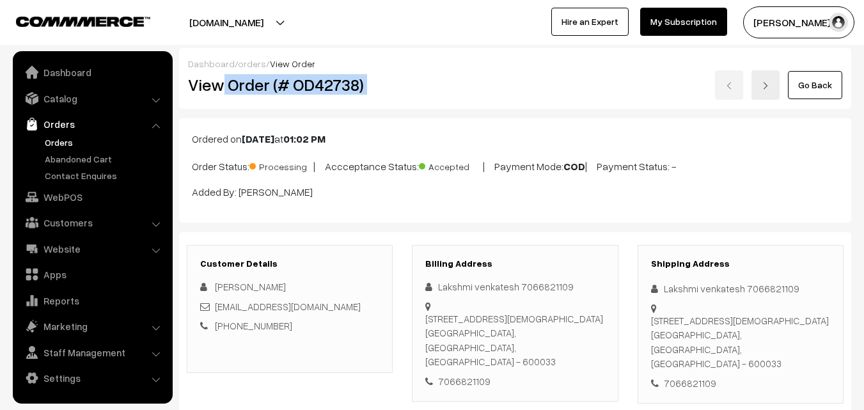
drag, startPoint x: 226, startPoint y: 85, endPoint x: 442, endPoint y: 88, distance: 216.8
click at [442, 88] on div "View Order (# OD42738) Go Back" at bounding box center [514, 84] width 673 height 29
drag, startPoint x: 229, startPoint y: 84, endPoint x: 370, endPoint y: 86, distance: 140.7
click at [370, 86] on h2 "View Order (# OD42738)" at bounding box center [290, 85] width 205 height 20
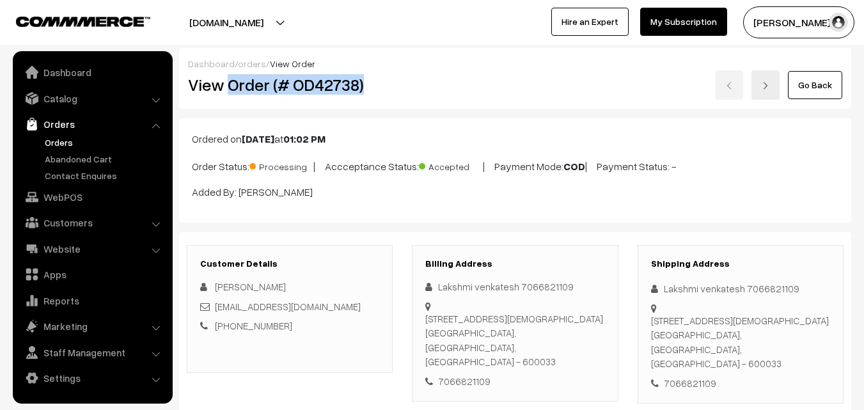
copy h2 "Order (# OD42738)"
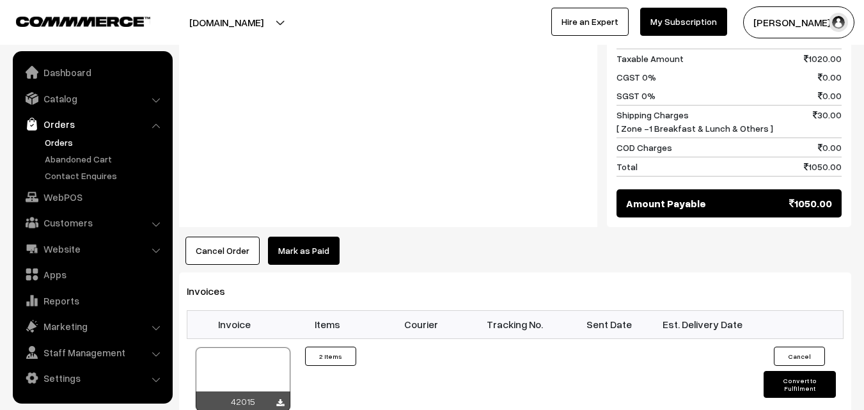
scroll to position [767, 0]
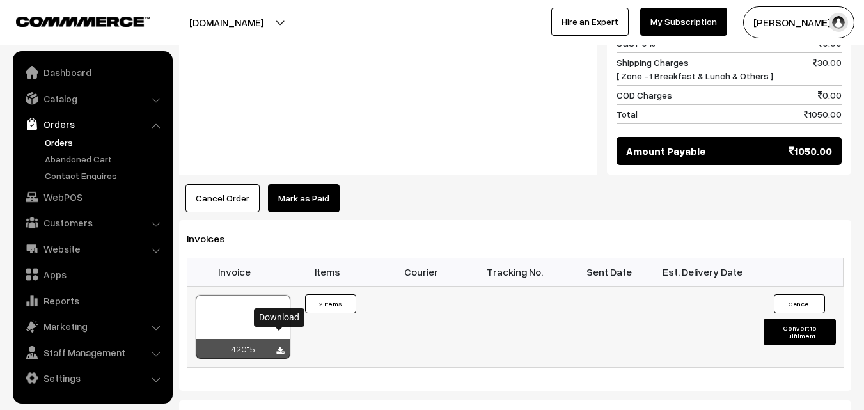
click at [277, 347] on icon at bounding box center [280, 351] width 8 height 8
click at [65, 148] on link "Orders" at bounding box center [105, 142] width 127 height 13
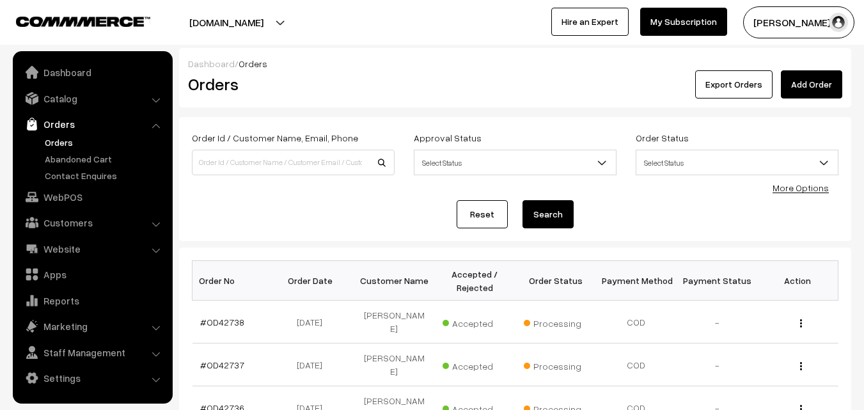
click at [61, 119] on link "Orders" at bounding box center [92, 124] width 152 height 23
click at [63, 139] on link "Orders" at bounding box center [105, 142] width 127 height 13
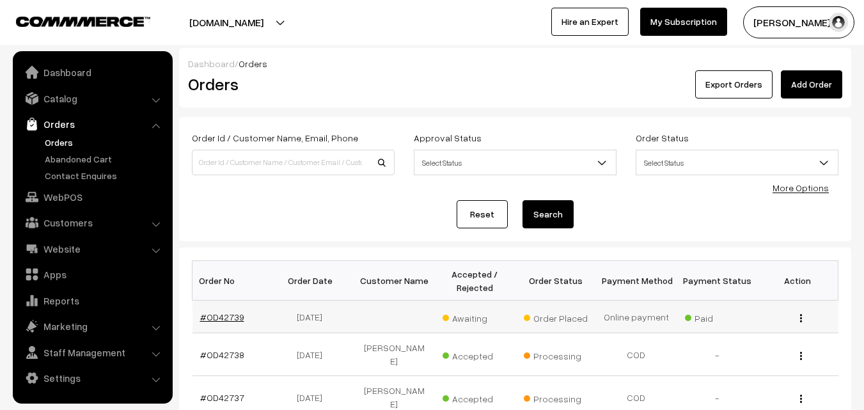
click at [212, 318] on link "#OD42739" at bounding box center [222, 316] width 44 height 11
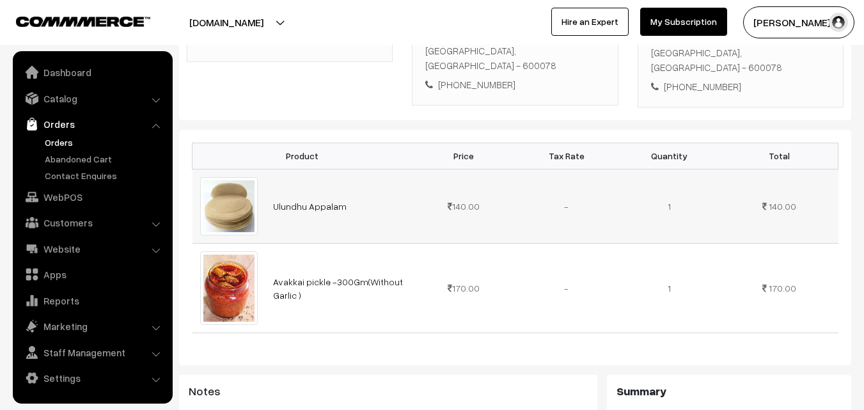
scroll to position [320, 0]
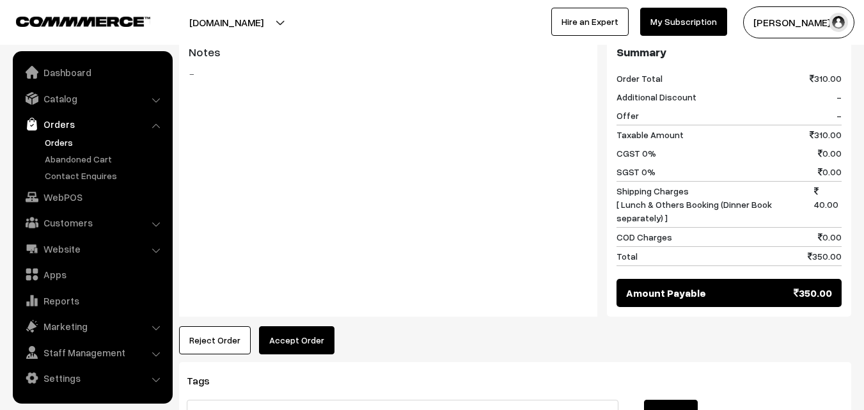
click at [317, 326] on button "Accept Order" at bounding box center [296, 340] width 75 height 28
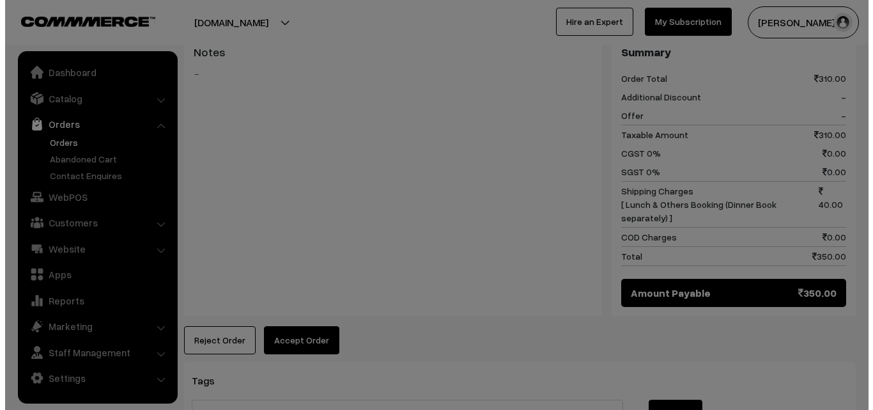
scroll to position [642, 0]
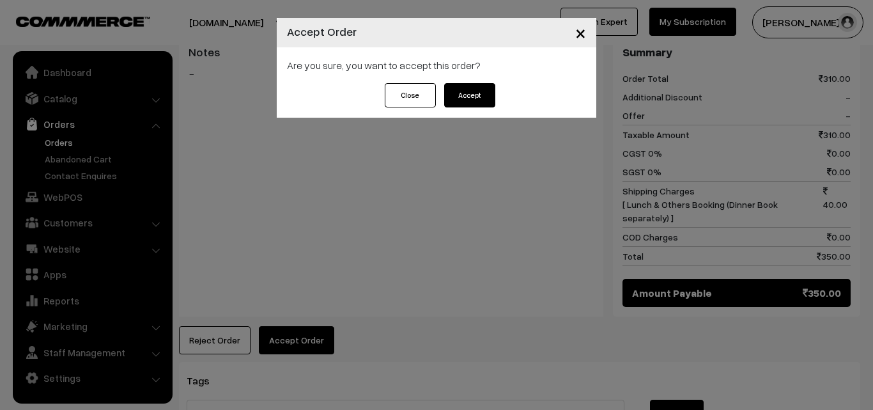
click at [494, 84] on button "Accept" at bounding box center [469, 95] width 51 height 24
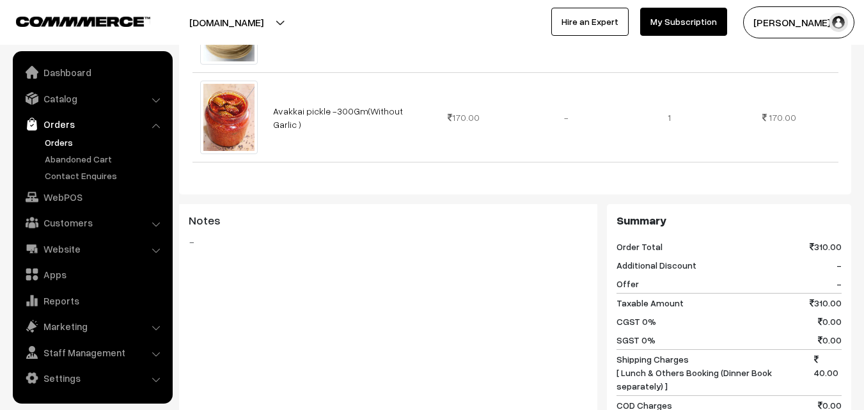
scroll to position [575, 0]
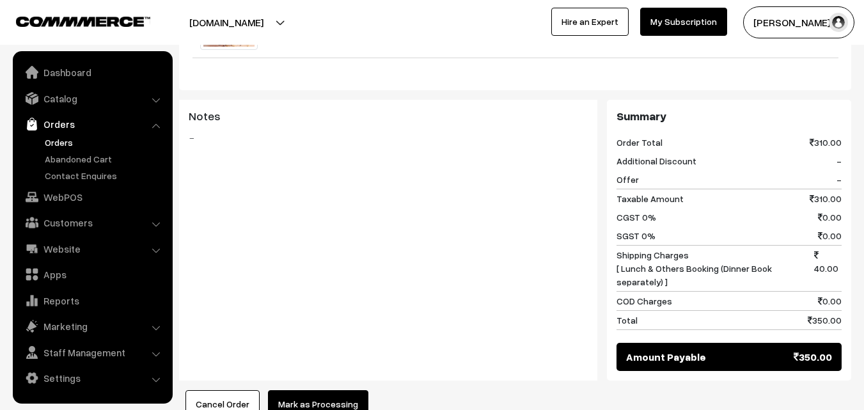
click at [322, 341] on div "Product Price Tax Rate Quantity Total Ulundhu Appalam 140.00 170.00" at bounding box center [515, 136] width 672 height 563
click at [321, 390] on button "Mark as Processing" at bounding box center [318, 404] width 100 height 28
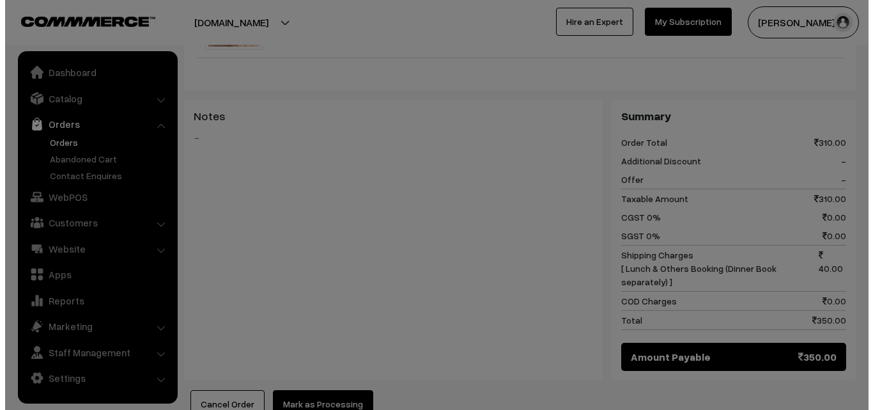
scroll to position [577, 0]
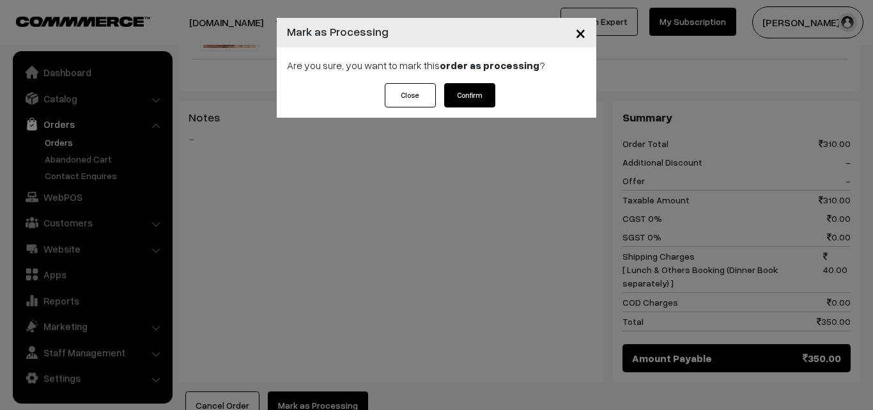
click at [469, 103] on button "Confirm" at bounding box center [469, 95] width 51 height 24
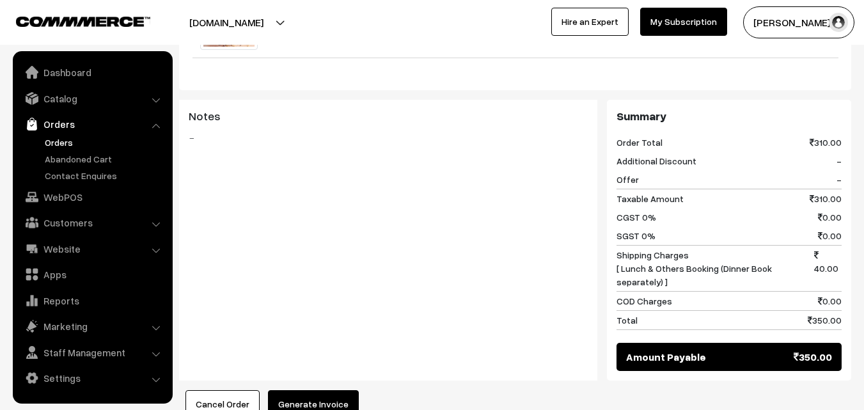
click at [304, 390] on button "Generate Invoice" at bounding box center [313, 404] width 91 height 28
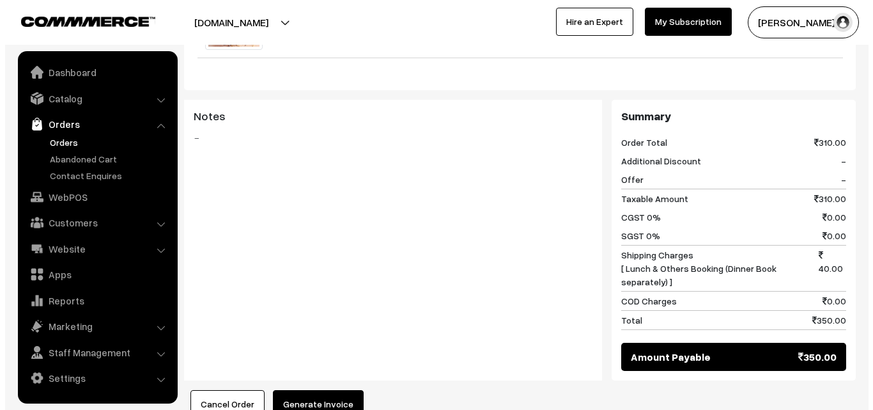
scroll to position [577, 0]
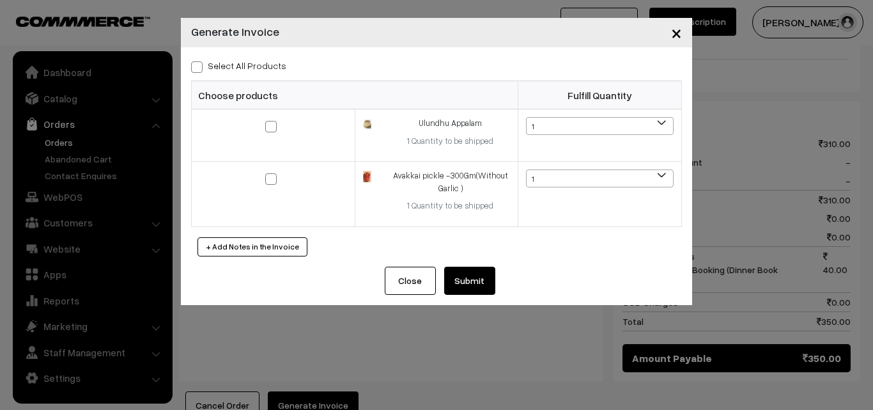
click at [250, 73] on div "Select All Products Choose products Fulfill Quantity 1 1 1 1" at bounding box center [437, 156] width 512 height 219
click at [242, 65] on label "Select All Products" at bounding box center [238, 65] width 95 height 13
click at [199, 65] on input "Select All Products" at bounding box center [195, 65] width 8 height 8
checkbox input "true"
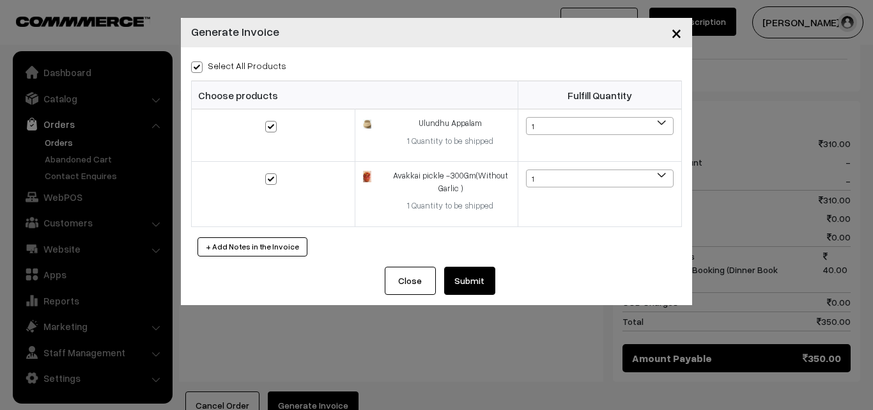
checkbox input "true"
click at [464, 281] on button "Submit" at bounding box center [469, 281] width 51 height 28
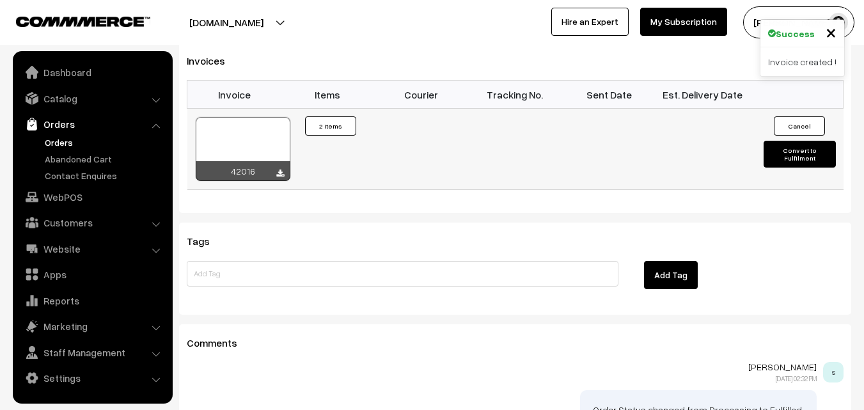
scroll to position [959, 0]
click at [252, 117] on div at bounding box center [243, 149] width 95 height 64
click at [54, 136] on link "Orders" at bounding box center [105, 142] width 127 height 13
click at [54, 139] on link "Orders" at bounding box center [105, 142] width 127 height 13
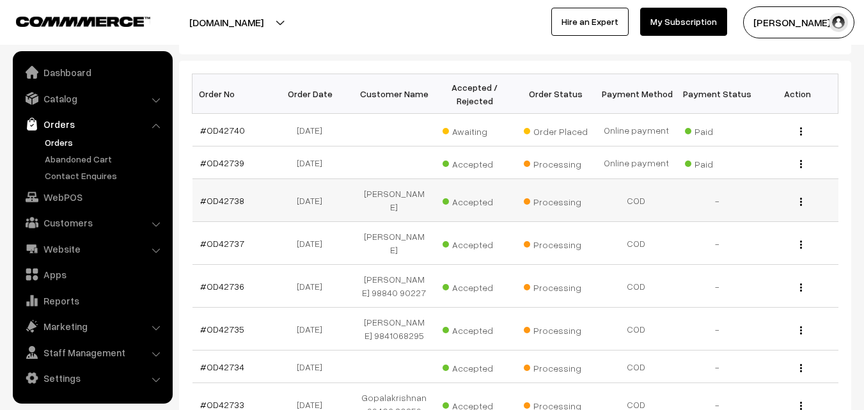
scroll to position [192, 0]
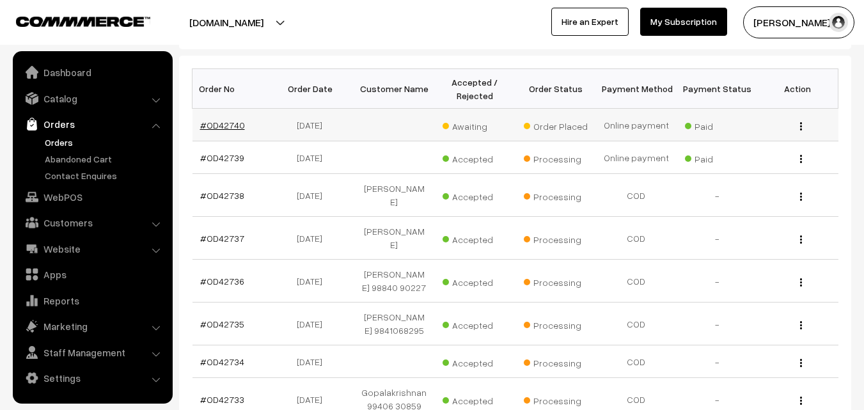
click at [236, 123] on link "#OD42740" at bounding box center [222, 125] width 45 height 11
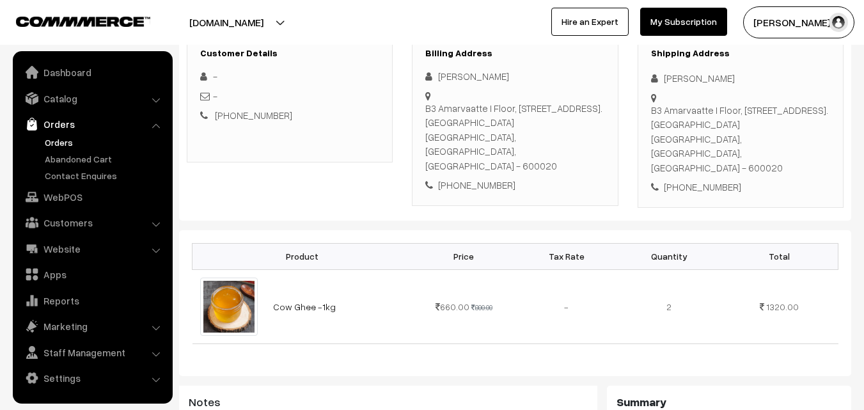
scroll to position [128, 0]
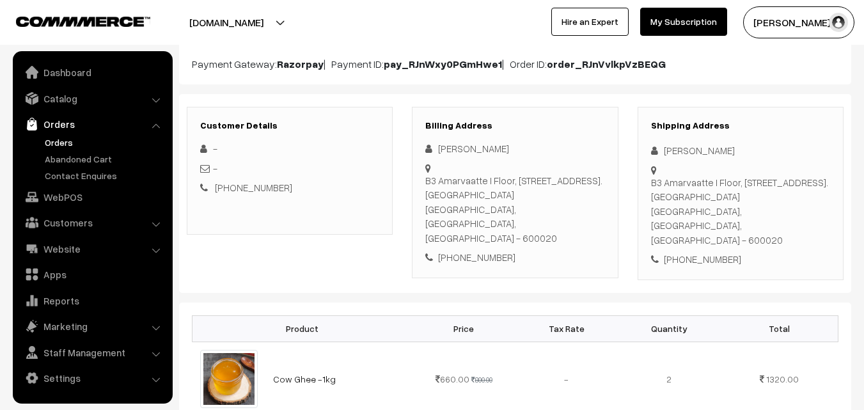
click at [478, 250] on div "+91 9840881215" at bounding box center [514, 257] width 179 height 15
copy div "9840881215"
click at [440, 126] on h3 "Billing Address" at bounding box center [514, 125] width 179 height 11
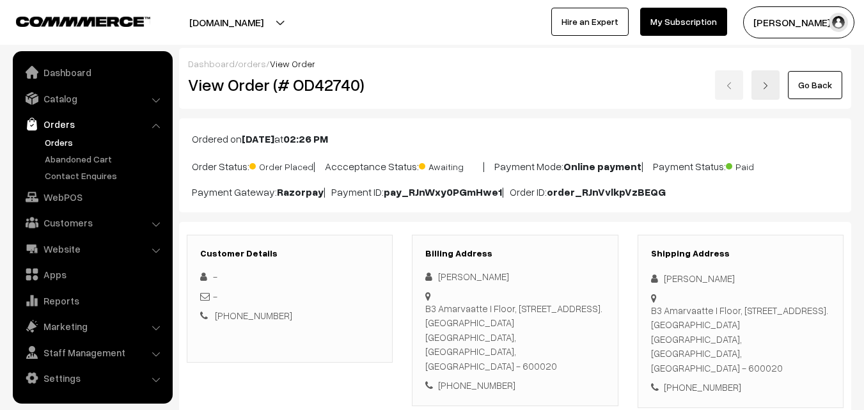
scroll to position [192, 0]
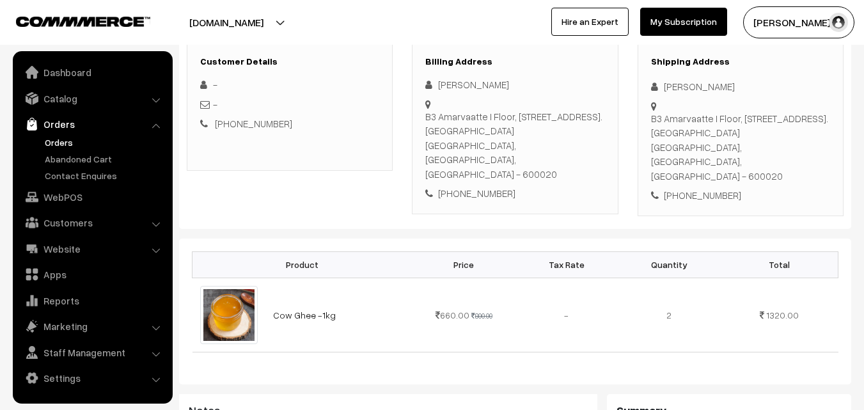
click at [481, 186] on div "+91 9840881215" at bounding box center [514, 193] width 179 height 15
copy div "9840881215"
click at [59, 194] on link "WebPOS" at bounding box center [92, 196] width 152 height 23
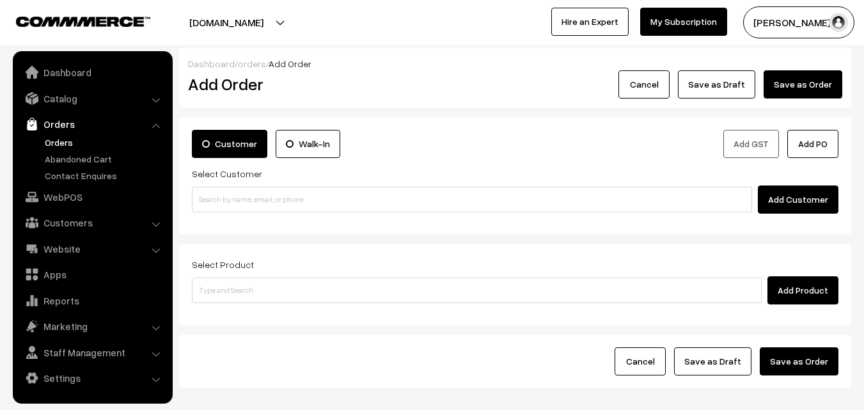
click at [245, 198] on input at bounding box center [472, 200] width 560 height 26
click at [219, 191] on input "99406 52732" at bounding box center [472, 200] width 560 height 26
type input "Vidya 99406 52732 [9940652732]"
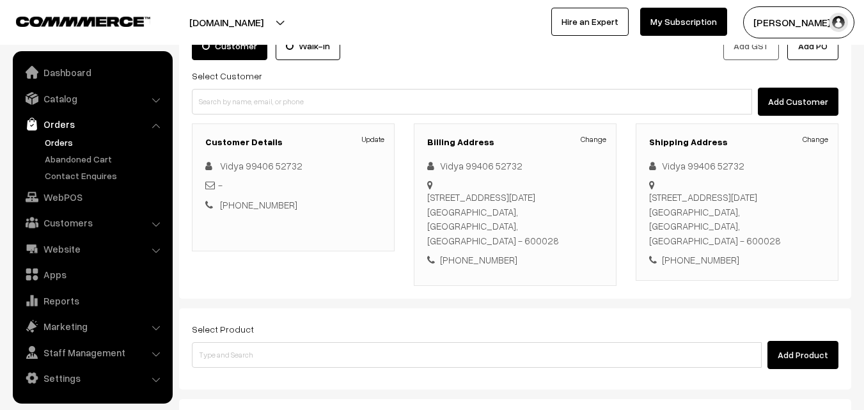
scroll to position [169, 0]
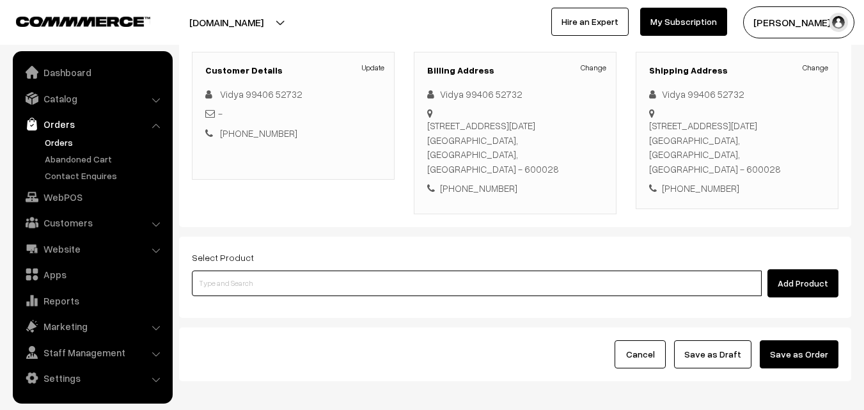
click at [259, 288] on input at bounding box center [477, 283] width 570 height 26
paste input "21th Without Rice..."
type input "21th Without Rice..."
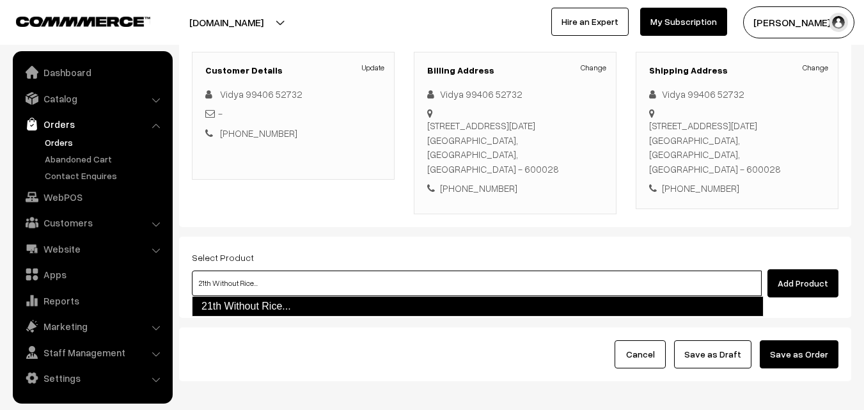
click at [239, 306] on link "21th Without Rice..." at bounding box center [478, 306] width 572 height 20
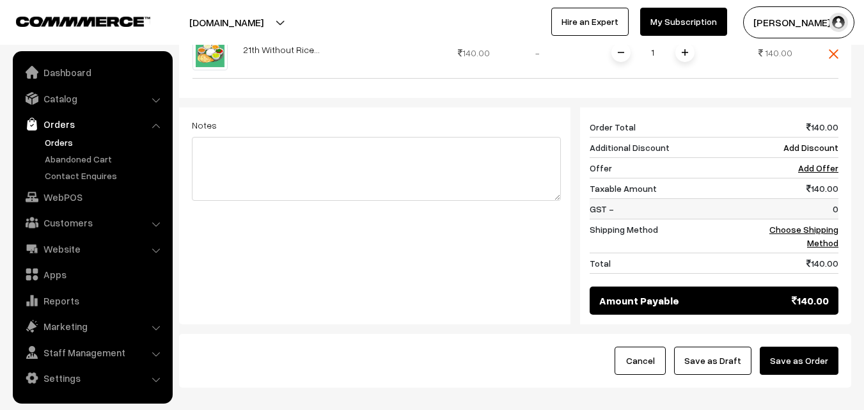
scroll to position [480, 0]
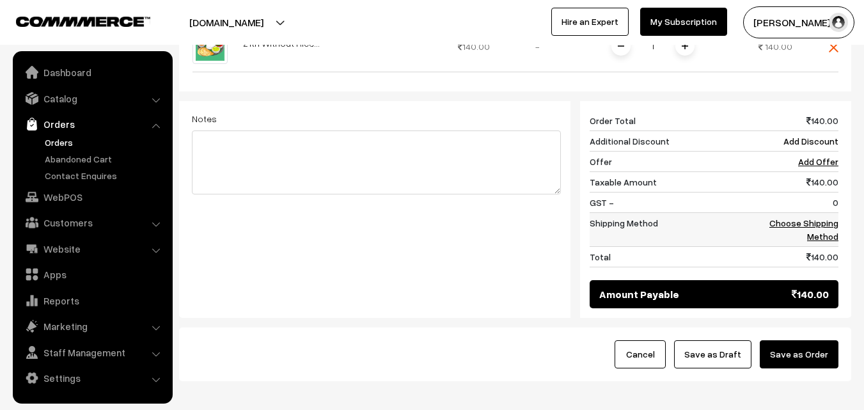
click at [811, 217] on link "Choose Shipping Method" at bounding box center [803, 229] width 69 height 24
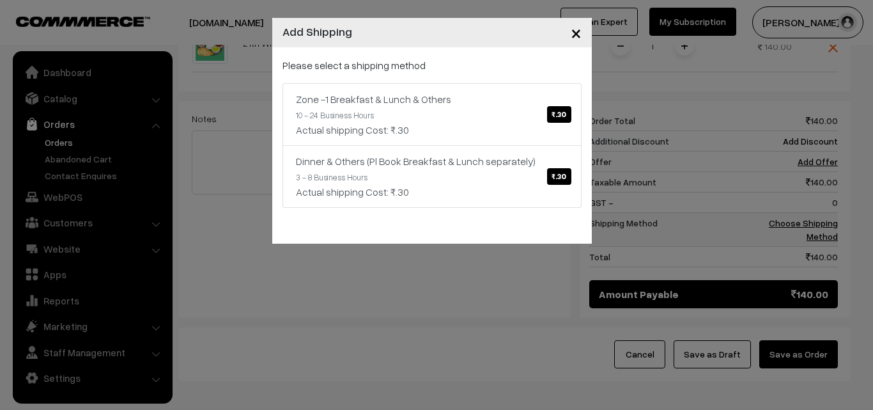
click at [804, 225] on div "× Add Shipping Please select a shipping method Zone -1 Breakfast & Lunch & Othe…" at bounding box center [436, 205] width 873 height 410
click at [501, 113] on link "Zone -1 Breakfast & Lunch & Others ₹.30 10 - 24 Business Hours Actual shipping …" at bounding box center [432, 114] width 299 height 63
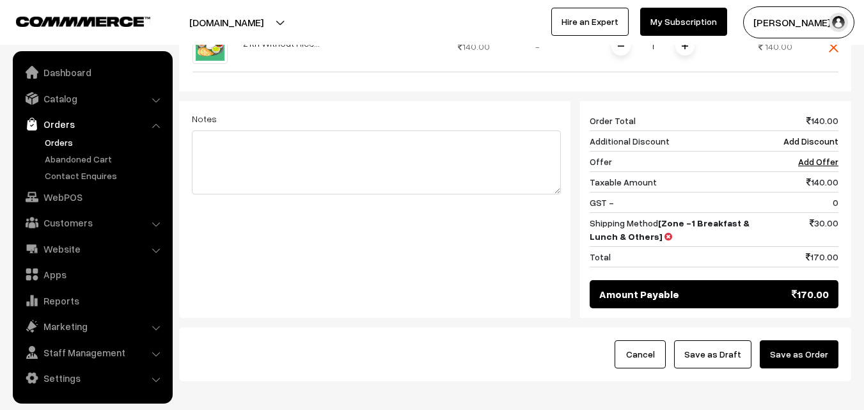
click at [682, 35] on link "My Subscription" at bounding box center [683, 22] width 87 height 28
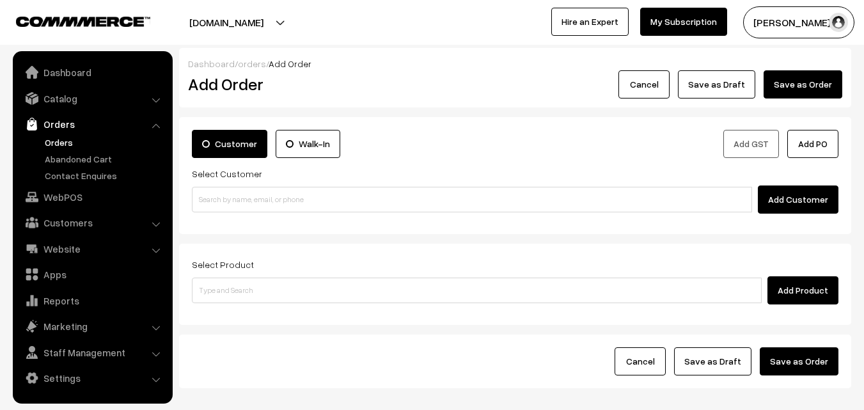
scroll to position [71, 0]
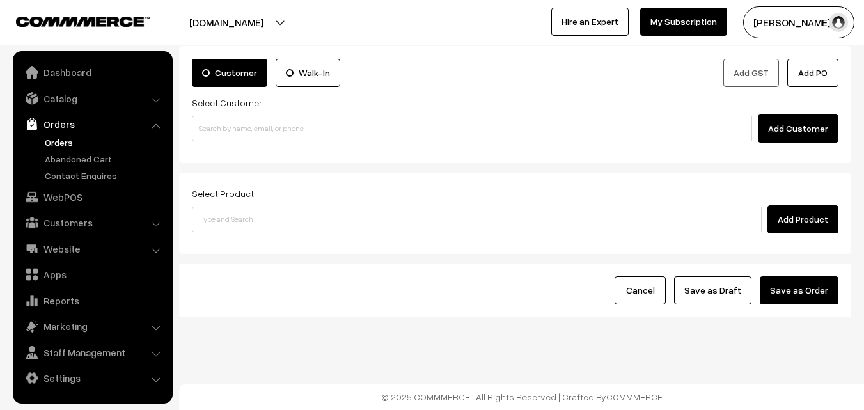
drag, startPoint x: 465, startPoint y: 114, endPoint x: 450, endPoint y: 118, distance: 15.8
click at [464, 114] on div "Select Customer Add Customer" at bounding box center [515, 119] width 646 height 48
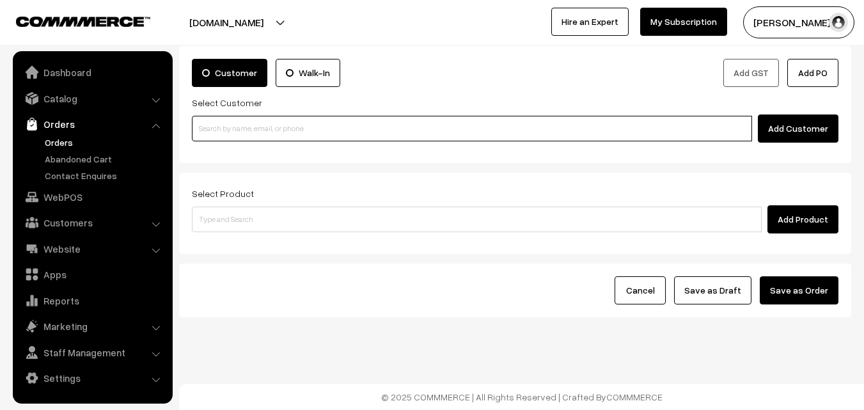
paste input "21th Without Rice..."
drag, startPoint x: 450, startPoint y: 118, endPoint x: 415, endPoint y: 126, distance: 36.1
click at [450, 119] on input "21th Without Rice..." at bounding box center [472, 129] width 560 height 26
click at [281, 149] on ul "No customers found." at bounding box center [474, 149] width 564 height 17
type input "21th Without Rice..."
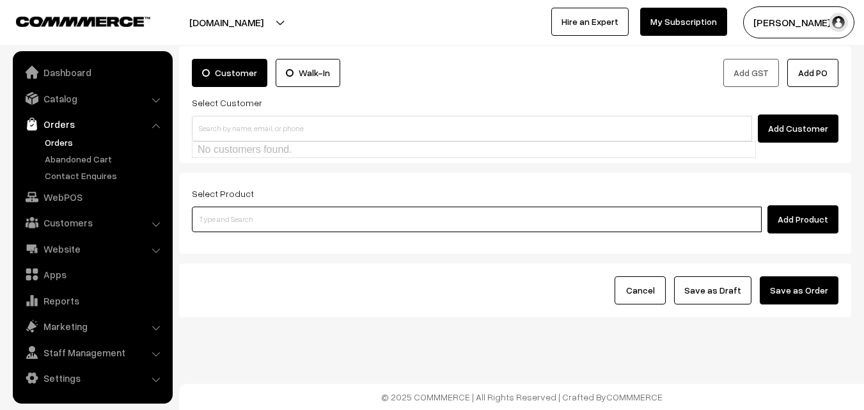
click at [275, 211] on input at bounding box center [477, 220] width 570 height 26
paste input "21th Without Rice..."
type input "21th Without Rice..."
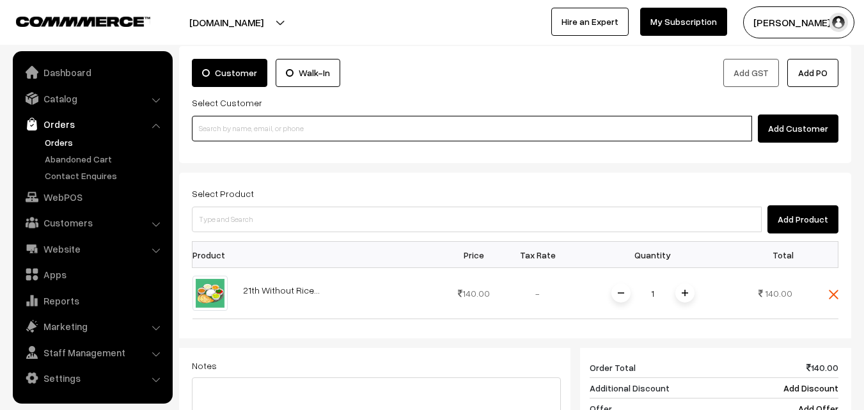
click at [264, 134] on input at bounding box center [472, 129] width 560 height 26
paste input "99406 52732"
click at [295, 134] on input "99406 52732" at bounding box center [472, 129] width 560 height 26
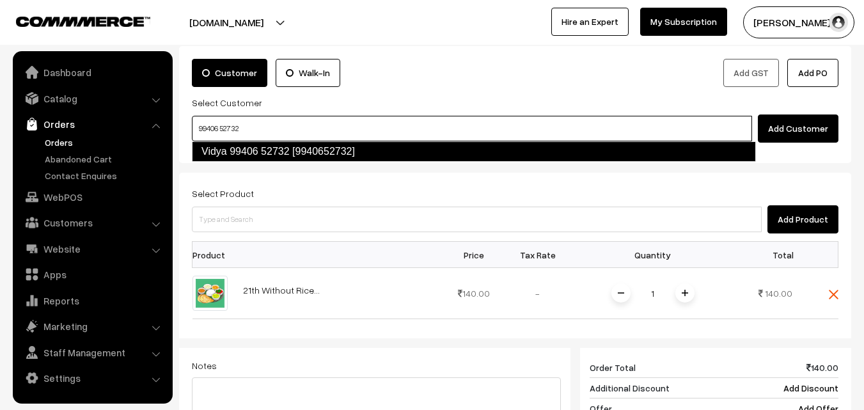
click at [221, 144] on link "Vidya 99406 52732 [9940652732]" at bounding box center [474, 151] width 564 height 20
type input "99406 52732"
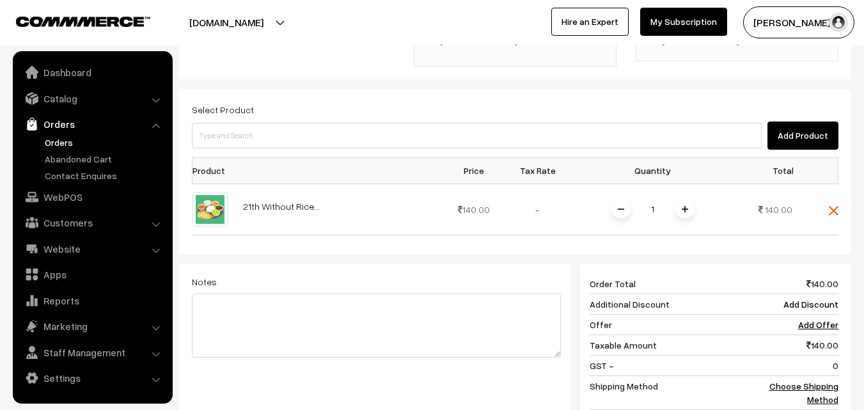
scroll to position [327, 0]
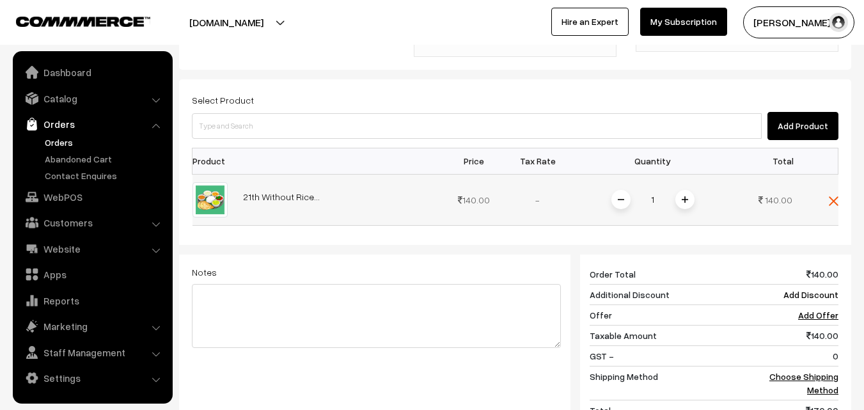
click at [695, 198] on div "1" at bounding box center [653, 200] width 96 height 22
click at [687, 205] on span at bounding box center [684, 199] width 19 height 19
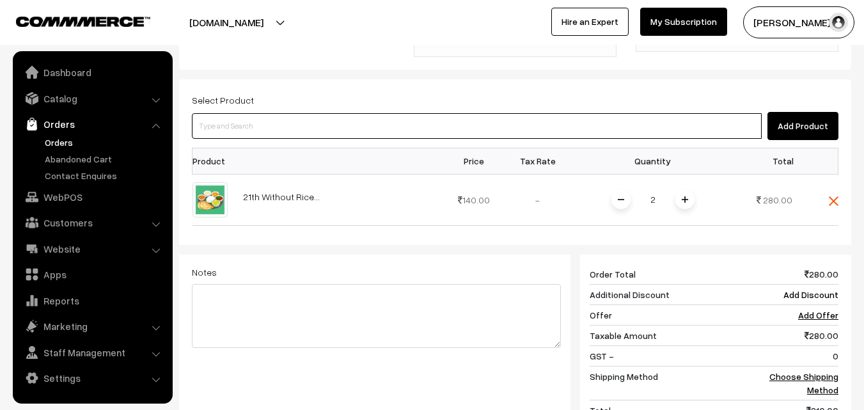
click at [345, 120] on input at bounding box center [477, 126] width 570 height 26
type input "21st p"
paste input "01st Paruppu Poli (2)"
type input "01st Paruppu Poli (2)"
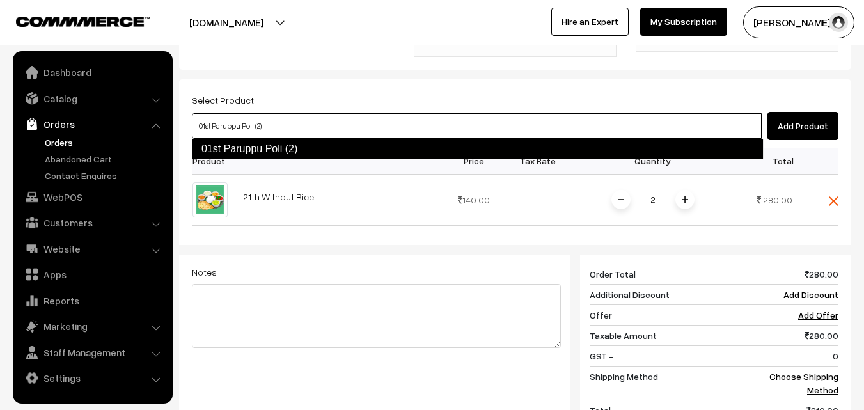
click at [267, 151] on link "01st Paruppu Poli (2)" at bounding box center [478, 149] width 572 height 20
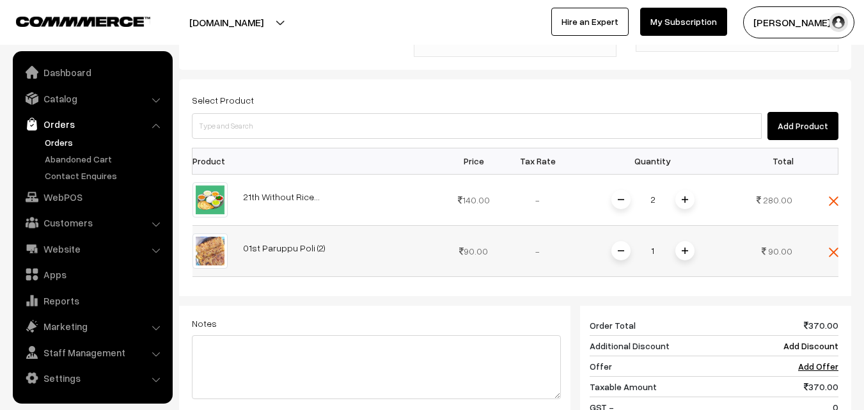
click at [681, 242] on span at bounding box center [684, 250] width 19 height 19
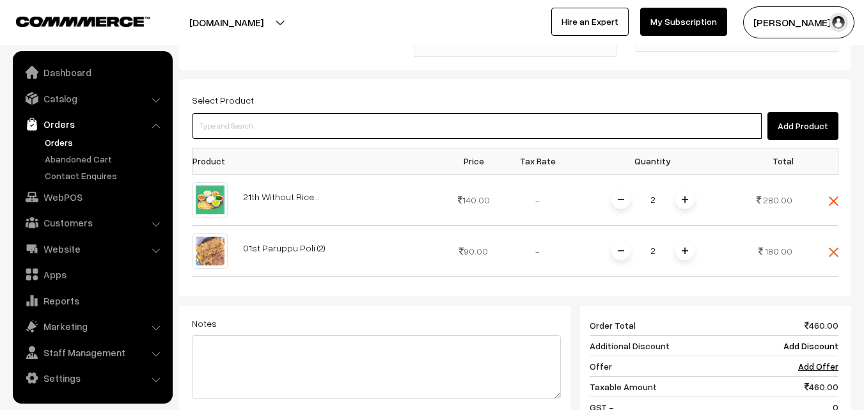
click at [360, 137] on input at bounding box center [477, 126] width 570 height 26
paste input "Add-on - Vadai (1)"
click at [0, 0] on ul "01st Paruppu Poli (2)" at bounding box center [0, 0] width 0 height 0
type input "Add-on - Vadai (1)"
click at [251, 130] on input at bounding box center [477, 126] width 570 height 26
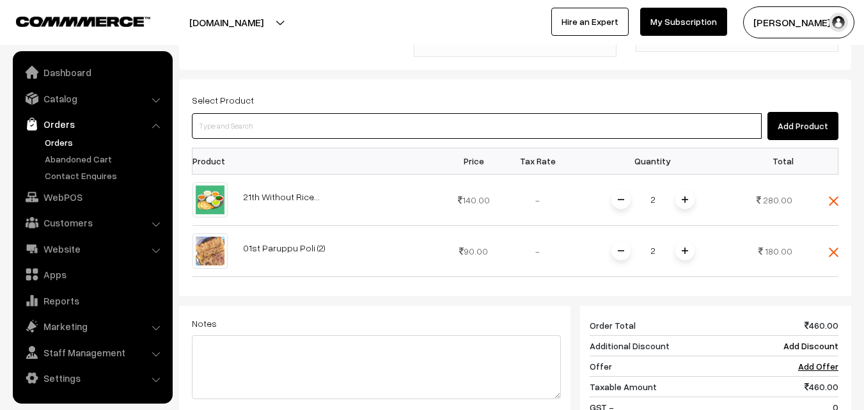
paste input "Add-on - Vadai (1)"
type input "Add-on - Vadai"
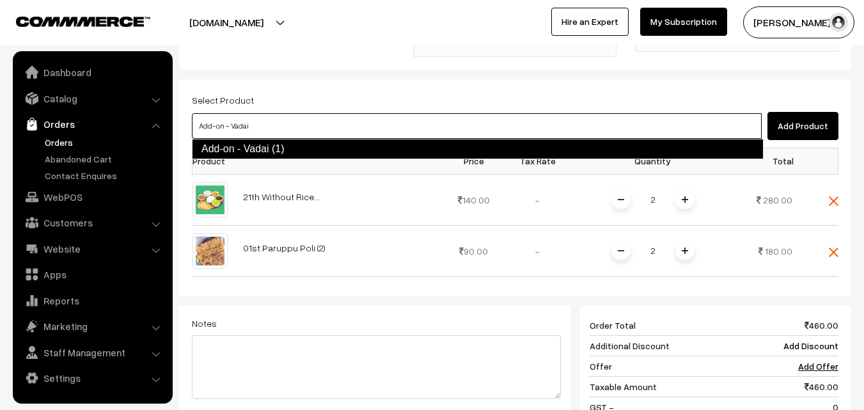
click at [254, 142] on link "Add-on - Vadai (1)" at bounding box center [478, 149] width 572 height 20
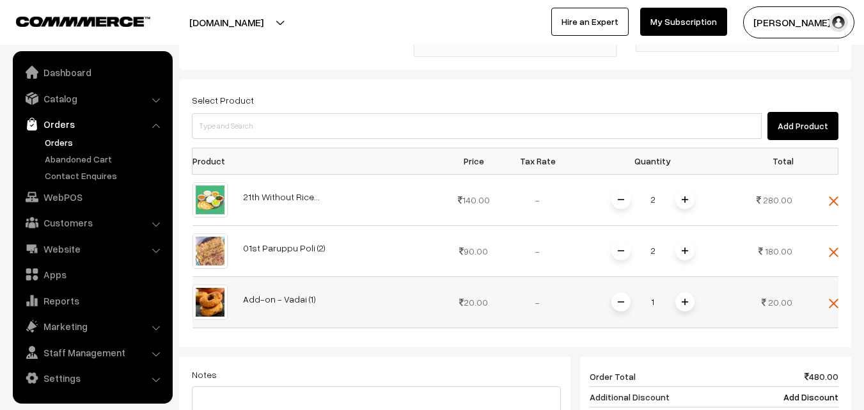
click at [684, 300] on img at bounding box center [685, 302] width 6 height 6
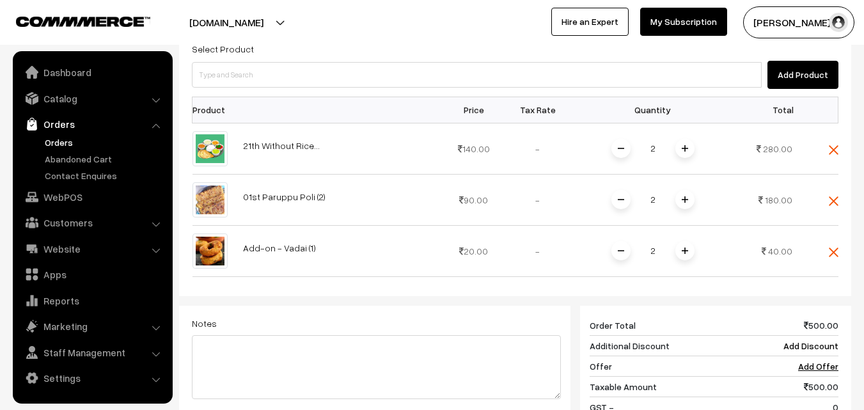
scroll to position [583, 0]
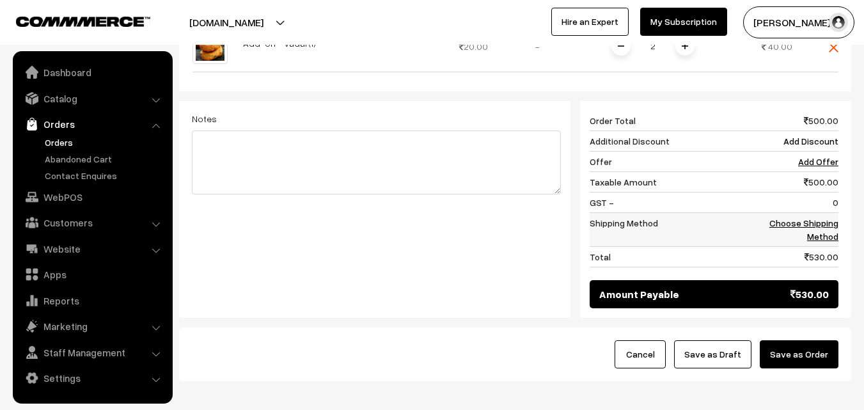
click at [822, 233] on link "Choose Shipping Method" at bounding box center [803, 229] width 69 height 24
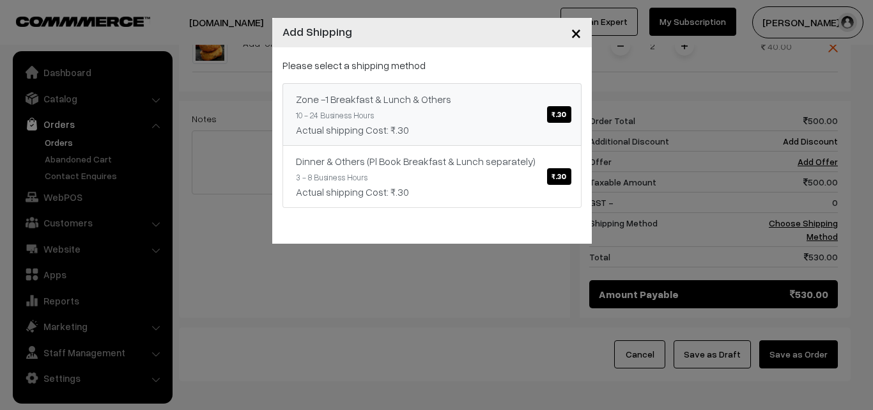
click at [453, 93] on div "Zone -1 Breakfast & Lunch & Others ₹.30" at bounding box center [432, 98] width 272 height 15
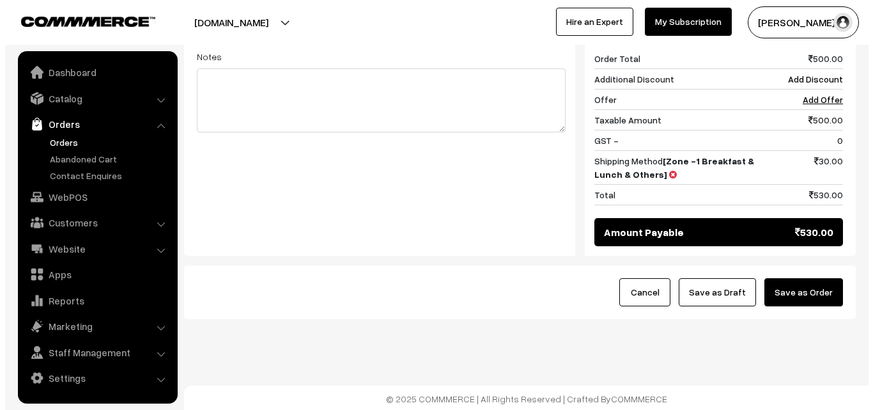
scroll to position [646, 0]
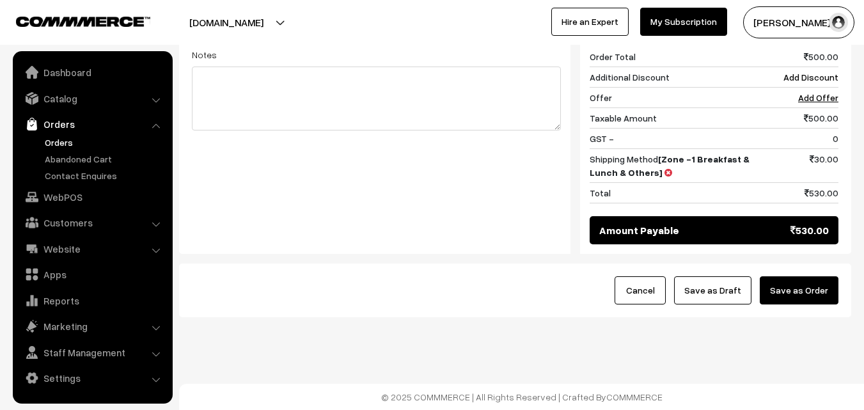
click at [809, 297] on button "Save as Order" at bounding box center [799, 290] width 79 height 28
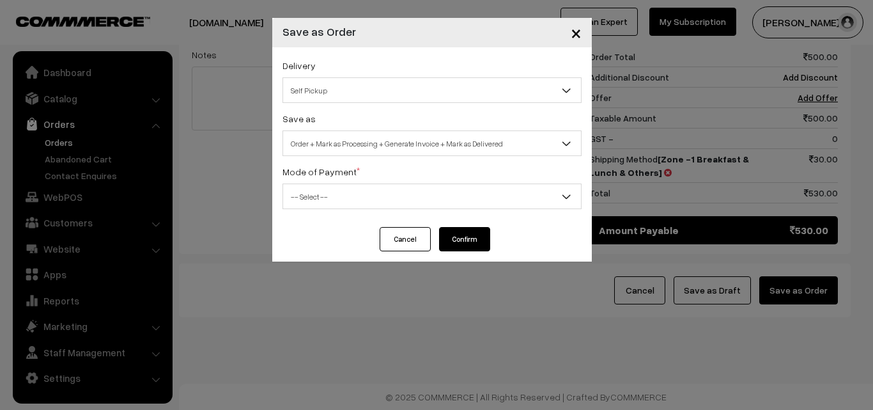
click at [331, 134] on span "Order + Mark as Processing + Generate Invoice + Mark as Delivered" at bounding box center [432, 143] width 298 height 22
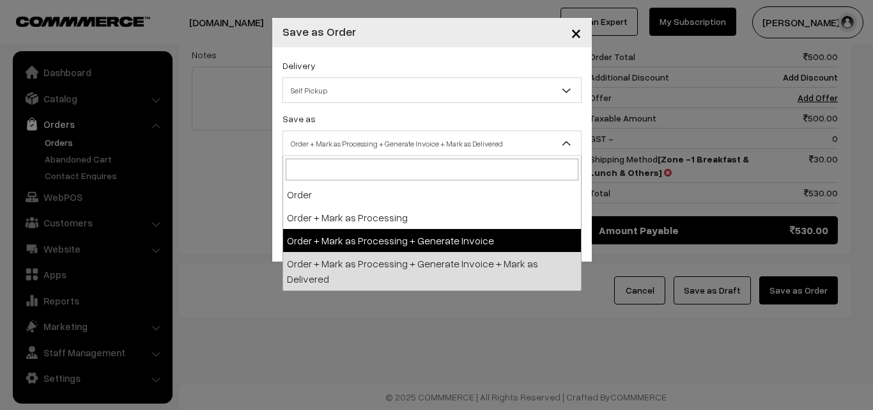
select select "3"
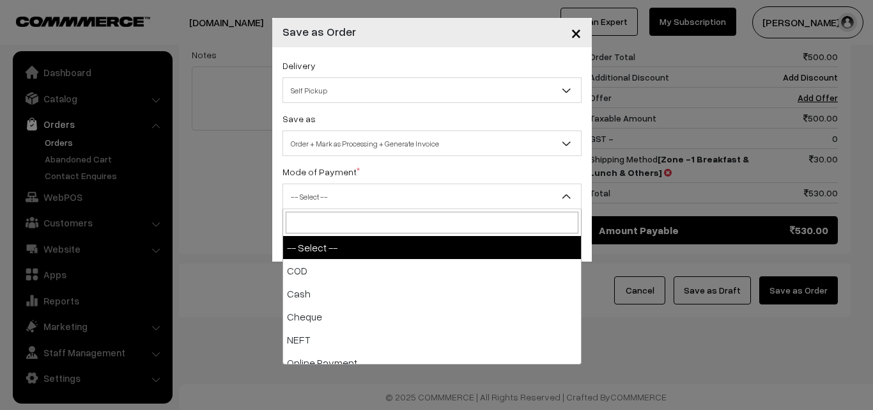
click at [331, 199] on span "-- Select --" at bounding box center [432, 196] width 298 height 22
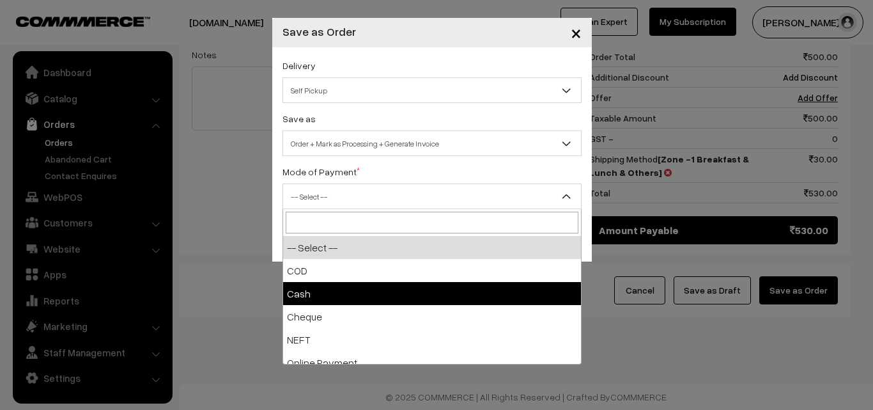
drag, startPoint x: 322, startPoint y: 284, endPoint x: 329, endPoint y: 267, distance: 17.8
select select "2"
checkbox input "true"
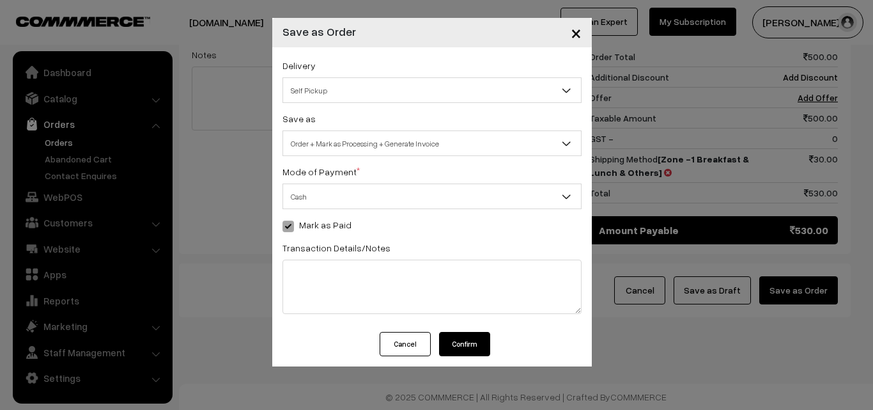
drag, startPoint x: 473, startPoint y: 341, endPoint x: 467, endPoint y: 345, distance: 6.6
click at [473, 341] on button "Confirm" at bounding box center [464, 344] width 51 height 24
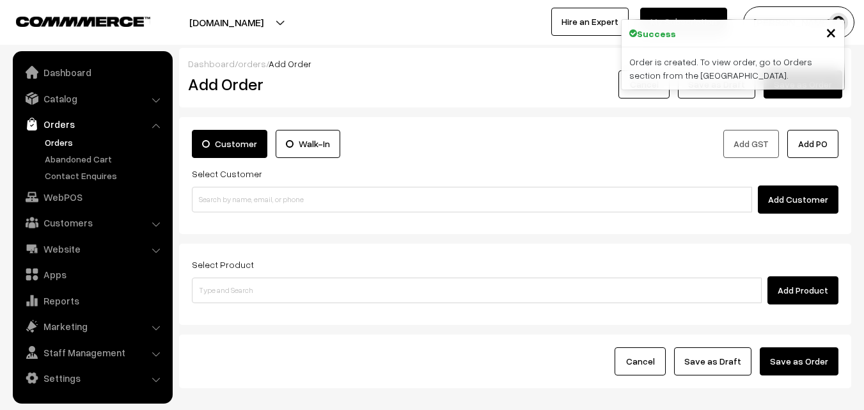
click at [64, 136] on link "Orders" at bounding box center [105, 142] width 127 height 13
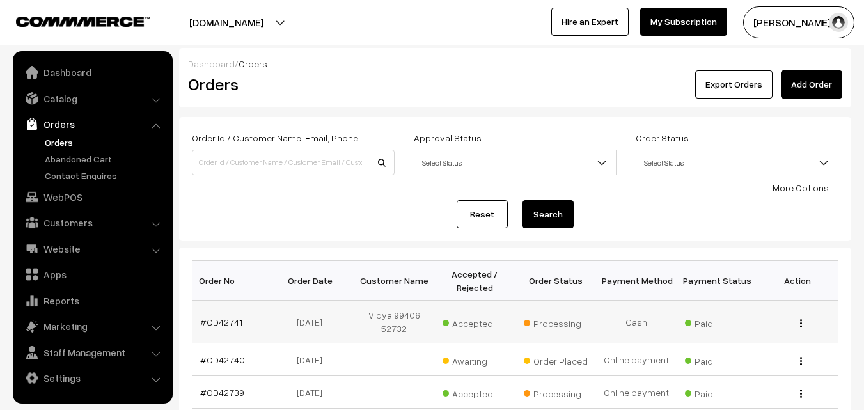
click at [225, 315] on td "#OD42741" at bounding box center [232, 322] width 81 height 43
click at [232, 323] on link "#OD42741" at bounding box center [221, 322] width 42 height 11
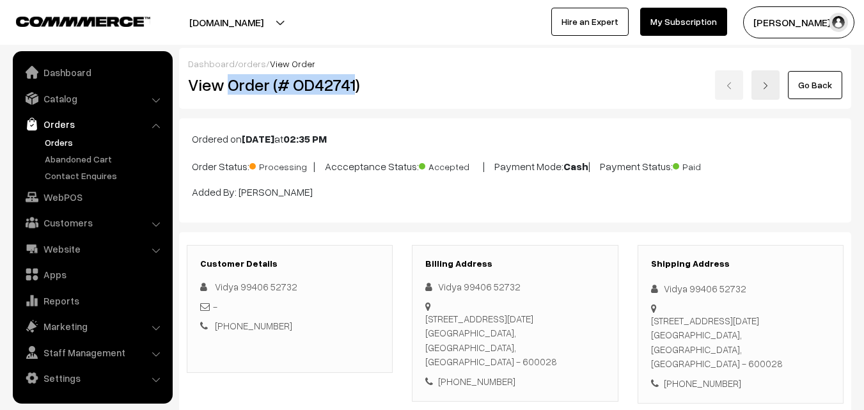
drag, startPoint x: 227, startPoint y: 83, endPoint x: 584, endPoint y: 213, distance: 380.3
click at [437, 83] on div "View Order (# OD42741) Go Back" at bounding box center [514, 84] width 673 height 29
copy h2 "Order (# OD42741"
copy div "Order (# OD42741)"
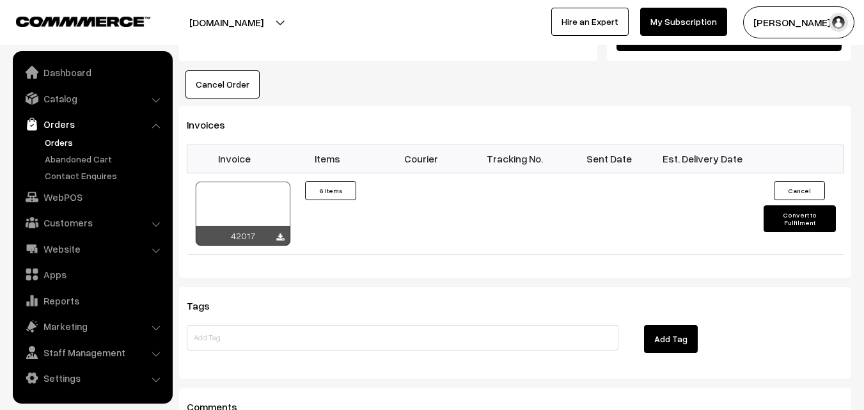
scroll to position [1023, 0]
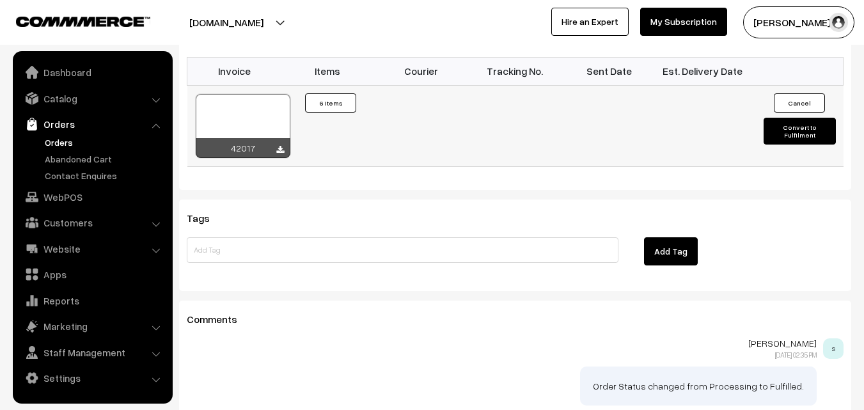
click at [251, 118] on div at bounding box center [243, 126] width 95 height 64
click at [79, 199] on link "WebPOS" at bounding box center [92, 196] width 152 height 23
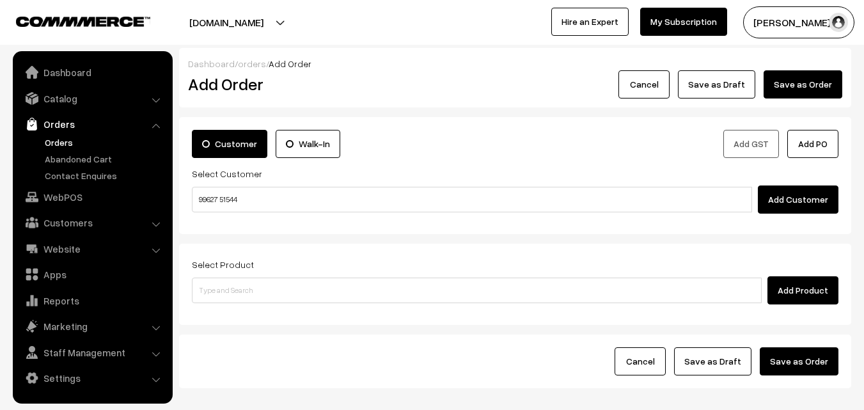
click at [226, 199] on input "99627 51544" at bounding box center [472, 200] width 560 height 26
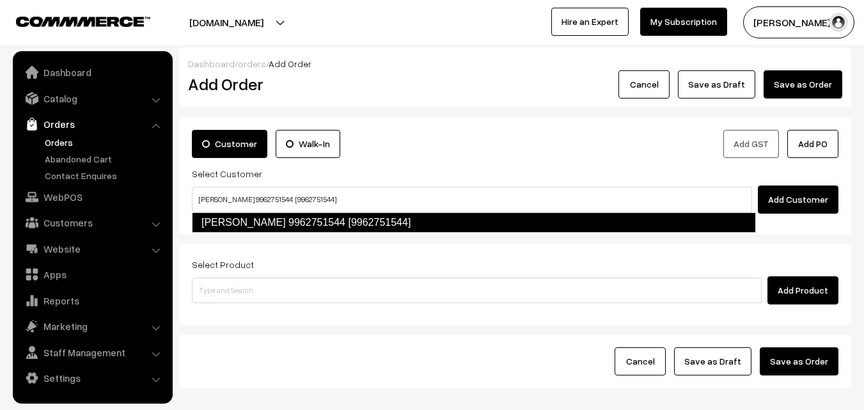
type input "[PERSON_NAME] 9962751544 [9962751544]"
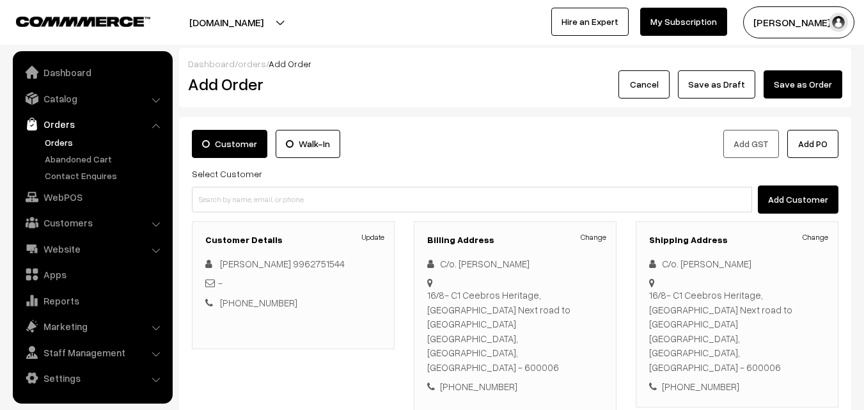
scroll to position [233, 0]
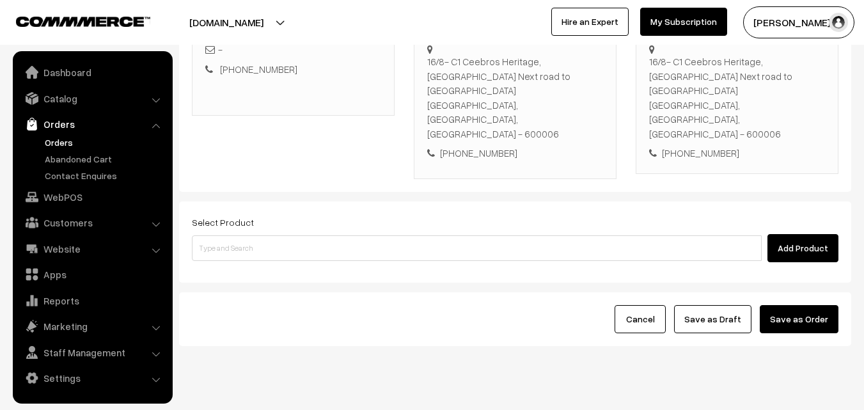
click at [294, 214] on div "Select Product Add Product" at bounding box center [515, 238] width 646 height 48
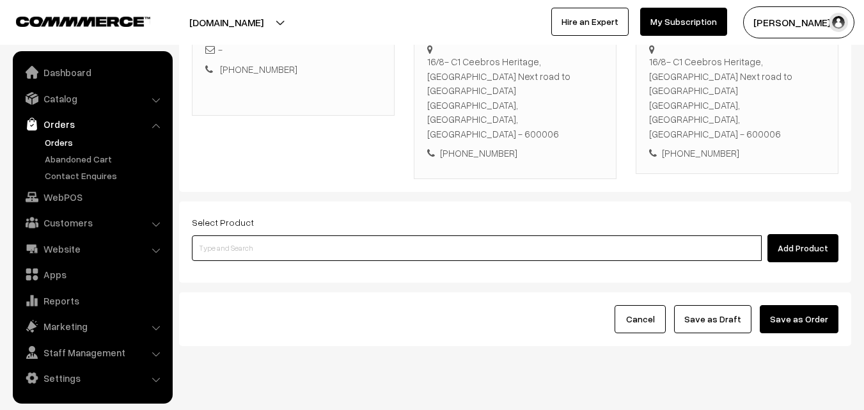
click at [292, 235] on input at bounding box center [477, 248] width 570 height 26
paste input "21th Without Rice..."
type input "21th Without Rice..."
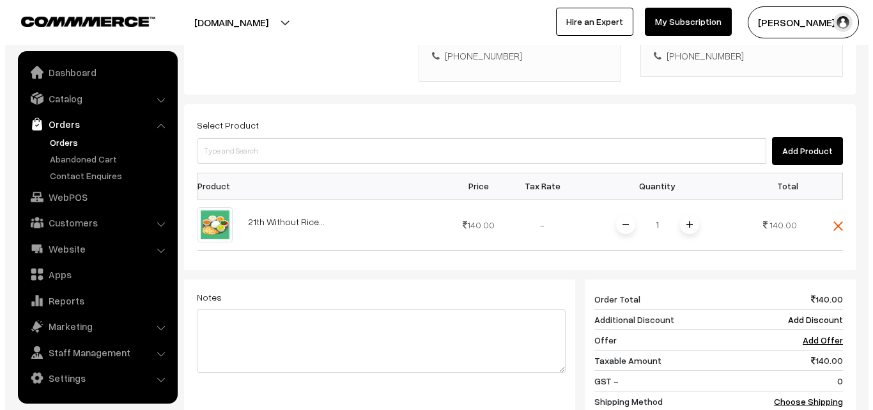
scroll to position [489, 0]
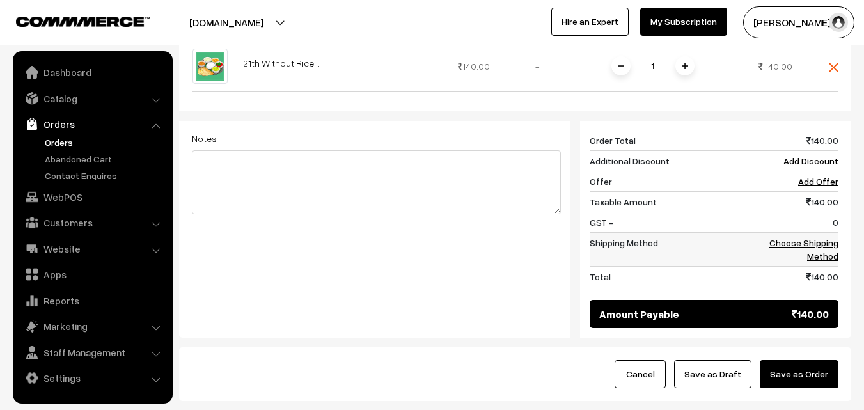
click at [818, 237] on link "Choose Shipping Method" at bounding box center [803, 249] width 69 height 24
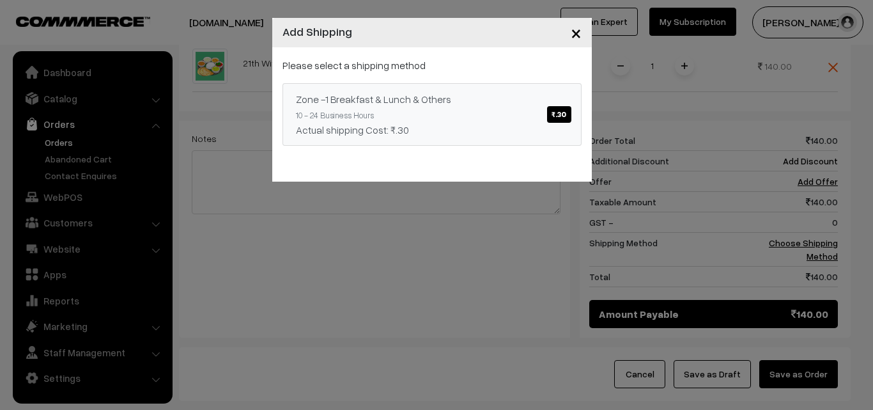
click at [486, 111] on link "Zone -1 Breakfast & Lunch & Others ₹.30 10 - 24 Business Hours Actual shipping …" at bounding box center [432, 114] width 299 height 63
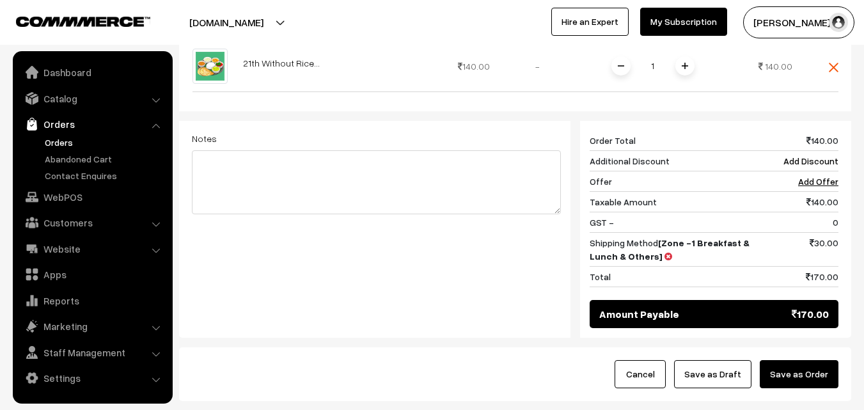
click at [801, 360] on button "Save as Order" at bounding box center [799, 374] width 79 height 28
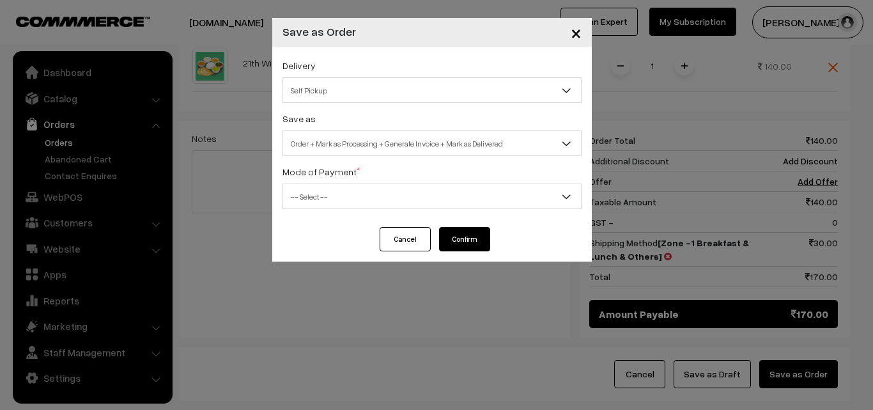
click at [372, 157] on div "Delivery Self Pickup Zone -1 Breakfast & Lunch & Others (₹30) (10 - 24 Business…" at bounding box center [432, 137] width 320 height 180
click at [351, 157] on div "Delivery Self Pickup Zone -1 Breakfast & Lunch & Others (₹30) (10 - 24 Business…" at bounding box center [432, 137] width 320 height 180
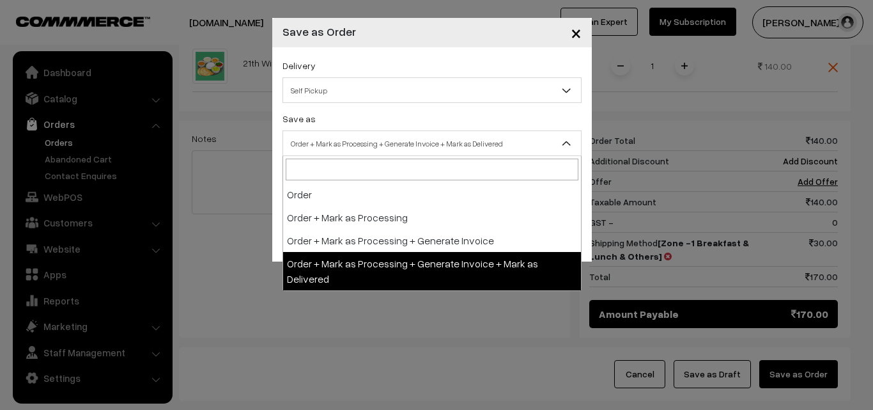
click at [359, 148] on span "Order + Mark as Processing + Generate Invoice + Mark as Delivered" at bounding box center [432, 143] width 298 height 22
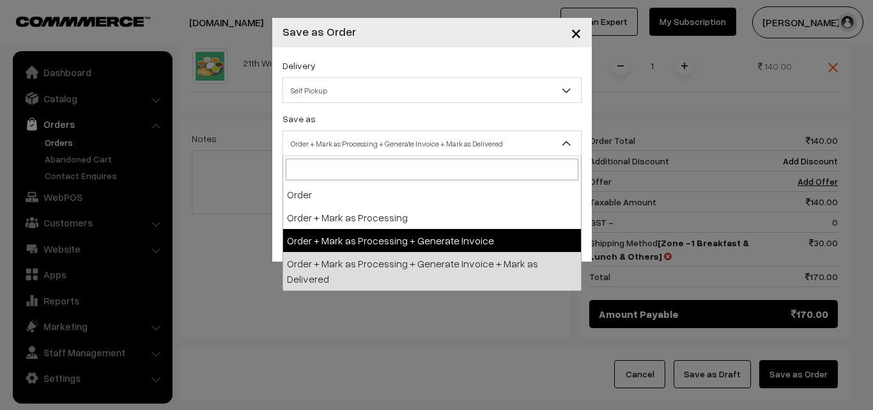
select select "3"
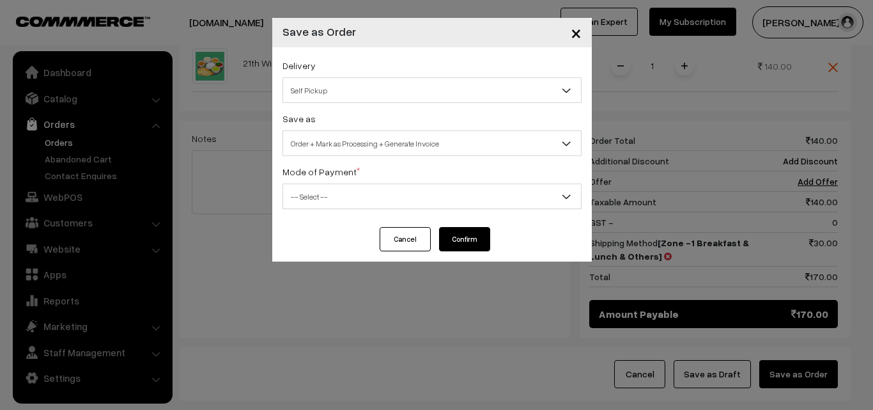
click at [332, 181] on div "Mode of Payment * -- Select -- COD Cash Cheque NEFT Online Payment DD Others --…" at bounding box center [432, 186] width 299 height 45
click at [331, 200] on span "-- Select --" at bounding box center [432, 196] width 298 height 22
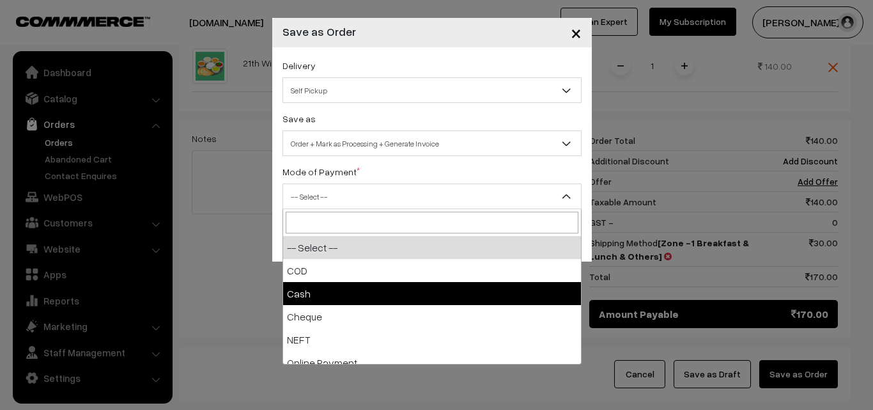
select select "2"
checkbox input "true"
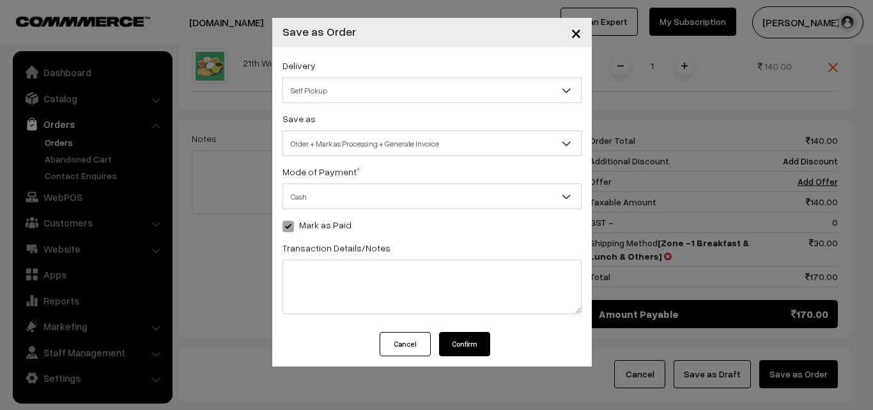
click at [450, 333] on button "Confirm" at bounding box center [464, 344] width 51 height 24
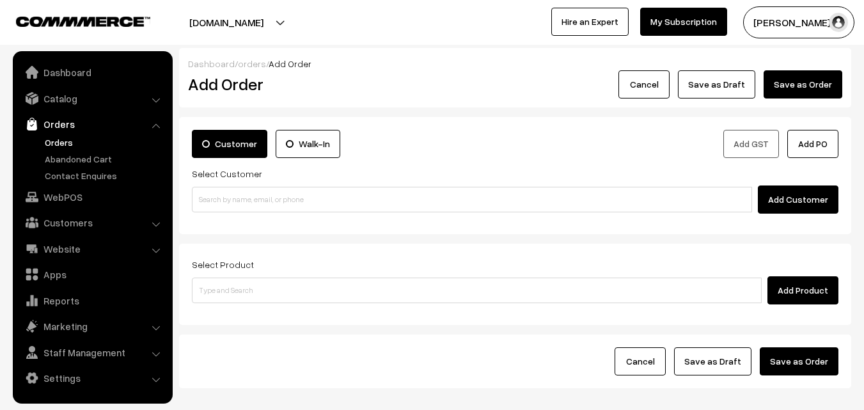
click at [68, 136] on link "Orders" at bounding box center [105, 142] width 127 height 13
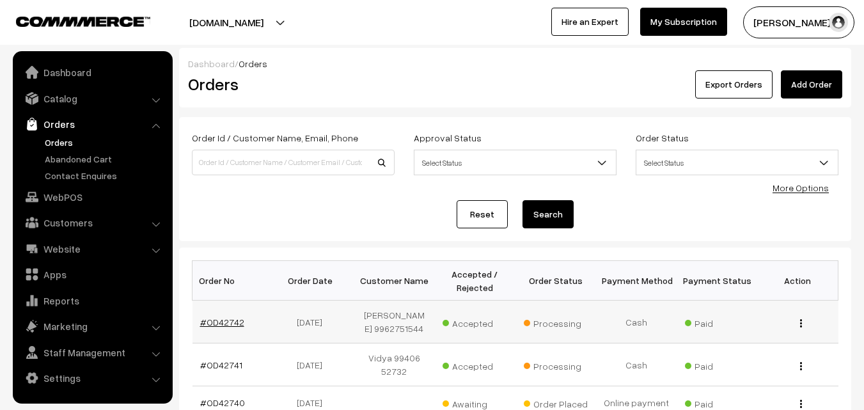
click at [226, 327] on link "#OD42742" at bounding box center [222, 322] width 44 height 11
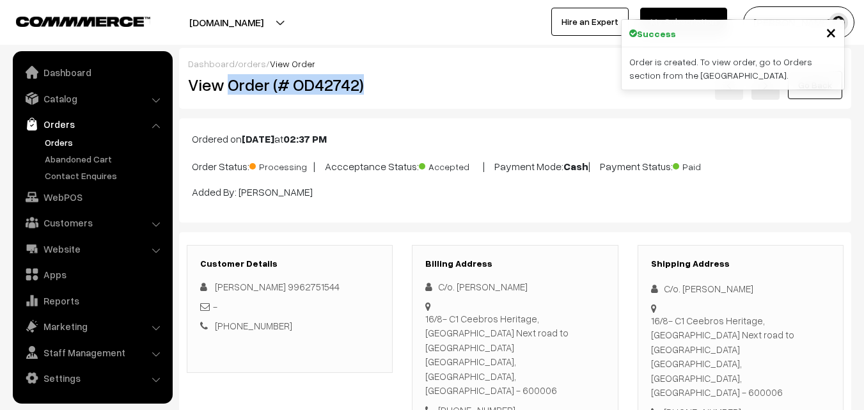
drag, startPoint x: 230, startPoint y: 86, endPoint x: 395, endPoint y: 90, distance: 164.4
click at [395, 79] on div "View Order (# OD42742)" at bounding box center [290, 84] width 224 height 29
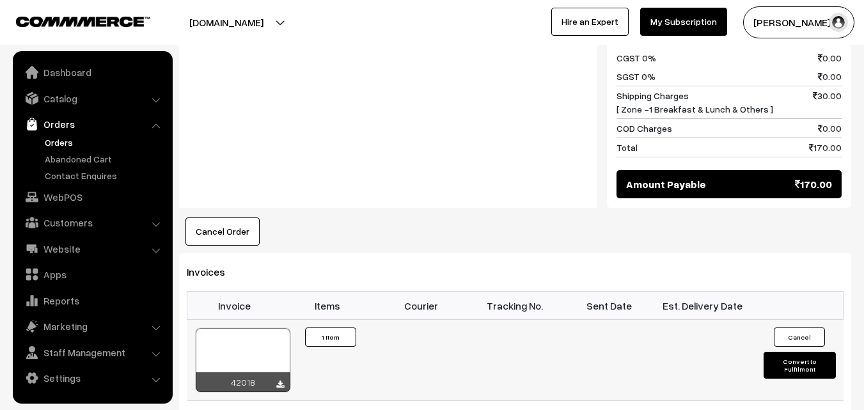
scroll to position [703, 0]
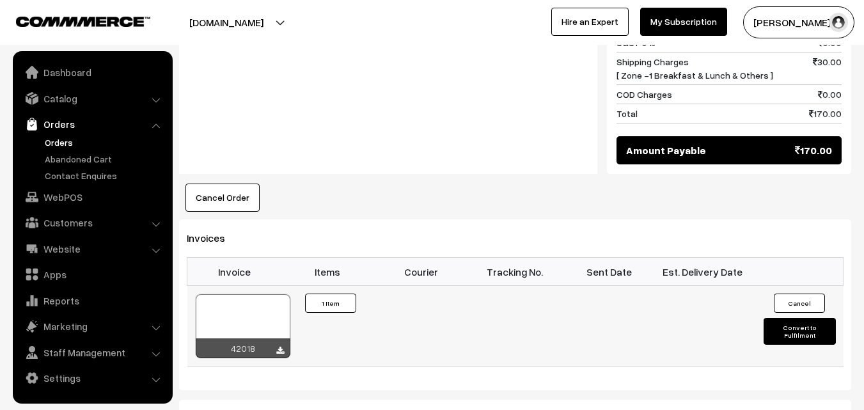
click at [269, 286] on td "42018" at bounding box center [234, 326] width 94 height 81
click at [270, 294] on div at bounding box center [243, 326] width 95 height 64
click at [63, 194] on link "WebPOS" at bounding box center [92, 196] width 152 height 23
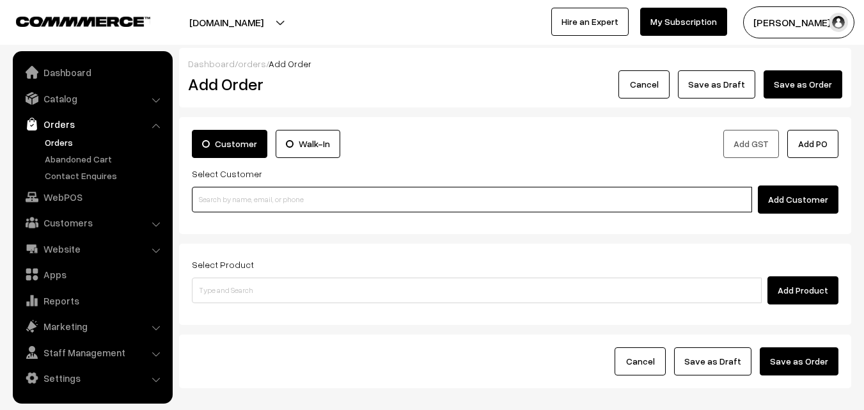
click at [213, 204] on input at bounding box center [472, 200] width 560 height 26
paste input "96770 83067"
click at [224, 195] on input "96770 83067" at bounding box center [472, 200] width 560 height 26
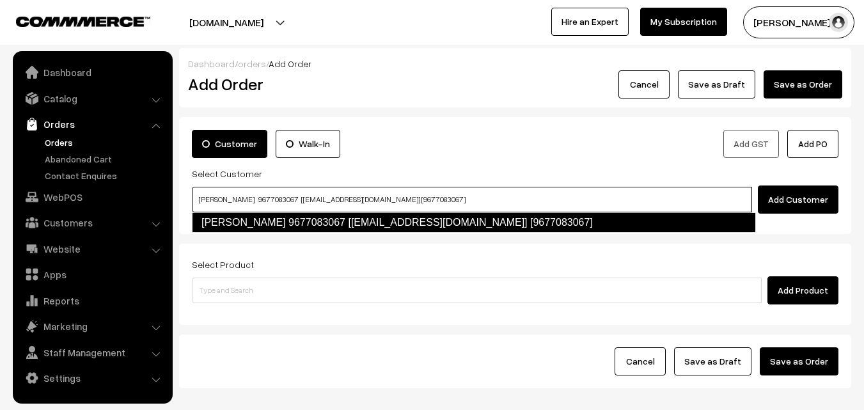
type input "Prema rajagopal 9677083067 [anna44@gmail.com] [9677083067]"
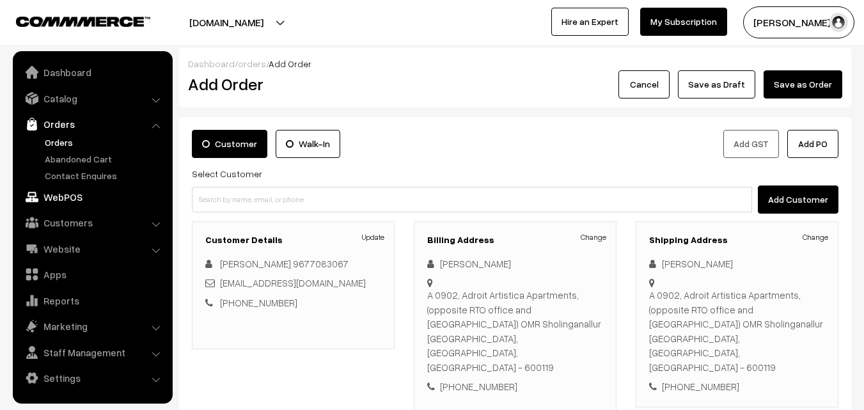
click at [71, 202] on link "WebPOS" at bounding box center [92, 196] width 152 height 23
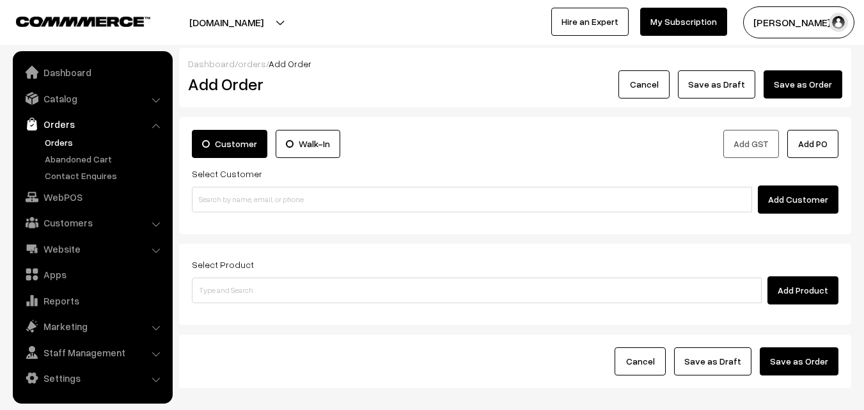
drag, startPoint x: 228, startPoint y: 181, endPoint x: 228, endPoint y: 192, distance: 11.5
click at [228, 184] on div "Select Customer Add Customer" at bounding box center [515, 190] width 646 height 48
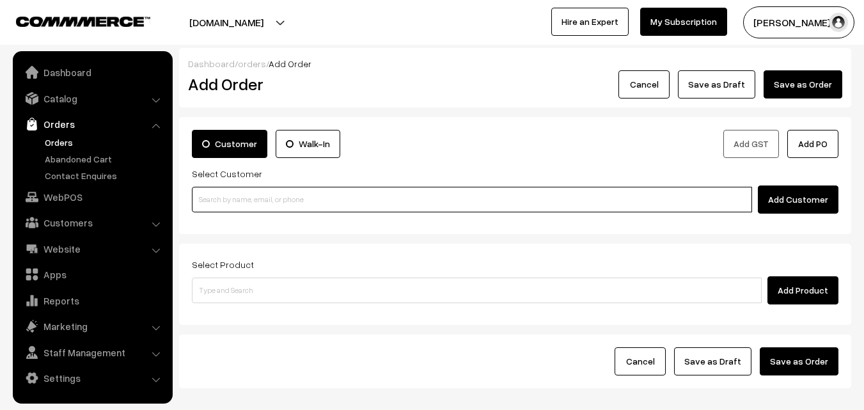
click at [228, 192] on input at bounding box center [472, 200] width 560 height 26
paste input "96770 83067"
click at [223, 201] on input "96770 83067" at bounding box center [472, 200] width 560 height 26
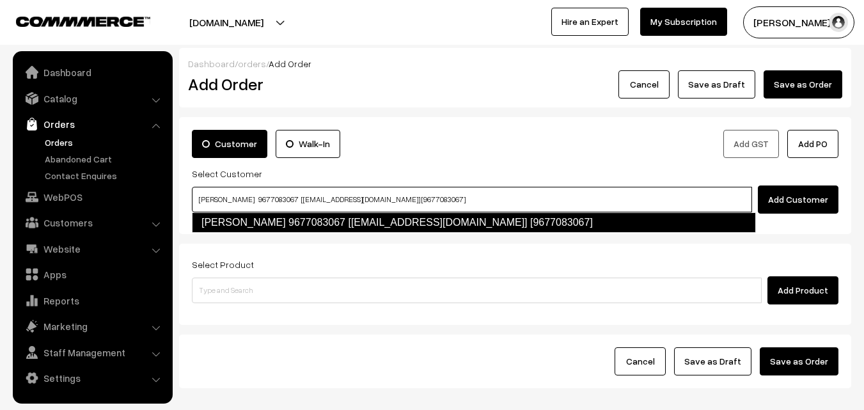
type input "Prema rajagopal 9677083067 [anna44@gmail.com] [9677083067]"
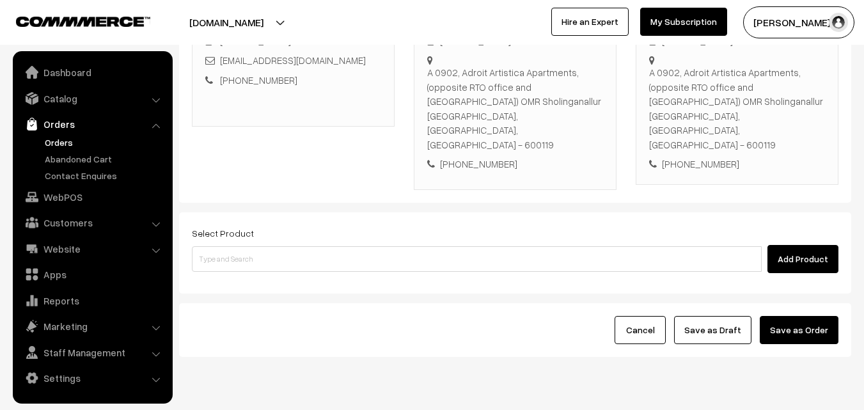
scroll to position [233, 0]
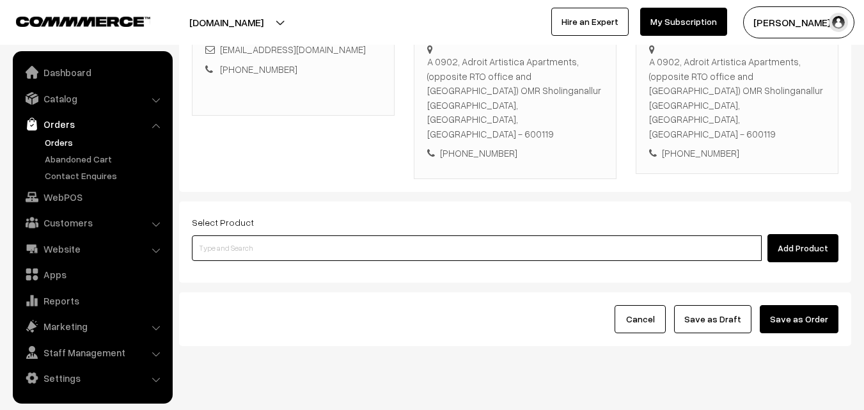
click at [295, 235] on input at bounding box center [477, 248] width 570 height 26
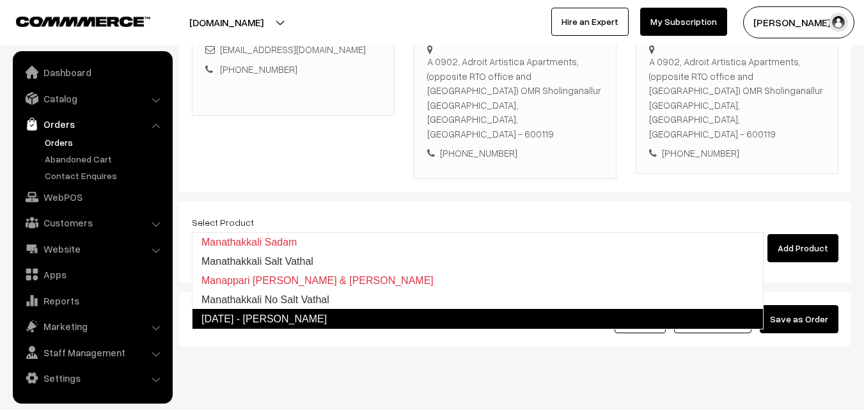
type input "Manathakkali No Salt Vathal"
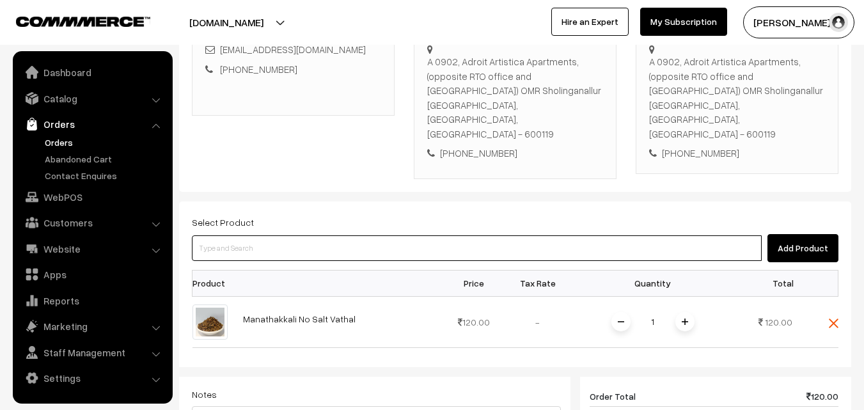
click at [273, 235] on input at bounding box center [477, 248] width 570 height 26
click at [317, 235] on input at bounding box center [477, 248] width 570 height 26
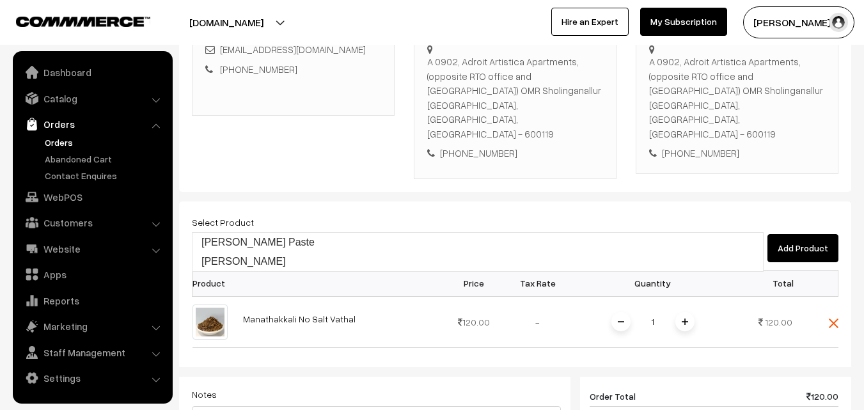
type input "Mudakkathan Thokku"
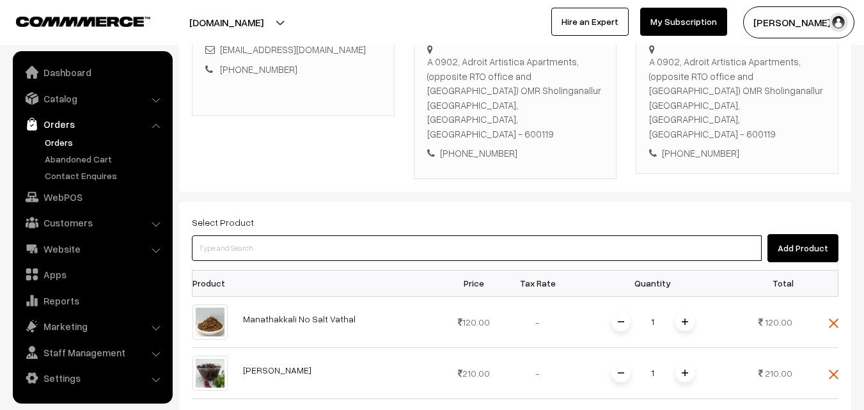
drag, startPoint x: 256, startPoint y: 224, endPoint x: 254, endPoint y: 207, distance: 17.9
click at [254, 235] on input at bounding box center [477, 248] width 570 height 26
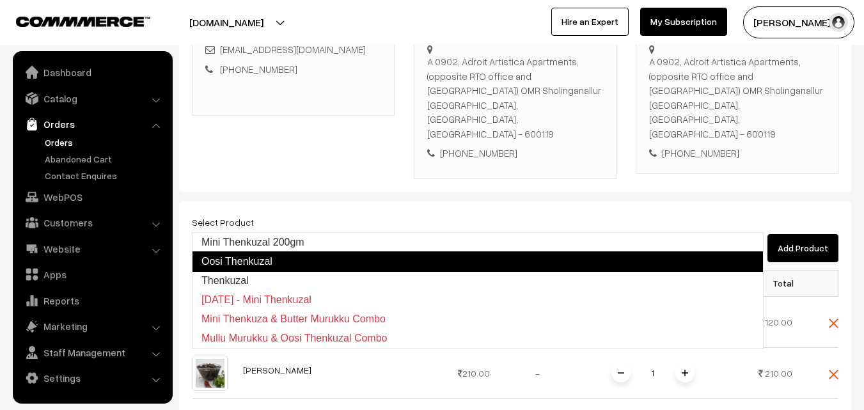
type input "Thenkuzal"
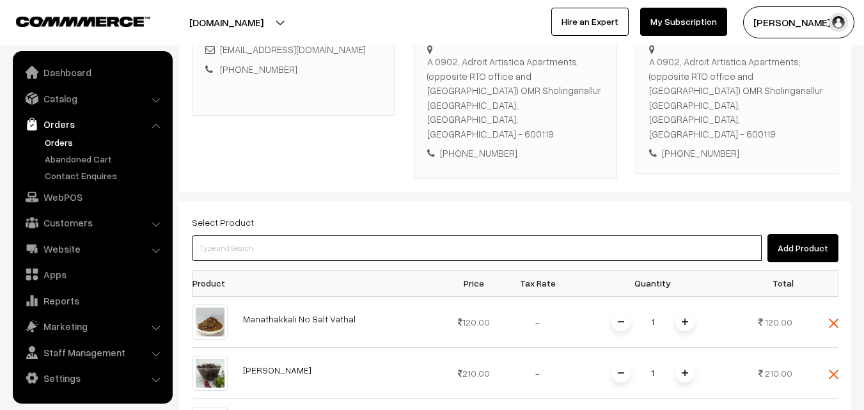
click at [299, 235] on input at bounding box center [477, 248] width 570 height 26
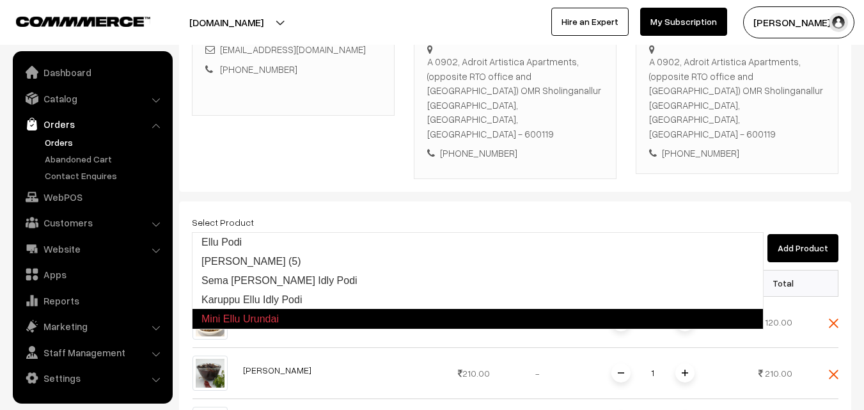
type input "Karuppu Ellu Idly Podi"
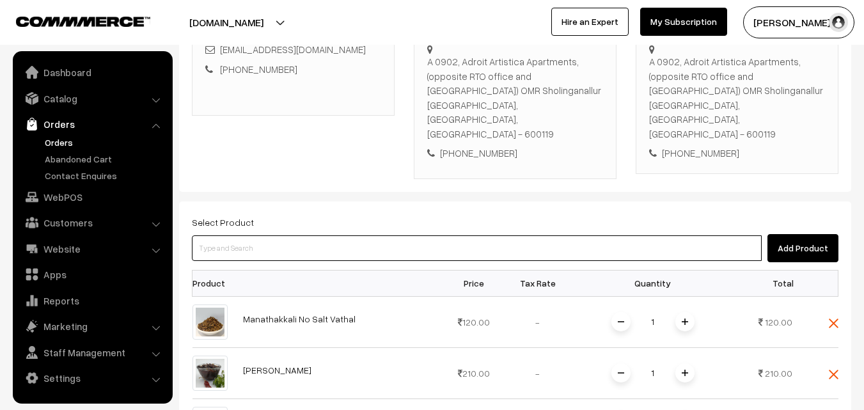
click at [332, 235] on input at bounding box center [477, 248] width 570 height 26
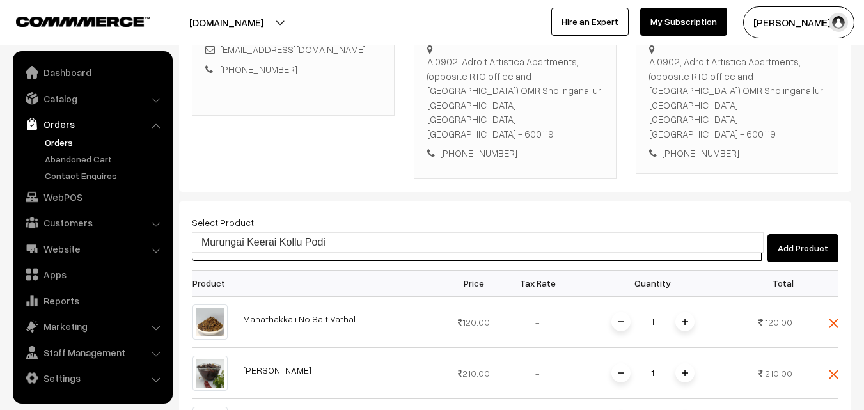
type input "Murungai Keerai Kollu Podi"
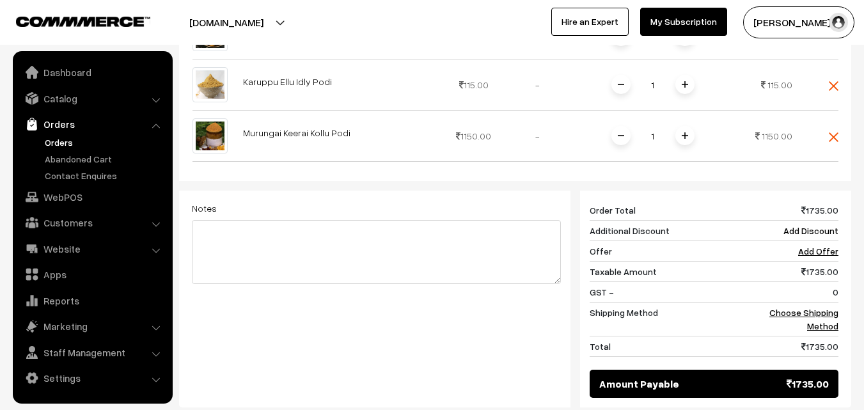
scroll to position [742, 0]
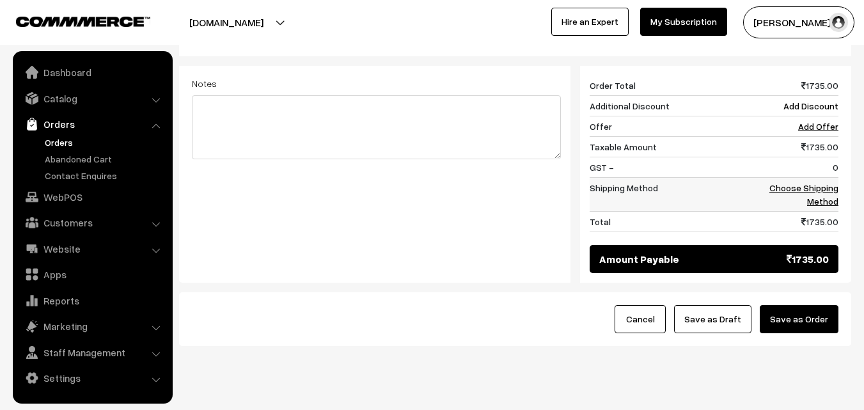
click at [824, 178] on td "Choose Shipping Method" at bounding box center [798, 195] width 79 height 34
click at [827, 182] on link "Choose Shipping Method" at bounding box center [803, 194] width 69 height 24
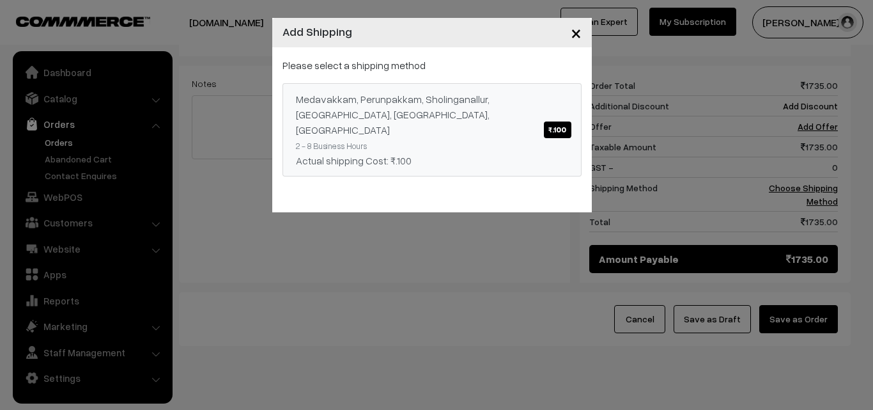
click at [443, 94] on div "Medavakkam, Perunpakkam, Sholinganallur, seliyur, Kirattur, Perambur ₹.100" at bounding box center [432, 114] width 272 height 46
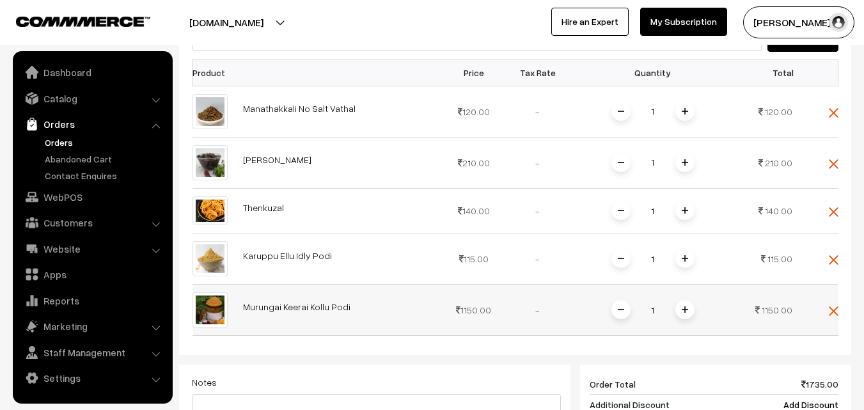
scroll to position [423, 0]
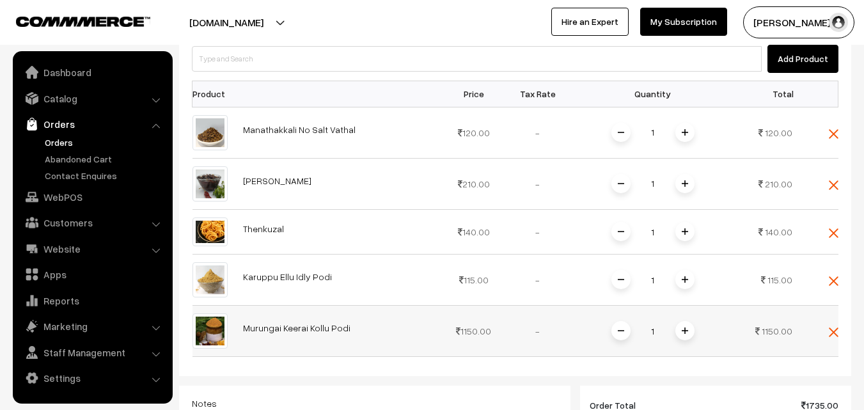
click at [485, 306] on td "1150.00" at bounding box center [474, 331] width 64 height 51
click at [307, 322] on link "Murungai Keerai Kollu Podi" at bounding box center [296, 327] width 107 height 11
click at [684, 321] on span at bounding box center [684, 330] width 19 height 19
click at [623, 327] on img at bounding box center [621, 330] width 6 height 6
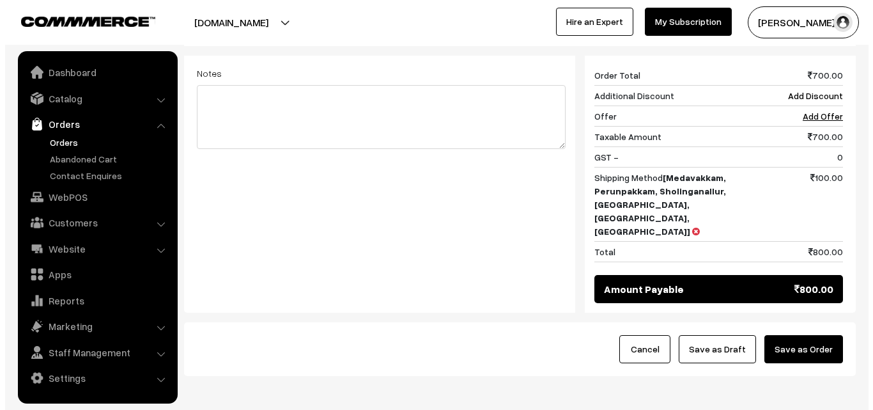
scroll to position [756, 0]
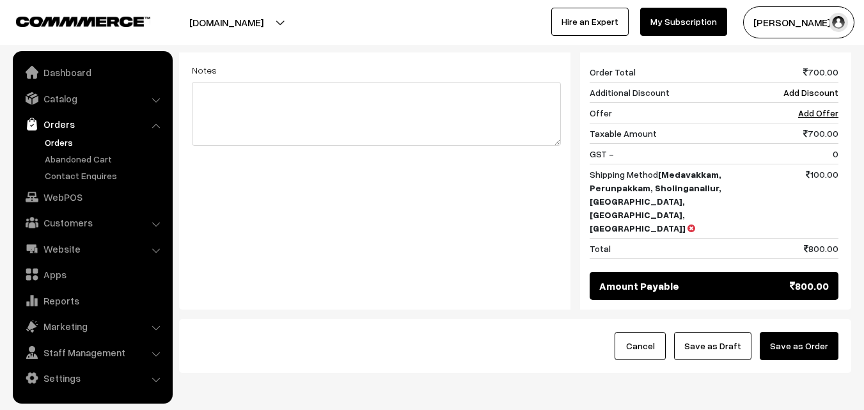
click at [800, 332] on button "Save as Order" at bounding box center [799, 346] width 79 height 28
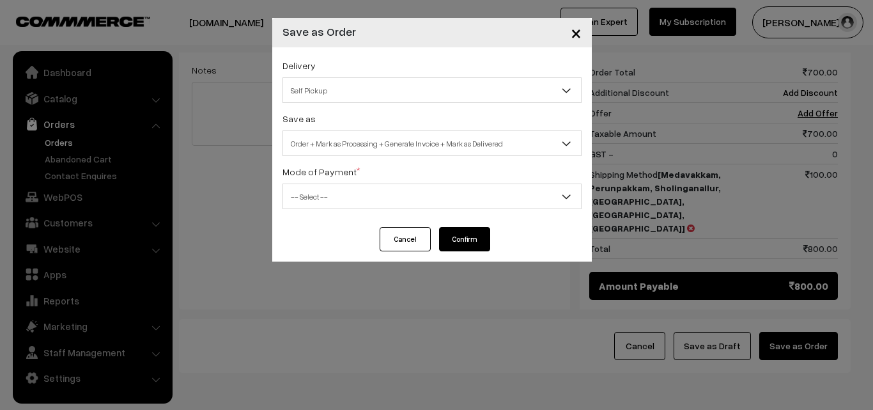
click at [373, 132] on span "Order + Mark as Processing + Generate Invoice + Mark as Delivered" at bounding box center [432, 143] width 299 height 26
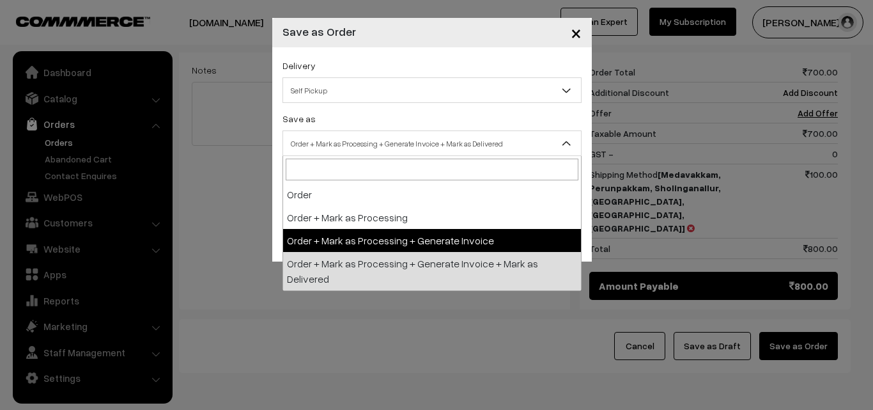
select select "3"
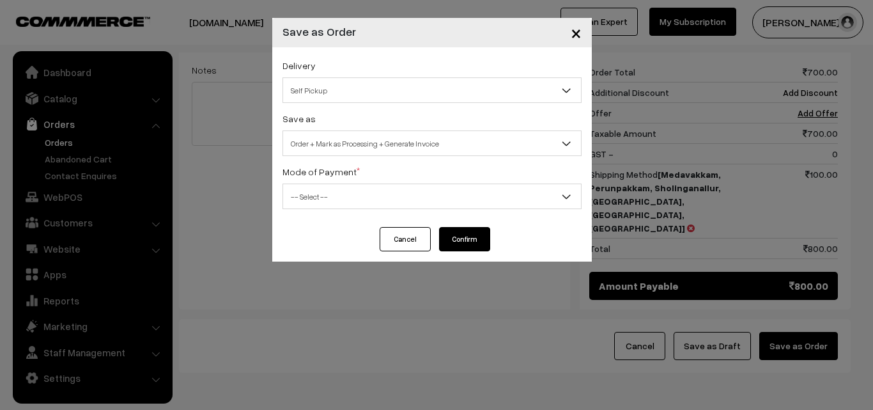
click at [331, 201] on span "-- Select --" at bounding box center [432, 196] width 298 height 22
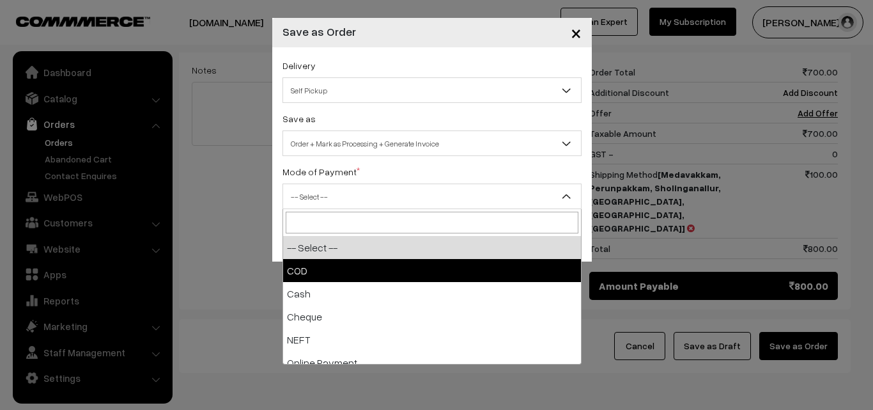
select select "1"
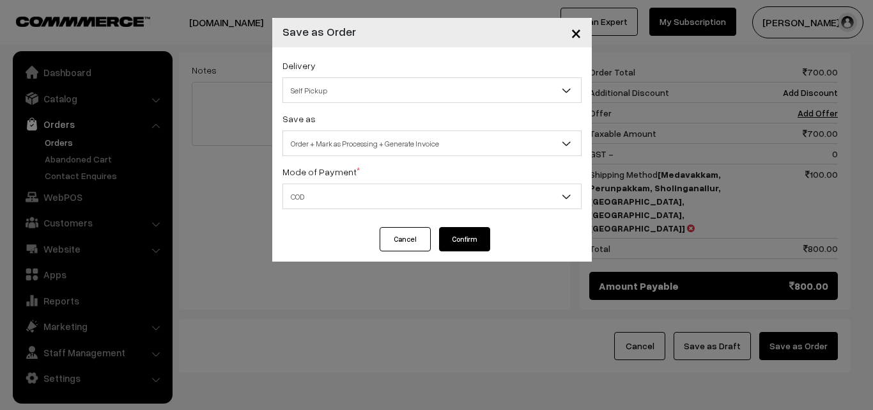
click at [460, 241] on button "Confirm" at bounding box center [464, 239] width 51 height 24
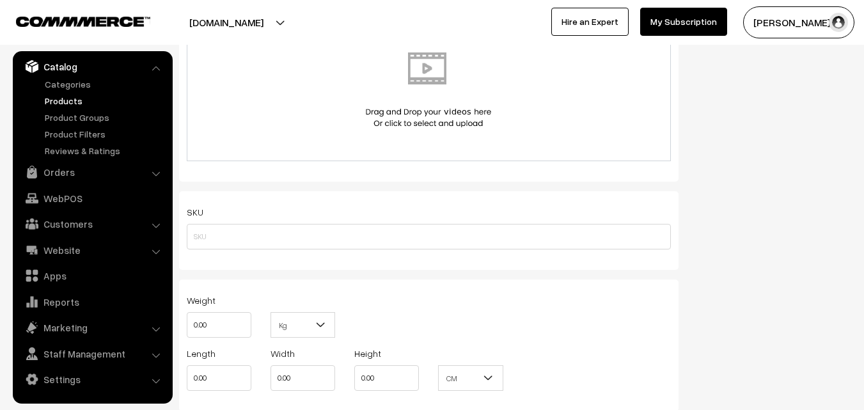
scroll to position [959, 0]
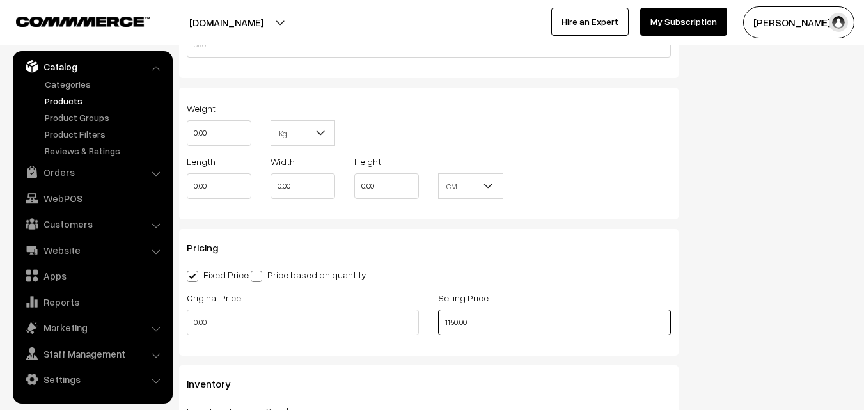
click at [485, 330] on input "1150.00" at bounding box center [554, 322] width 232 height 26
click at [455, 320] on input "1150.00" at bounding box center [554, 322] width 232 height 26
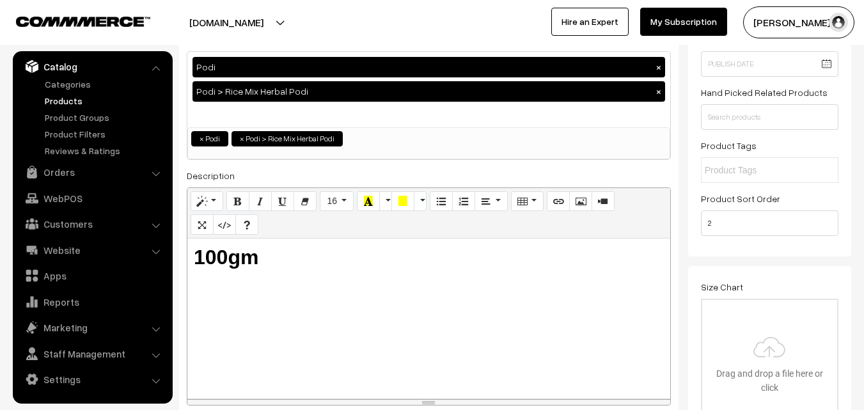
scroll to position [0, 0]
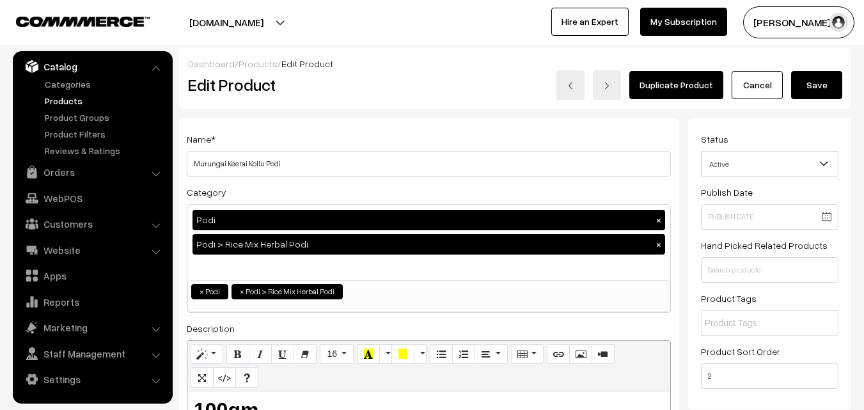
type input "115.00"
click at [818, 89] on button "Save" at bounding box center [816, 85] width 51 height 28
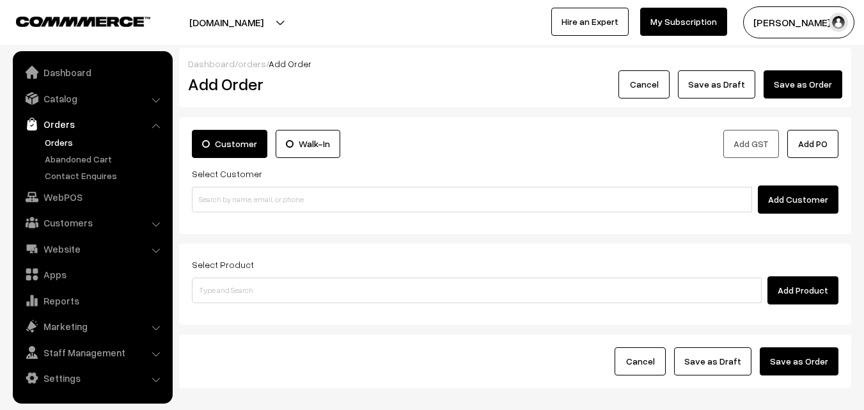
click at [58, 145] on link "Orders" at bounding box center [105, 142] width 127 height 13
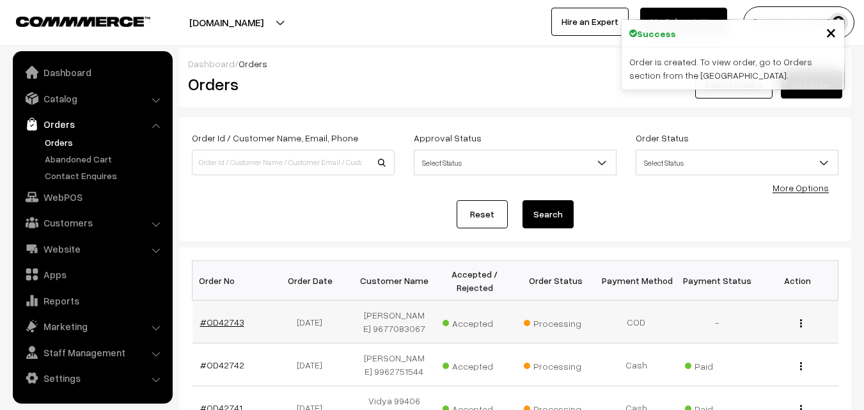
click at [219, 324] on link "#OD42743" at bounding box center [222, 322] width 44 height 11
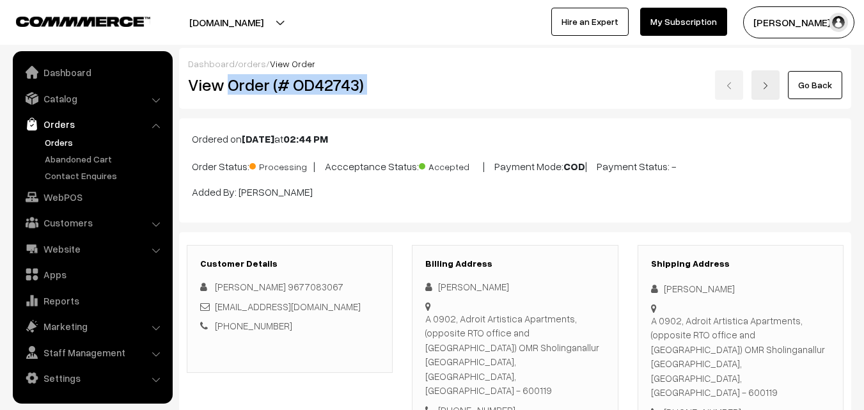
drag, startPoint x: 235, startPoint y: 83, endPoint x: 472, endPoint y: 87, distance: 236.6
click at [469, 84] on div "View Order (# OD42743) Go Back" at bounding box center [514, 84] width 673 height 29
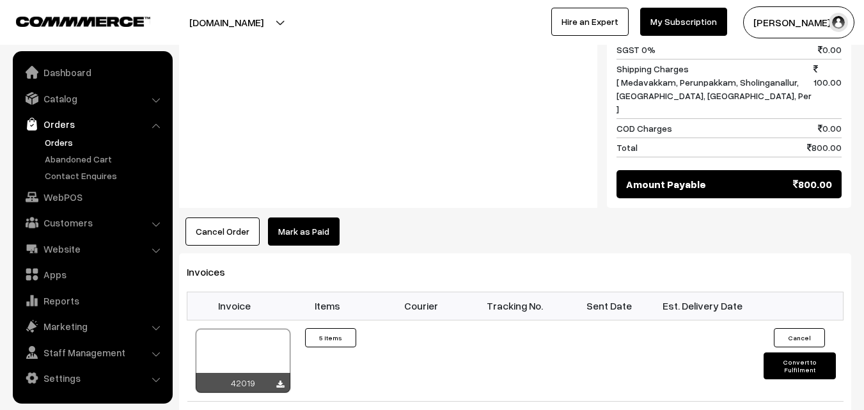
scroll to position [1087, 0]
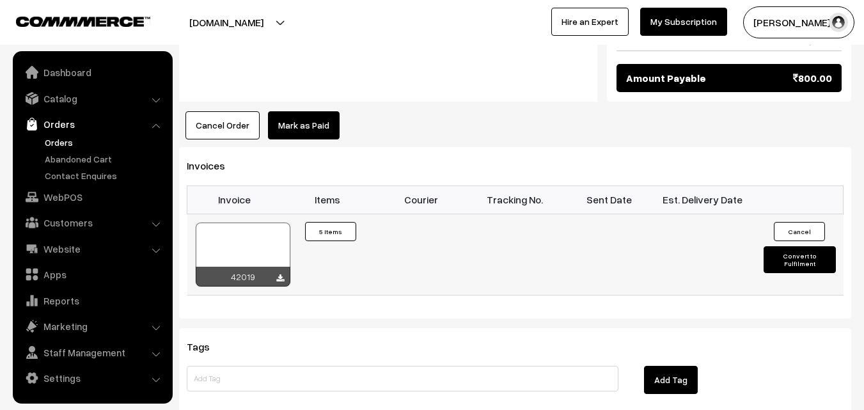
click at [246, 223] on div at bounding box center [243, 255] width 95 height 64
click at [69, 198] on link "WebPOS" at bounding box center [92, 196] width 152 height 23
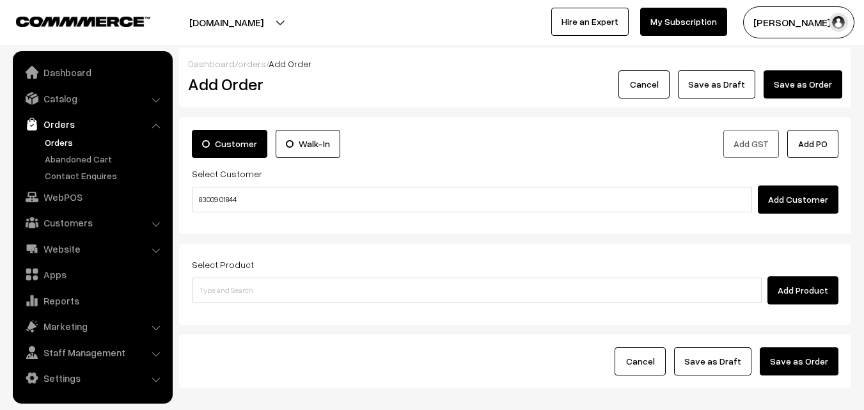
click at [226, 194] on input "83009 01844" at bounding box center [472, 200] width 560 height 26
type input "No customers found."
click at [70, 106] on link "Catalog" at bounding box center [92, 98] width 152 height 23
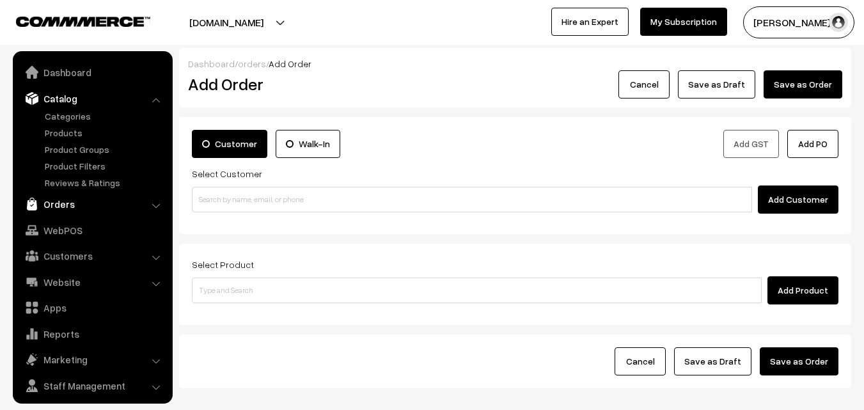
click at [63, 210] on link "Orders" at bounding box center [92, 203] width 152 height 23
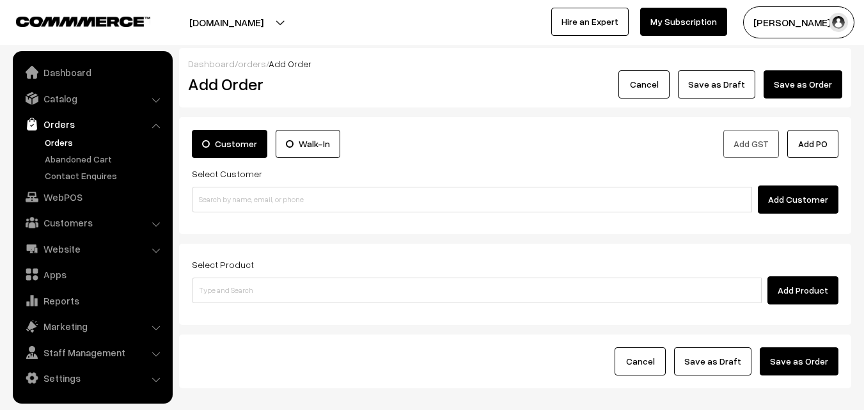
click at [67, 137] on link "Orders" at bounding box center [105, 142] width 127 height 13
click at [224, 177] on label "Select Customer" at bounding box center [227, 173] width 70 height 13
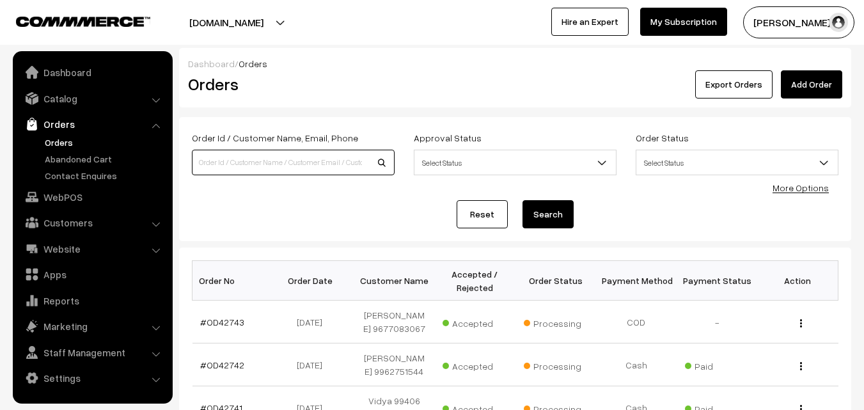
click at [231, 159] on input at bounding box center [293, 163] width 203 height 26
paste input "83009 01844"
click at [221, 158] on input "83009 01844" at bounding box center [293, 163] width 203 height 26
type input "8300901844"
click at [522, 200] on button "Search" at bounding box center [547, 214] width 51 height 28
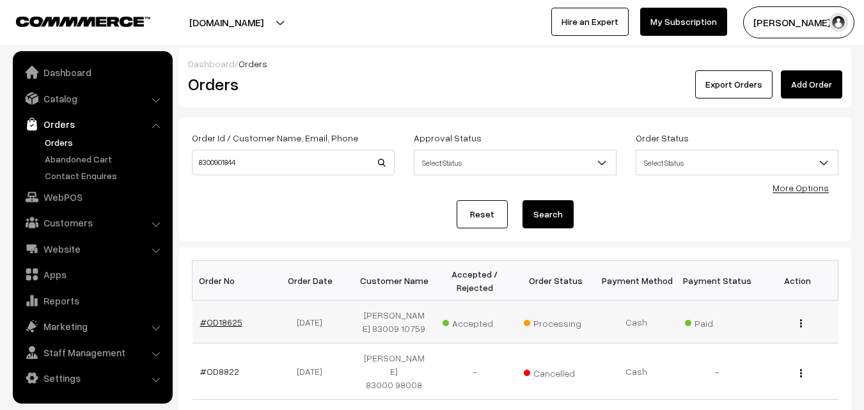
click at [222, 322] on link "#OD18625" at bounding box center [221, 322] width 42 height 11
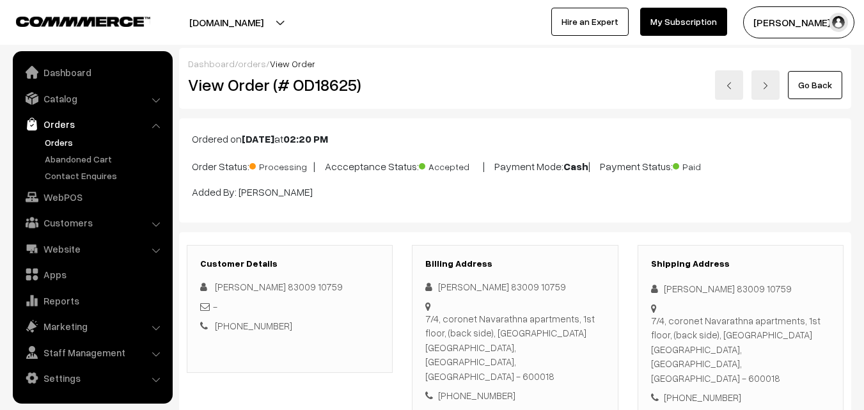
scroll to position [192, 0]
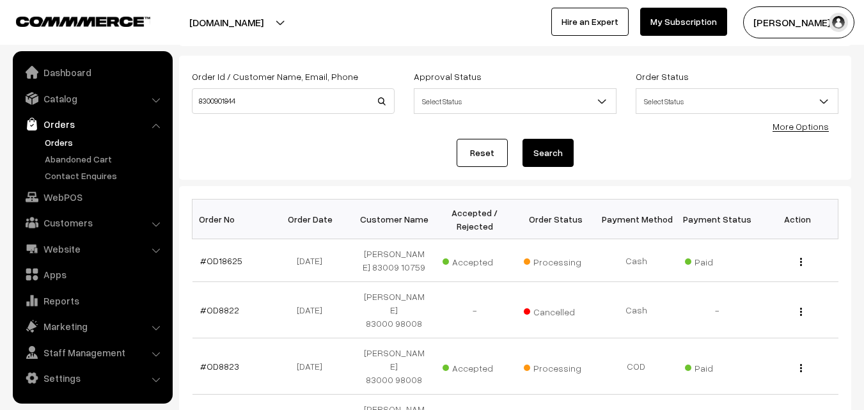
scroll to position [128, 0]
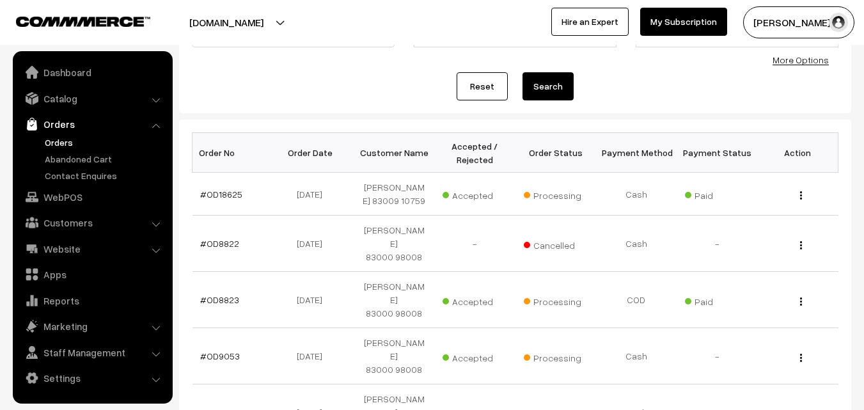
click at [66, 141] on link "Orders" at bounding box center [105, 142] width 127 height 13
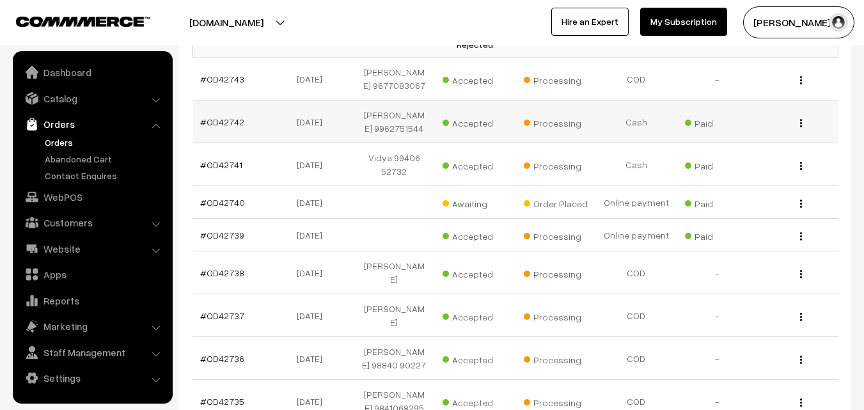
scroll to position [320, 0]
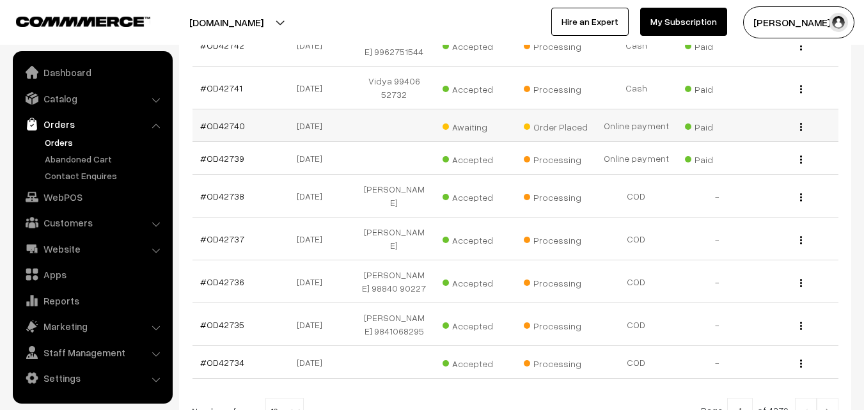
click at [231, 130] on td "#OD42740" at bounding box center [232, 125] width 81 height 33
click at [225, 131] on link "#OD42740" at bounding box center [222, 125] width 45 height 11
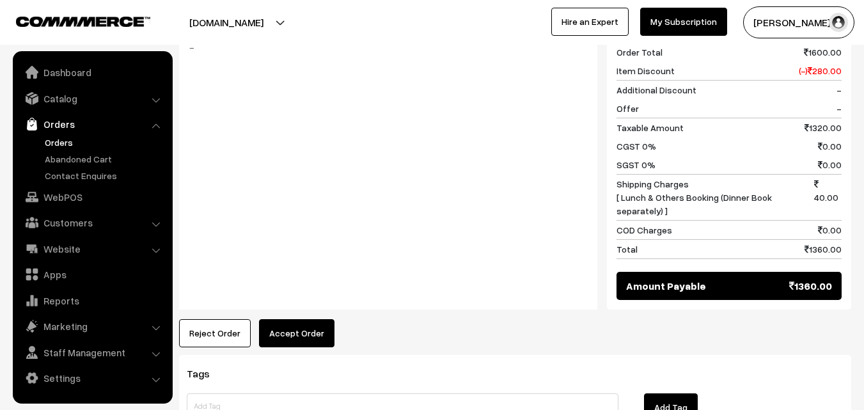
click at [293, 319] on button "Accept Order" at bounding box center [296, 333] width 75 height 28
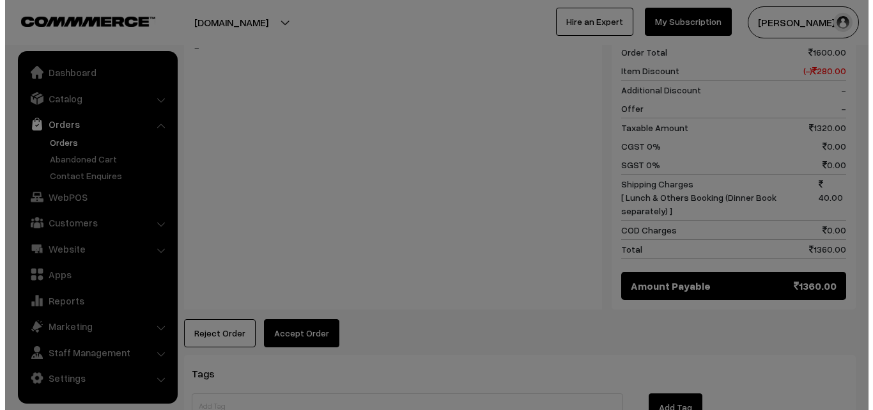
scroll to position [576, 0]
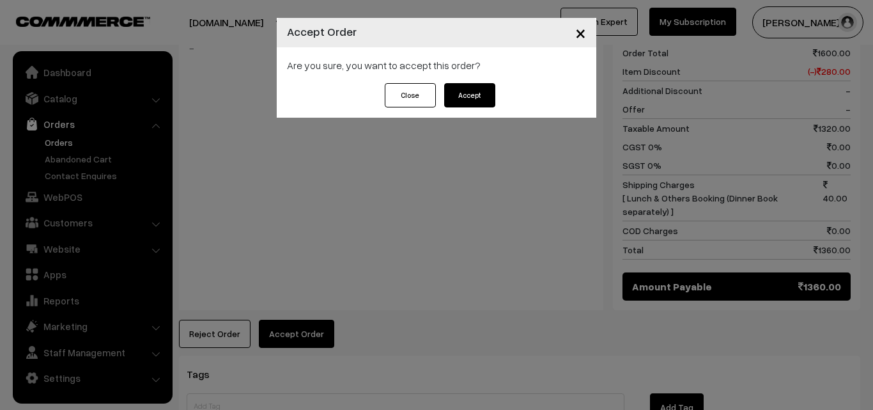
click at [460, 90] on button "Accept" at bounding box center [469, 95] width 51 height 24
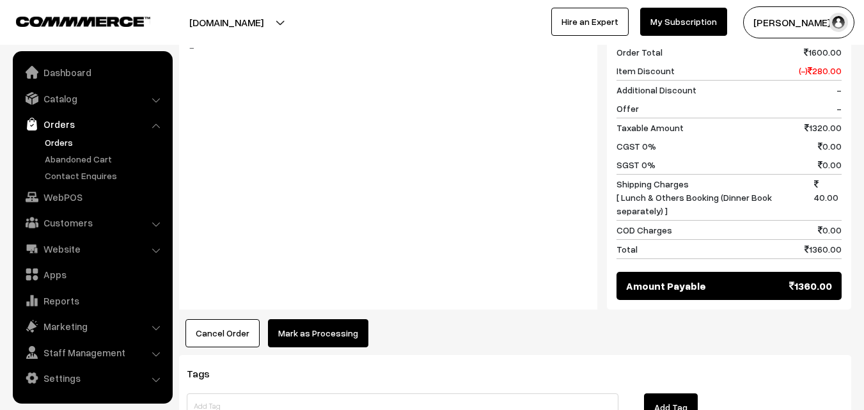
click at [304, 319] on button "Mark as Processing" at bounding box center [318, 333] width 100 height 28
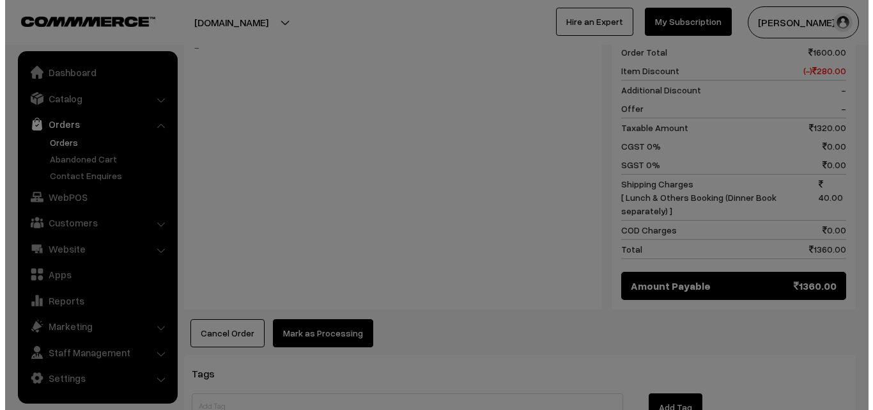
scroll to position [576, 0]
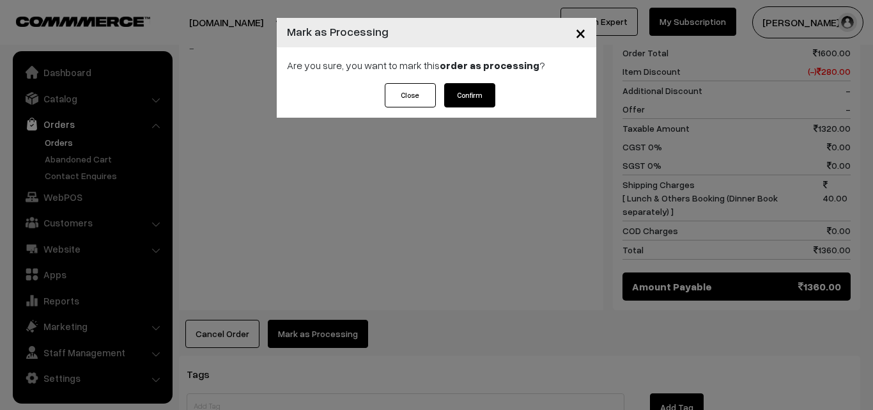
click at [478, 104] on button "Confirm" at bounding box center [469, 95] width 51 height 24
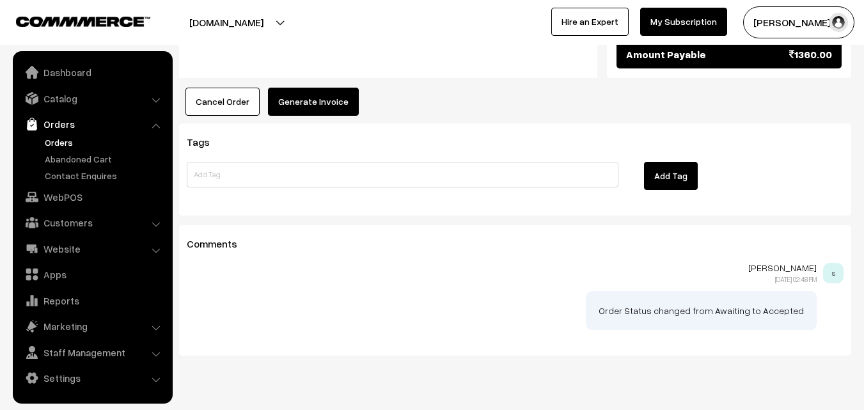
click at [312, 88] on button "Generate Invoice" at bounding box center [313, 102] width 91 height 28
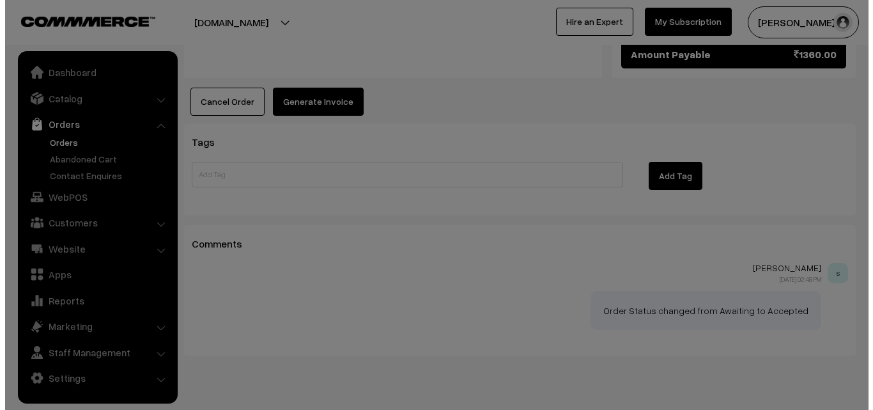
scroll to position [794, 0]
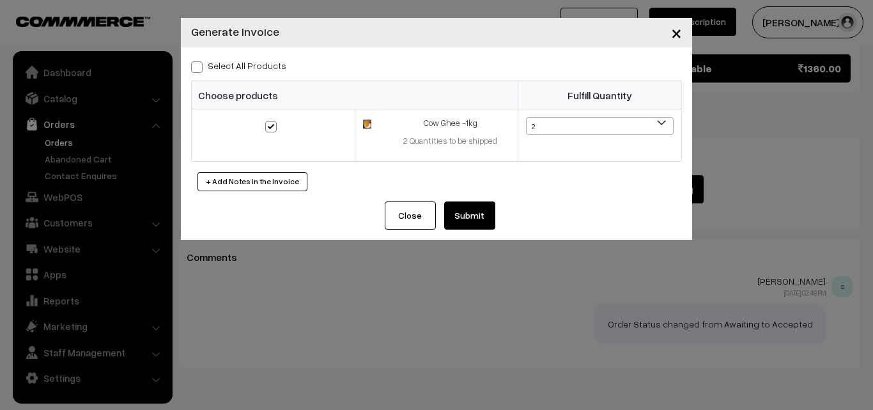
click at [469, 234] on div "Close Submit Back Fulfill Items" at bounding box center [437, 220] width 512 height 38
click at [455, 222] on button "Submit" at bounding box center [469, 215] width 51 height 28
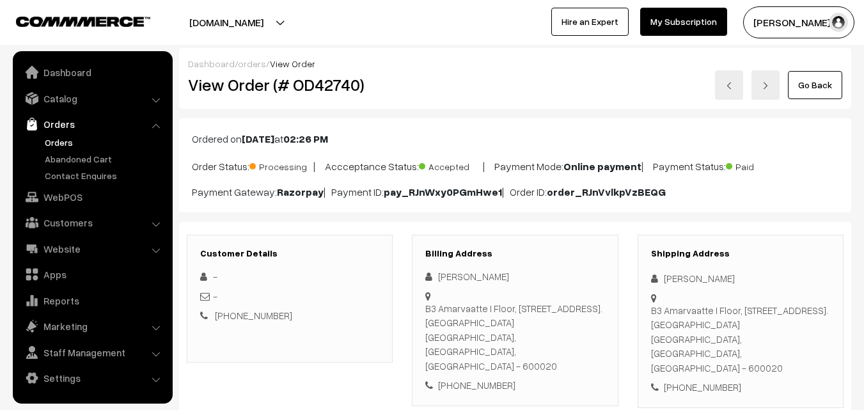
scroll to position [794, 0]
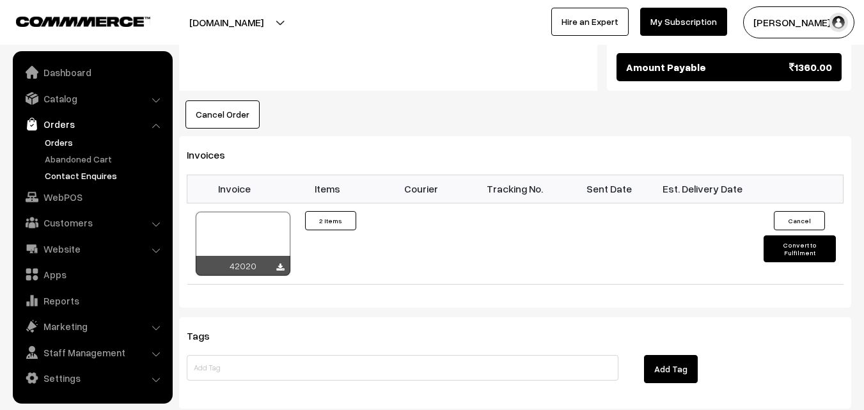
click at [42, 180] on link "Contact Enquires" at bounding box center [105, 175] width 127 height 13
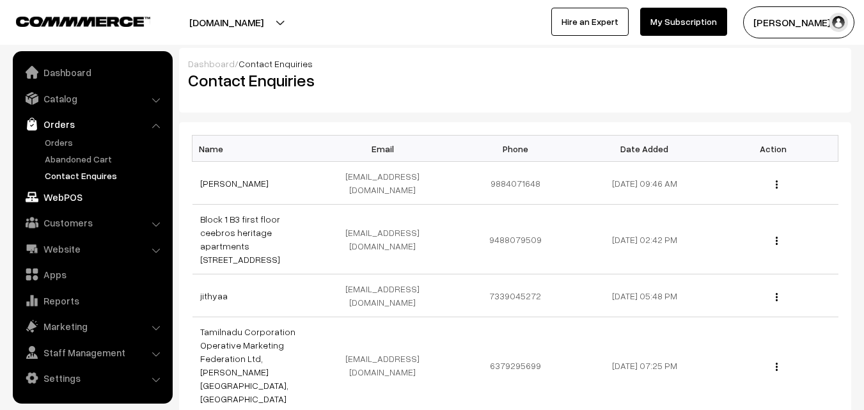
click at [64, 197] on link "WebPOS" at bounding box center [92, 196] width 152 height 23
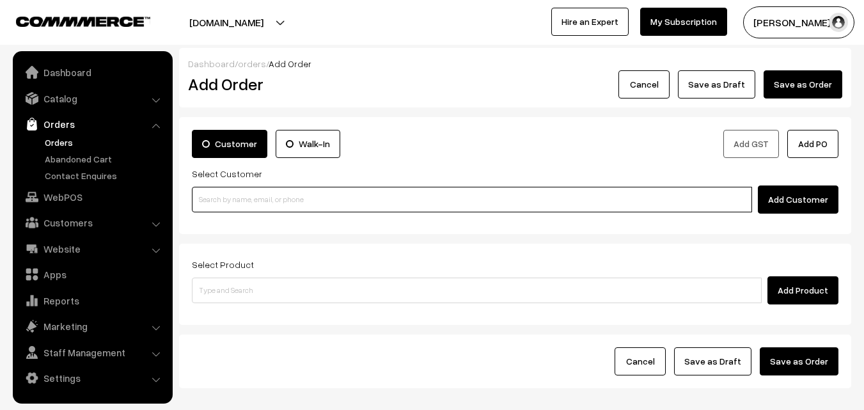
click at [333, 191] on input at bounding box center [472, 200] width 560 height 26
paste input "93826 66454"
click at [224, 191] on input "93826 66454" at bounding box center [472, 200] width 560 height 26
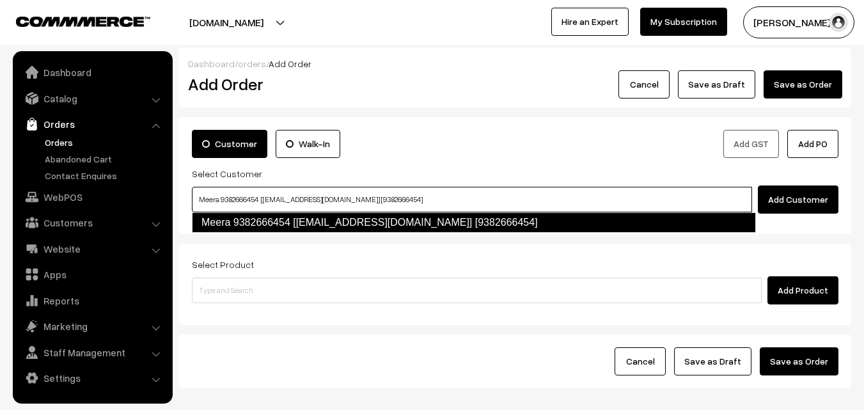
type input "Meera 9382666454 [test209@gmail.com] [9382666454]"
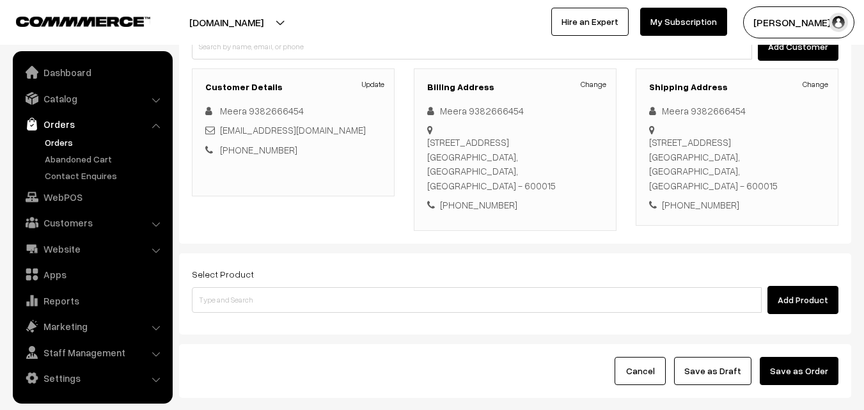
scroll to position [155, 0]
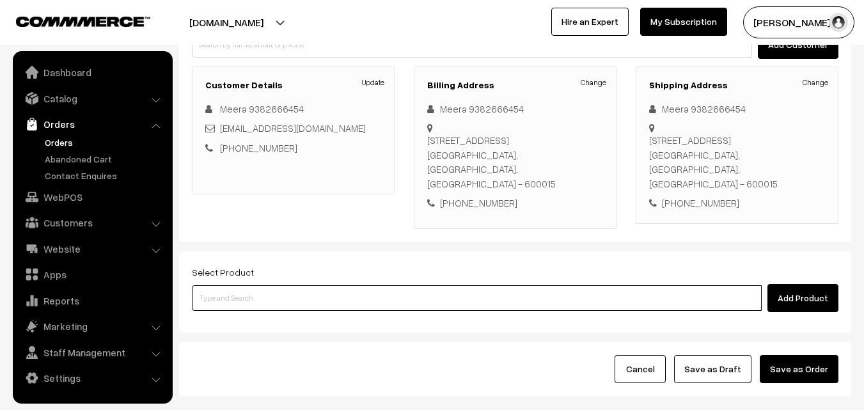
drag, startPoint x: 330, startPoint y: 293, endPoint x: 317, endPoint y: 279, distance: 19.4
click at [330, 293] on input at bounding box center [477, 298] width 570 height 26
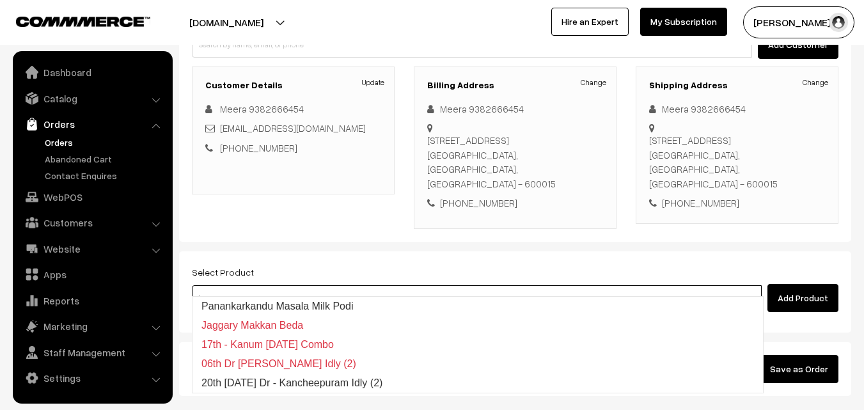
type input "20th [DATE] Dr - Kancheepuram Idly (2)"
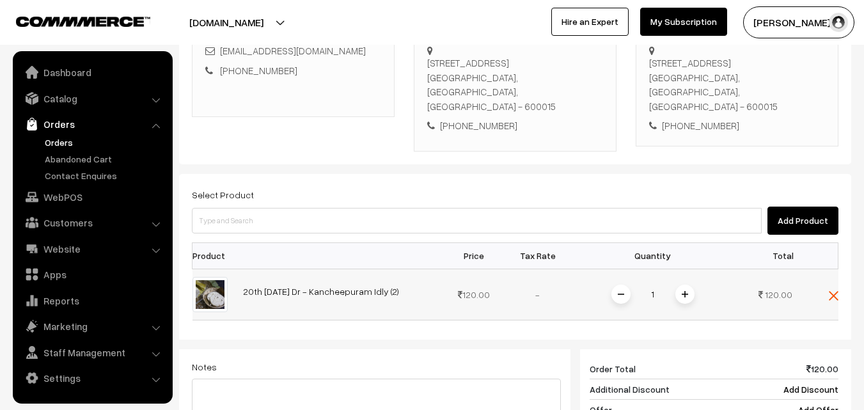
scroll to position [347, 0]
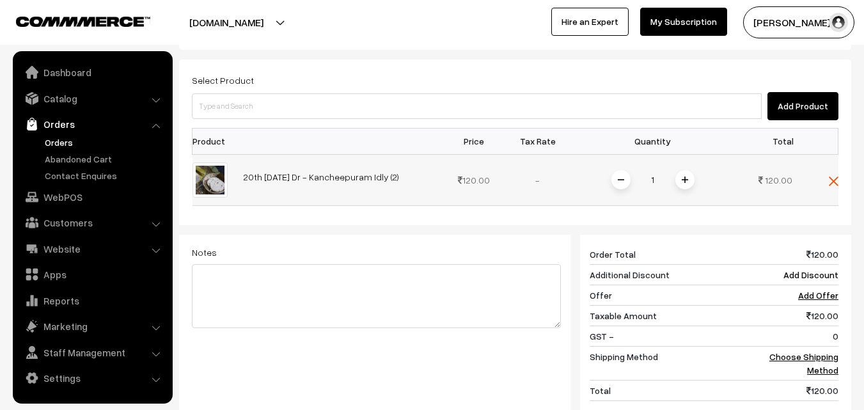
click at [688, 170] on span at bounding box center [684, 179] width 19 height 19
click at [813, 351] on link "Choose Shipping Method" at bounding box center [803, 363] width 69 height 24
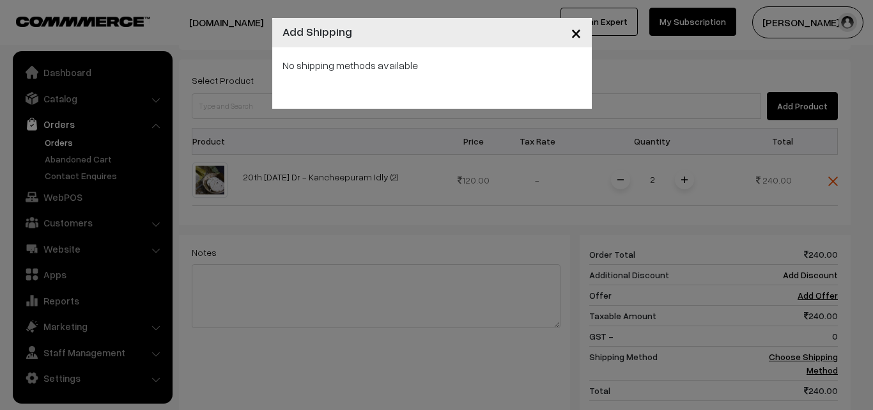
drag, startPoint x: 507, startPoint y: 167, endPoint x: 639, endPoint y: 172, distance: 132.5
click at [510, 167] on div "× Add Shipping No shipping methods available" at bounding box center [436, 205] width 873 height 410
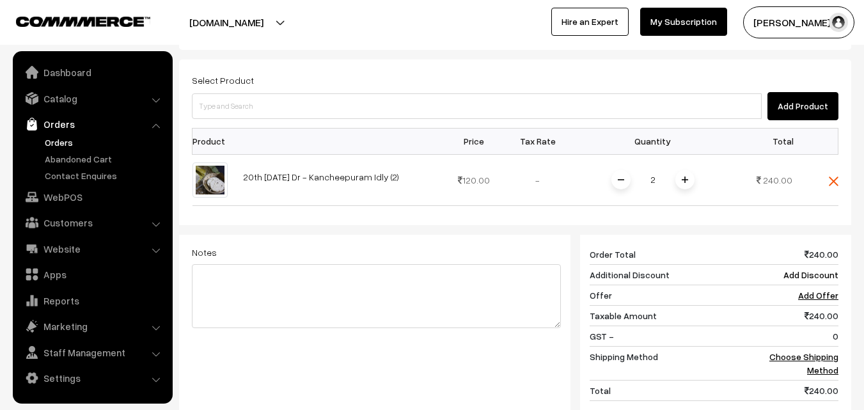
click at [844, 166] on div "Select Product Add Product Product Price Tax Rate Quantity Total 2" at bounding box center [515, 255] width 672 height 392
click at [827, 166] on td at bounding box center [819, 179] width 38 height 51
click at [830, 176] on img at bounding box center [834, 181] width 10 height 10
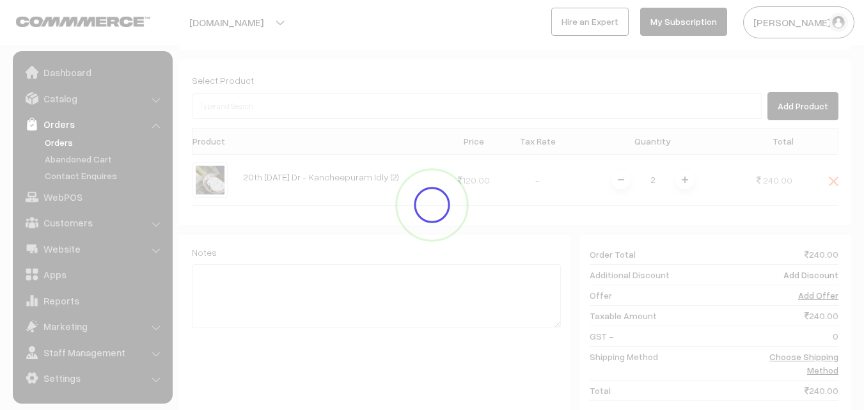
scroll to position [219, 0]
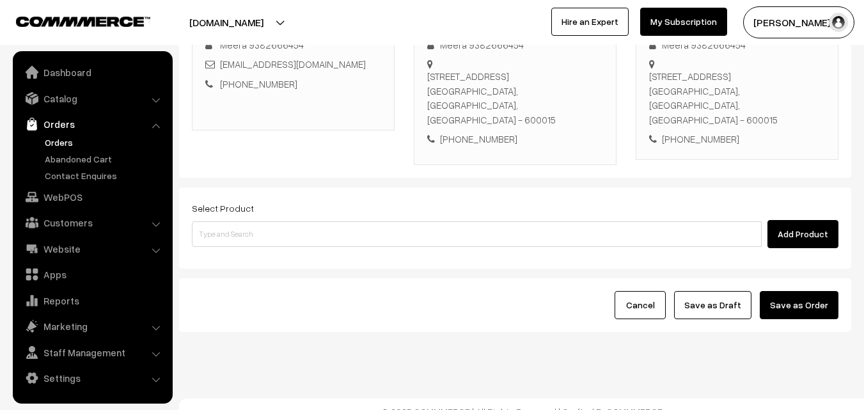
click at [595, 203] on div "Select Product Add Product" at bounding box center [515, 224] width 646 height 48
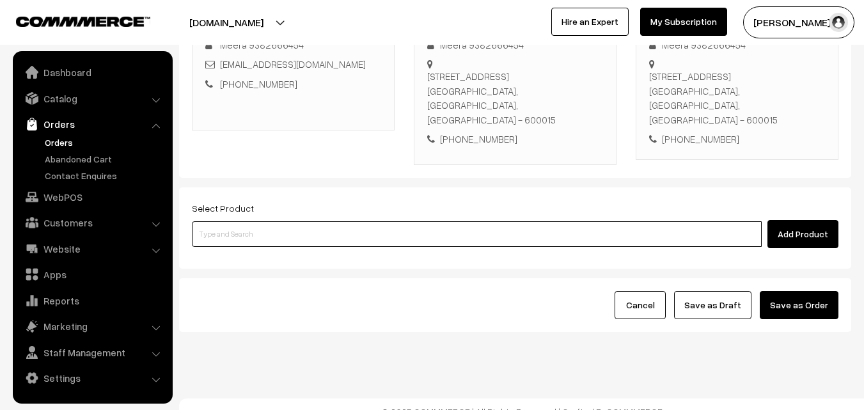
click at [594, 221] on input at bounding box center [477, 234] width 570 height 26
type input "a"
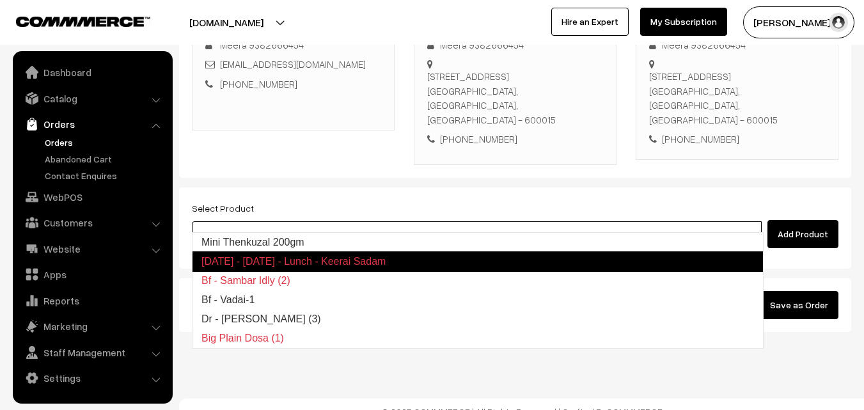
click at [309, 239] on link "Mini Thenkuzal 200gm" at bounding box center [477, 242] width 570 height 19
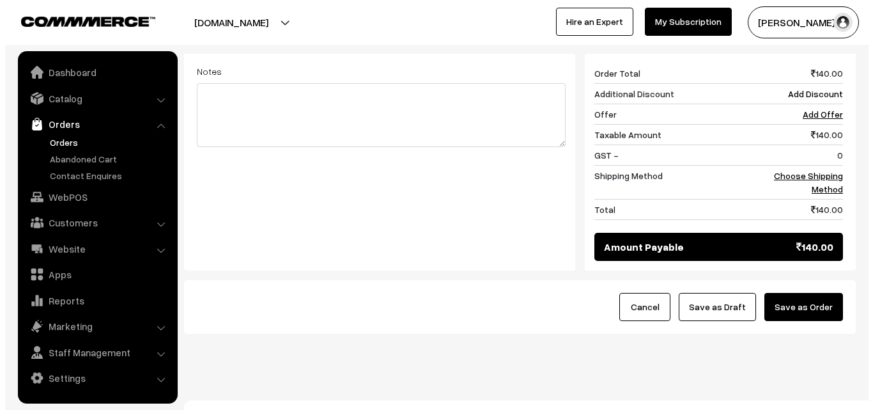
scroll to position [529, 0]
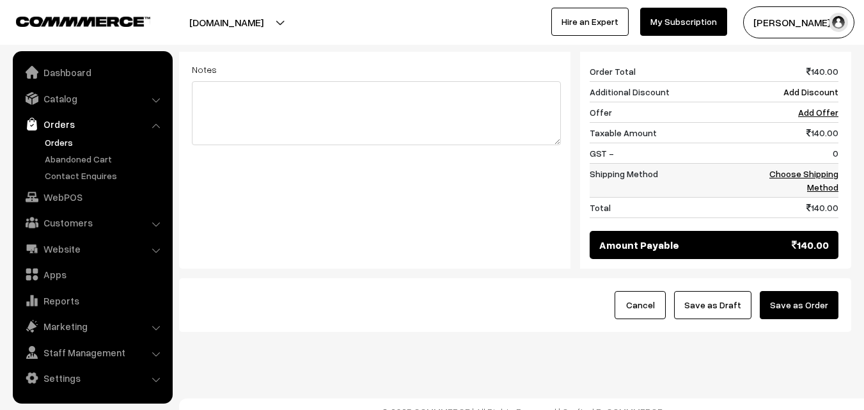
click at [829, 182] on td "Choose Shipping Method" at bounding box center [798, 180] width 79 height 34
click at [828, 172] on link "Choose Shipping Method" at bounding box center [803, 180] width 69 height 24
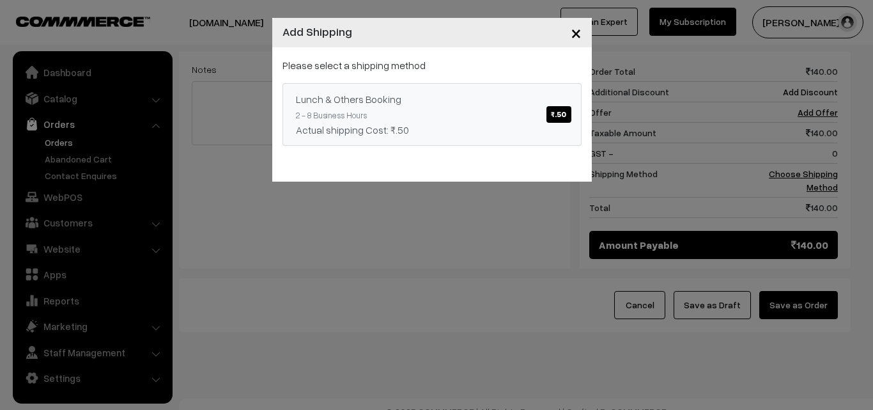
drag, startPoint x: 492, startPoint y: 114, endPoint x: 503, endPoint y: 127, distance: 17.2
click at [492, 114] on link "Lunch & Others Booking ₹.50 2 - 8 Business Hours Actual shipping Cost: ₹.50" at bounding box center [432, 114] width 299 height 63
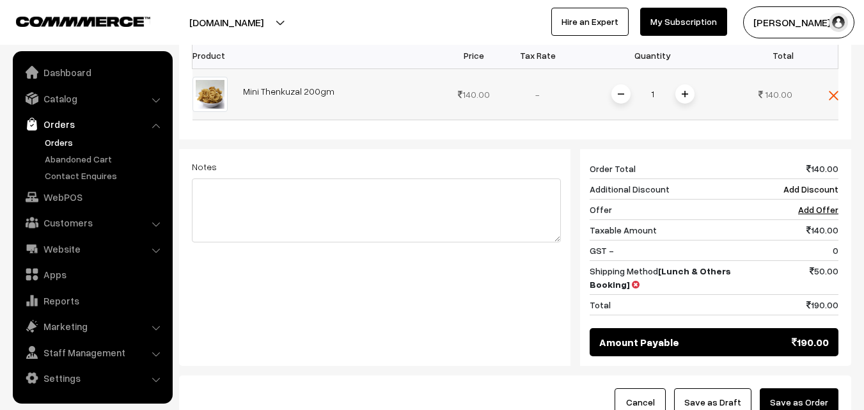
scroll to position [338, 0]
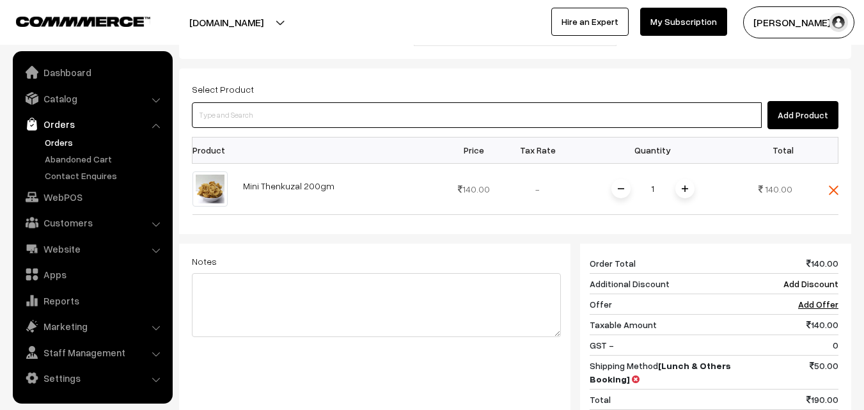
click at [453, 102] on input at bounding box center [477, 115] width 570 height 26
type input "20th Saturday Dr - Kancheepuram Idly (2)"
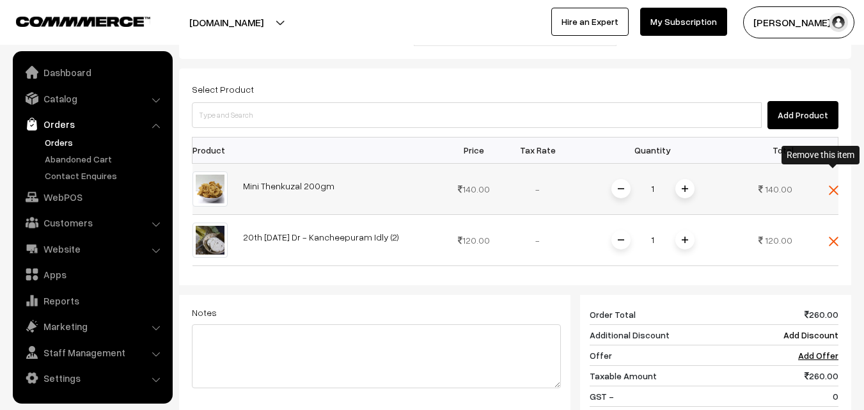
click at [834, 185] on img at bounding box center [834, 190] width 10 height 10
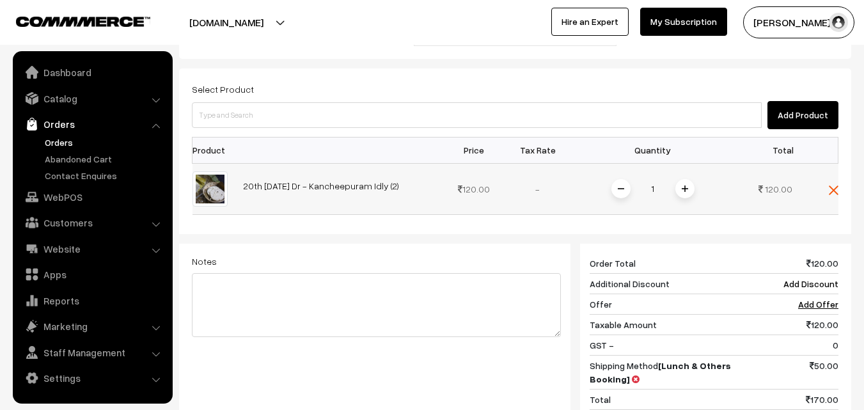
click at [688, 179] on span at bounding box center [684, 188] width 19 height 19
click at [254, 85] on div "Select Product Add Product" at bounding box center [515, 105] width 646 height 48
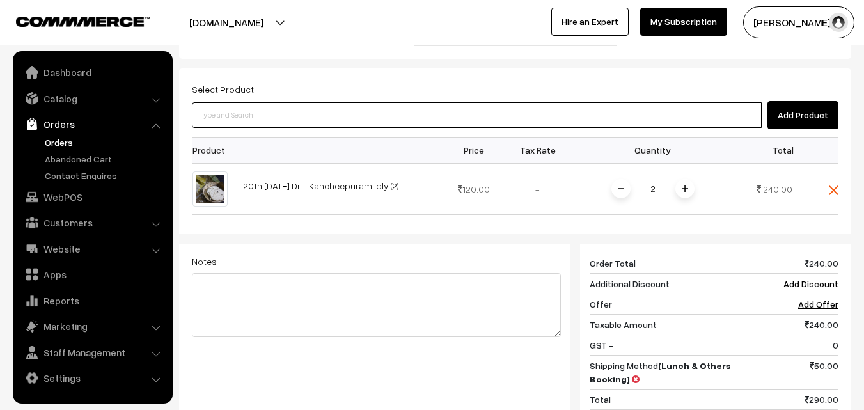
click at [247, 104] on input at bounding box center [477, 115] width 570 height 26
paste input "20th Saturday Dr - Poori (2)"
type input "20th Saturday Dr - Poori (2)"
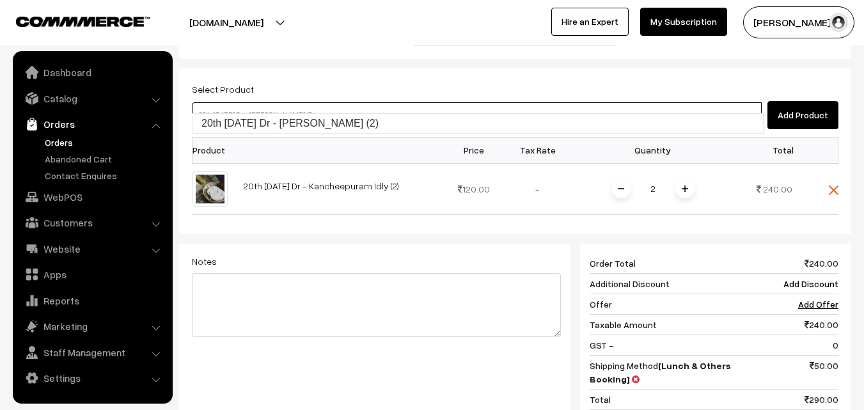
click at [250, 125] on link "20th Saturday Dr - Poori (2)" at bounding box center [477, 123] width 570 height 19
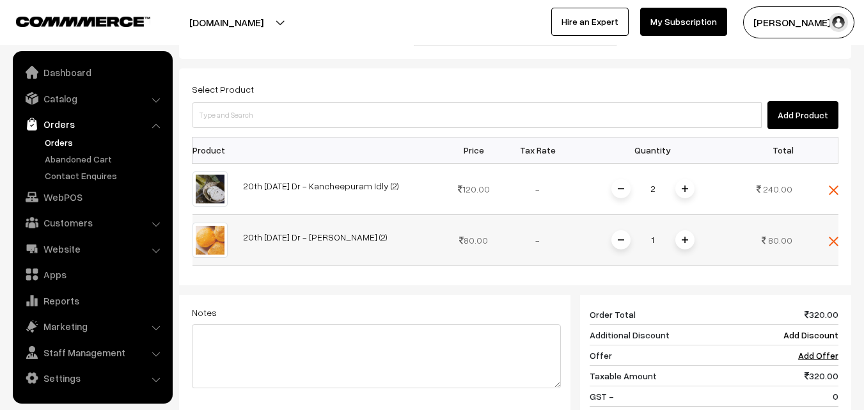
click at [688, 214] on td "1" at bounding box center [653, 239] width 166 height 51
click at [684, 229] on div "1" at bounding box center [653, 240] width 96 height 22
click at [677, 230] on span at bounding box center [684, 239] width 19 height 19
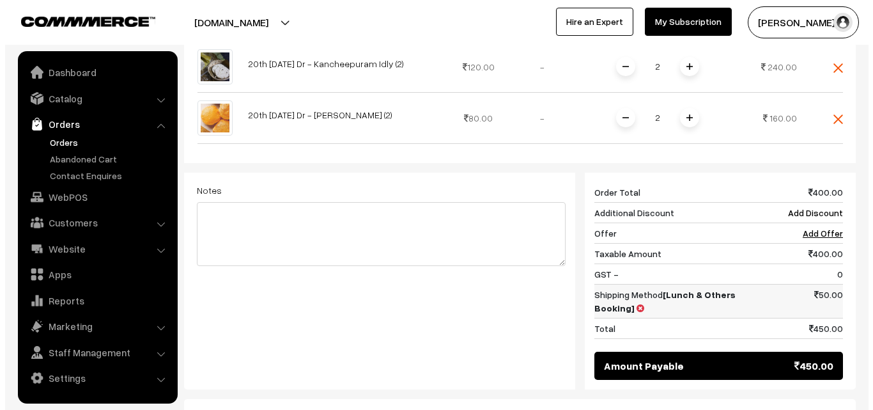
scroll to position [465, 0]
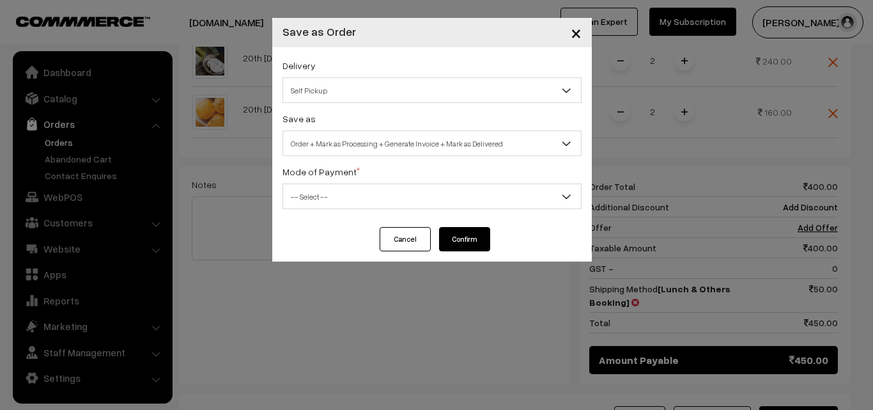
click at [369, 137] on span "Order + Mark as Processing + Generate Invoice + Mark as Delivered" at bounding box center [432, 143] width 298 height 22
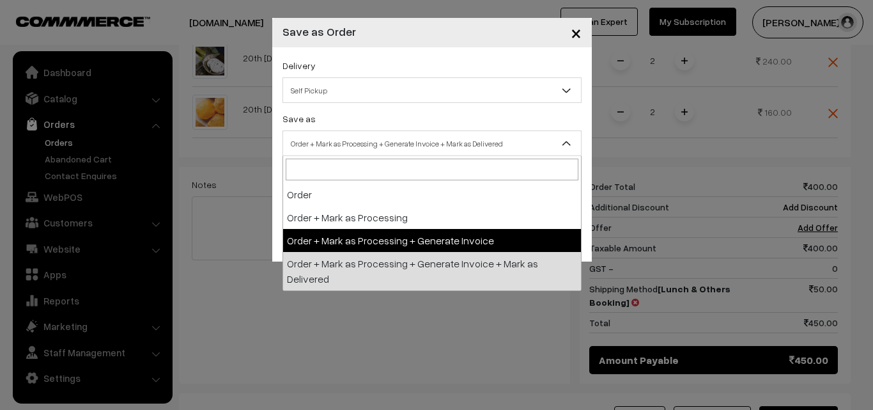
select select "3"
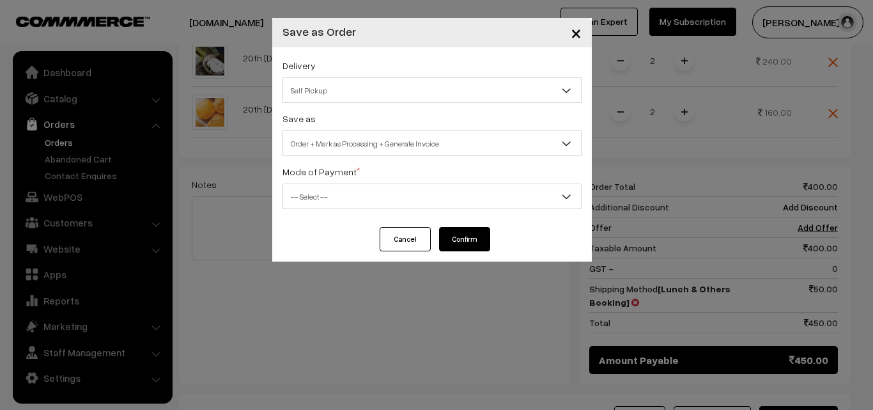
click at [351, 213] on div "Delivery Self Pickup Self Pickup Save as Order Order + Mark as Processing Order…" at bounding box center [432, 137] width 320 height 180
click at [350, 201] on span "-- Select --" at bounding box center [432, 196] width 298 height 22
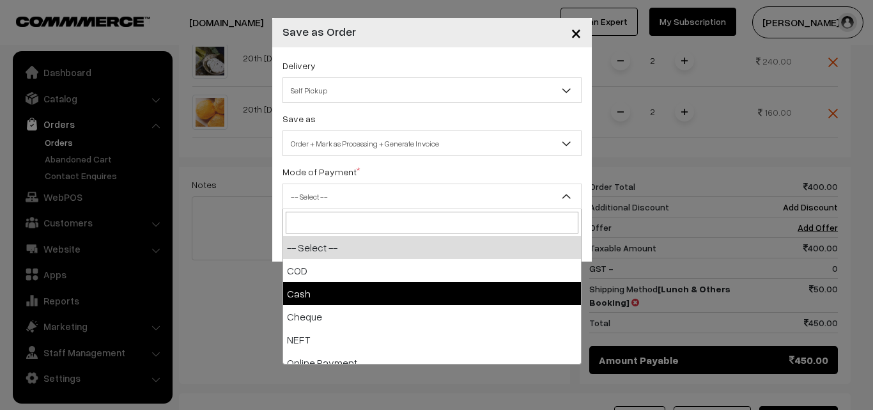
select select "2"
checkbox input "true"
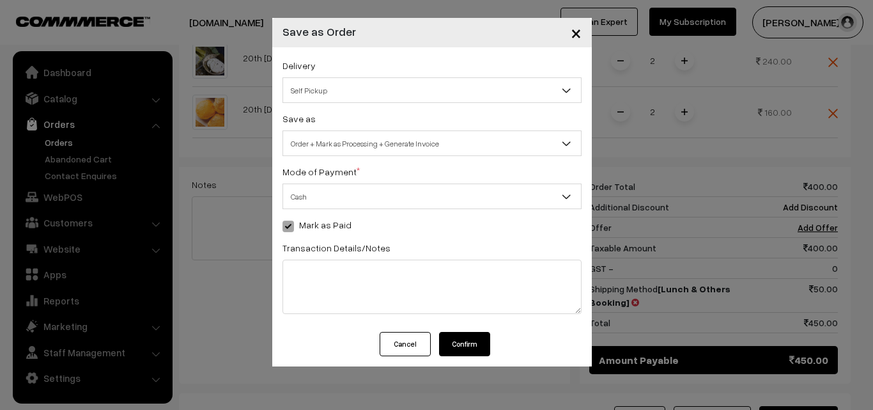
click at [465, 341] on button "Confirm" at bounding box center [464, 344] width 51 height 24
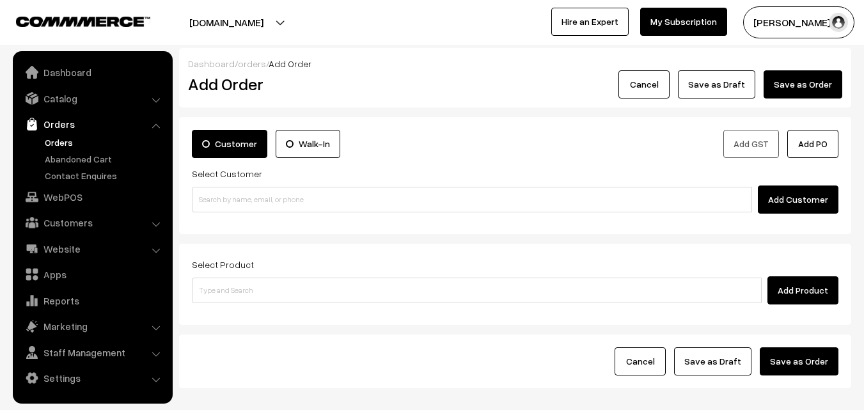
click at [44, 146] on link "Orders" at bounding box center [105, 142] width 127 height 13
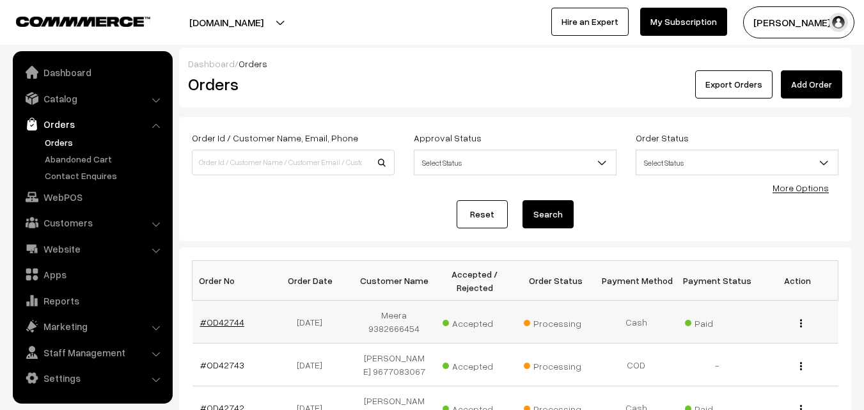
click at [224, 323] on link "#OD42744" at bounding box center [222, 322] width 44 height 11
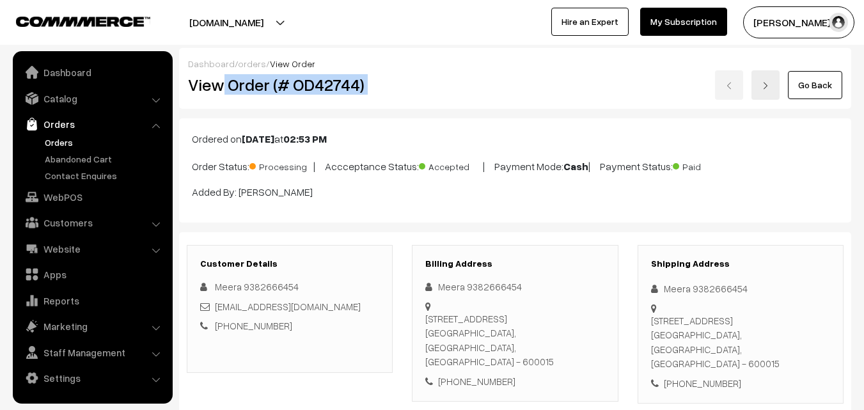
drag, startPoint x: 307, startPoint y: 86, endPoint x: 407, endPoint y: 81, distance: 99.8
click at [407, 81] on div "View Order (# OD42744) Go Back" at bounding box center [514, 84] width 673 height 29
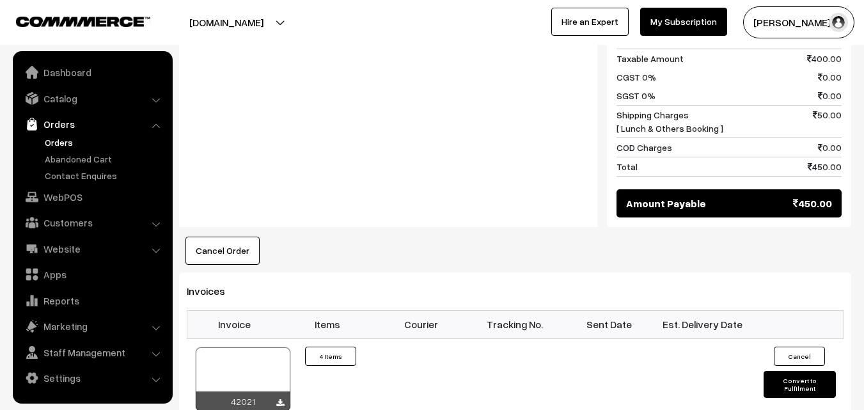
scroll to position [703, 0]
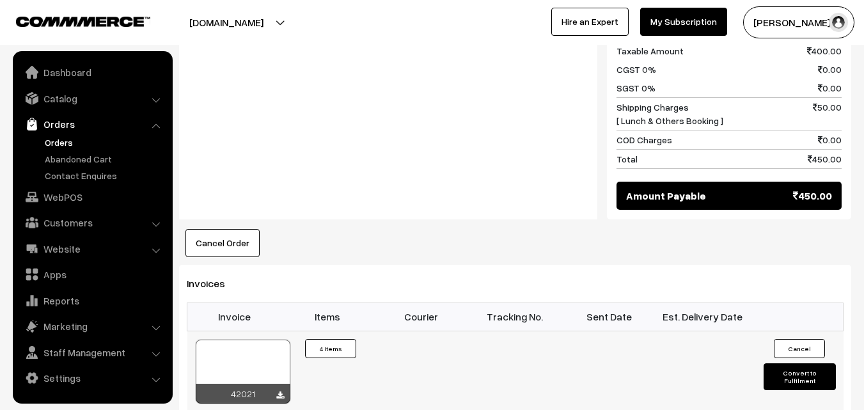
click at [251, 346] on div at bounding box center [243, 372] width 95 height 64
click at [63, 97] on link "Catalog" at bounding box center [92, 98] width 152 height 23
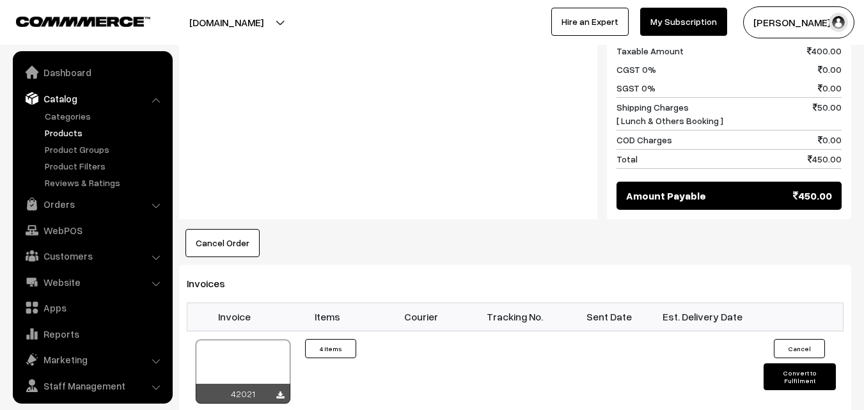
click at [69, 136] on link "Products" at bounding box center [105, 132] width 127 height 13
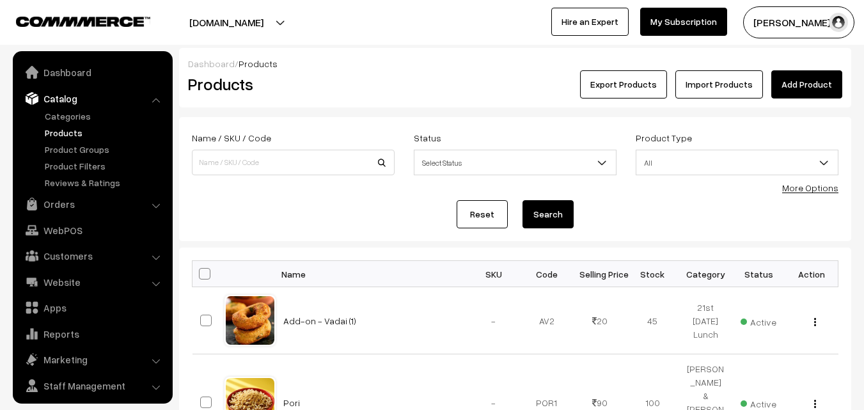
scroll to position [32, 0]
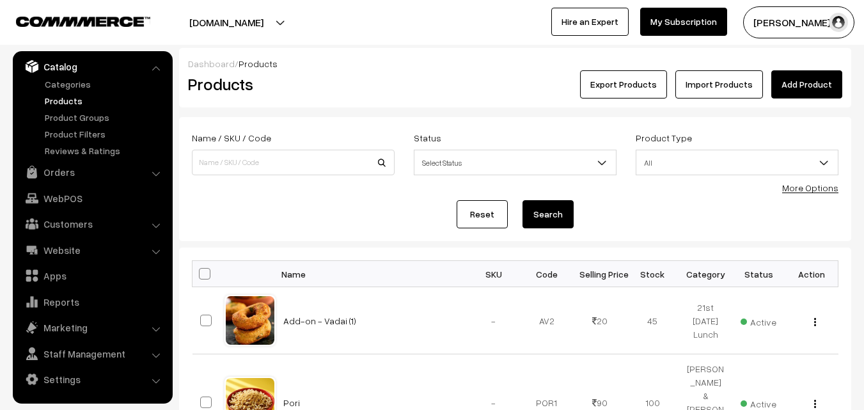
drag, startPoint x: 813, startPoint y: 187, endPoint x: 746, endPoint y: 194, distance: 67.5
click at [814, 187] on link "More Options" at bounding box center [810, 187] width 56 height 11
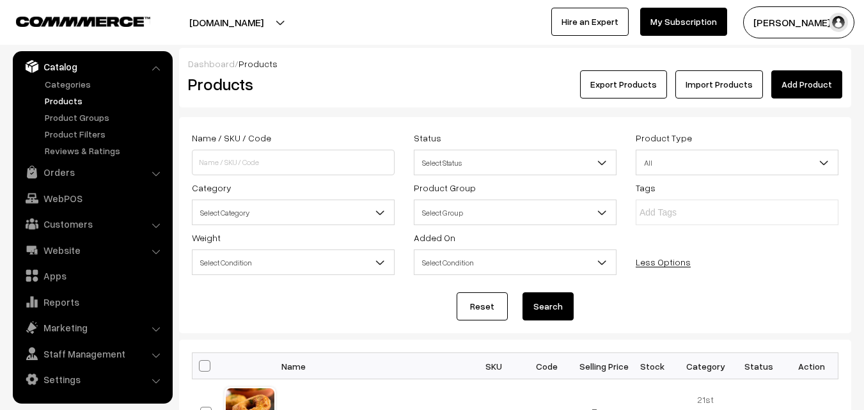
click at [290, 218] on span "Select Category" at bounding box center [292, 212] width 201 height 22
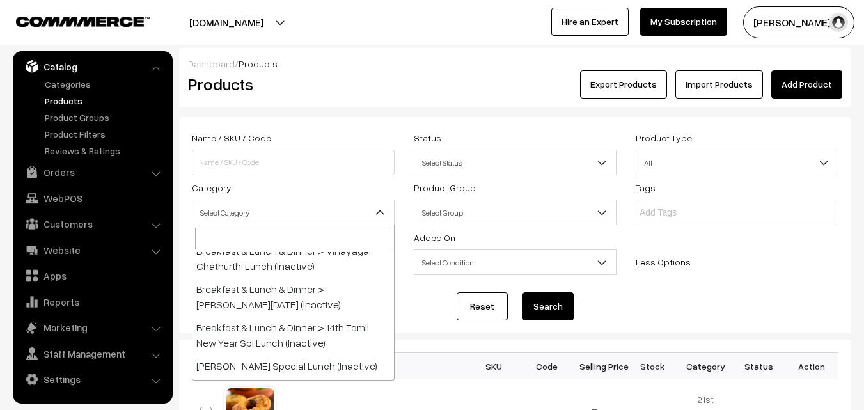
scroll to position [448, 0]
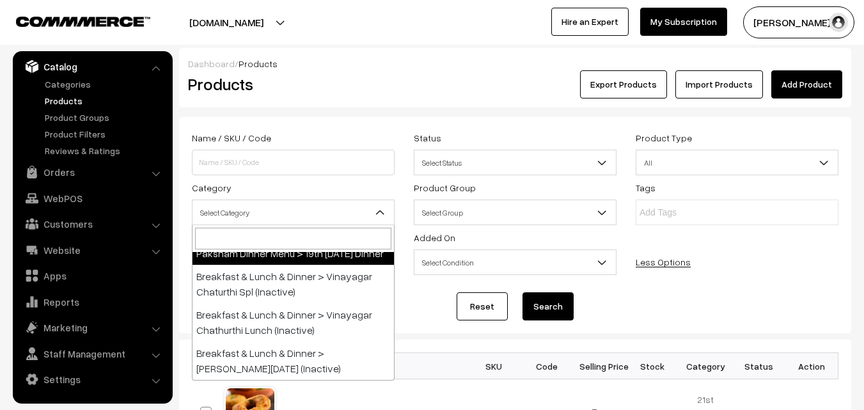
select select "106"
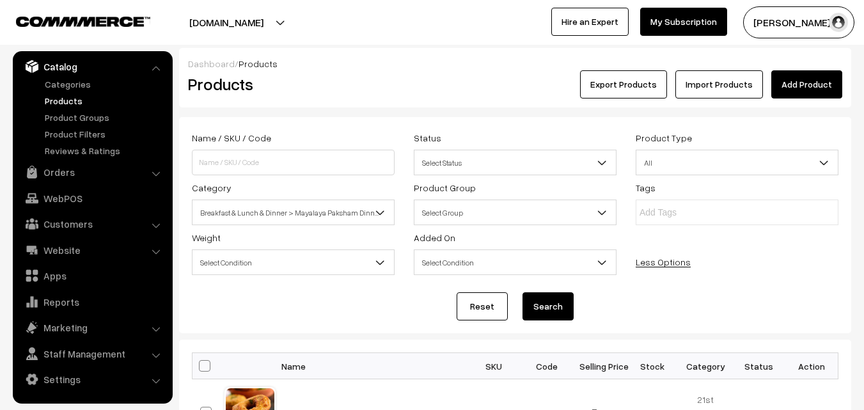
click at [552, 308] on button "Search" at bounding box center [547, 306] width 51 height 28
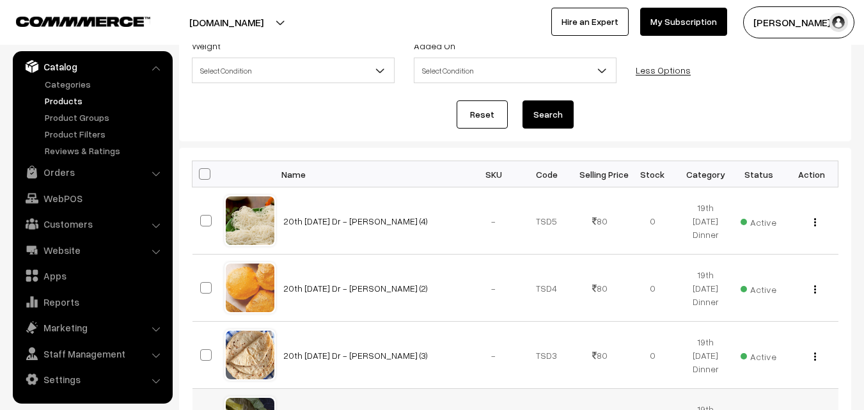
scroll to position [175, 0]
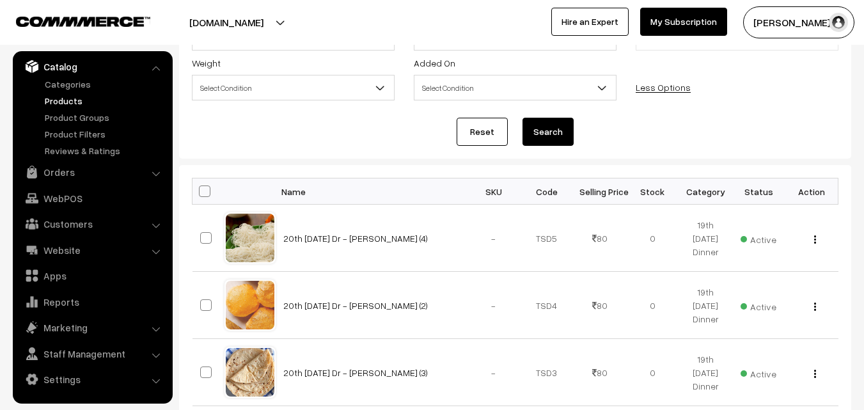
click at [198, 191] on input "checkbox" at bounding box center [196, 191] width 8 height 8
checkbox input "true"
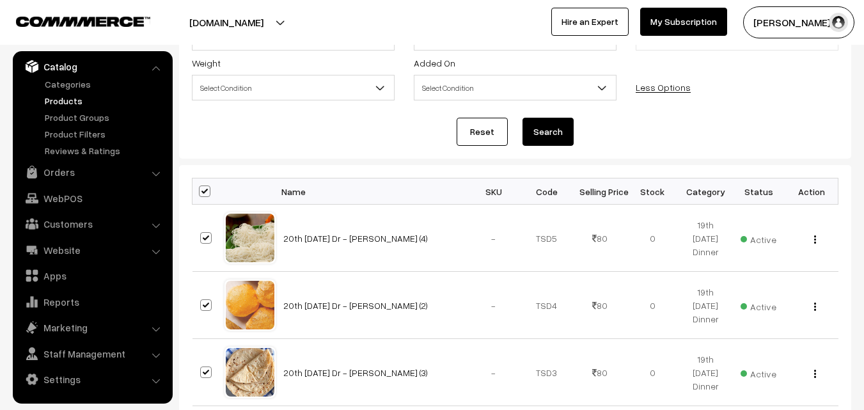
checkbox input "true"
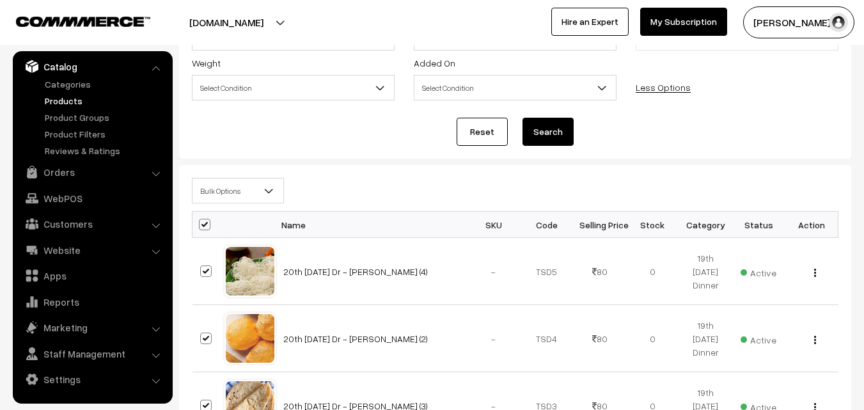
click at [199, 191] on span "Bulk Options" at bounding box center [237, 191] width 91 height 22
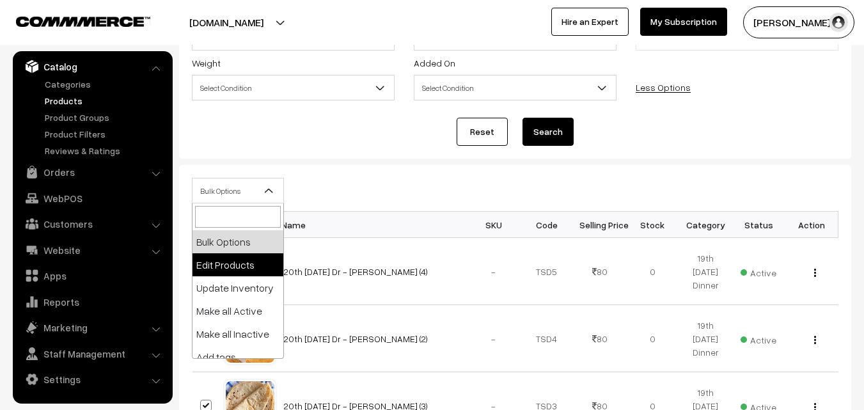
select select "editProduct"
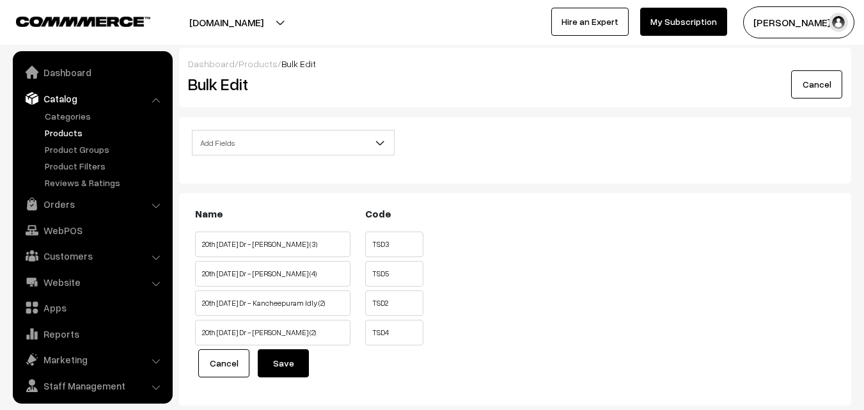
scroll to position [32, 0]
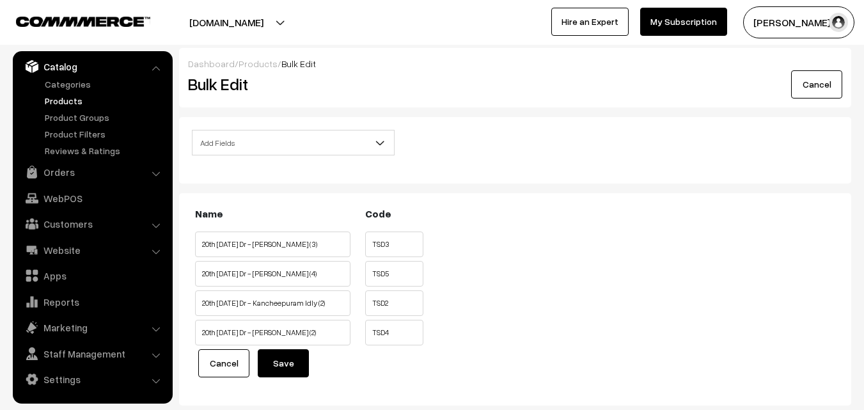
click at [235, 146] on span "Add Fields" at bounding box center [292, 143] width 201 height 22
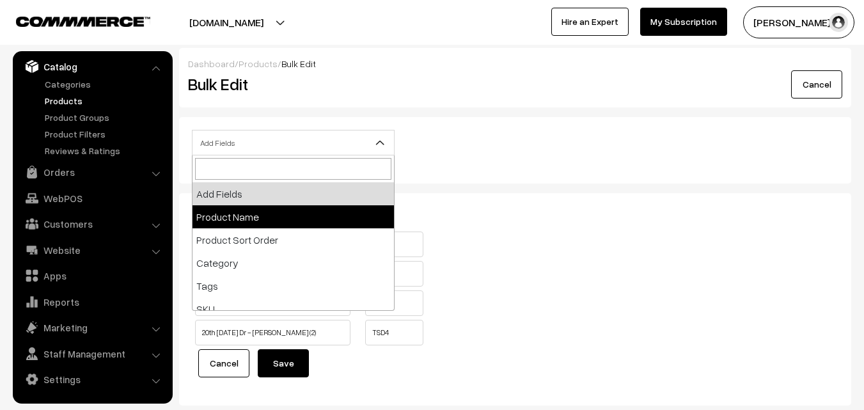
scroll to position [128, 0]
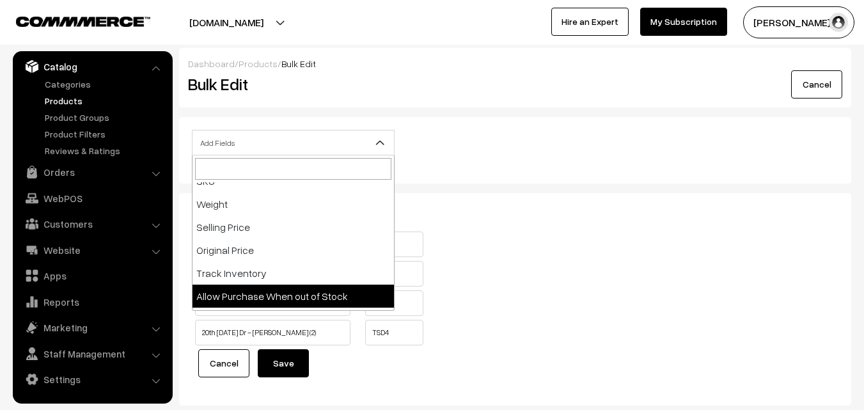
select select "allow-purchase"
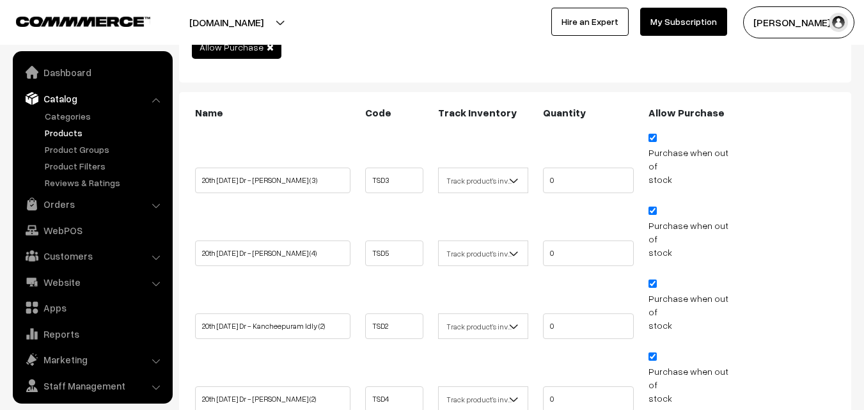
scroll to position [32, 0]
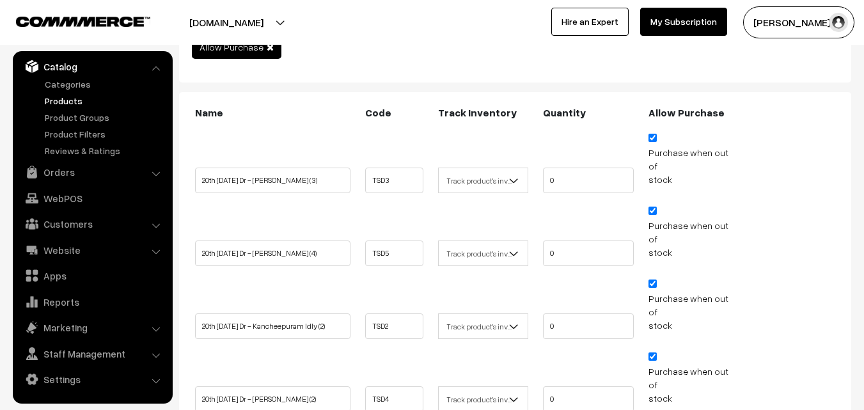
click at [652, 137] on input "Purchase when out of stock" at bounding box center [652, 138] width 8 height 8
checkbox input "false"
click at [652, 203] on li "Purchase when out of stock" at bounding box center [693, 233] width 97 height 61
click at [650, 205] on span "Purchase when out of stock" at bounding box center [693, 232] width 91 height 54
click at [652, 207] on input "Purchase when out of stock" at bounding box center [652, 211] width 8 height 8
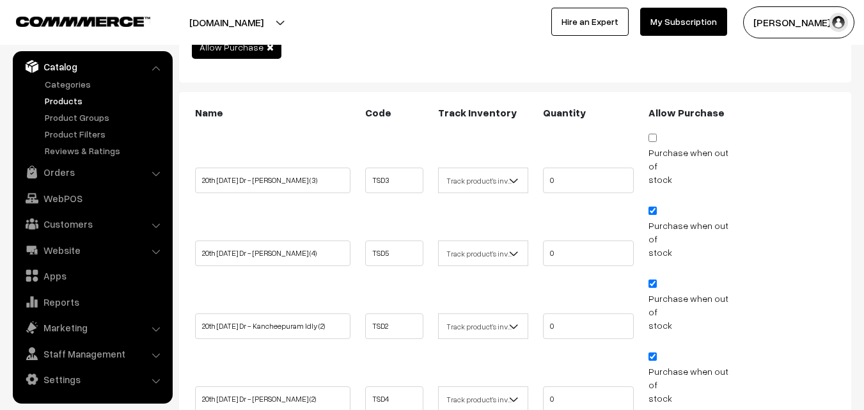
checkbox input "false"
drag, startPoint x: 650, startPoint y: 254, endPoint x: 654, endPoint y: 262, distance: 8.6
click at [651, 279] on input "Purchase when out of stock" at bounding box center [652, 283] width 8 height 8
checkbox input "false"
click at [654, 352] on input "Purchase when out of stock" at bounding box center [652, 356] width 8 height 8
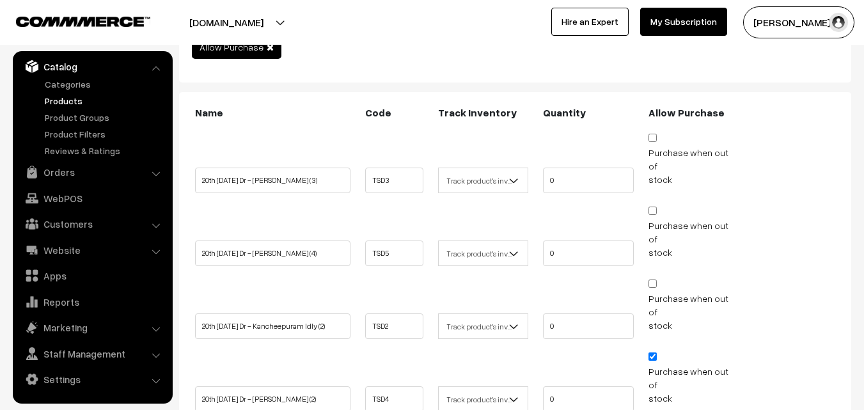
checkbox input "false"
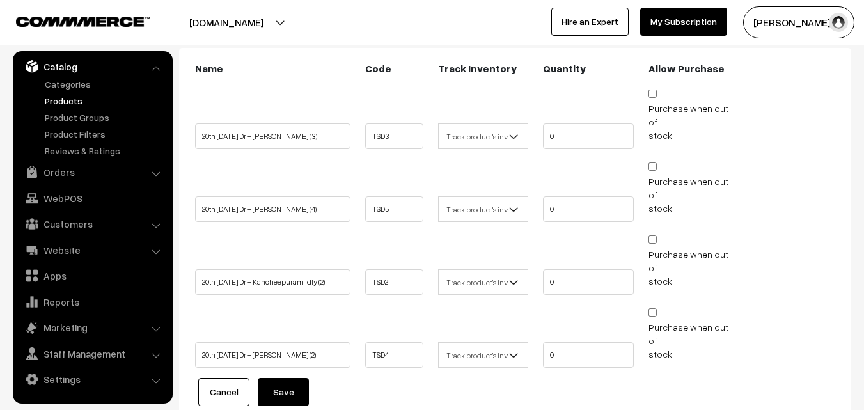
scroll to position [226, 0]
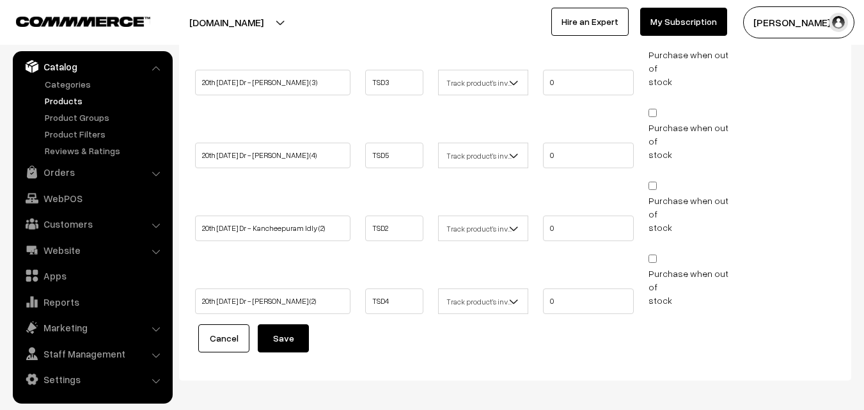
click at [288, 324] on button "Save" at bounding box center [283, 338] width 51 height 28
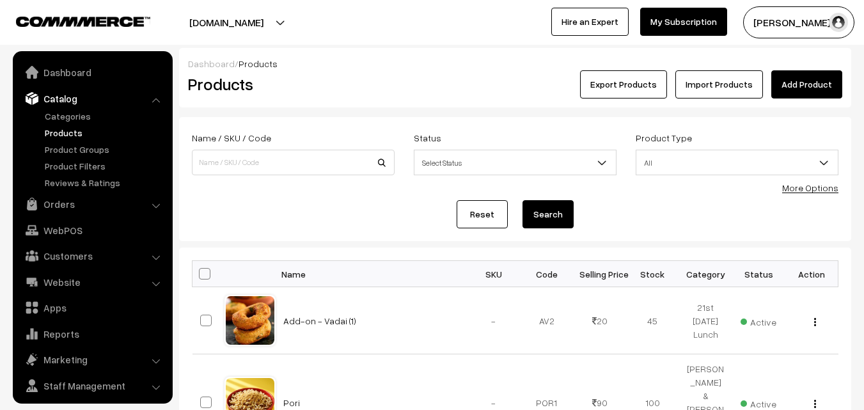
scroll to position [32, 0]
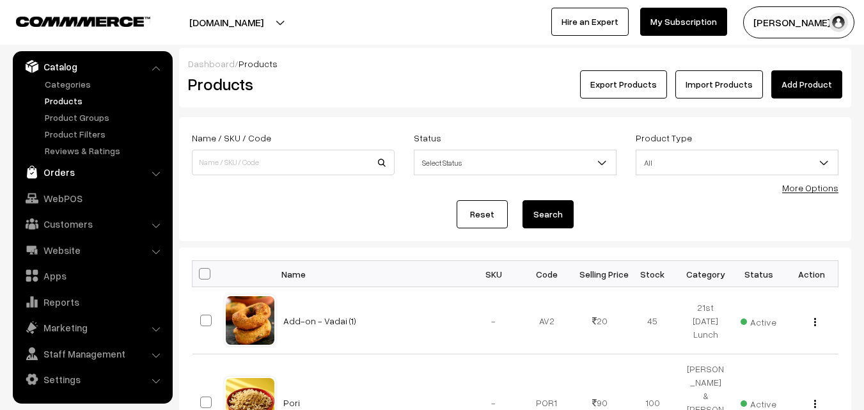
click at [66, 167] on link "Orders" at bounding box center [92, 171] width 152 height 23
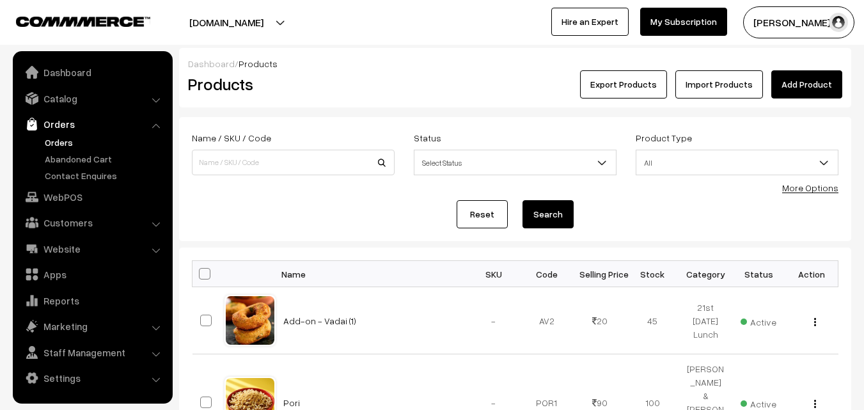
click at [70, 137] on link "Orders" at bounding box center [105, 142] width 127 height 13
